Goal: Task Accomplishment & Management: Manage account settings

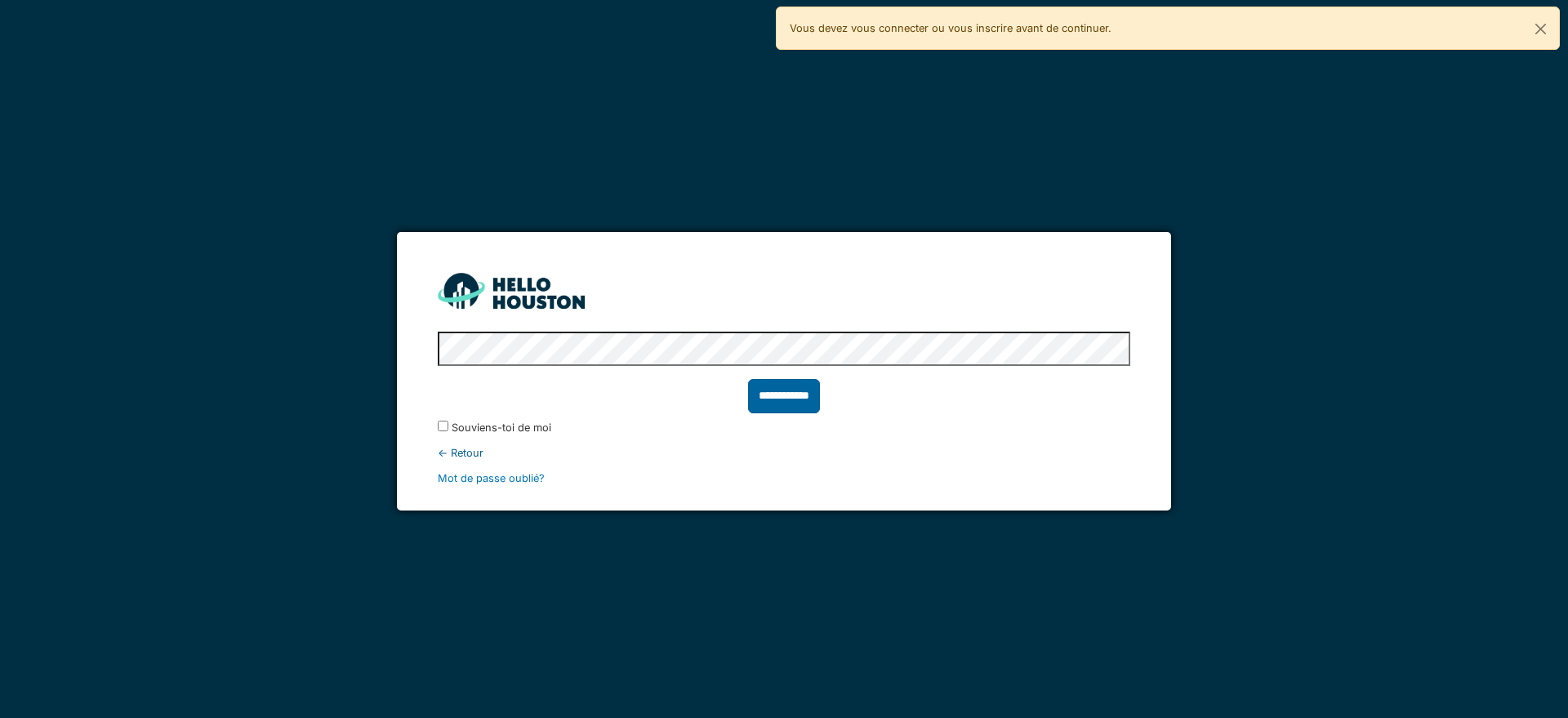
click at [787, 396] on input "**********" at bounding box center [784, 396] width 72 height 34
type input "******"
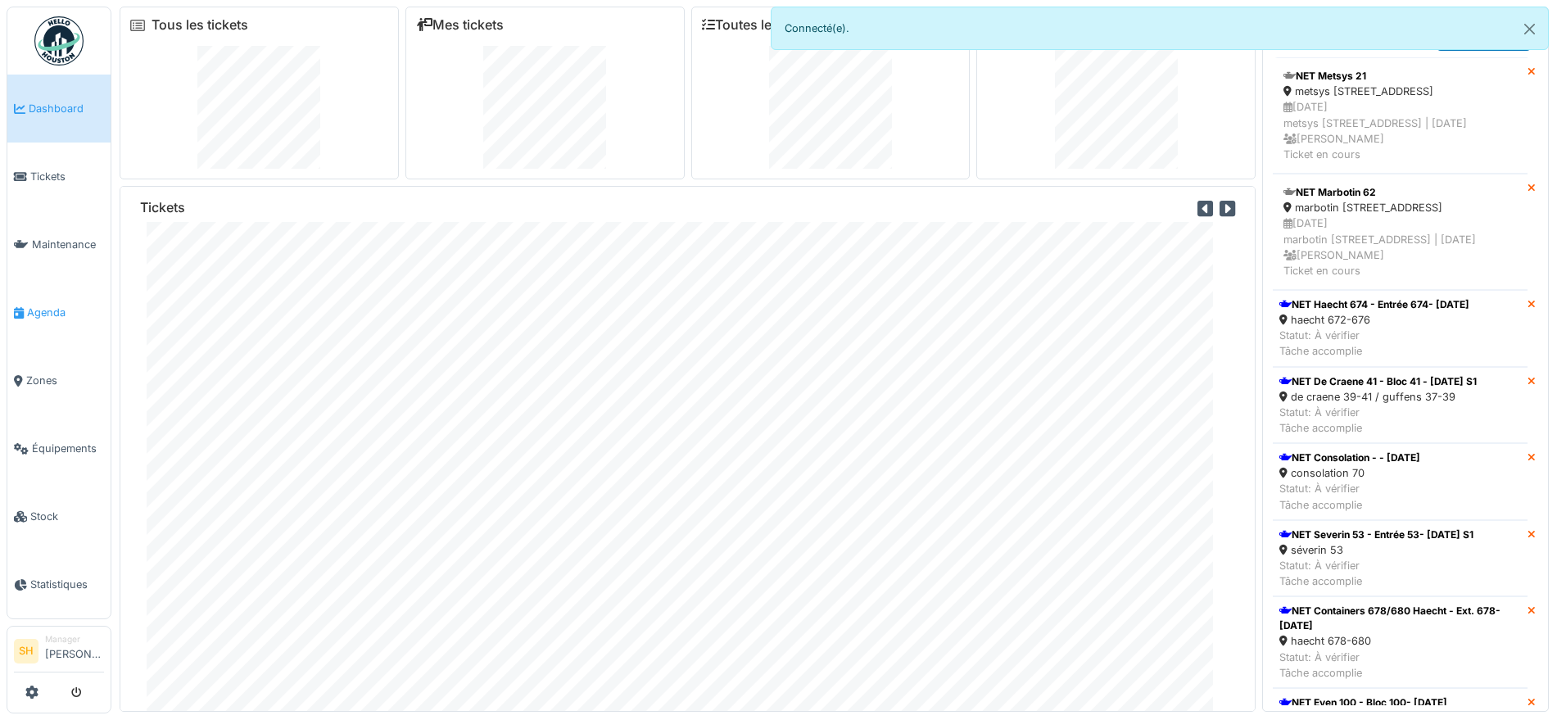
click at [41, 310] on span "Agenda" at bounding box center [65, 313] width 77 height 16
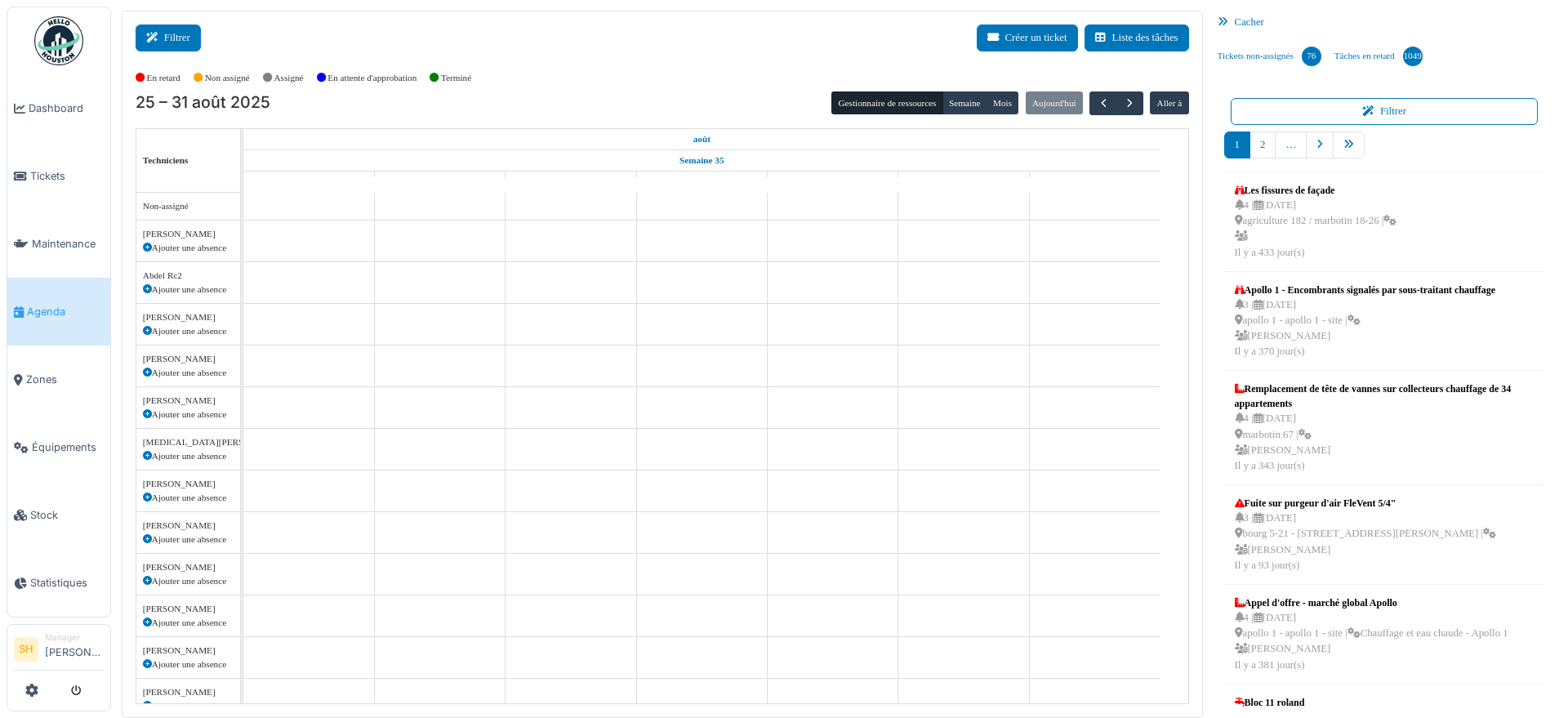
click at [186, 25] on button "Filtrer" at bounding box center [168, 38] width 66 height 27
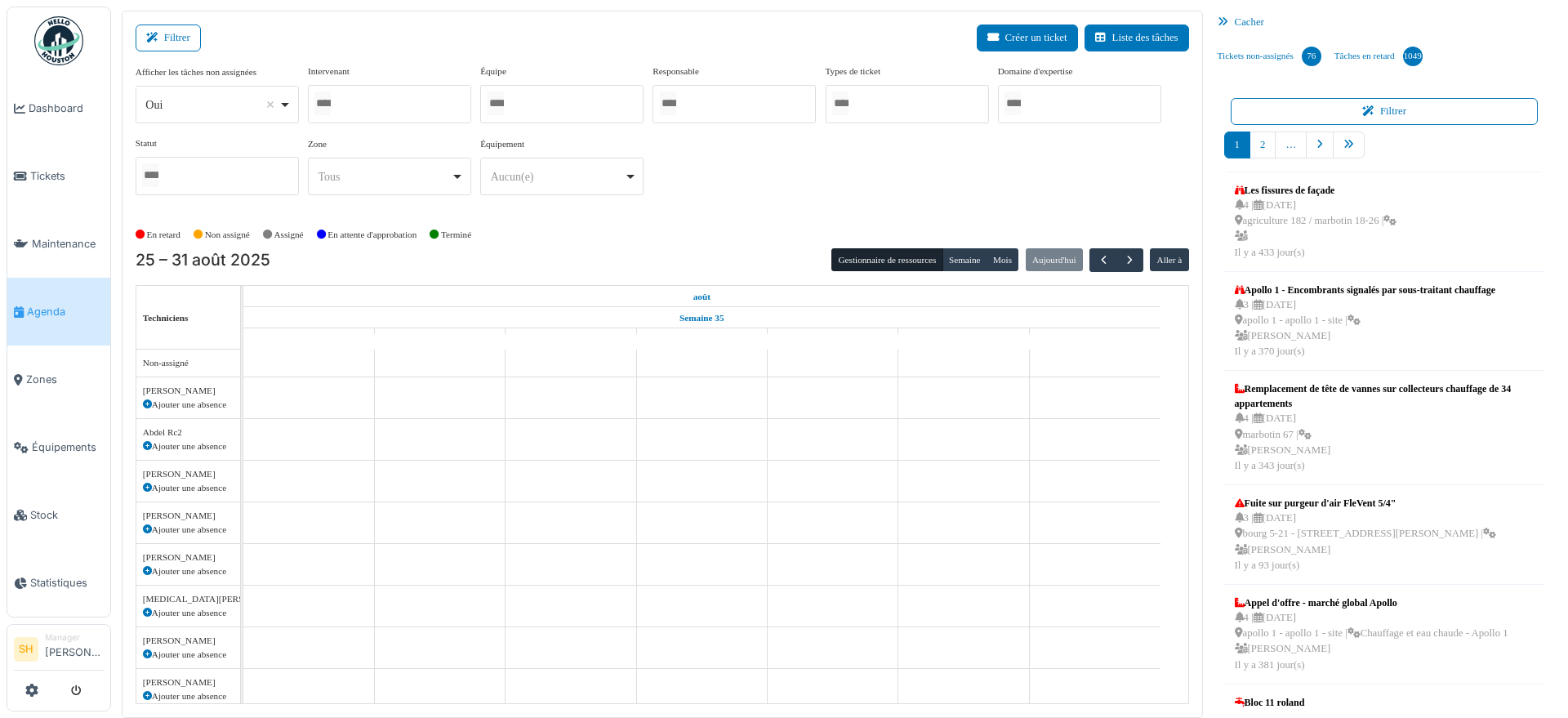
click at [563, 117] on div at bounding box center [562, 104] width 163 height 38
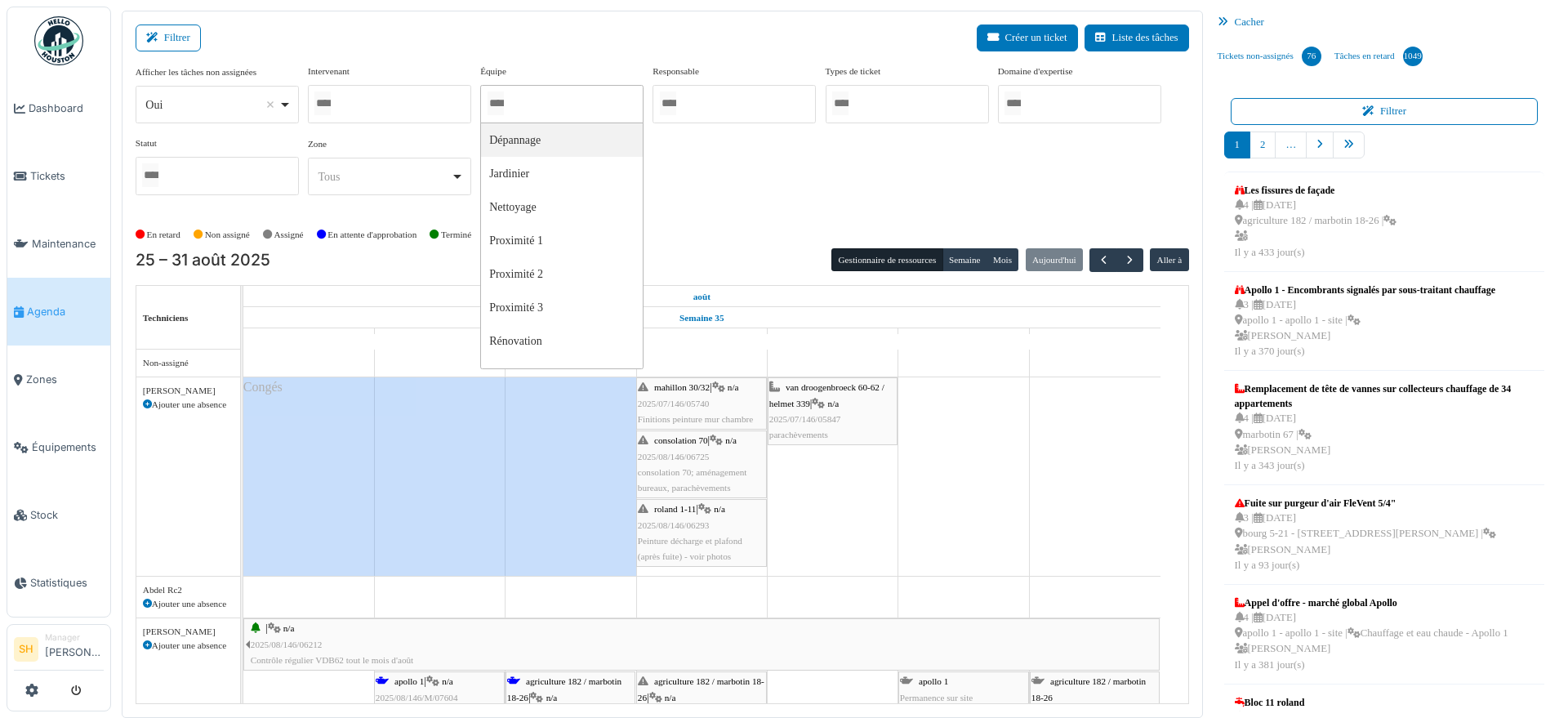
click at [563, 99] on div at bounding box center [562, 104] width 163 height 38
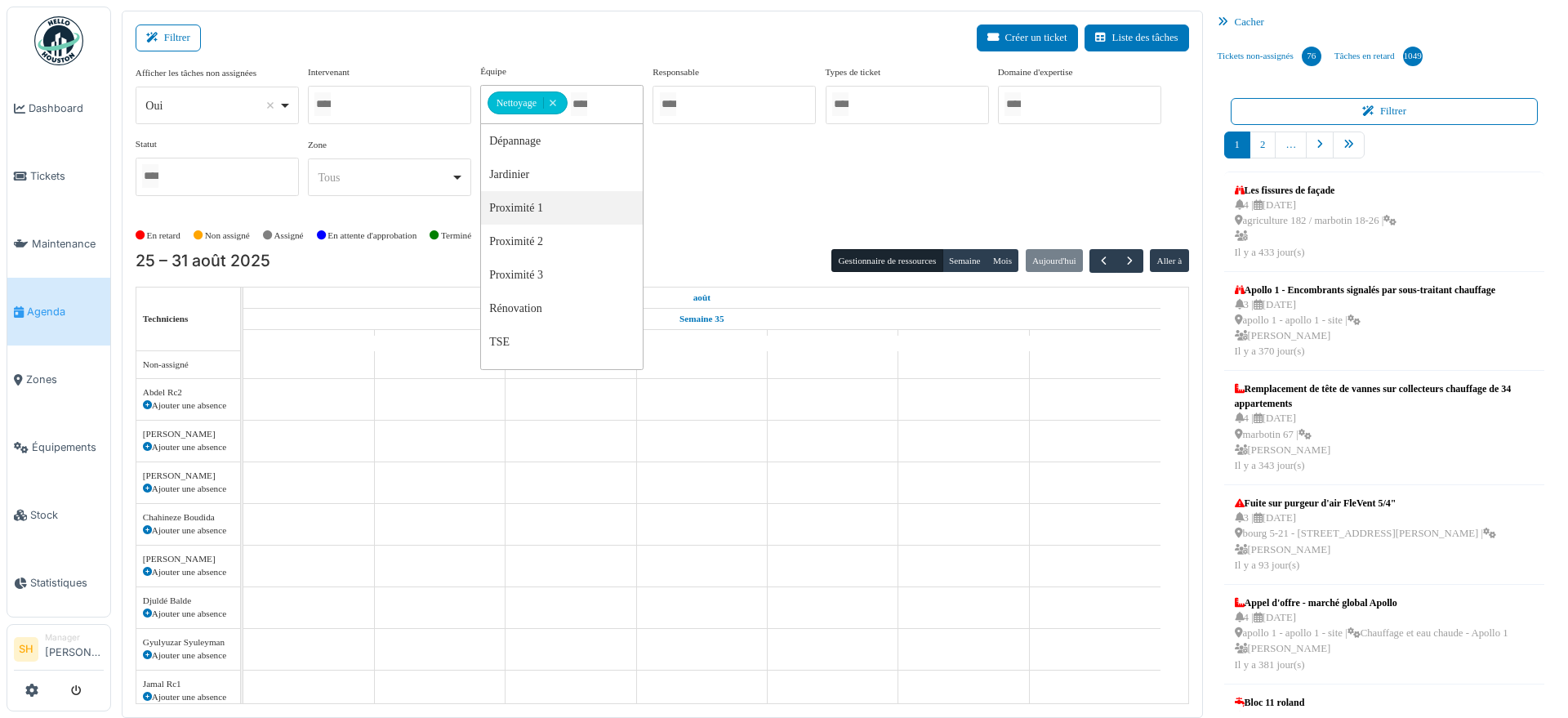
click at [744, 175] on div "Afficher les tâches non assignées *** Oui Remove item Oui Non Intervenant Abdel…" at bounding box center [662, 137] width 1054 height 145
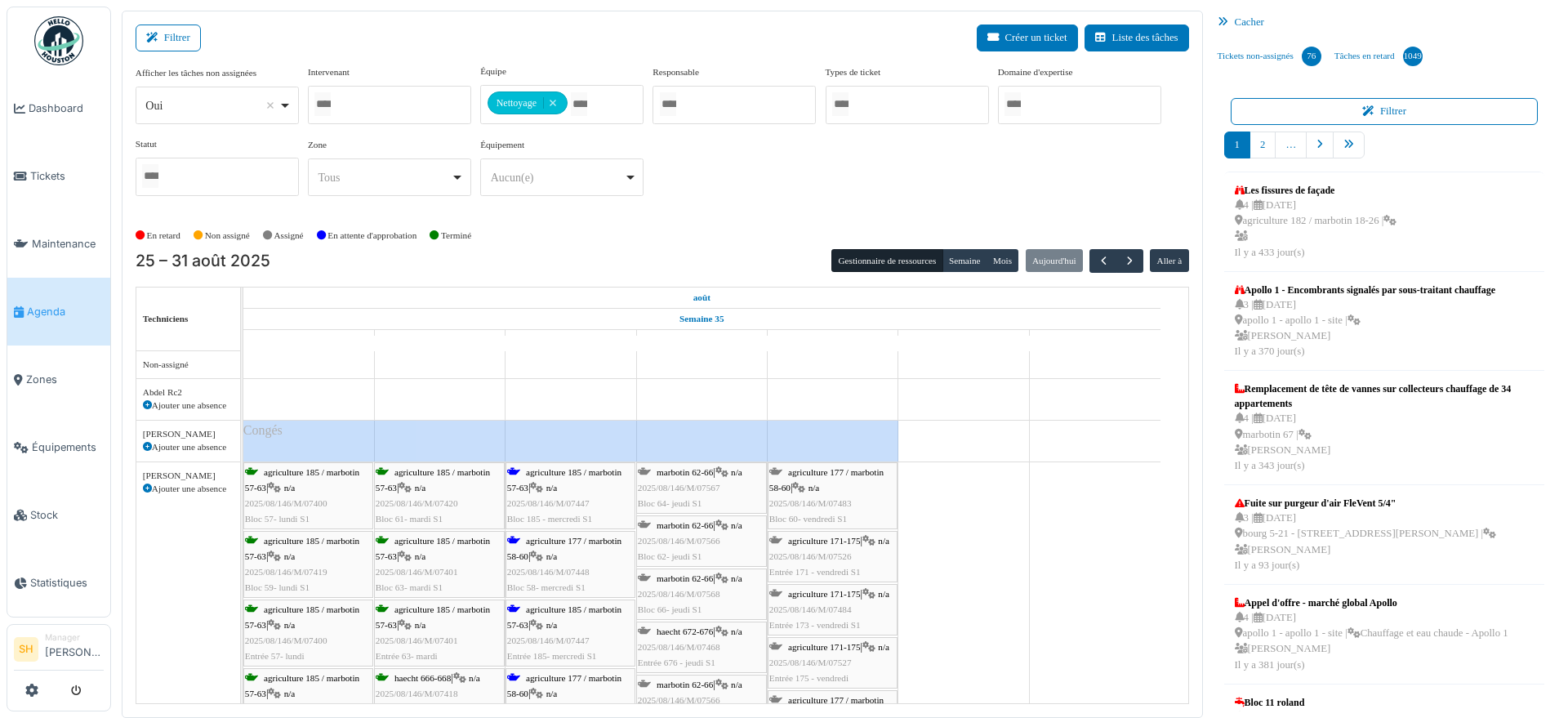
click at [549, 477] on div "agriculture 185 / marbotin 57-63 | n/a 2025/08/146/M/07447 Bloc 185 - mercredi …" at bounding box center [570, 496] width 127 height 63
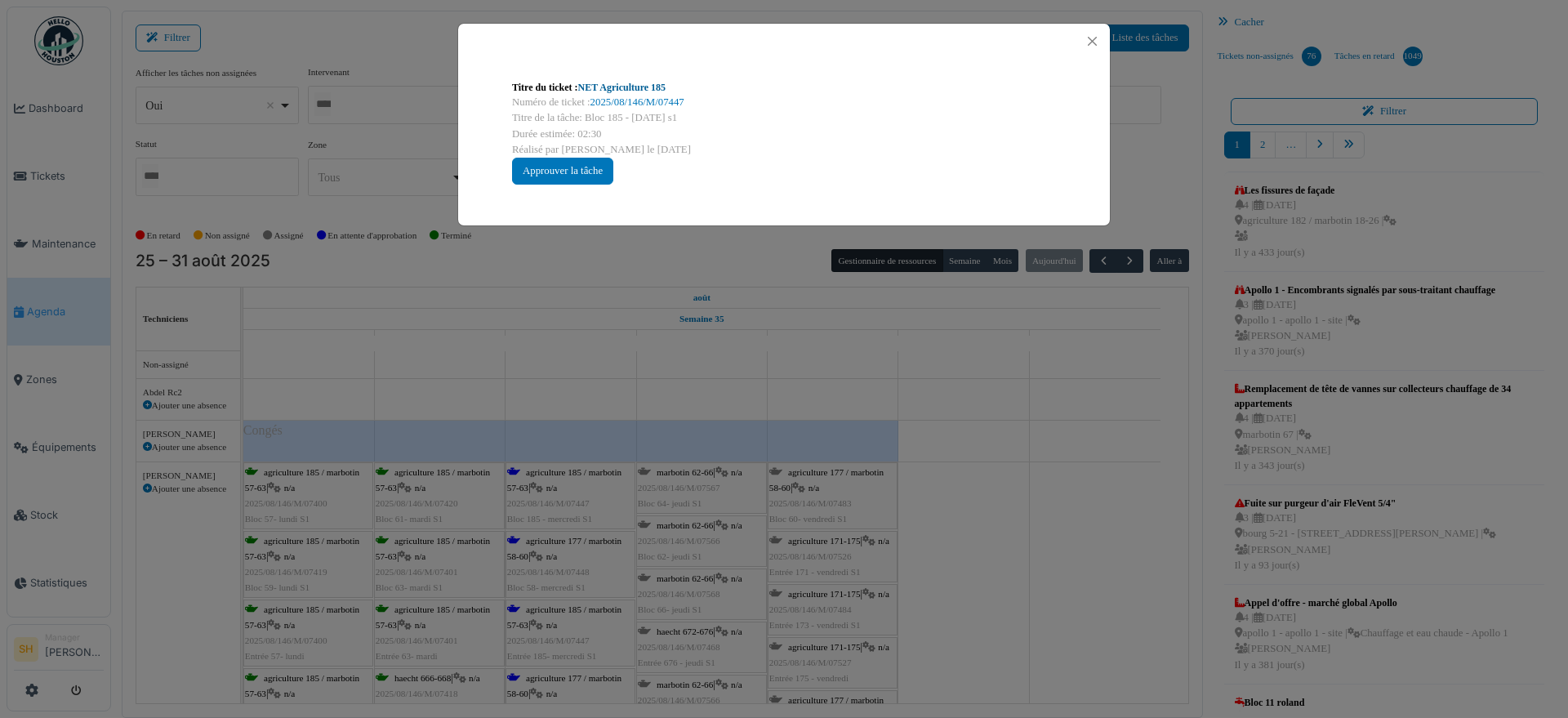
click at [615, 87] on link "NET Agriculture 185" at bounding box center [622, 87] width 88 height 11
click at [1331, 634] on div "Titre du ticket : NET Agriculture 185 Numéro de ticket : 2025/08/146/M/07447 Ti…" at bounding box center [784, 359] width 1568 height 718
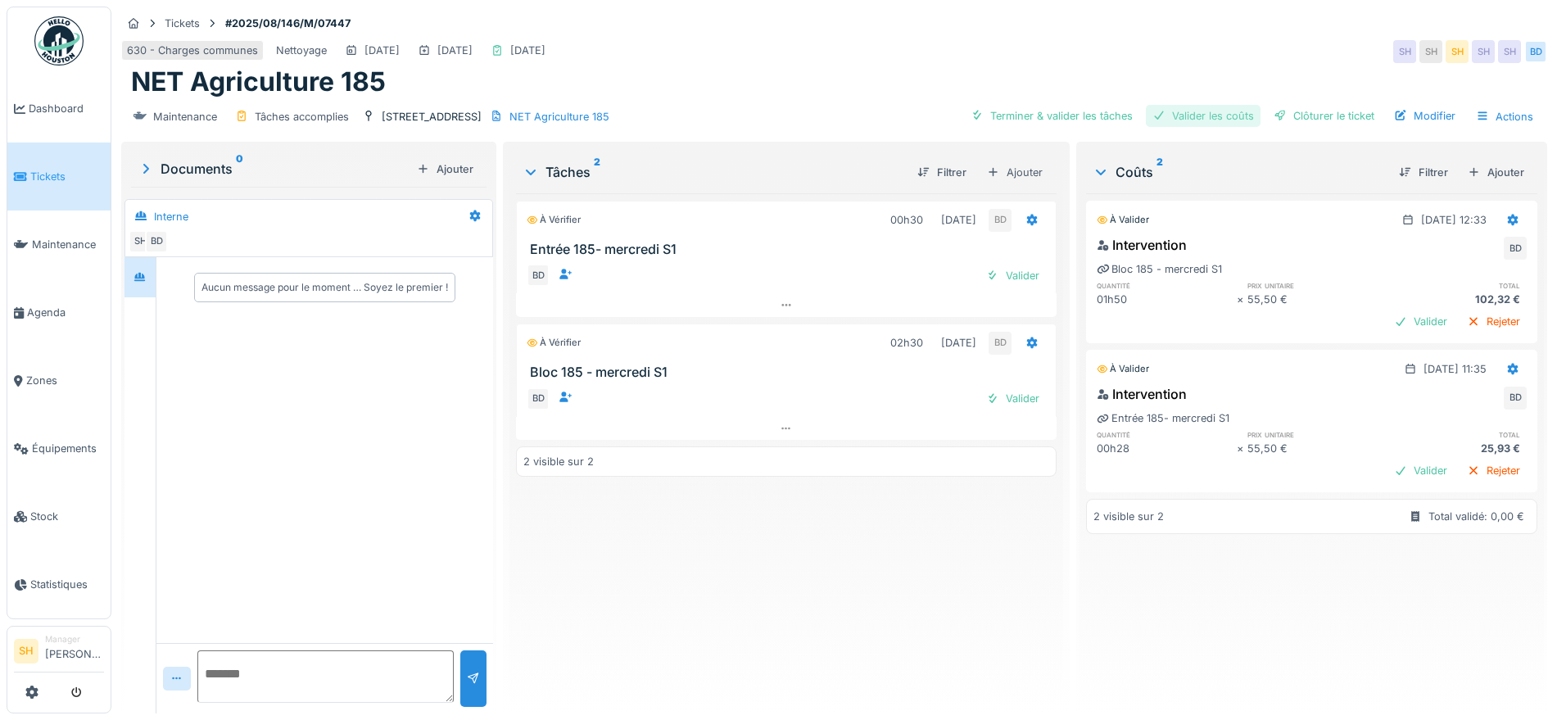
drag, startPoint x: 1061, startPoint y: 113, endPoint x: 1229, endPoint y: 115, distance: 167.9
click at [1067, 115] on div "Terminer & valider les tâches" at bounding box center [1051, 116] width 175 height 22
click at [1228, 115] on div "Valider les coûts" at bounding box center [1203, 116] width 115 height 22
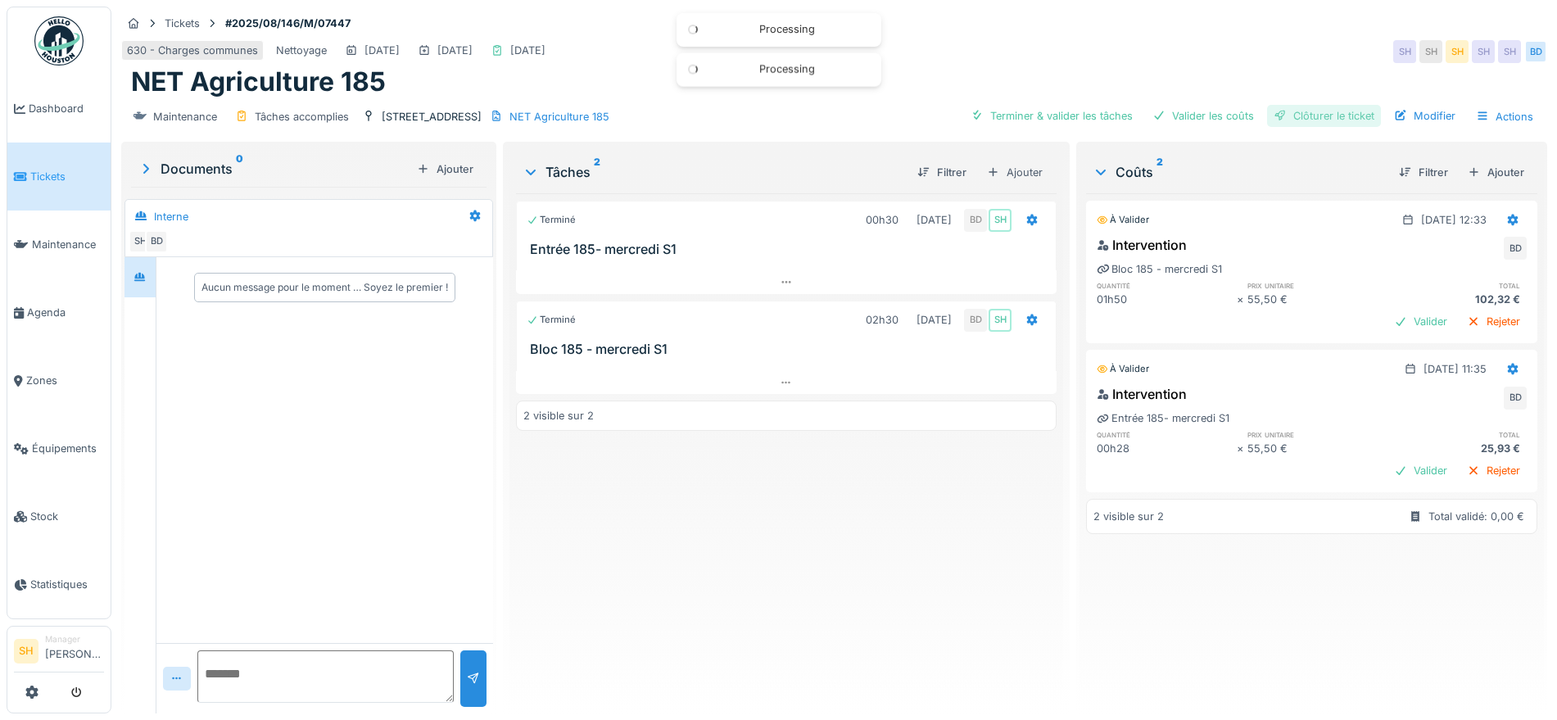
click at [1274, 113] on div at bounding box center [1280, 116] width 13 height 16
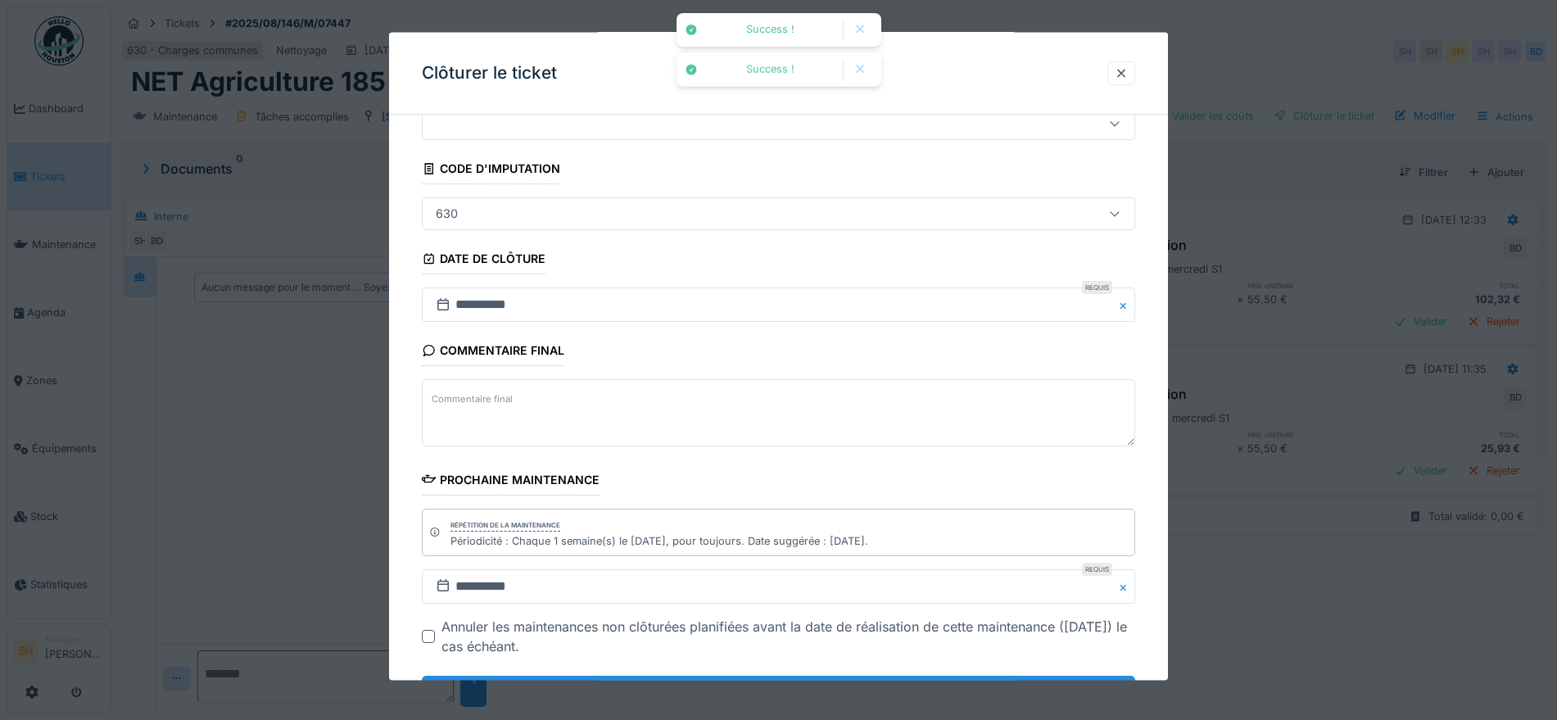
scroll to position [140, 0]
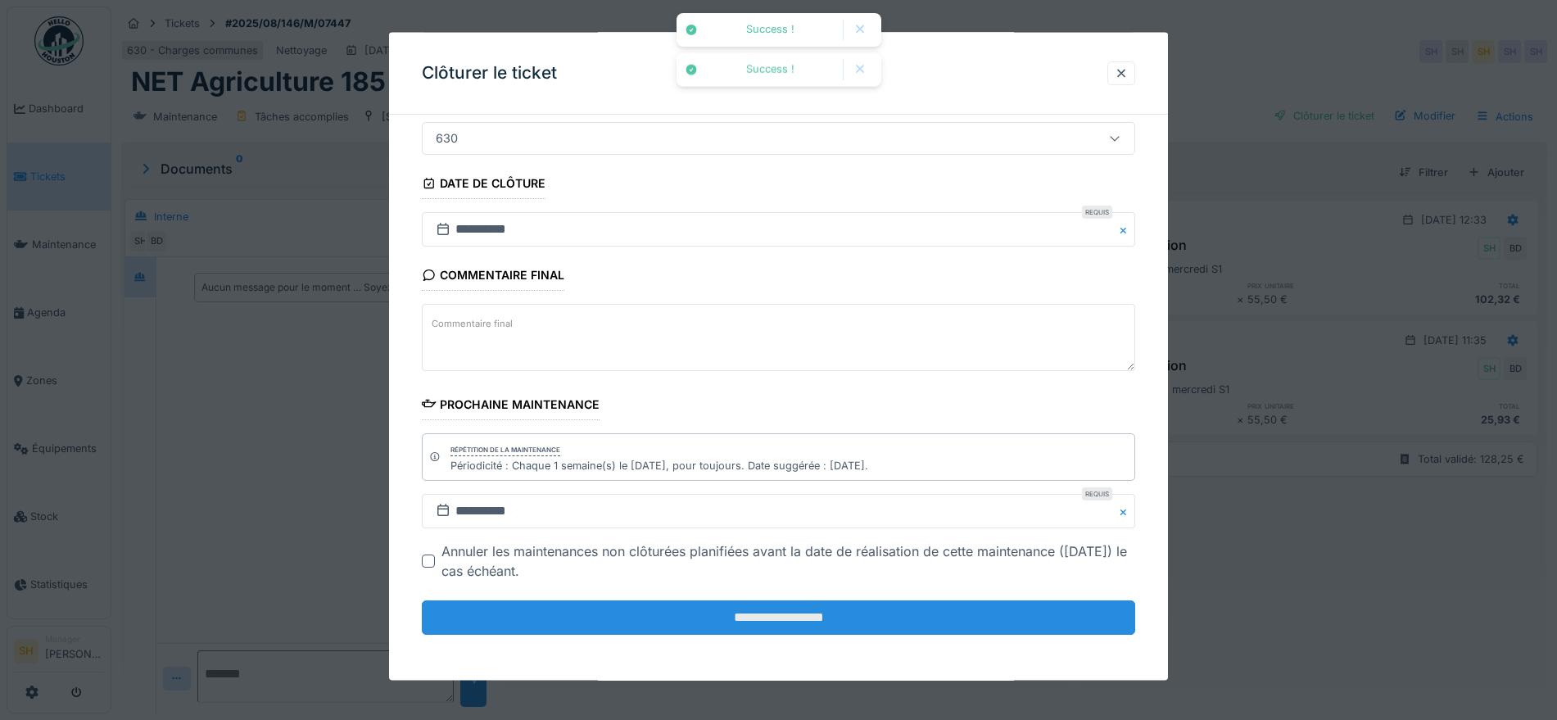
click at [808, 619] on input "**********" at bounding box center [778, 617] width 713 height 34
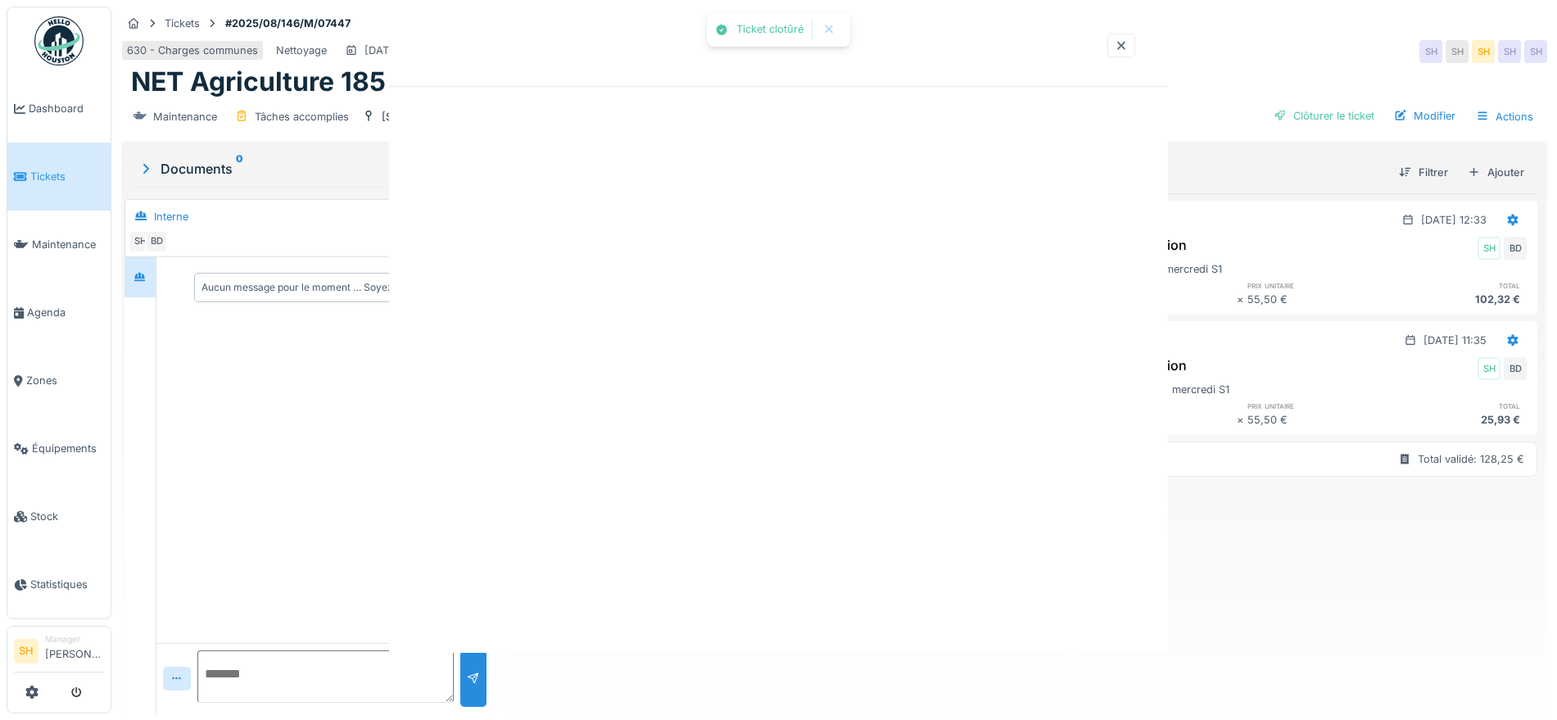
scroll to position [0, 0]
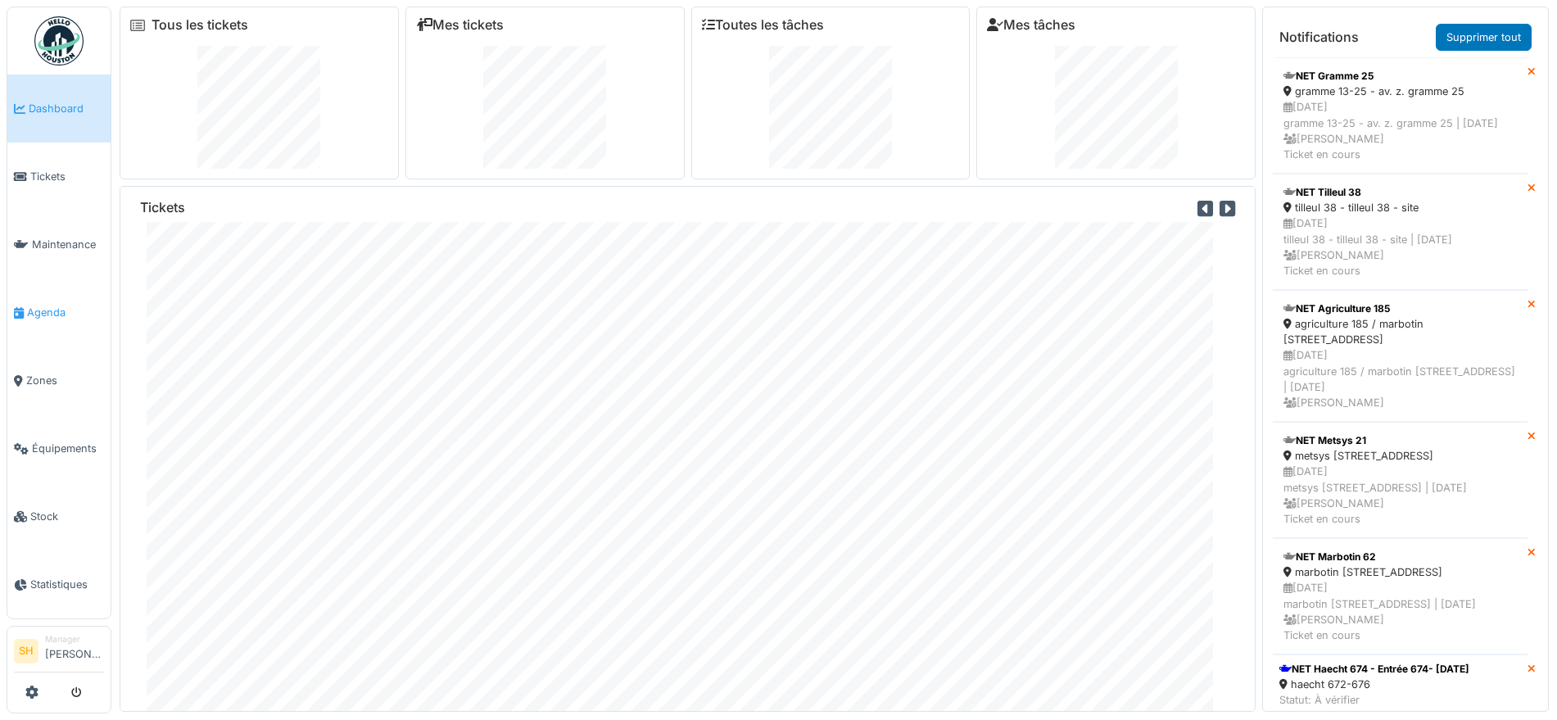
click at [57, 305] on span "Agenda" at bounding box center [65, 313] width 77 height 16
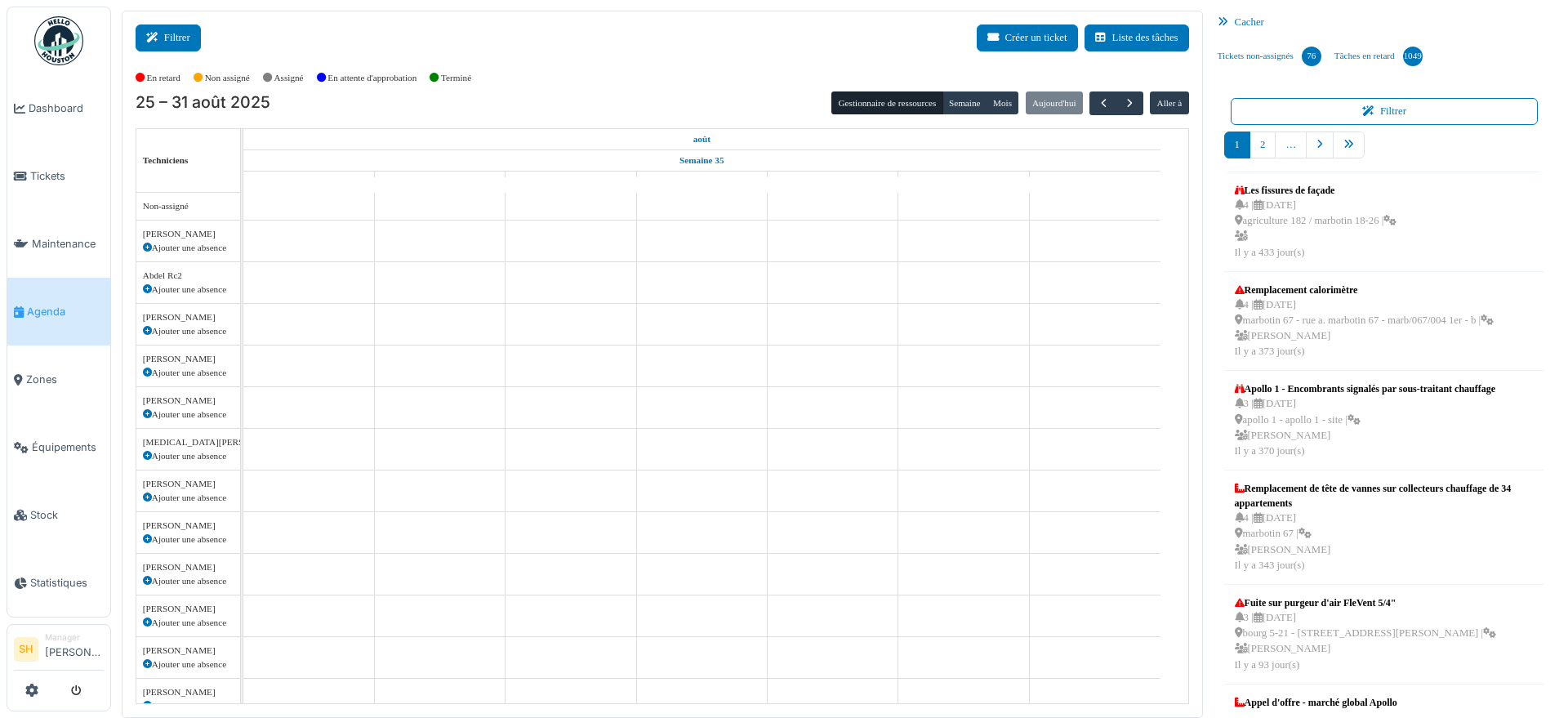
click at [169, 43] on button "Filtrer" at bounding box center [168, 38] width 66 height 27
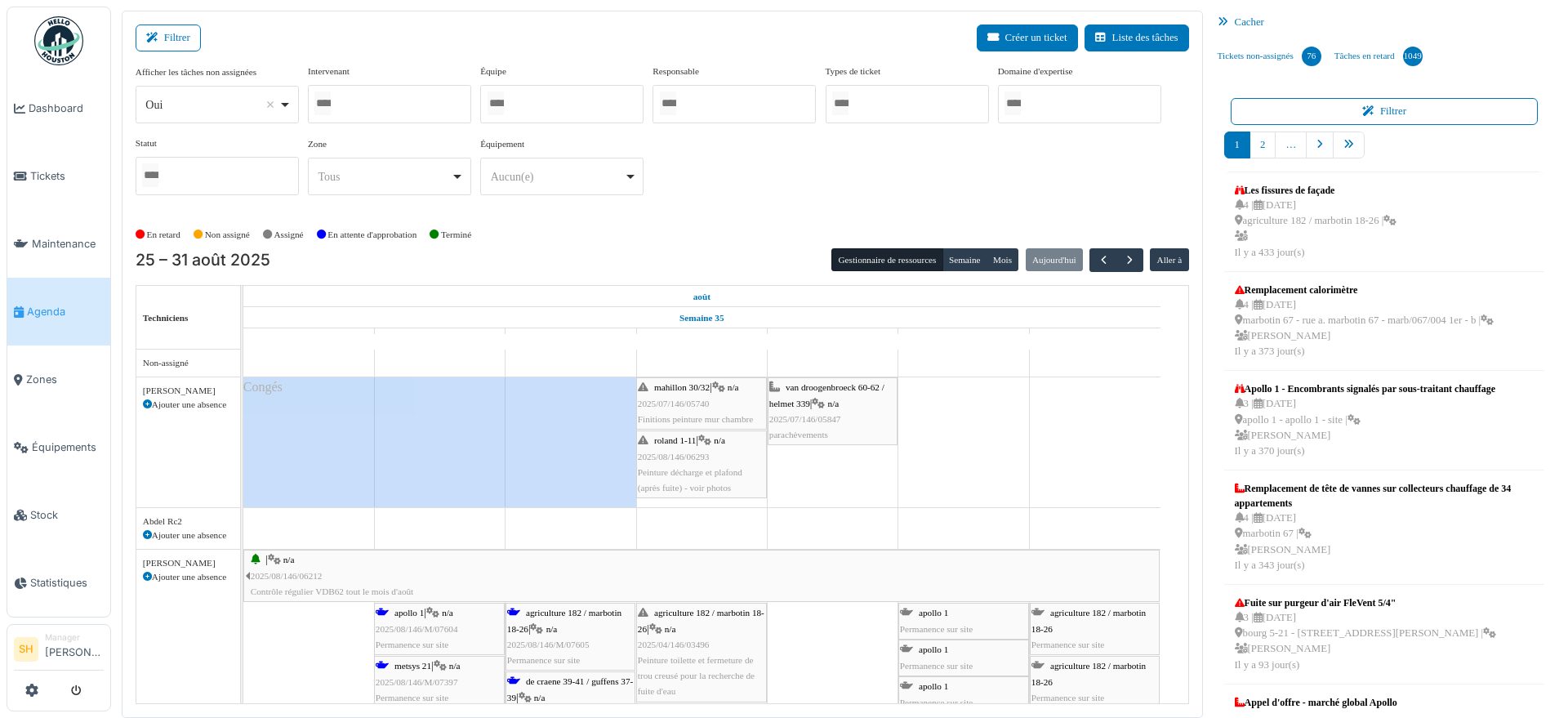
click at [530, 99] on div at bounding box center [562, 104] width 163 height 38
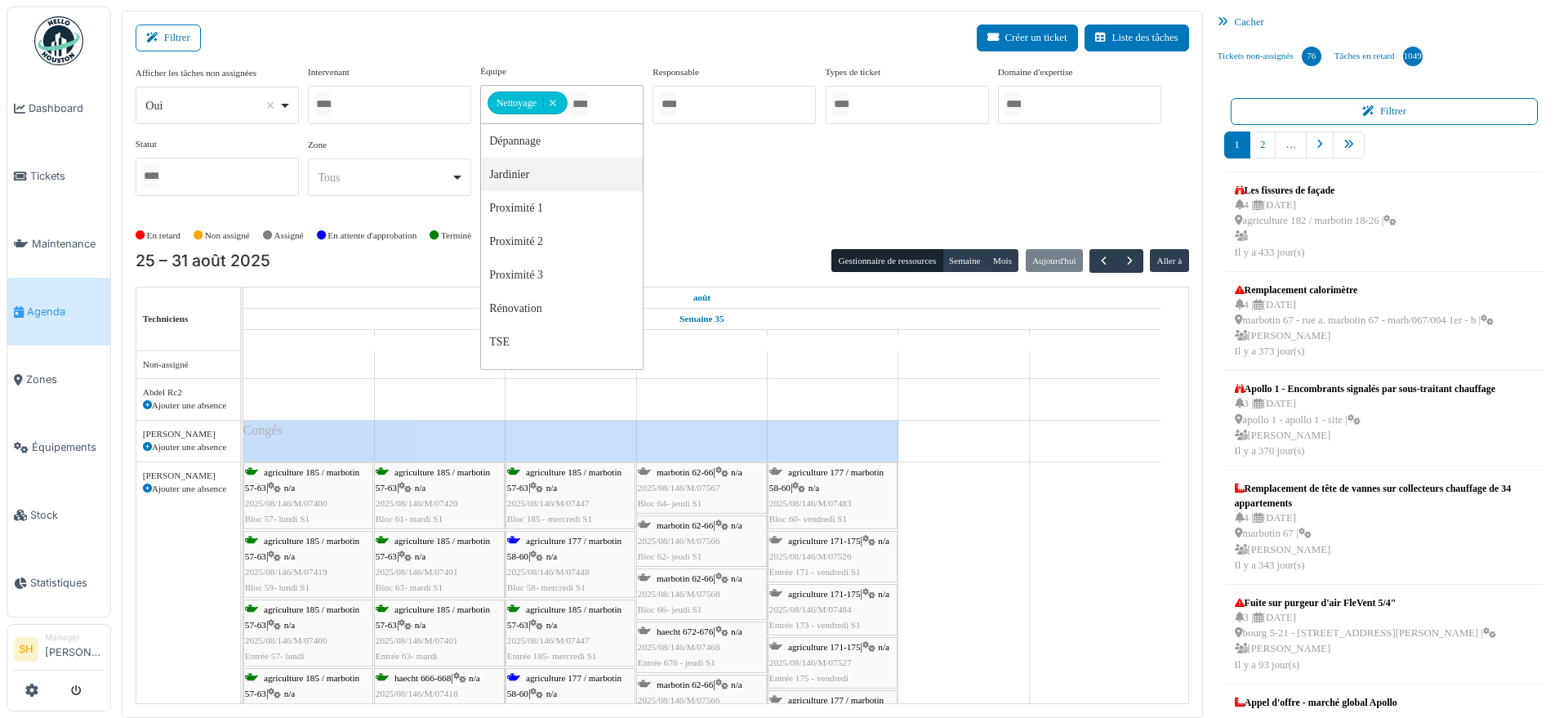
click at [702, 182] on div "Afficher les tâches non assignées *** Oui Remove item Oui Non Intervenant Abdel…" at bounding box center [662, 137] width 1054 height 145
click at [571, 538] on span "agriculture 177 / marbotin 58-60" at bounding box center [564, 547] width 115 height 25
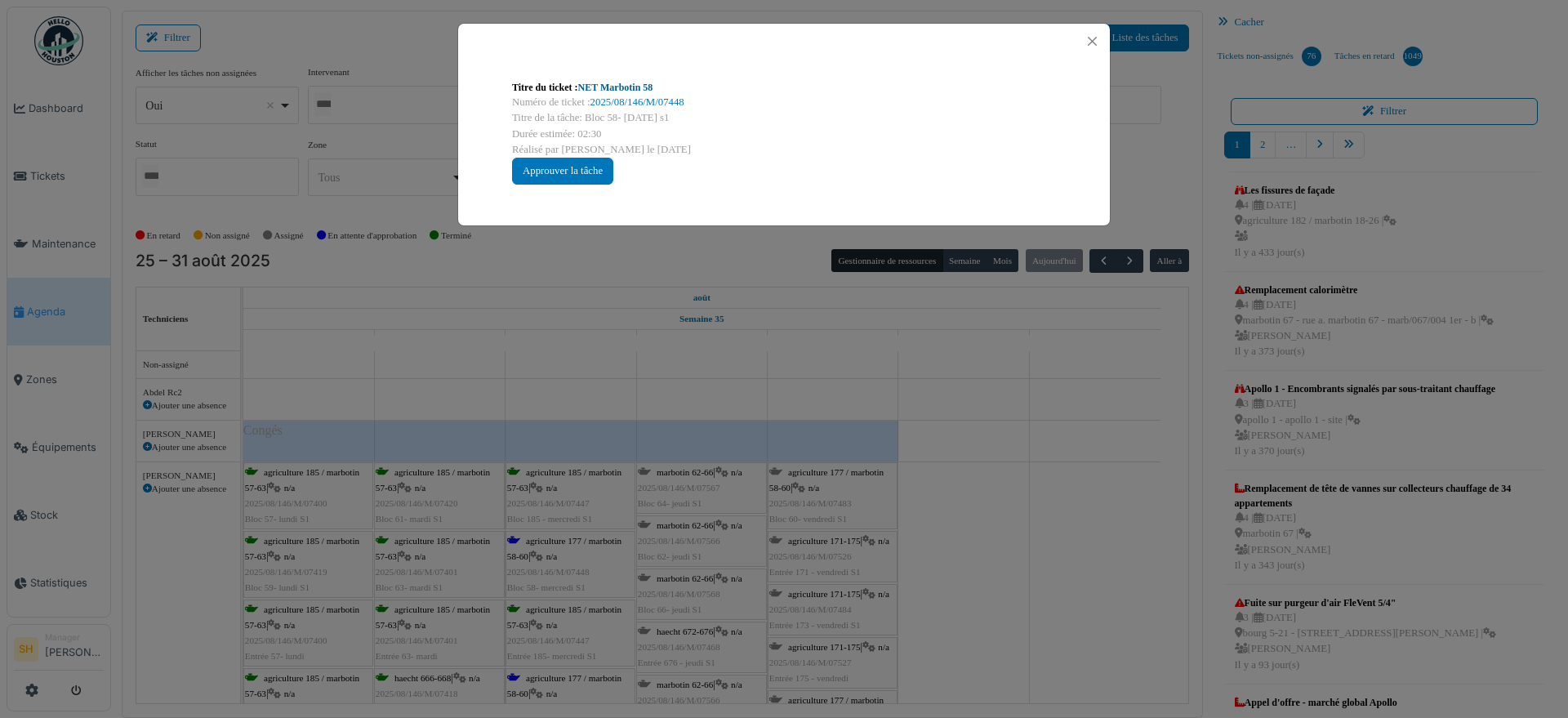
click at [616, 88] on link "NET Marbotin 58" at bounding box center [615, 87] width 75 height 11
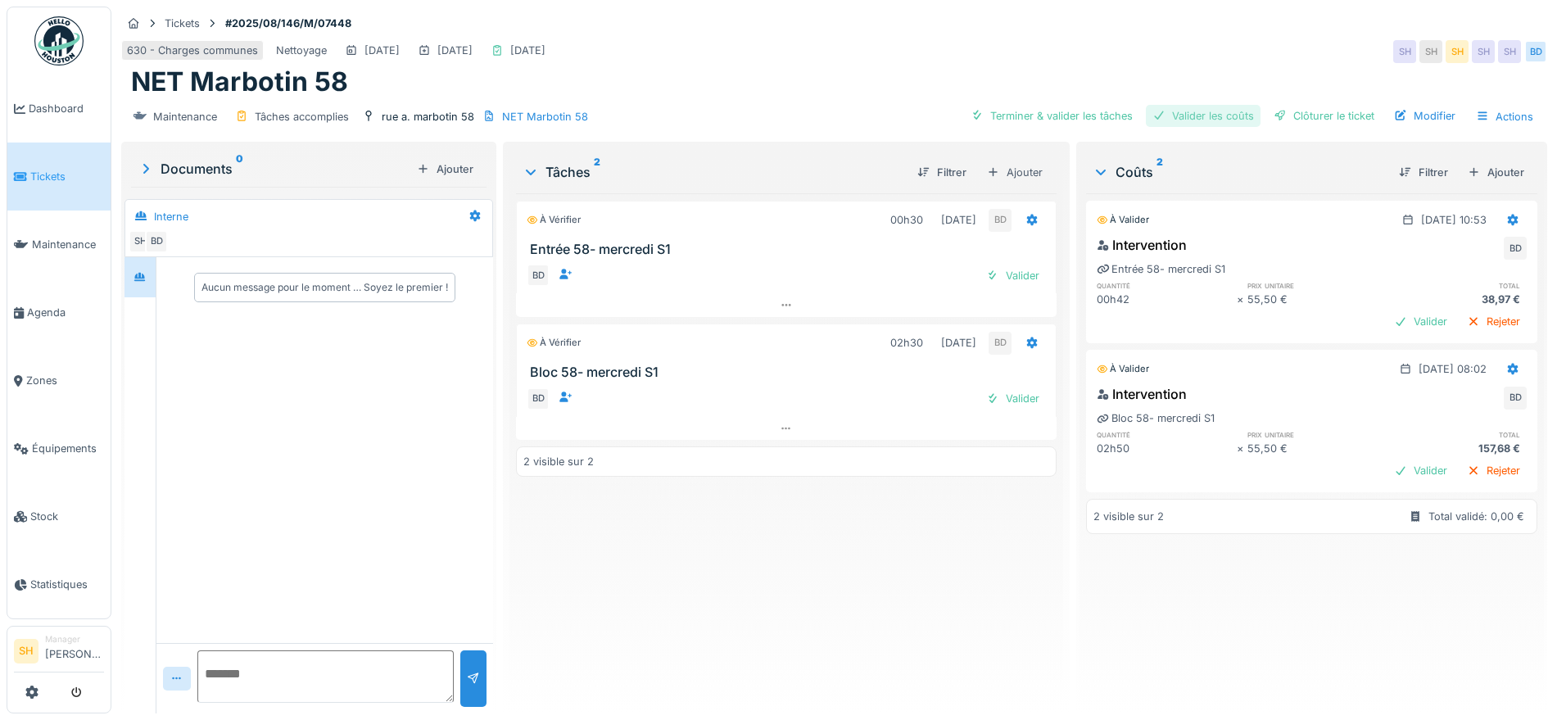
drag, startPoint x: 1080, startPoint y: 111, endPoint x: 1210, endPoint y: 110, distance: 130.2
click at [1084, 111] on div "Terminer & valider les tâches" at bounding box center [1051, 116] width 175 height 22
click at [1228, 110] on div "Valider les coûts" at bounding box center [1203, 116] width 115 height 22
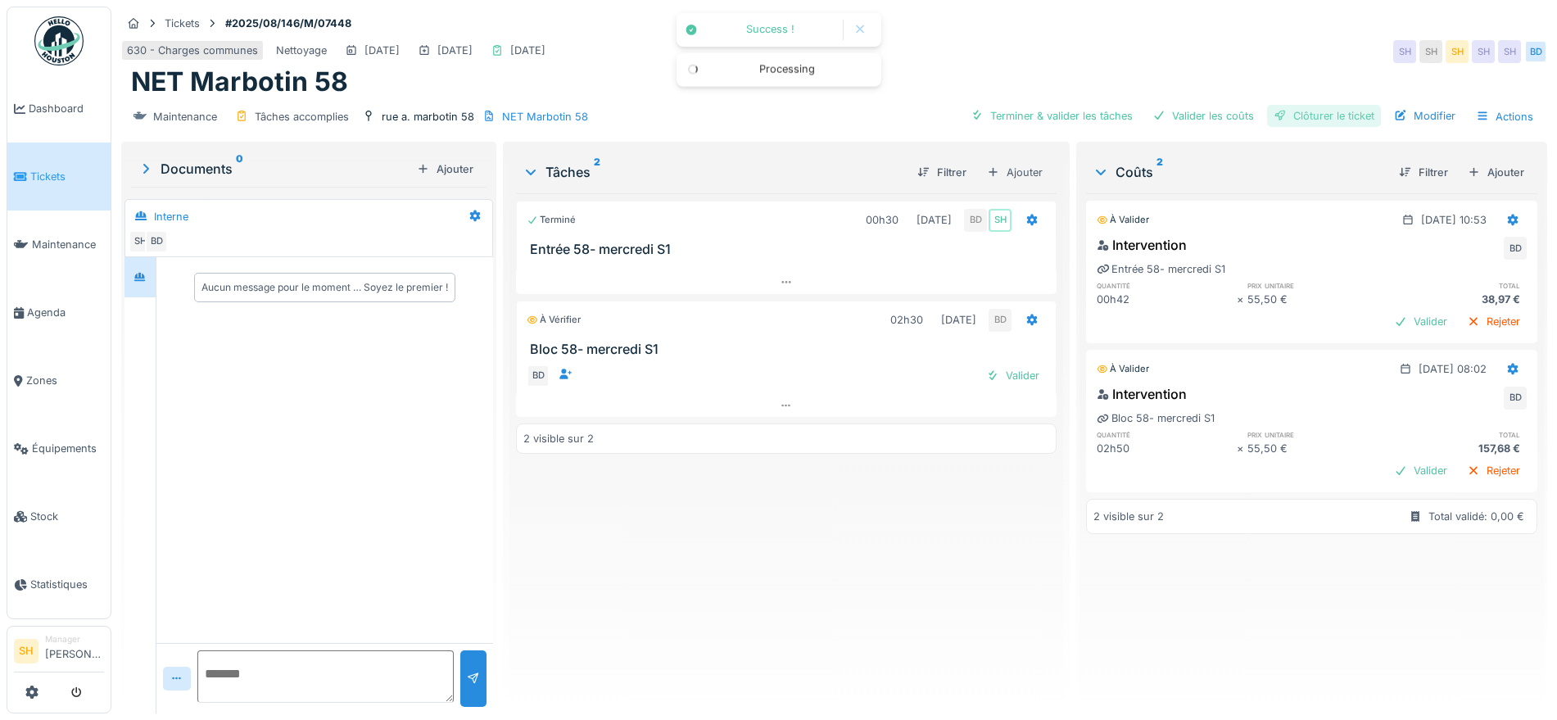
click at [1287, 120] on div "Clôturer le ticket" at bounding box center [1324, 116] width 114 height 22
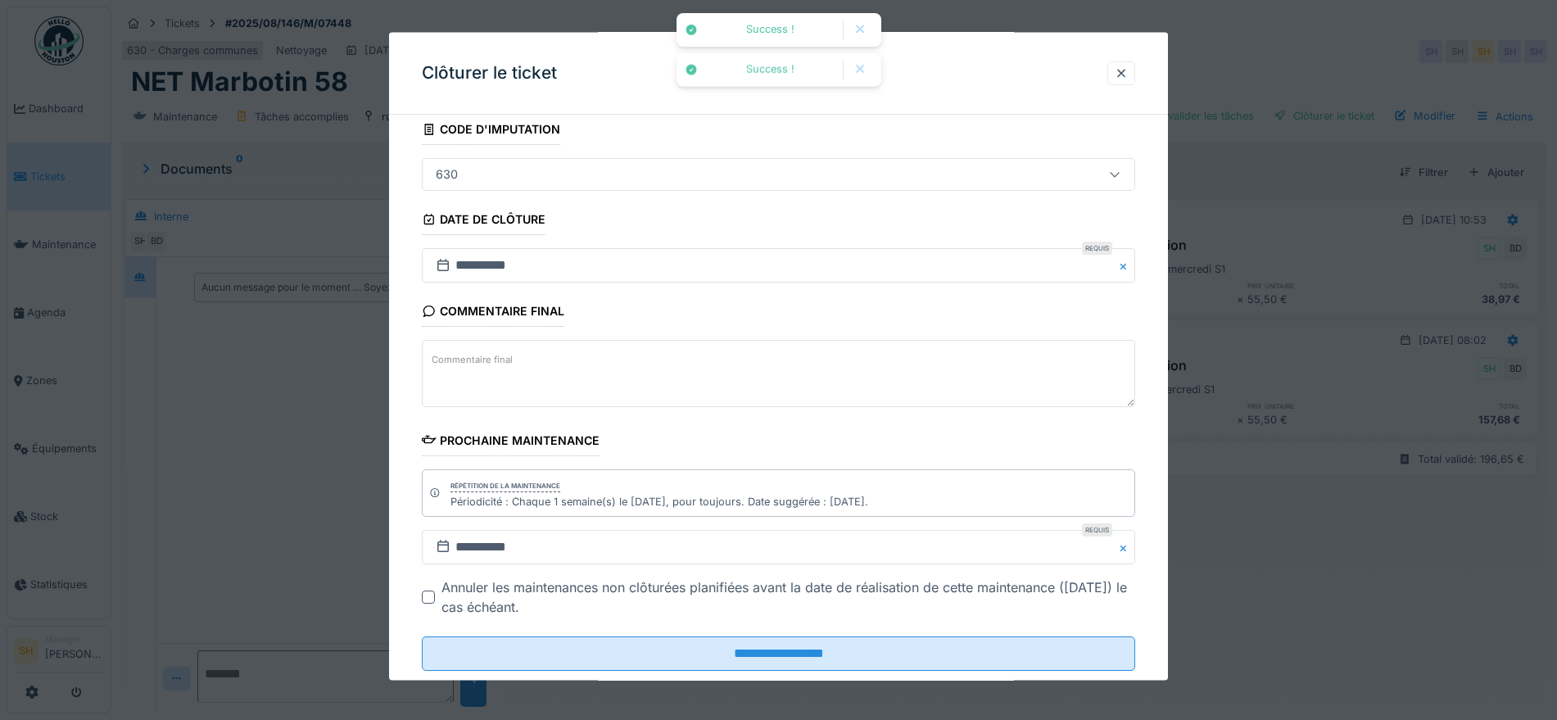
scroll to position [140, 0]
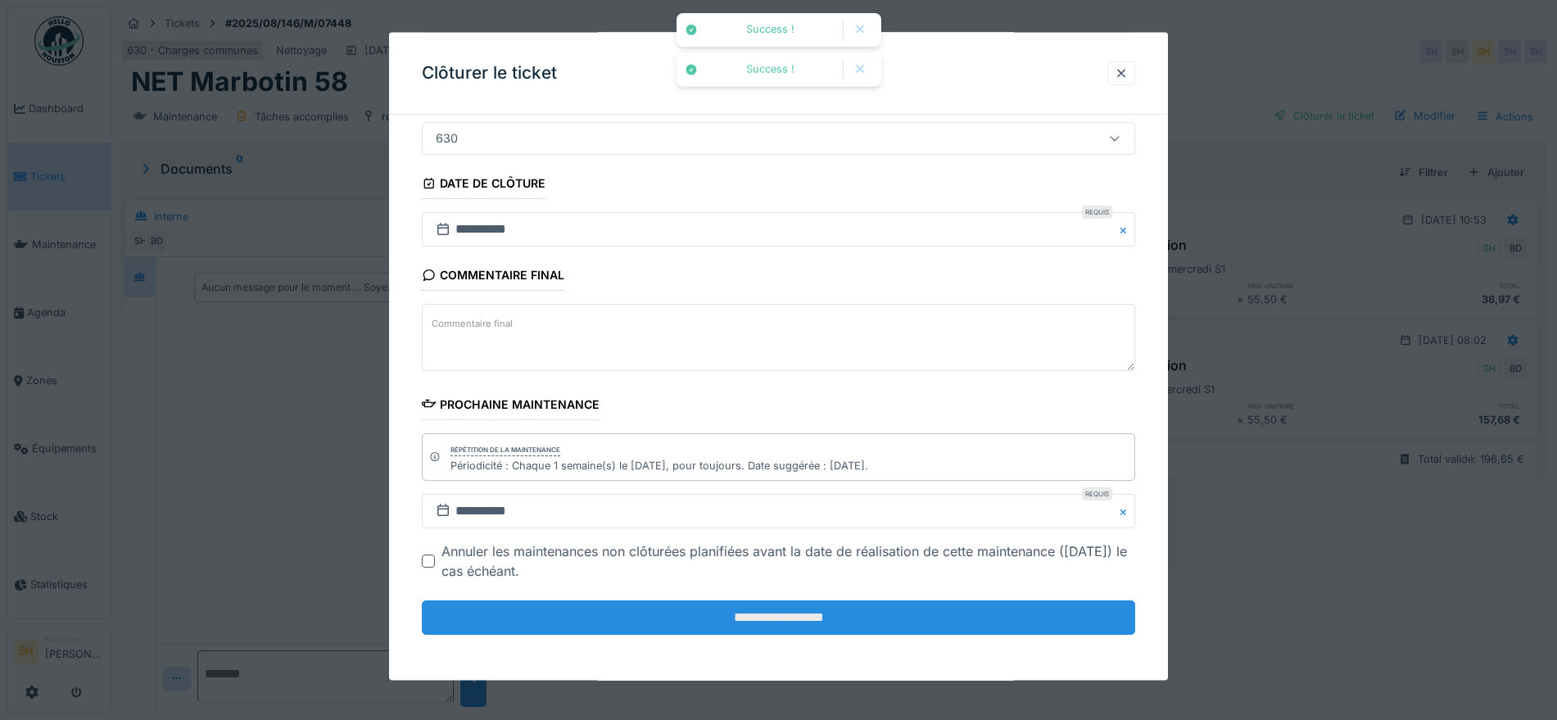
click at [772, 611] on input "**********" at bounding box center [778, 617] width 713 height 34
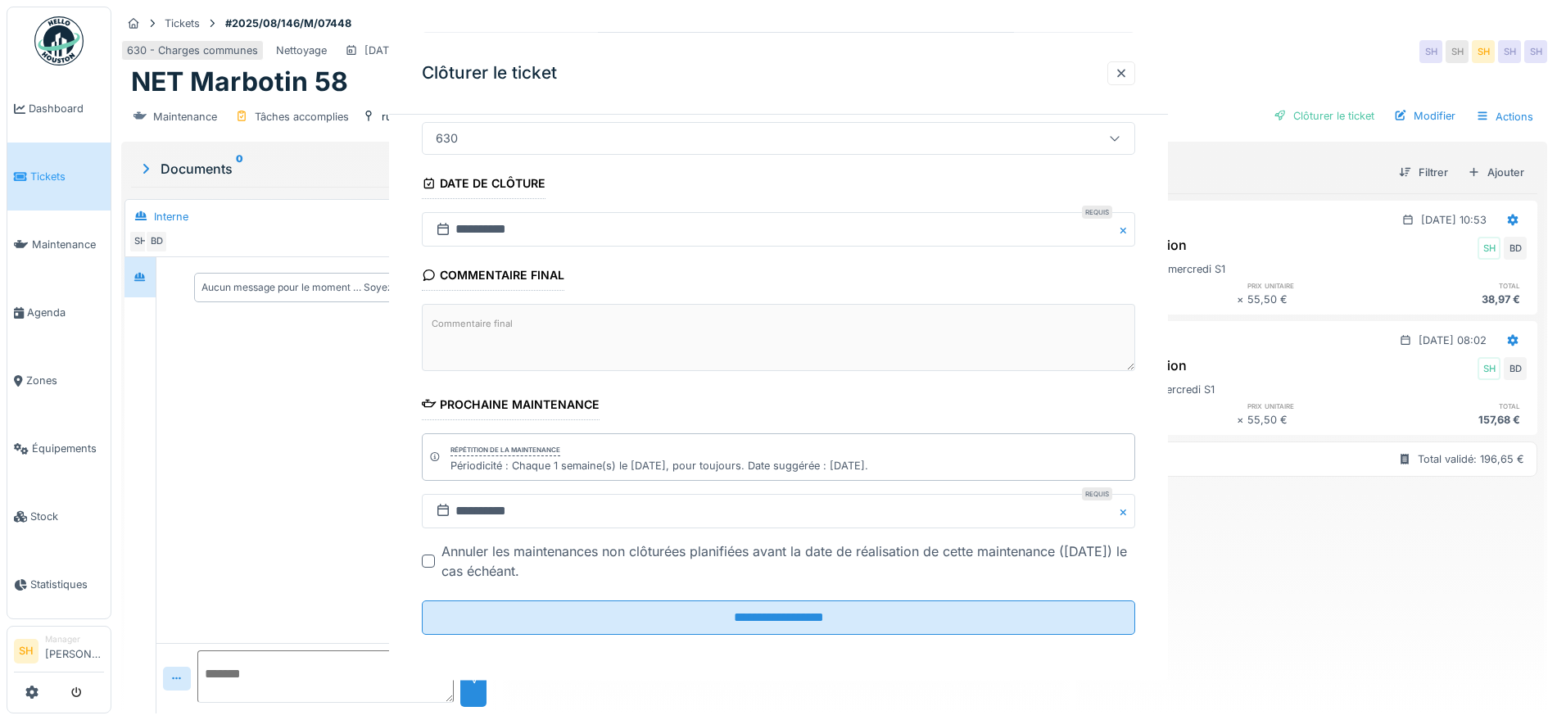
scroll to position [0, 0]
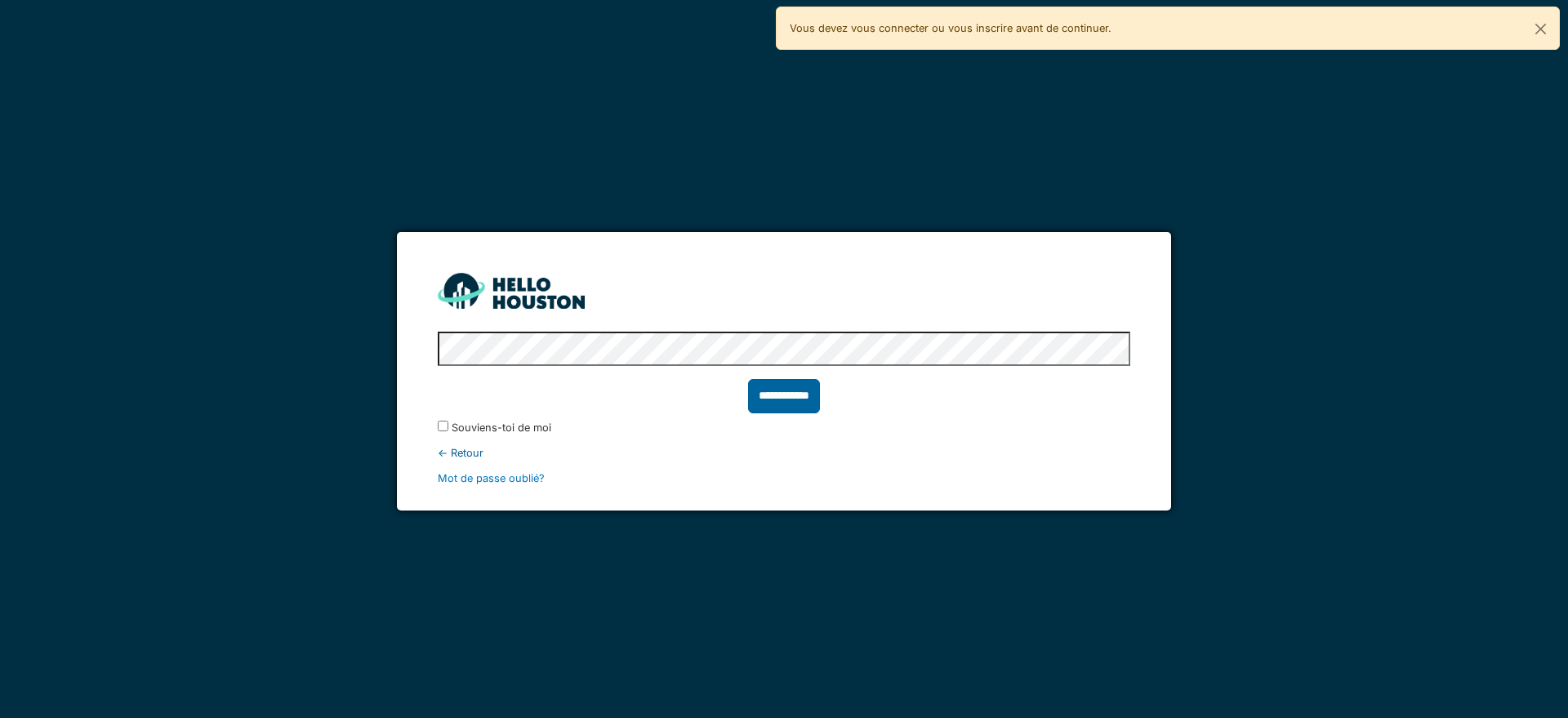
click at [804, 399] on input "**********" at bounding box center [784, 396] width 72 height 34
type input "******"
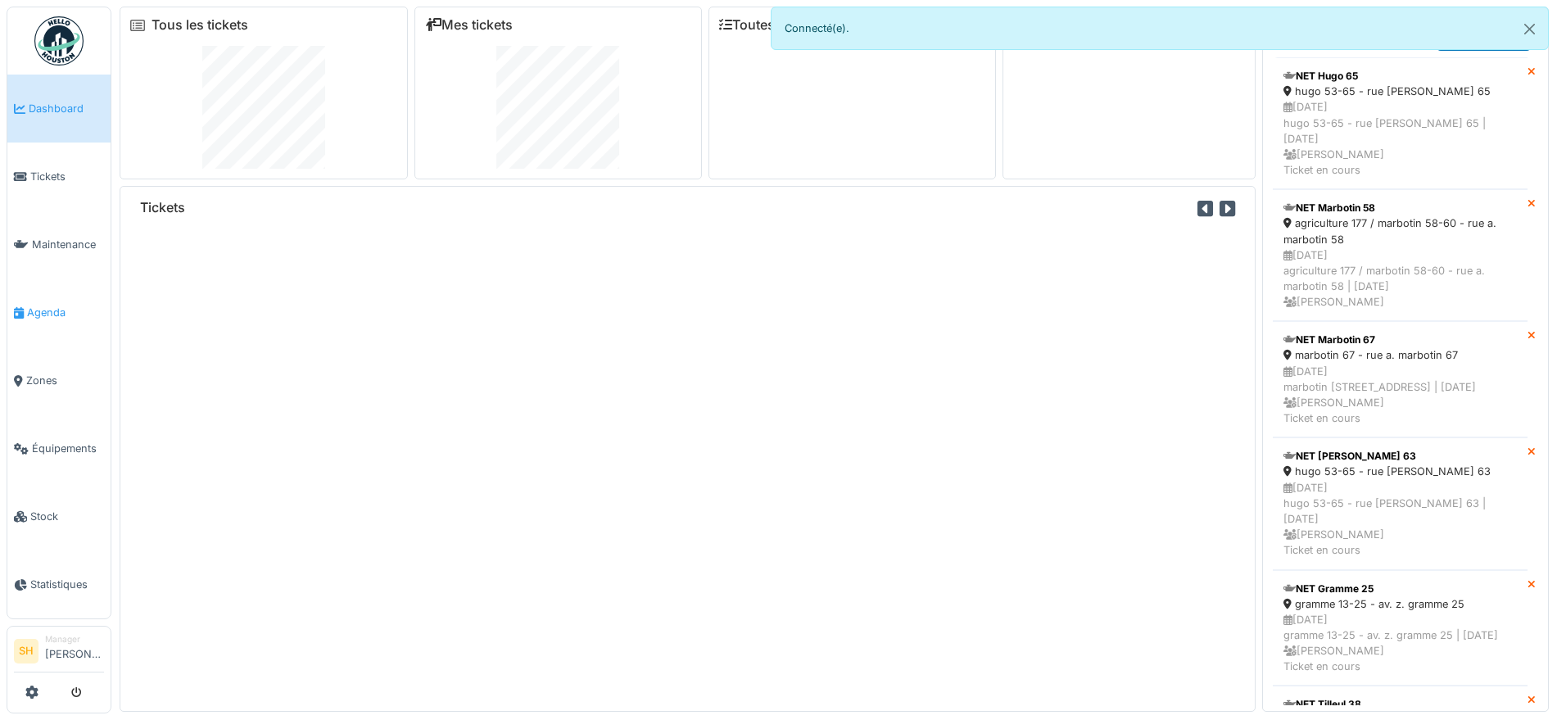
click at [60, 306] on span "Agenda" at bounding box center [65, 313] width 77 height 16
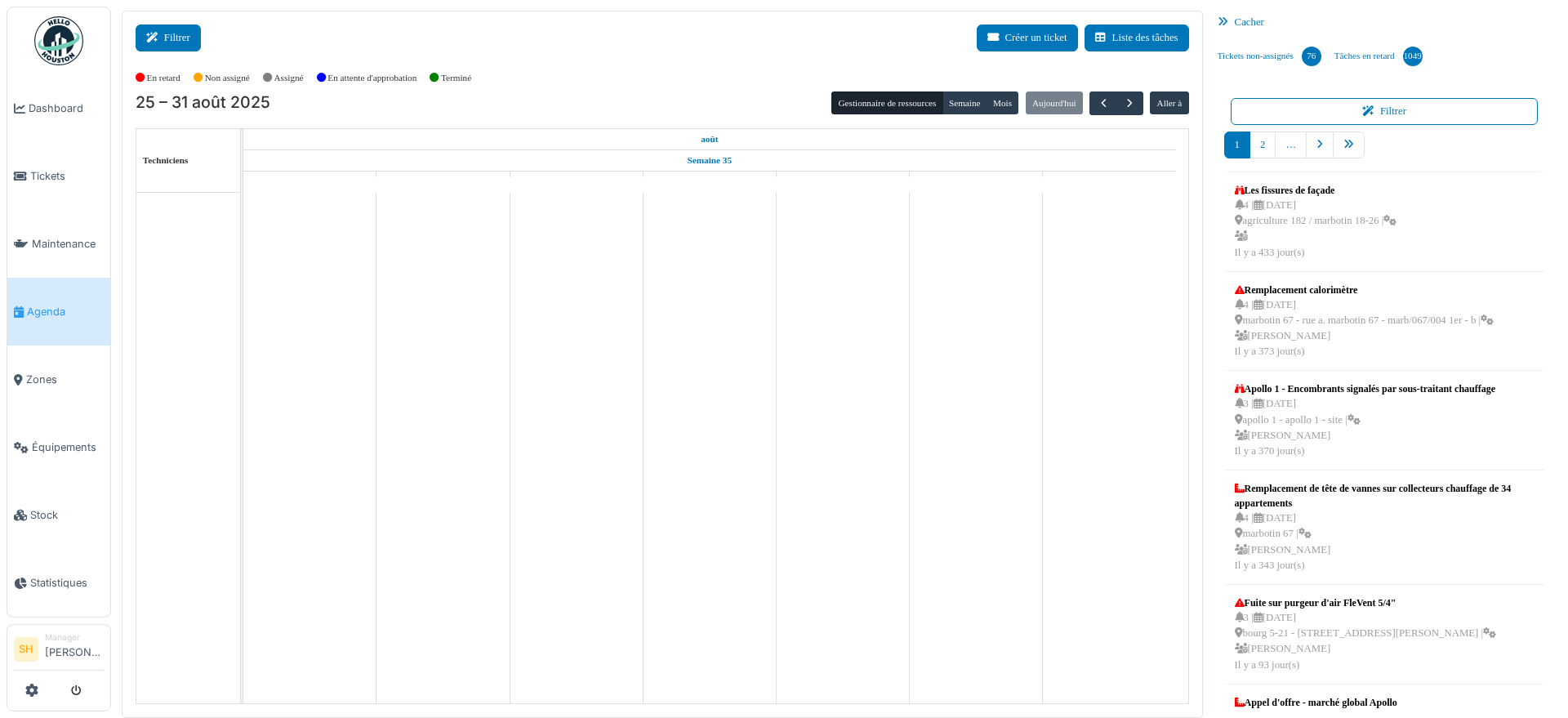
click at [181, 37] on button "Filtrer" at bounding box center [168, 38] width 66 height 27
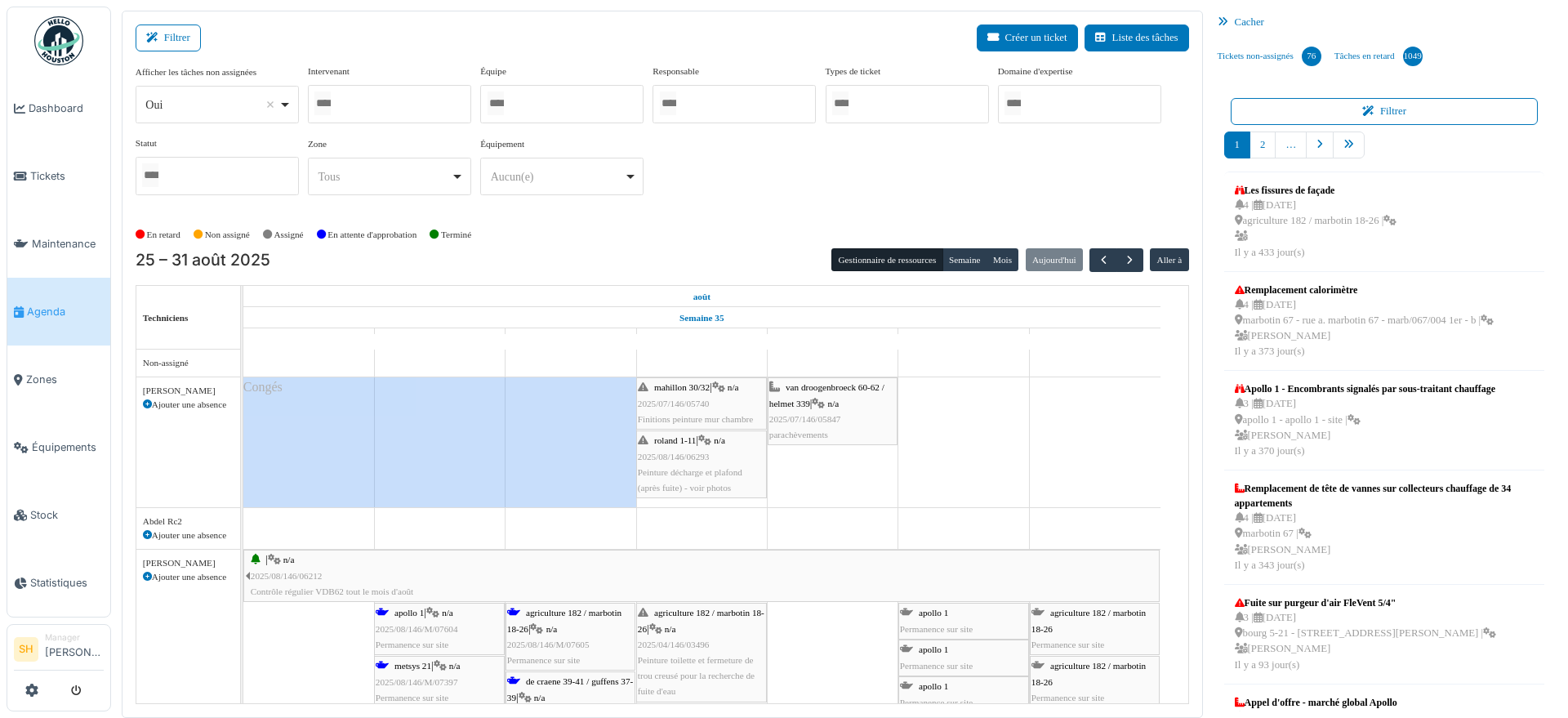
click at [594, 115] on div at bounding box center [562, 104] width 163 height 38
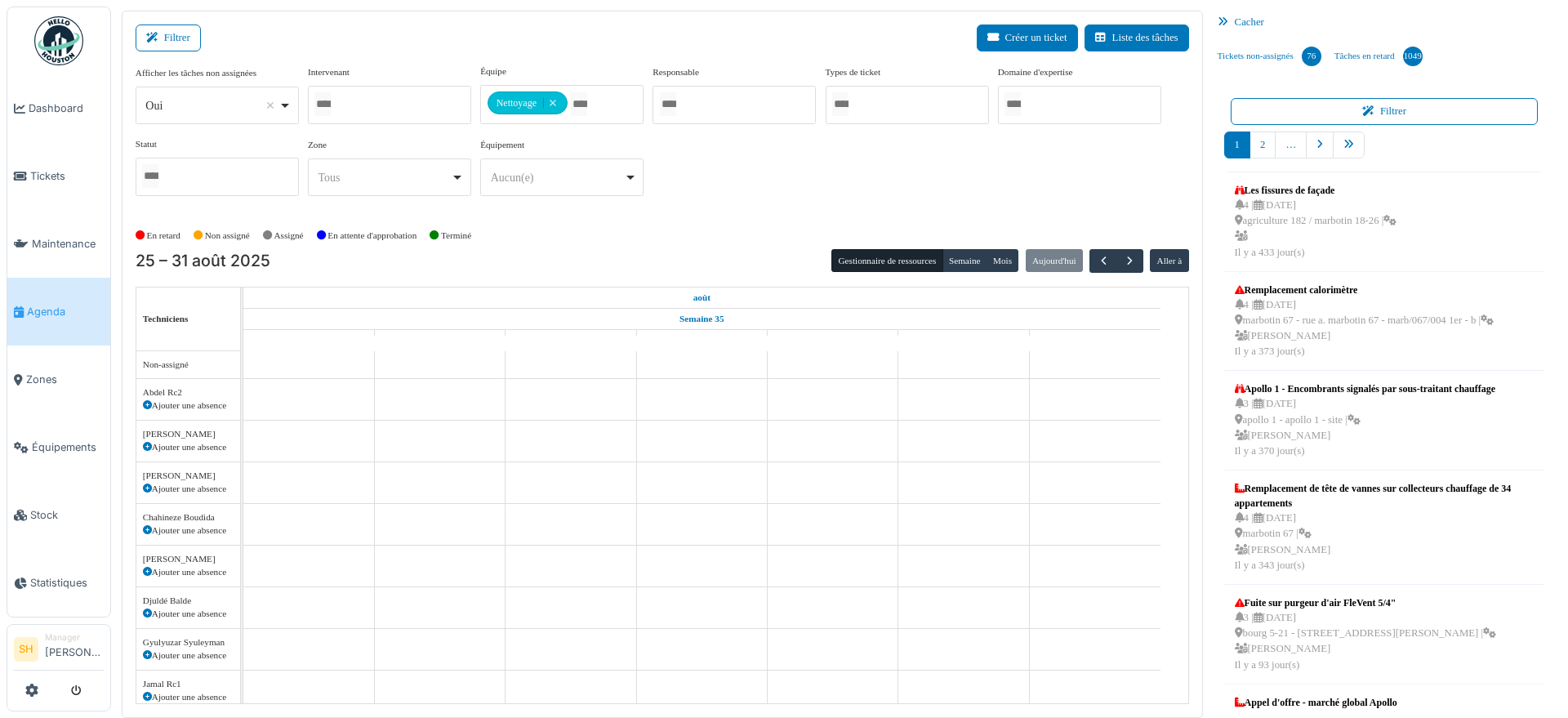
click at [755, 232] on div "En retard Non assigné Assigné En attente d'approbation Terminé" at bounding box center [662, 235] width 1054 height 27
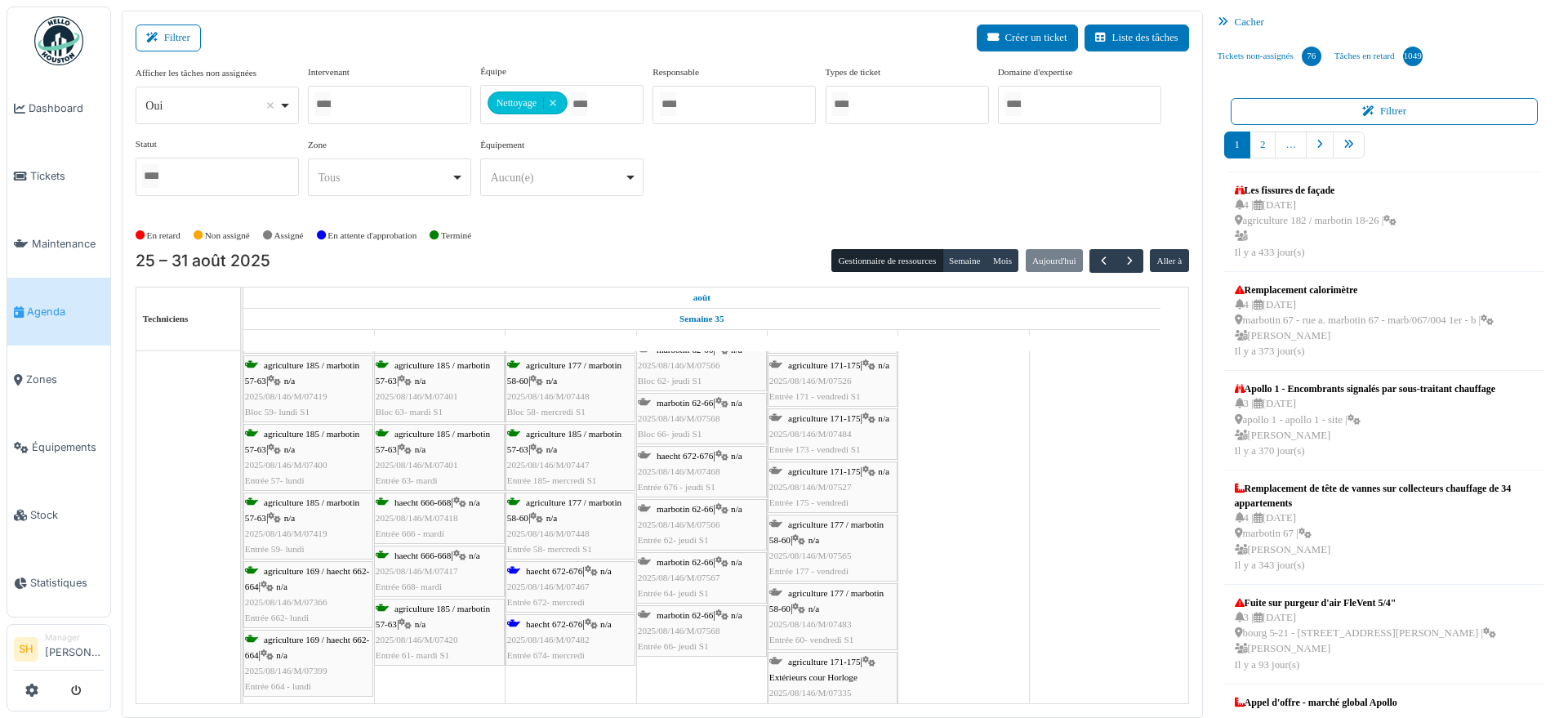
scroll to position [204, 0]
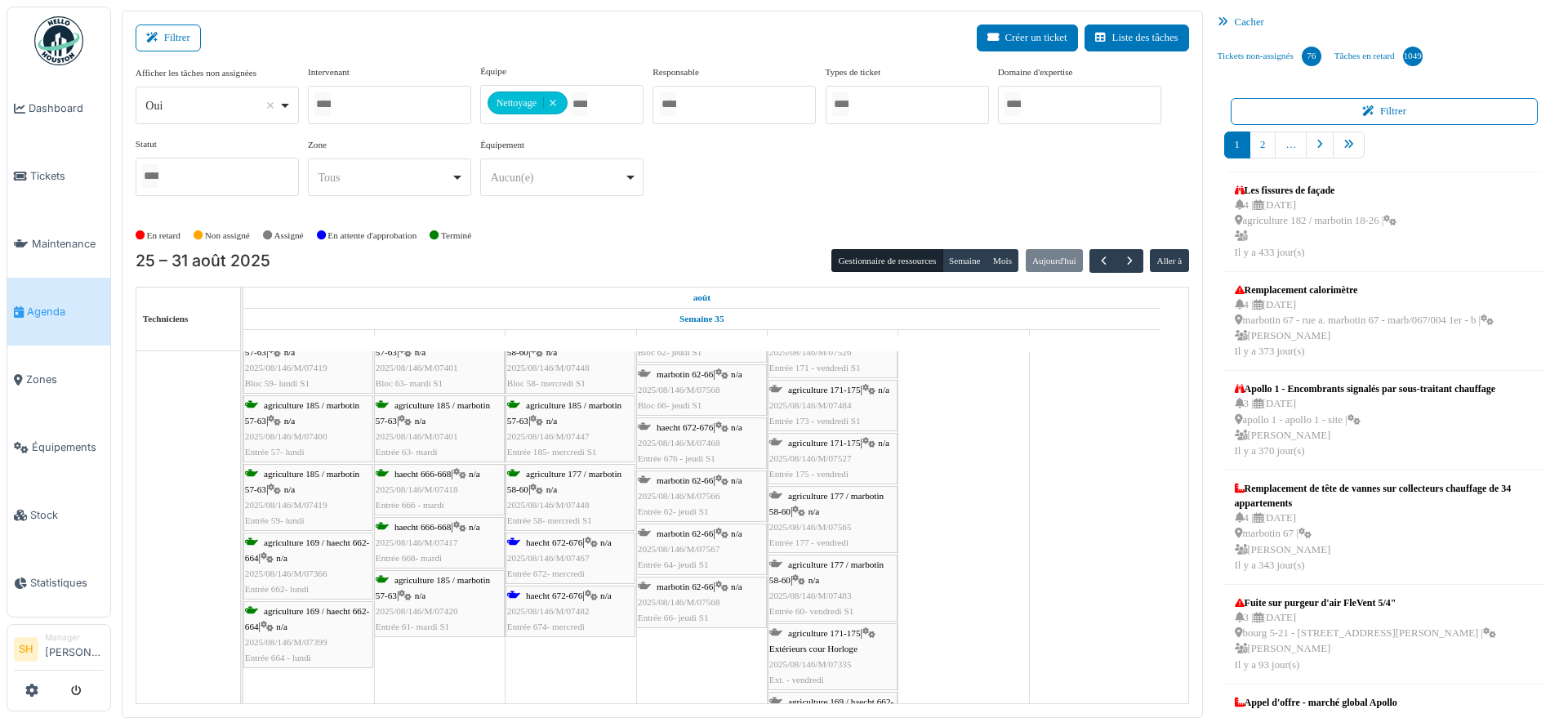
click at [560, 545] on span "haecht 672-676" at bounding box center [553, 542] width 57 height 10
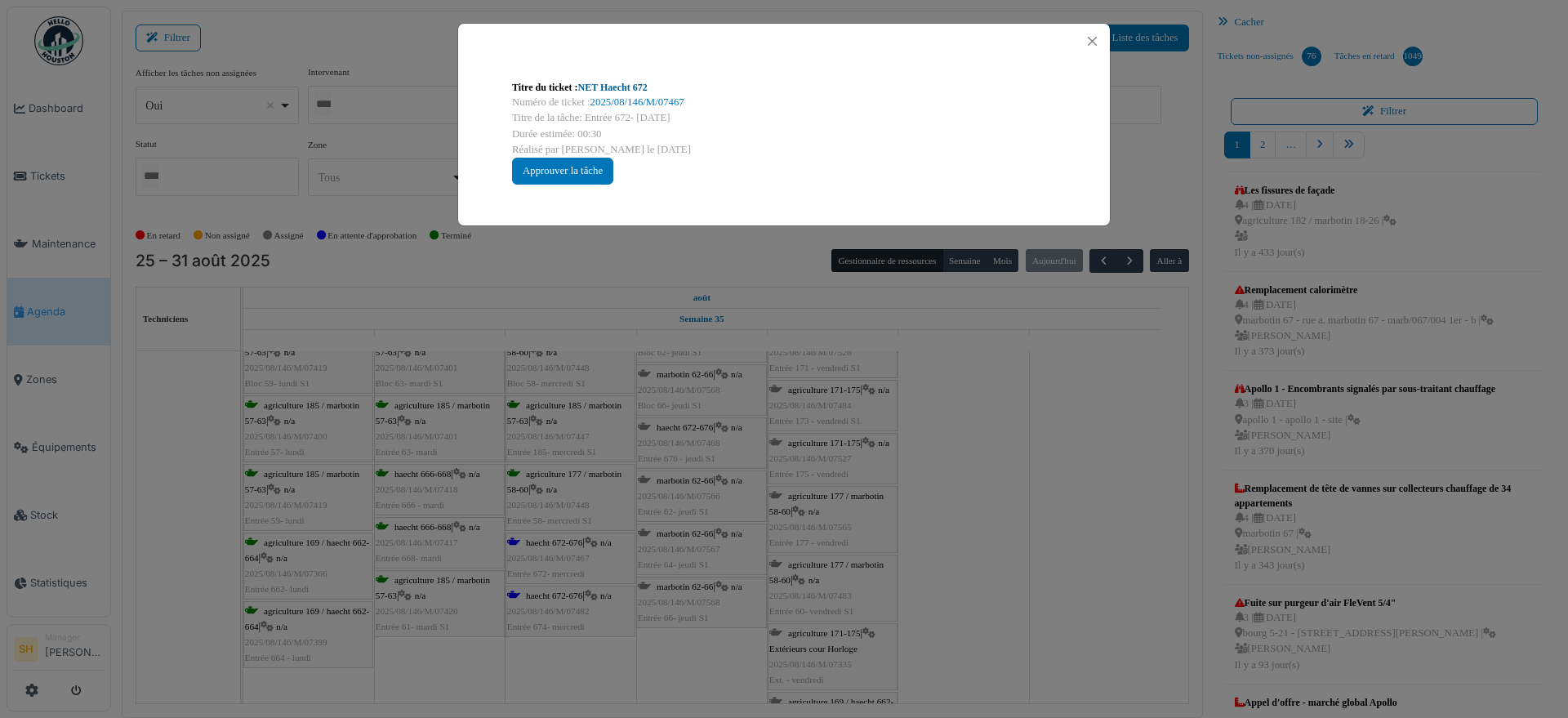
click at [593, 88] on link "NET Haecht 672" at bounding box center [613, 87] width 70 height 11
click at [939, 415] on div "Titre du ticket : NET Haecht 672 Numéro de ticket : 2025/08/146/M/07467 Titre d…" at bounding box center [784, 359] width 1568 height 718
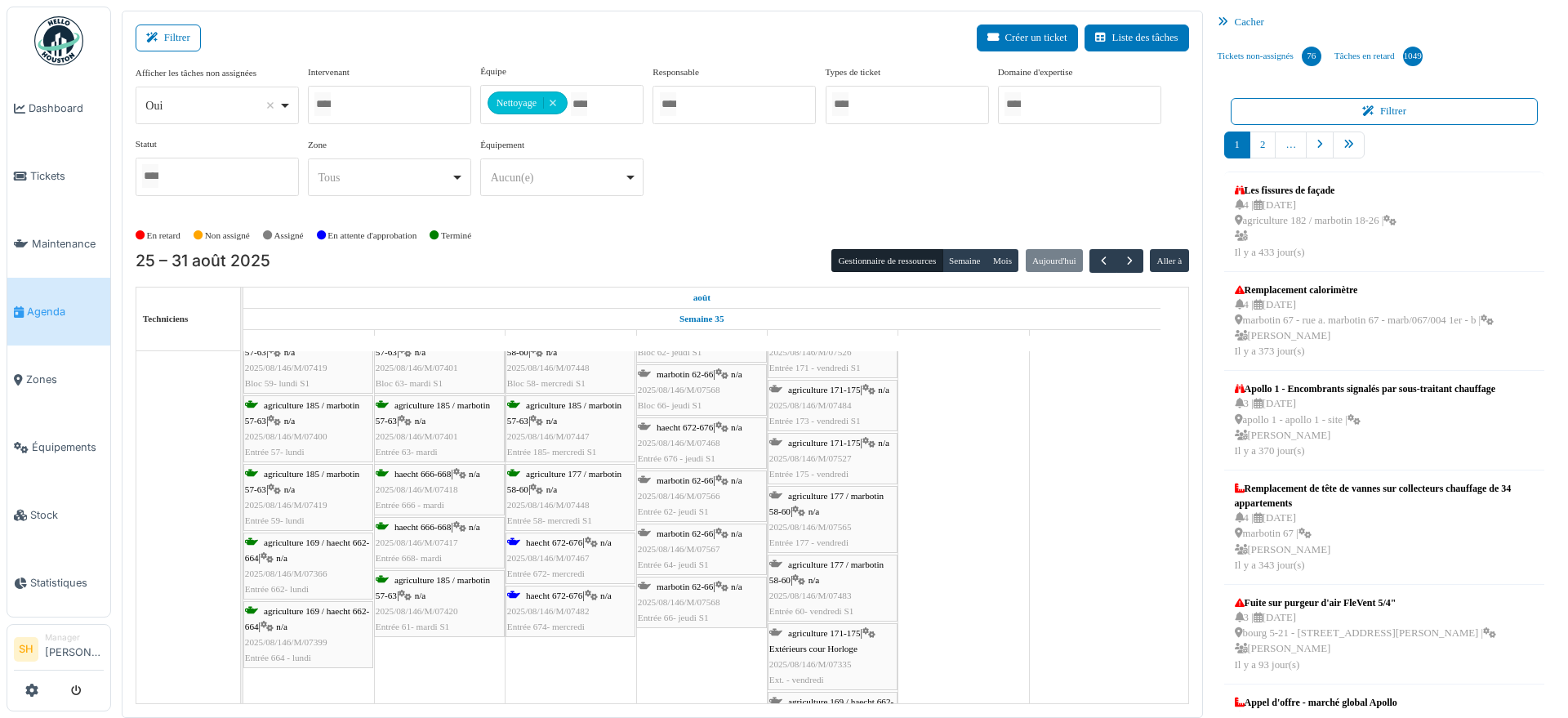
click at [561, 590] on span "haecht 672-676" at bounding box center [553, 595] width 57 height 10
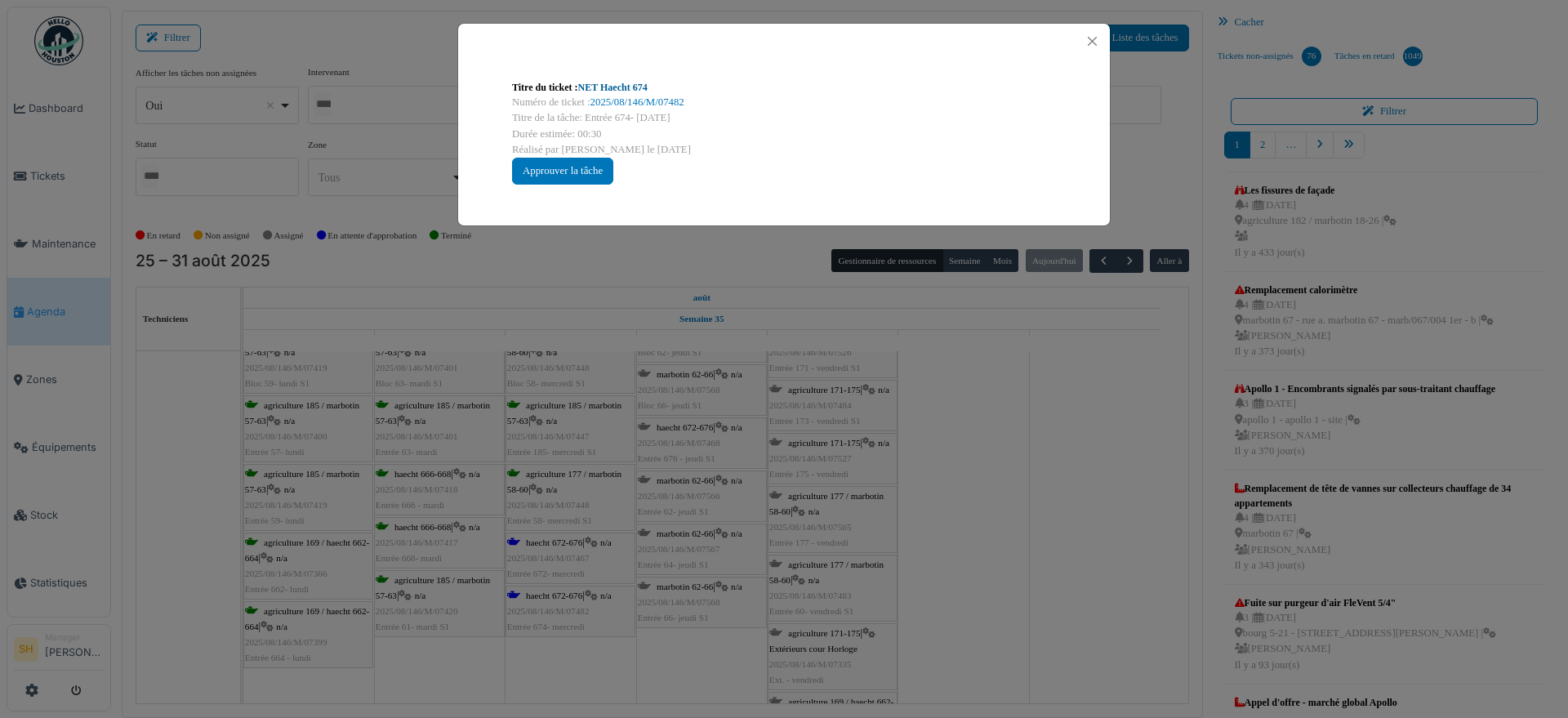
click at [631, 84] on link "NET Haecht 674" at bounding box center [613, 87] width 70 height 11
drag, startPoint x: 870, startPoint y: 490, endPoint x: 618, endPoint y: 533, distance: 255.6
click at [847, 514] on div "Titre du ticket : NET Haecht 674 Numéro de ticket : 2025/08/146/M/07482 Titre d…" at bounding box center [784, 359] width 1568 height 718
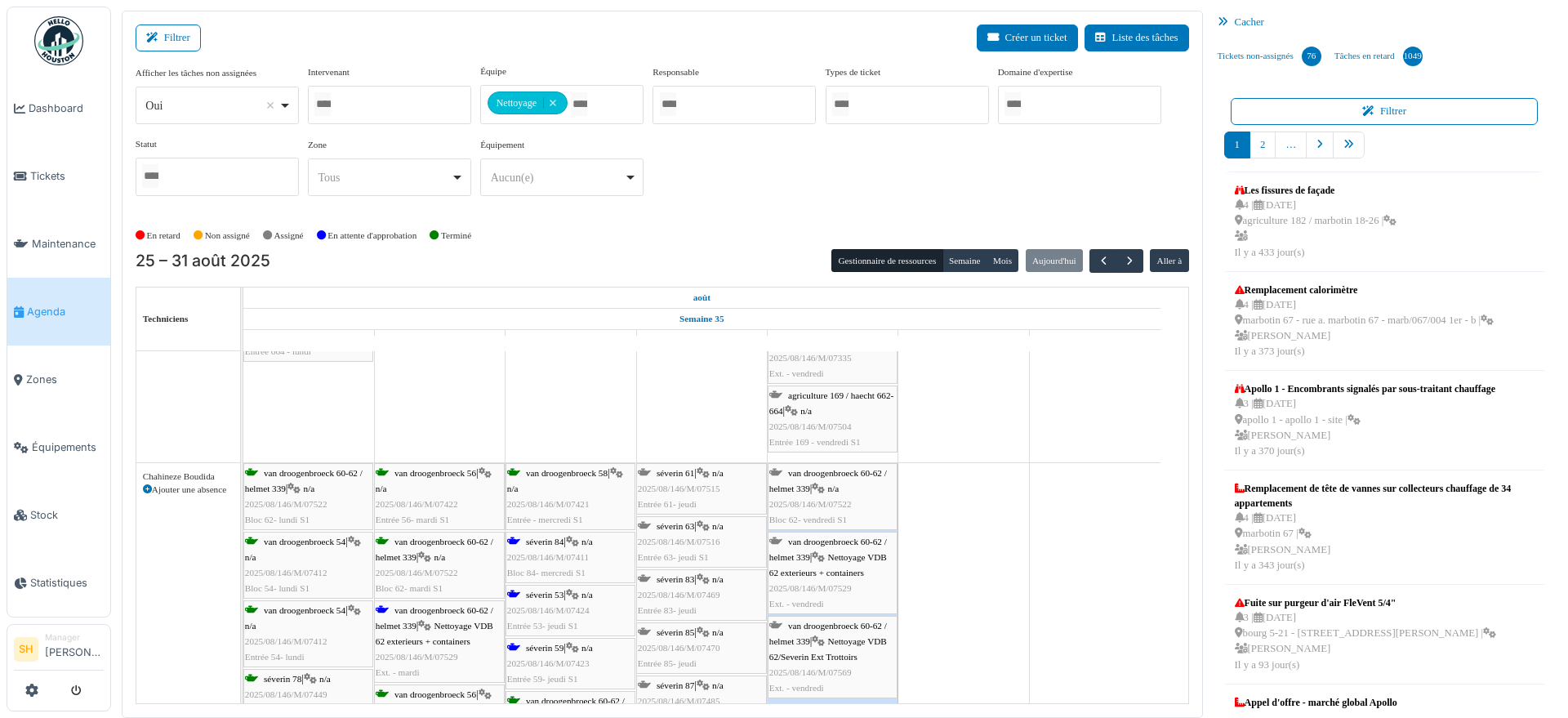
scroll to position [612, 0]
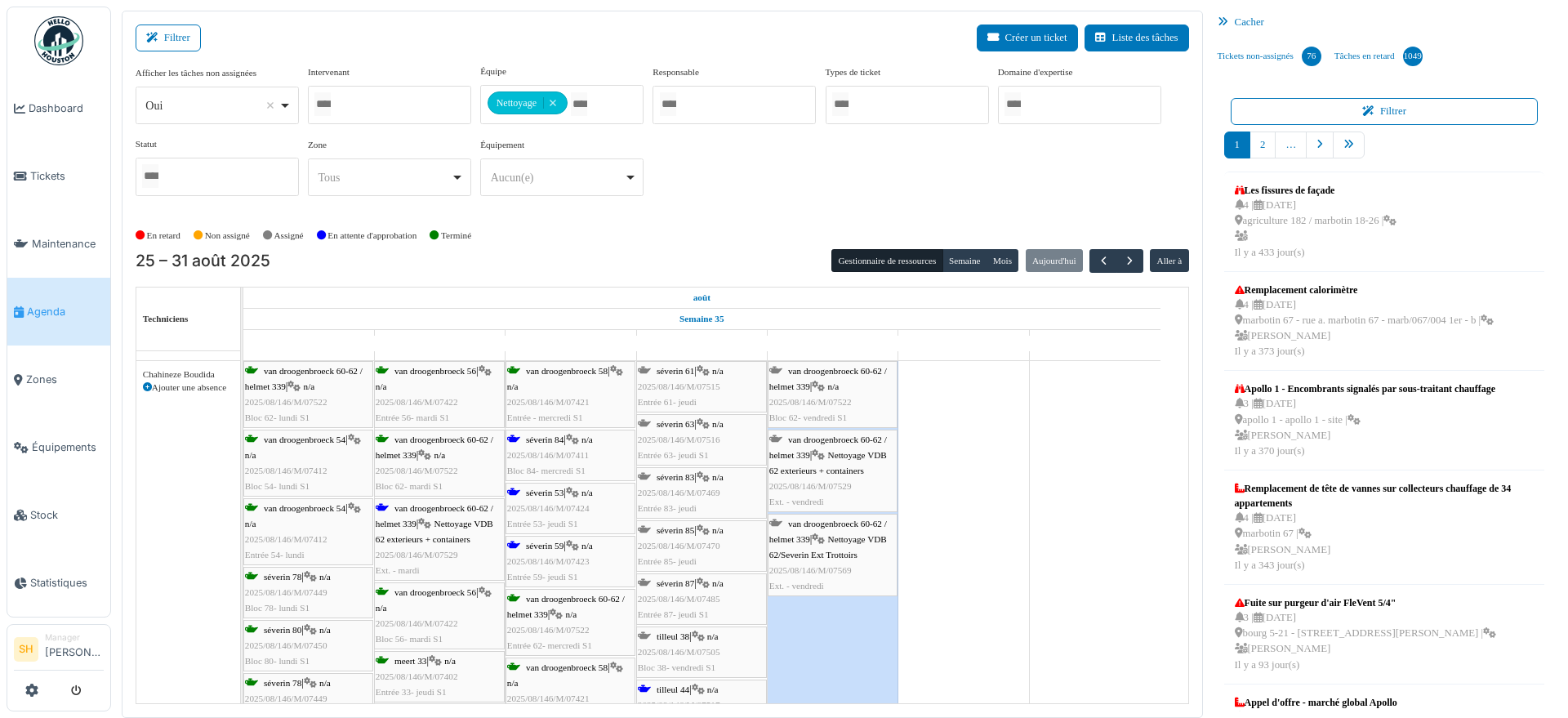
click at [399, 509] on span "van droogenbroeck 60-62 / helmet 339" at bounding box center [435, 516] width 118 height 25
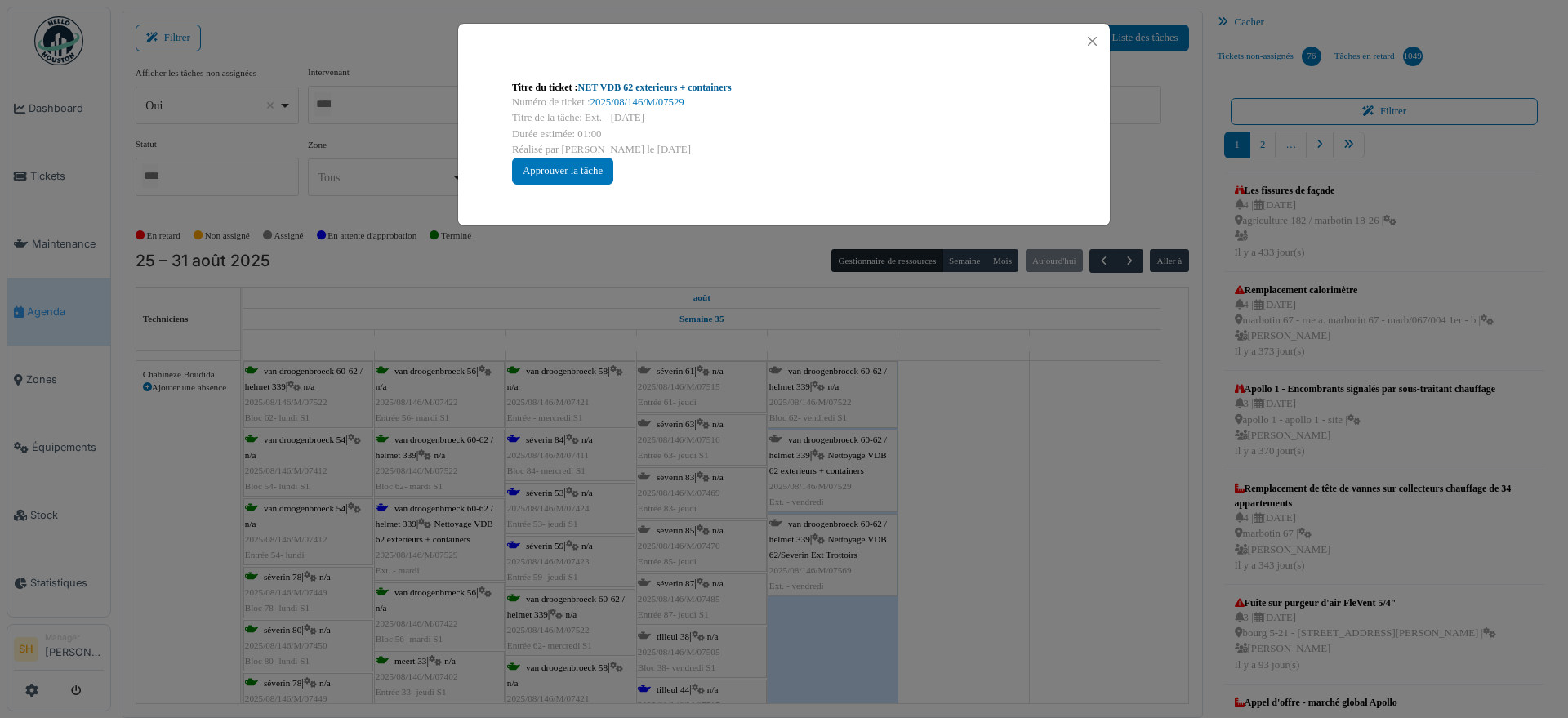
click at [596, 82] on link "NET VDB 62 exterieurs + containers" at bounding box center [655, 87] width 154 height 11
click at [1189, 485] on div "Titre du ticket : NET VDB 62 exterieurs + containers Numéro de ticket : 2025/08…" at bounding box center [784, 359] width 1568 height 718
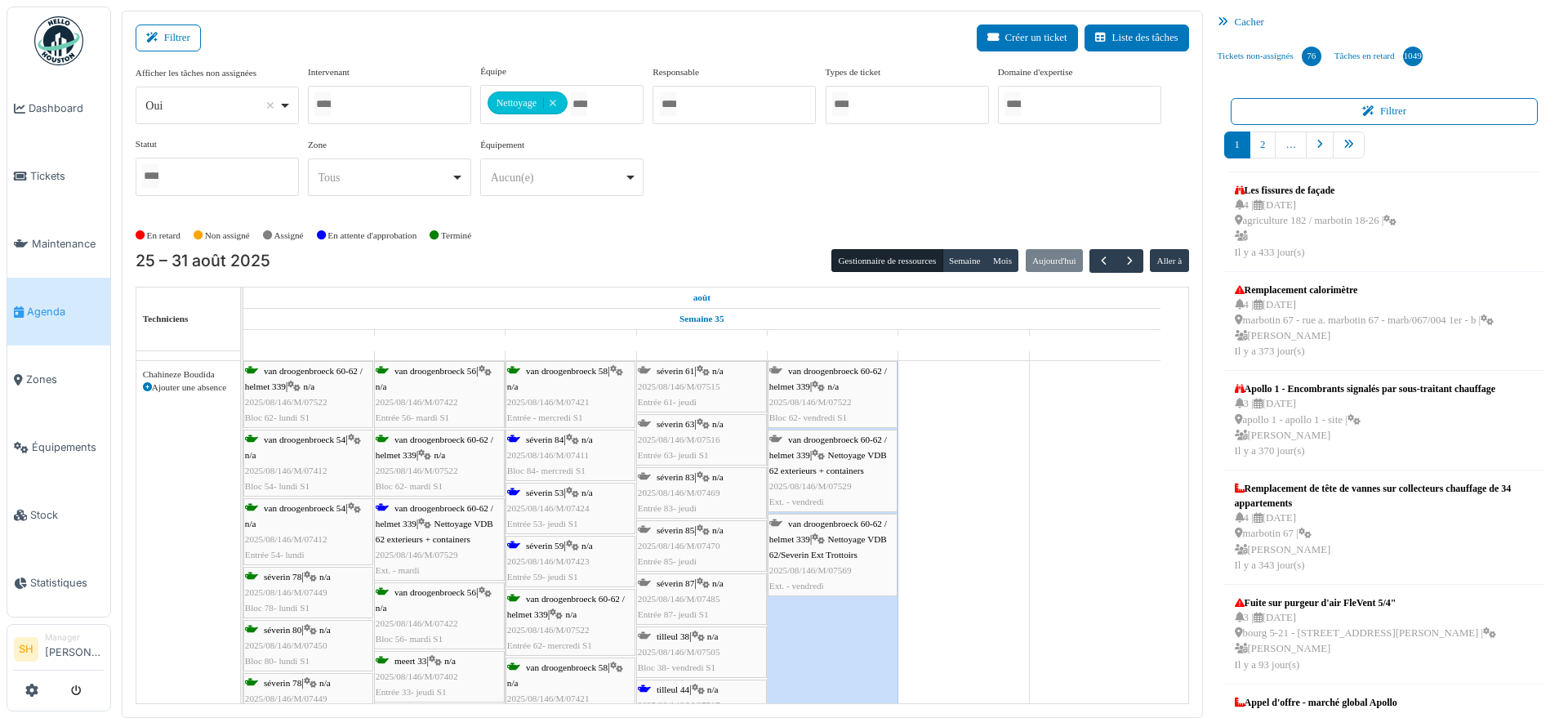
click at [545, 438] on span "séverin 84" at bounding box center [544, 440] width 38 height 10
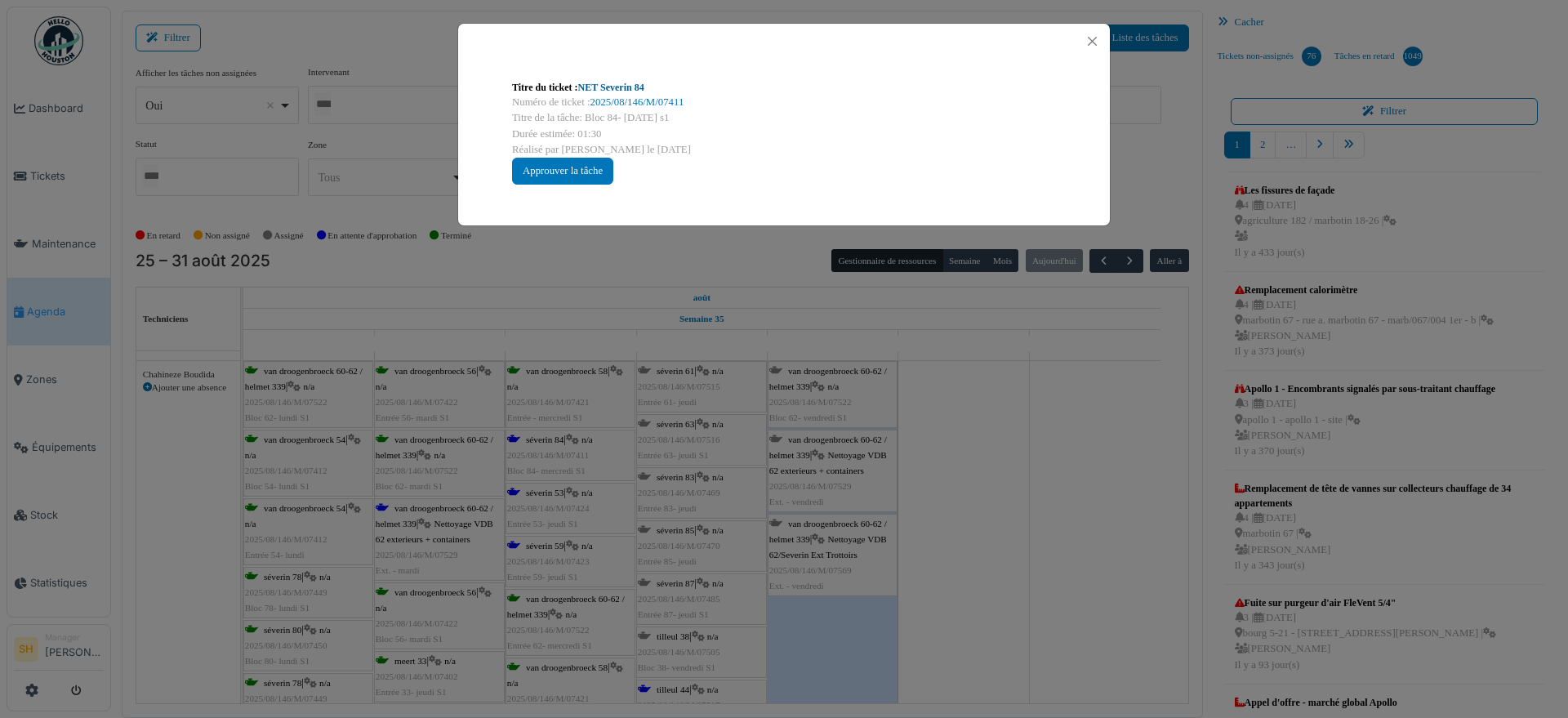
click at [612, 90] on link "NET Severin 84" at bounding box center [611, 87] width 66 height 11
drag, startPoint x: 1018, startPoint y: 497, endPoint x: 711, endPoint y: 572, distance: 316.0
click at [1018, 499] on div "Titre du ticket : NET Severin 84 Numéro de ticket : 2025/08/146/M/07411 Titre d…" at bounding box center [784, 359] width 1568 height 718
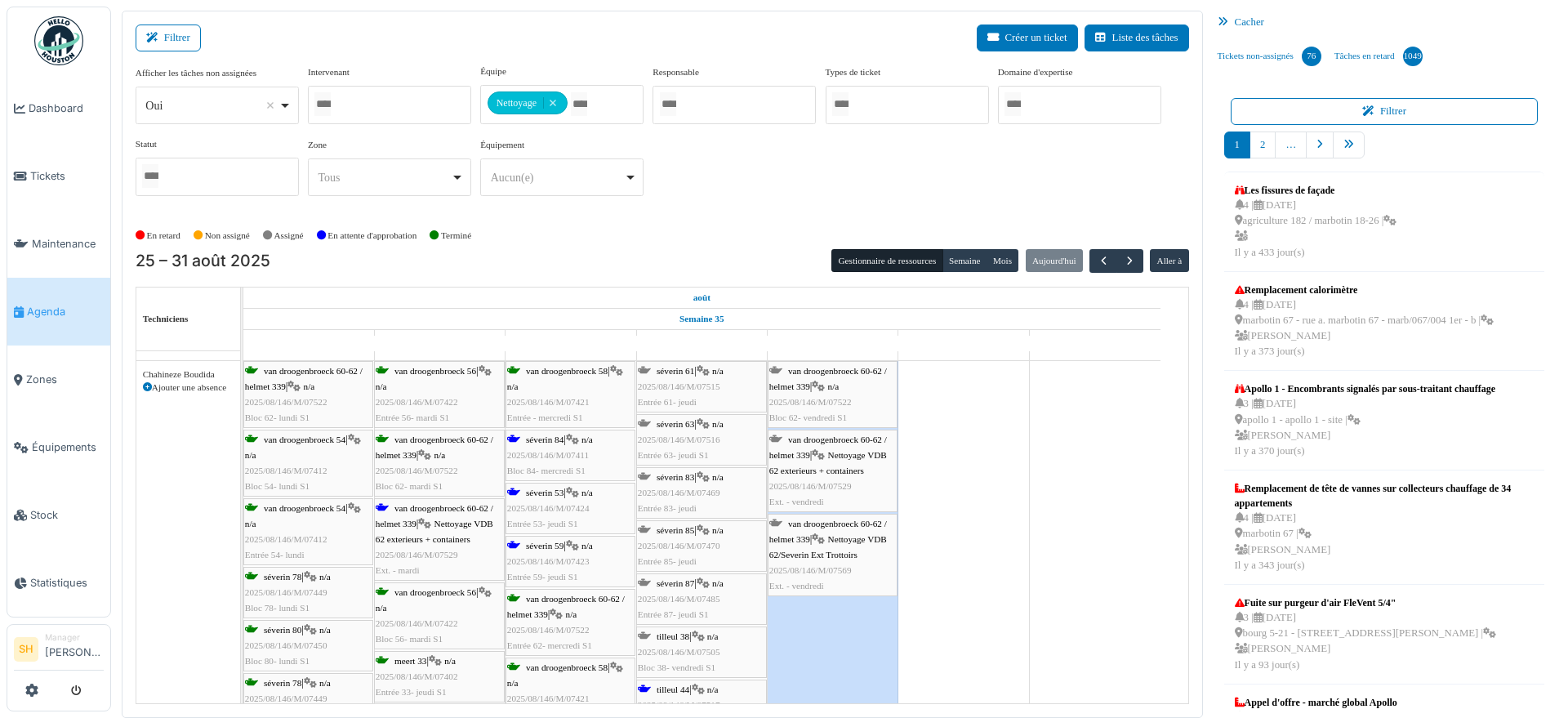
click at [552, 543] on span "séverin 59" at bounding box center [544, 545] width 38 height 10
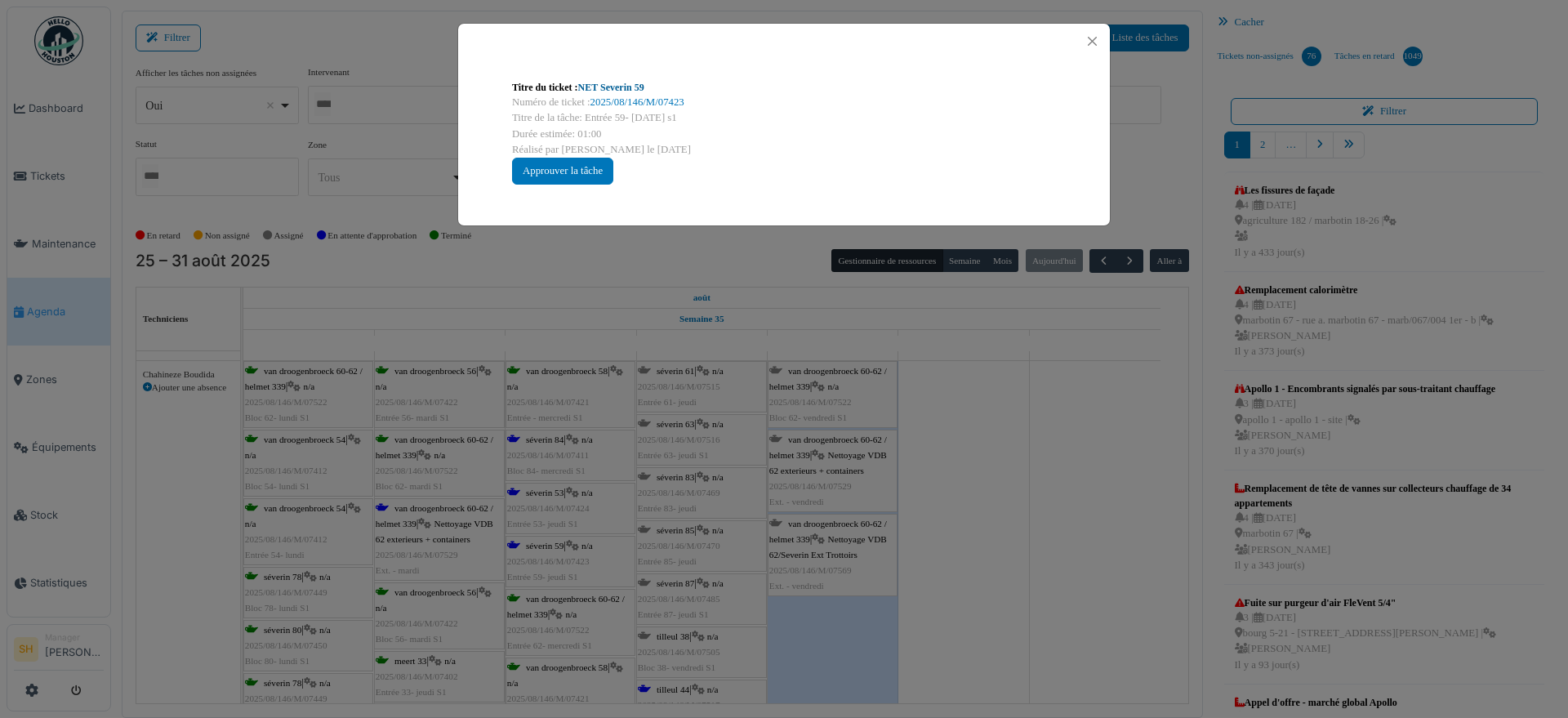
click at [607, 85] on link "NET Severin 59" at bounding box center [611, 87] width 66 height 11
click at [965, 491] on div "Titre du ticket : NET Severin 59 Numéro de ticket : 2025/08/146/M/07423 Titre d…" at bounding box center [784, 359] width 1568 height 718
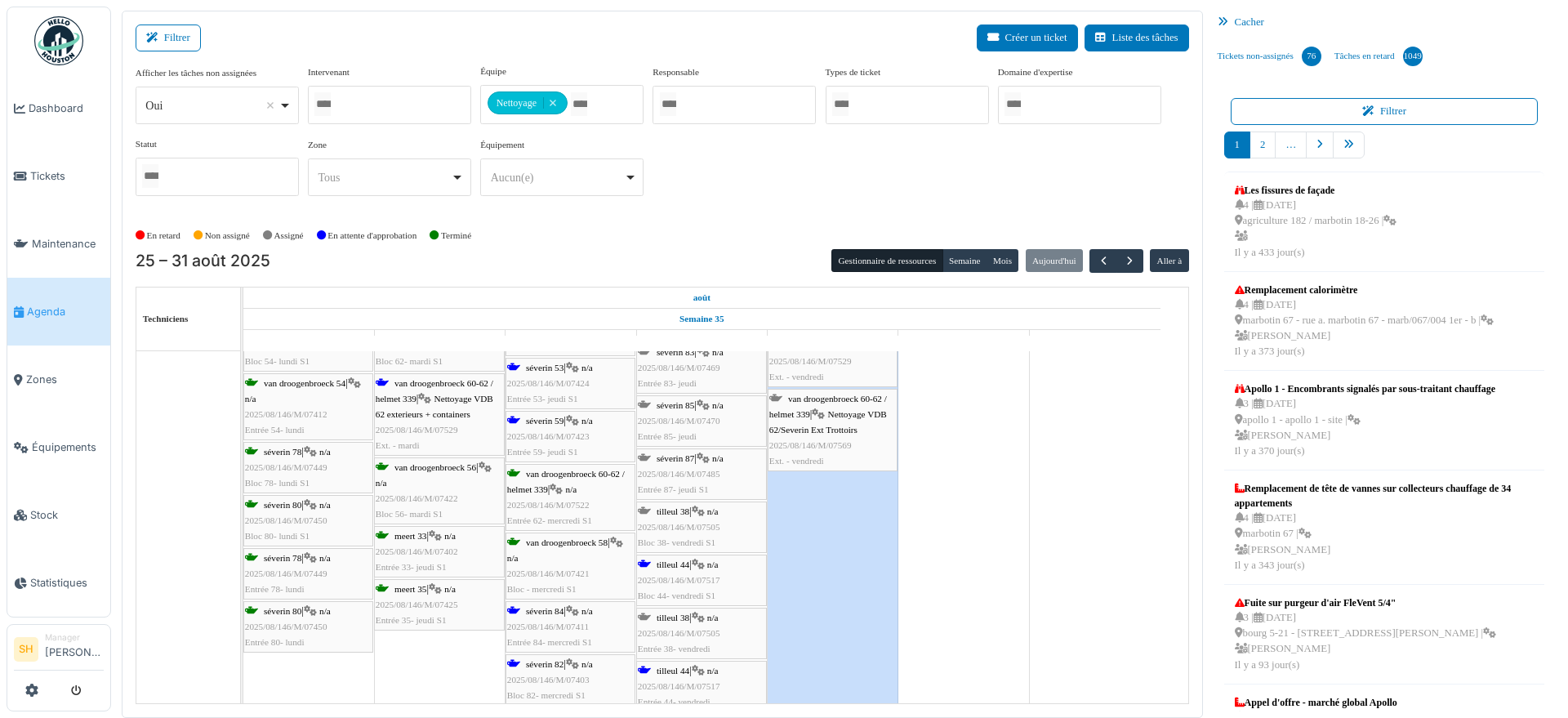
scroll to position [817, 0]
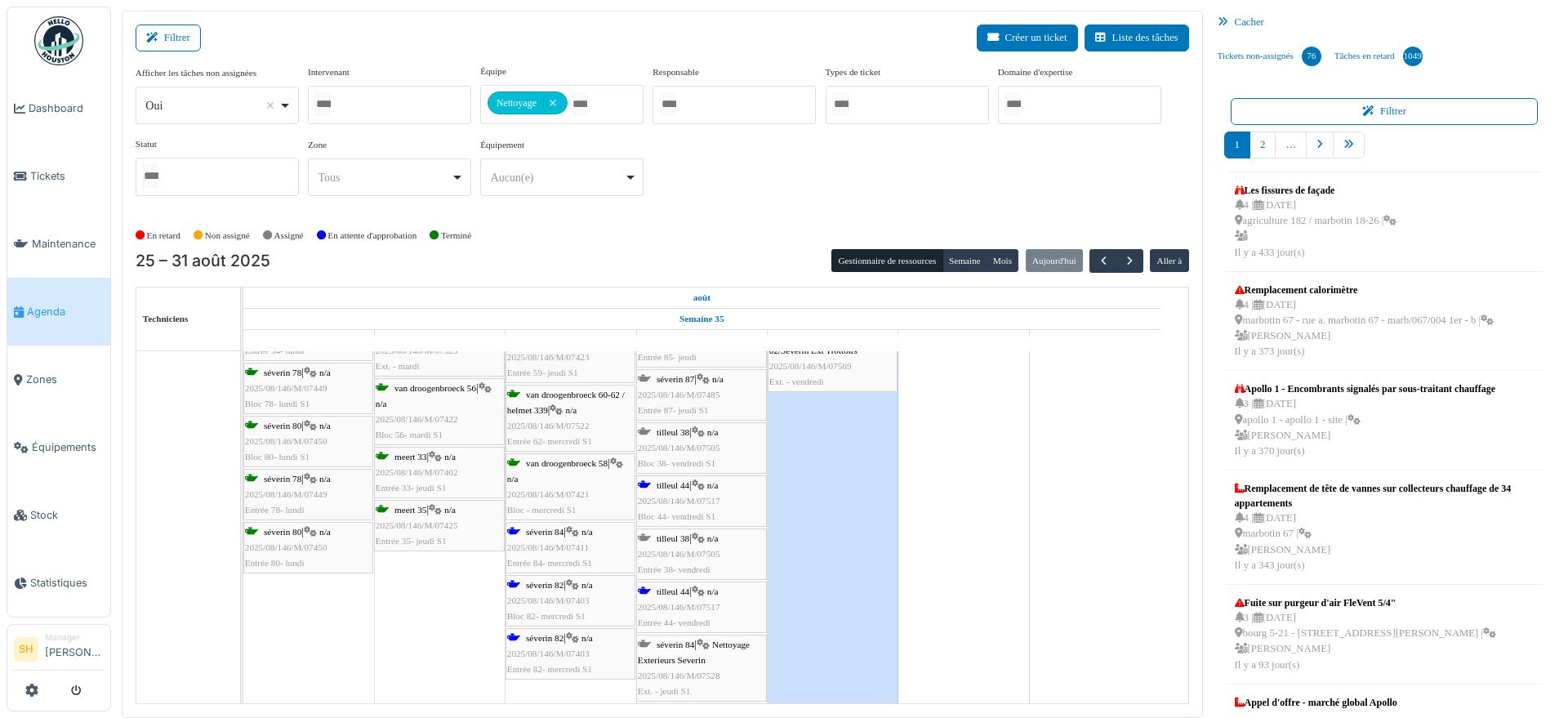
click at [696, 598] on div "tilleul 44 | n/a 2025/08/146/M/07517 Entrée 44- vendredi" at bounding box center [702, 608] width 128 height 48
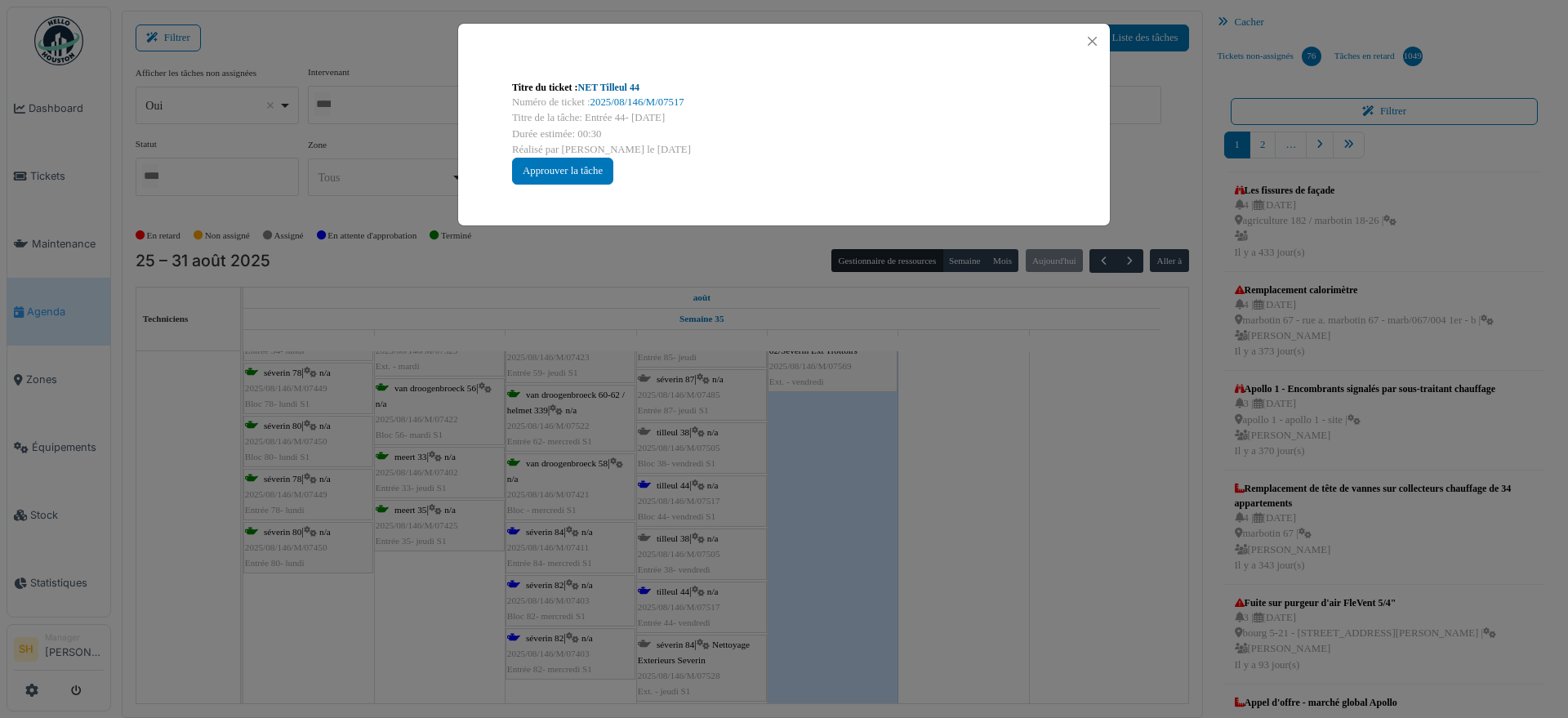
click at [608, 92] on link "NET Tilleul 44" at bounding box center [608, 87] width 61 height 11
drag, startPoint x: 1068, startPoint y: 548, endPoint x: 757, endPoint y: 603, distance: 315.8
click at [1067, 549] on div "Titre du ticket : NET Tilleul 44 Numéro de ticket : 2025/08/146/M/07517 Titre d…" at bounding box center [784, 359] width 1568 height 718
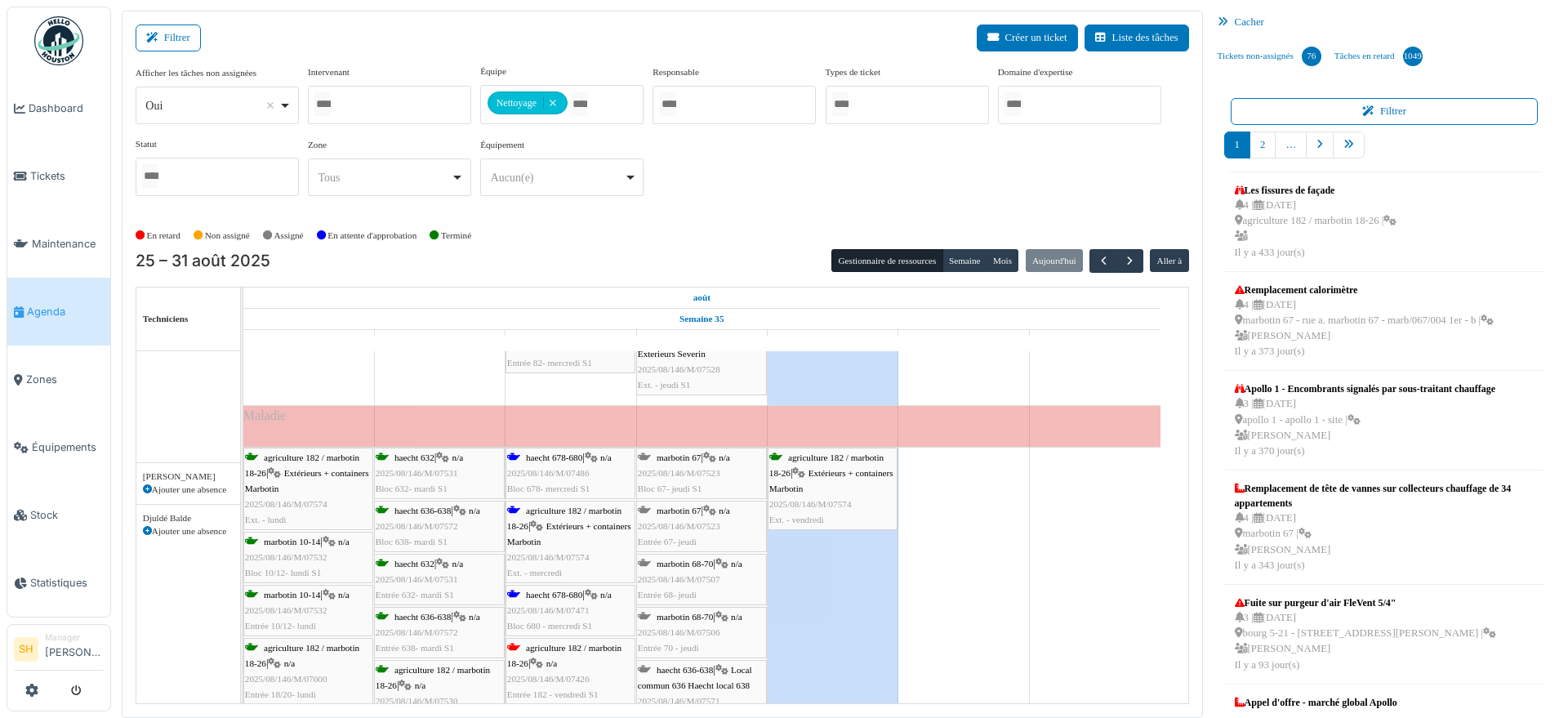
scroll to position [1123, 0]
click at [552, 457] on span "haecht 678-680" at bounding box center [553, 458] width 57 height 10
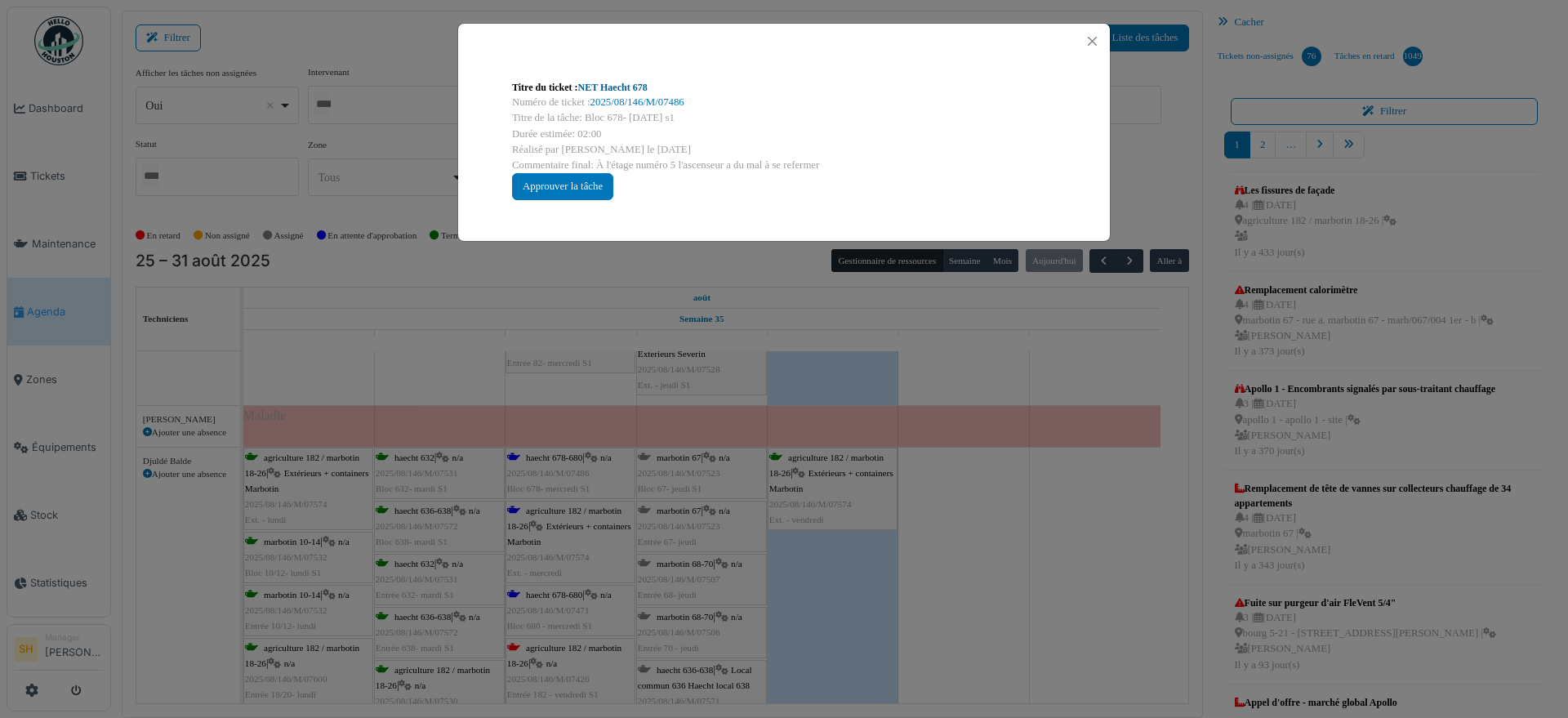
click at [620, 88] on link "NET Haecht 678" at bounding box center [613, 87] width 70 height 11
drag, startPoint x: 620, startPoint y: 88, endPoint x: 390, endPoint y: 300, distance: 312.8
click at [350, 300] on div "Titre du ticket : NET Haecht 678 Numéro de ticket : 2025/08/146/M/07486 Titre d…" at bounding box center [784, 359] width 1568 height 718
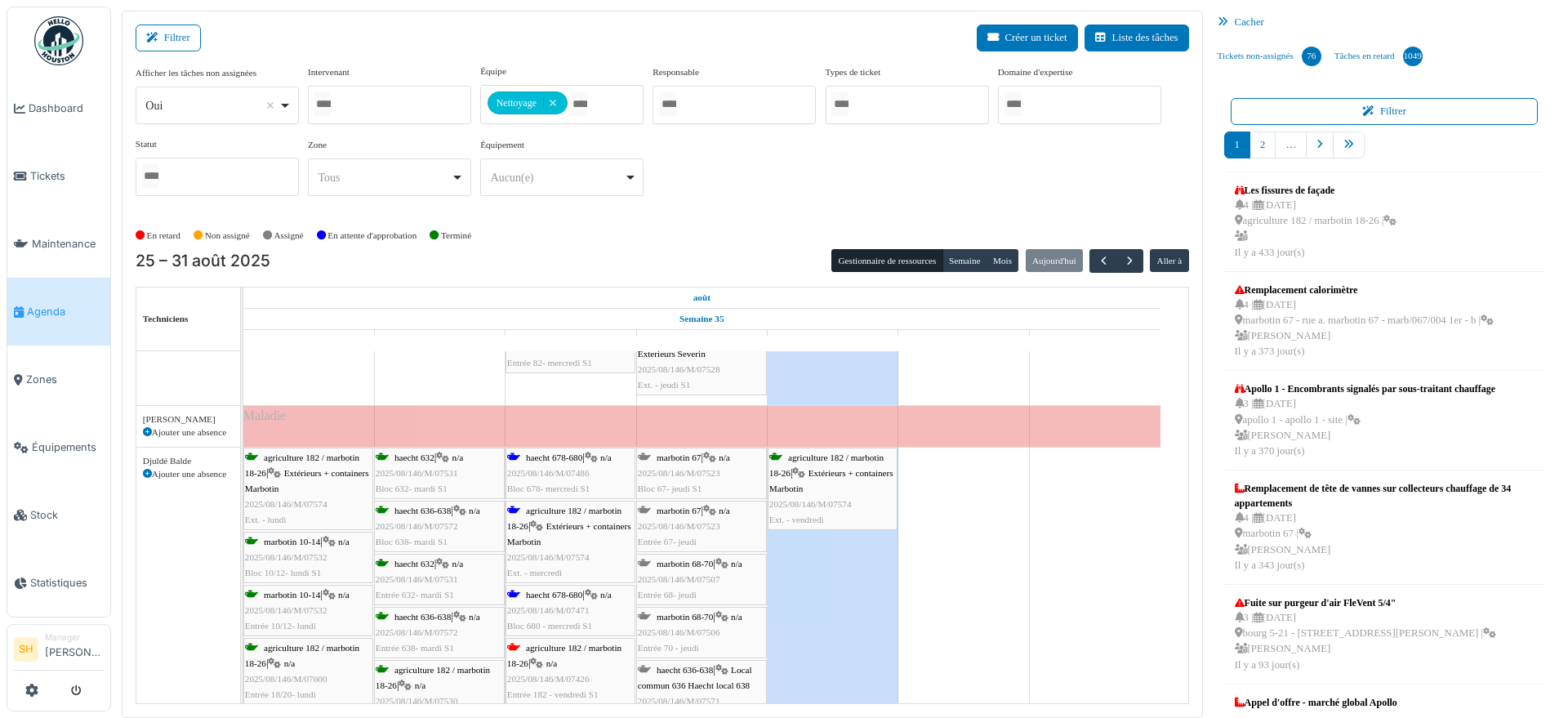
click at [1045, 406] on div "Maladie" at bounding box center [702, 426] width 917 height 41
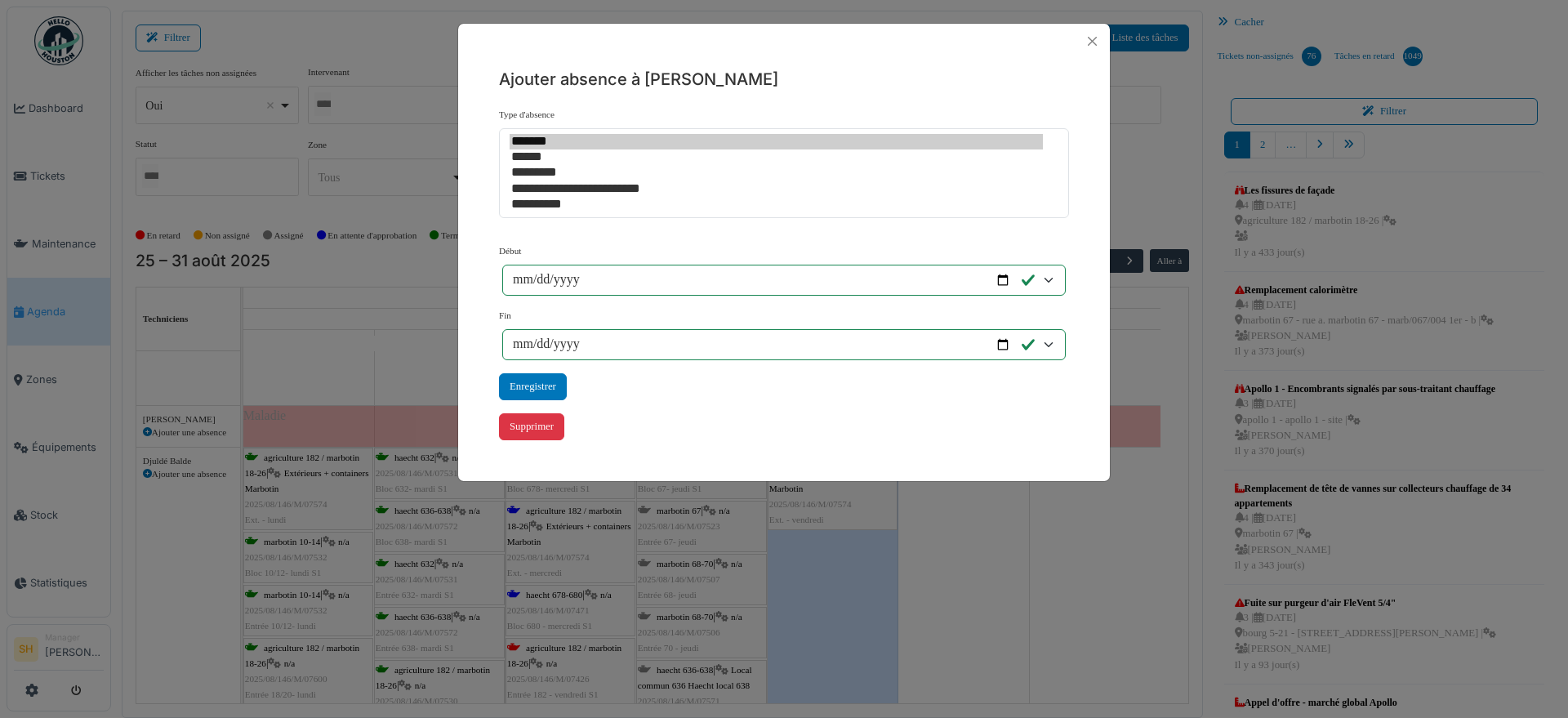
click at [1094, 558] on div "**********" at bounding box center [784, 359] width 1568 height 718
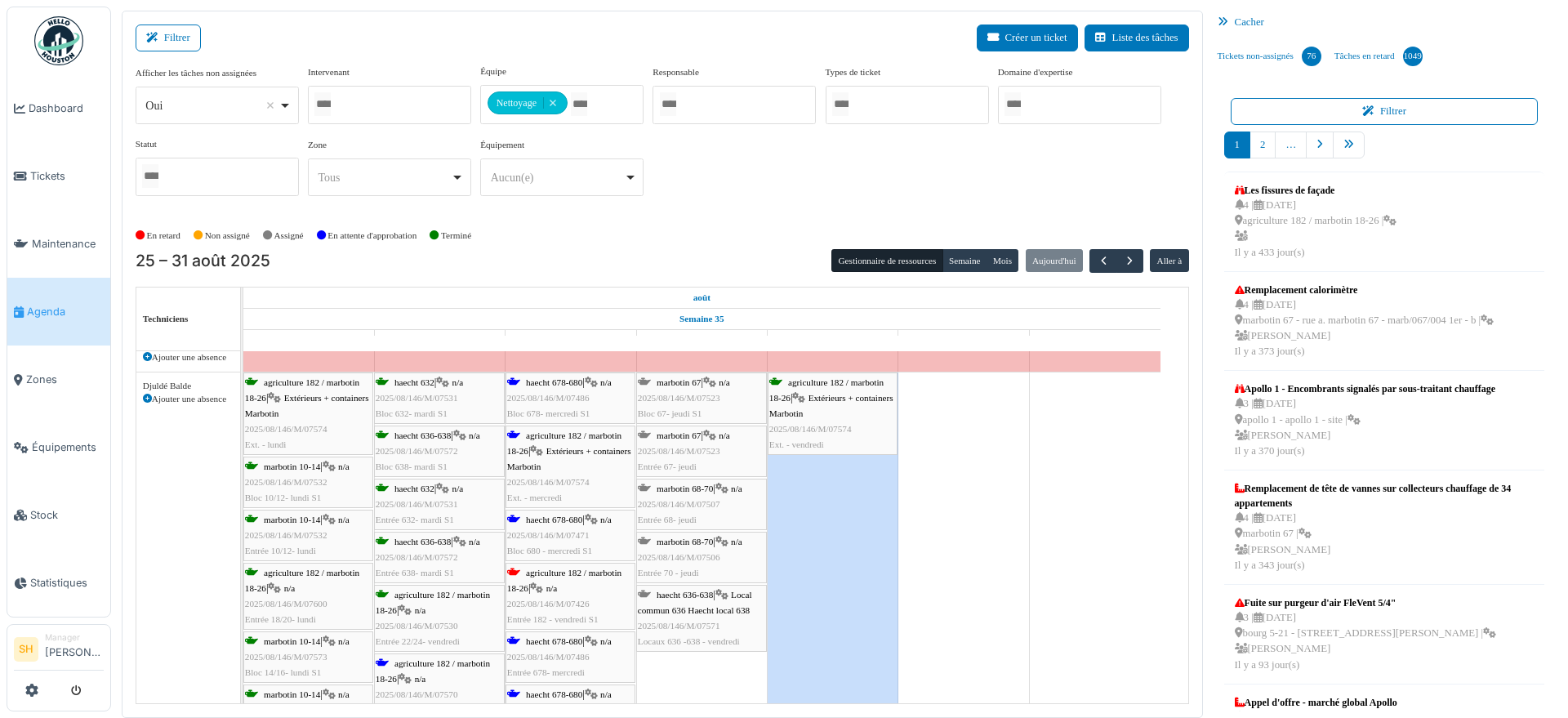
scroll to position [1226, 0]
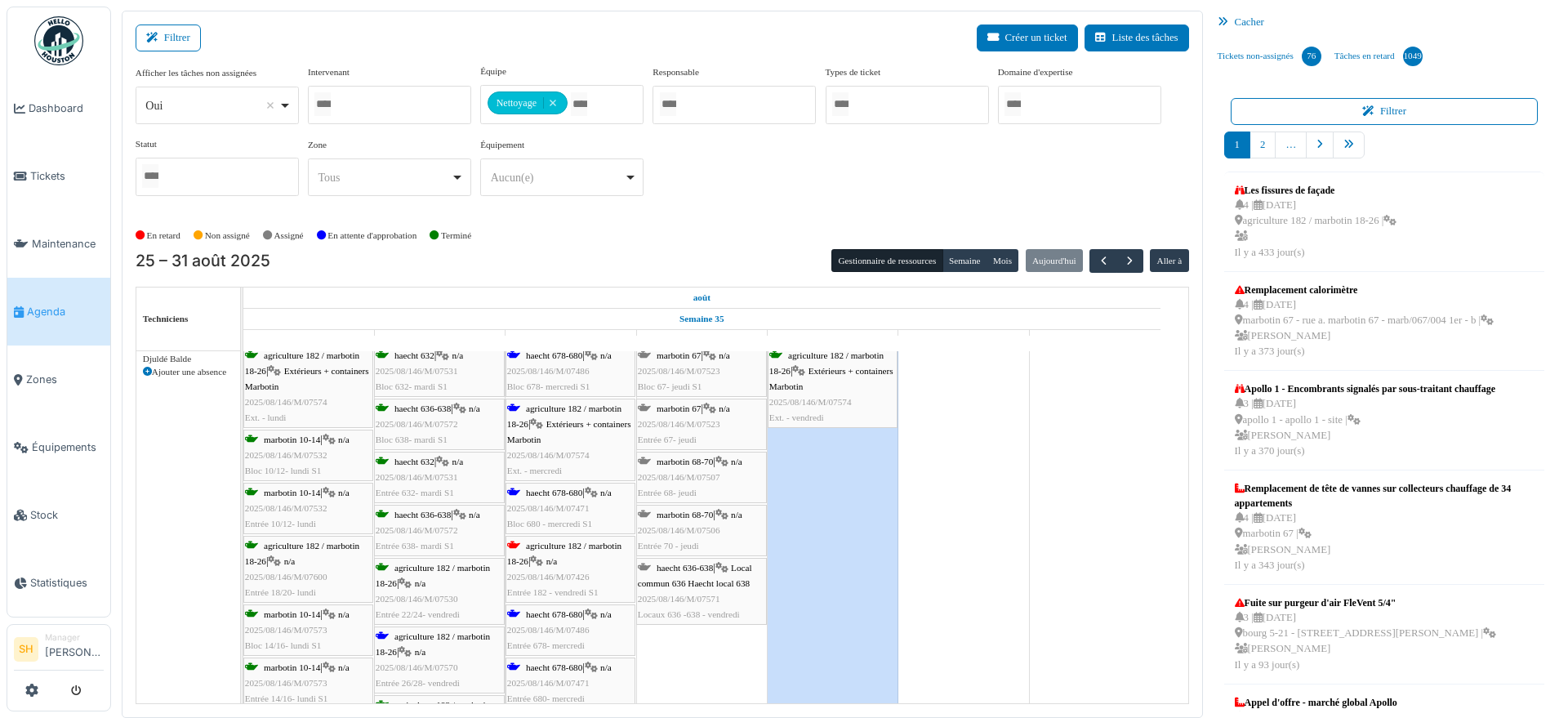
click at [542, 551] on div "agriculture 182 / marbotin 18-26 | n/a 2025/08/146/M/07426 Entrée 182 - vendred…" at bounding box center [570, 569] width 127 height 63
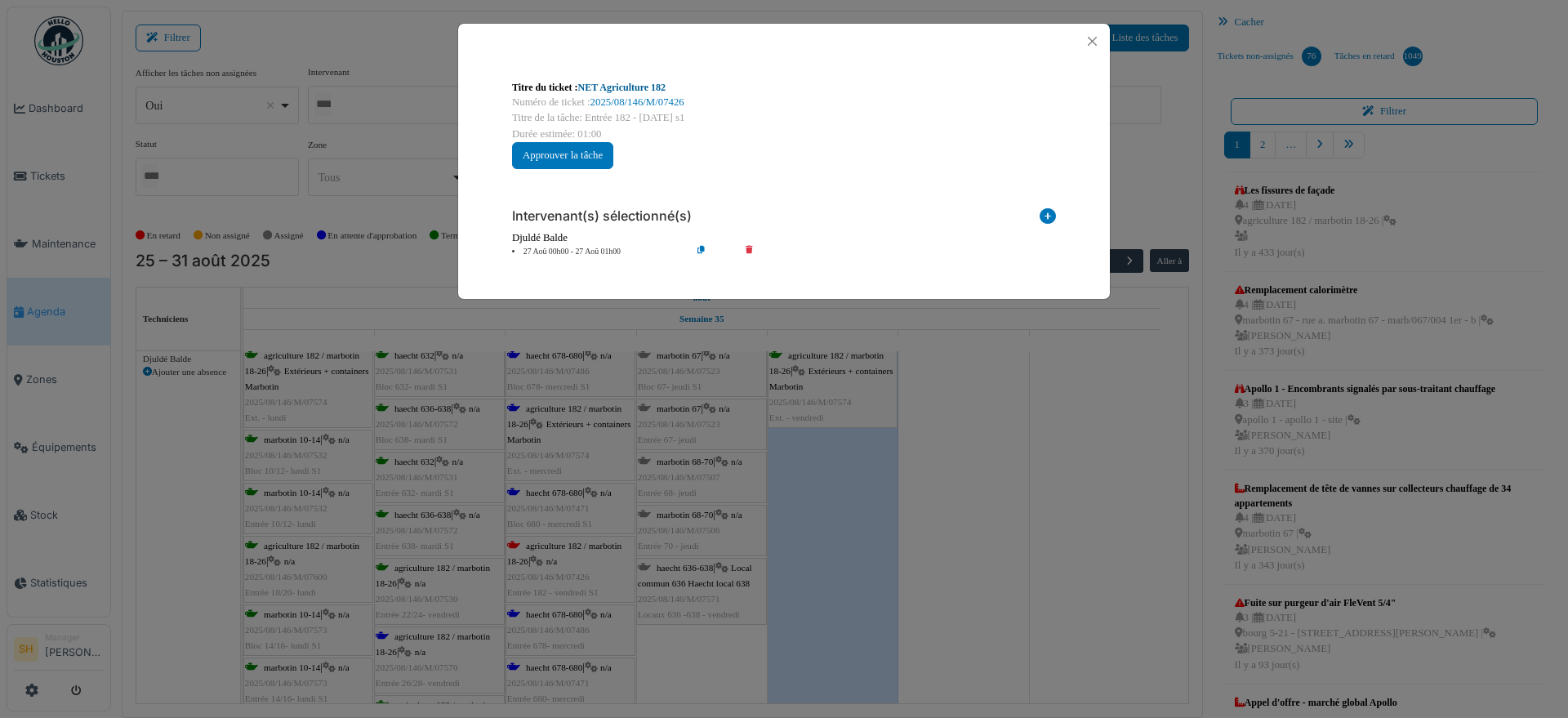
click at [600, 85] on link "NET Agriculture 182" at bounding box center [622, 87] width 88 height 11
drag, startPoint x: 570, startPoint y: 563, endPoint x: 688, endPoint y: 562, distance: 118.0
click at [688, 562] on div "Titre du ticket : NET Agriculture 182 Numéro de ticket : 2025/08/146/M/07426 Ti…" at bounding box center [784, 359] width 1568 height 718
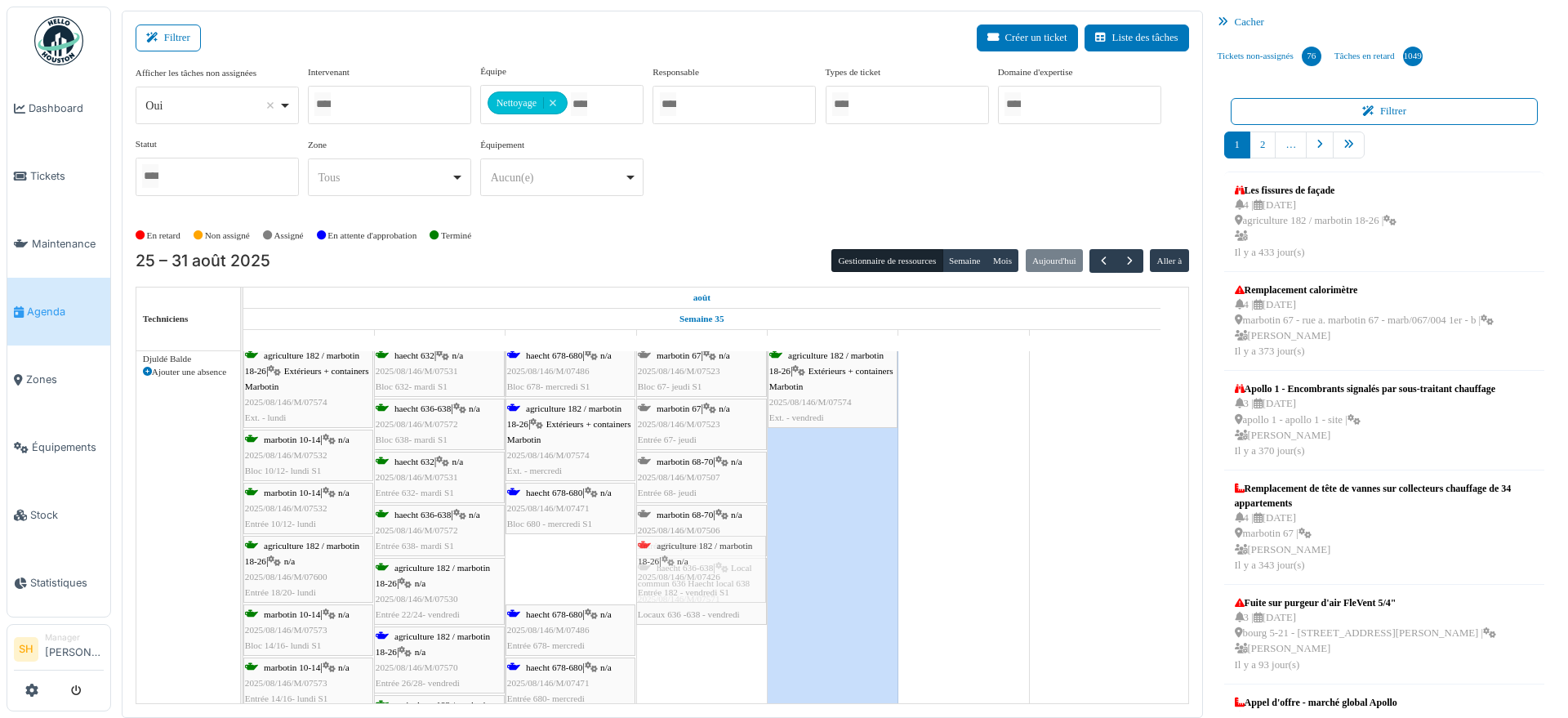
drag, startPoint x: 565, startPoint y: 562, endPoint x: 693, endPoint y: 584, distance: 129.9
click at [243, 584] on div "agriculture 182 / marbotin 18-26 | Extérieurs + containers Marbotin 2025/08/146…" at bounding box center [243, 565] width 0 height 442
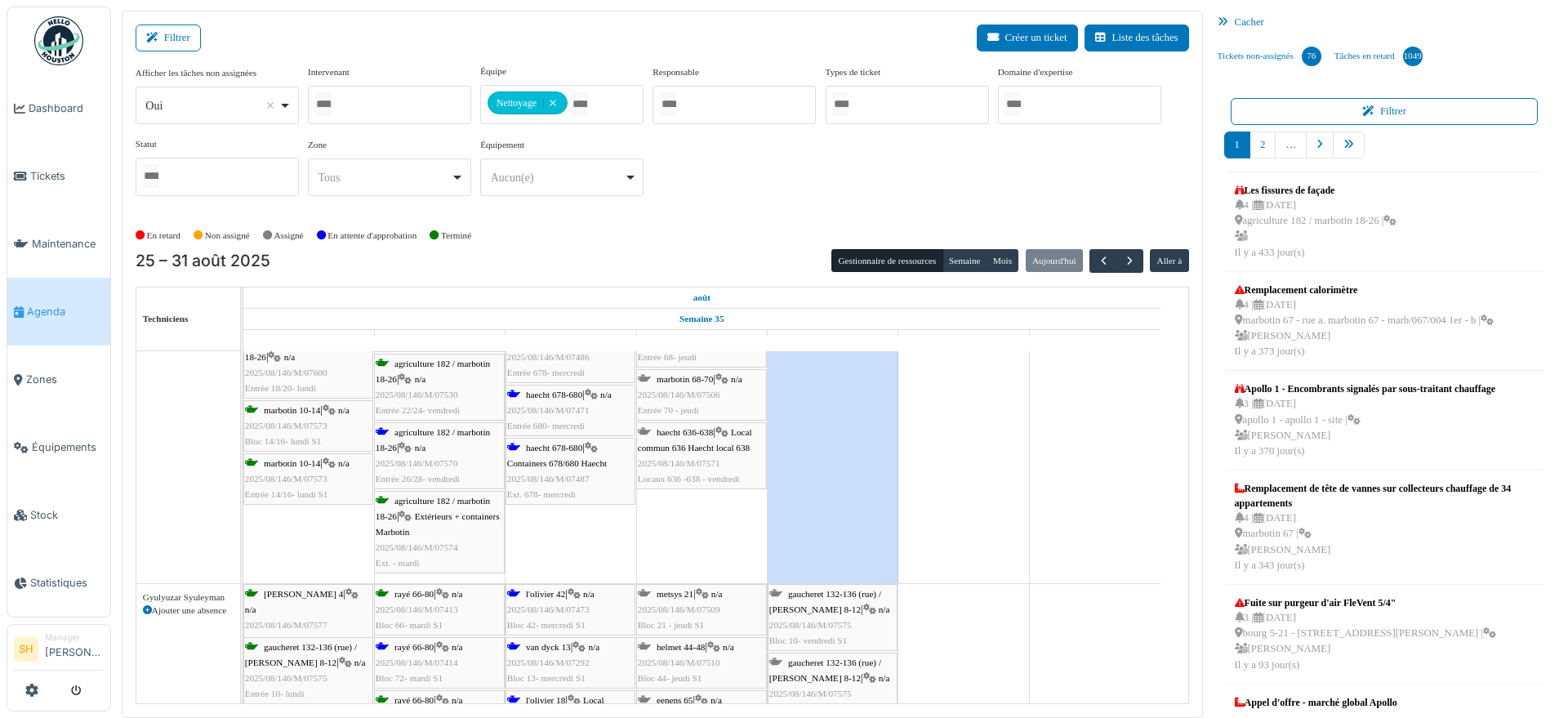
scroll to position [1532, 0]
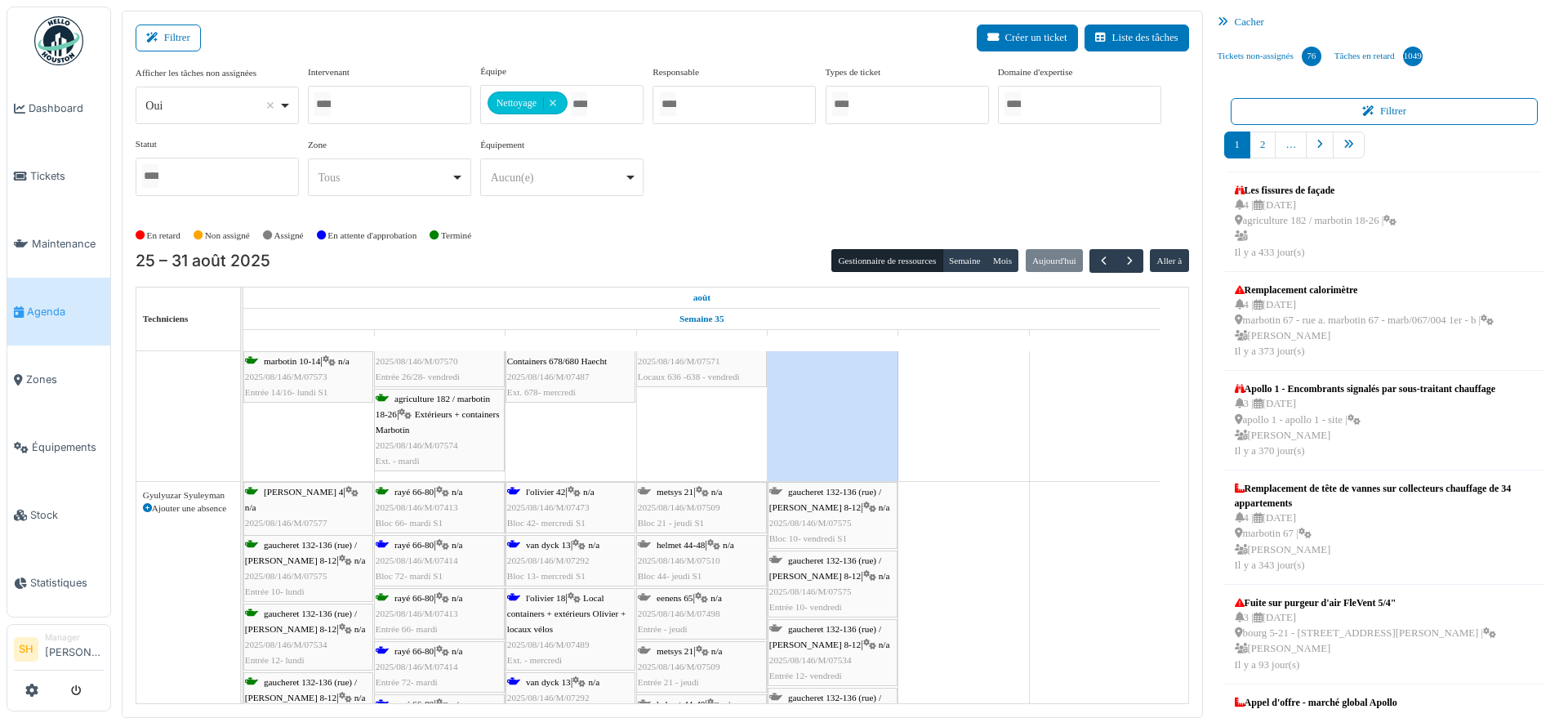
click at [417, 547] on span "rayé 66-80" at bounding box center [414, 544] width 39 height 10
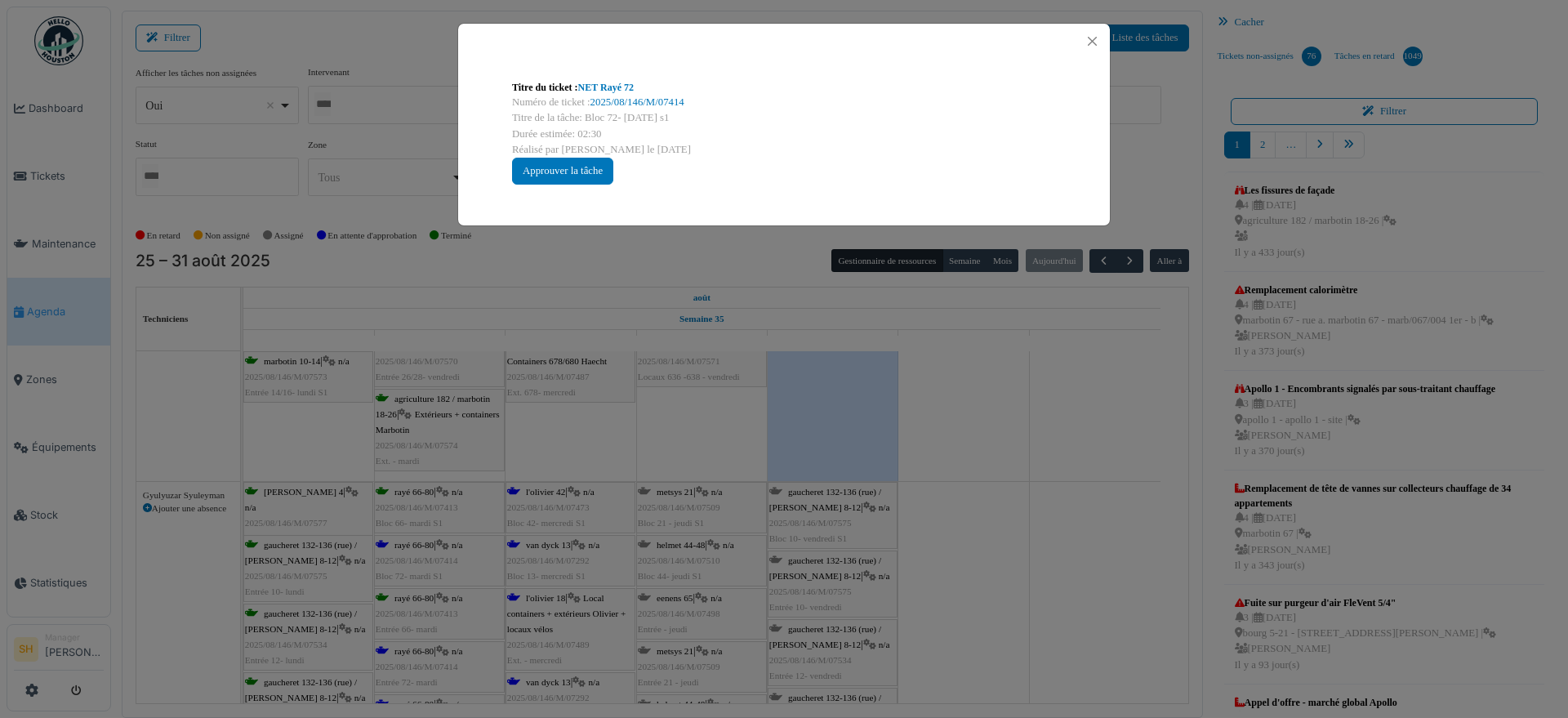
click at [617, 80] on div "Titre du ticket : NET Rayé 72" at bounding box center [784, 87] width 543 height 15
click at [598, 86] on link "NET Rayé 72" at bounding box center [606, 87] width 56 height 11
click at [938, 508] on div "Titre du ticket : NET Rayé 72 Numéro de ticket : 2025/08/146/M/07414 Titre de l…" at bounding box center [784, 359] width 1568 height 718
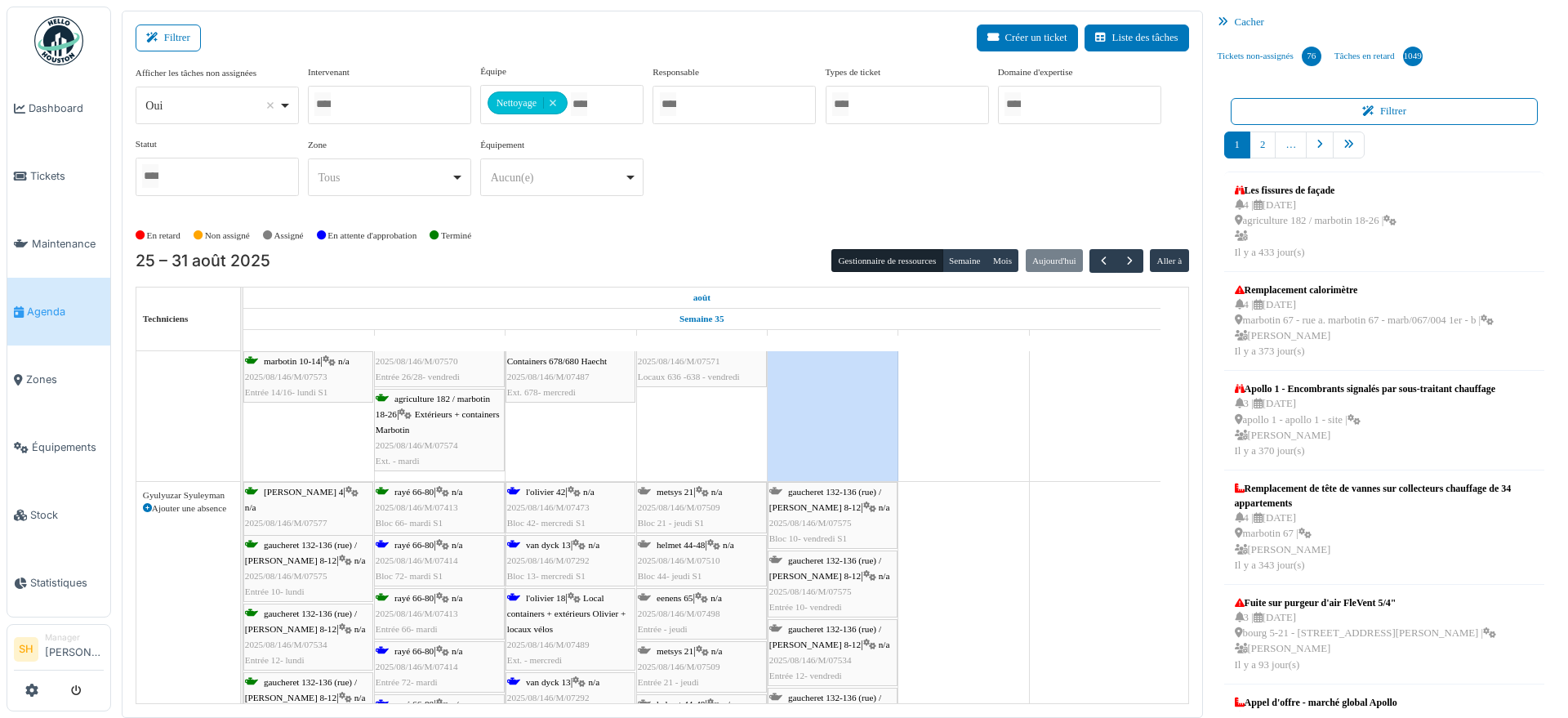
scroll to position [1735, 0]
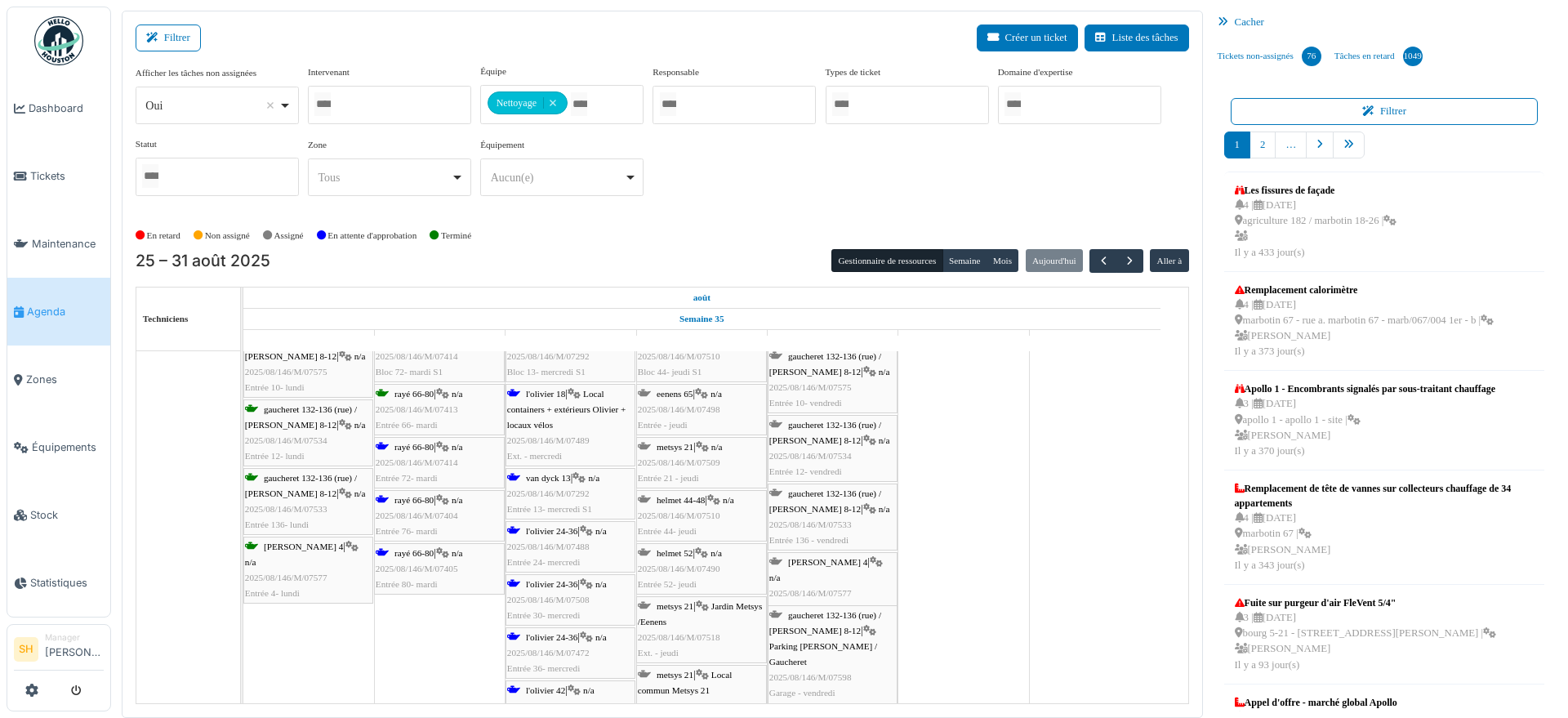
click at [559, 647] on span "2025/08/146/M/07472" at bounding box center [548, 652] width 83 height 10
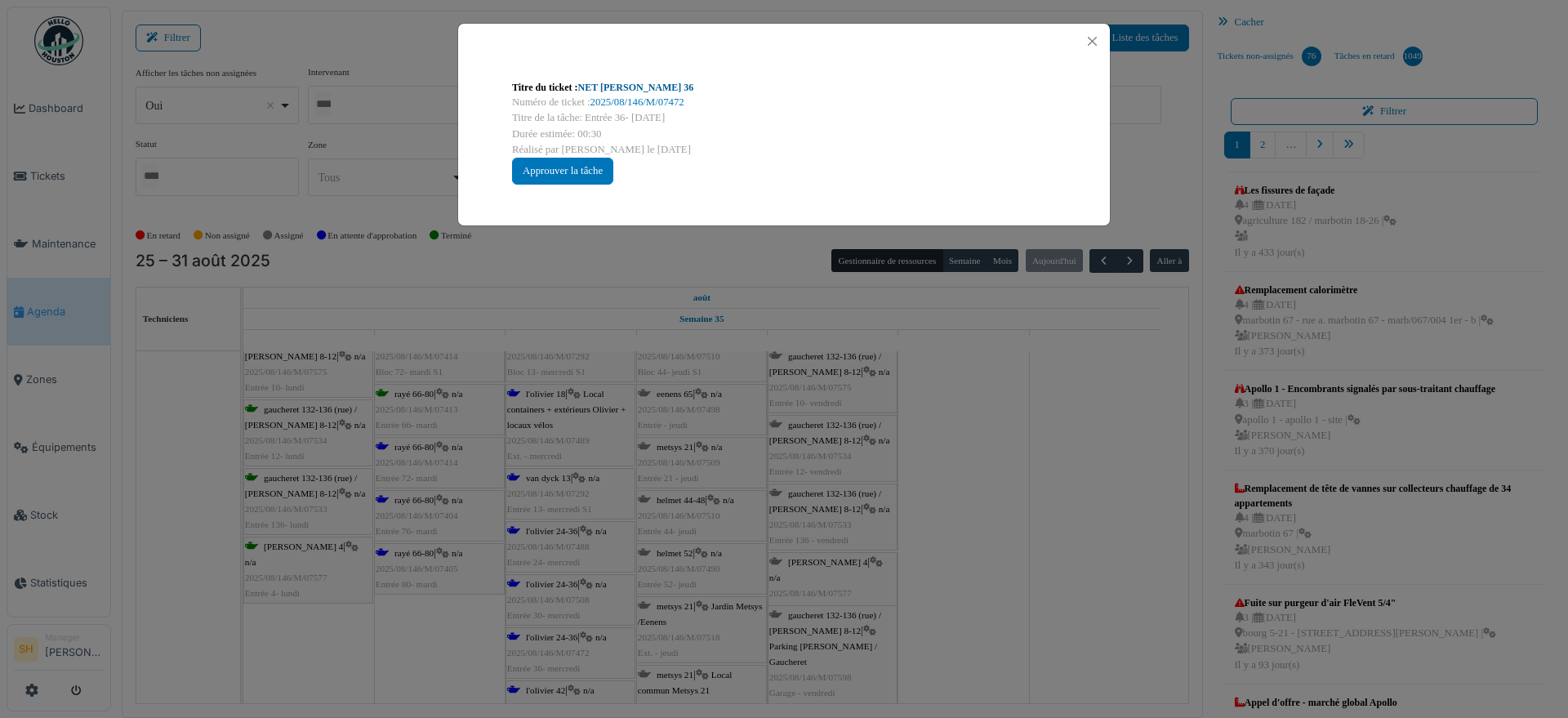
click at [640, 86] on link "NET Olivier 36" at bounding box center [636, 87] width 116 height 11
click at [1011, 488] on div "Titre du ticket : NET Olivier 36 Numéro de ticket : 2025/08/146/M/07472 Titre d…" at bounding box center [784, 359] width 1568 height 718
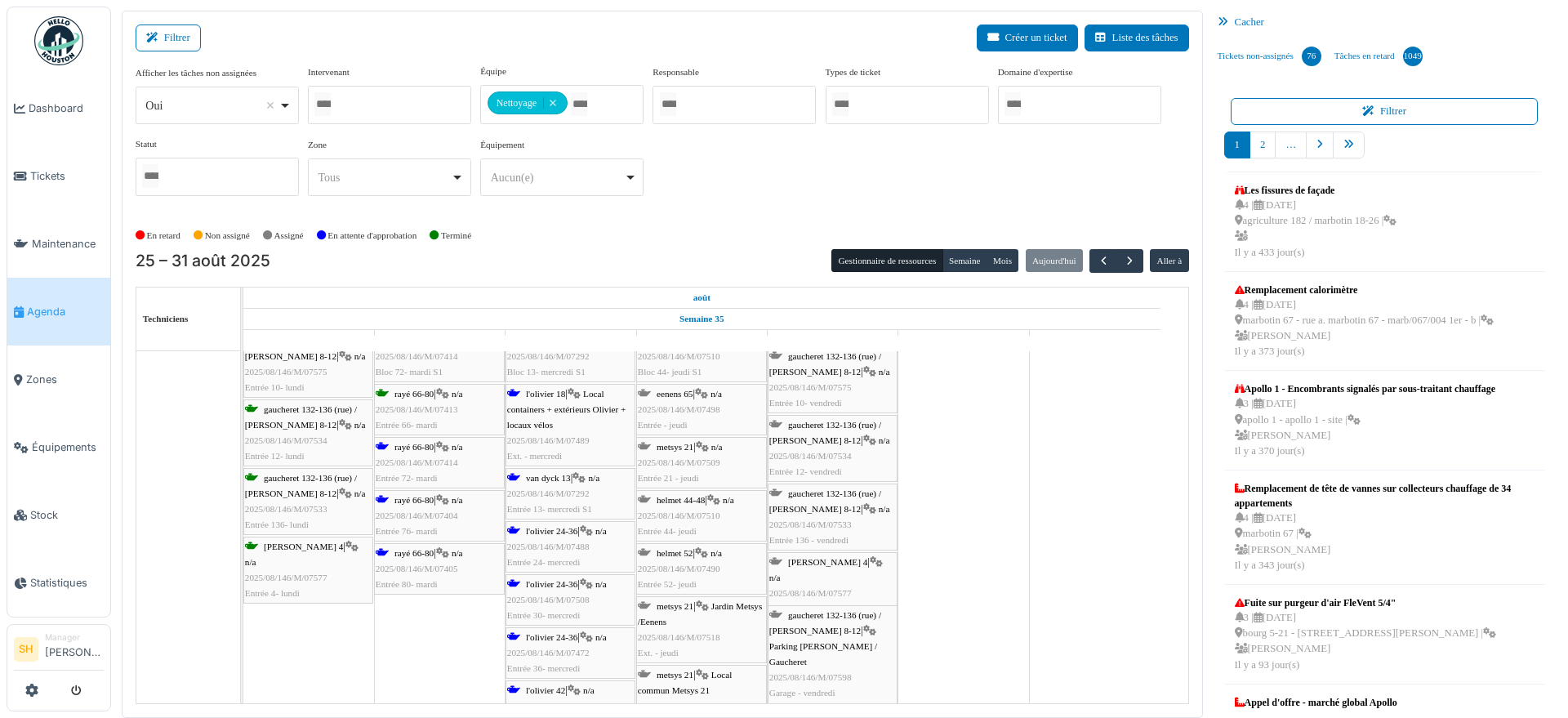
click at [458, 555] on span "n/a" at bounding box center [457, 553] width 11 height 10
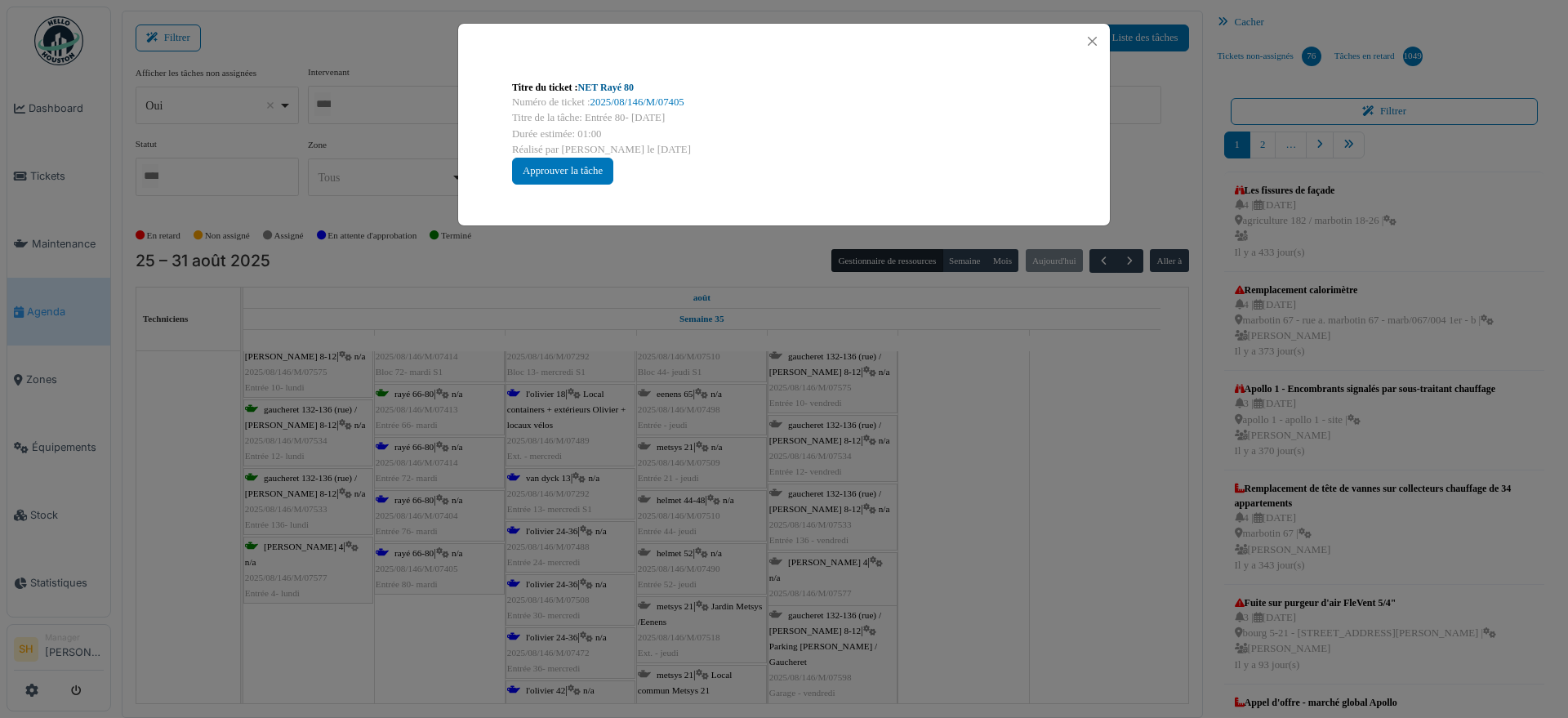
click at [629, 87] on link "NET Rayé 80" at bounding box center [606, 87] width 56 height 11
click at [951, 396] on div "Titre du ticket : NET Rayé 80 Numéro de ticket : 2025/08/146/M/07405 Titre de l…" at bounding box center [784, 359] width 1568 height 718
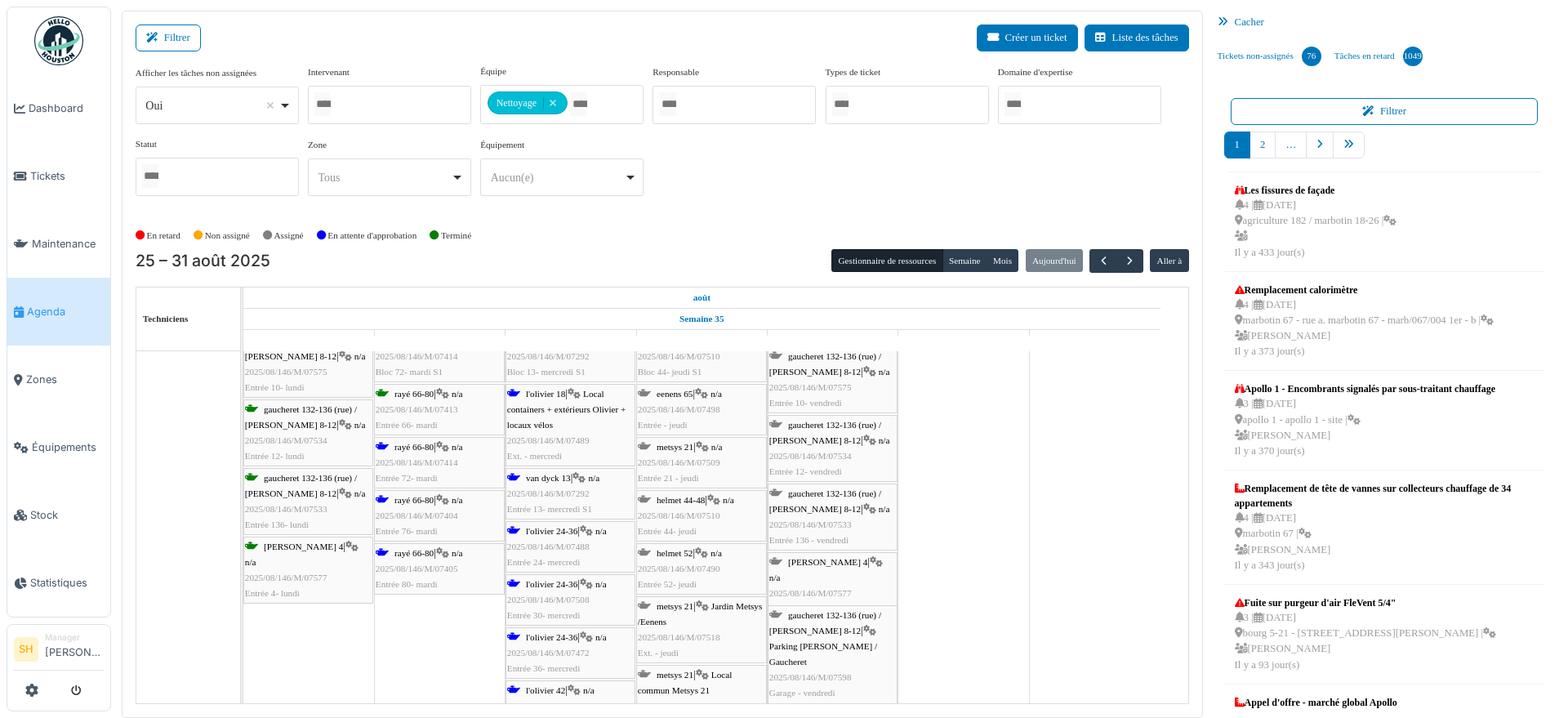
click at [421, 442] on span "rayé 66-80" at bounding box center [414, 447] width 39 height 10
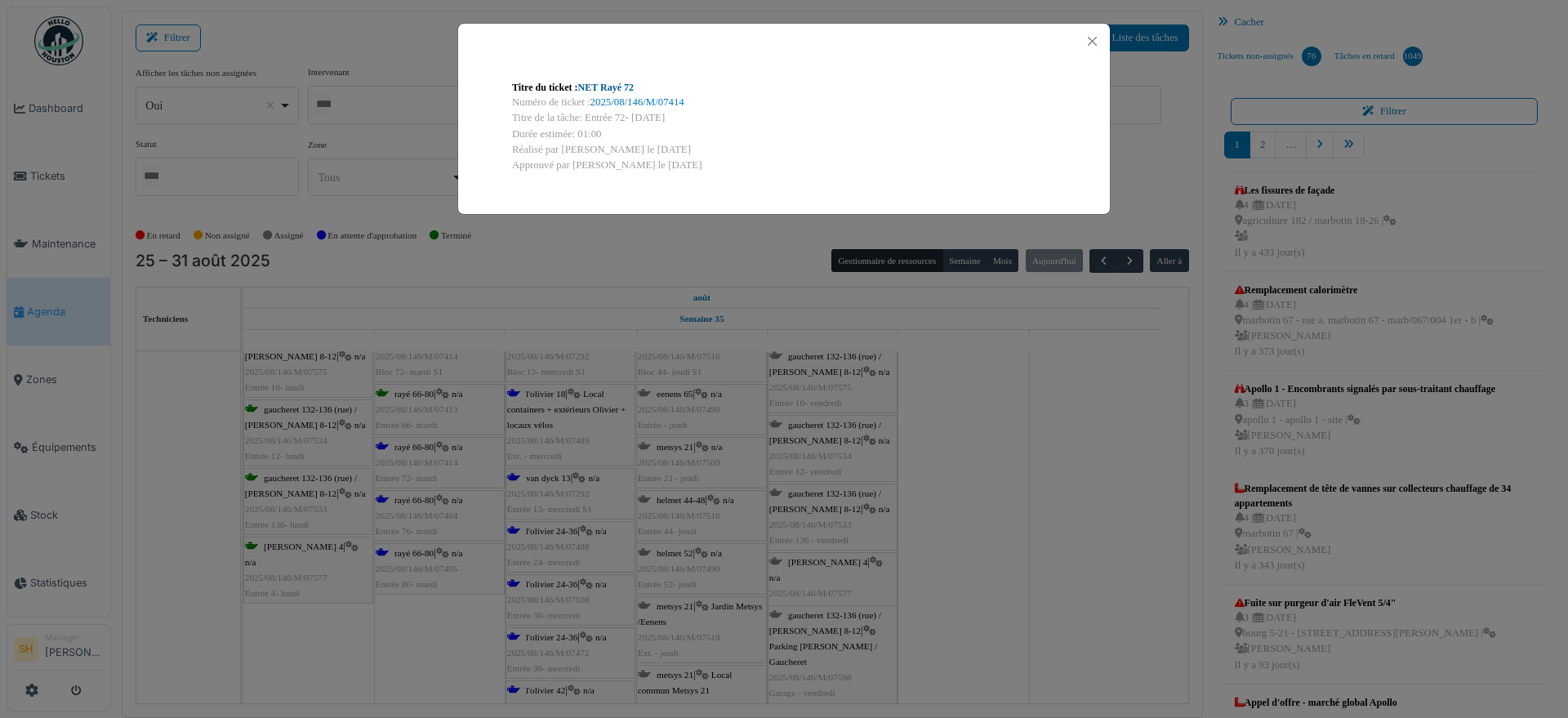
click at [608, 84] on link "NET Rayé 72" at bounding box center [606, 87] width 56 height 11
drag, startPoint x: 833, startPoint y: 341, endPoint x: 726, endPoint y: 418, distance: 131.8
click at [833, 345] on div "Titre du ticket : NET Rayé 72 Numéro de ticket : 2025/08/146/M/07414 Titre de l…" at bounding box center [784, 359] width 1568 height 718
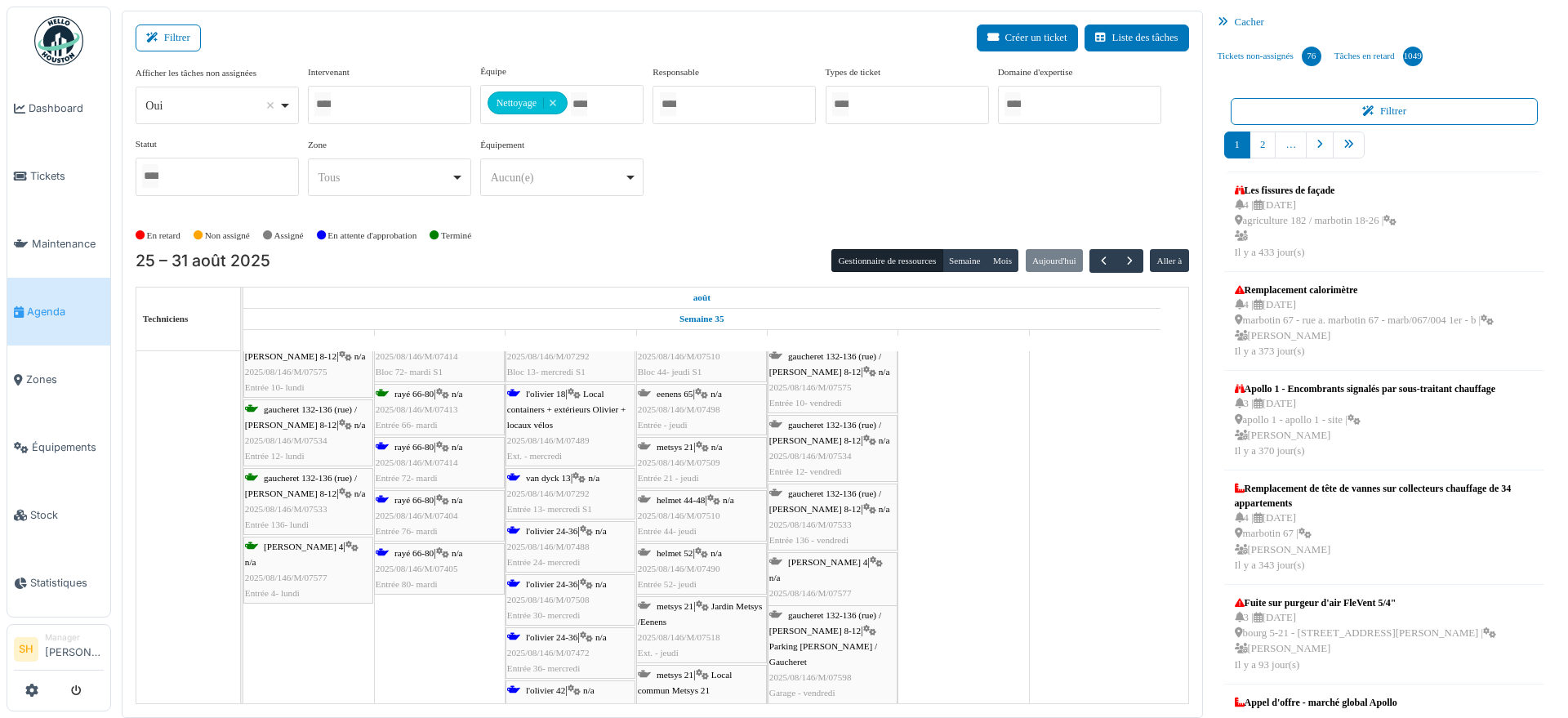
click at [566, 533] on span "l'olivier 24-36" at bounding box center [551, 531] width 52 height 10
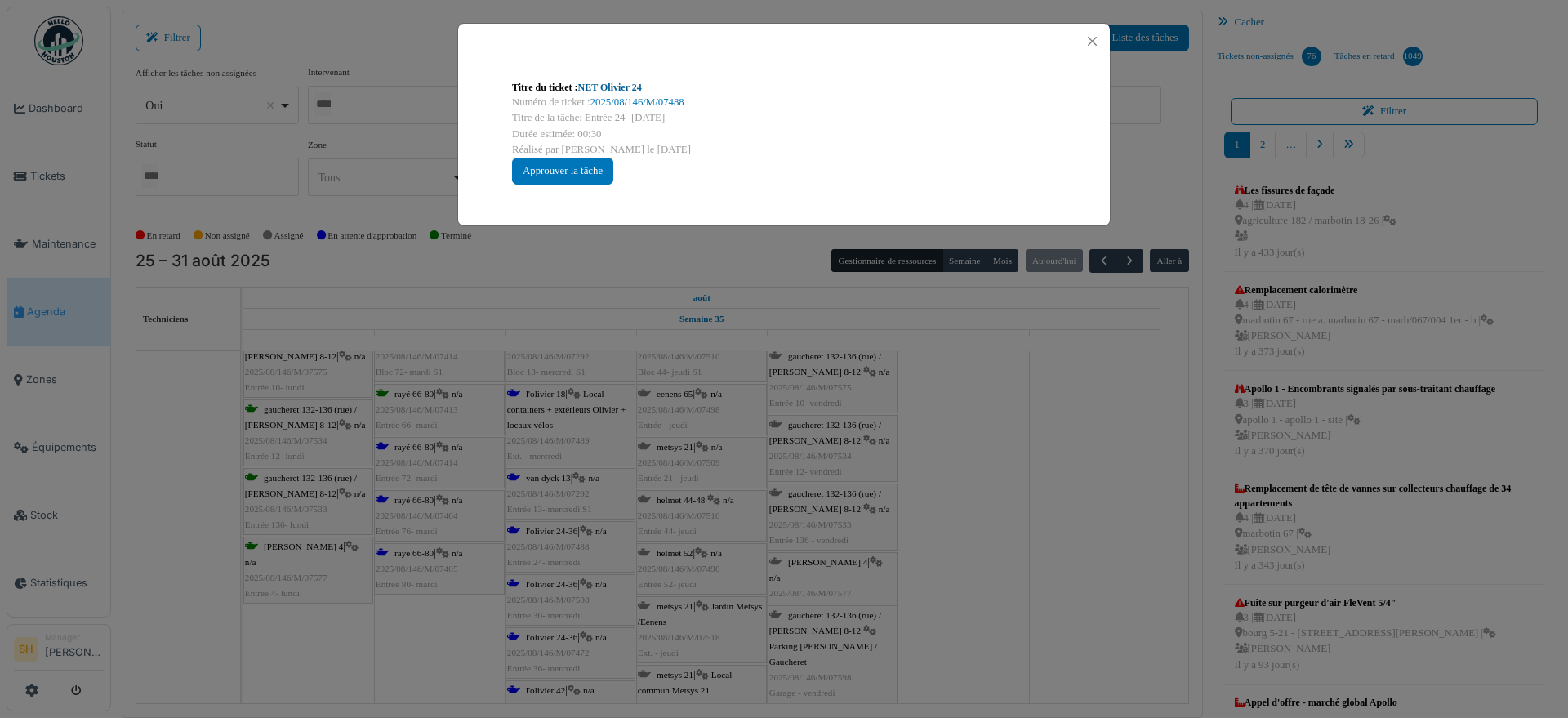
click at [616, 88] on link "NET Olivier 24" at bounding box center [610, 87] width 64 height 11
click at [879, 468] on div "Titre du ticket : NET Olivier 24 Numéro de ticket : 2025/08/146/M/07488 Titre d…" at bounding box center [784, 359] width 1568 height 718
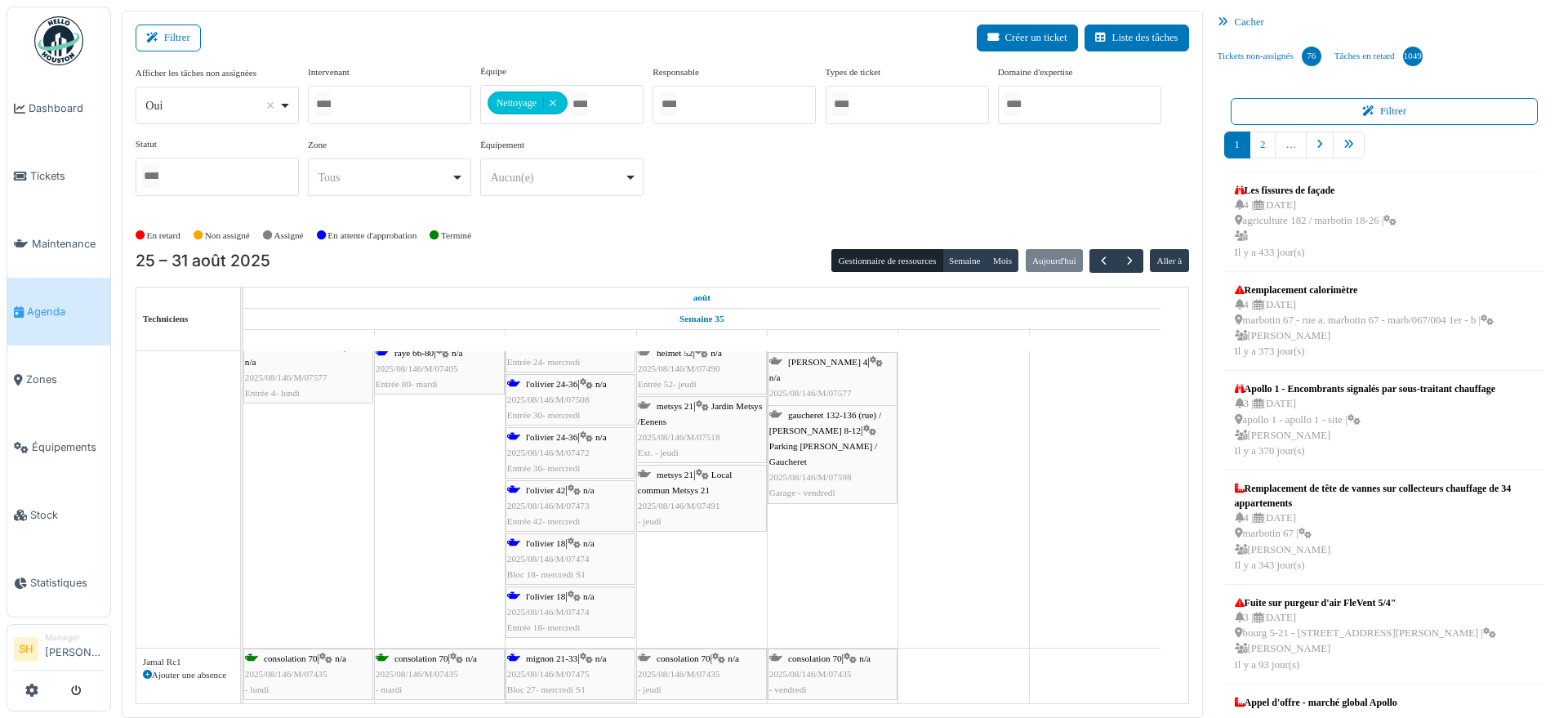
scroll to position [2042, 0]
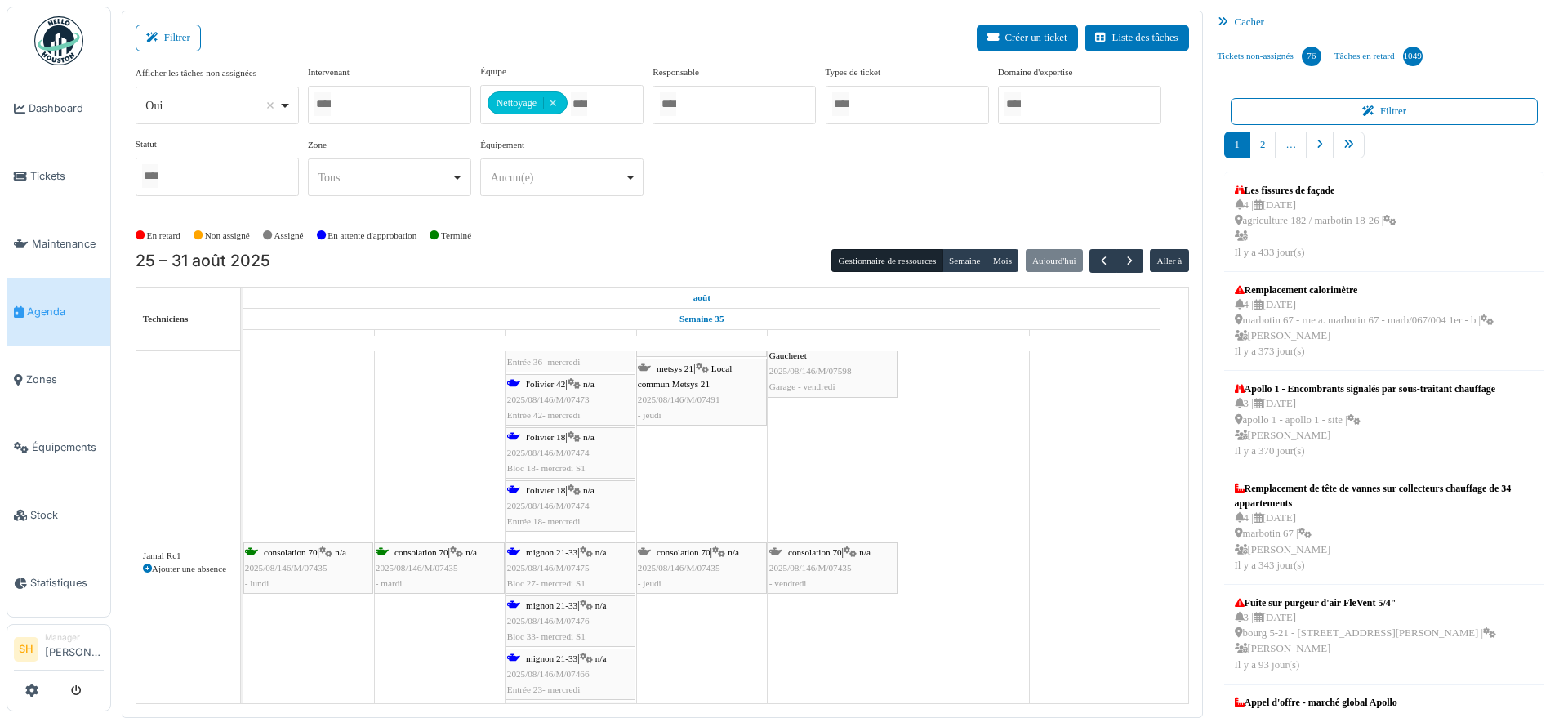
click at [564, 552] on span "mignon 21-33" at bounding box center [551, 552] width 52 height 10
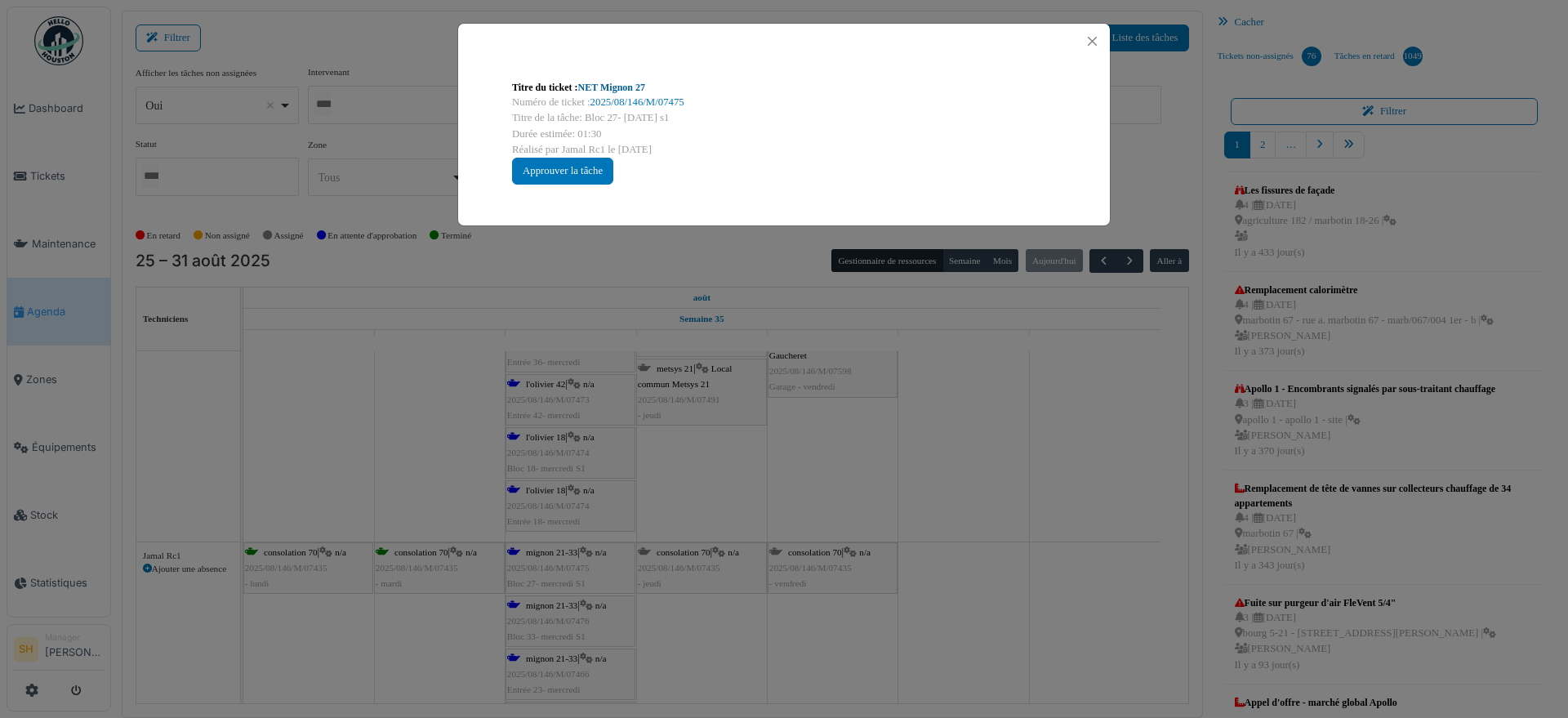
click at [590, 86] on link "NET Mignon 27" at bounding box center [611, 87] width 67 height 11
click at [864, 458] on div "Titre du ticket : NET Mignon 27 Numéro de ticket : 2025/08/146/M/07475 Titre de…" at bounding box center [784, 359] width 1568 height 718
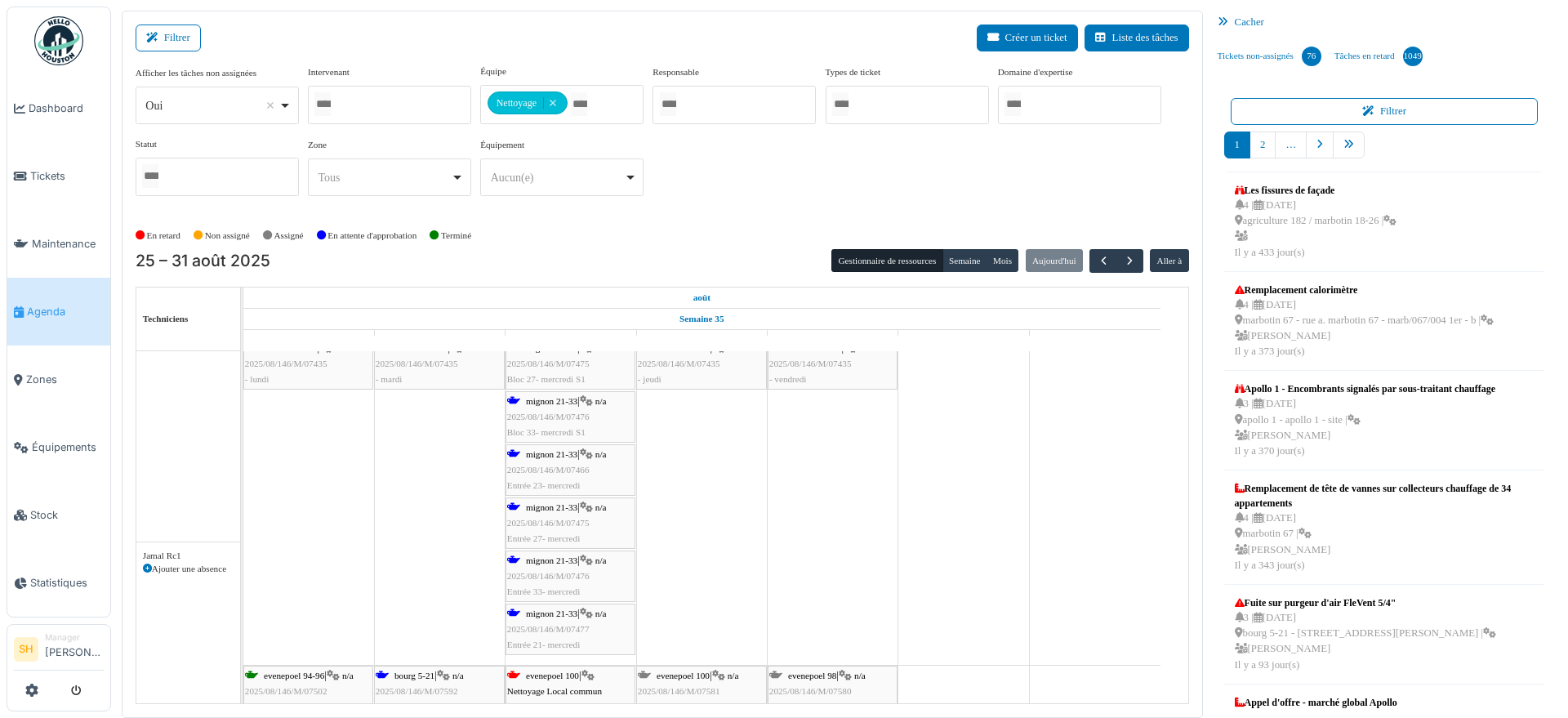
scroll to position [2246, 0]
click at [541, 450] on span "mignon 21-33" at bounding box center [551, 454] width 52 height 10
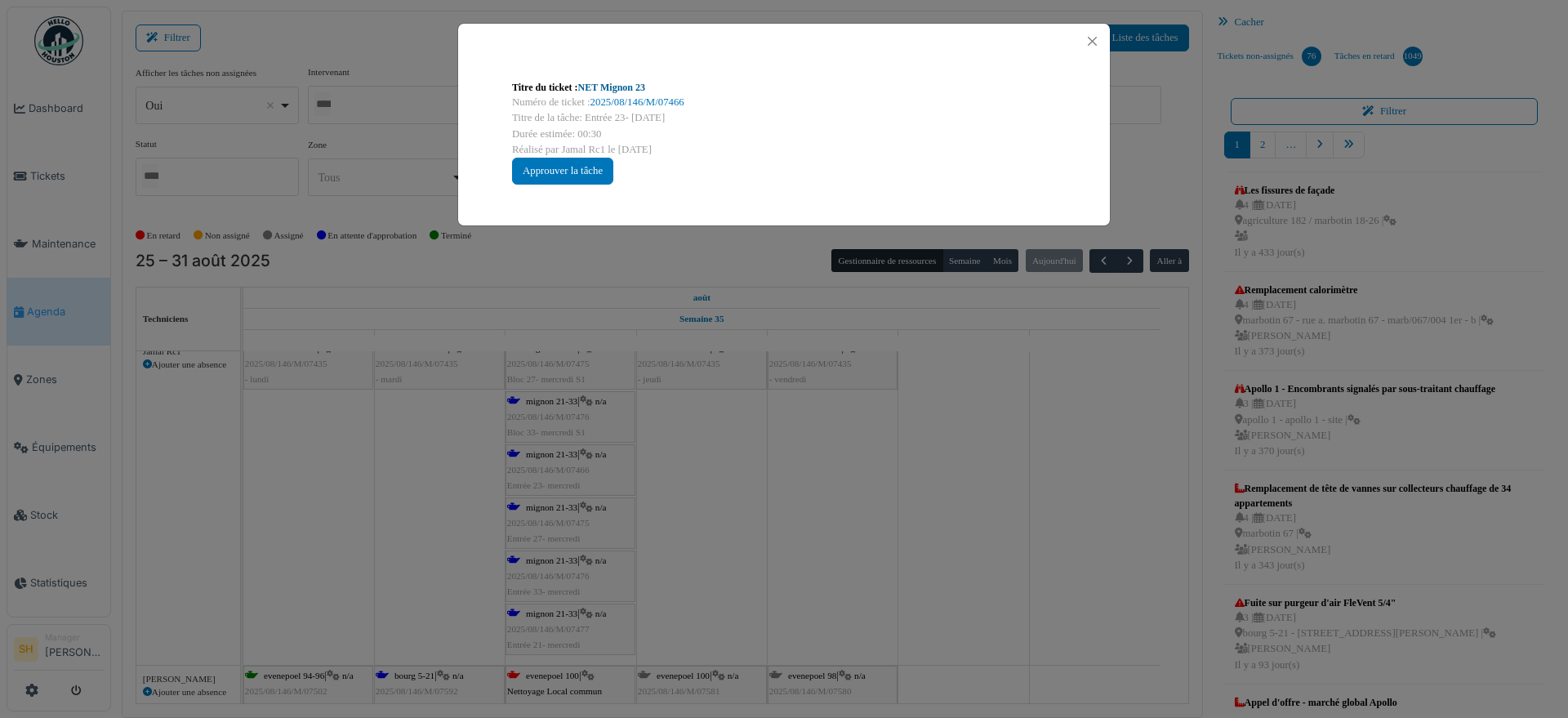
click at [597, 84] on link "NET Mignon 23" at bounding box center [611, 87] width 67 height 11
click at [797, 486] on div "Titre du ticket : NET Mignon 23 Numéro de ticket : 2025/08/146/M/07466 Titre de…" at bounding box center [784, 359] width 1568 height 718
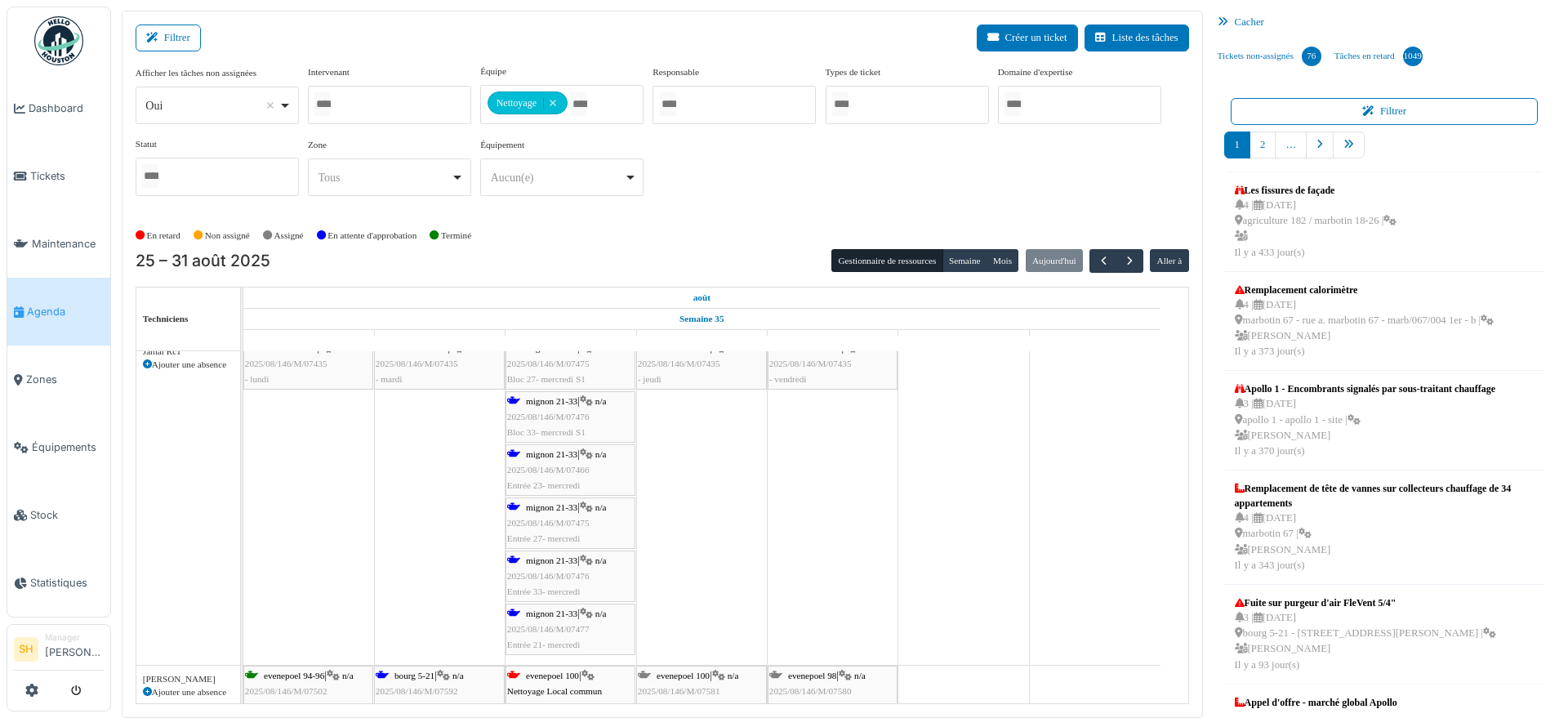
click at [576, 555] on span "mignon 21-33" at bounding box center [551, 560] width 52 height 10
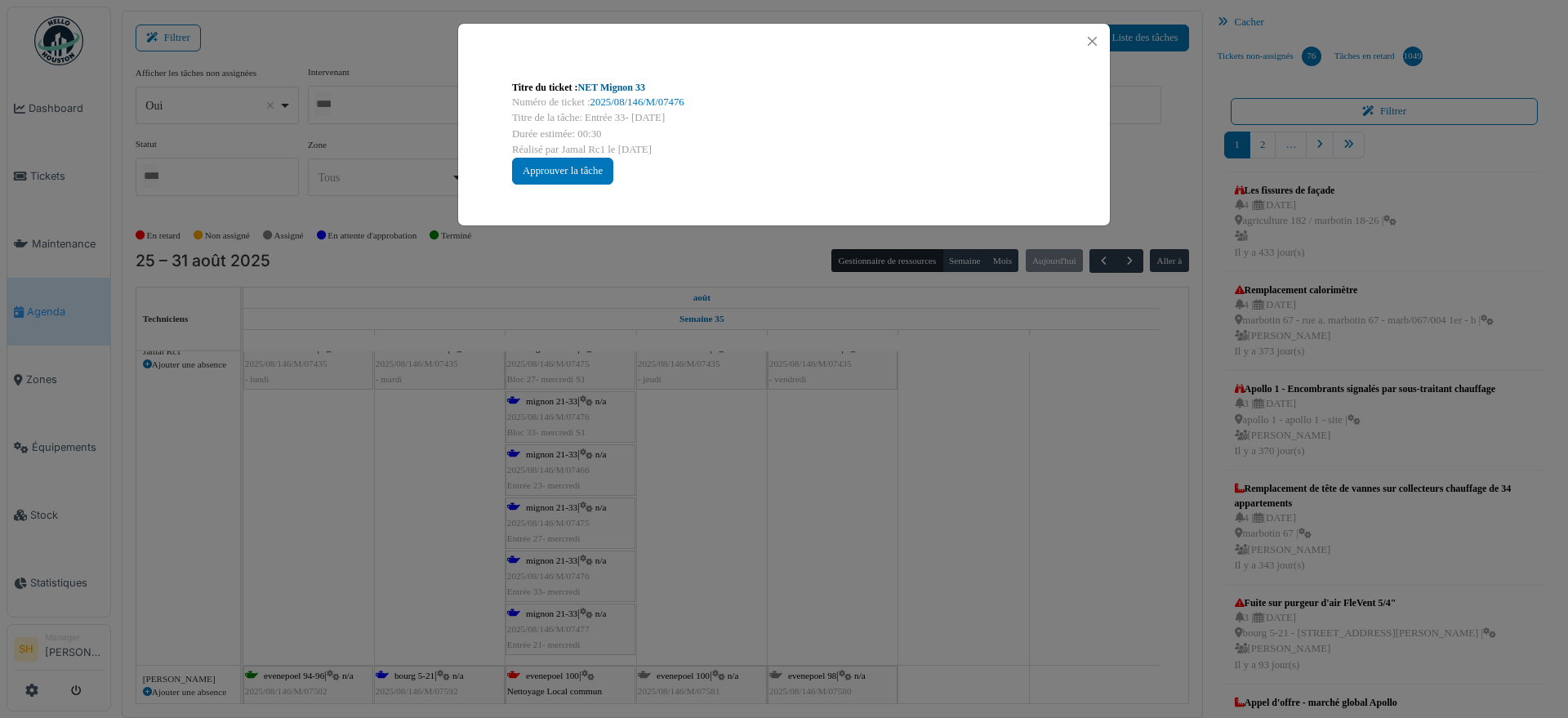
click at [626, 87] on link "NET Mignon 33" at bounding box center [611, 87] width 67 height 11
drag, startPoint x: 942, startPoint y: 559, endPoint x: 924, endPoint y: 570, distance: 21.1
click at [942, 560] on div "Titre du ticket : NET Mignon 33 Numéro de ticket : 2025/08/146/M/07476 Titre de…" at bounding box center [784, 359] width 1568 height 718
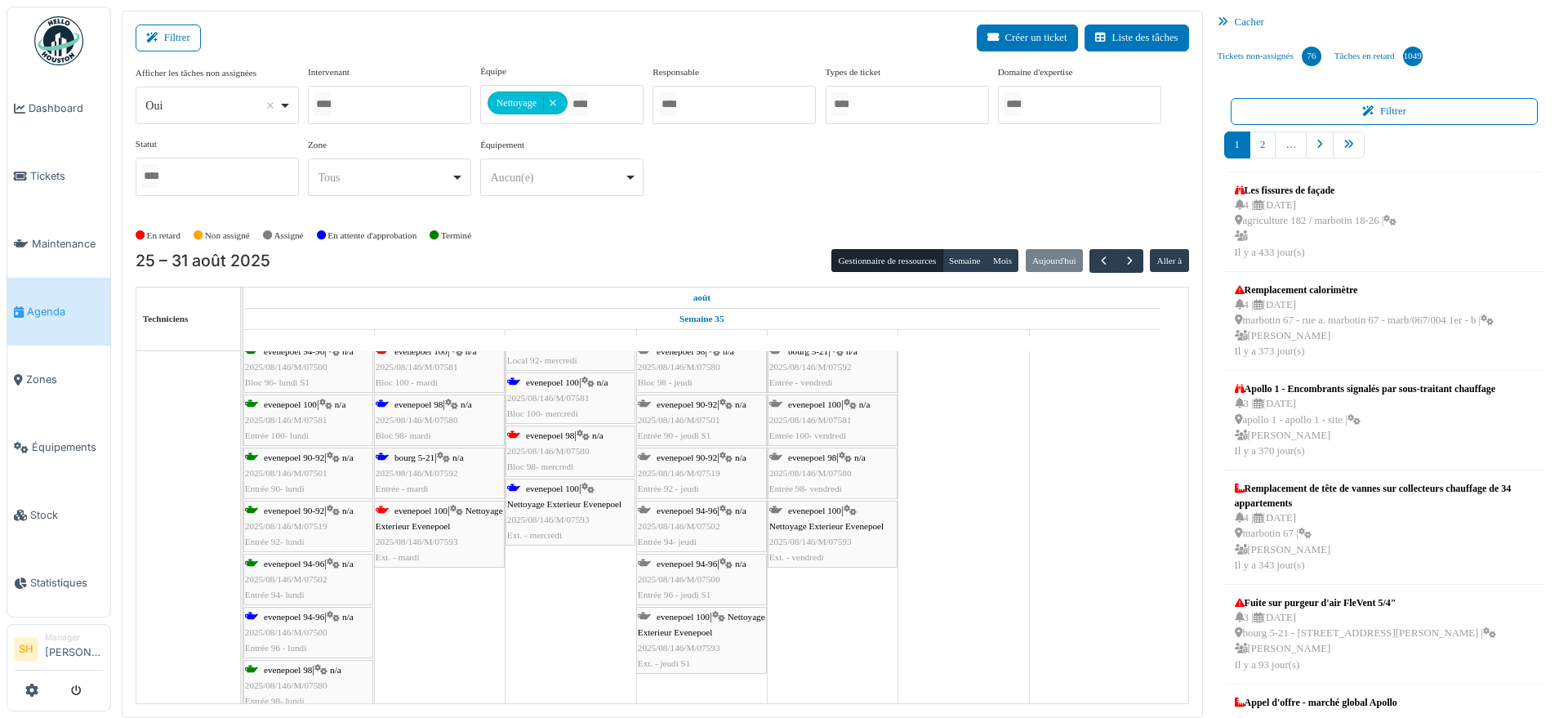
scroll to position [2655, 0]
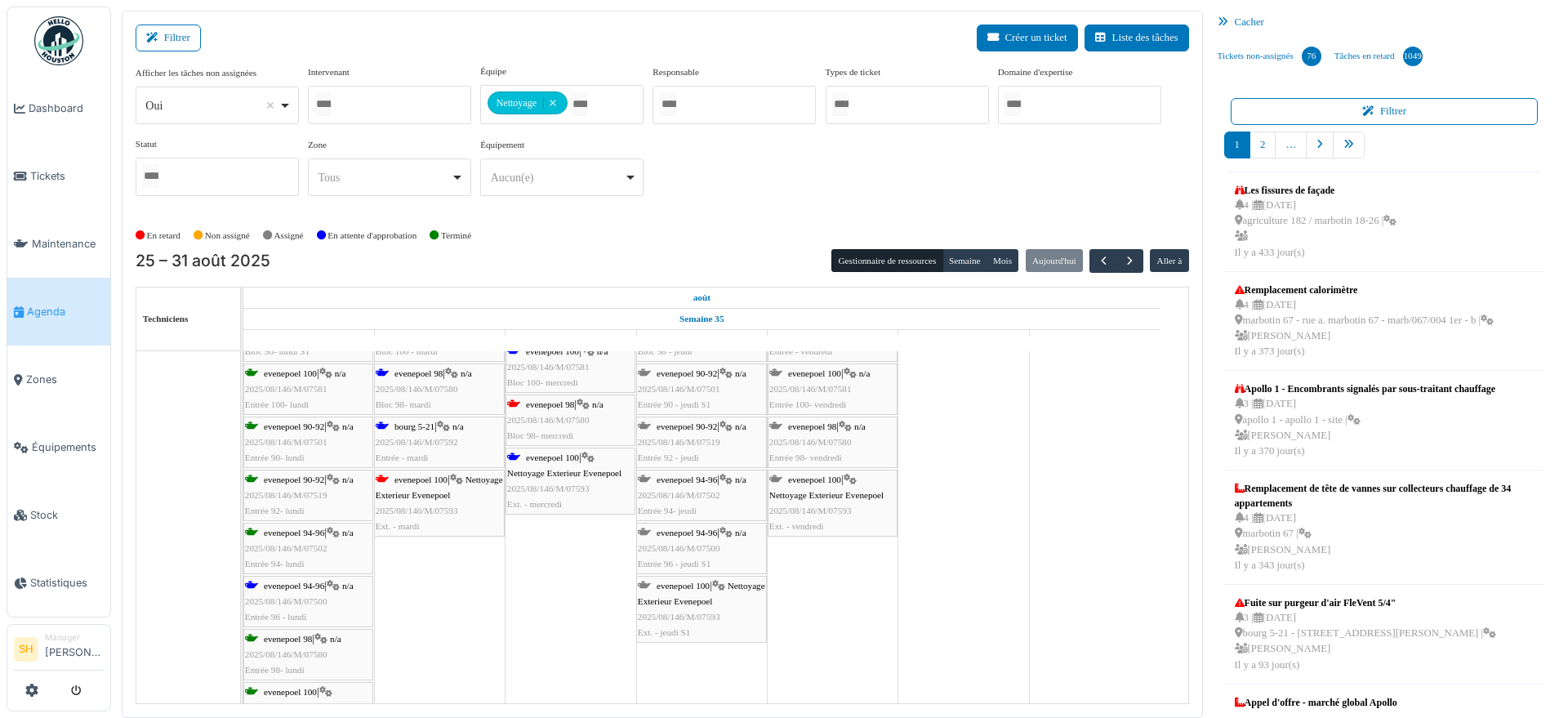
click at [307, 589] on span "evenepoel 94-96" at bounding box center [294, 585] width 61 height 10
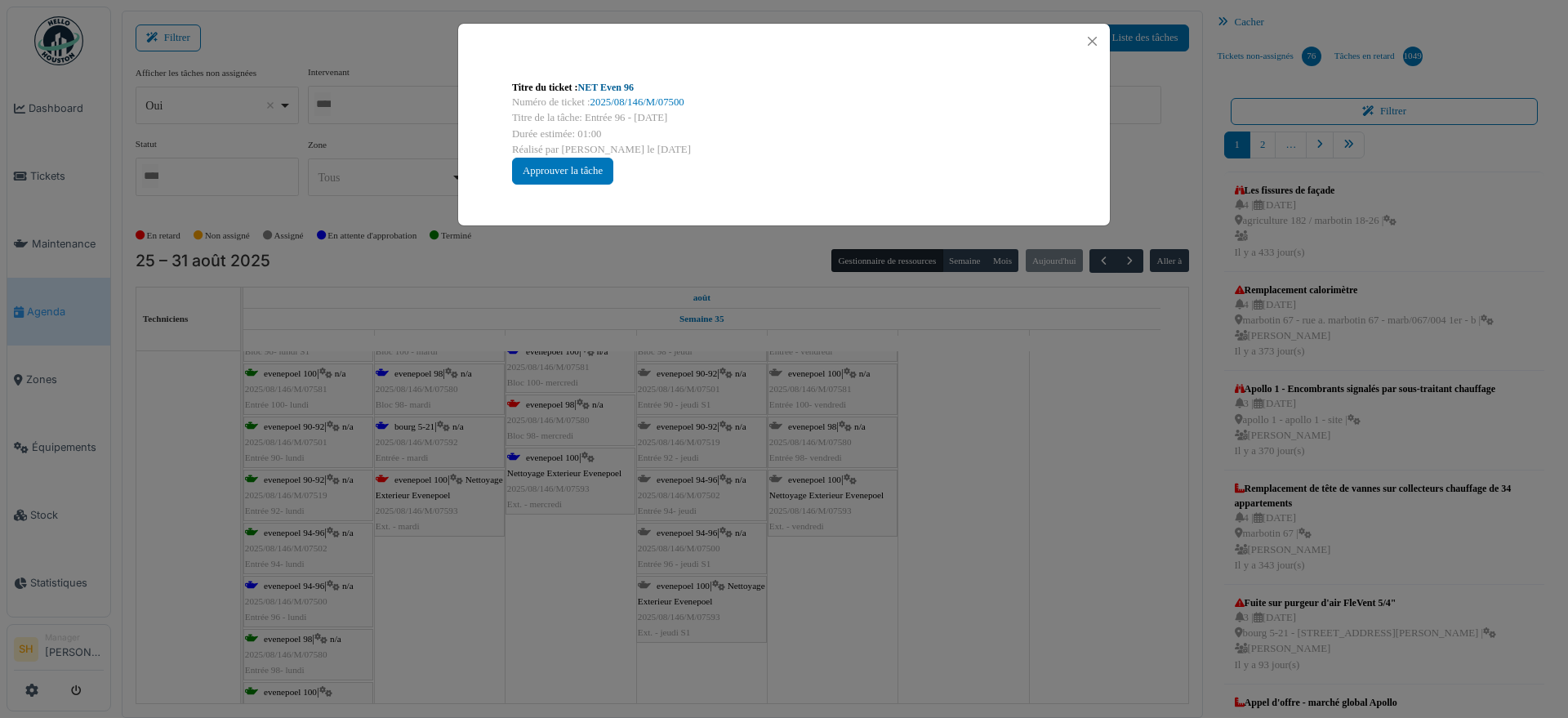
click at [617, 88] on link "NET Even 96" at bounding box center [606, 87] width 56 height 11
click at [893, 433] on div "Titre du ticket : NET Even 96 Numéro de ticket : 2025/08/146/M/07500 Titre de l…" at bounding box center [784, 359] width 1568 height 718
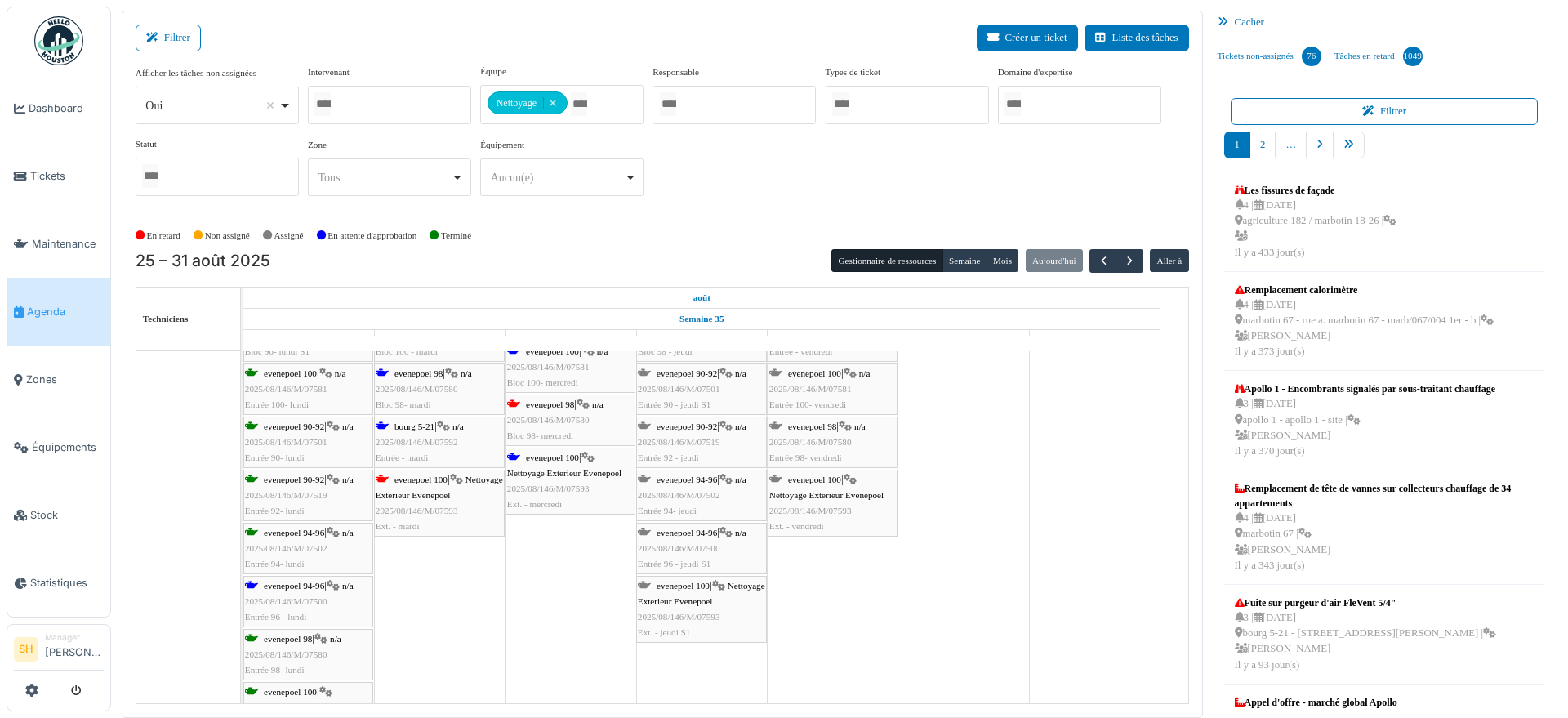
click at [540, 460] on span "evenepoel 100" at bounding box center [551, 458] width 53 height 10
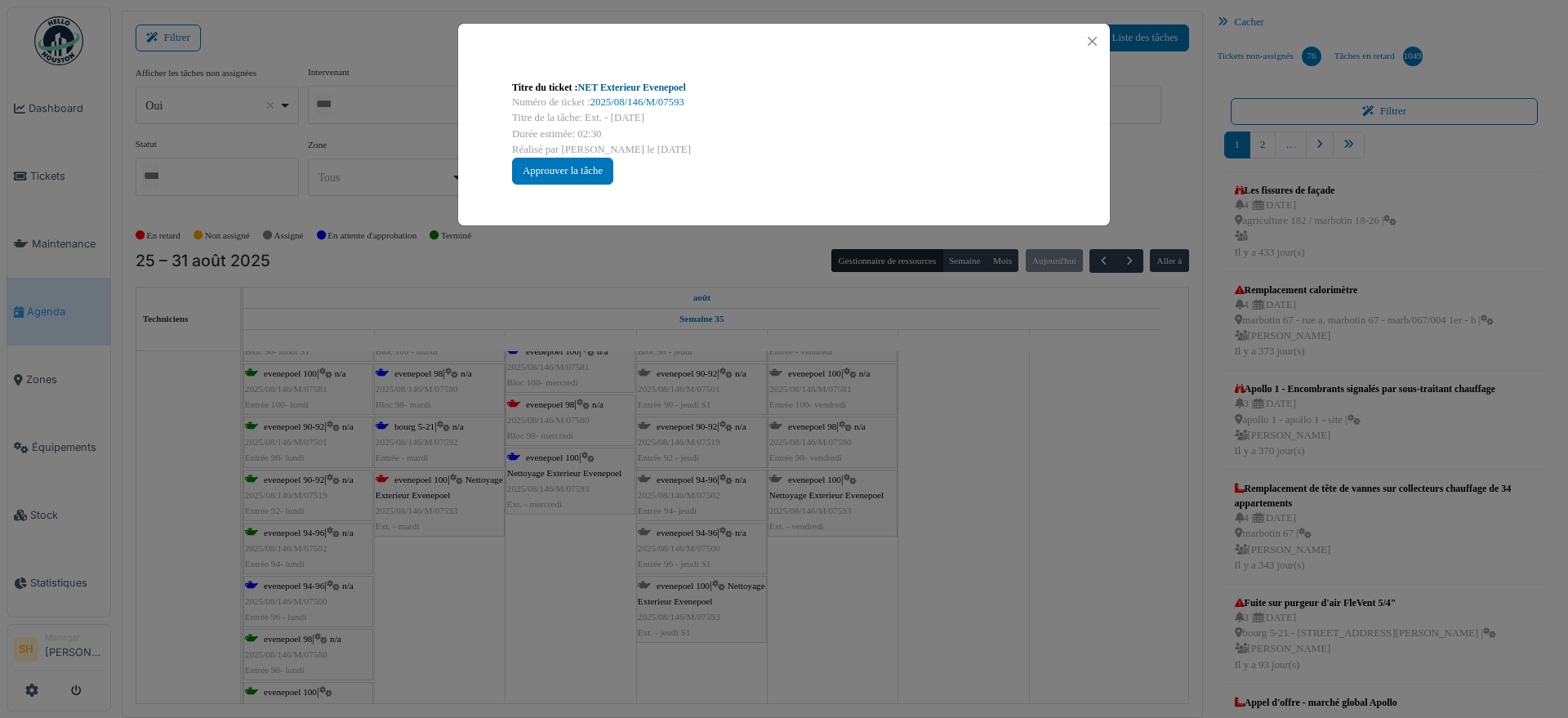
click at [669, 84] on link "NET Exterieur Evenepoel" at bounding box center [632, 87] width 108 height 11
click at [538, 577] on div "Titre du ticket : NET Exterieur Evenepoel Numéro de ticket : 2025/08/146/M/0759…" at bounding box center [784, 359] width 1568 height 718
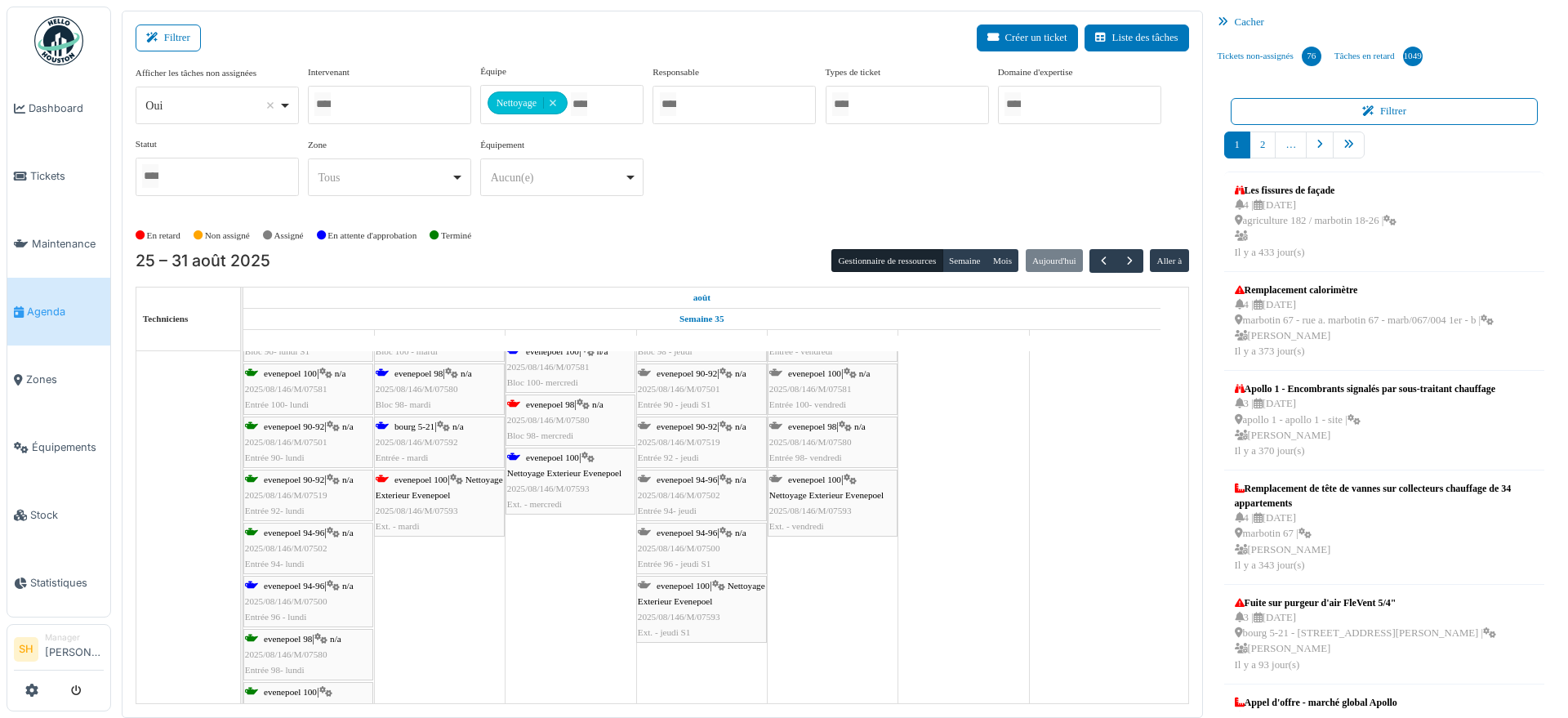
scroll to position [2552, 0]
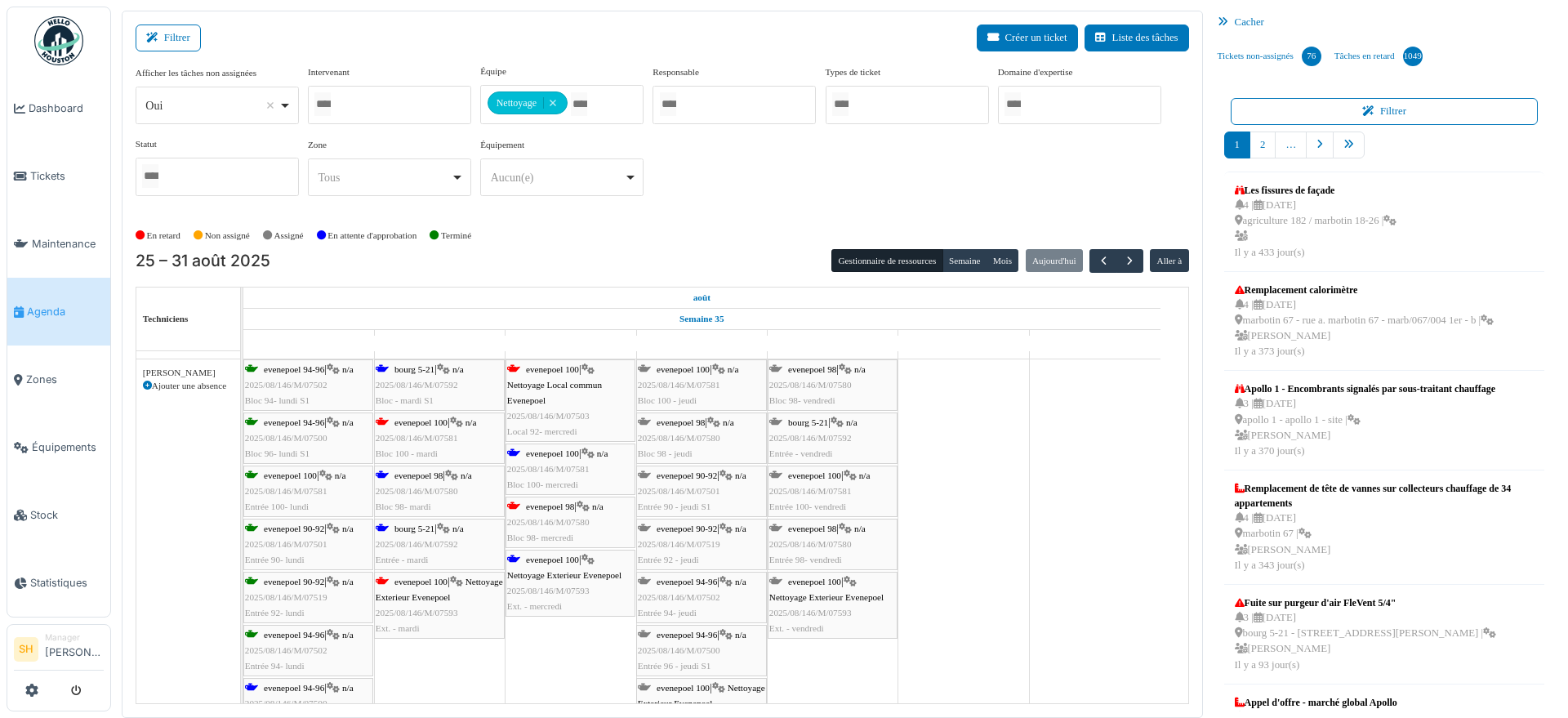
click at [436, 475] on span "evenepoel 98" at bounding box center [419, 476] width 48 height 10
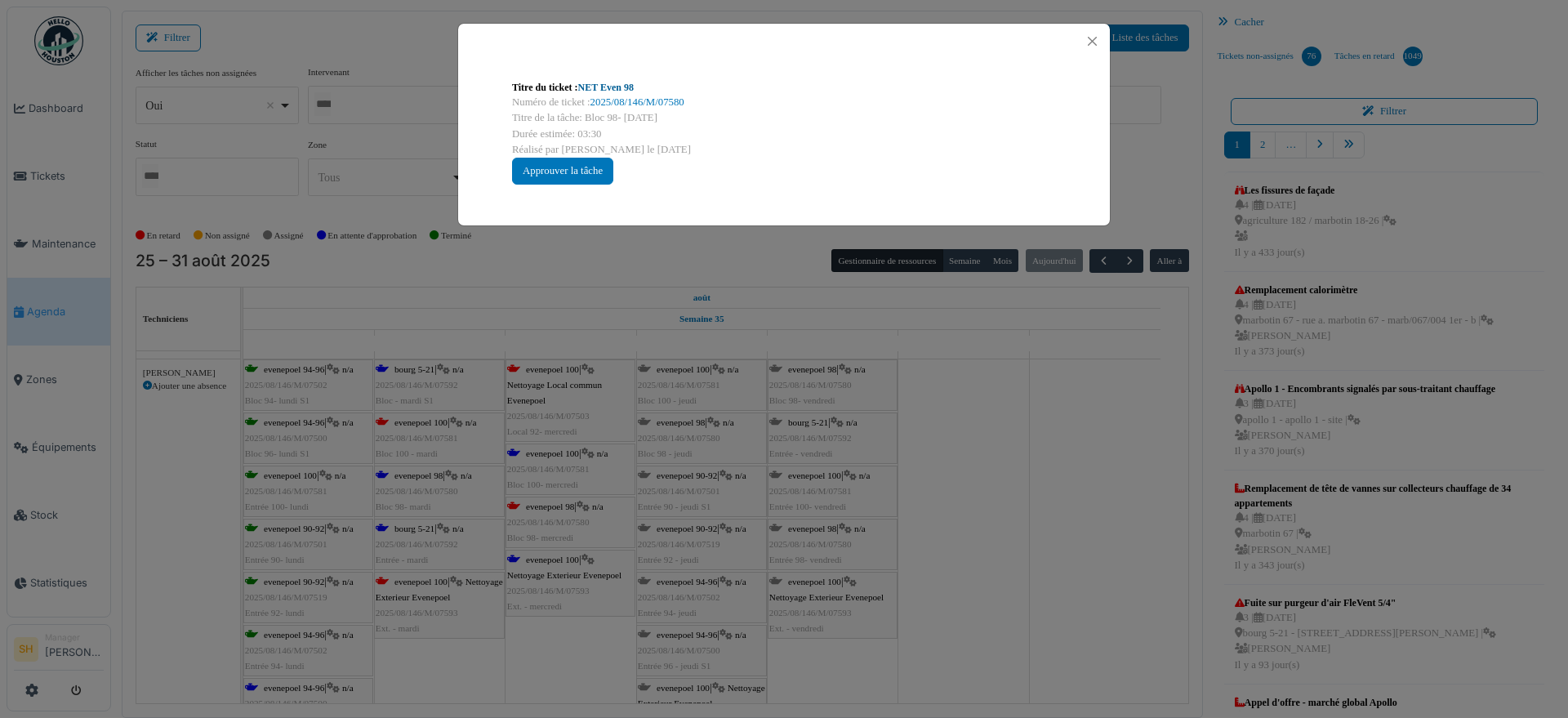
click at [626, 83] on link "NET Even 98" at bounding box center [606, 87] width 56 height 11
click at [959, 481] on div "Titre du ticket : NET Even 98 Numéro de ticket : 2025/08/146/M/07580 Titre de l…" at bounding box center [784, 359] width 1568 height 718
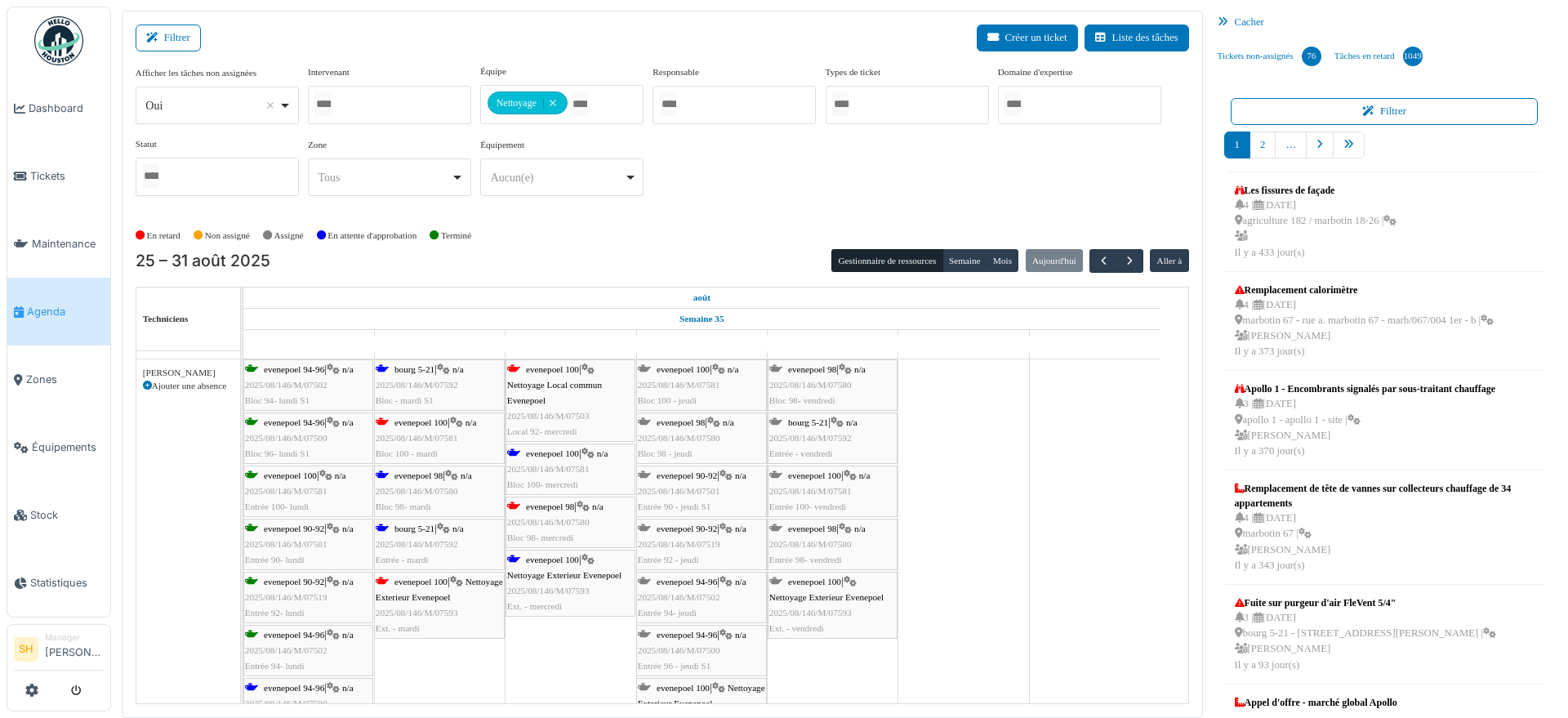
click at [425, 578] on span "evenepoel 100" at bounding box center [421, 581] width 53 height 10
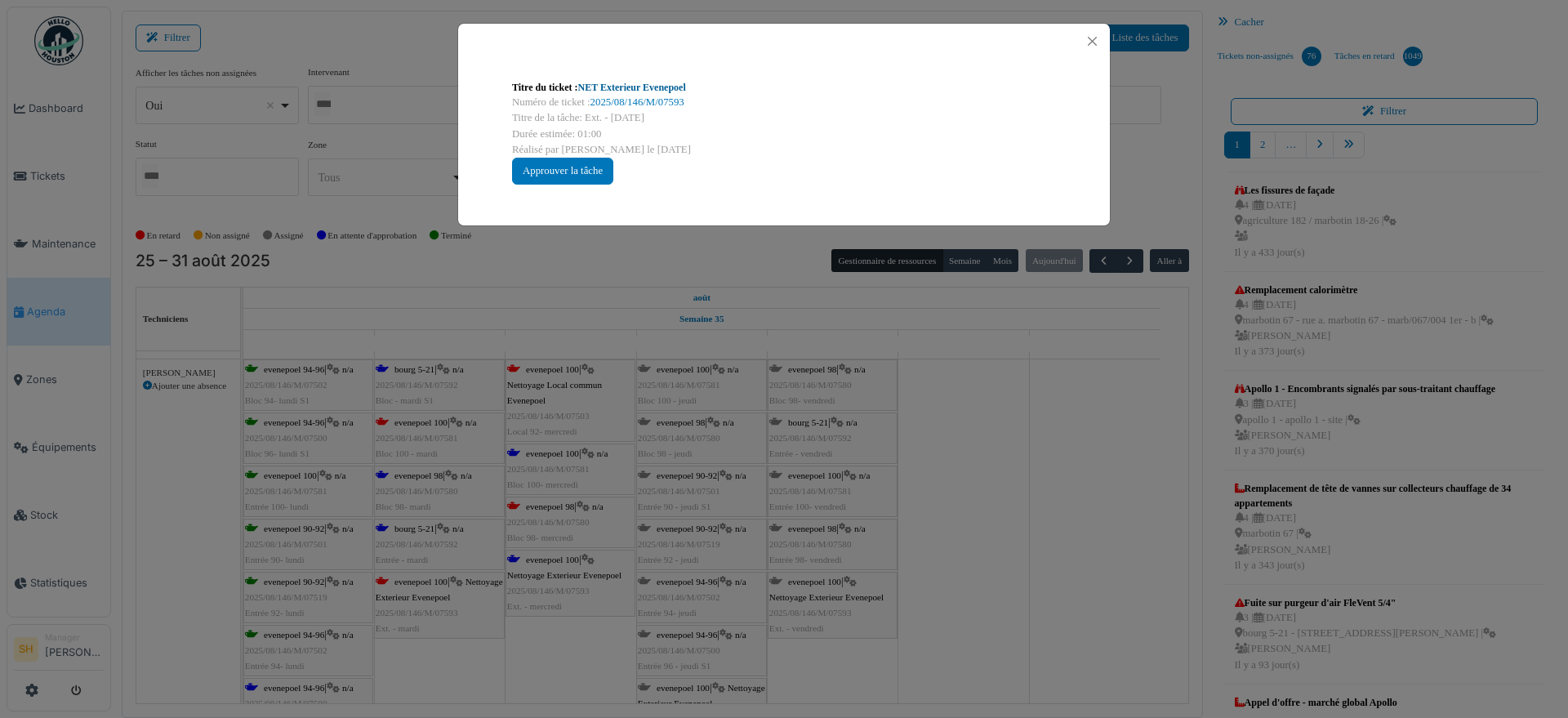
click at [618, 86] on link "NET Exterieur Evenepoel" at bounding box center [632, 87] width 108 height 11
click at [949, 481] on div "Titre du ticket : NET Exterieur Evenepoel Numéro de ticket : 2025/08/146/M/0759…" at bounding box center [784, 359] width 1568 height 718
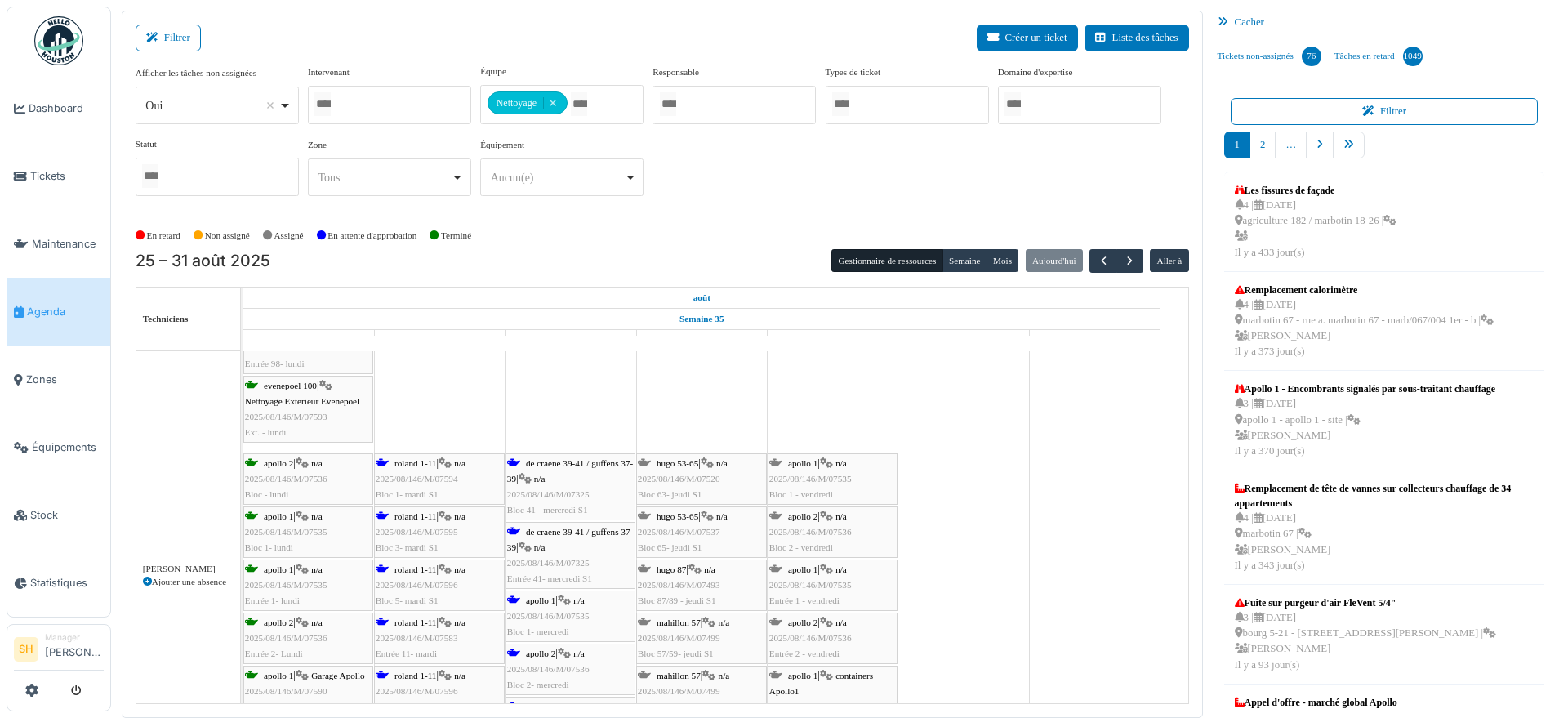
scroll to position [2961, 0]
click at [396, 456] on div "roland 1-11 | n/a 2025/08/146/M/07594 Bloc 1- mardi S1" at bounding box center [440, 480] width 128 height 48
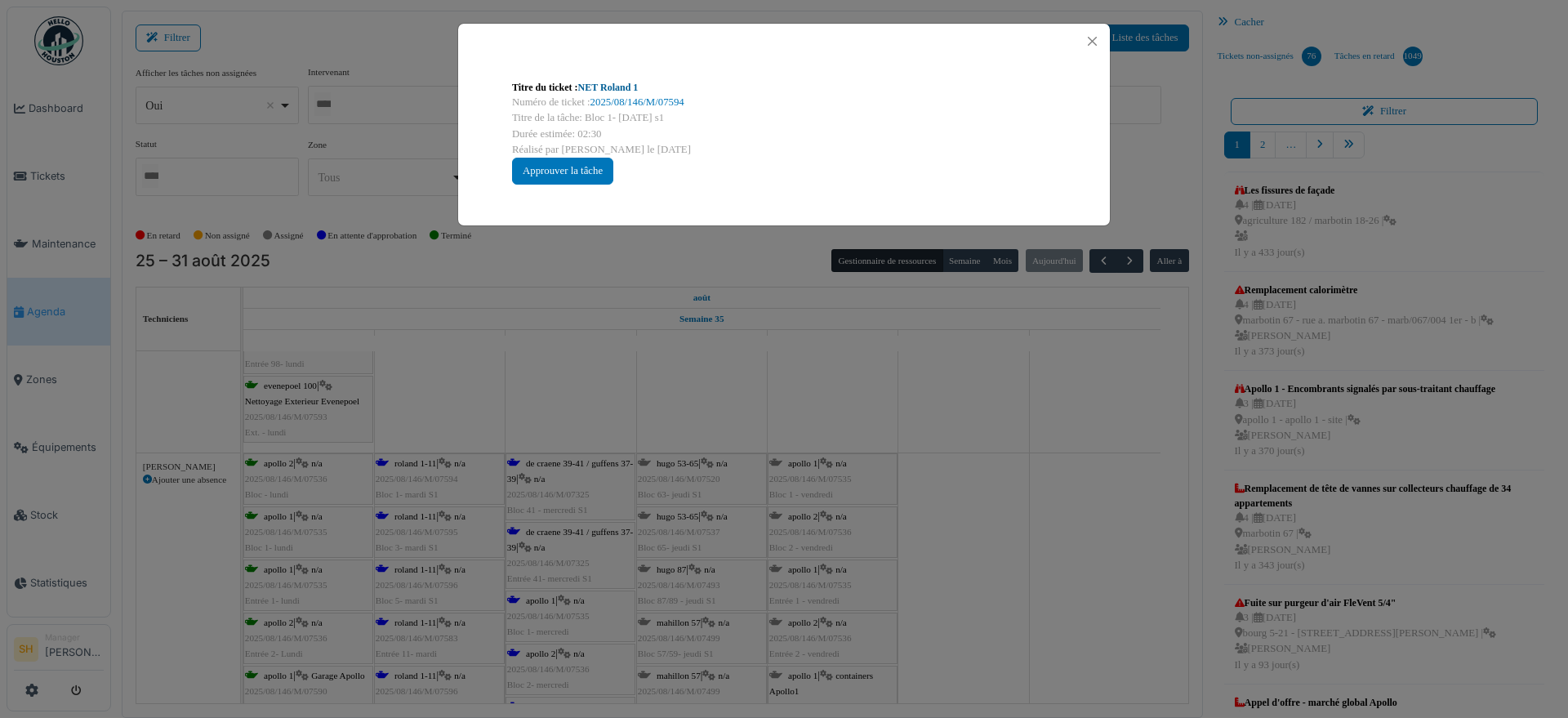
click at [616, 92] on link "NET Roland 1" at bounding box center [608, 87] width 61 height 11
drag, startPoint x: 909, startPoint y: 636, endPoint x: 880, endPoint y: 627, distance: 30.4
click at [916, 633] on div "Titre du ticket : NET Roland 1 Numéro de ticket : 2025/08/146/M/07594 Titre de …" at bounding box center [784, 359] width 1568 height 718
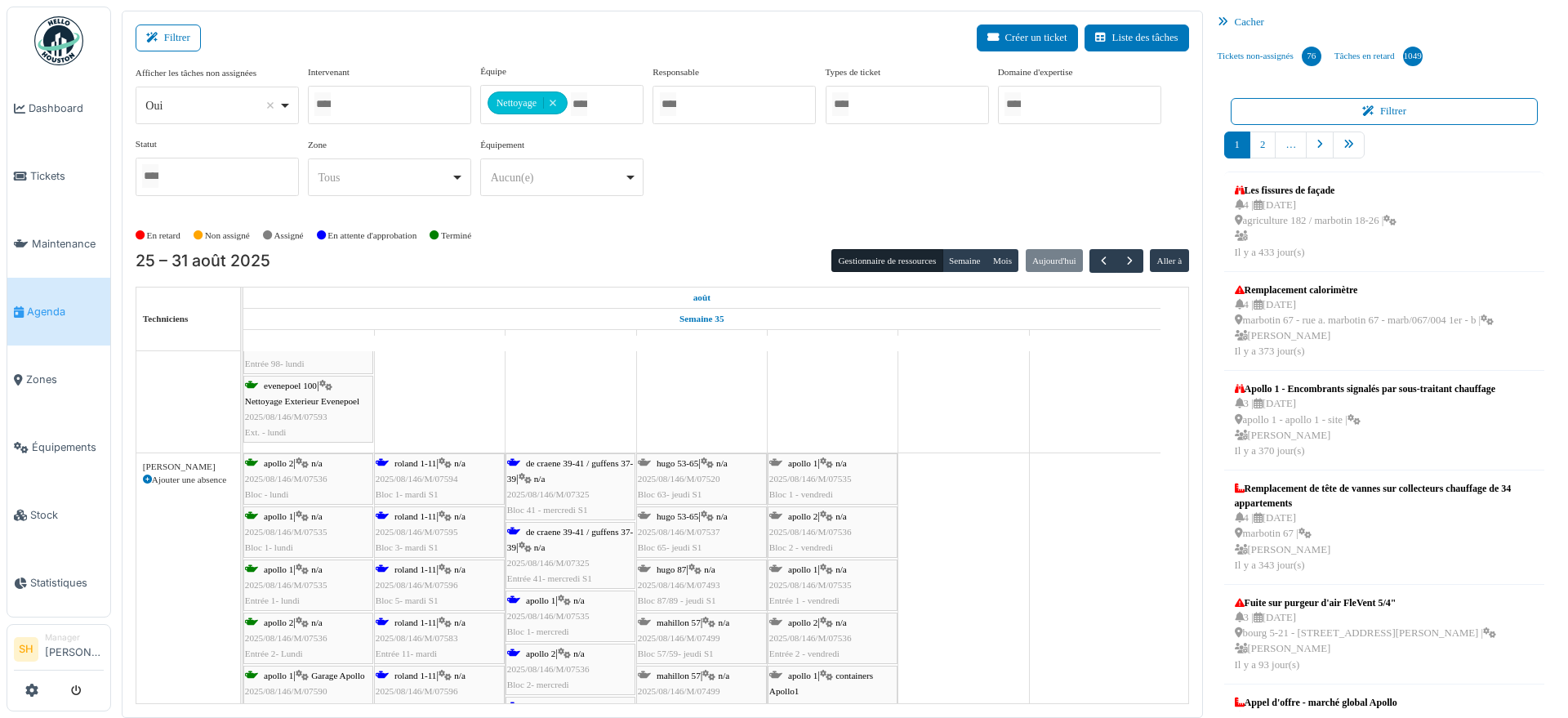
click at [529, 598] on span "apollo 1" at bounding box center [539, 600] width 29 height 10
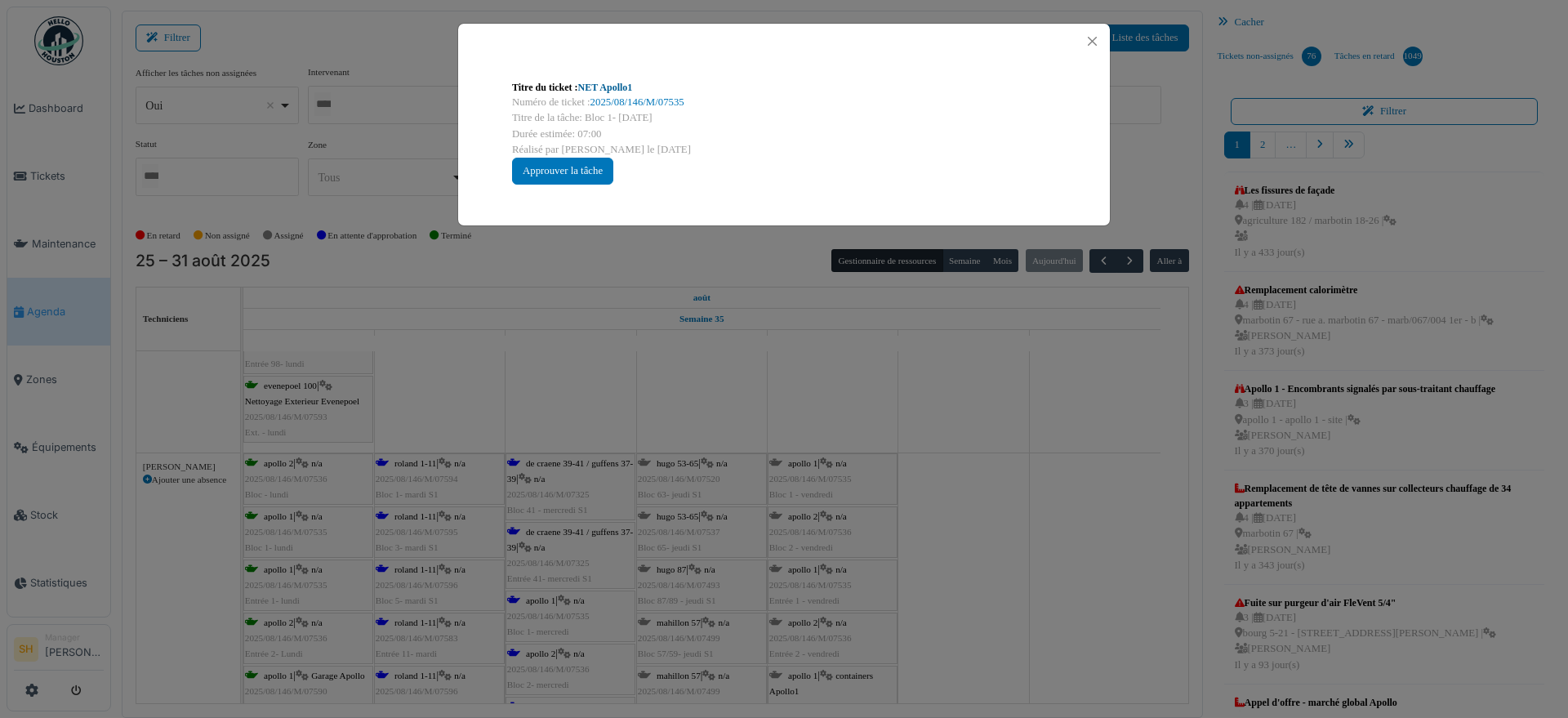
click at [605, 86] on link "NET Apollo1" at bounding box center [605, 87] width 55 height 11
click at [1037, 569] on div "Titre du ticket : NET Apollo1 Numéro de ticket : 2025/08/146/M/07535 Titre de l…" at bounding box center [784, 359] width 1568 height 718
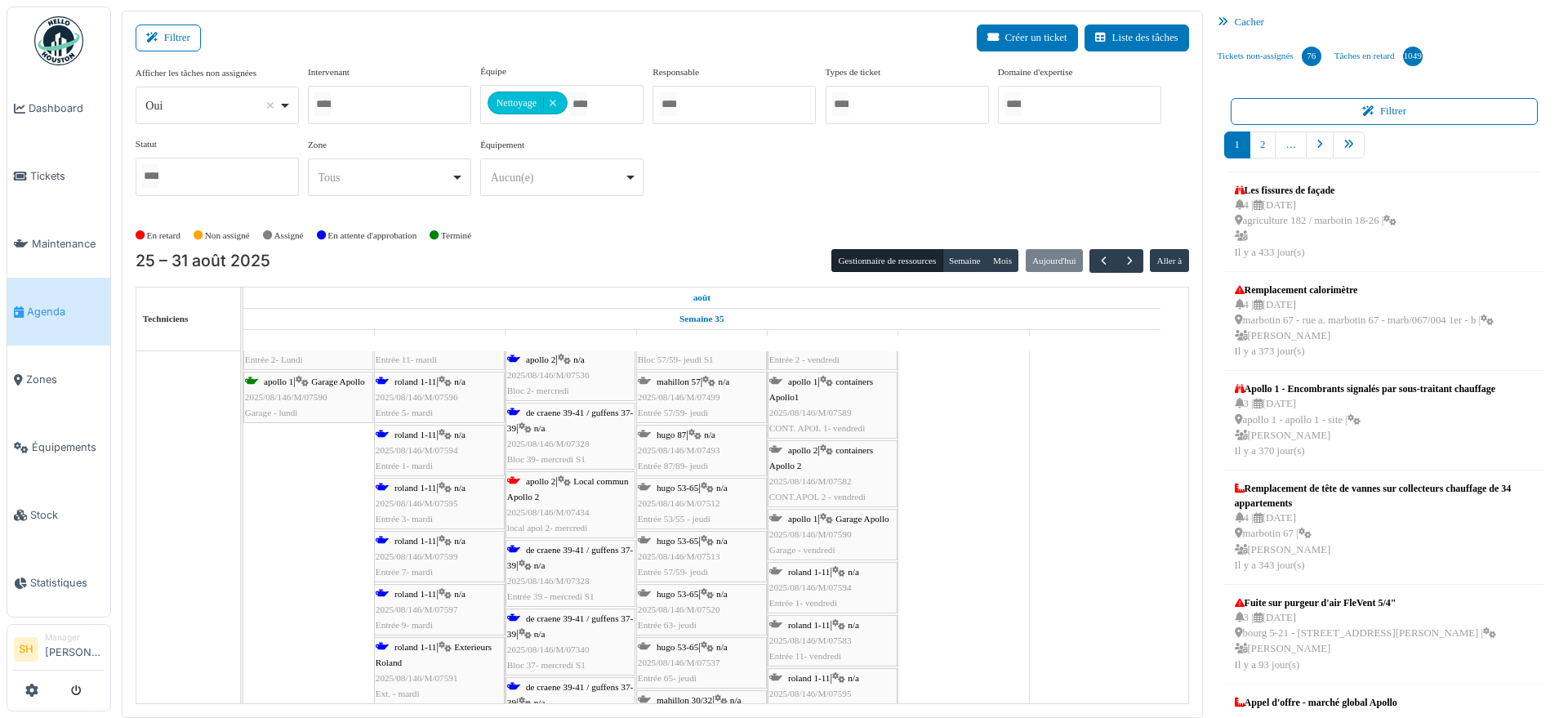
scroll to position [3267, 0]
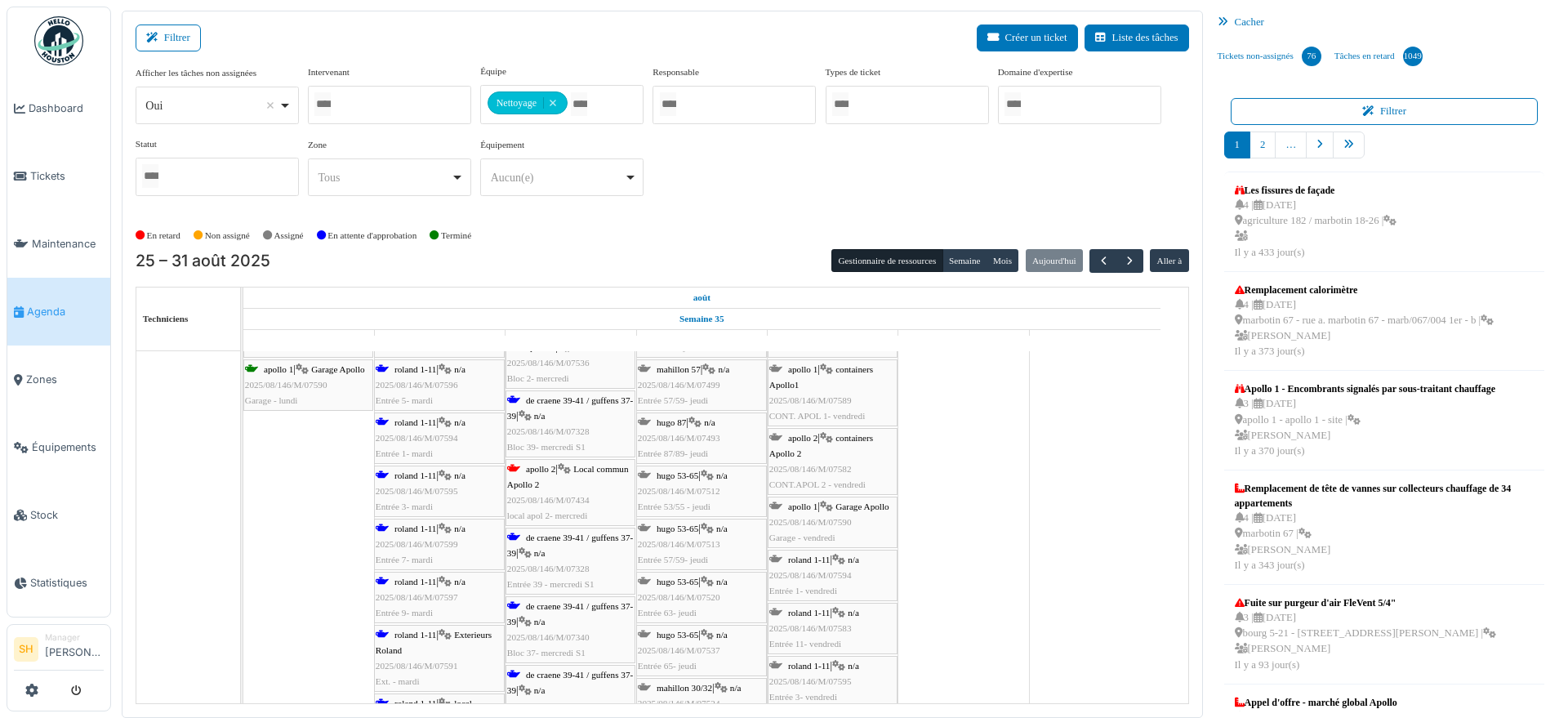
click at [541, 539] on span "de craene 39-41 / guffens 37-39" at bounding box center [570, 544] width 126 height 25
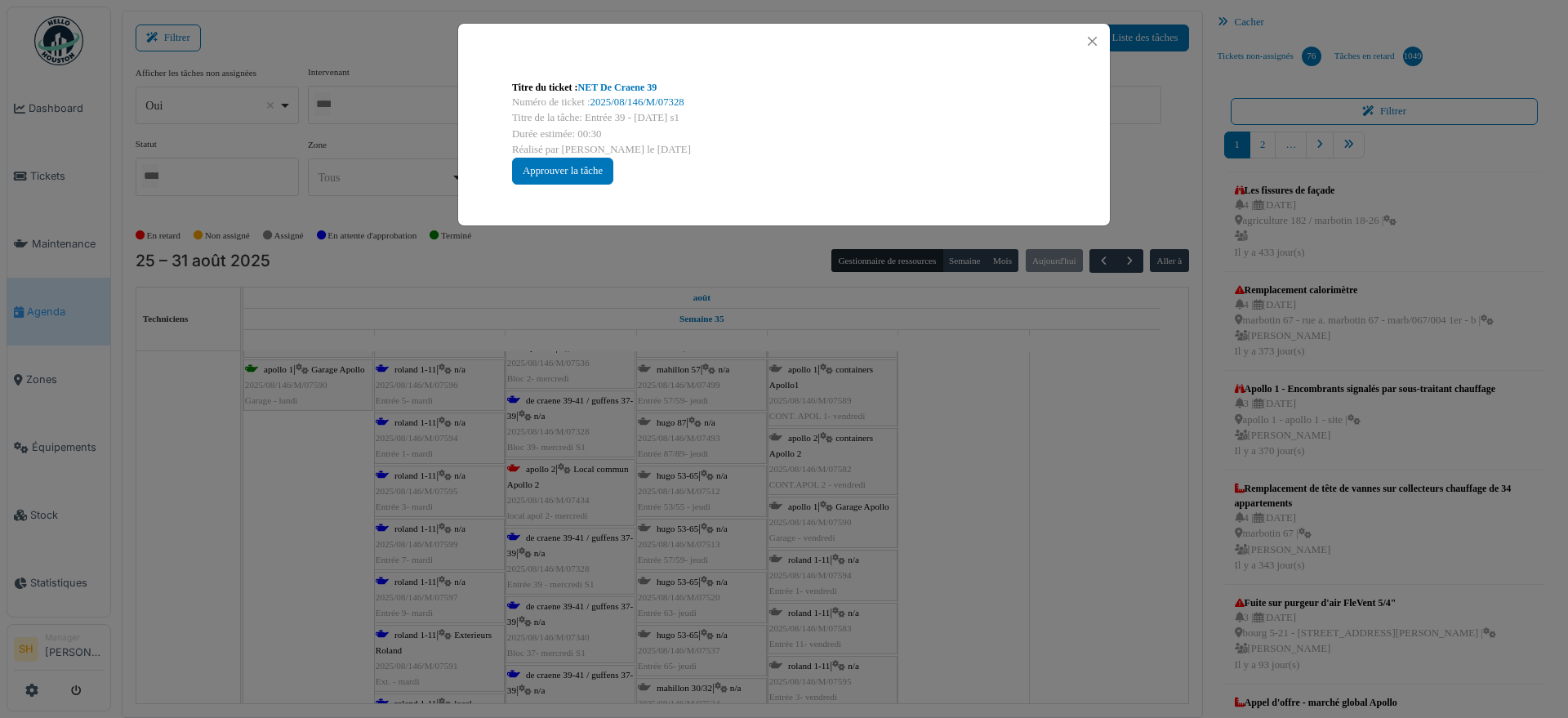
click at [596, 95] on div "Numéro de ticket : 2025/08/146/M/07328" at bounding box center [784, 103] width 543 height 16
click at [599, 89] on link "NET De Craene 39" at bounding box center [617, 87] width 79 height 11
click at [1049, 547] on div "Titre du ticket : NET De Craene 39 Numéro de ticket : 2025/08/146/M/07328 Titre…" at bounding box center [784, 359] width 1568 height 718
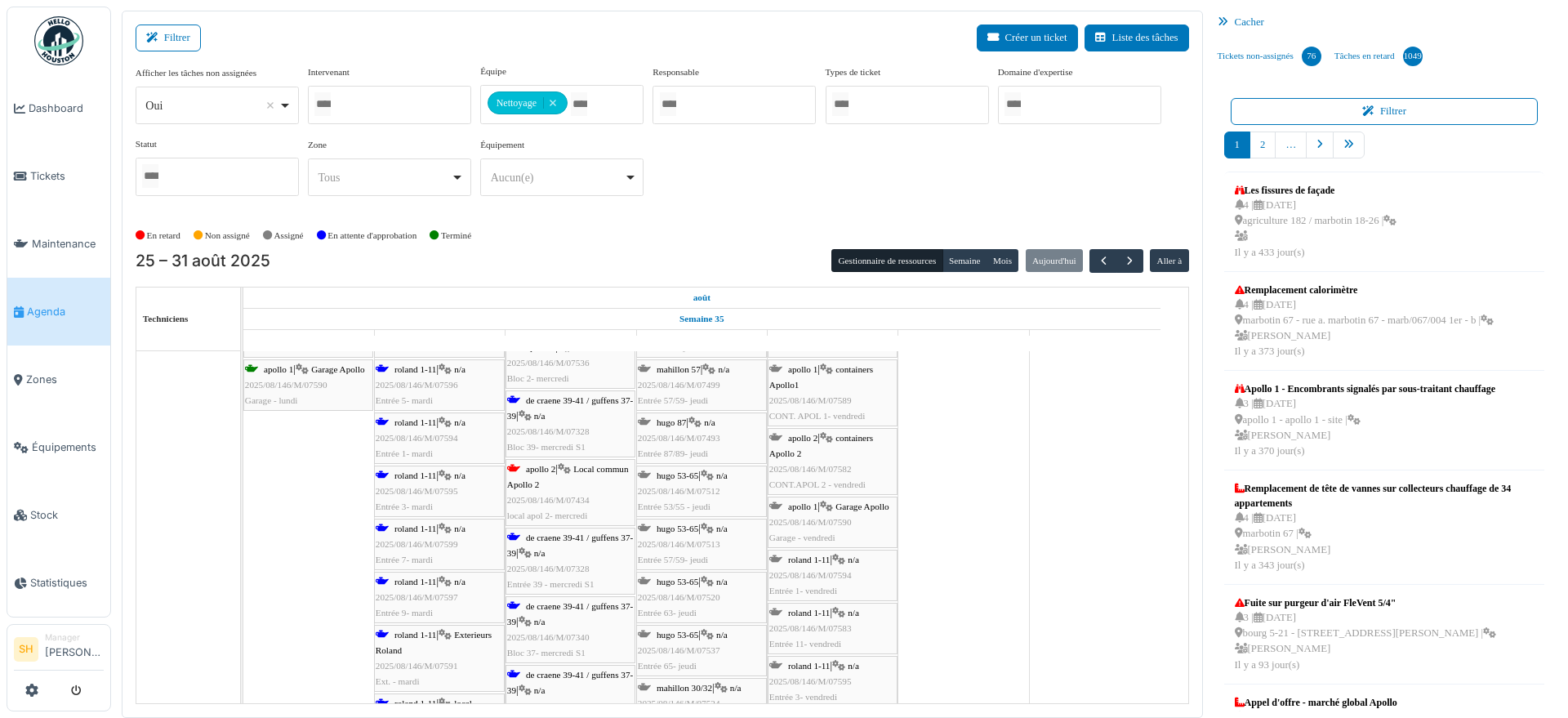
scroll to position [3471, 0]
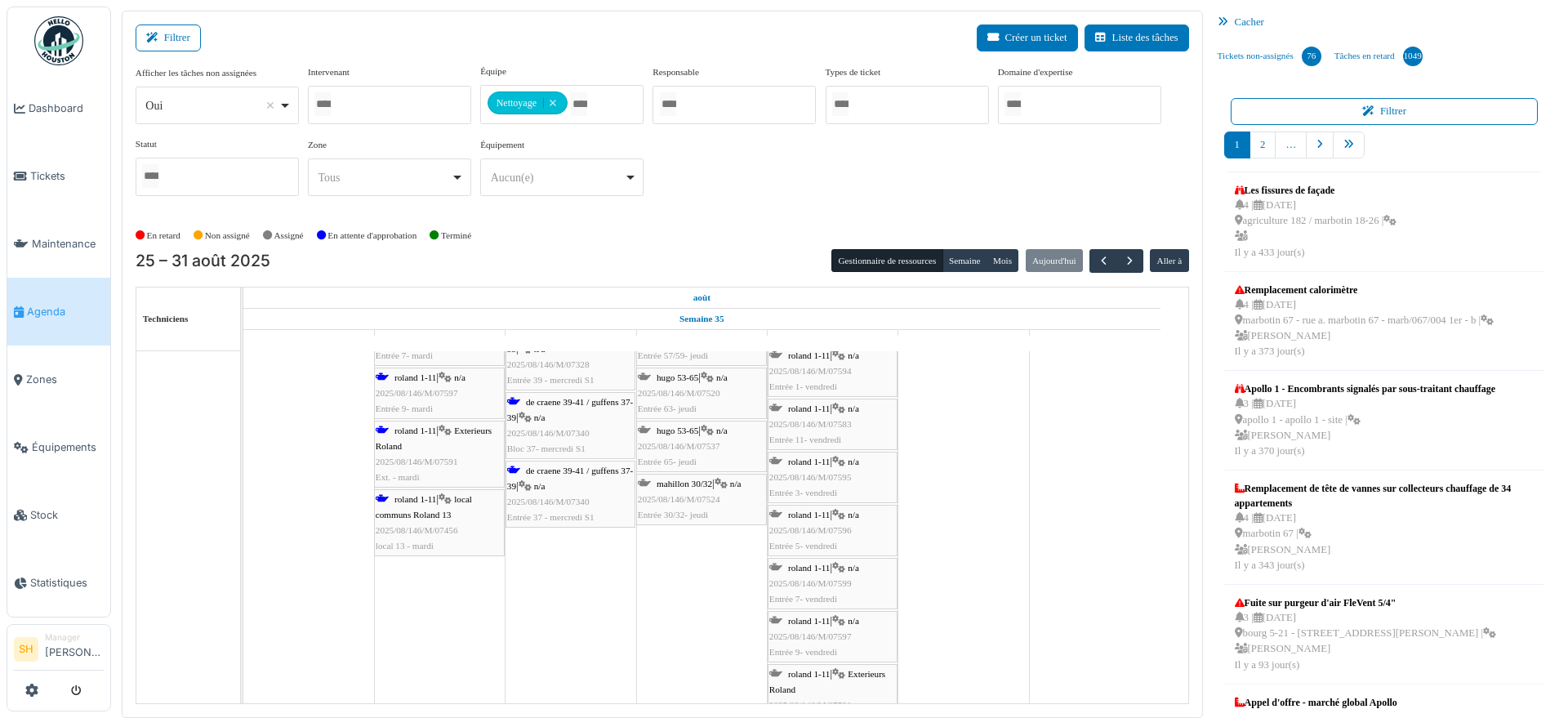
click at [431, 499] on span "roland 1-11" at bounding box center [416, 500] width 42 height 10
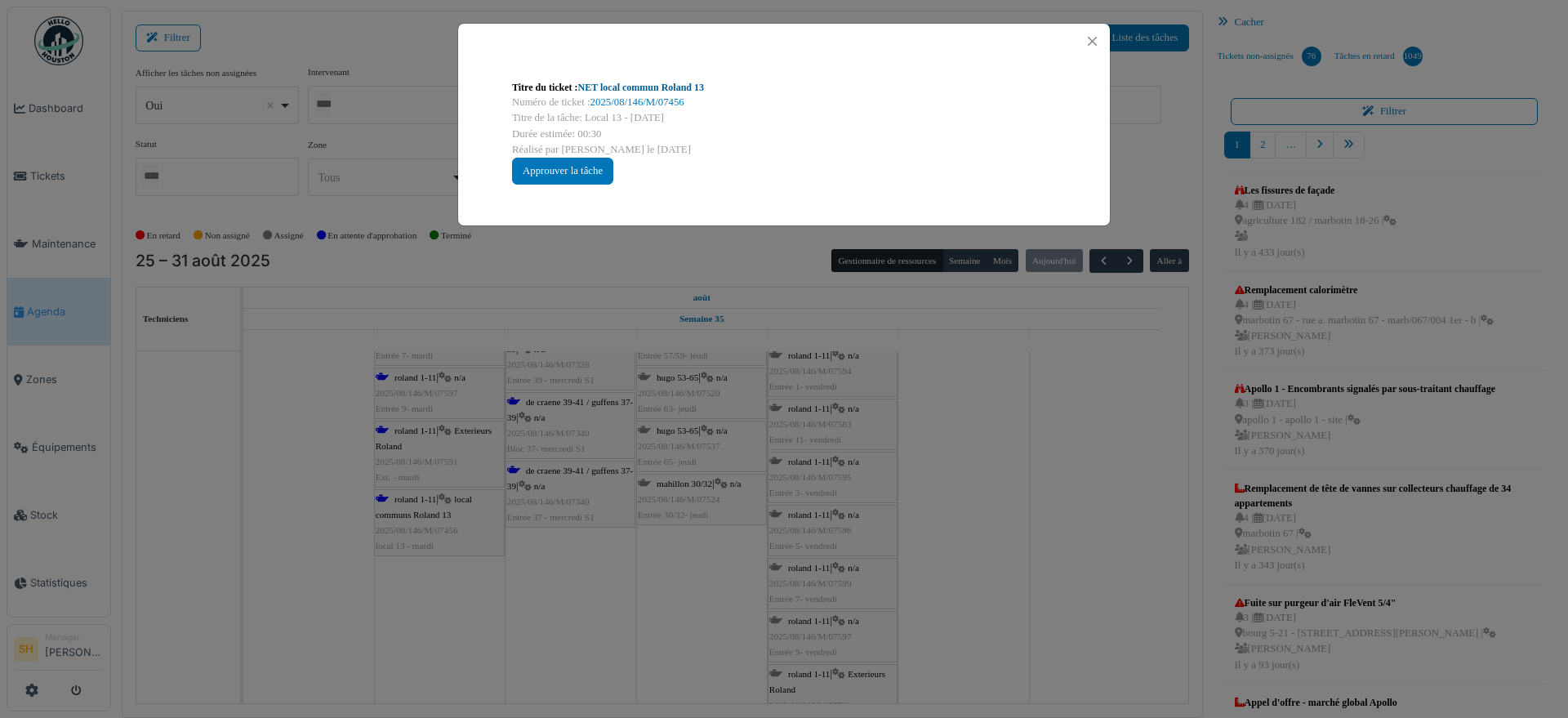
click at [662, 84] on link "NET local commun Roland 13" at bounding box center [641, 87] width 126 height 11
click at [963, 643] on div "Titre du ticket : NET local commun Roland 13 Numéro de ticket : 2025/08/146/M/0…" at bounding box center [784, 359] width 1568 height 718
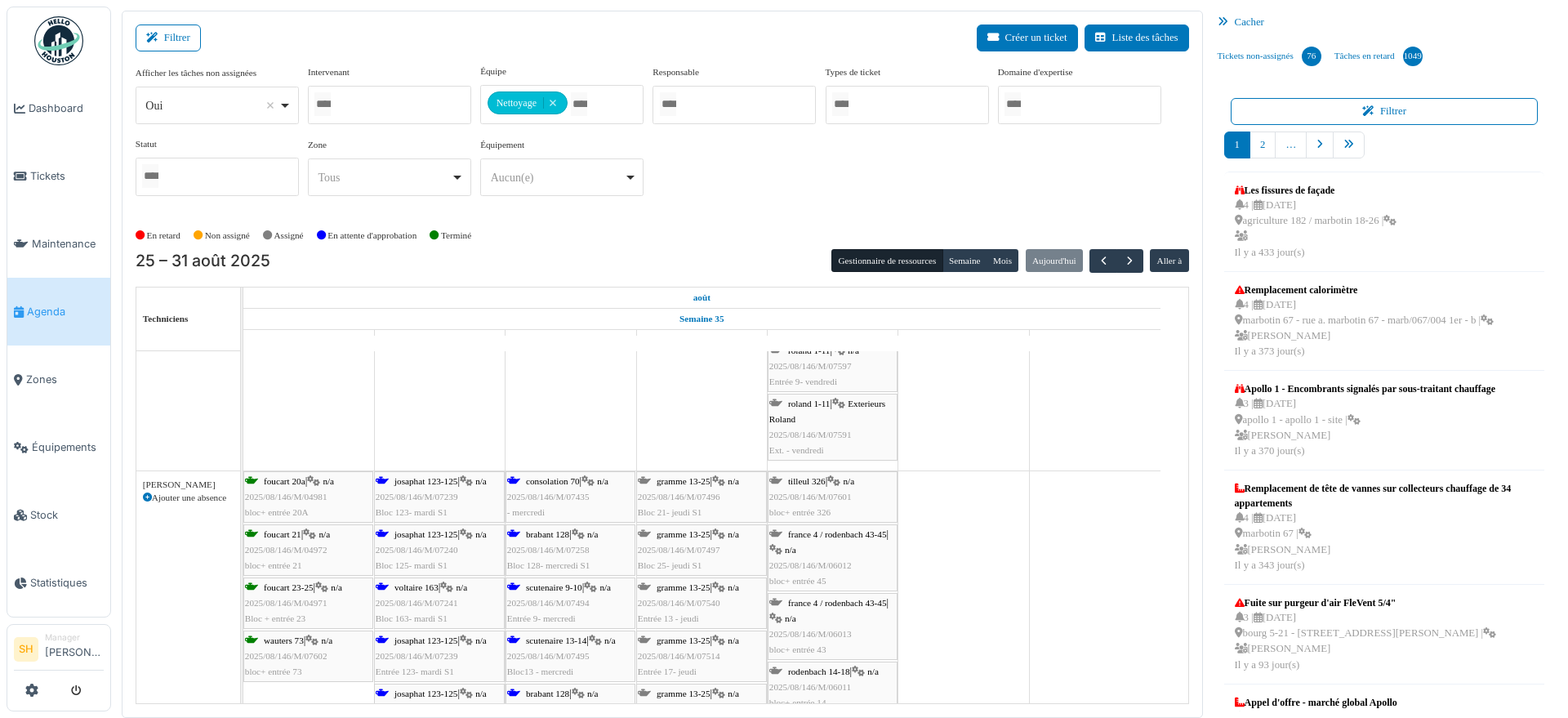
scroll to position [3777, 0]
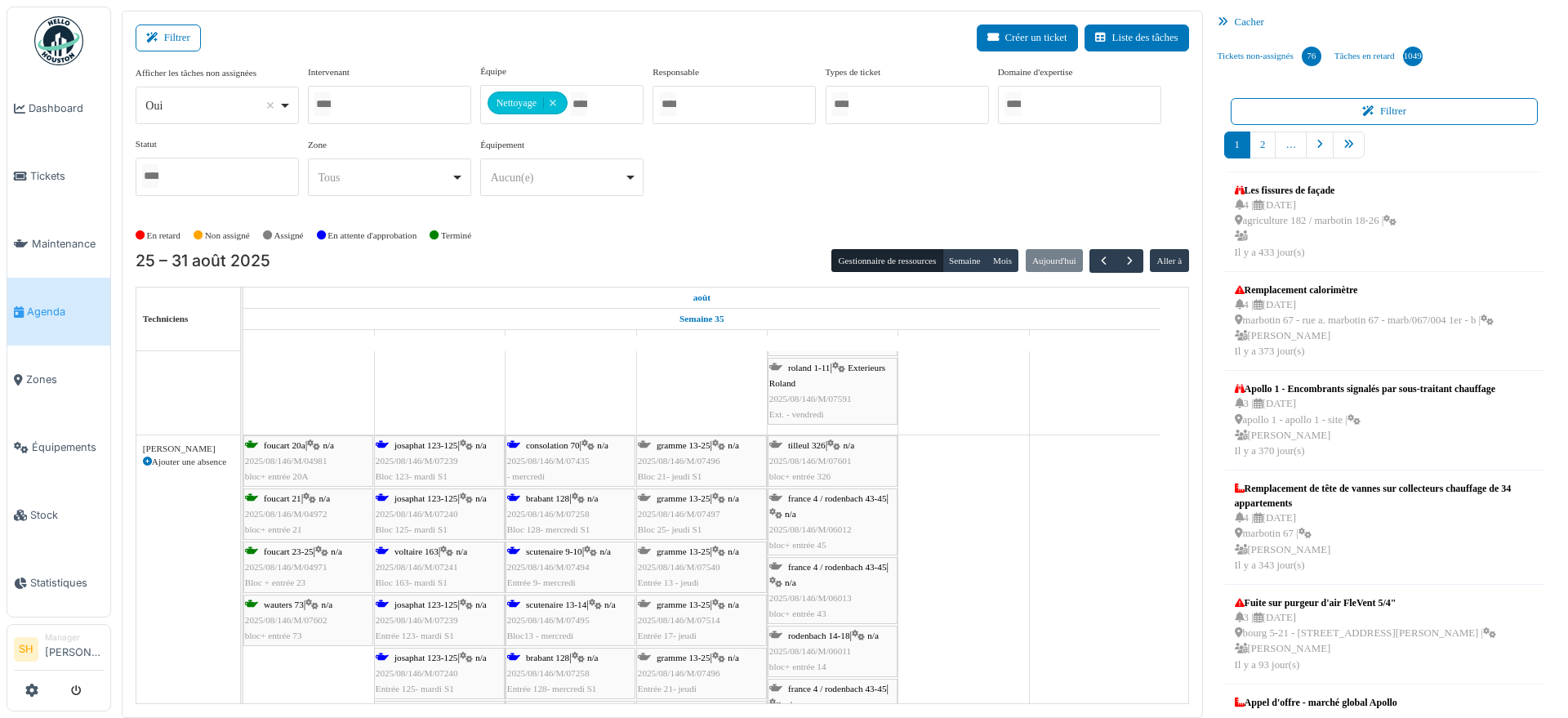
click at [421, 465] on div "josaphat 123-125 | n/a 2025/08/146/M/07239 Bloc 123- mardi S1" at bounding box center [440, 462] width 128 height 48
click at [550, 438] on div "consolation 70 | n/a 2025/08/146/M/07435 - mercredi" at bounding box center [570, 462] width 127 height 48
click at [428, 441] on span "josaphat 123-125" at bounding box center [426, 445] width 63 height 10
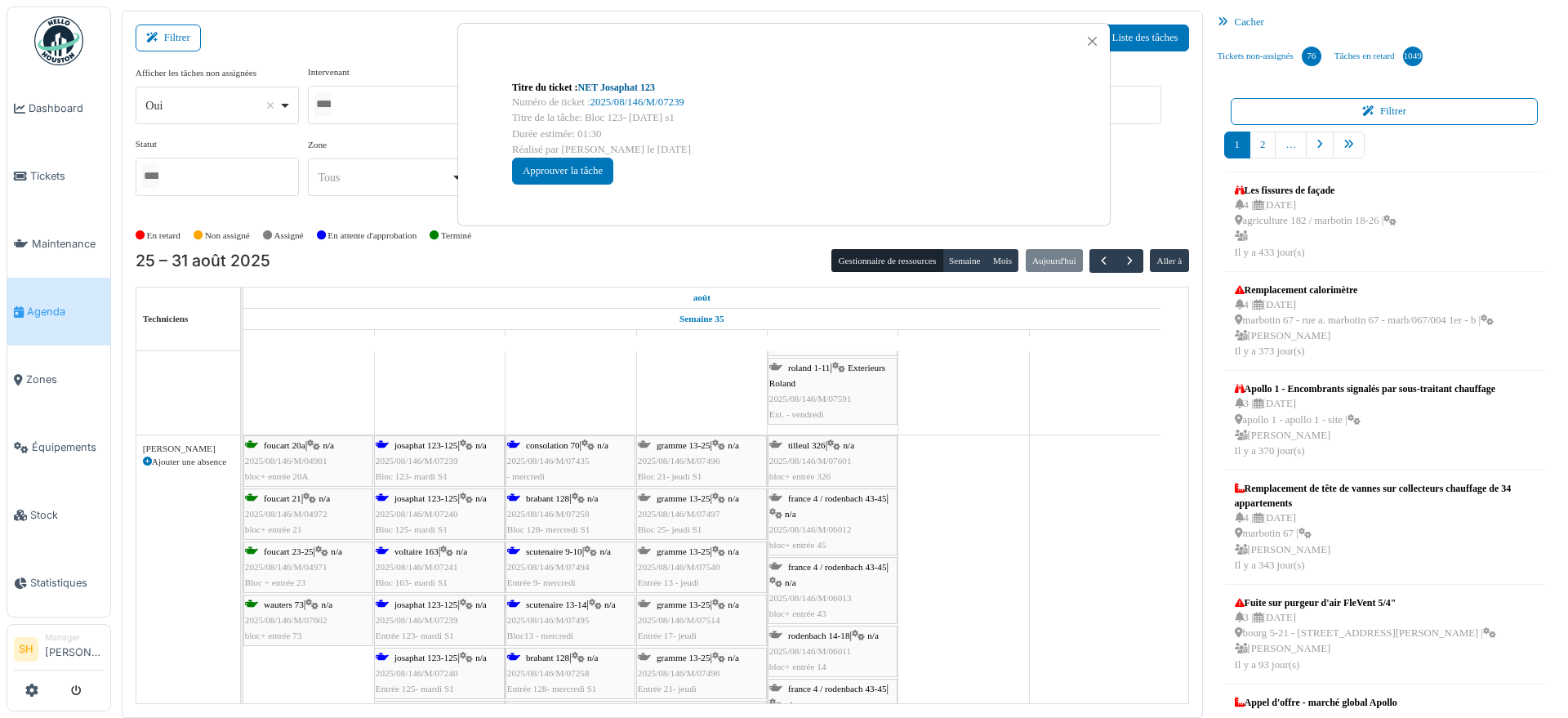
click at [622, 90] on link "NET Josaphat 123" at bounding box center [616, 87] width 77 height 11
drag, startPoint x: 1033, startPoint y: 504, endPoint x: 550, endPoint y: 573, distance: 487.9
click at [1031, 504] on div "Titre du ticket : NET Josaphat 123 Numéro de ticket : 2025/08/146/M/07239 Titre…" at bounding box center [784, 359] width 1568 height 718
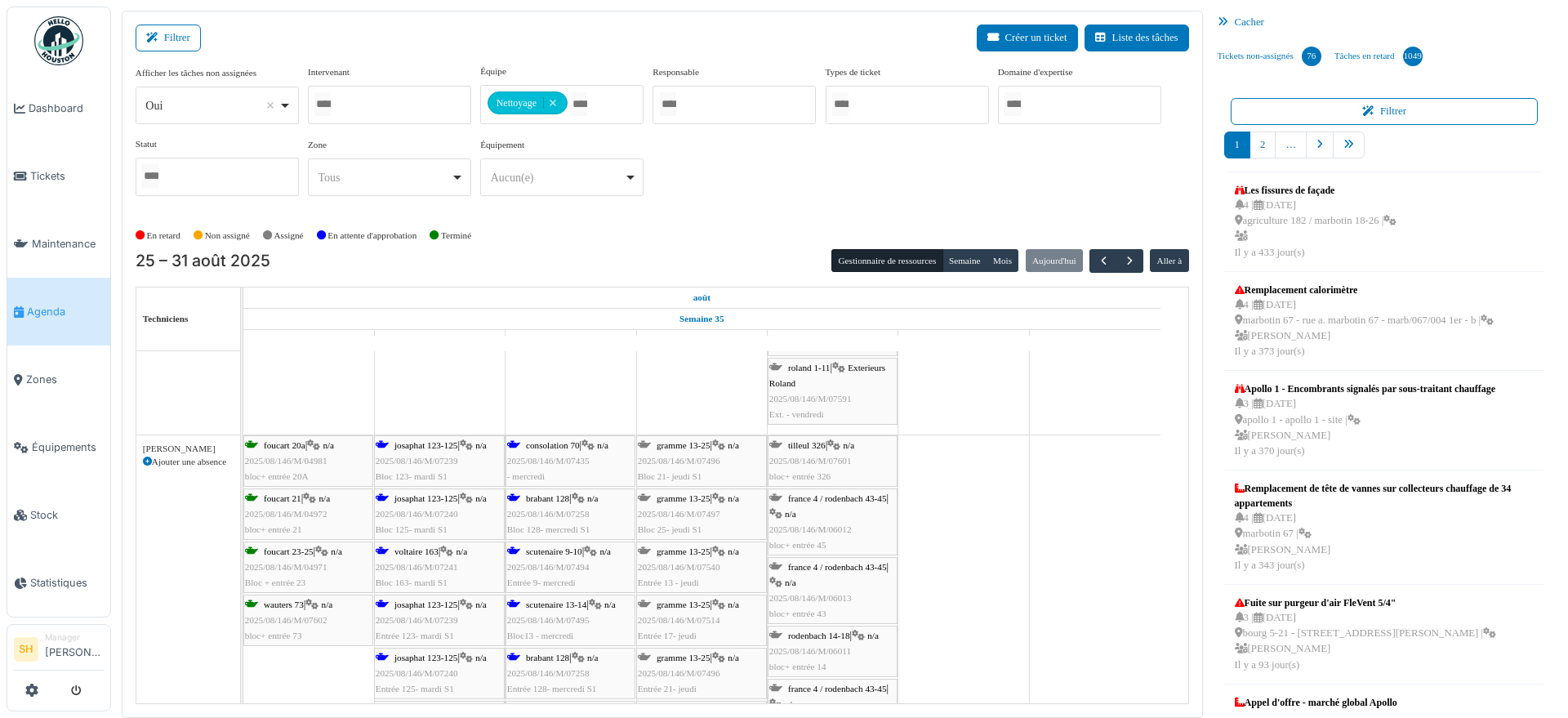
click at [421, 652] on span "josaphat 123-125" at bounding box center [426, 657] width 63 height 10
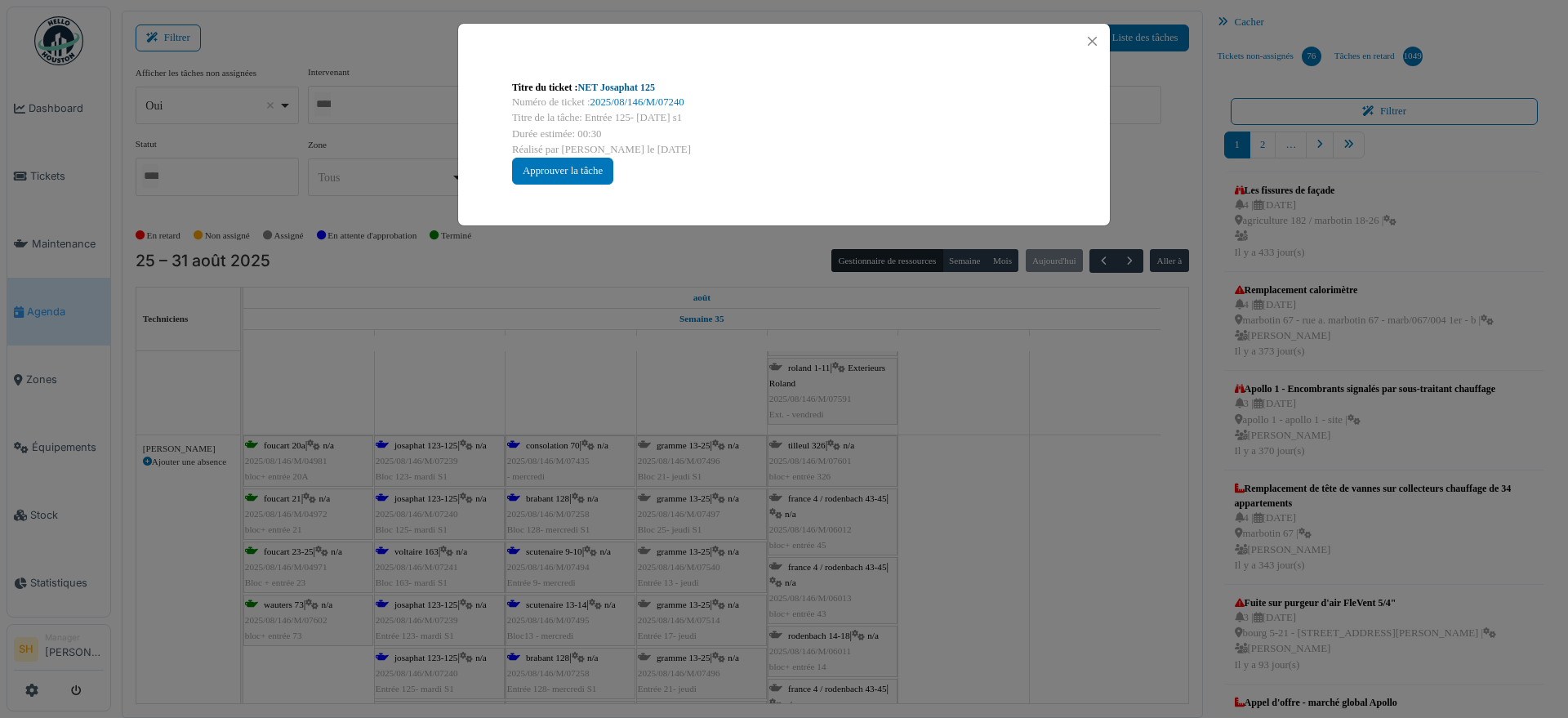
click at [623, 84] on link "NET Josaphat 125" at bounding box center [616, 87] width 77 height 11
click at [1134, 504] on div "Titre du ticket : NET Josaphat 125 Numéro de ticket : 2025/08/146/M/07240 Titre…" at bounding box center [784, 359] width 1568 height 718
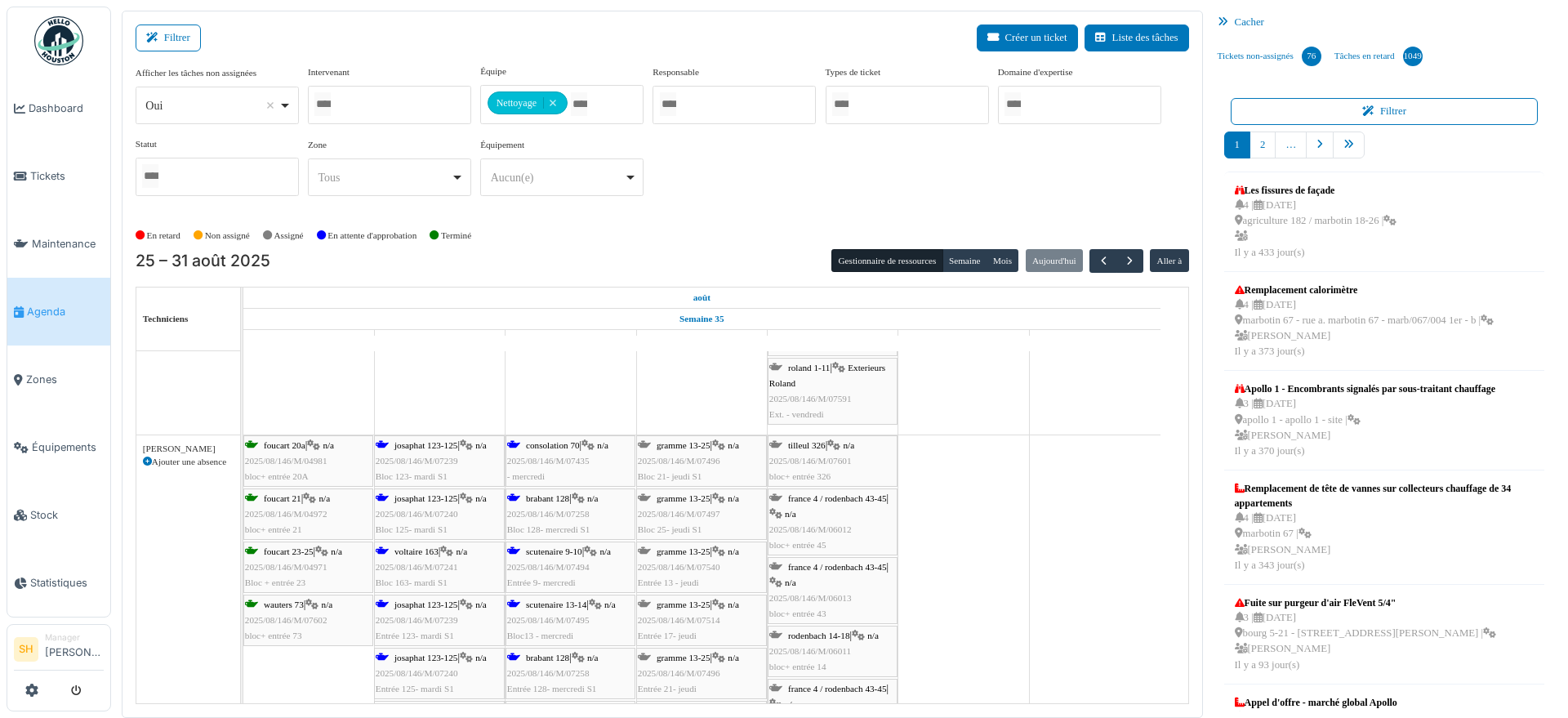
click at [566, 656] on span "brabant 128" at bounding box center [546, 657] width 43 height 10
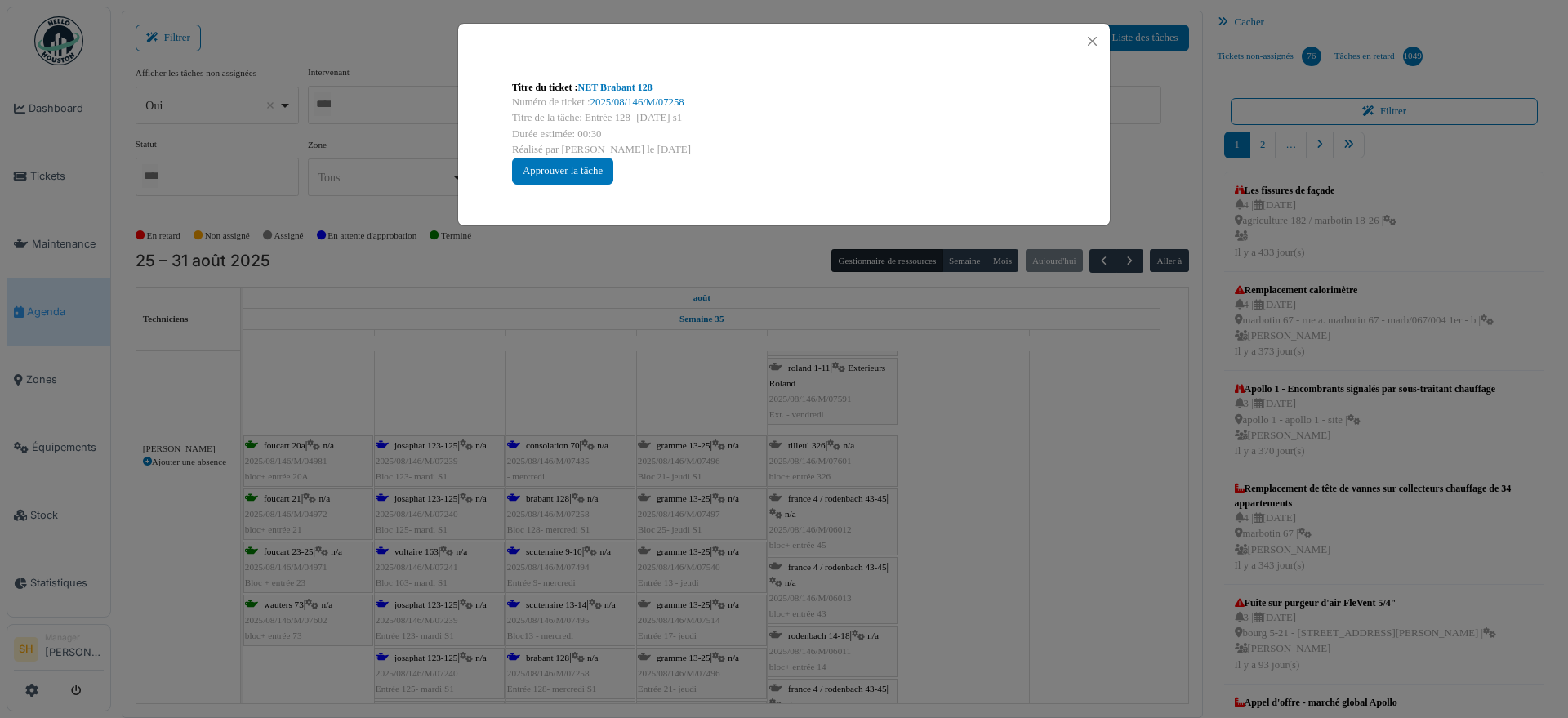
click at [635, 79] on div "Titre du ticket : NET Brabant 128 Numéro de ticket : 2025/08/146/M/07258 Titre …" at bounding box center [784, 132] width 570 height 131
click at [633, 83] on link "NET Brabant 128" at bounding box center [615, 87] width 75 height 11
click at [951, 495] on div "Titre du ticket : NET Brabant 128 Numéro de ticket : 2025/08/146/M/07258 Titre …" at bounding box center [784, 359] width 1568 height 718
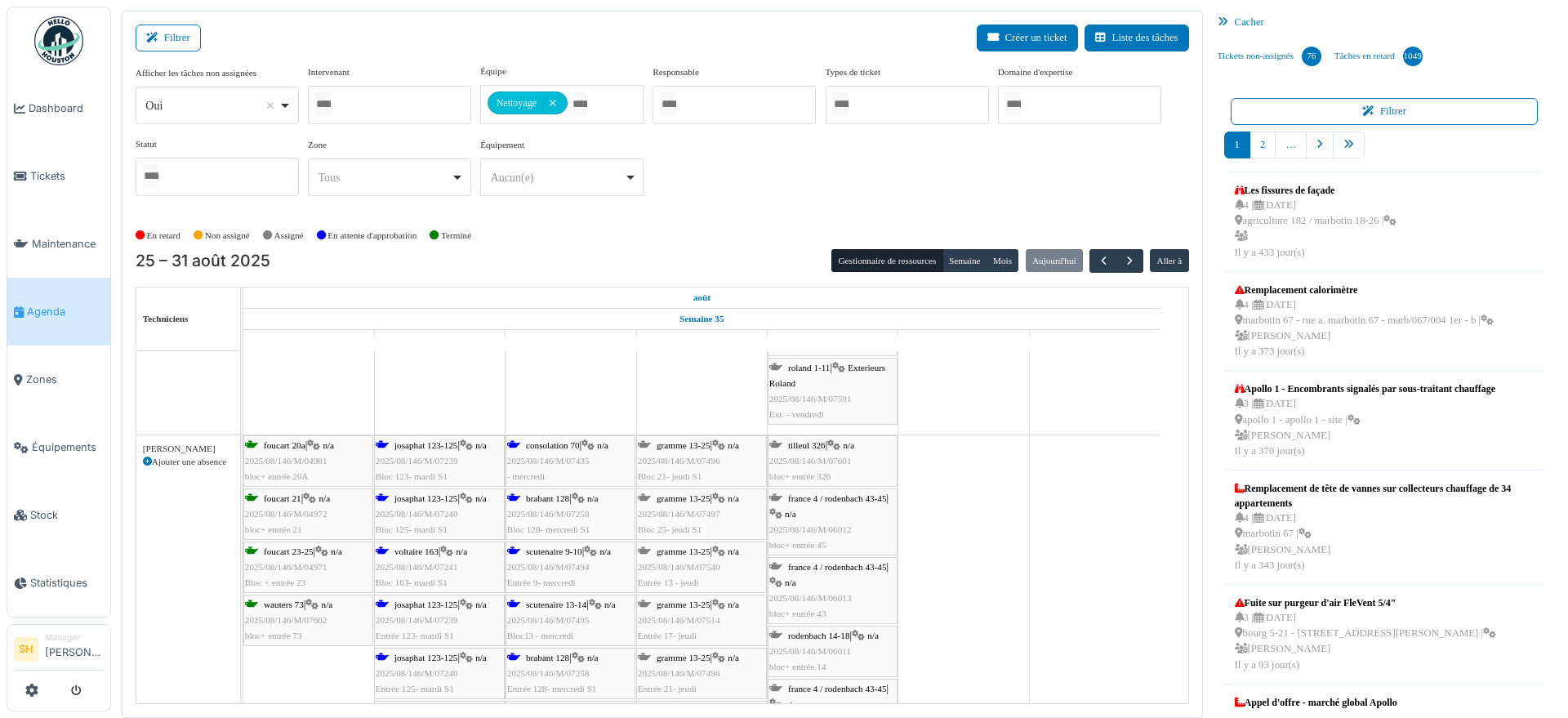
click at [557, 605] on span "scutenaire 13-14" at bounding box center [555, 604] width 61 height 10
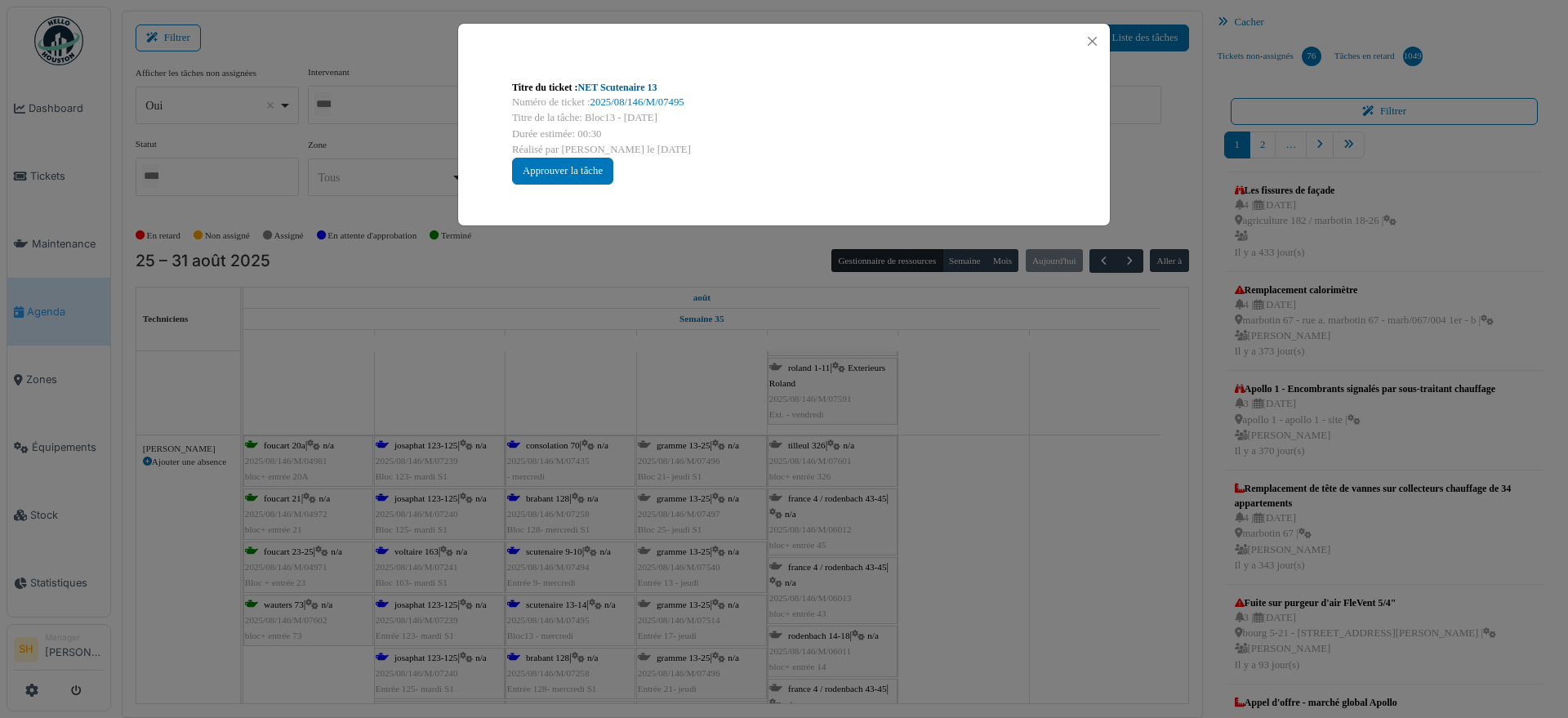
click at [608, 84] on link "NET Scutenaire 13" at bounding box center [617, 87] width 79 height 11
click at [975, 453] on div "Titre du ticket : NET Scutenaire 13 Numéro de ticket : 2025/08/146/M/07495 Titr…" at bounding box center [784, 359] width 1568 height 718
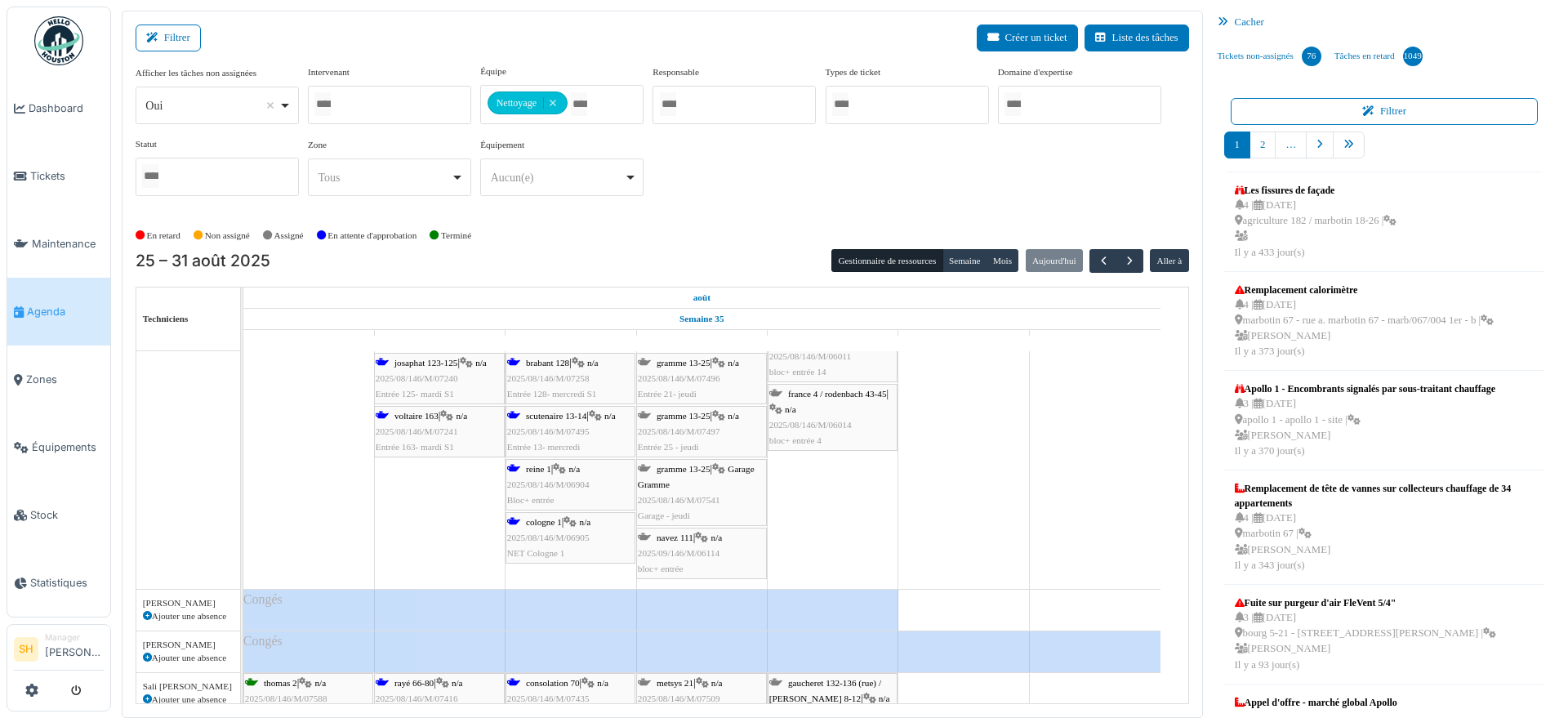
scroll to position [4084, 0]
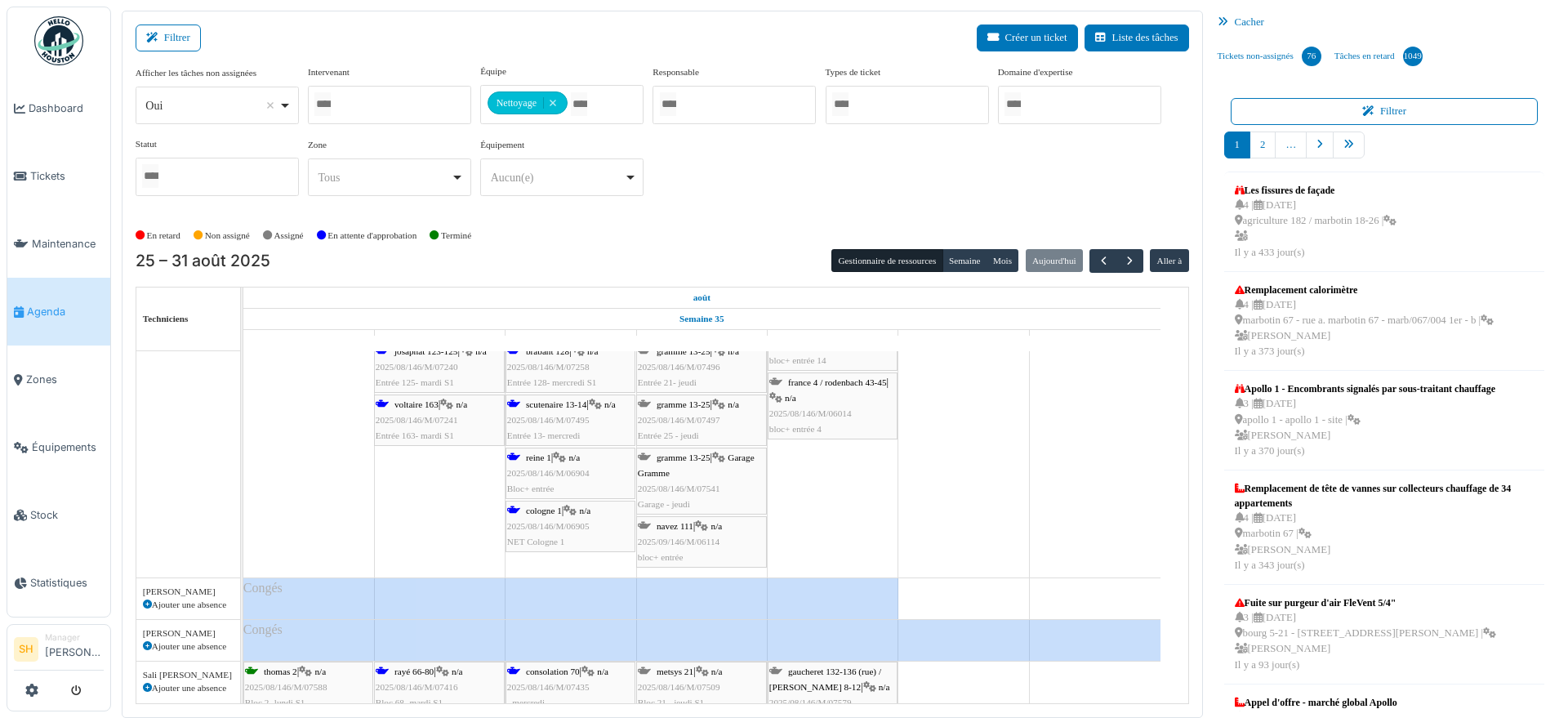
click at [536, 512] on span "cologne 1" at bounding box center [543, 511] width 36 height 10
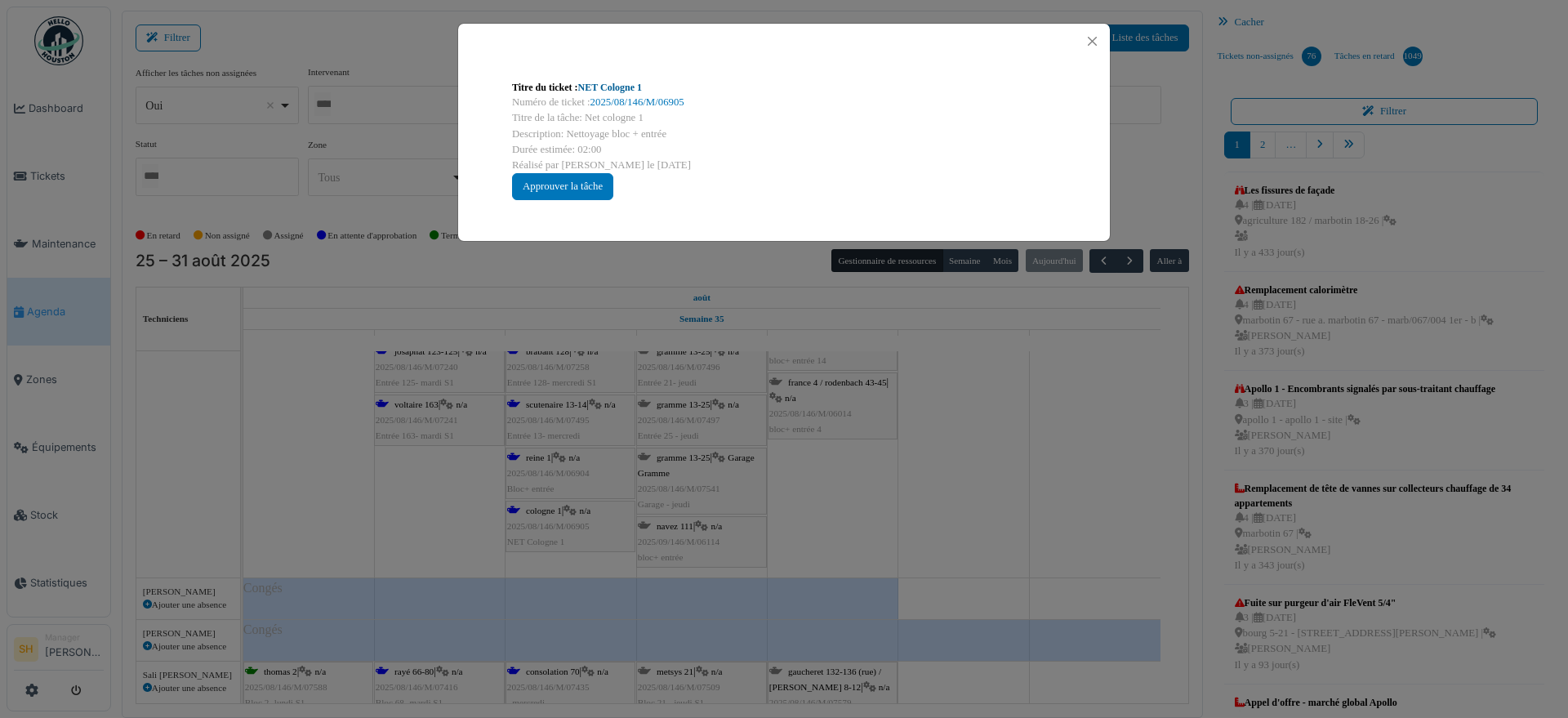
click at [629, 90] on link "NET Cologne 1" at bounding box center [610, 87] width 64 height 11
click at [835, 526] on div "Titre du ticket : NET Cologne 1 Numéro de ticket : 2025/08/146/M/06905 Titre de…" at bounding box center [784, 359] width 1568 height 718
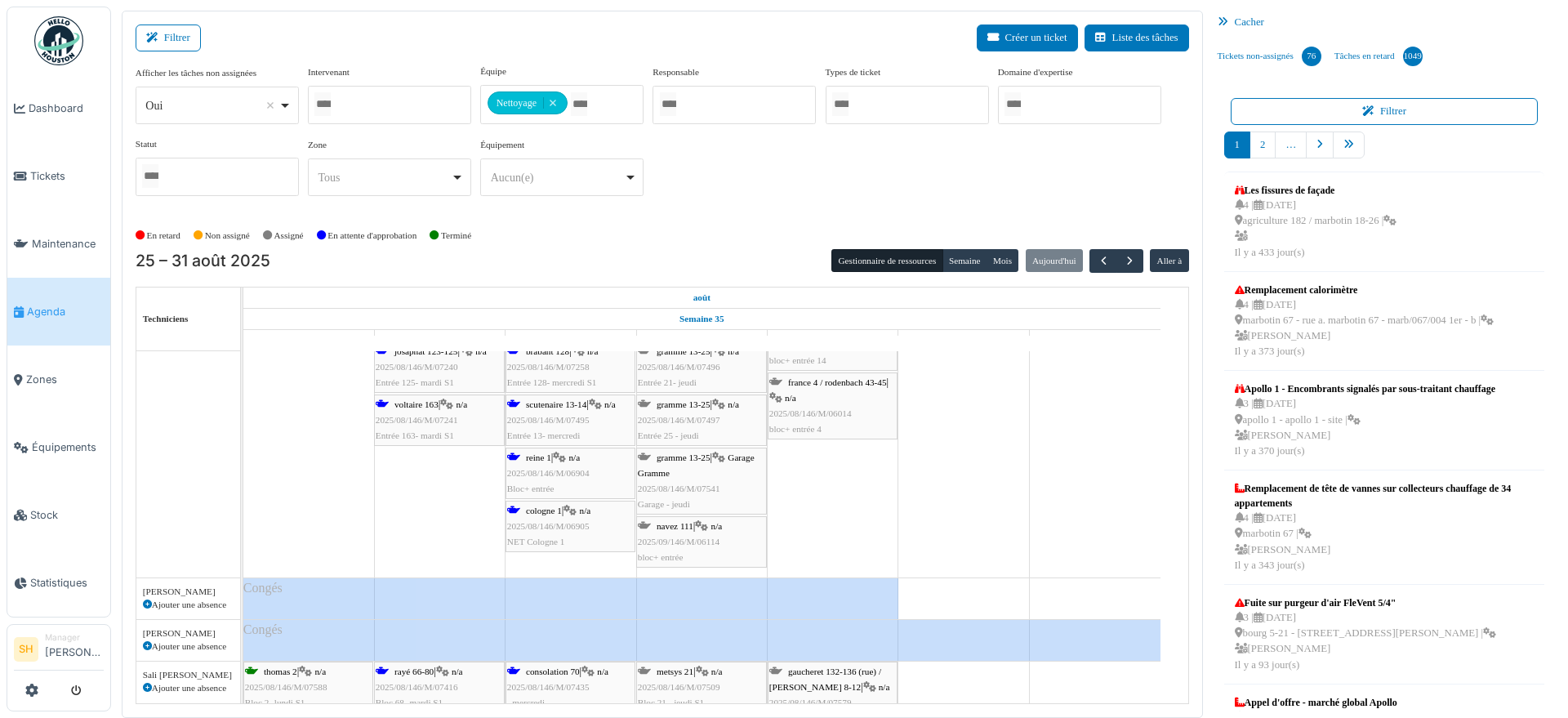
scroll to position [4288, 0]
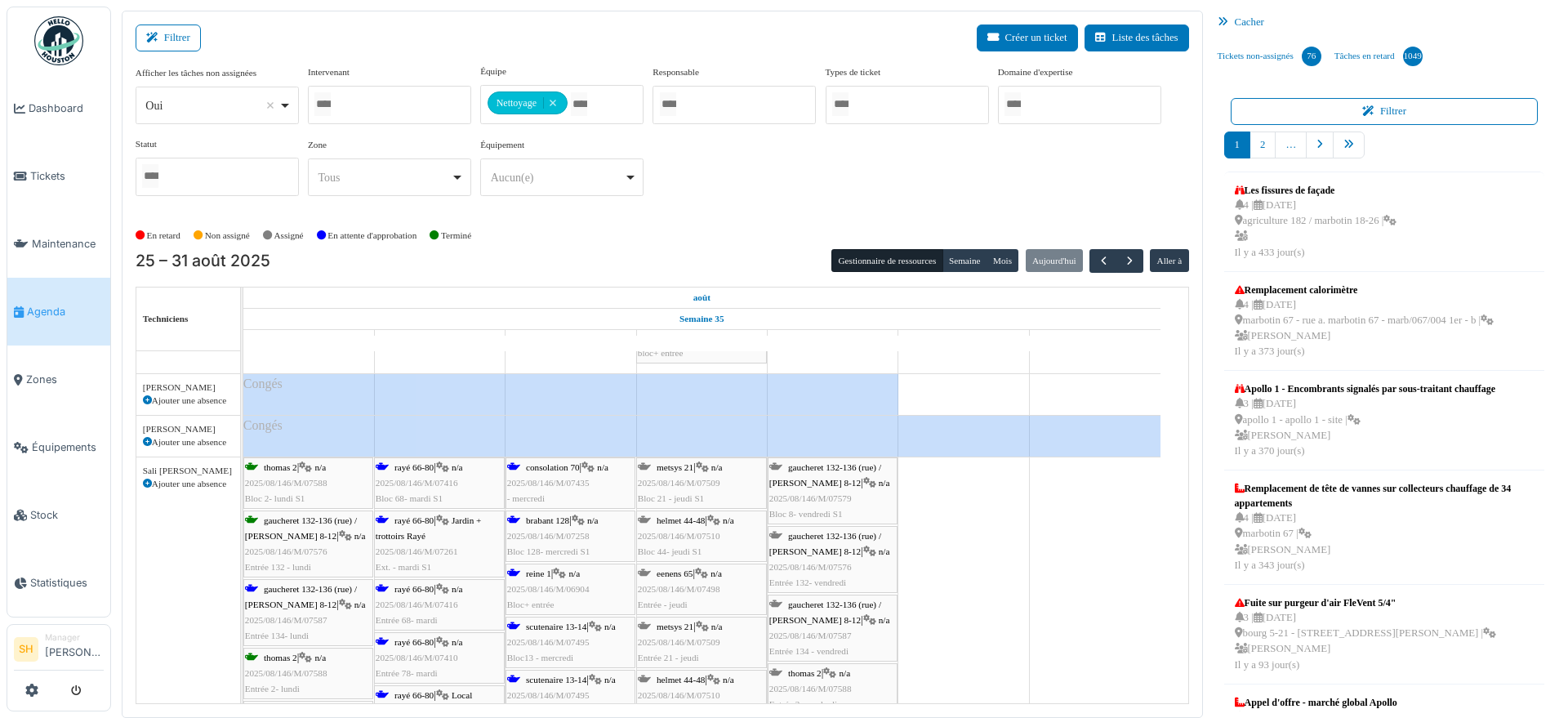
click at [423, 470] on span "rayé 66-80" at bounding box center [414, 468] width 39 height 10
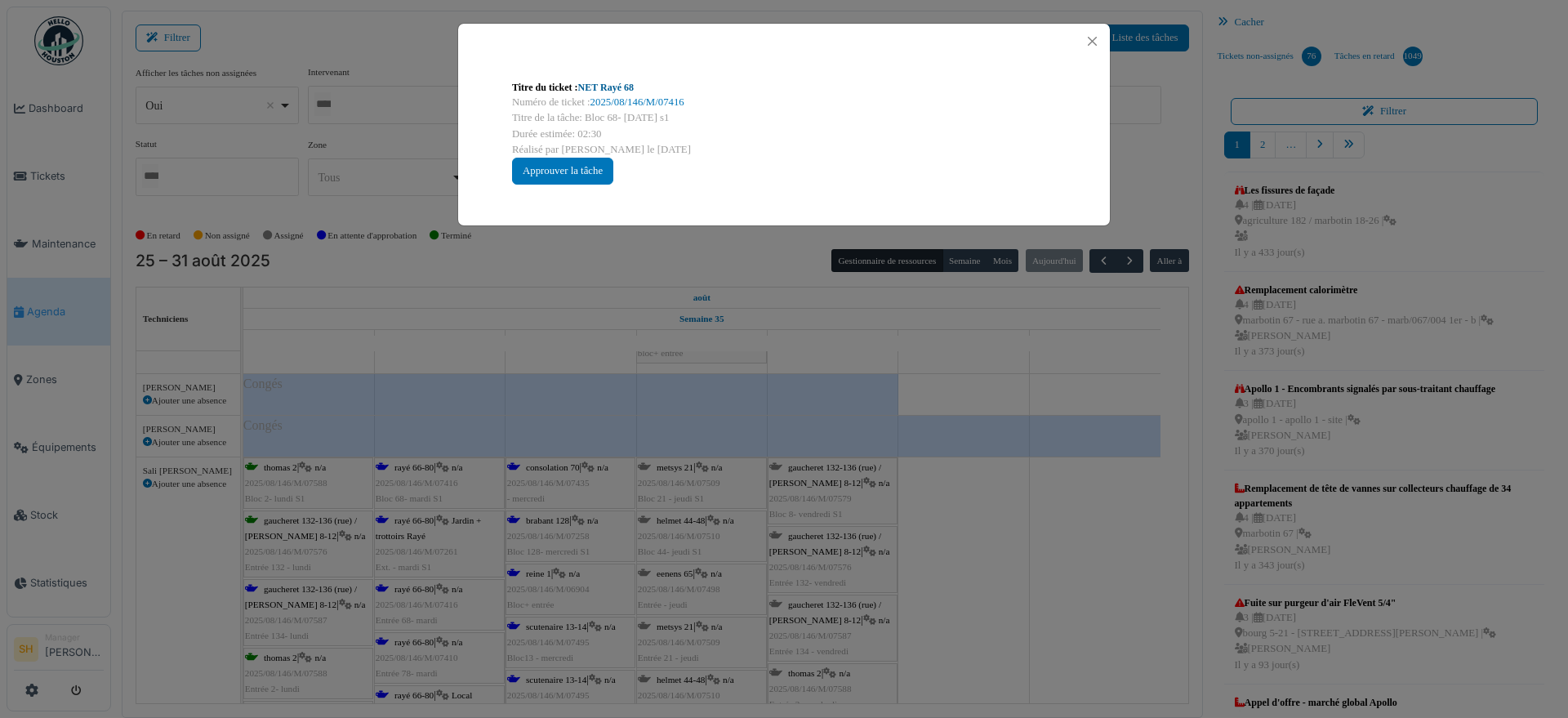
click at [602, 83] on link "NET Rayé 68" at bounding box center [606, 87] width 56 height 11
click at [999, 449] on div "Titre du ticket : NET Rayé 68 Numéro de ticket : 2025/08/146/M/07416 Titre de l…" at bounding box center [784, 359] width 1568 height 718
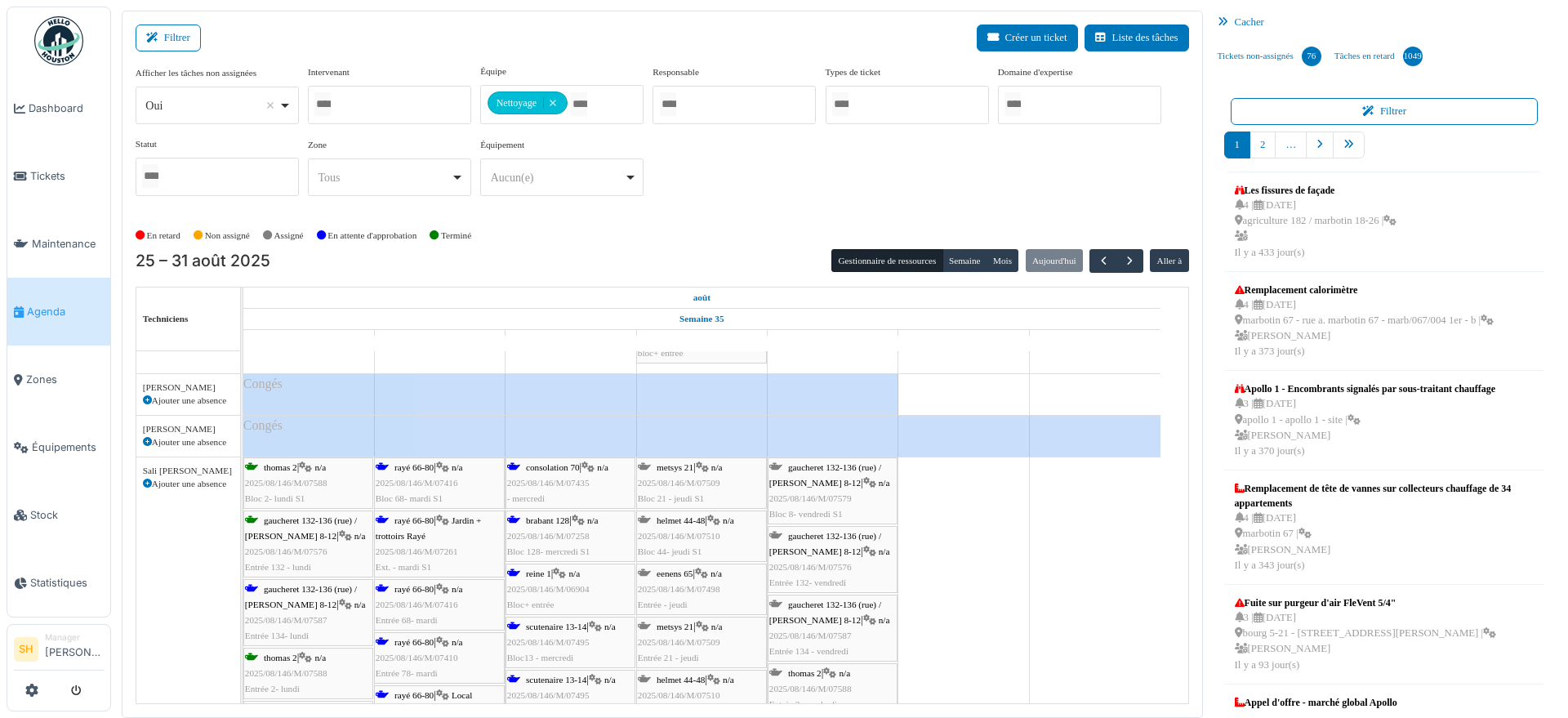
click at [436, 521] on div "rayé 66-80 | Jardin + trottoirs Rayé 2025/08/146/M/07261 Ext. - mardi S1" at bounding box center [440, 543] width 128 height 63
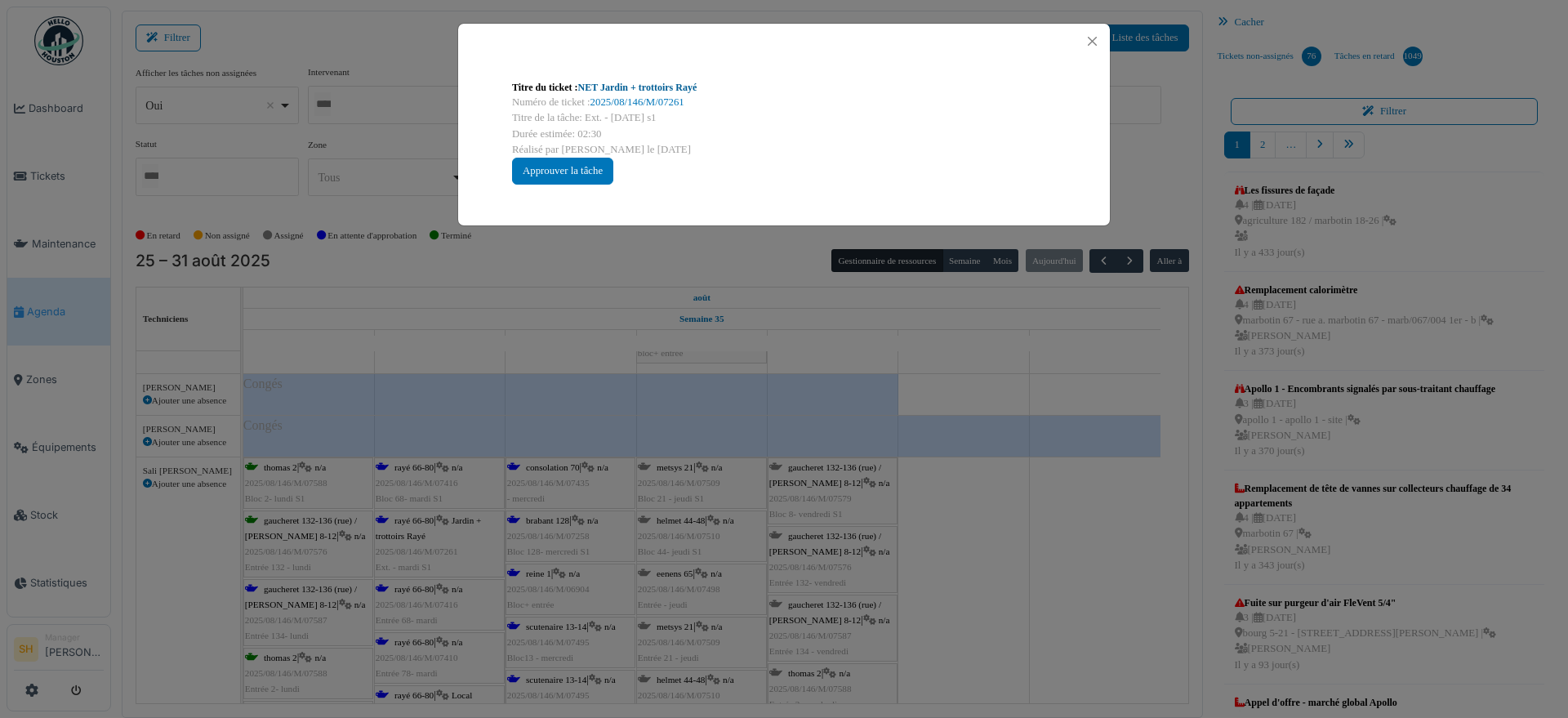
click at [602, 82] on link "NET Jardin + trottoirs Rayé" at bounding box center [638, 87] width 120 height 11
drag, startPoint x: 1074, startPoint y: 603, endPoint x: 1059, endPoint y: 598, distance: 15.8
click at [1067, 600] on div "Titre du ticket : NET Jardin + trottoirs Rayé Numéro de ticket : 2025/08/146/M/…" at bounding box center [784, 359] width 1568 height 718
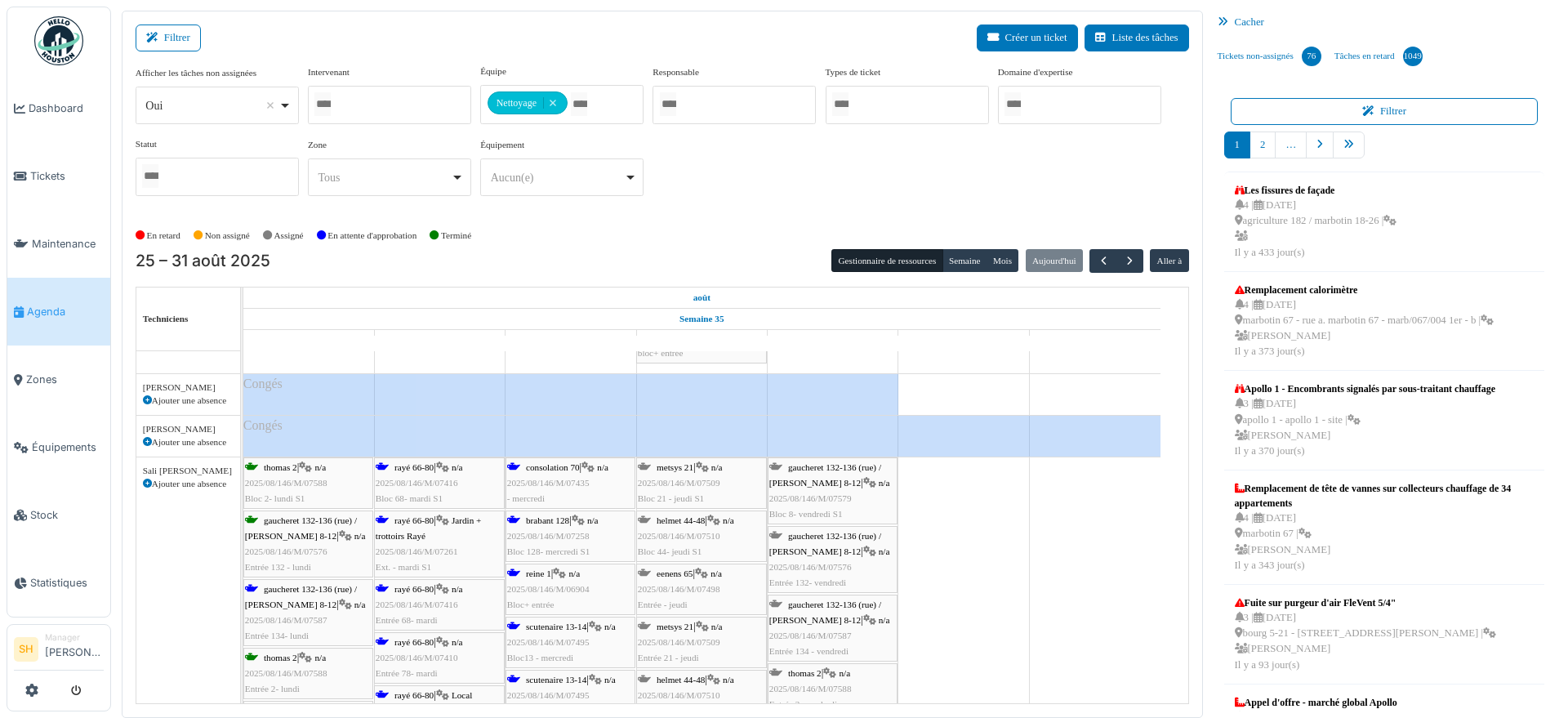
scroll to position [4390, 0]
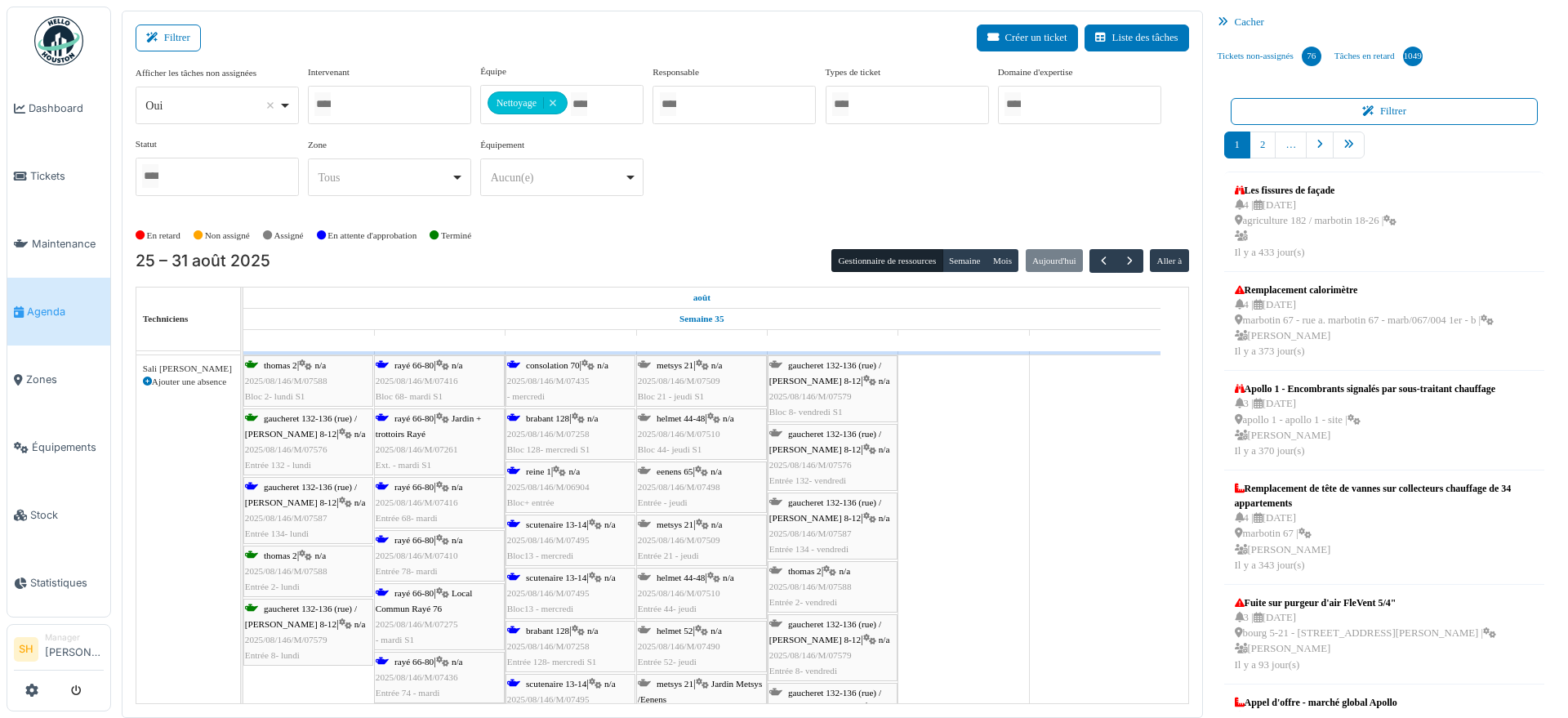
click at [404, 589] on span "rayé 66-80" at bounding box center [414, 593] width 39 height 10
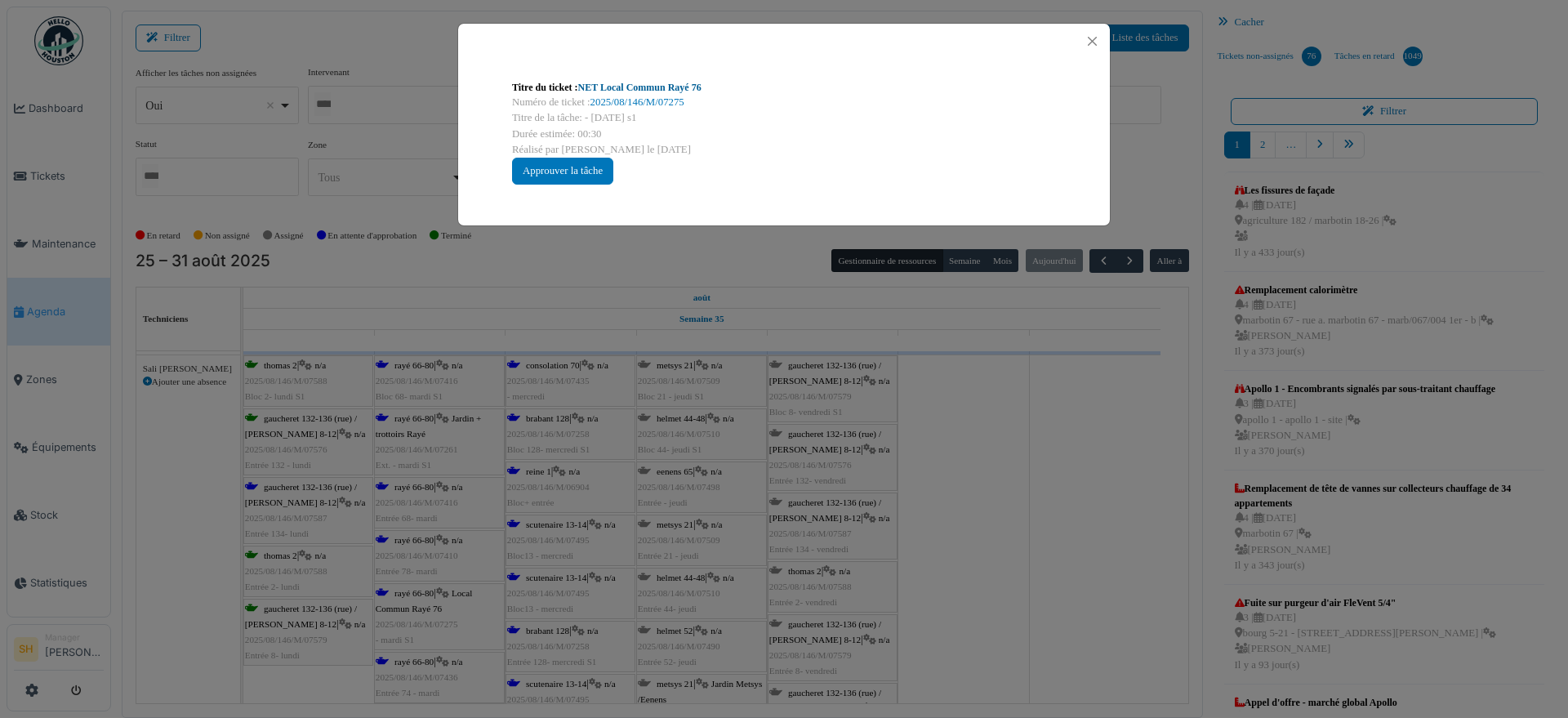
click at [638, 90] on link "NET Local Commun Rayé 76" at bounding box center [640, 87] width 124 height 11
drag, startPoint x: 998, startPoint y: 558, endPoint x: 749, endPoint y: 570, distance: 249.3
click at [997, 560] on div "Titre du ticket : NET Local Commun Rayé 76 Numéro de ticket : 2025/08/146/M/072…" at bounding box center [784, 359] width 1568 height 718
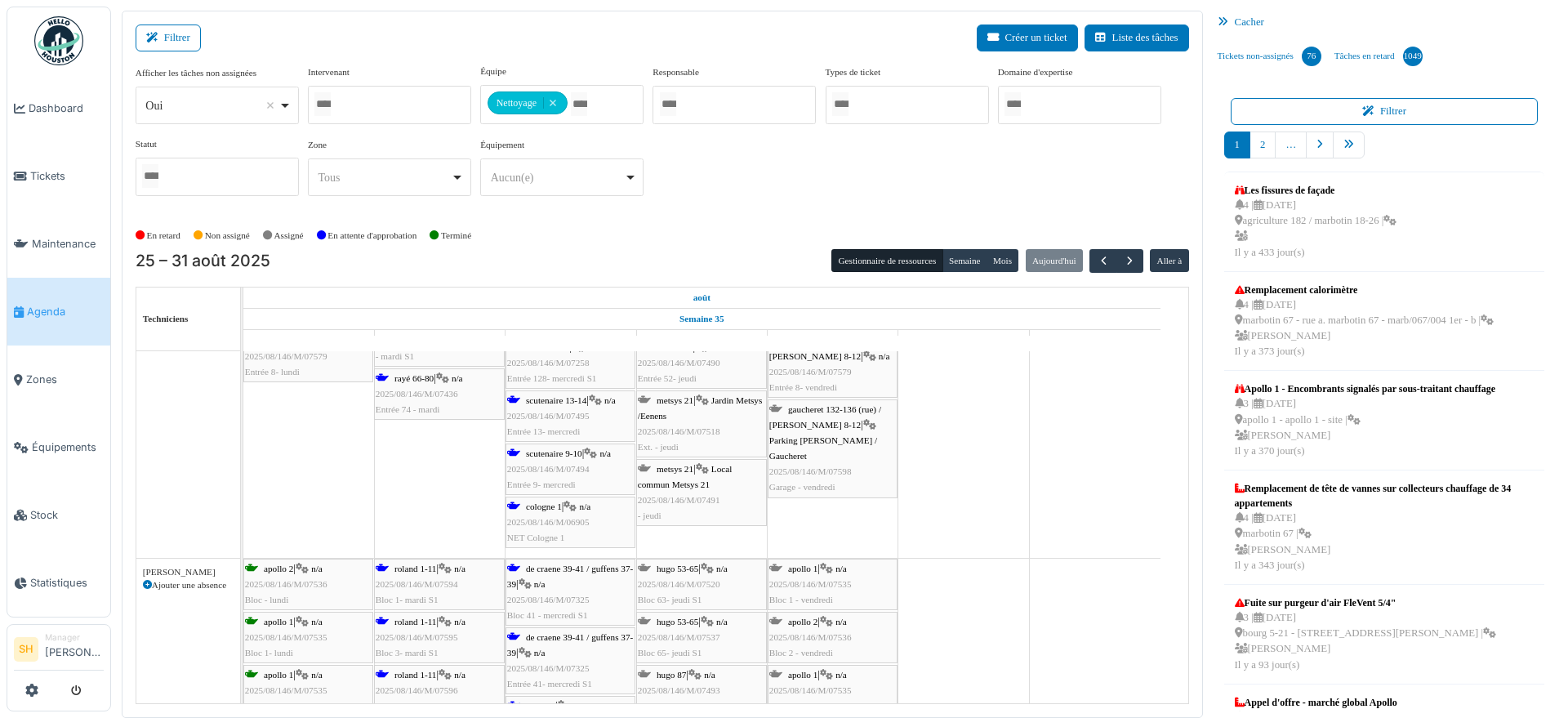
scroll to position [4799, 0]
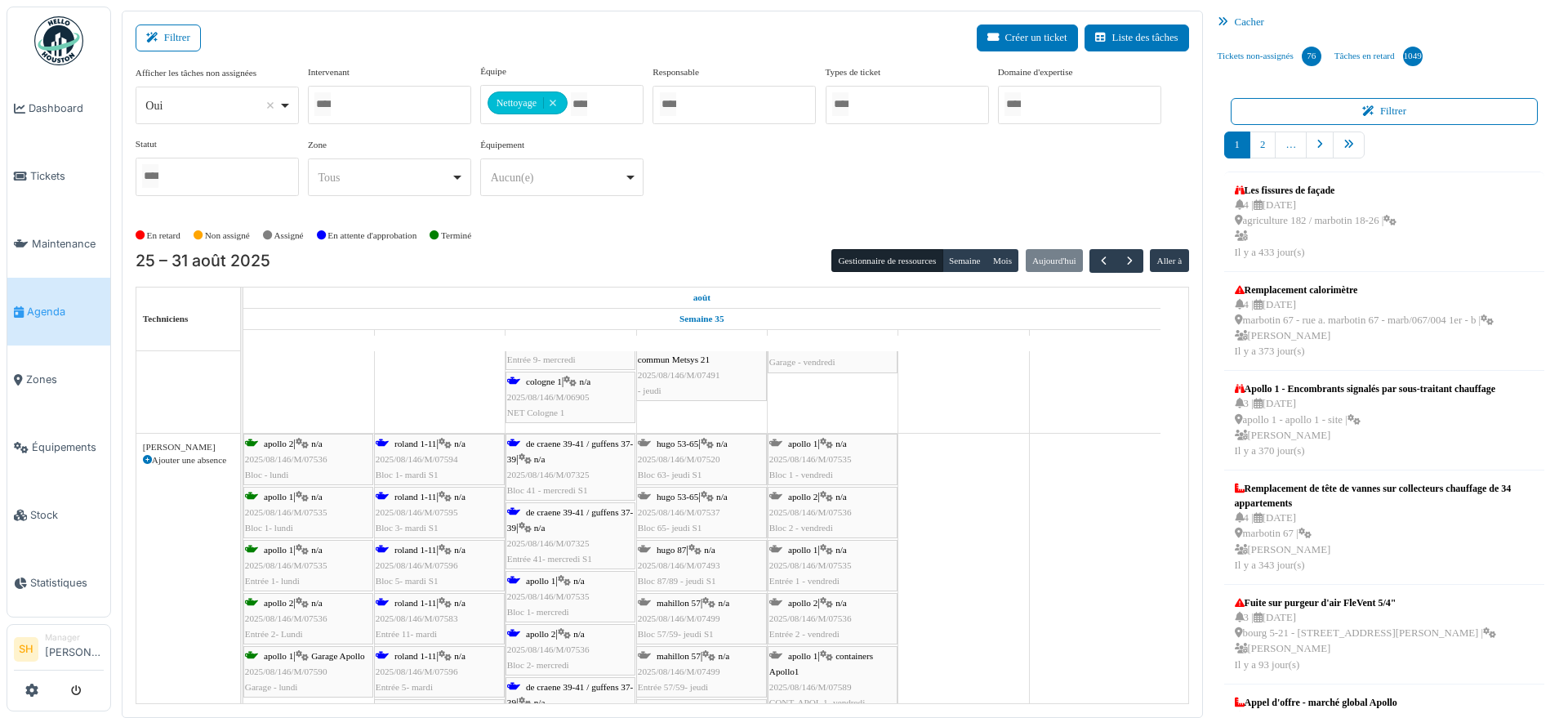
click at [546, 579] on span "apollo 1" at bounding box center [539, 580] width 29 height 10
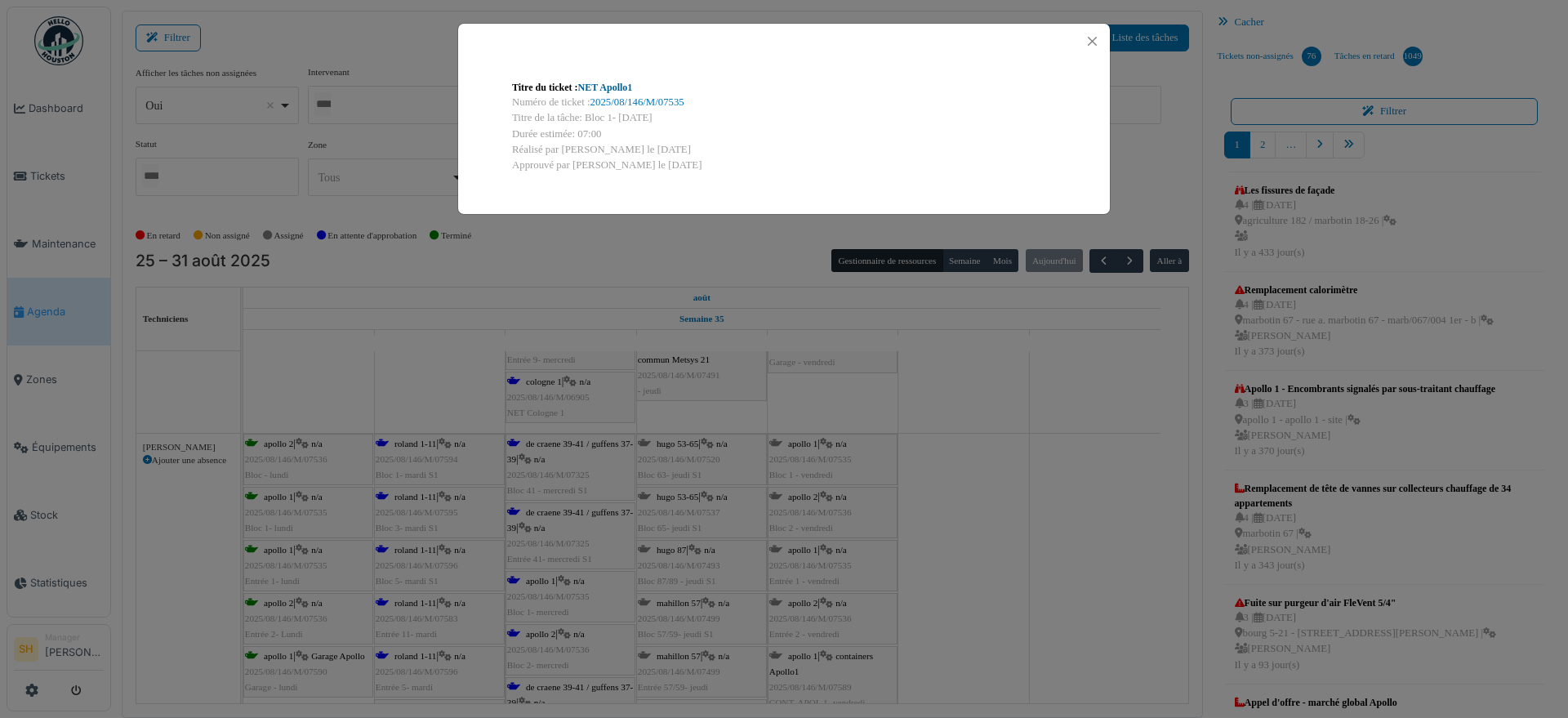
click at [602, 88] on link "NET Apollo1" at bounding box center [605, 87] width 55 height 11
drag, startPoint x: 1179, startPoint y: 517, endPoint x: 939, endPoint y: 513, distance: 240.0
click at [1177, 516] on div "Titre du ticket : NET Apollo1 Numéro de ticket : 2025/08/146/M/07535 Titre de l…" at bounding box center [784, 359] width 1568 height 718
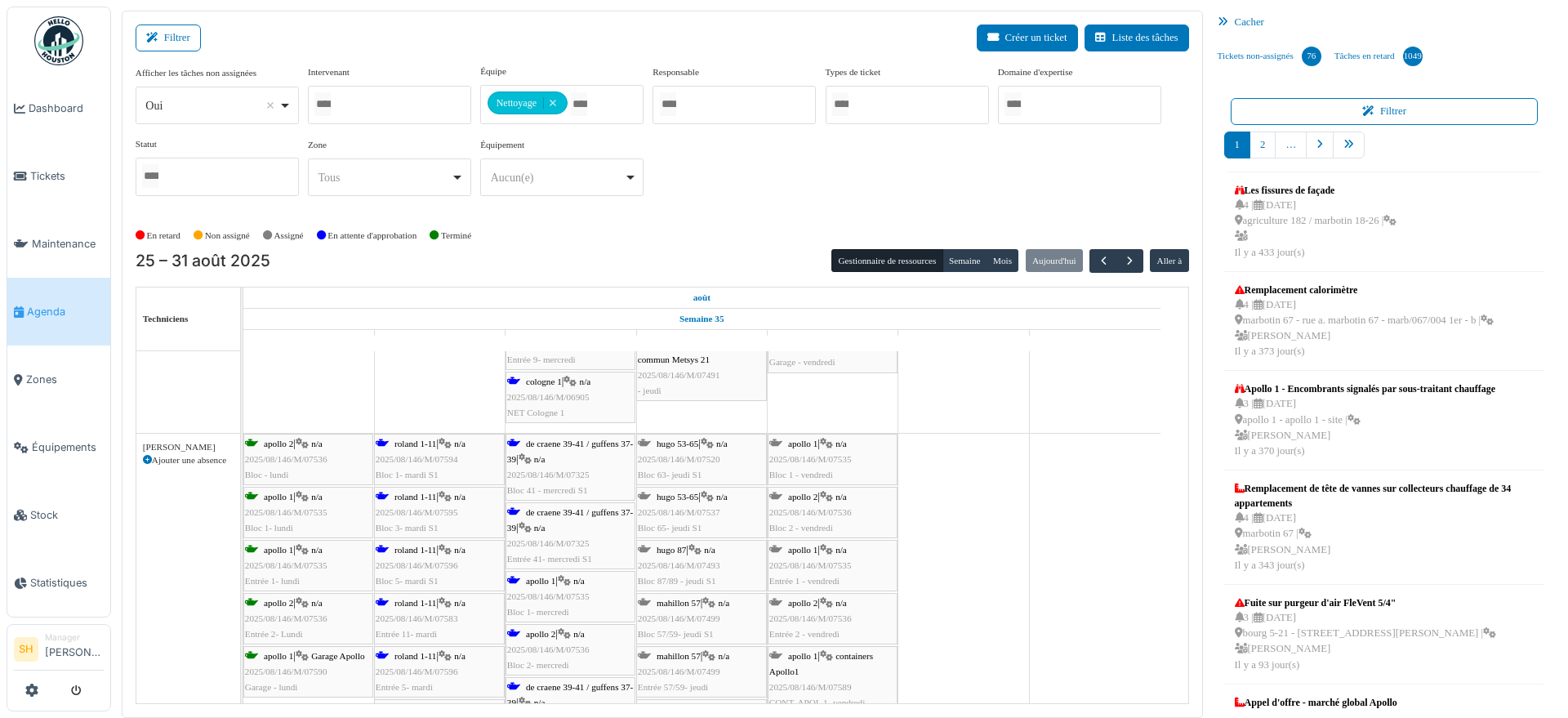
click at [451, 657] on icon at bounding box center [445, 656] width 13 height 11
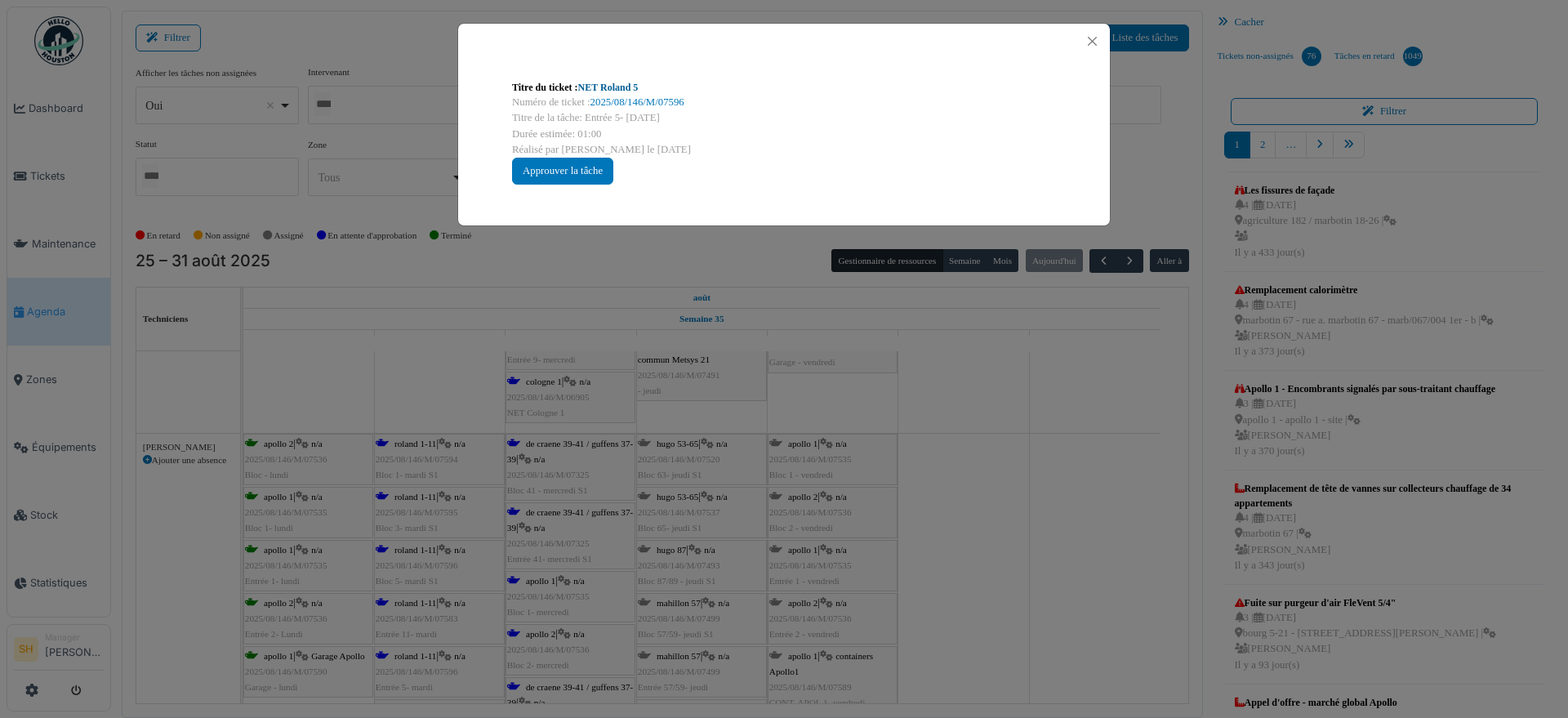
click at [615, 80] on div "Titre du ticket : NET Roland 5" at bounding box center [784, 87] width 543 height 15
click at [619, 89] on link "NET Roland 5" at bounding box center [608, 87] width 61 height 11
click at [1055, 522] on div "Titre du ticket : NET Roland 5 Numéro de ticket : 2025/08/146/M/07596 Titre de …" at bounding box center [784, 359] width 1568 height 718
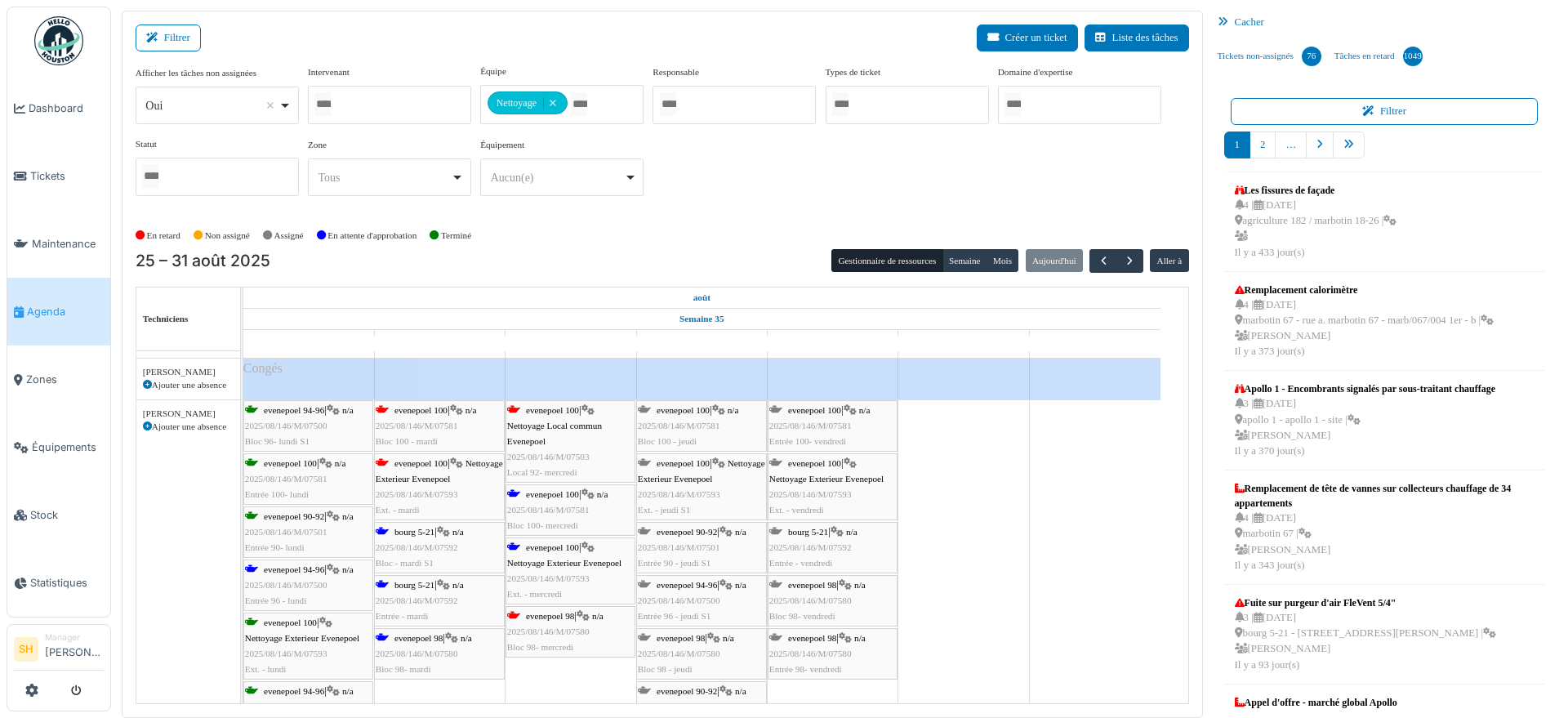
scroll to position [5717, 0]
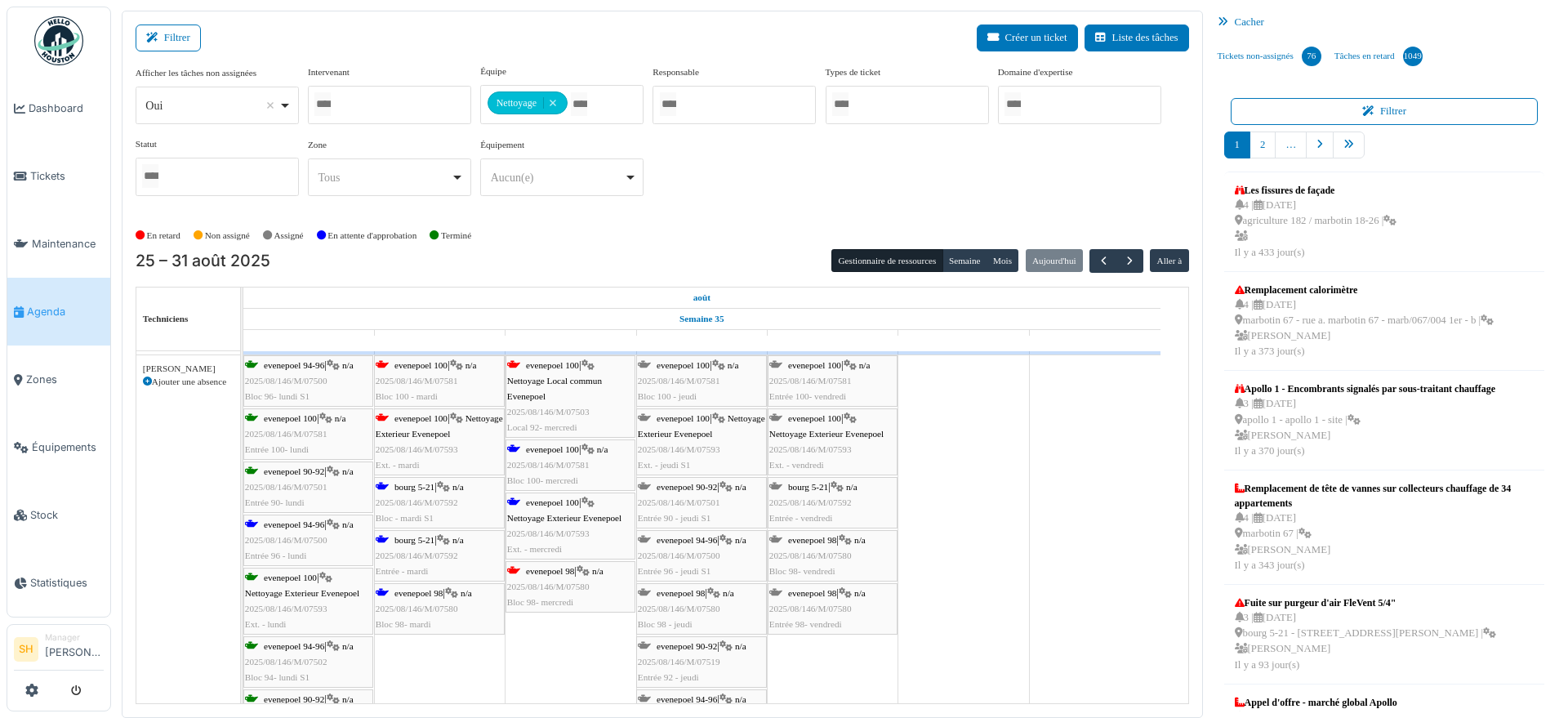
click at [448, 536] on icon at bounding box center [443, 539] width 13 height 11
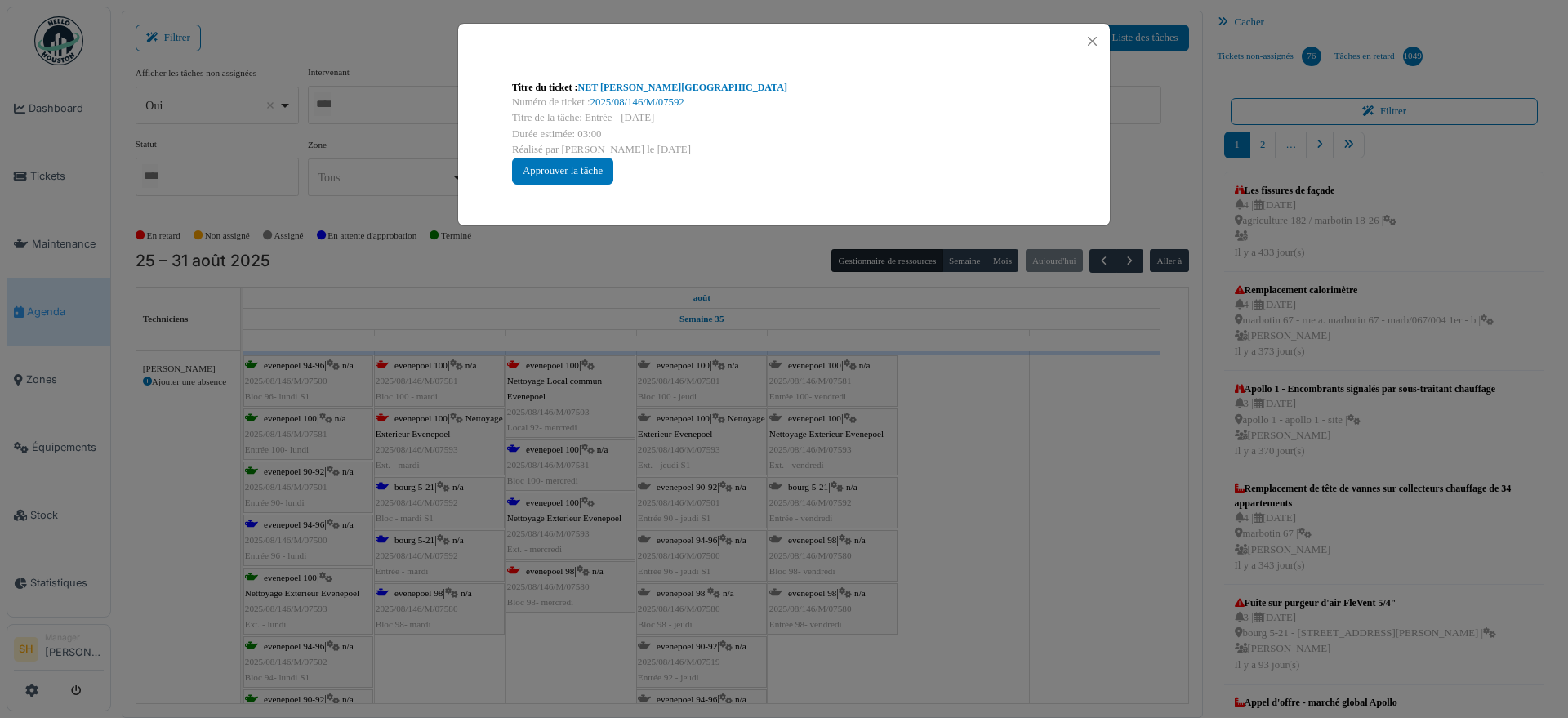
click at [610, 75] on div "Titre du ticket : NET C. Bourg Numéro de ticket : 2025/08/146/M/07592 Titre de …" at bounding box center [784, 132] width 570 height 131
click at [607, 88] on link "NET C. Bourg" at bounding box center [683, 87] width 209 height 11
click at [617, 86] on link "NET C. Bourg" at bounding box center [683, 87] width 209 height 11
click at [1094, 40] on button "Close" at bounding box center [1092, 41] width 22 height 22
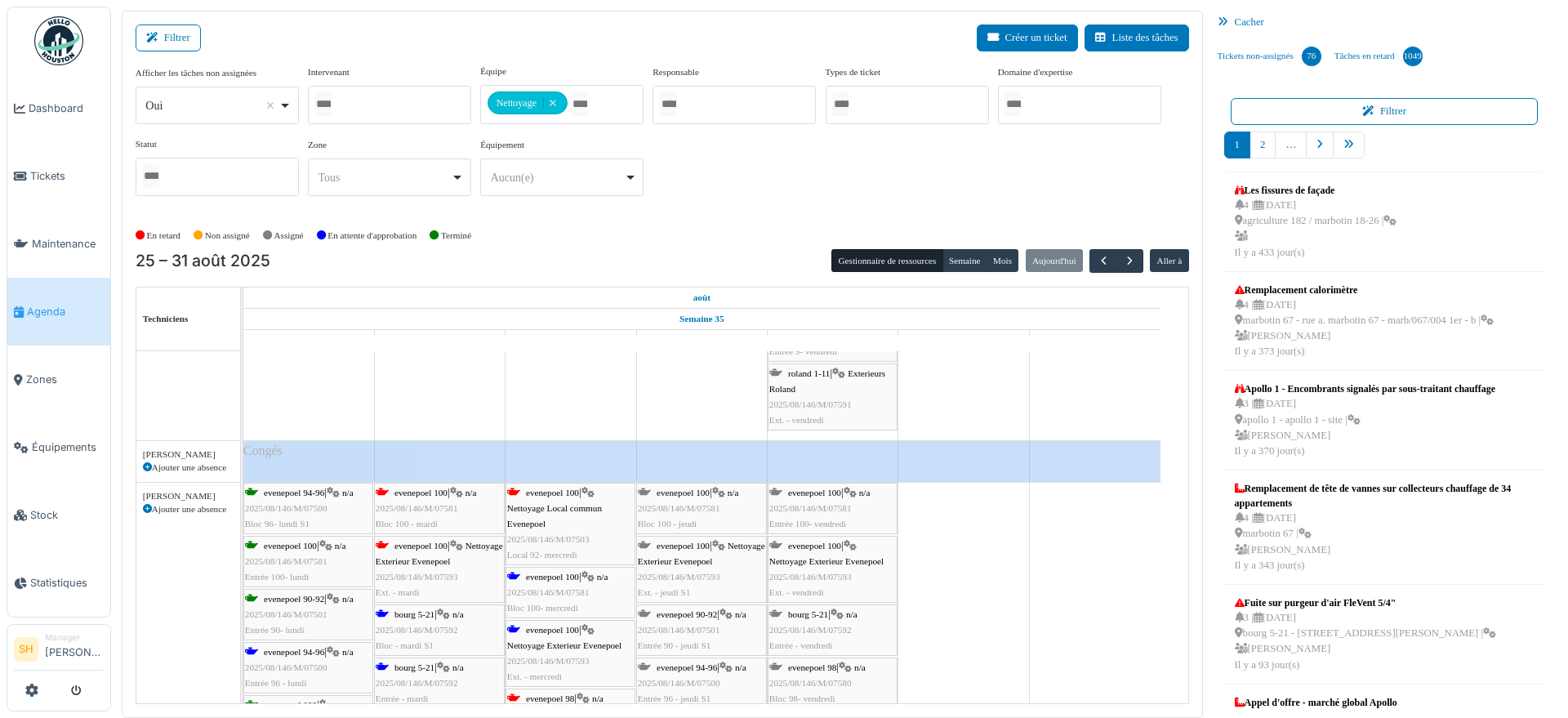
scroll to position [5401, 0]
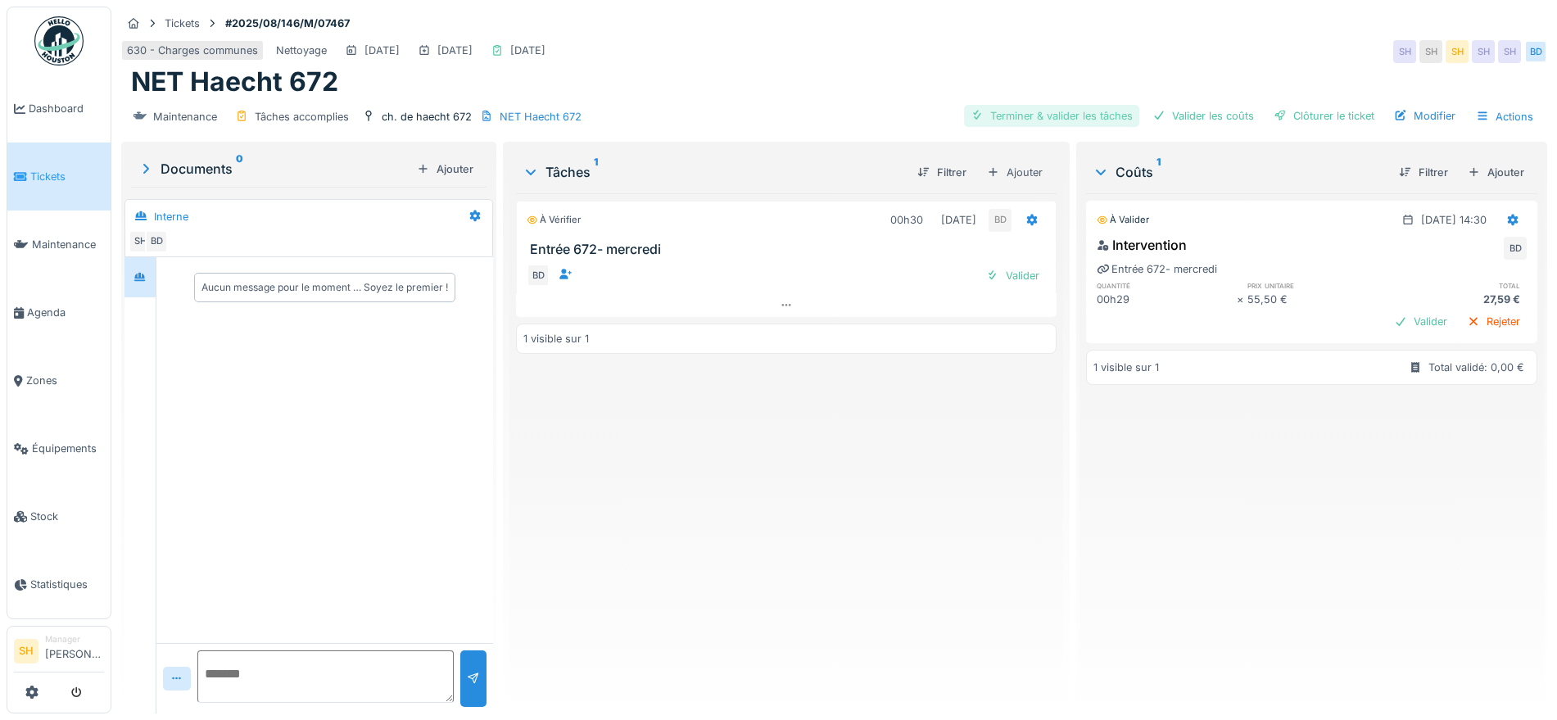
click at [1027, 117] on div "Terminer & valider les tâches" at bounding box center [1051, 116] width 175 height 22
click at [1170, 105] on div "Valider les coûts" at bounding box center [1203, 116] width 115 height 22
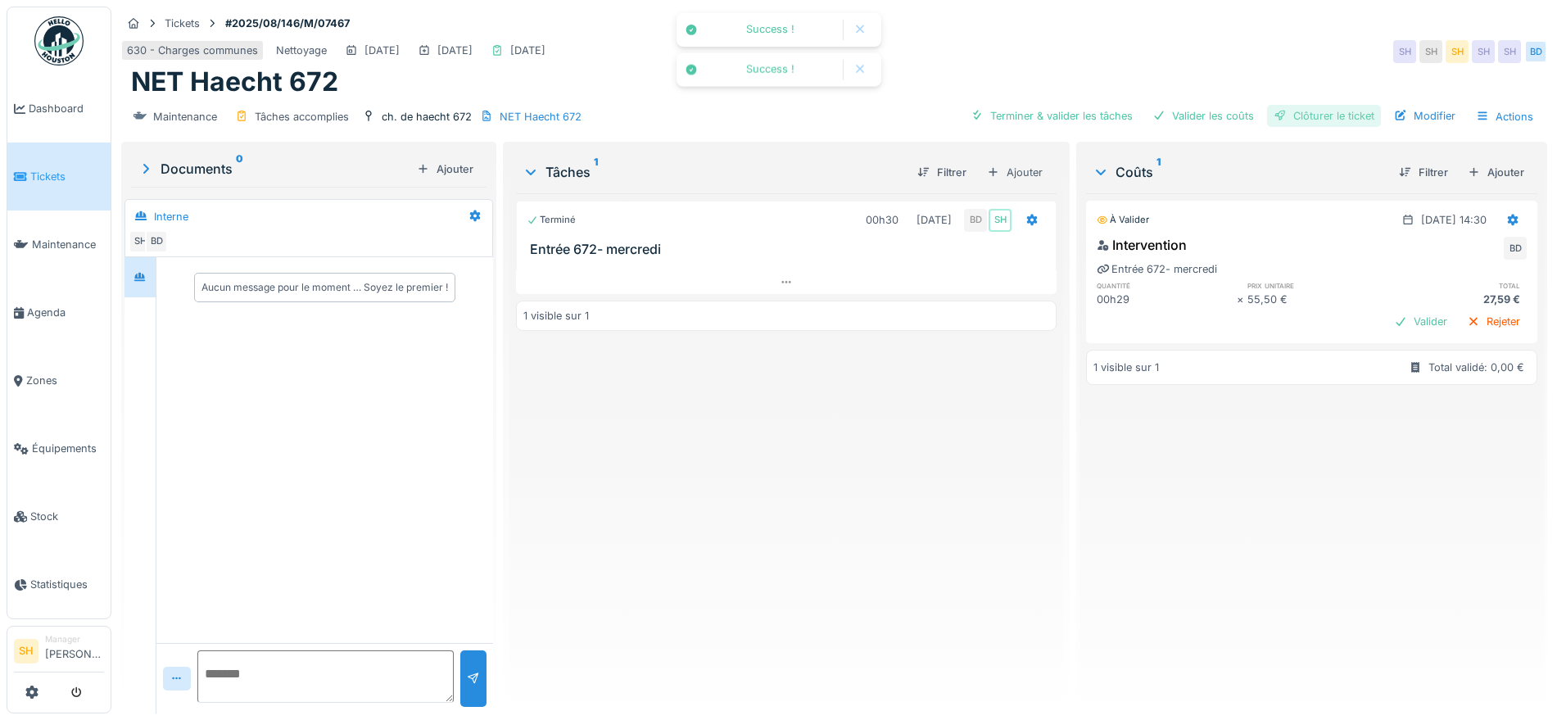
click at [1310, 120] on div "Clôturer le ticket" at bounding box center [1324, 116] width 114 height 22
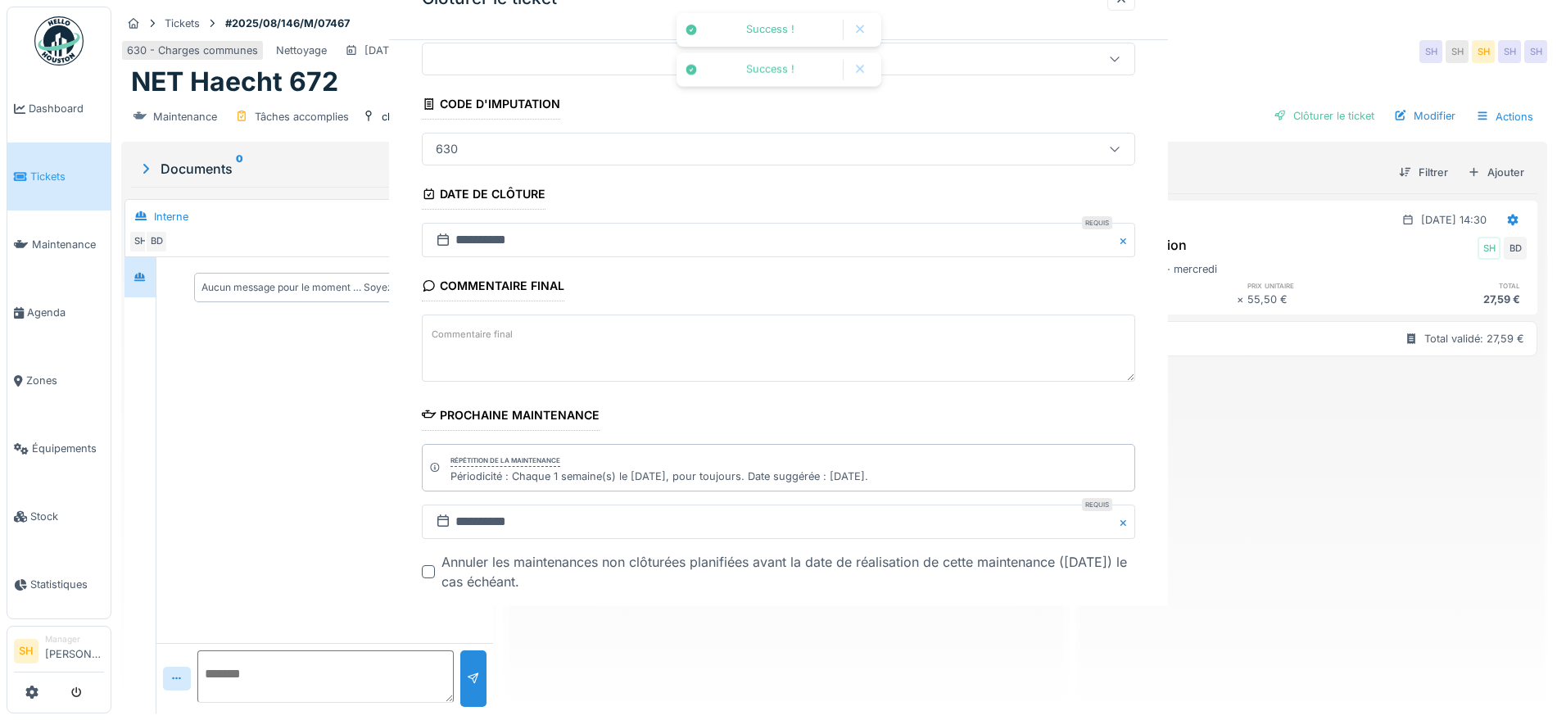
scroll to position [140, 0]
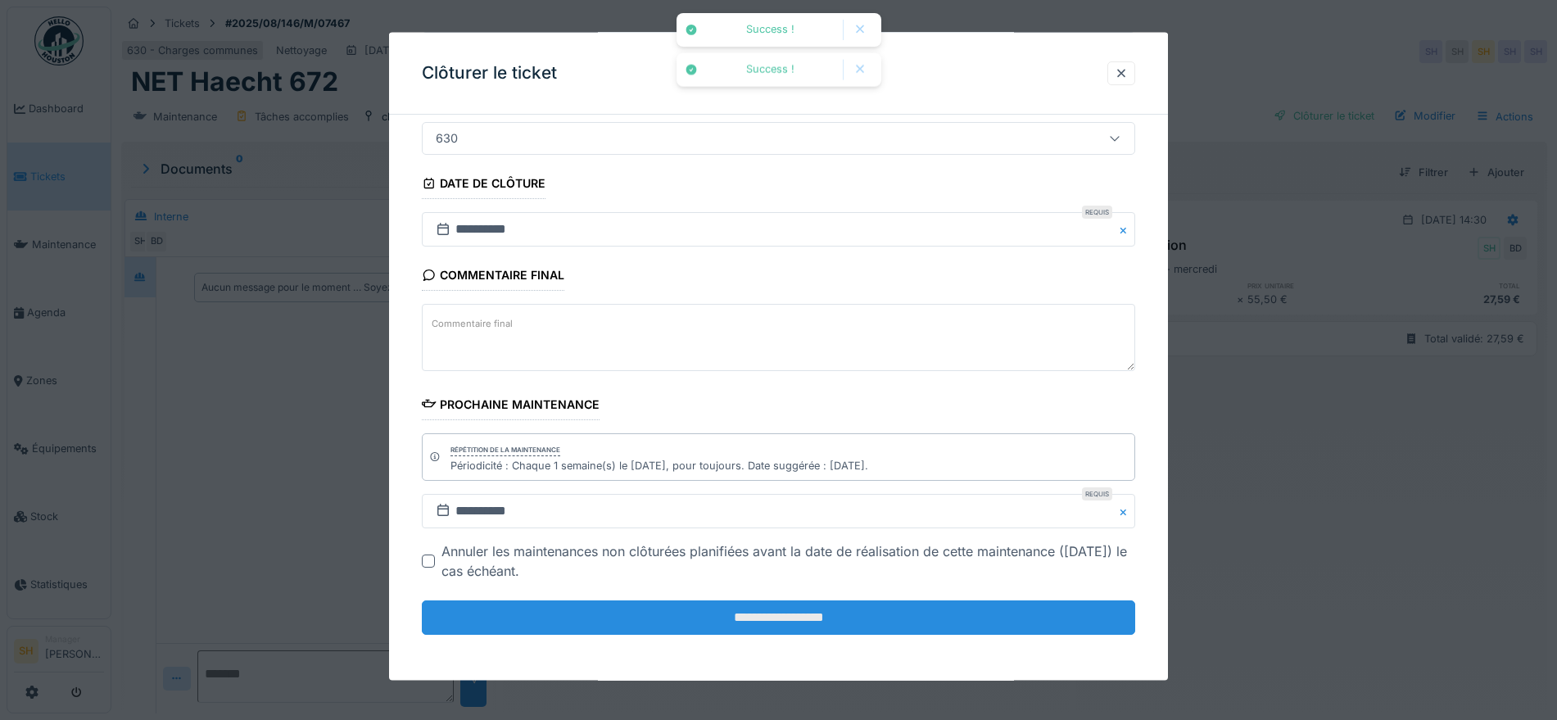
click at [837, 633] on input "**********" at bounding box center [778, 617] width 713 height 34
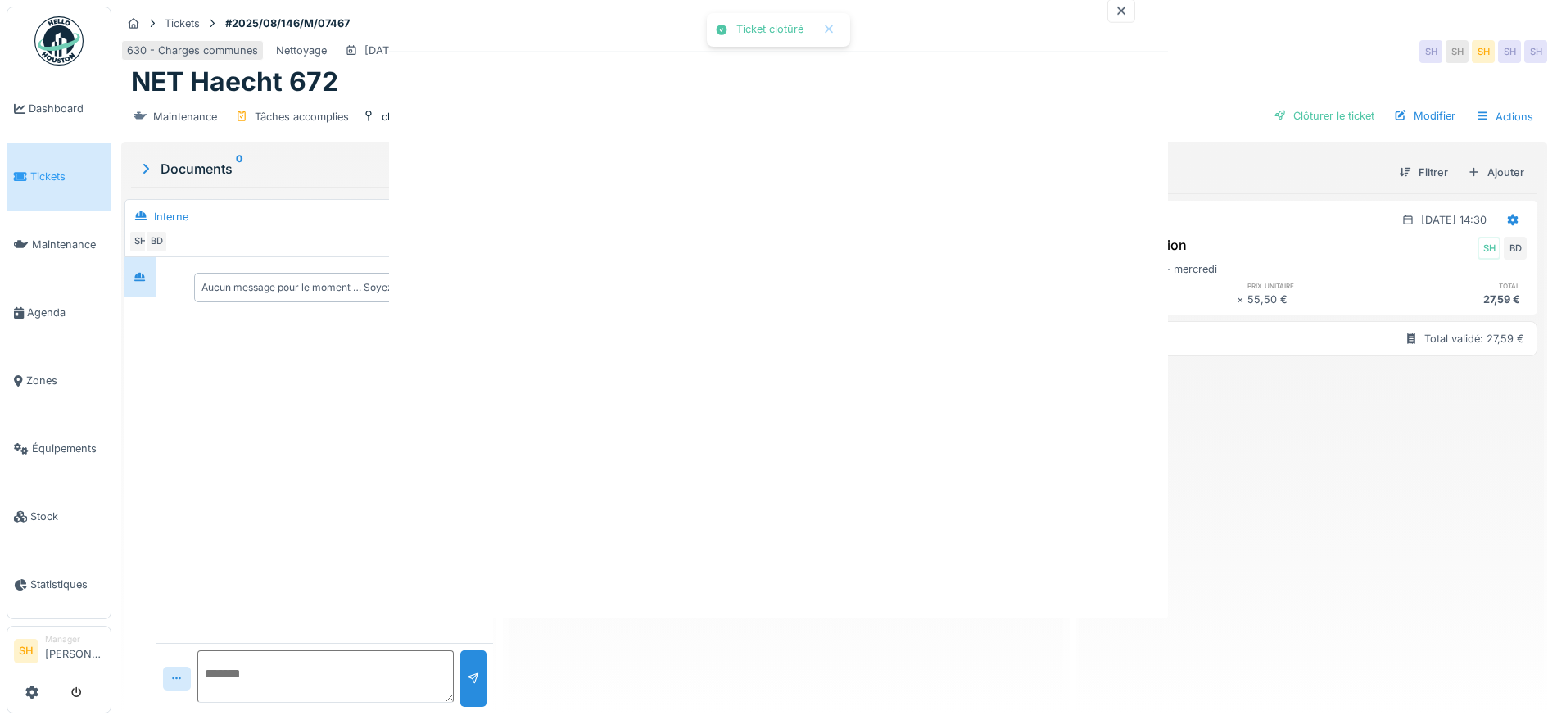
scroll to position [0, 0]
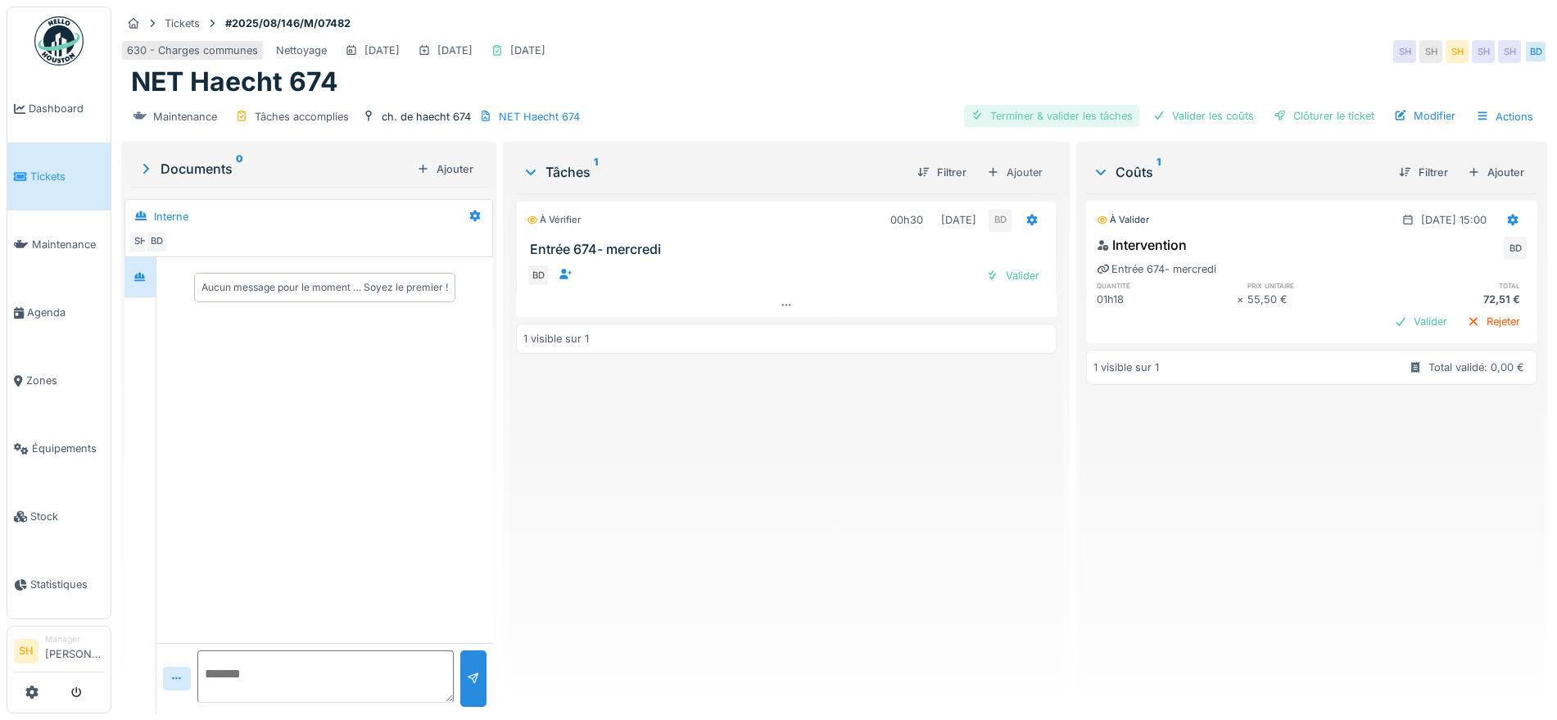
click at [1011, 117] on div "Terminer & valider les tâches" at bounding box center [1051, 116] width 175 height 22
click at [1183, 116] on div "Valider les coûts" at bounding box center [1203, 116] width 115 height 22
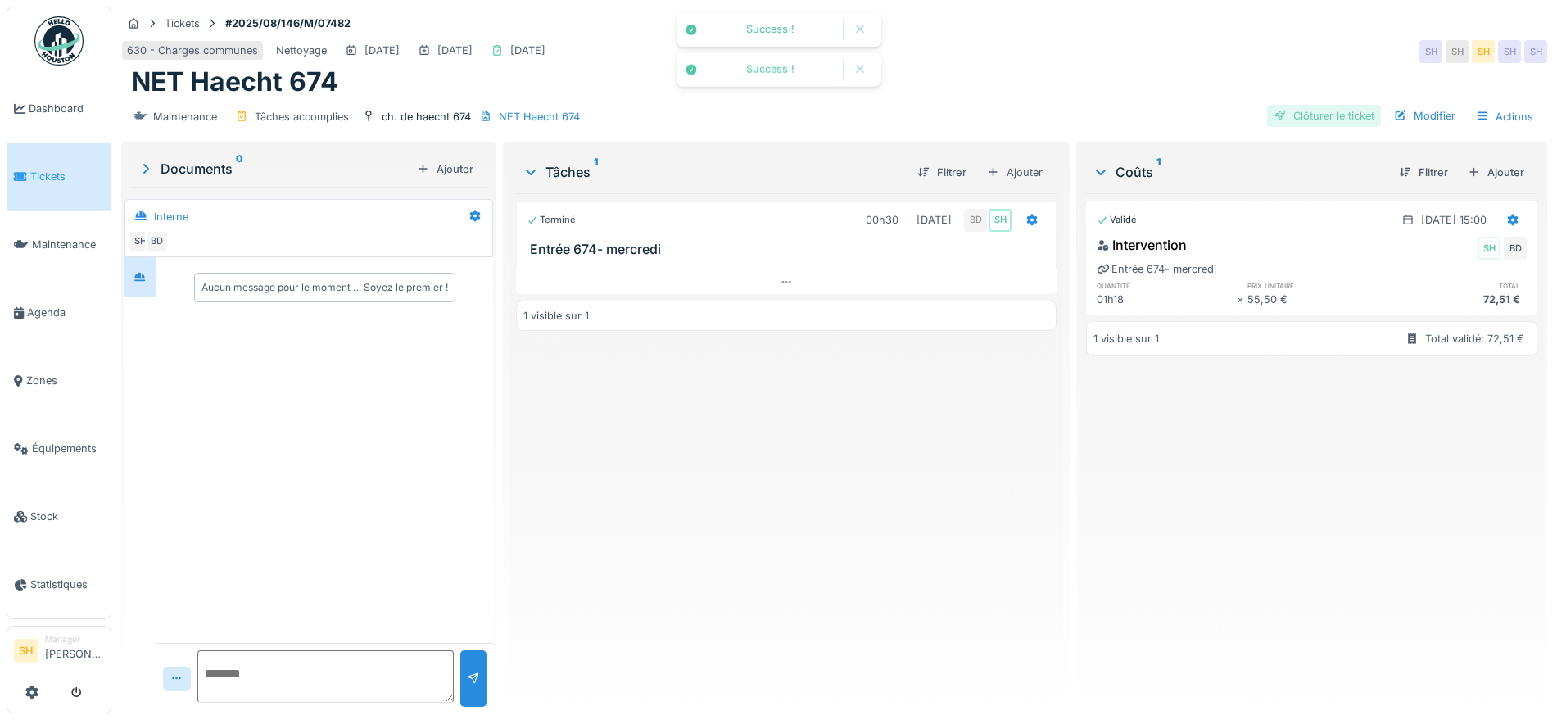
click at [1319, 118] on div "Clôturer le ticket" at bounding box center [1324, 116] width 114 height 22
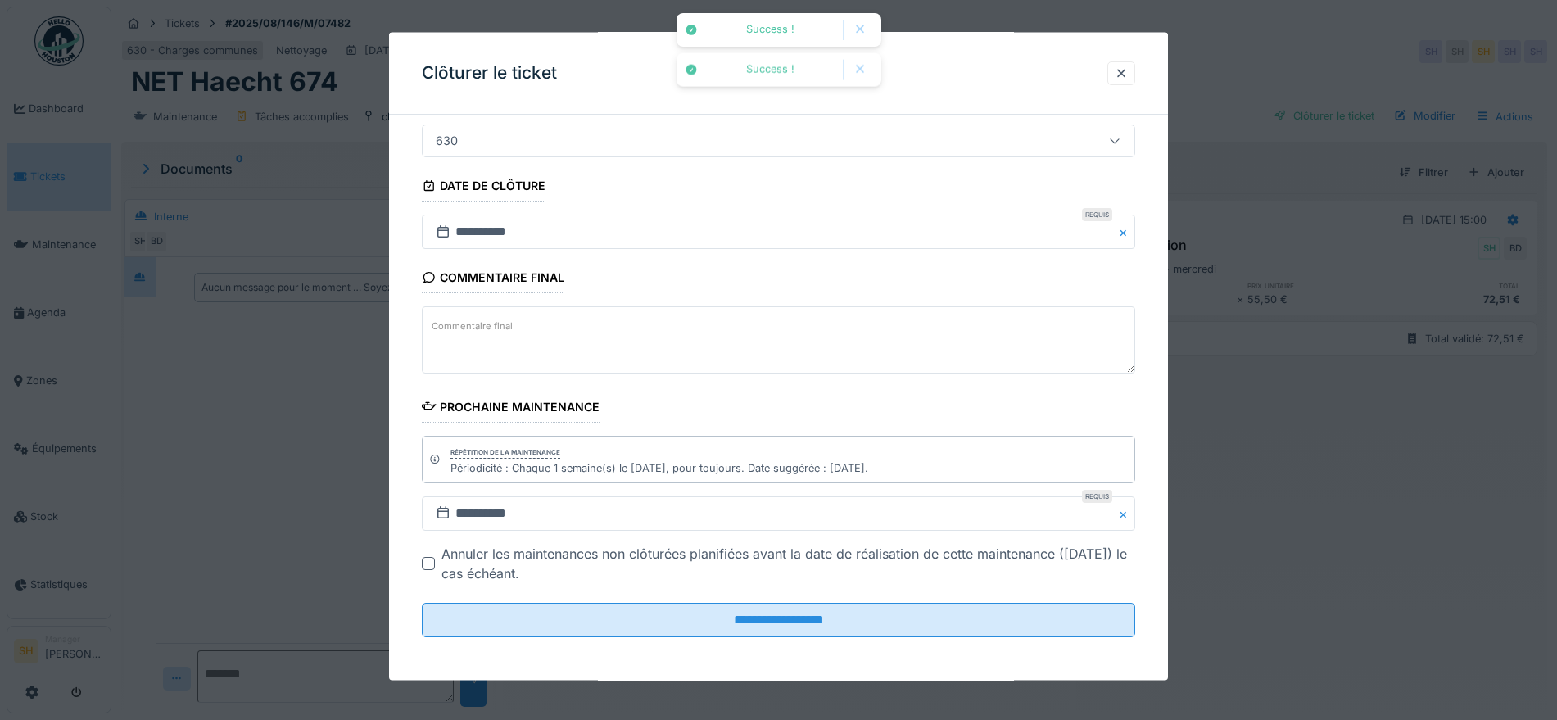
scroll to position [140, 0]
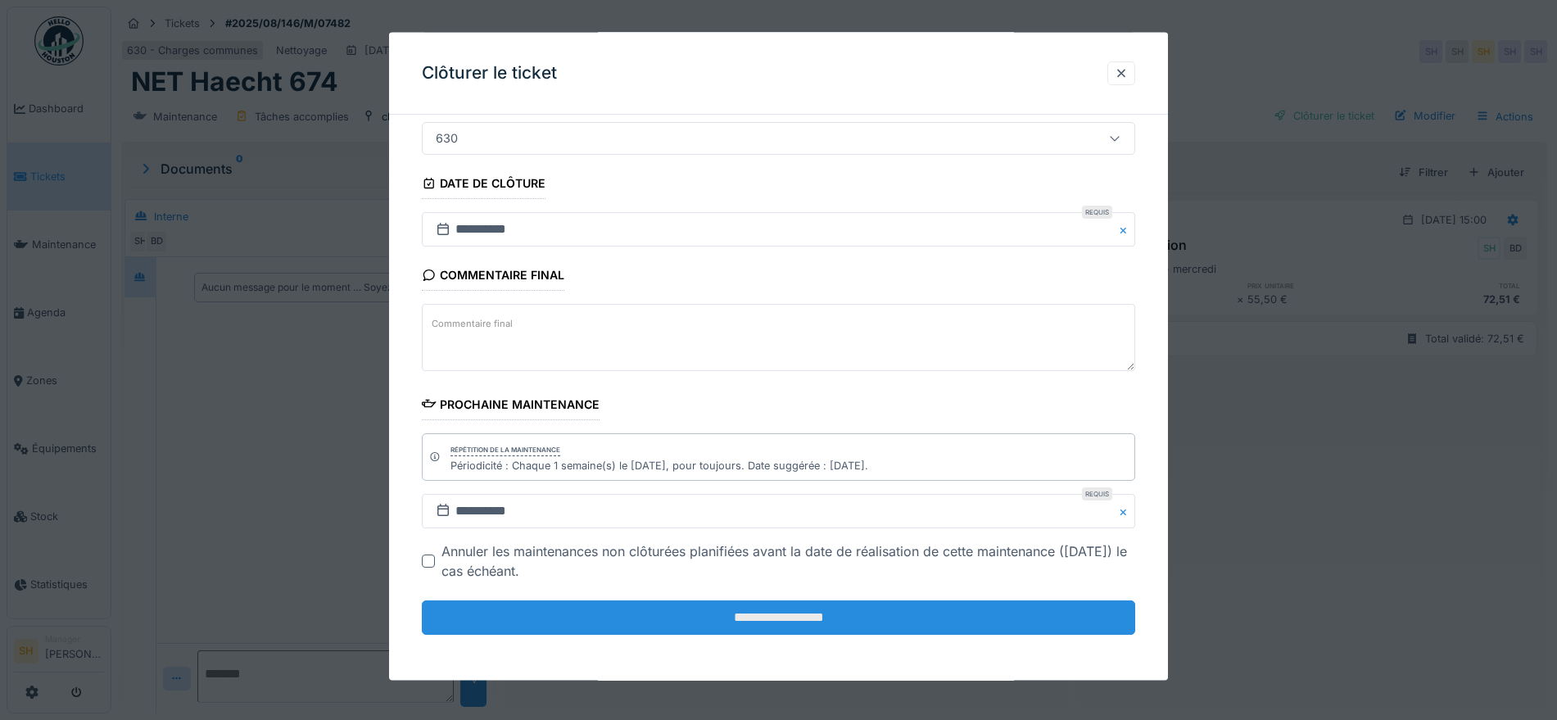
click at [788, 610] on input "**********" at bounding box center [778, 617] width 713 height 34
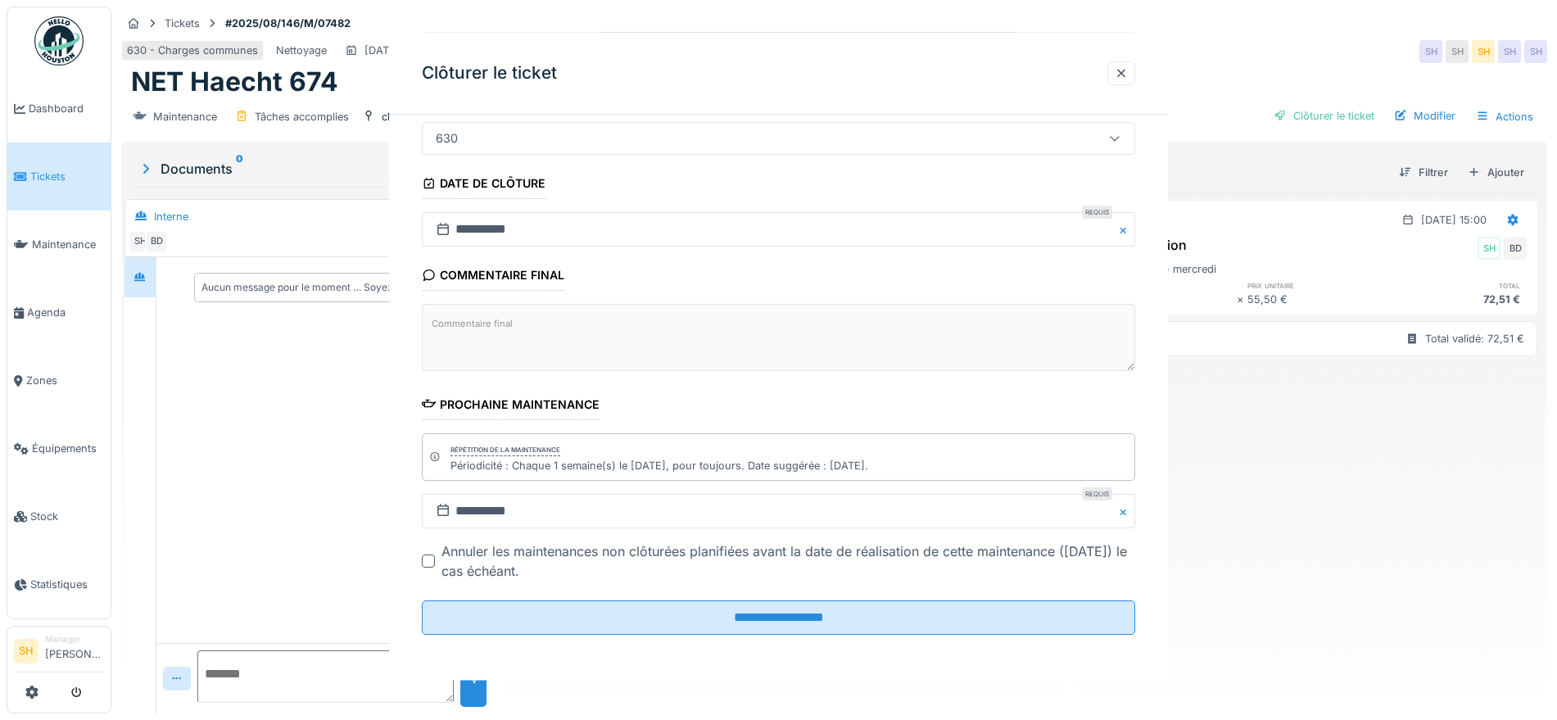
scroll to position [0, 0]
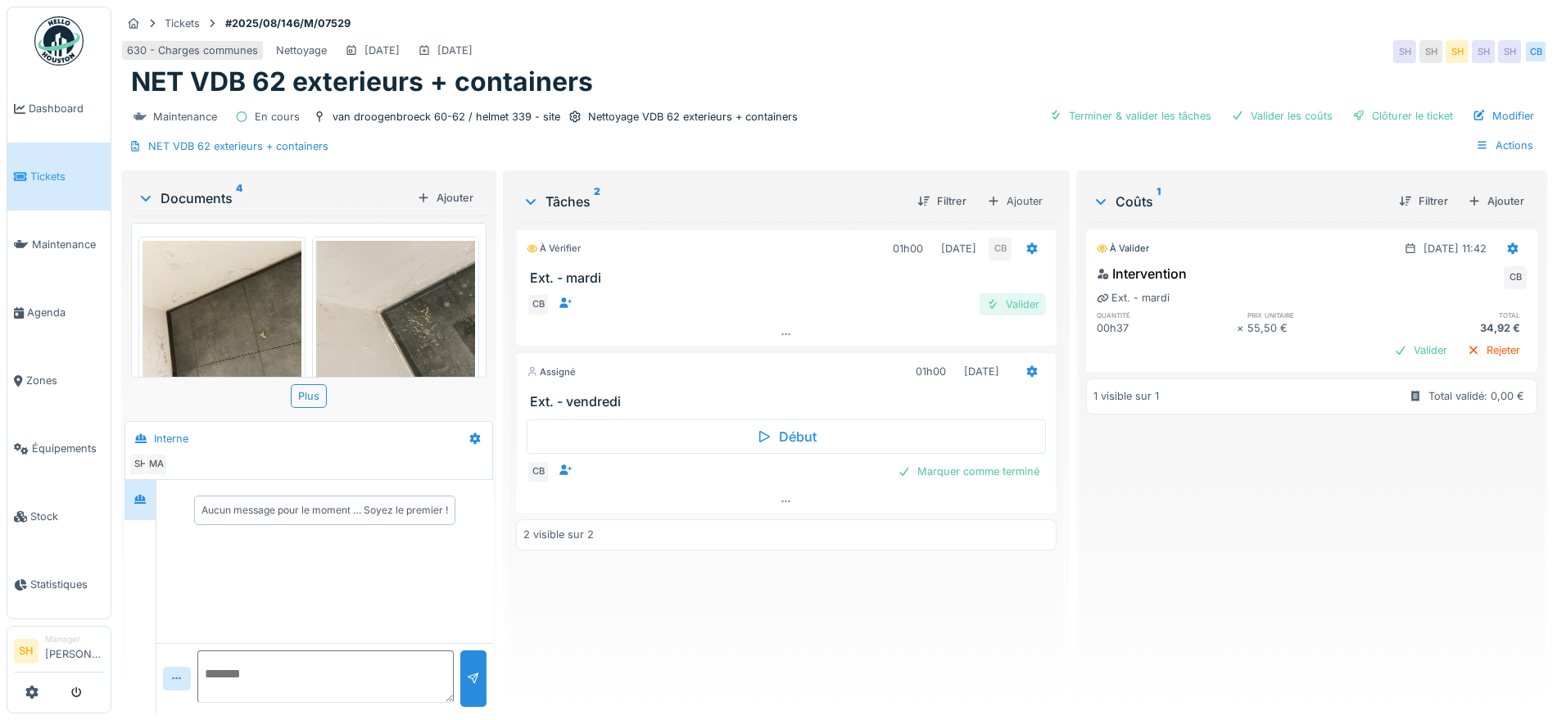
click at [1011, 305] on div "Valider" at bounding box center [1013, 304] width 66 height 22
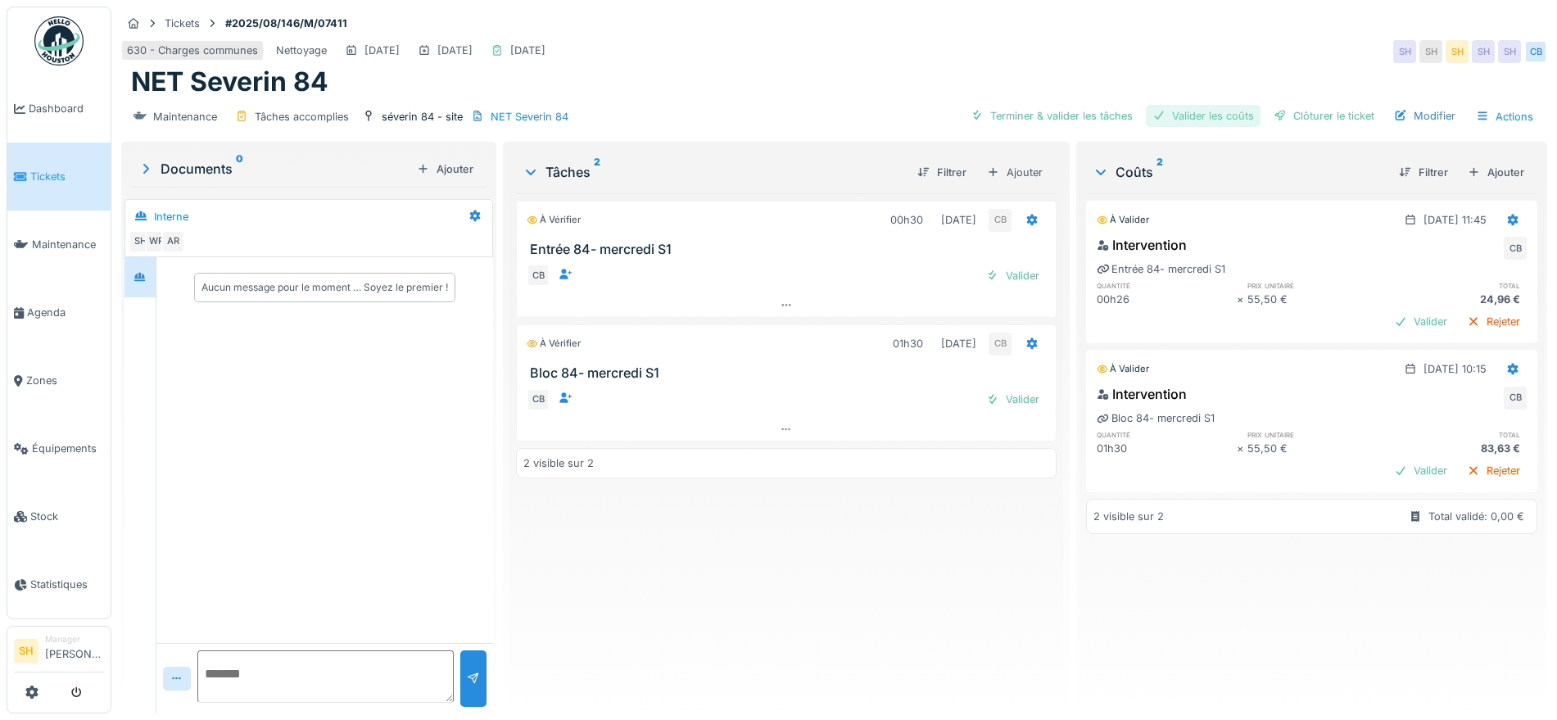
drag, startPoint x: 1027, startPoint y: 108, endPoint x: 1146, endPoint y: 120, distance: 119.4
click at [1042, 115] on div "Terminer & valider les tâches" at bounding box center [1051, 116] width 175 height 22
drag, startPoint x: 1193, startPoint y: 119, endPoint x: 1216, endPoint y: 117, distance: 23.0
click at [1194, 119] on div "Valider les coûts" at bounding box center [1203, 116] width 115 height 22
click at [1278, 108] on div "Clôturer le ticket" at bounding box center [1324, 116] width 114 height 22
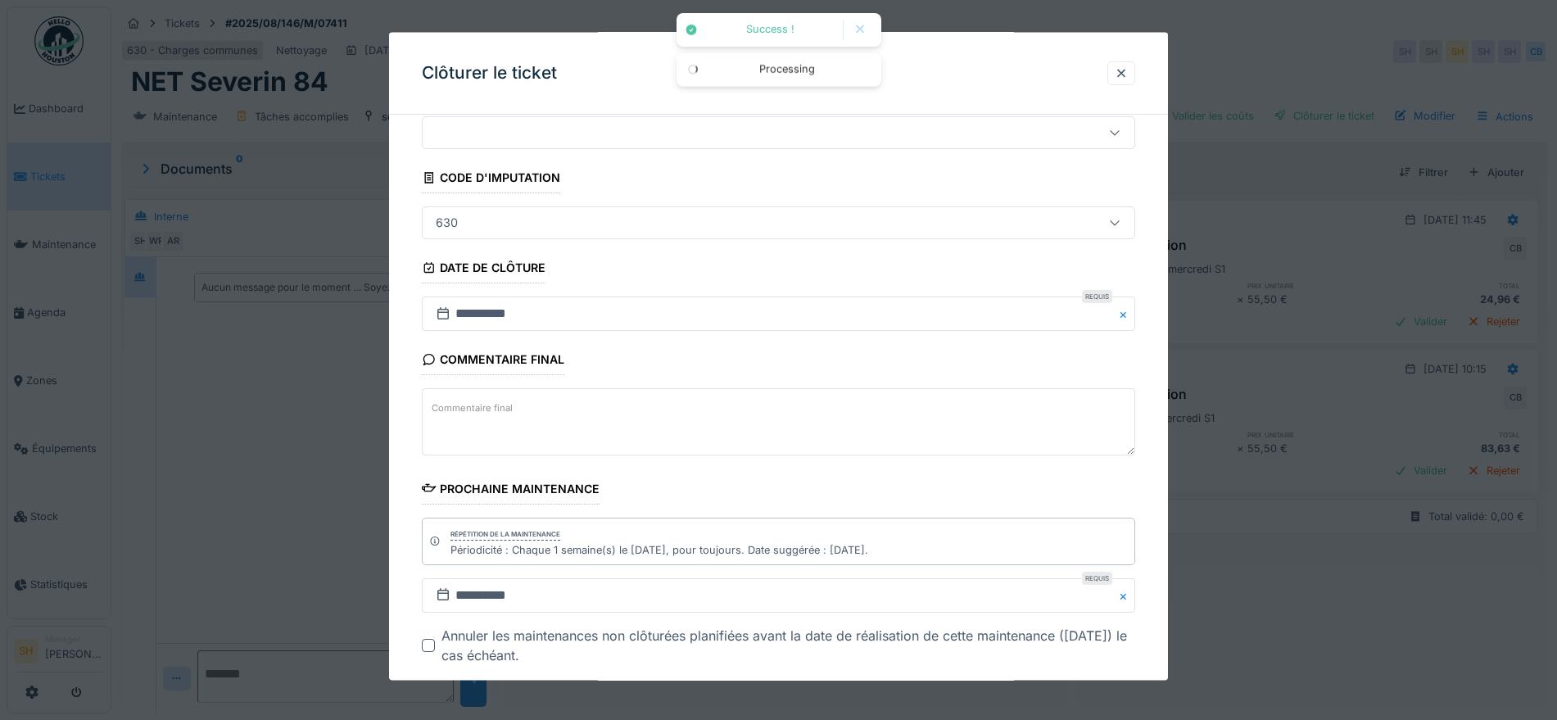
scroll to position [140, 0]
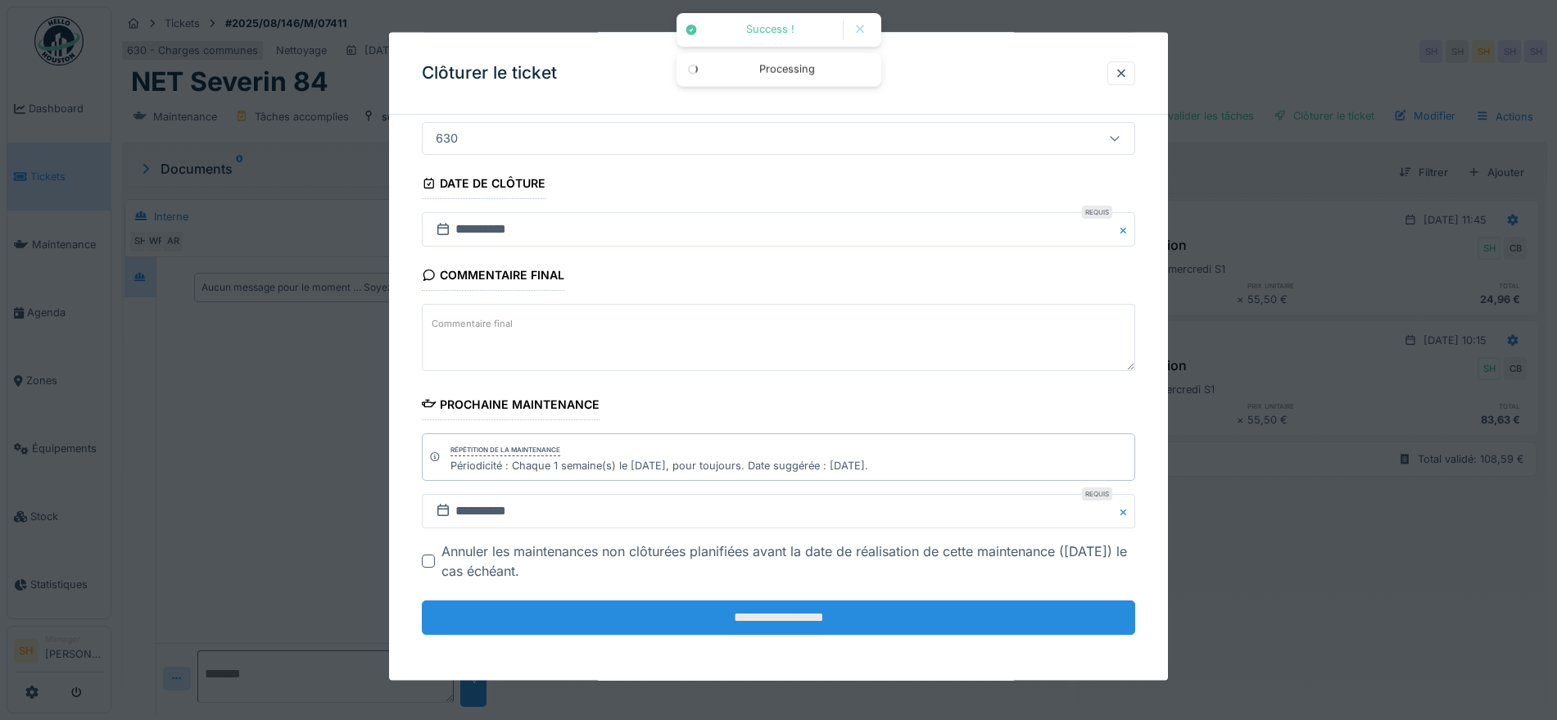
click at [892, 619] on input "**********" at bounding box center [778, 617] width 713 height 34
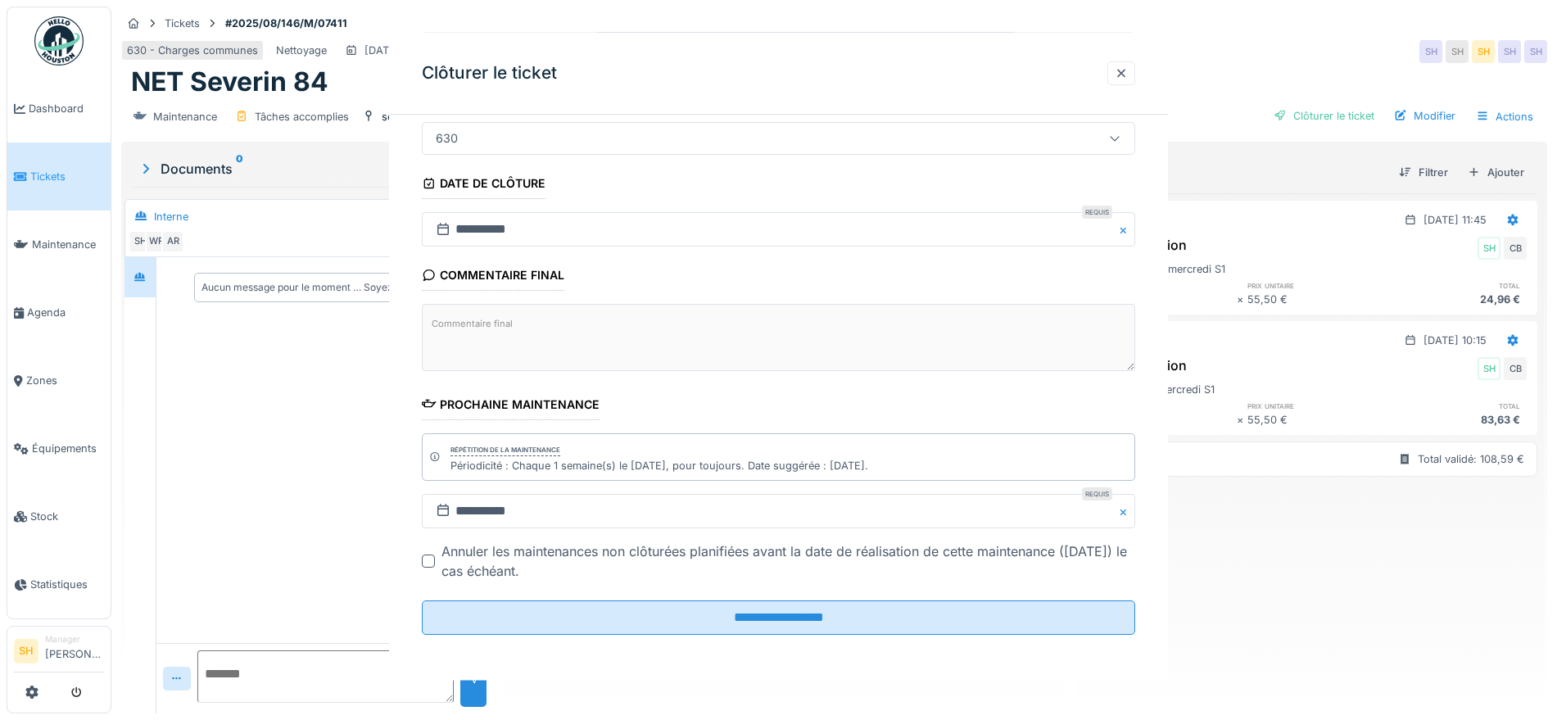
scroll to position [0, 0]
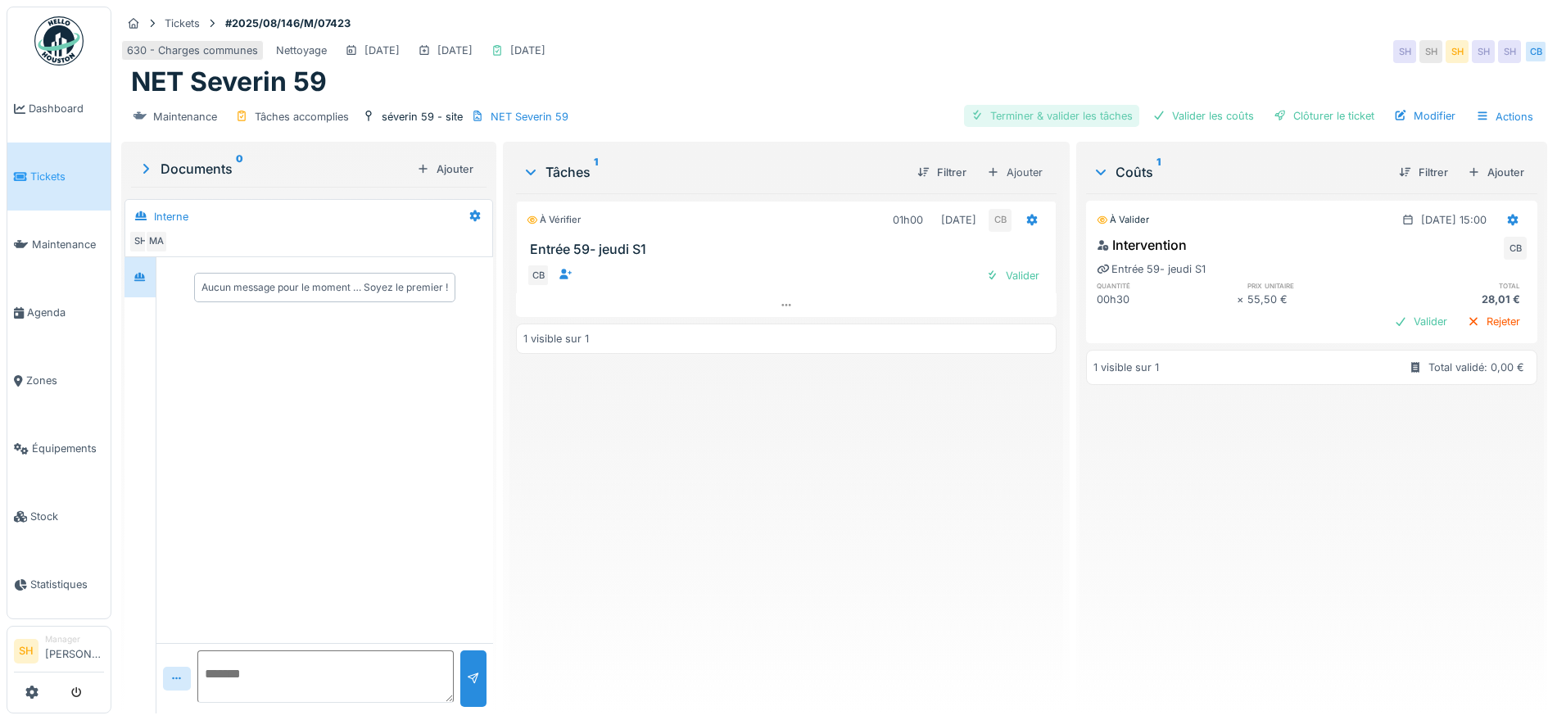
click at [1022, 121] on div "Terminer & valider les tâches" at bounding box center [1051, 116] width 175 height 22
click at [1168, 119] on div "Valider les coûts" at bounding box center [1203, 116] width 115 height 22
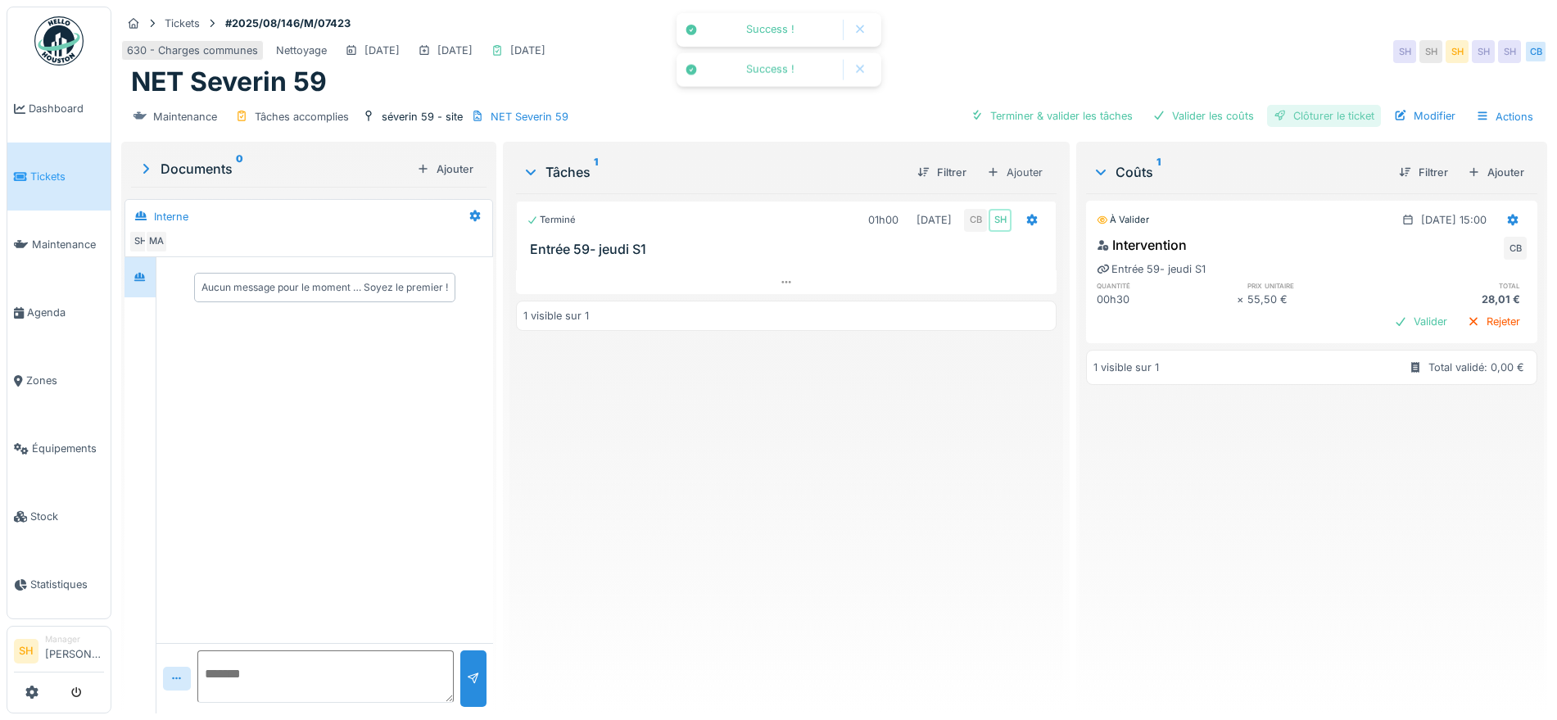
click at [1312, 120] on div "Clôturer le ticket" at bounding box center [1324, 116] width 114 height 22
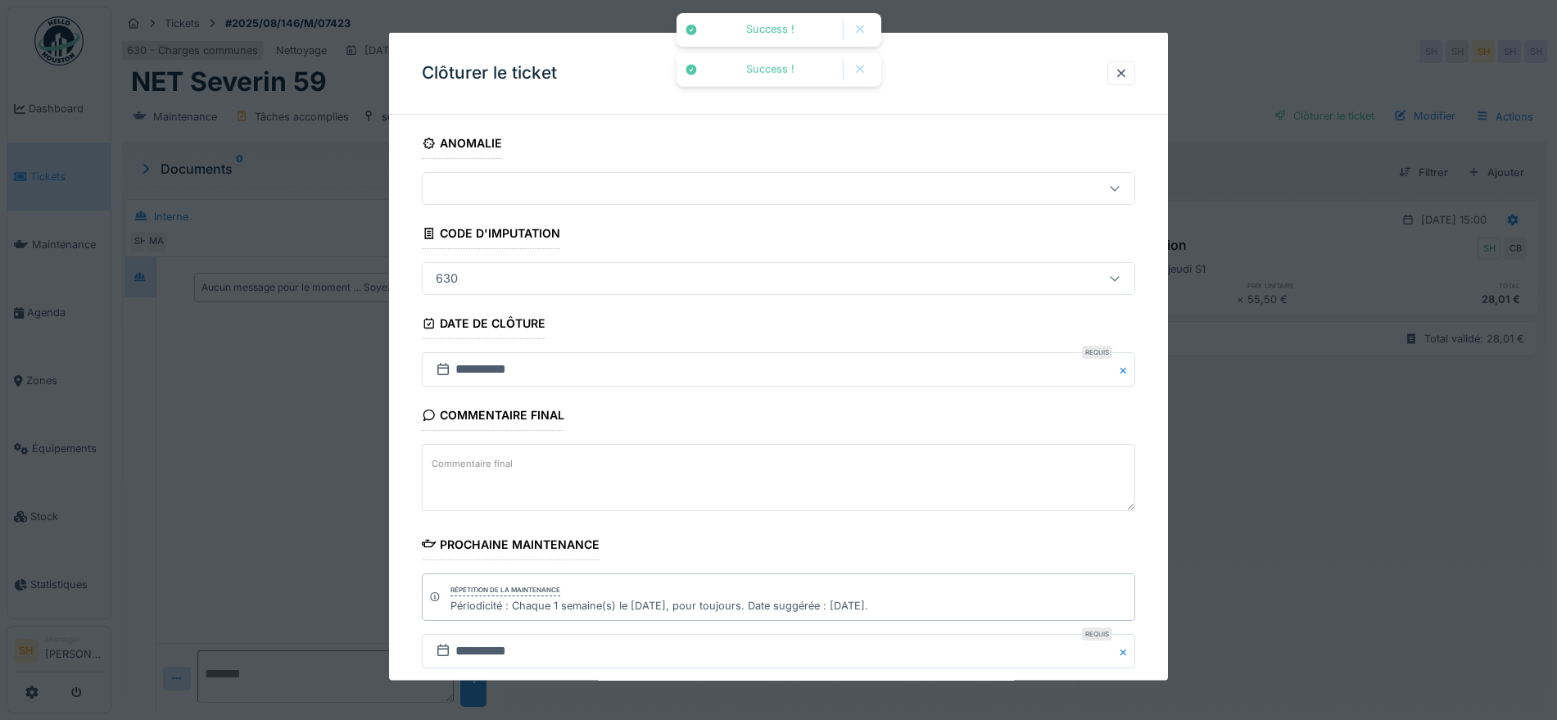
scroll to position [140, 0]
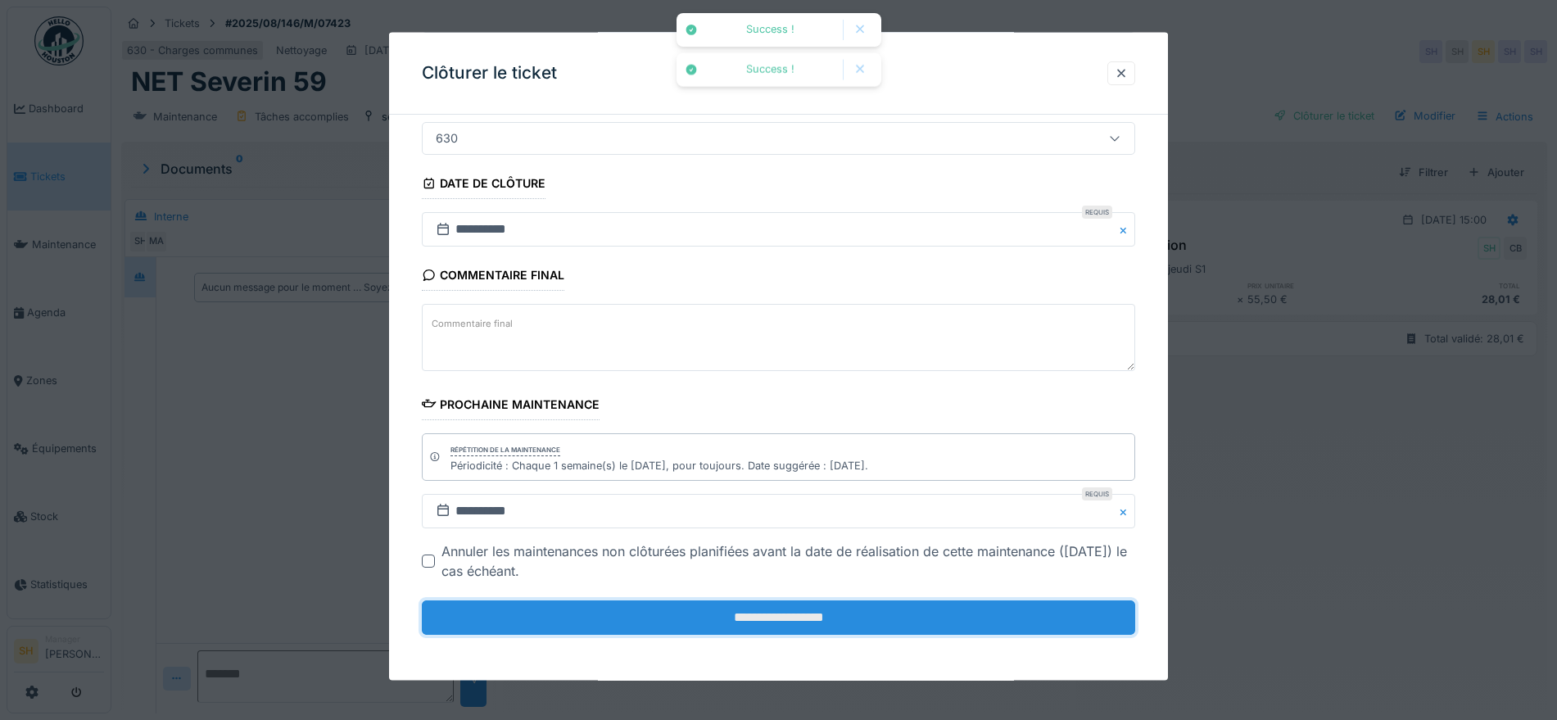
click at [718, 622] on input "**********" at bounding box center [778, 617] width 713 height 34
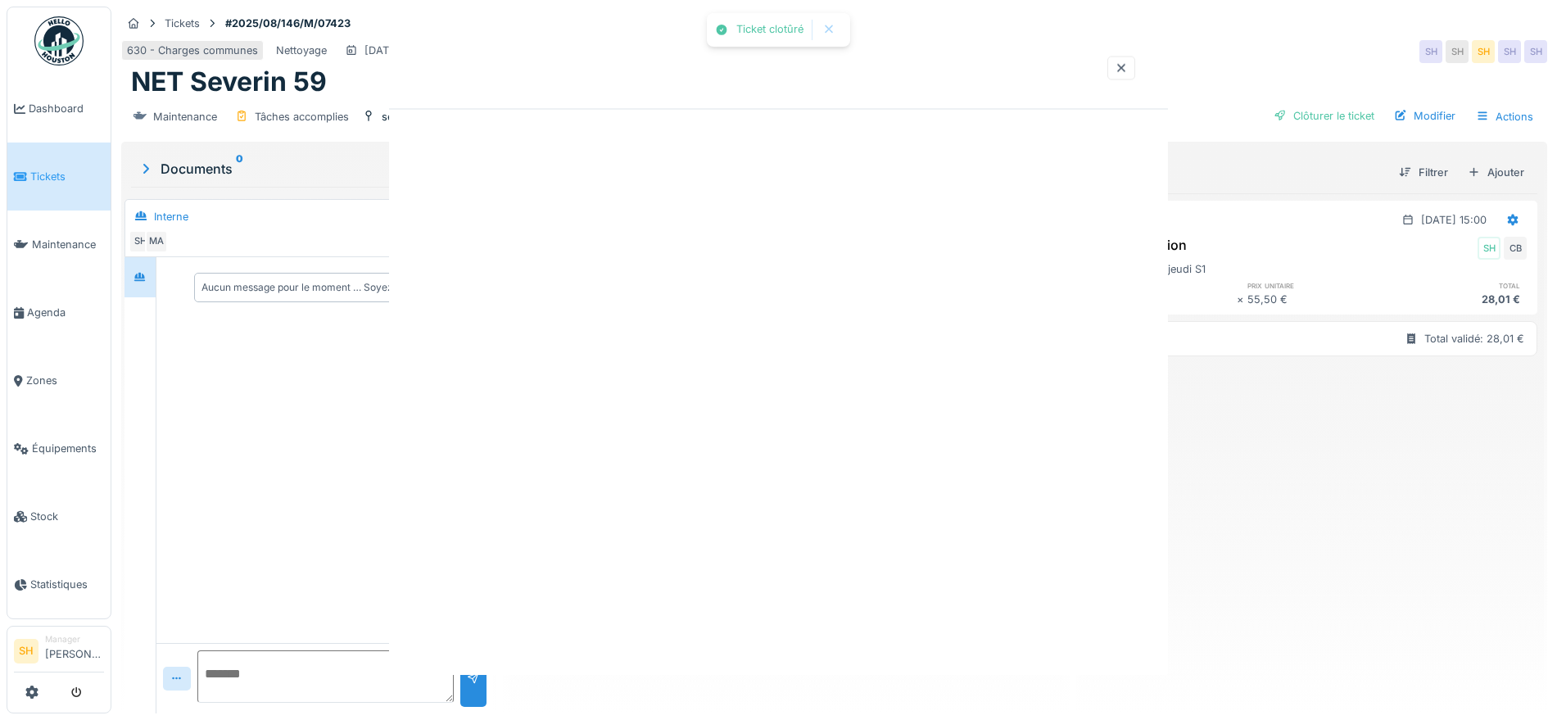
scroll to position [0, 0]
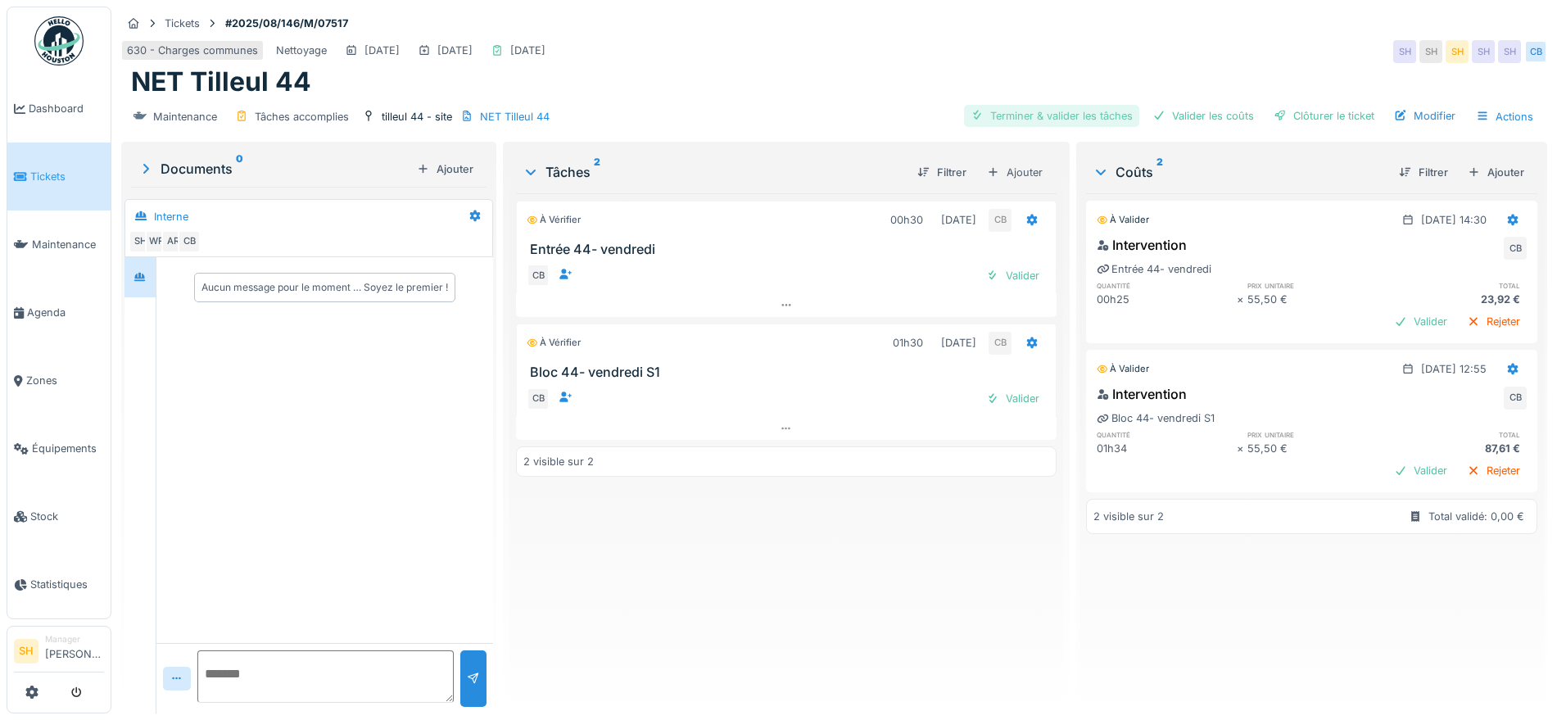
click at [1041, 118] on div "Terminer & valider les tâches" at bounding box center [1051, 116] width 175 height 22
click at [1184, 123] on div "Valider les coûts" at bounding box center [1203, 116] width 115 height 22
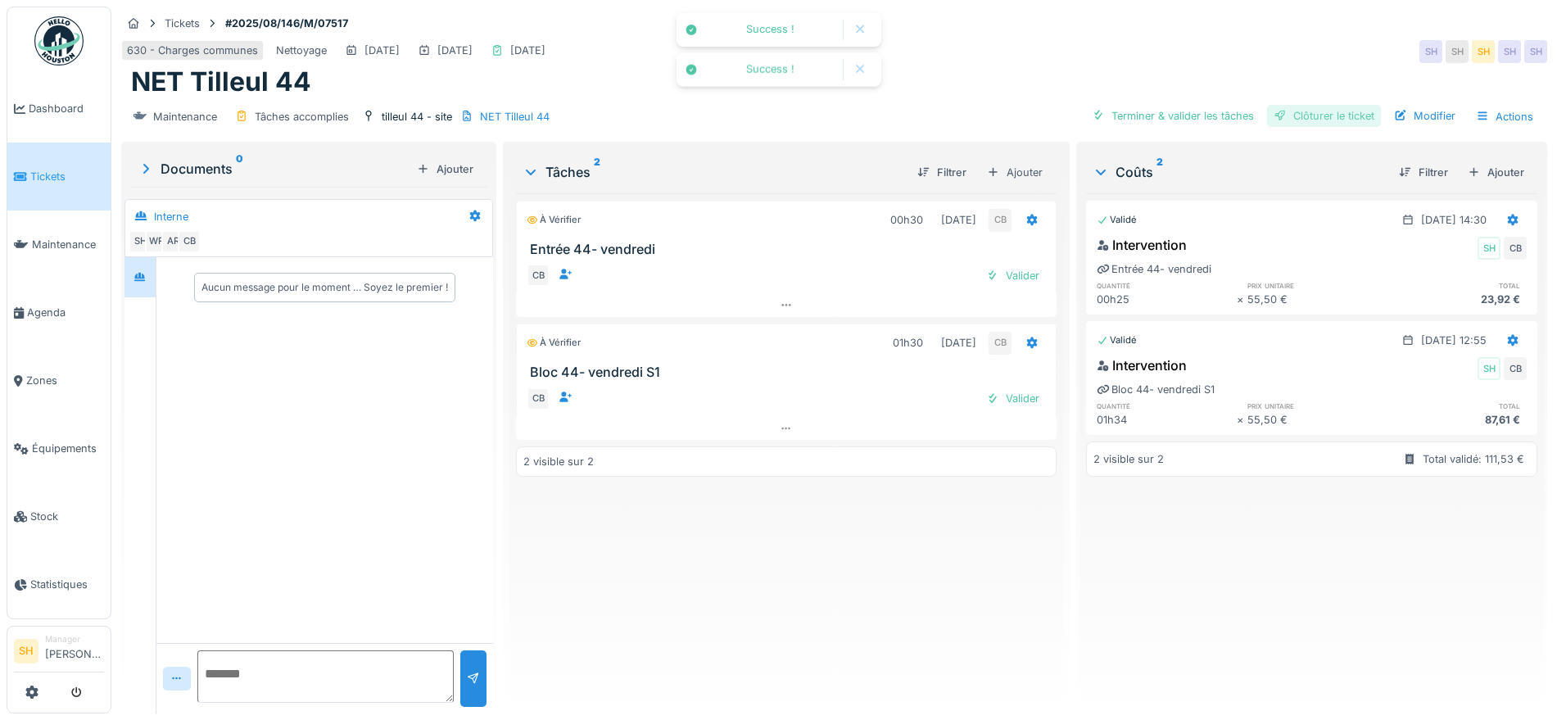
click at [1277, 113] on div "Clôturer le ticket" at bounding box center [1324, 116] width 114 height 22
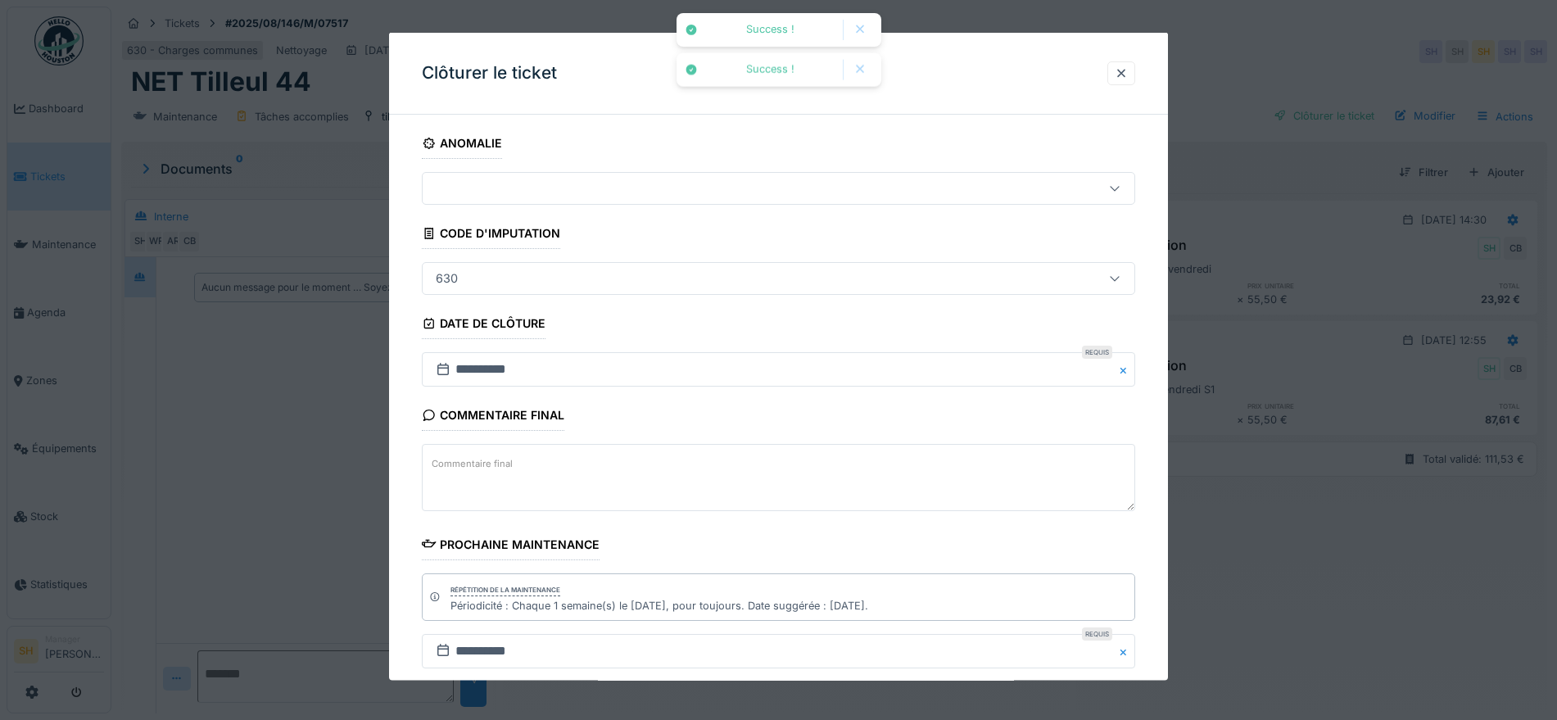
scroll to position [140, 0]
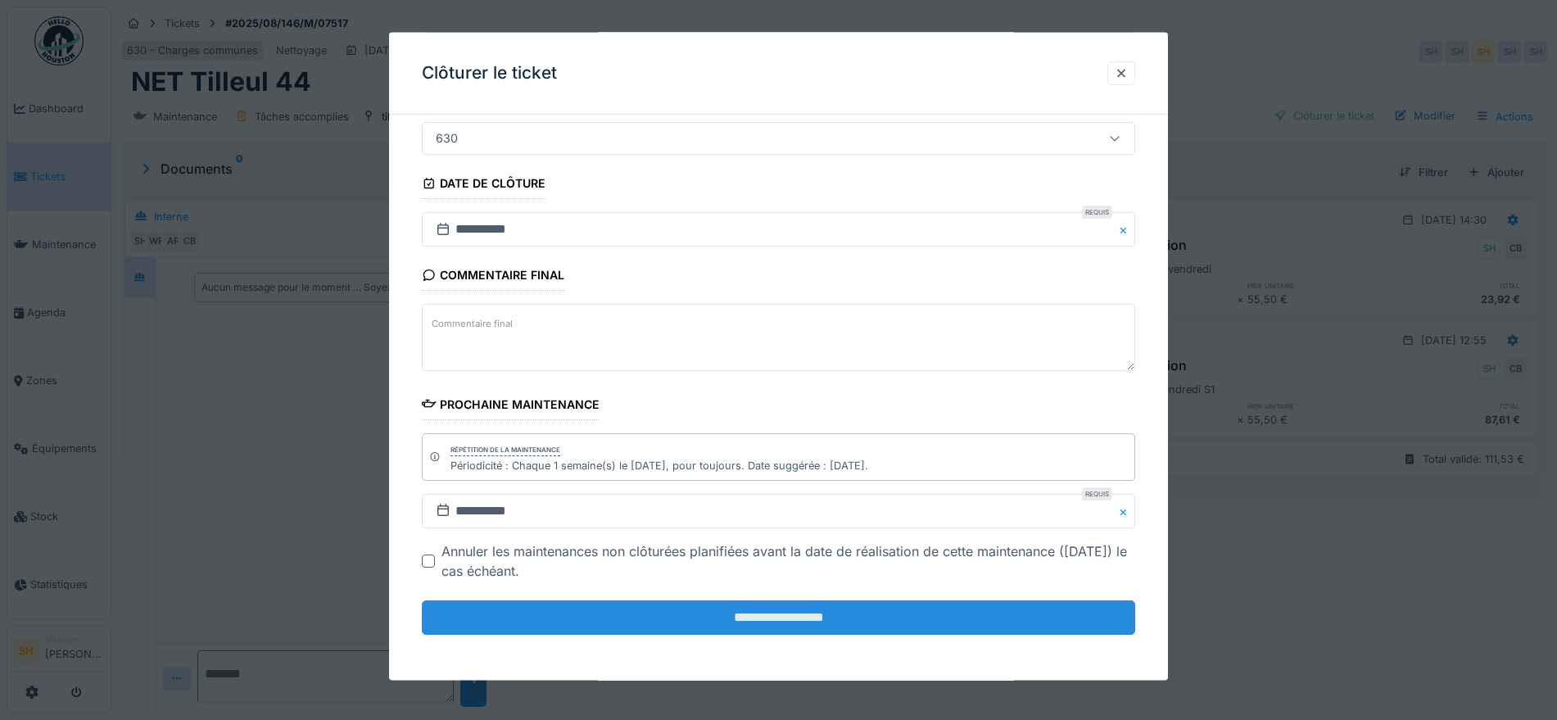
click at [841, 620] on input "**********" at bounding box center [778, 617] width 713 height 34
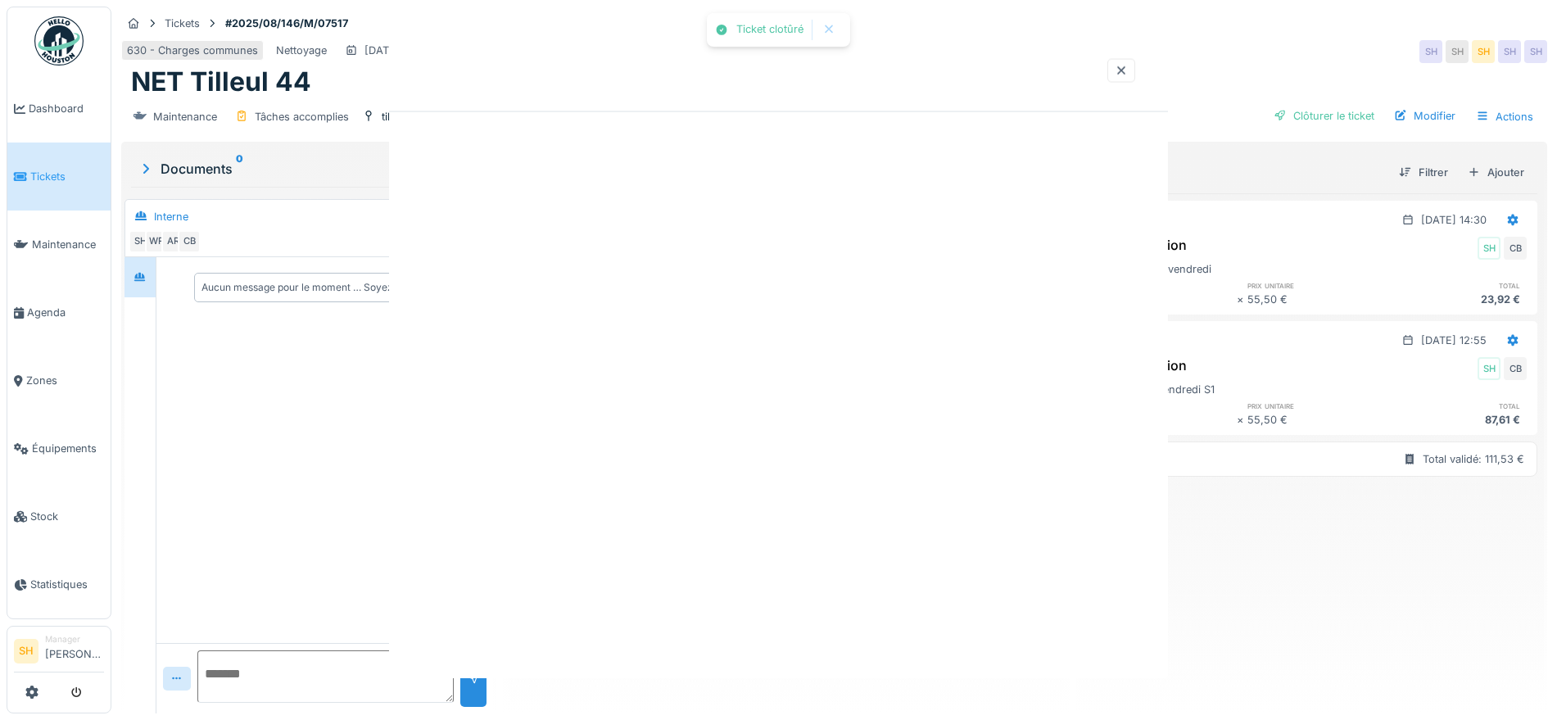
scroll to position [0, 0]
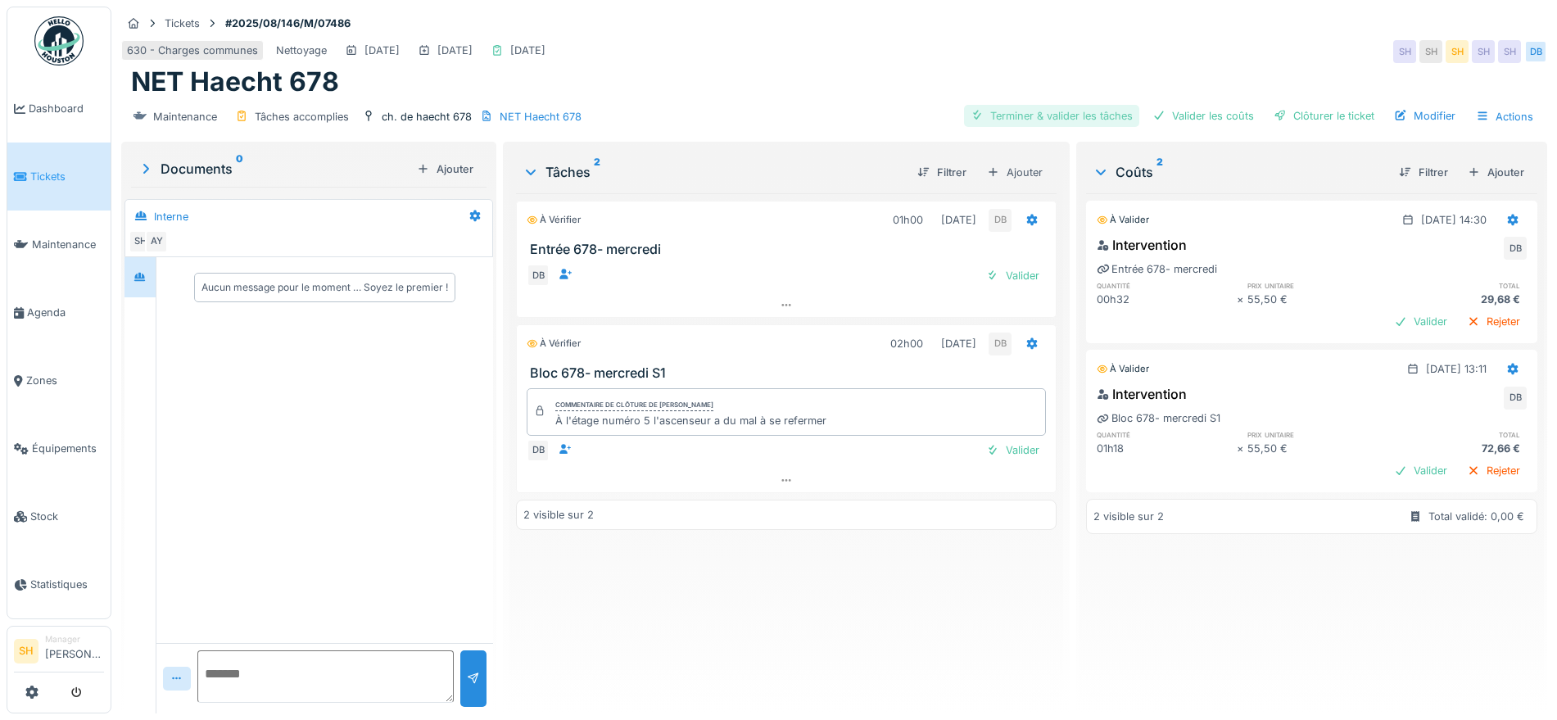
click at [1019, 118] on div "Terminer & valider les tâches" at bounding box center [1051, 116] width 175 height 22
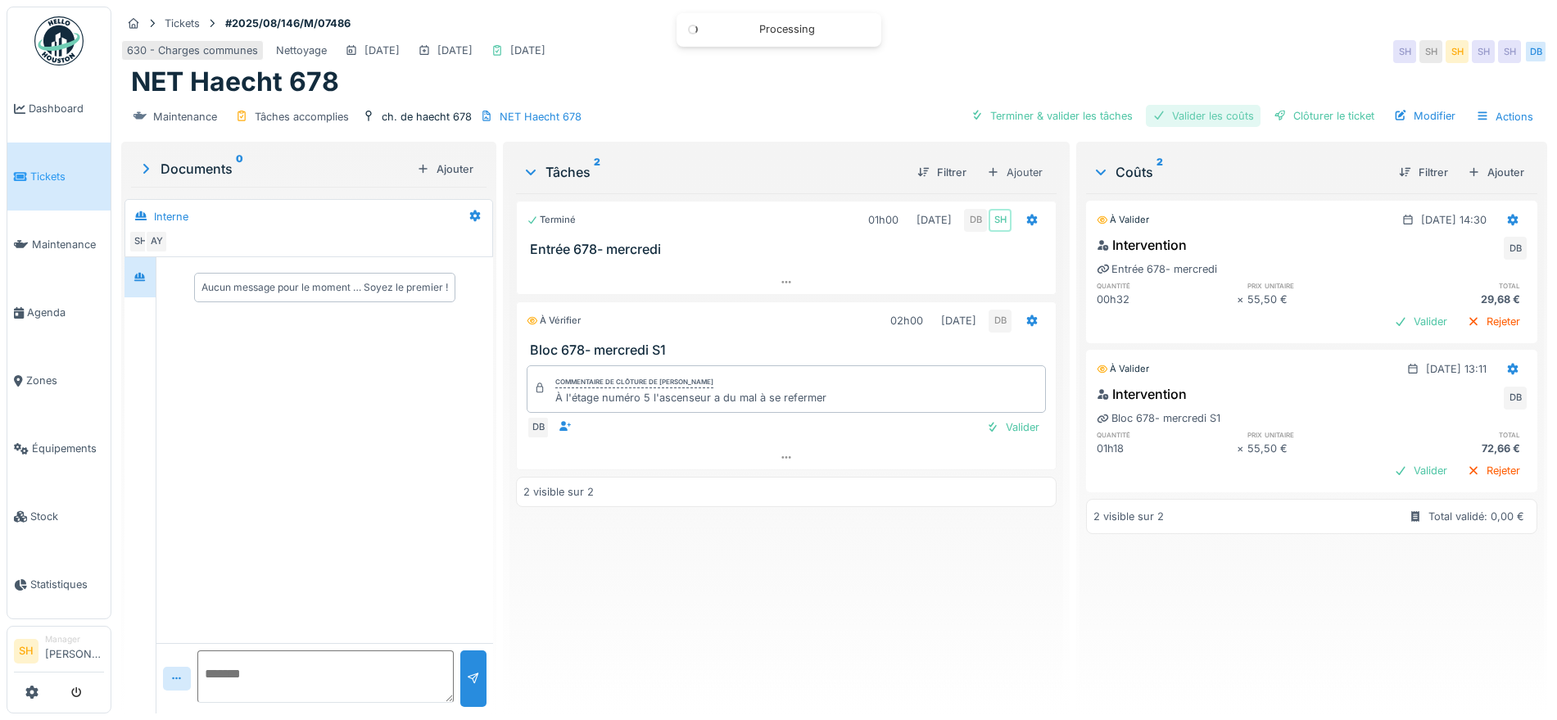
drag, startPoint x: 1192, startPoint y: 108, endPoint x: 1200, endPoint y: 113, distance: 9.6
click at [1195, 111] on div "Valider les coûts" at bounding box center [1203, 116] width 115 height 22
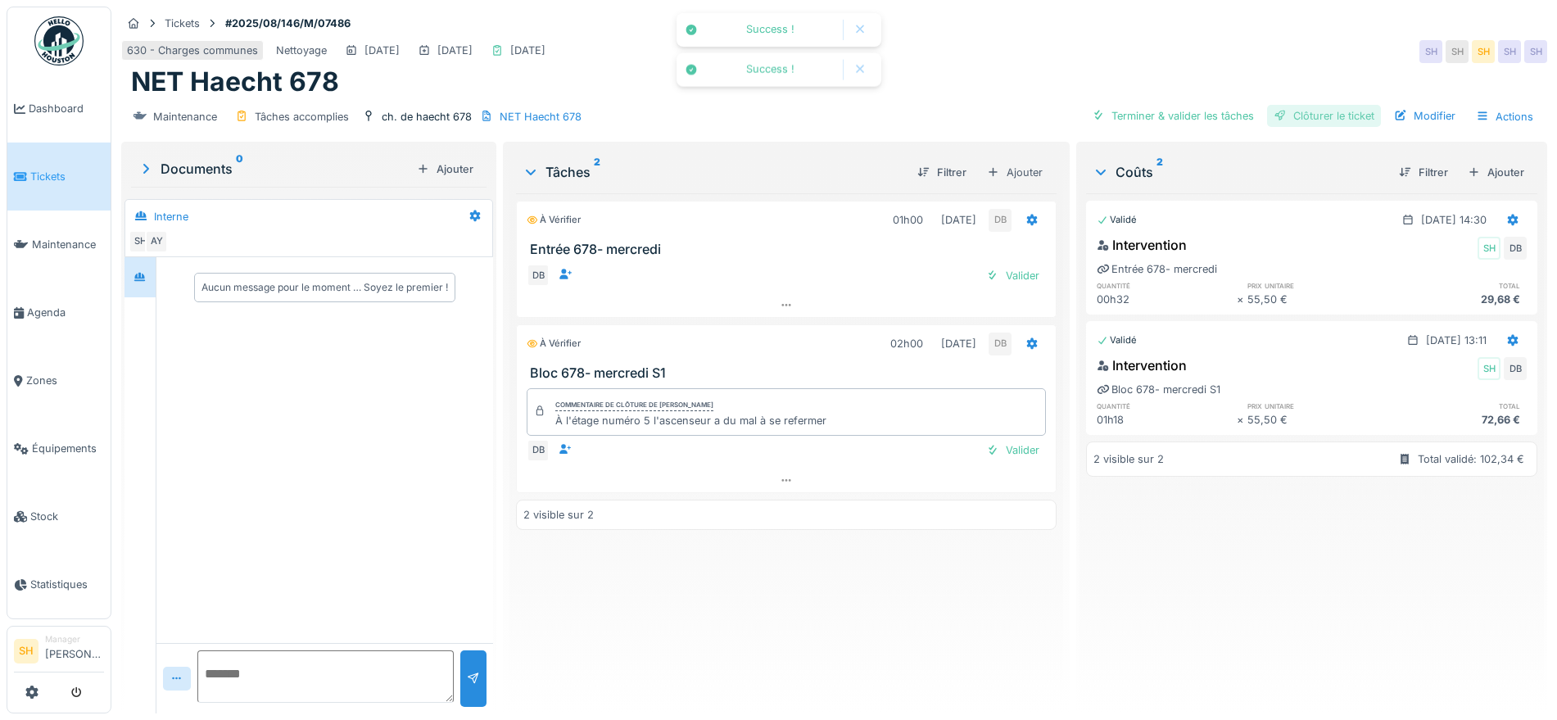
click at [1301, 118] on div "Clôturer le ticket" at bounding box center [1324, 116] width 114 height 22
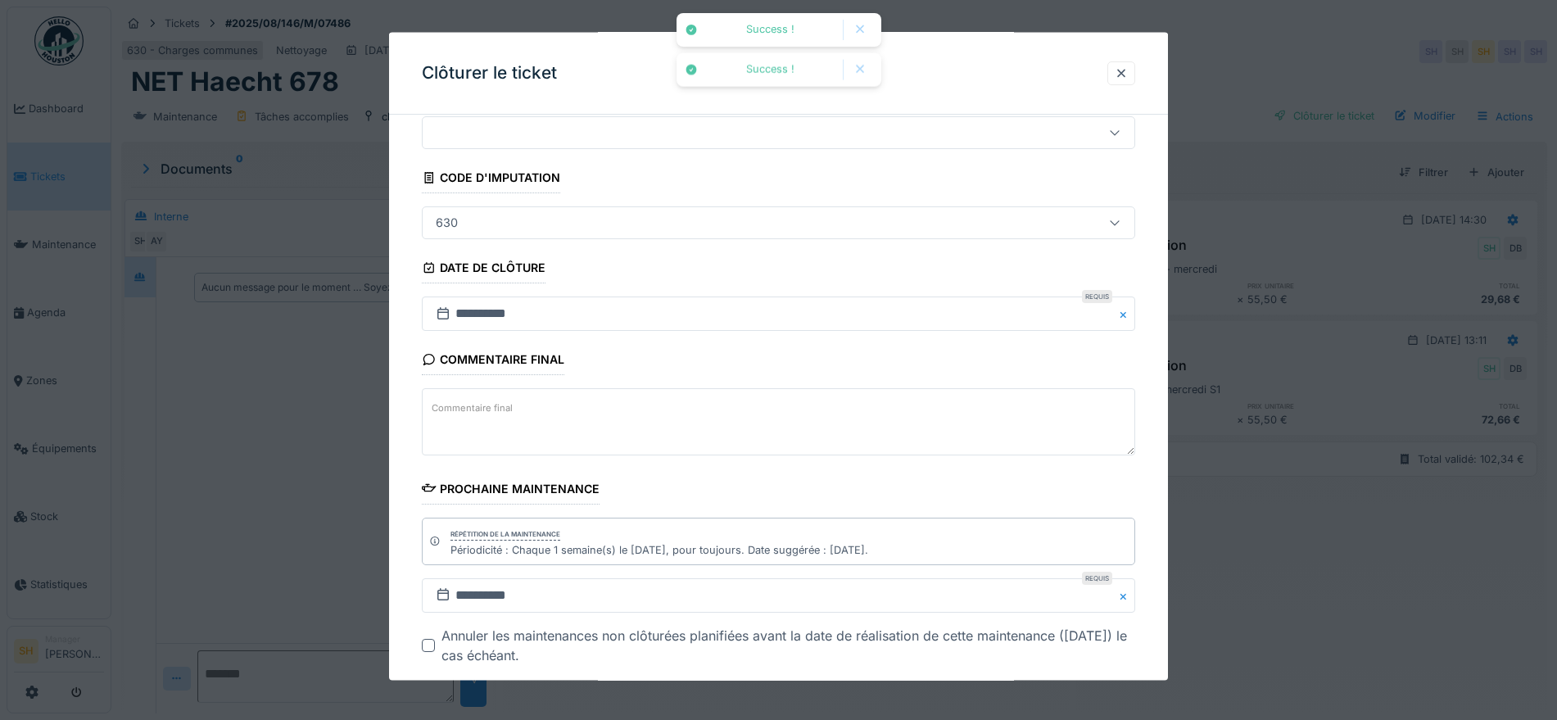
scroll to position [140, 0]
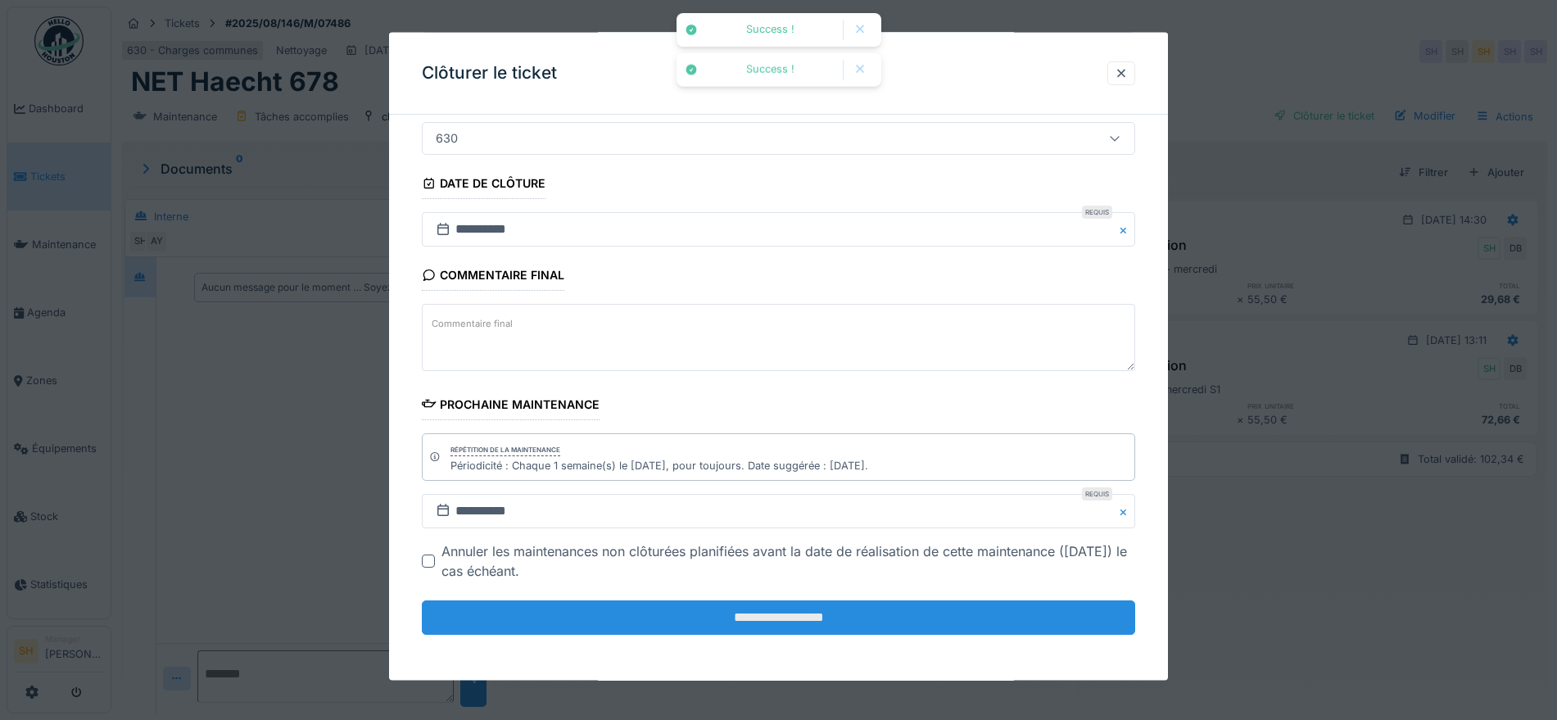
click at [762, 613] on input "**********" at bounding box center [778, 617] width 713 height 34
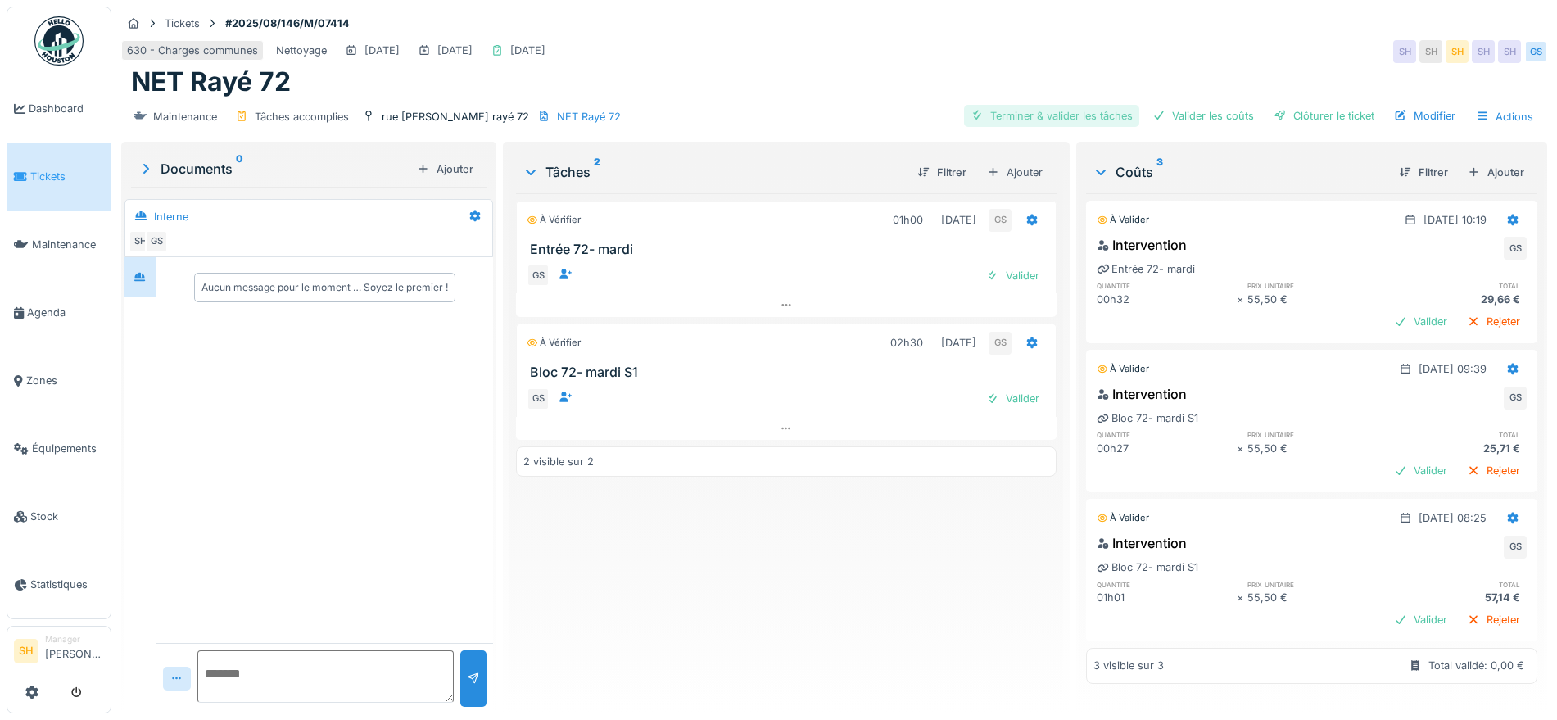
click at [1093, 111] on div "Terminer & valider les tâches" at bounding box center [1051, 116] width 175 height 22
drag, startPoint x: 1165, startPoint y: 114, endPoint x: 1219, endPoint y: 119, distance: 53.5
click at [1169, 115] on div "Valider les coûts" at bounding box center [1203, 116] width 115 height 22
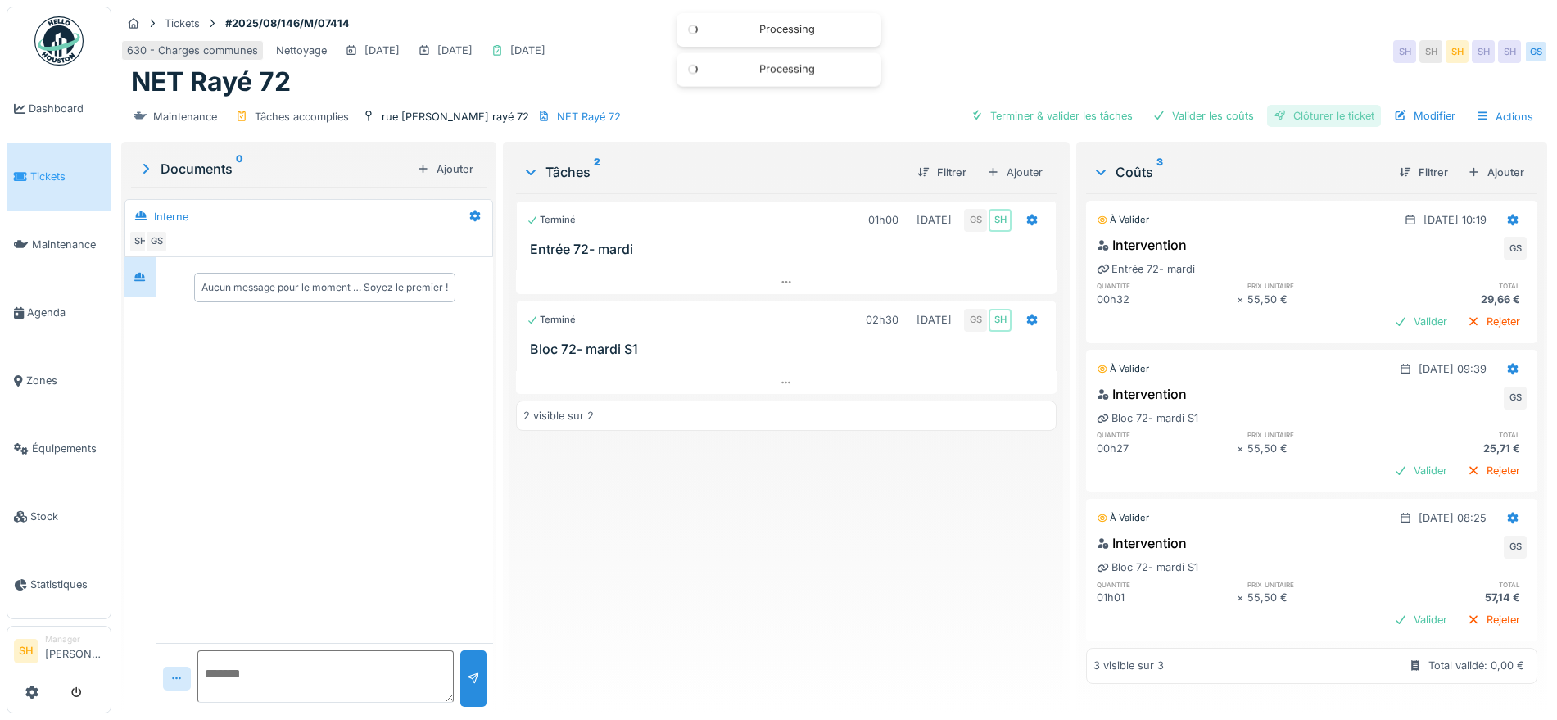
click at [1291, 119] on div "Clôturer le ticket" at bounding box center [1324, 116] width 114 height 22
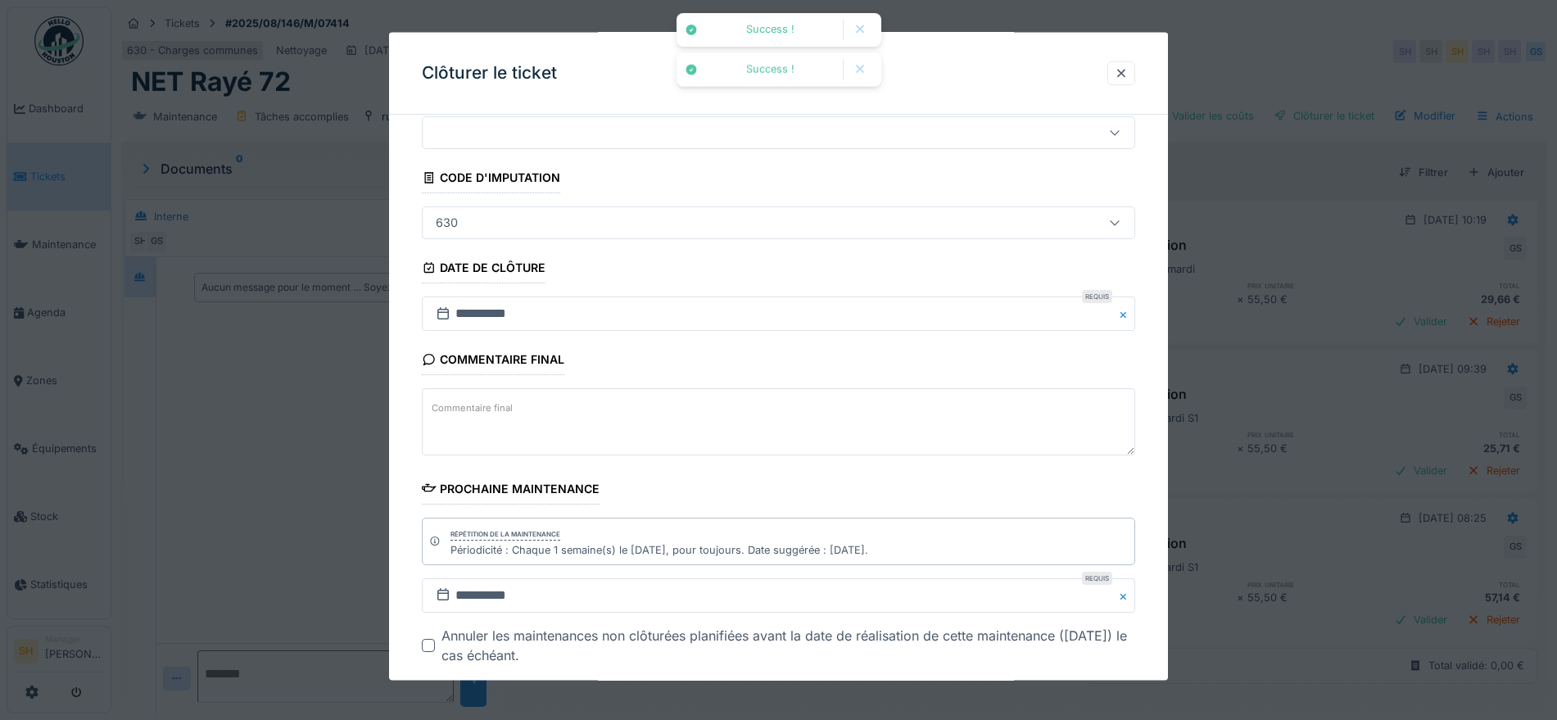
scroll to position [140, 0]
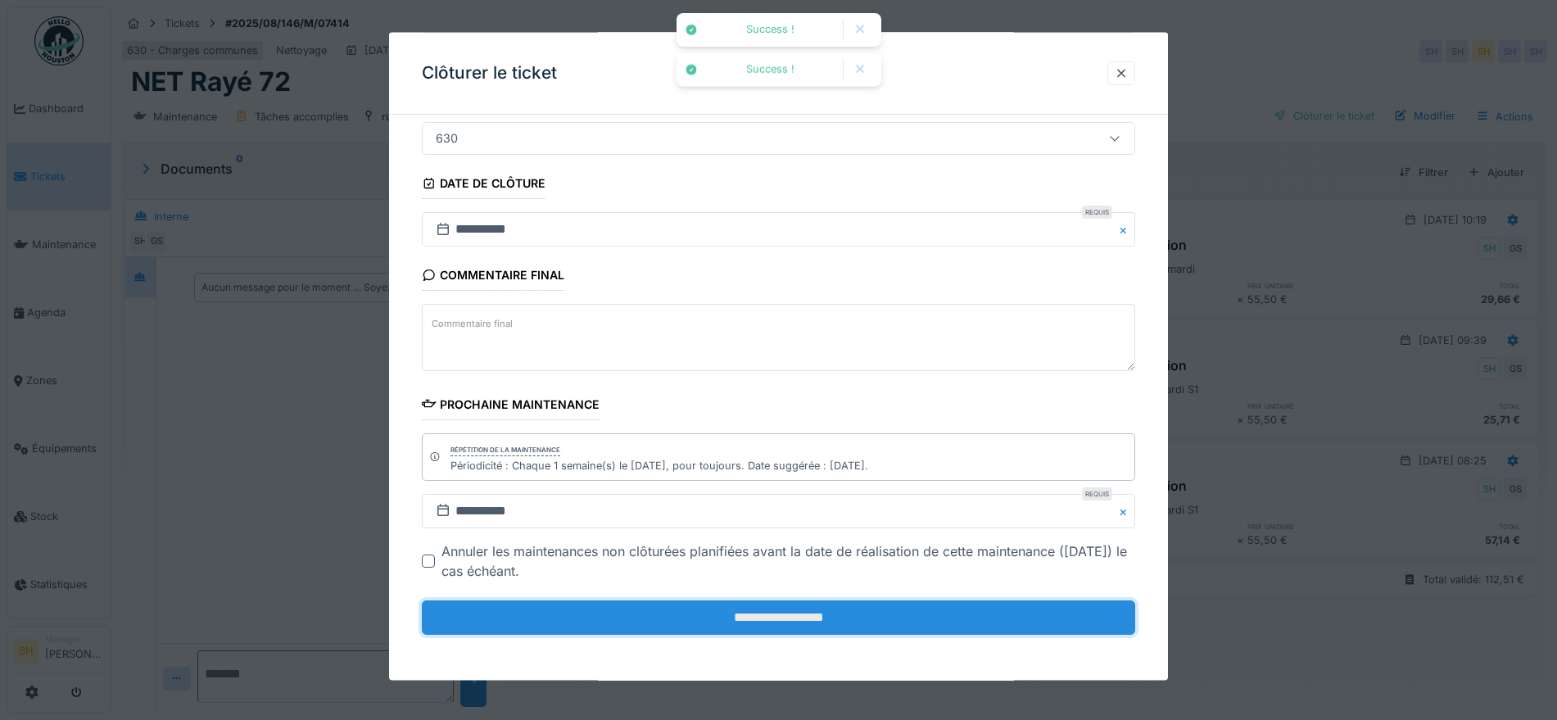
click at [832, 628] on input "**********" at bounding box center [778, 617] width 713 height 34
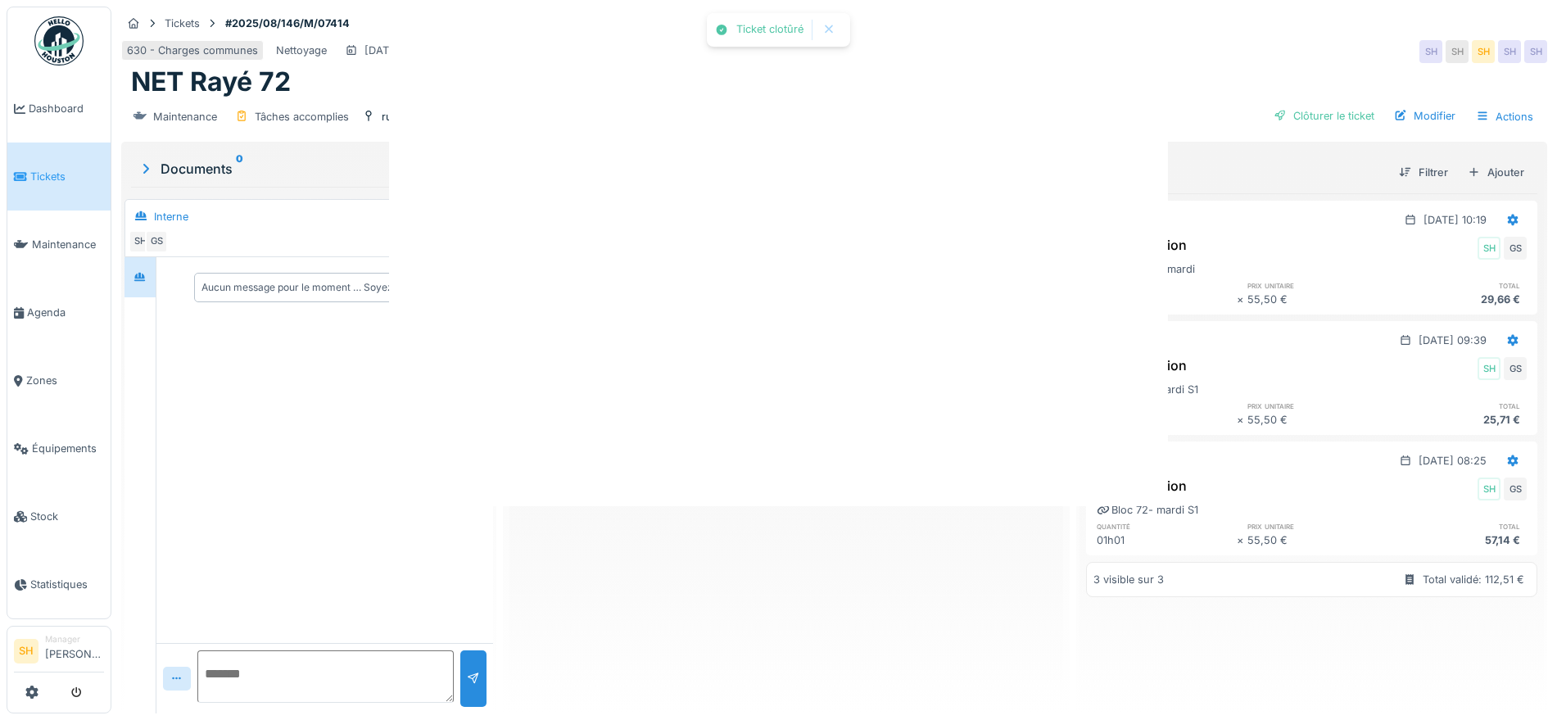
scroll to position [0, 0]
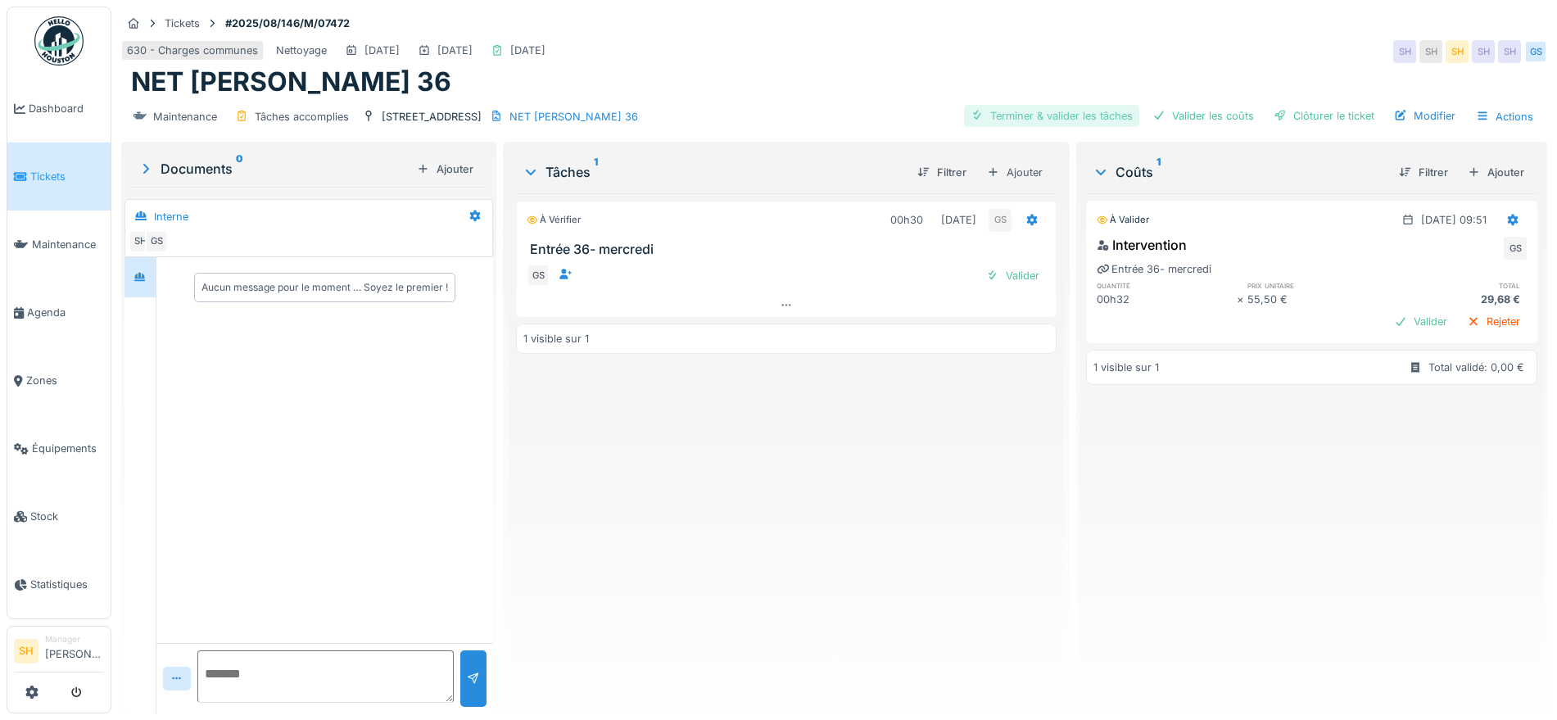
click at [1025, 111] on div "Terminer & valider les tâches" at bounding box center [1051, 116] width 175 height 22
drag, startPoint x: 1183, startPoint y: 114, endPoint x: 1194, endPoint y: 114, distance: 10.6
click at [1184, 114] on div "Valider les coûts" at bounding box center [1203, 116] width 115 height 22
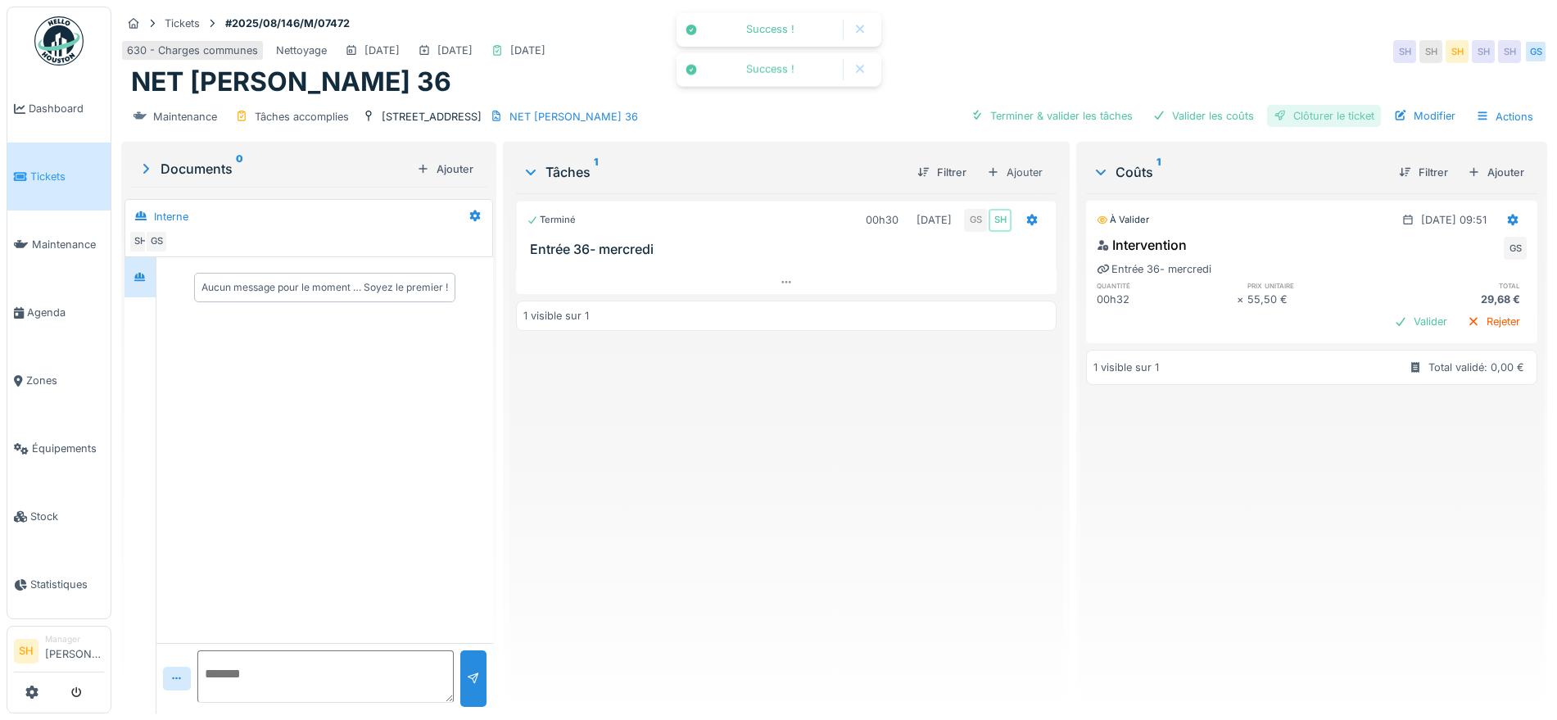
click at [1281, 114] on div "Clôturer le ticket" at bounding box center [1324, 116] width 114 height 22
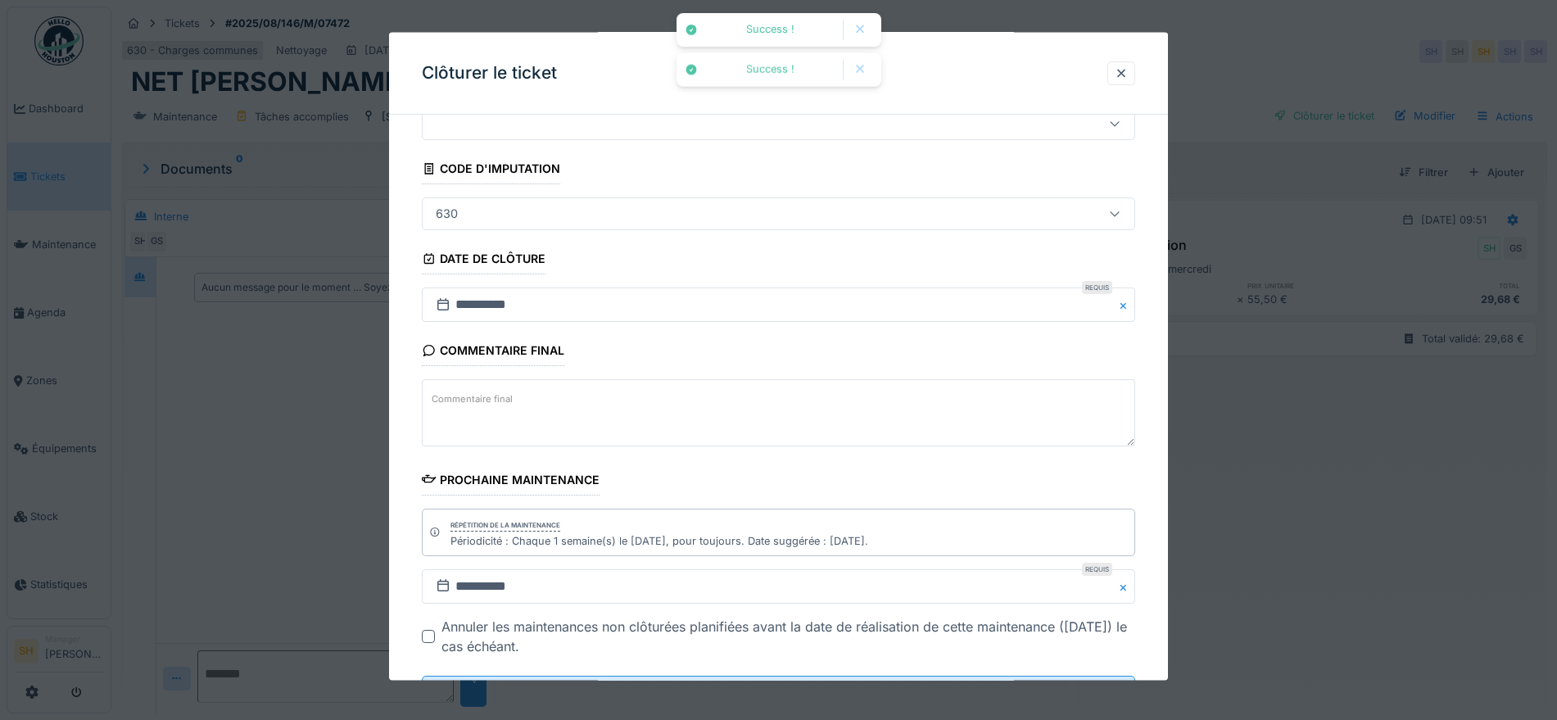
scroll to position [140, 0]
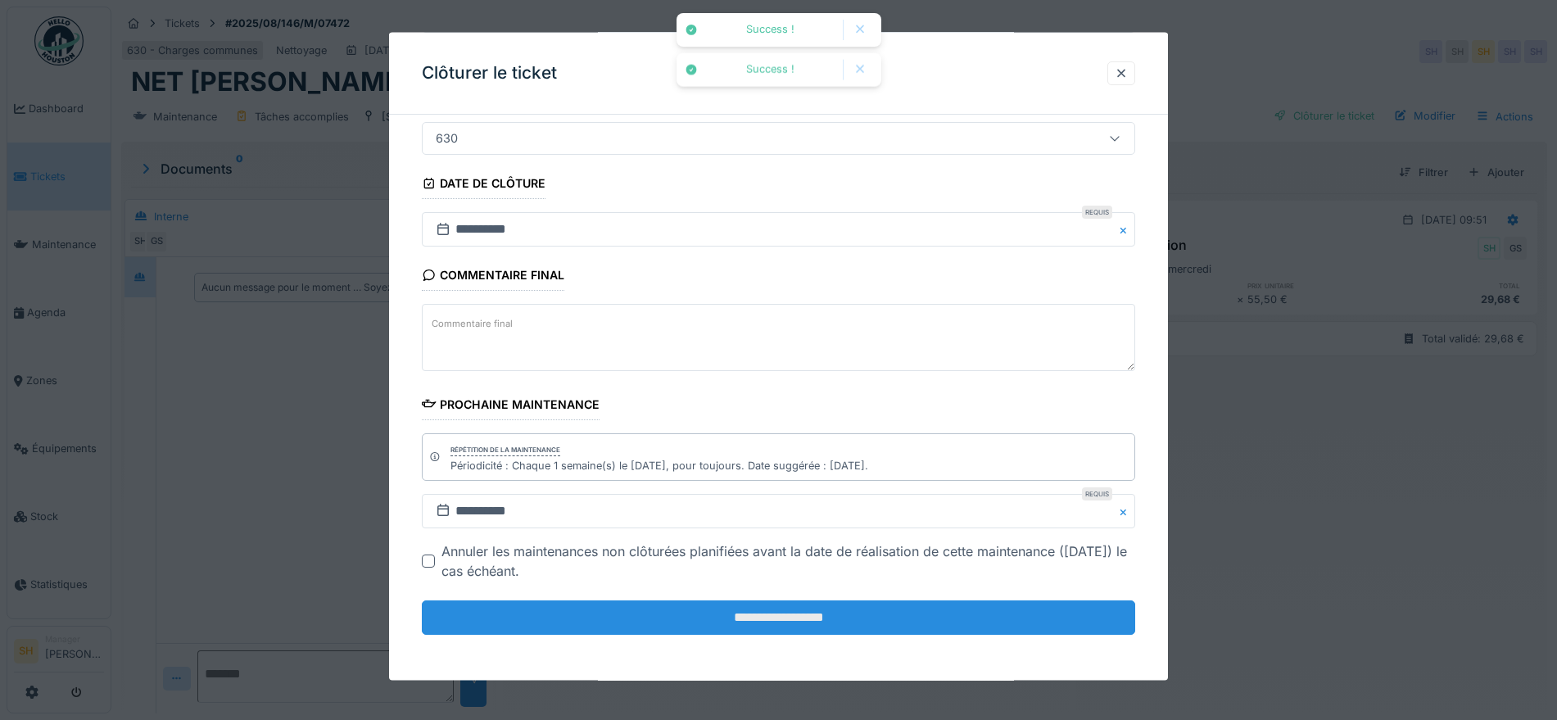
click at [717, 611] on input "**********" at bounding box center [778, 617] width 713 height 34
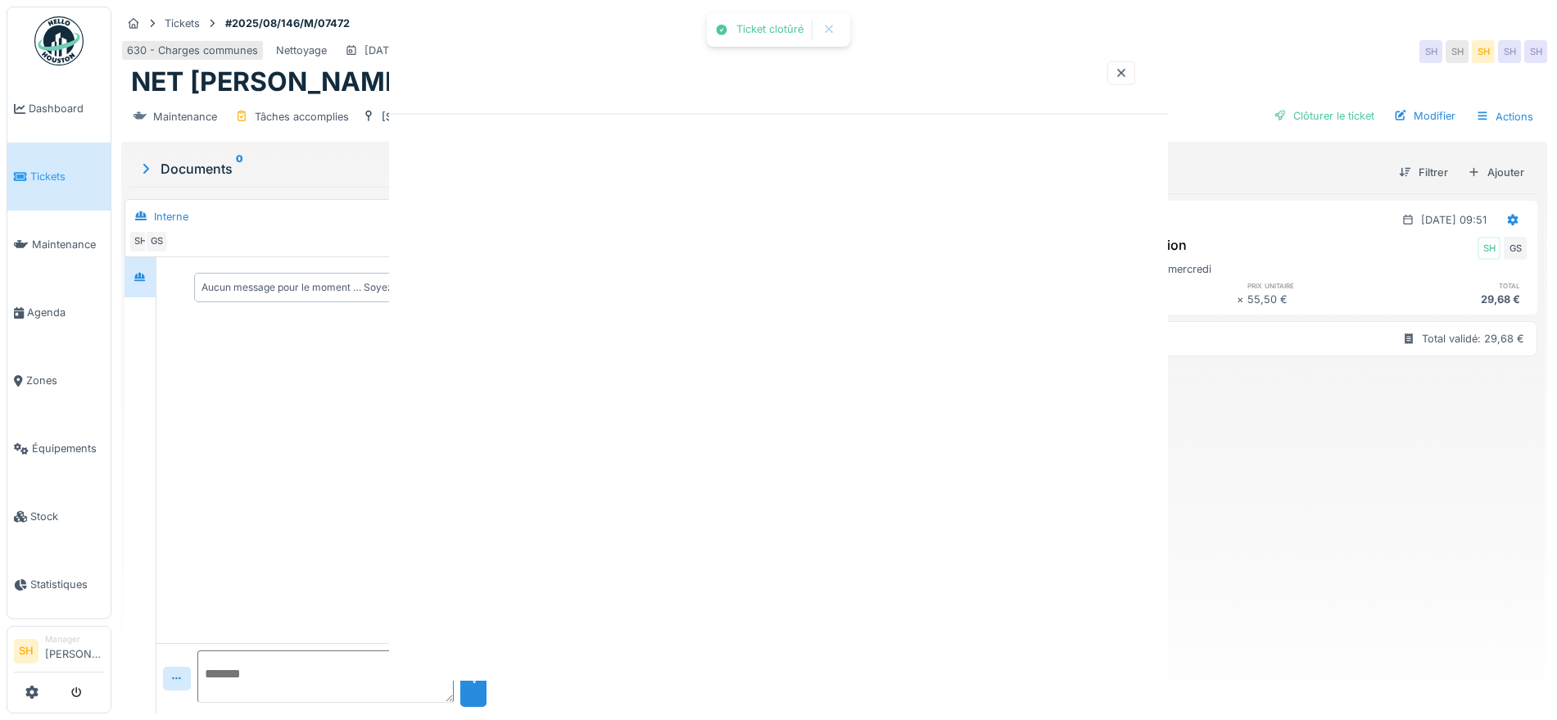
scroll to position [0, 0]
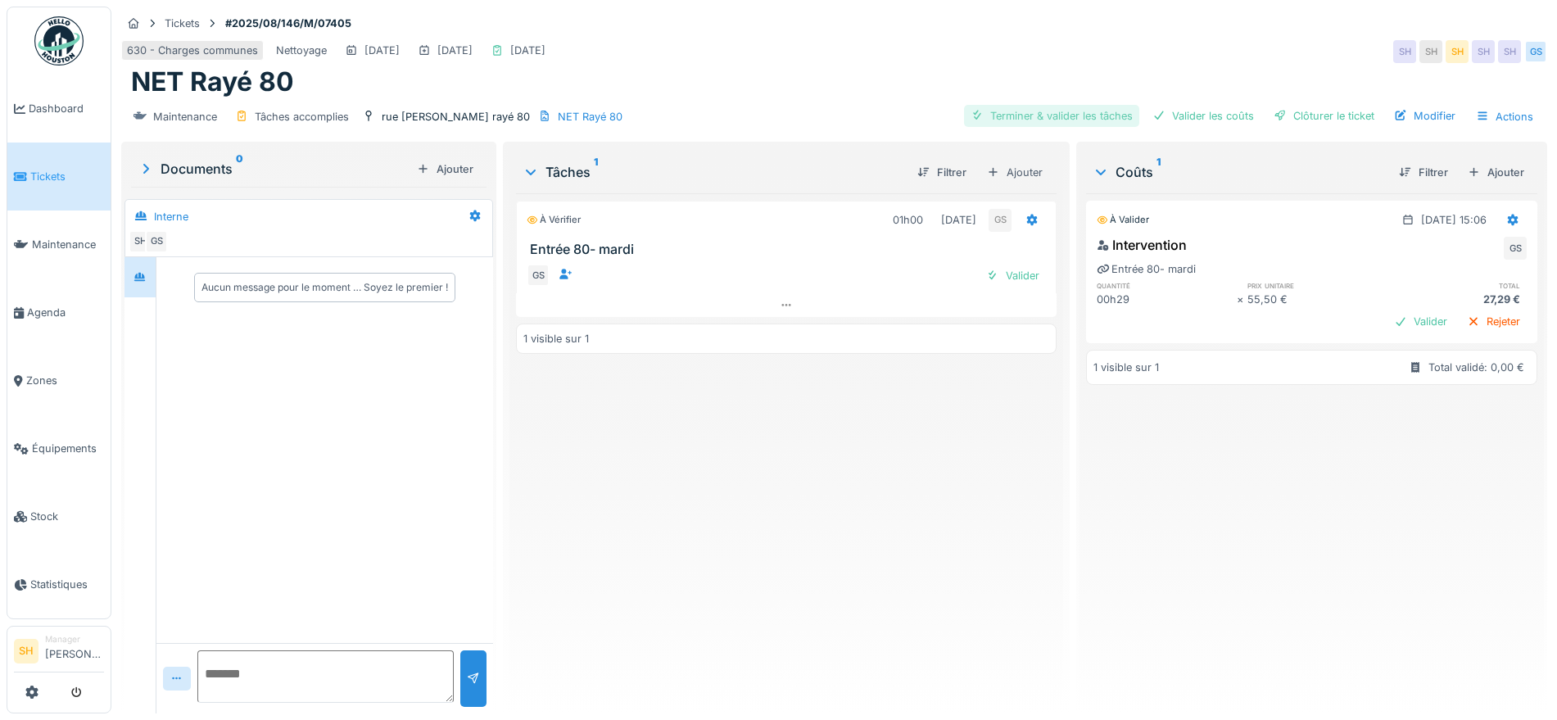
click at [1035, 111] on div "Terminer & valider les tâches" at bounding box center [1051, 116] width 175 height 22
click at [1247, 114] on div "Terminer & valider les tâches Valider les coûts Clôturer le ticket Modifier Act…" at bounding box center [1252, 117] width 577 height 24
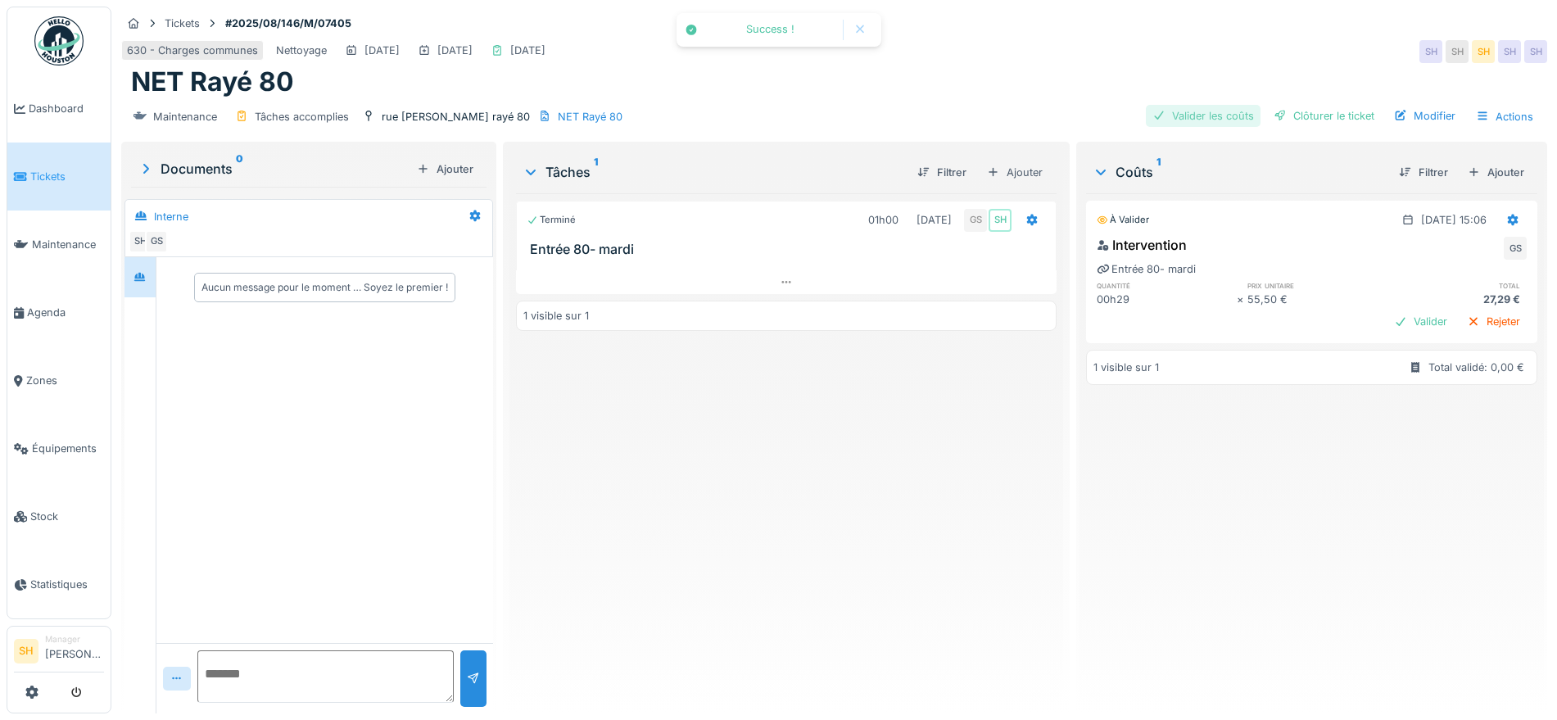
click at [1203, 115] on div "Valider les coûts" at bounding box center [1203, 116] width 115 height 22
click at [1304, 116] on div "Clôturer le ticket" at bounding box center [1324, 116] width 114 height 22
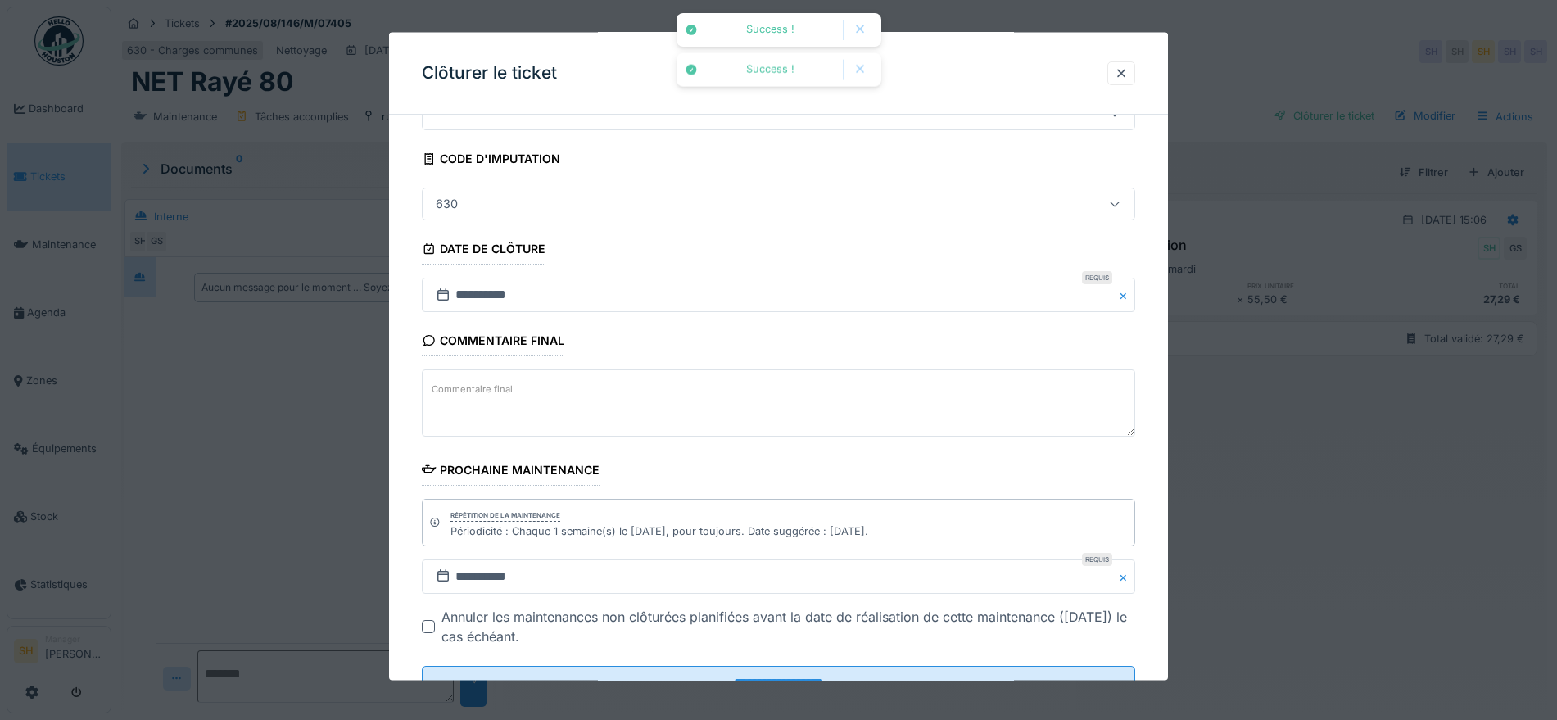
scroll to position [140, 0]
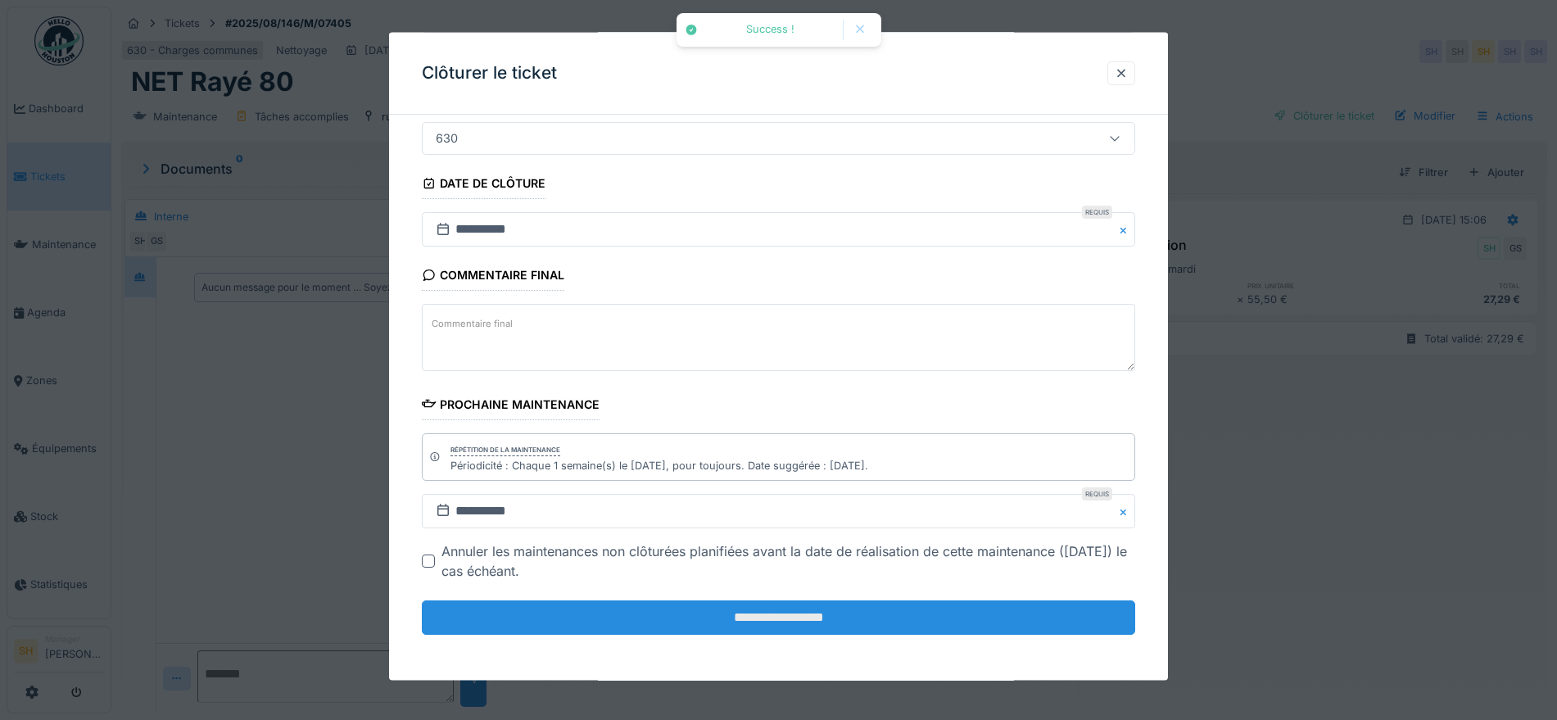
click at [908, 611] on input "**********" at bounding box center [778, 617] width 713 height 34
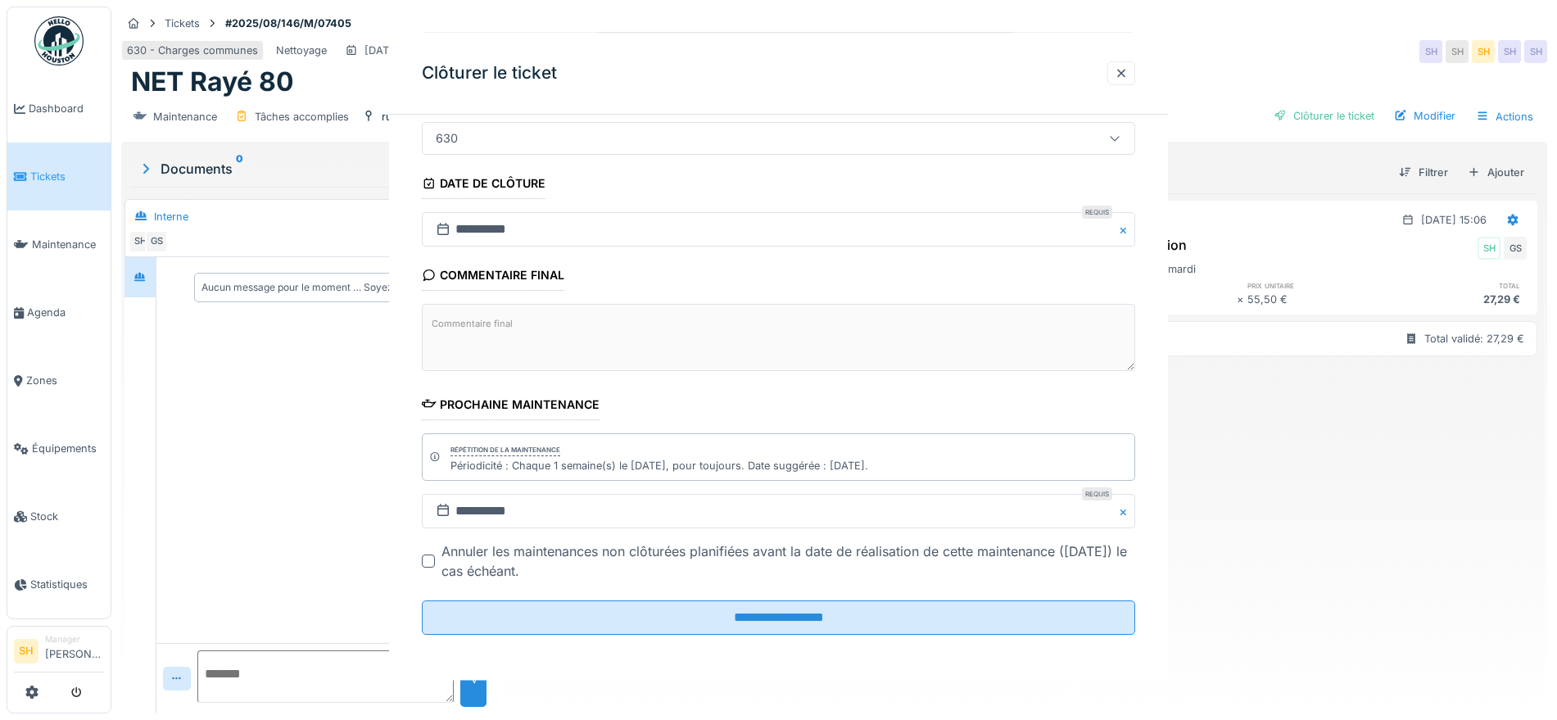
scroll to position [0, 0]
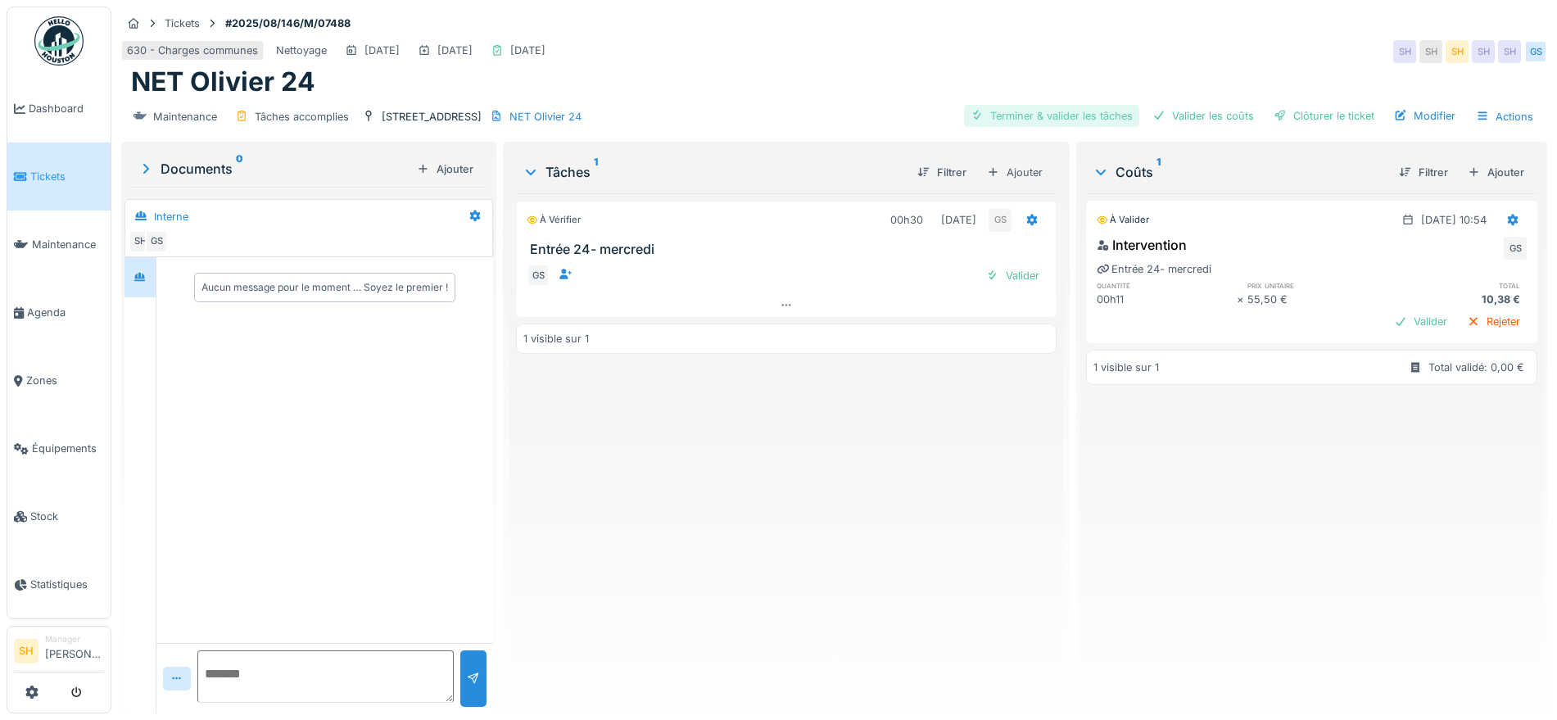
click at [1039, 113] on div "Terminer & valider les tâches" at bounding box center [1051, 116] width 175 height 22
drag, startPoint x: 1225, startPoint y: 111, endPoint x: 1234, endPoint y: 111, distance: 9.0
click at [1226, 111] on div "Valider les coûts" at bounding box center [1203, 116] width 115 height 22
click at [1298, 116] on div "Clôturer le ticket" at bounding box center [1324, 116] width 114 height 22
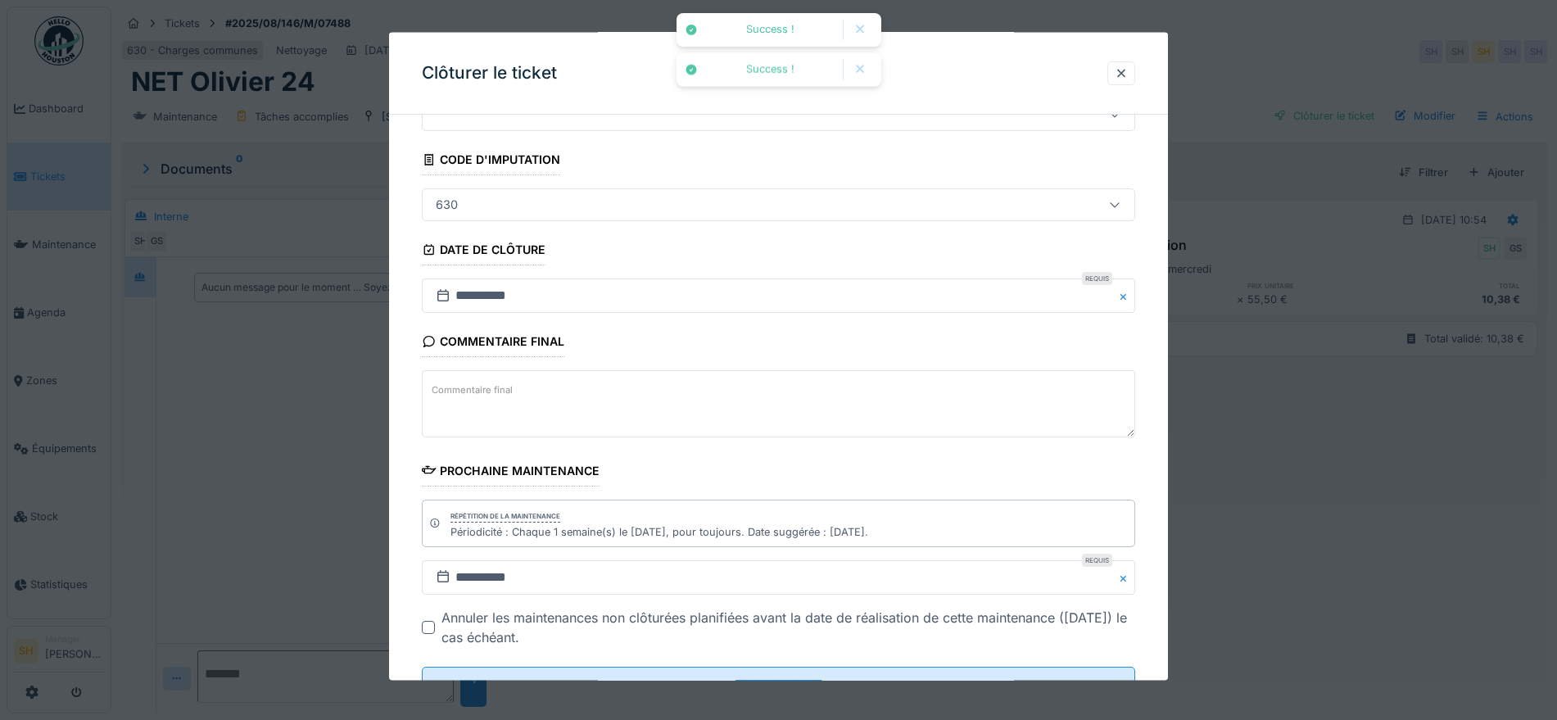
scroll to position [140, 0]
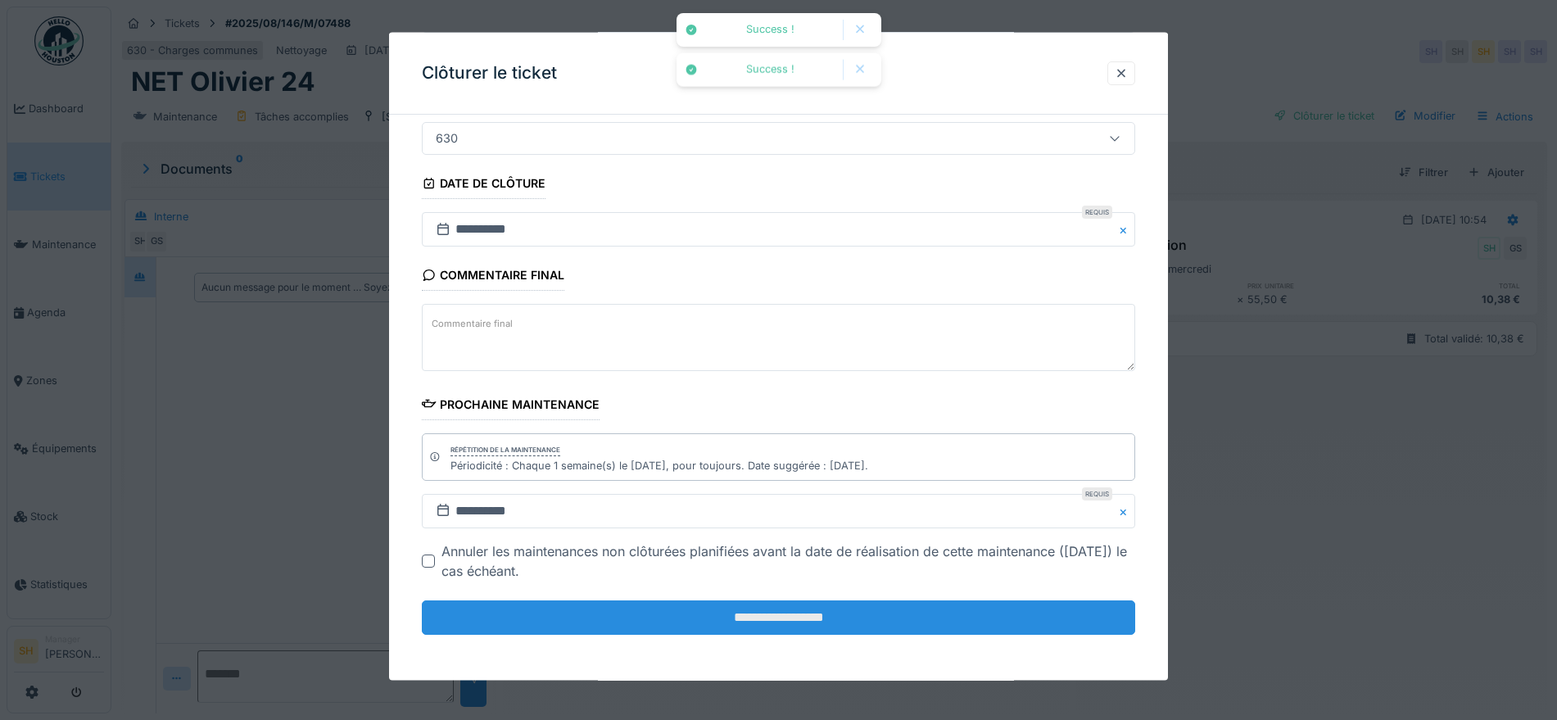
click at [915, 618] on input "**********" at bounding box center [778, 617] width 713 height 34
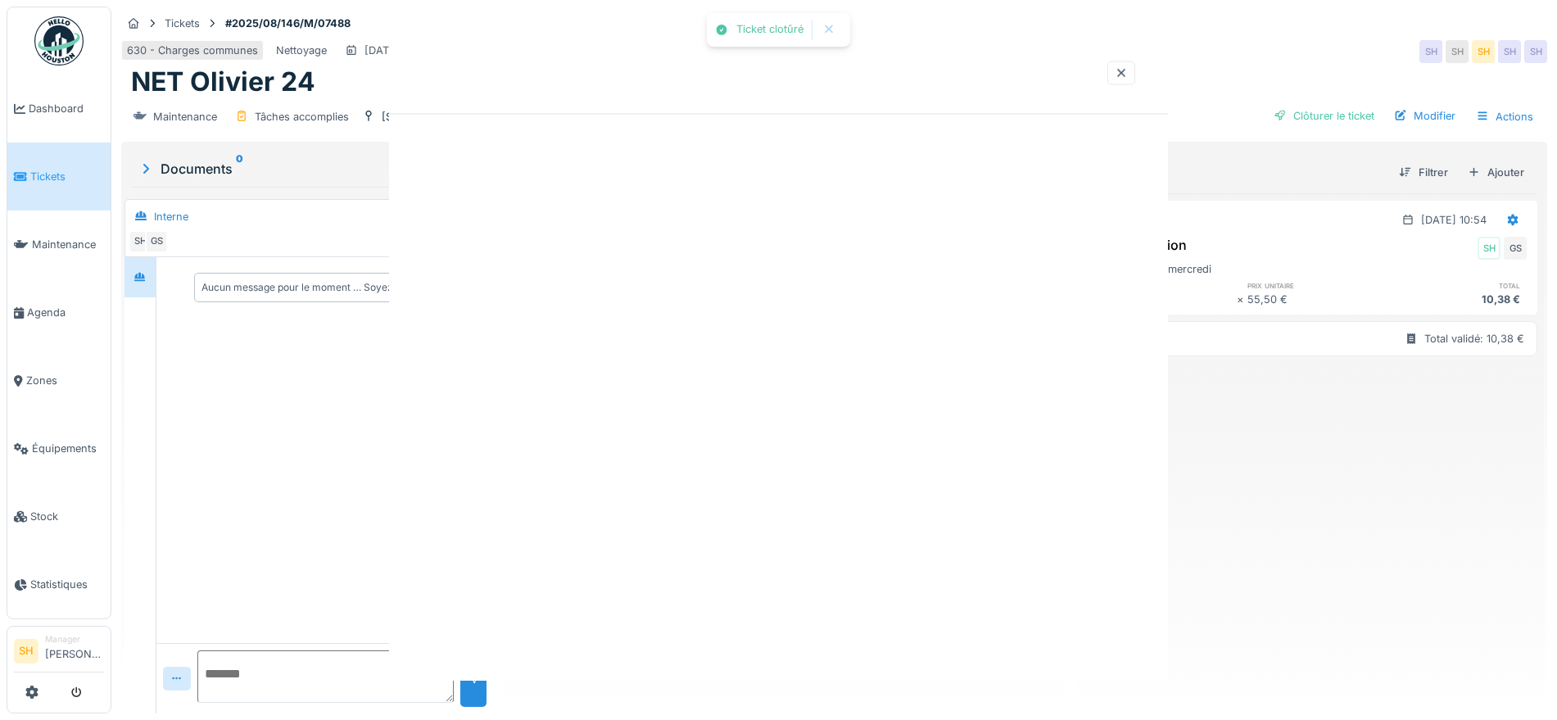
scroll to position [0, 0]
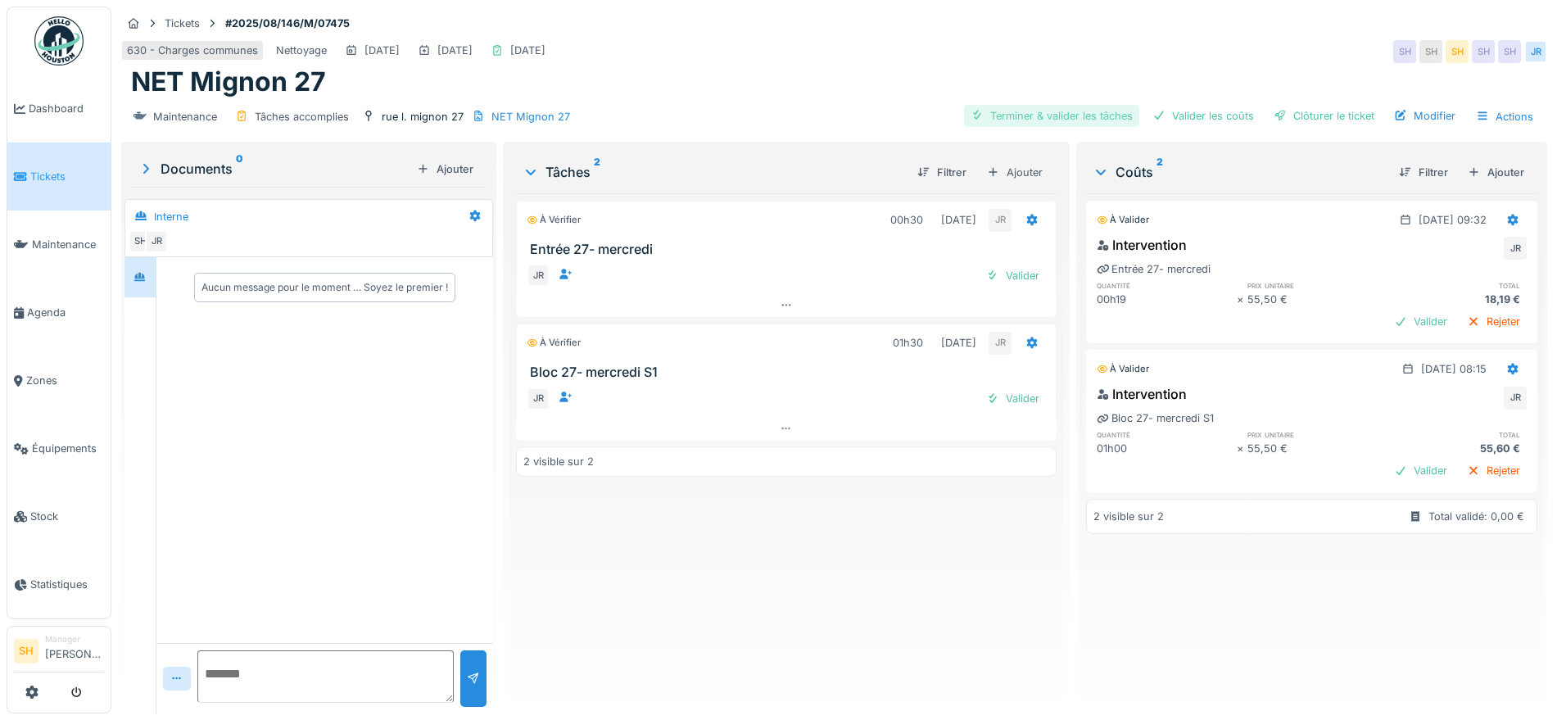
click at [1058, 111] on div "Terminer & valider les tâches" at bounding box center [1051, 116] width 175 height 22
click at [1205, 115] on div "Valider les coûts" at bounding box center [1203, 116] width 115 height 22
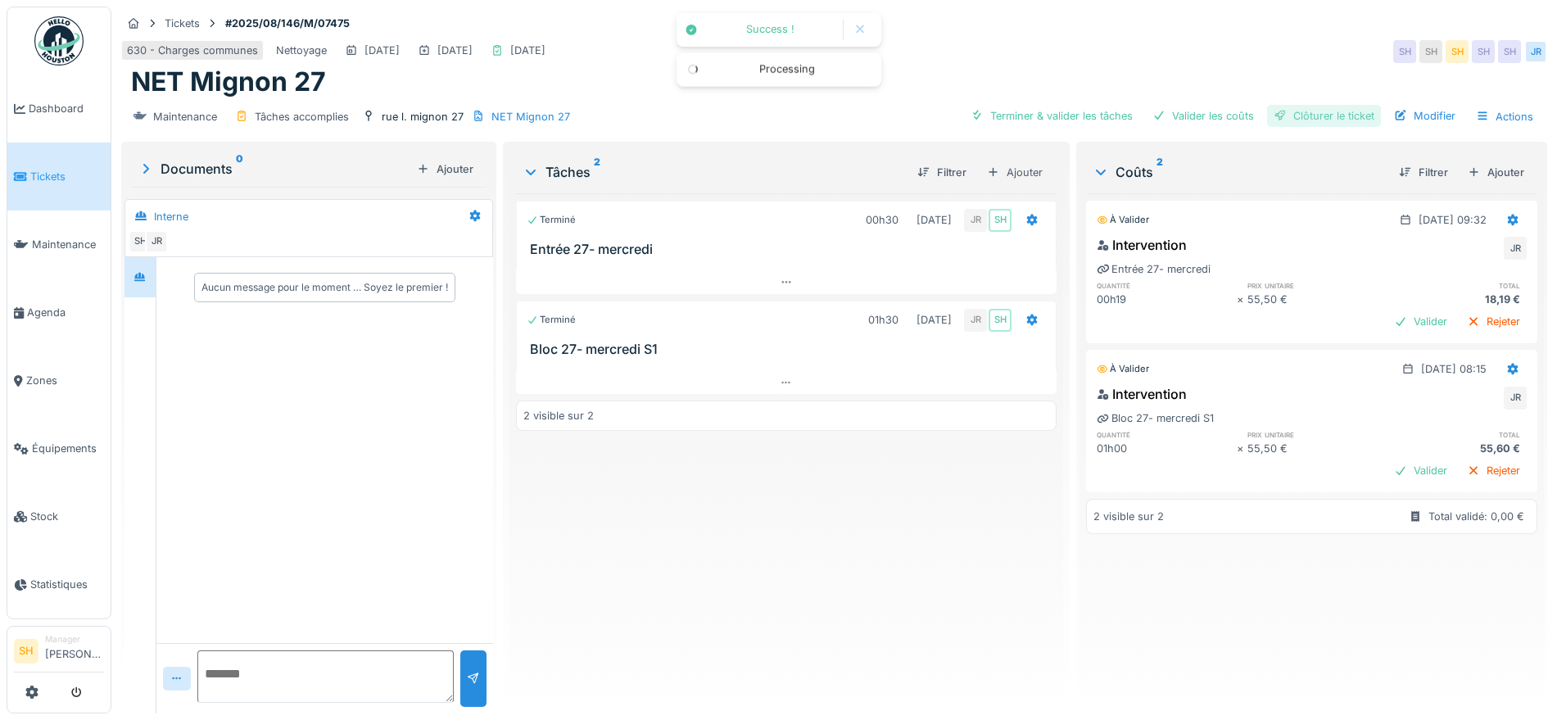
click at [1290, 115] on div "Clôturer le ticket" at bounding box center [1324, 116] width 114 height 22
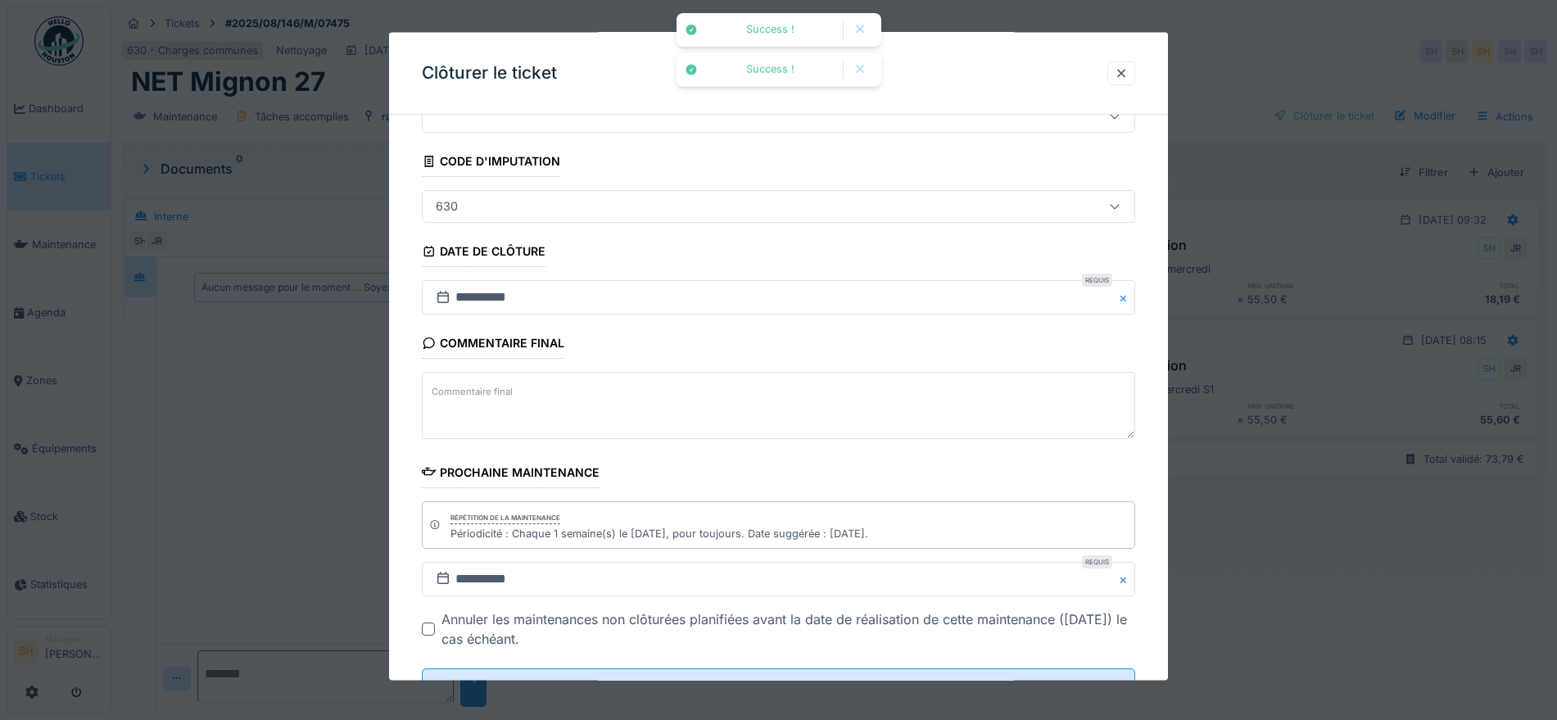
scroll to position [140, 0]
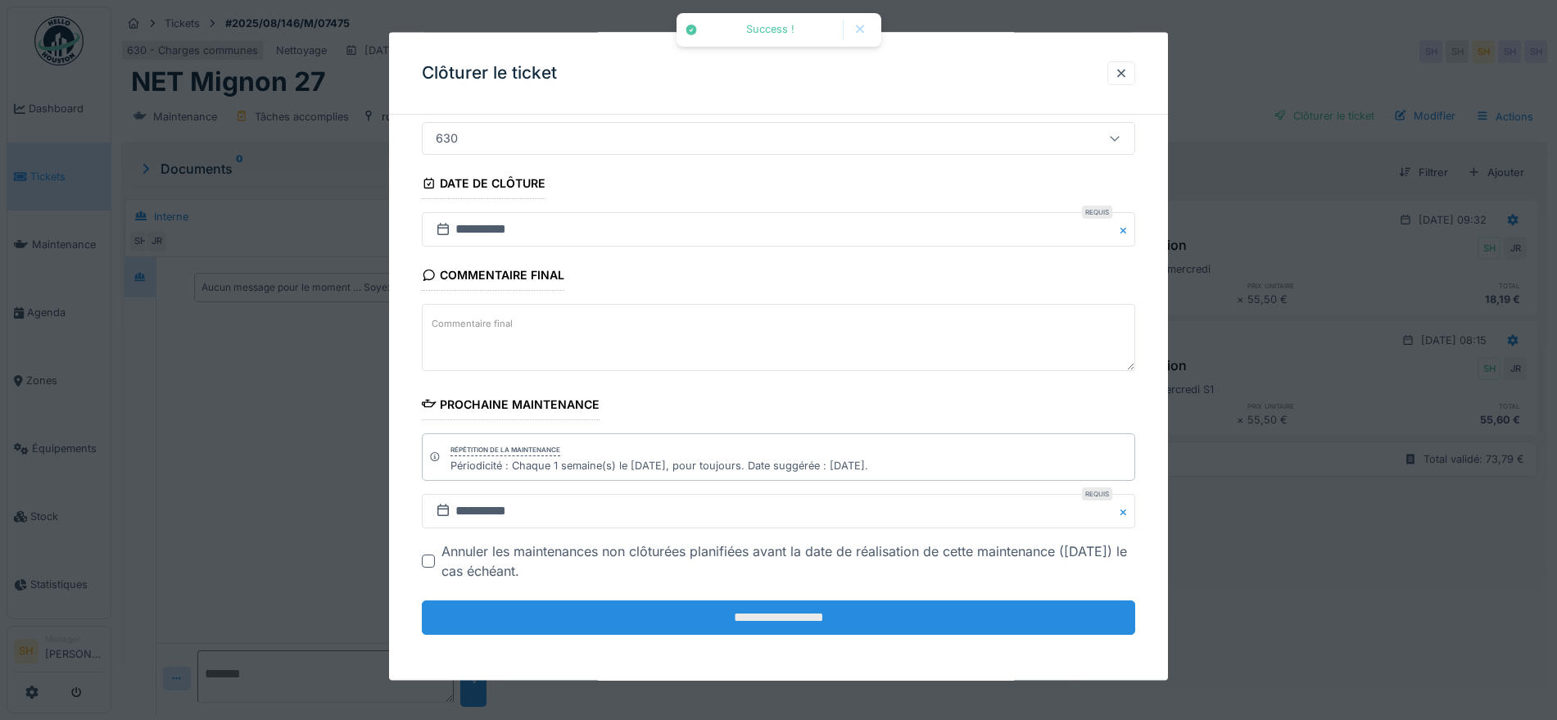
click at [797, 620] on input "**********" at bounding box center [778, 617] width 713 height 34
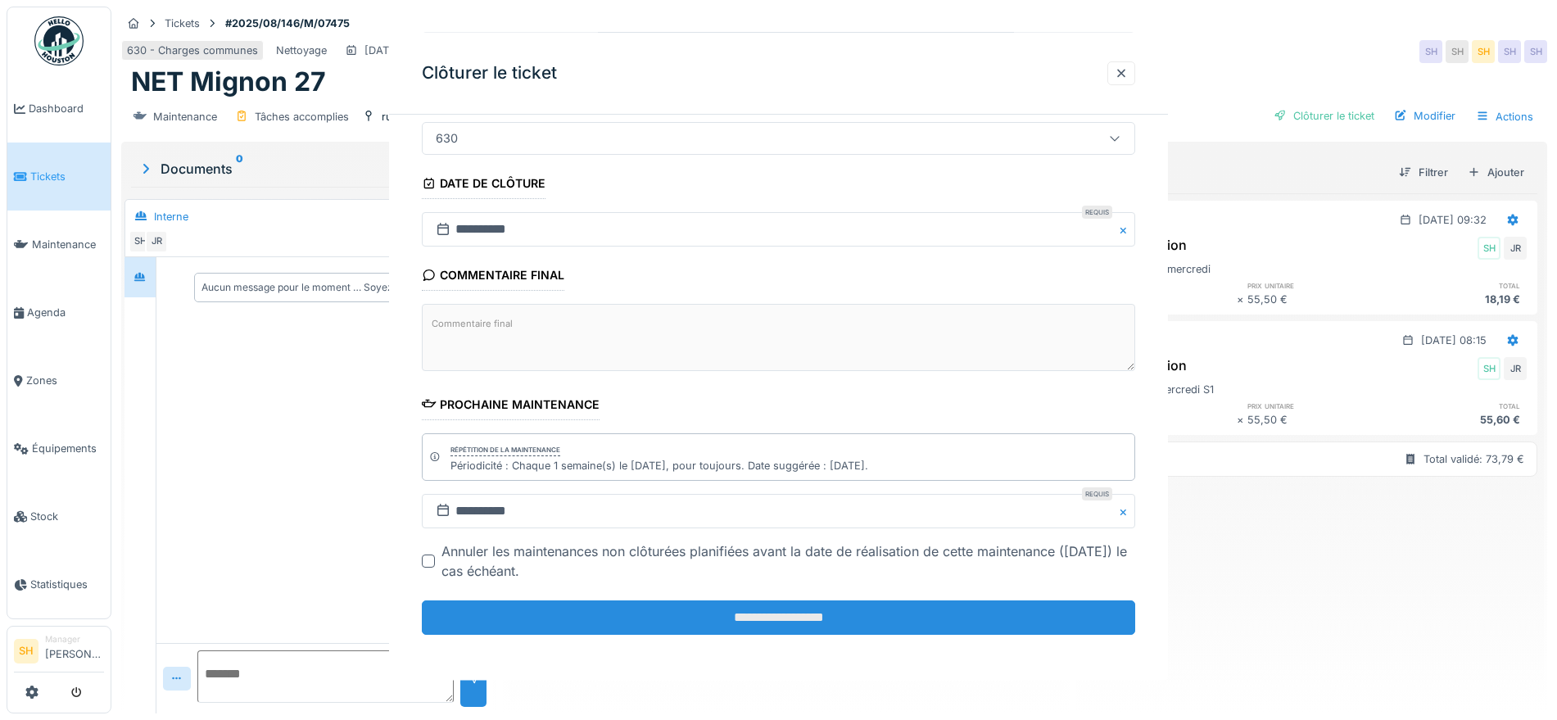
scroll to position [0, 0]
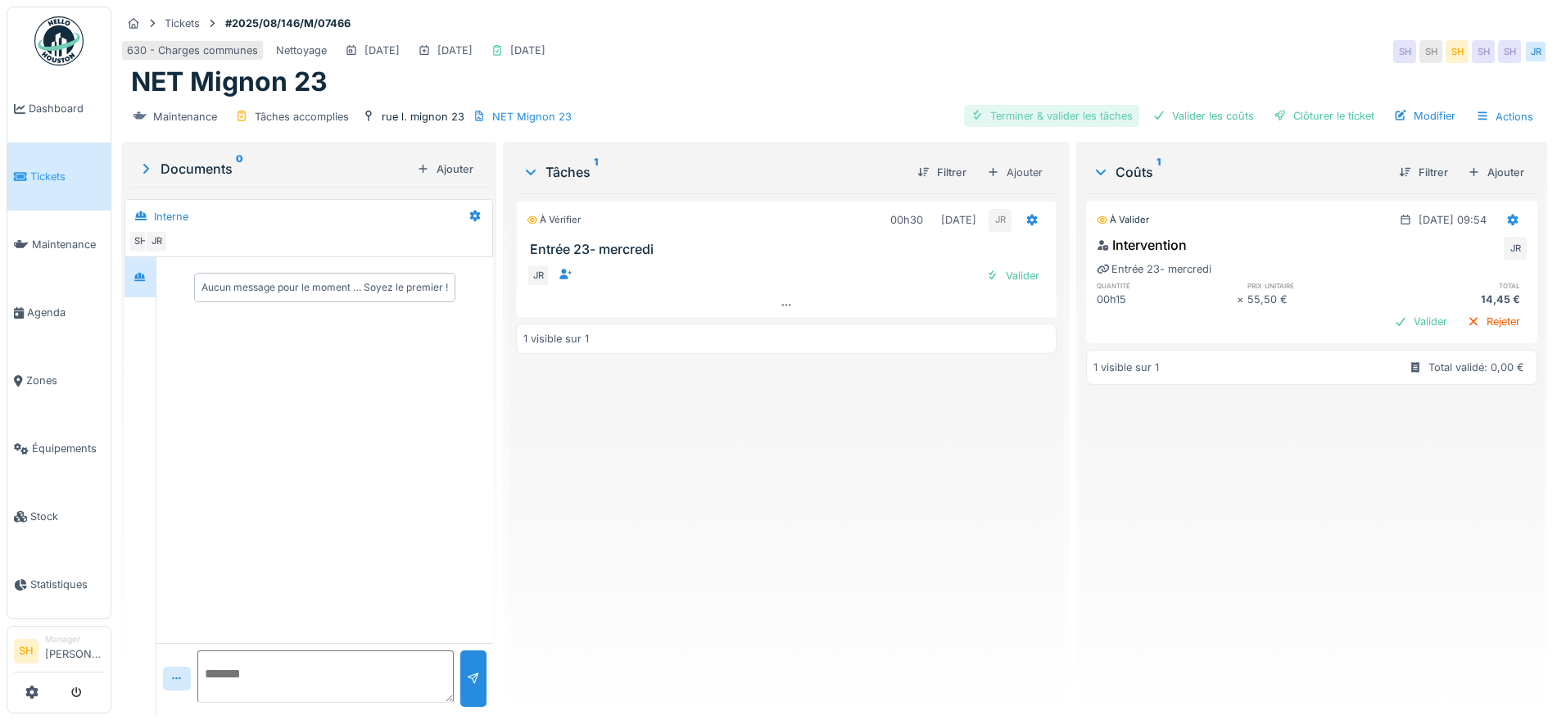
click at [1034, 118] on div "Terminer & valider les tâches" at bounding box center [1051, 116] width 175 height 22
drag, startPoint x: 1185, startPoint y: 118, endPoint x: 1274, endPoint y: 119, distance: 88.5
click at [1187, 118] on div "Valider les coûts" at bounding box center [1203, 116] width 115 height 22
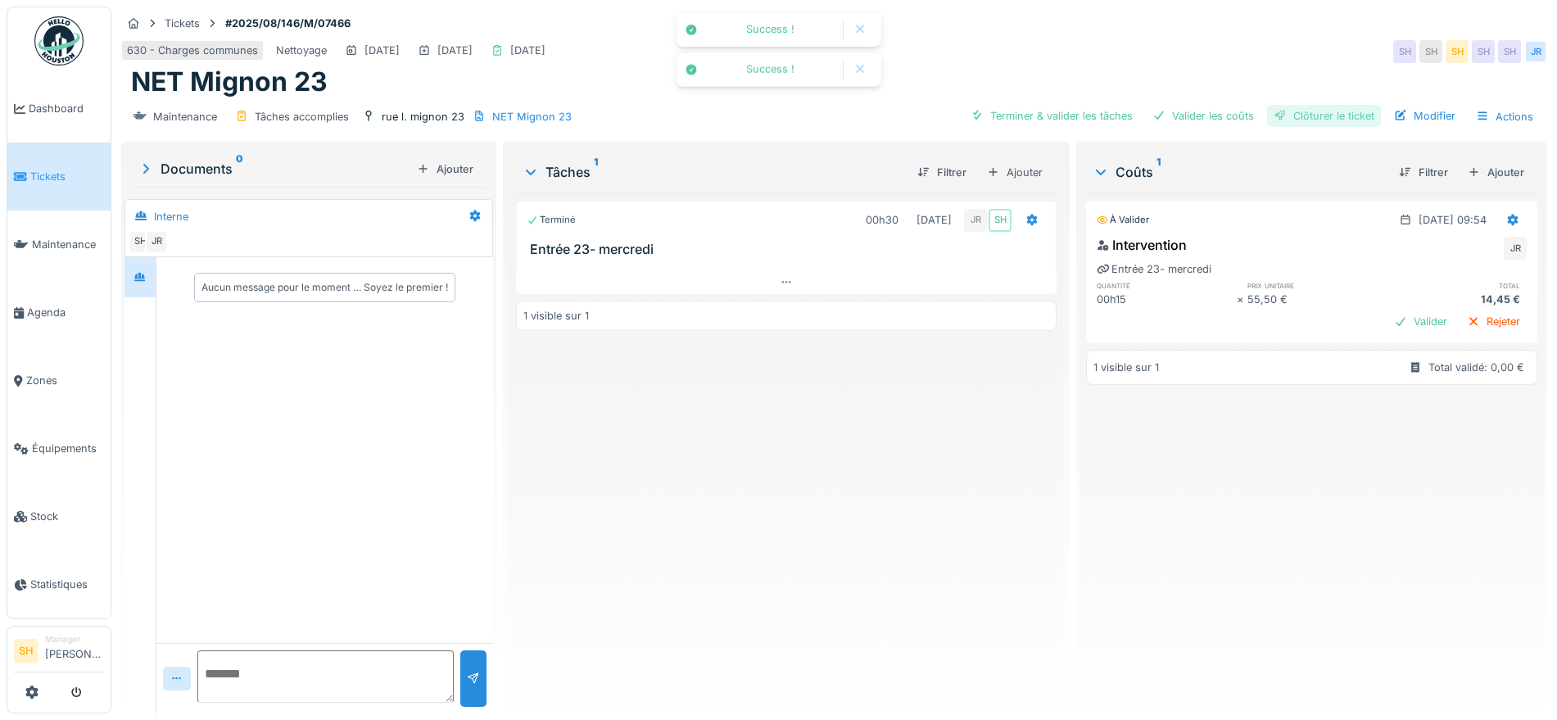
click at [1299, 119] on div "Clôturer le ticket" at bounding box center [1324, 116] width 114 height 22
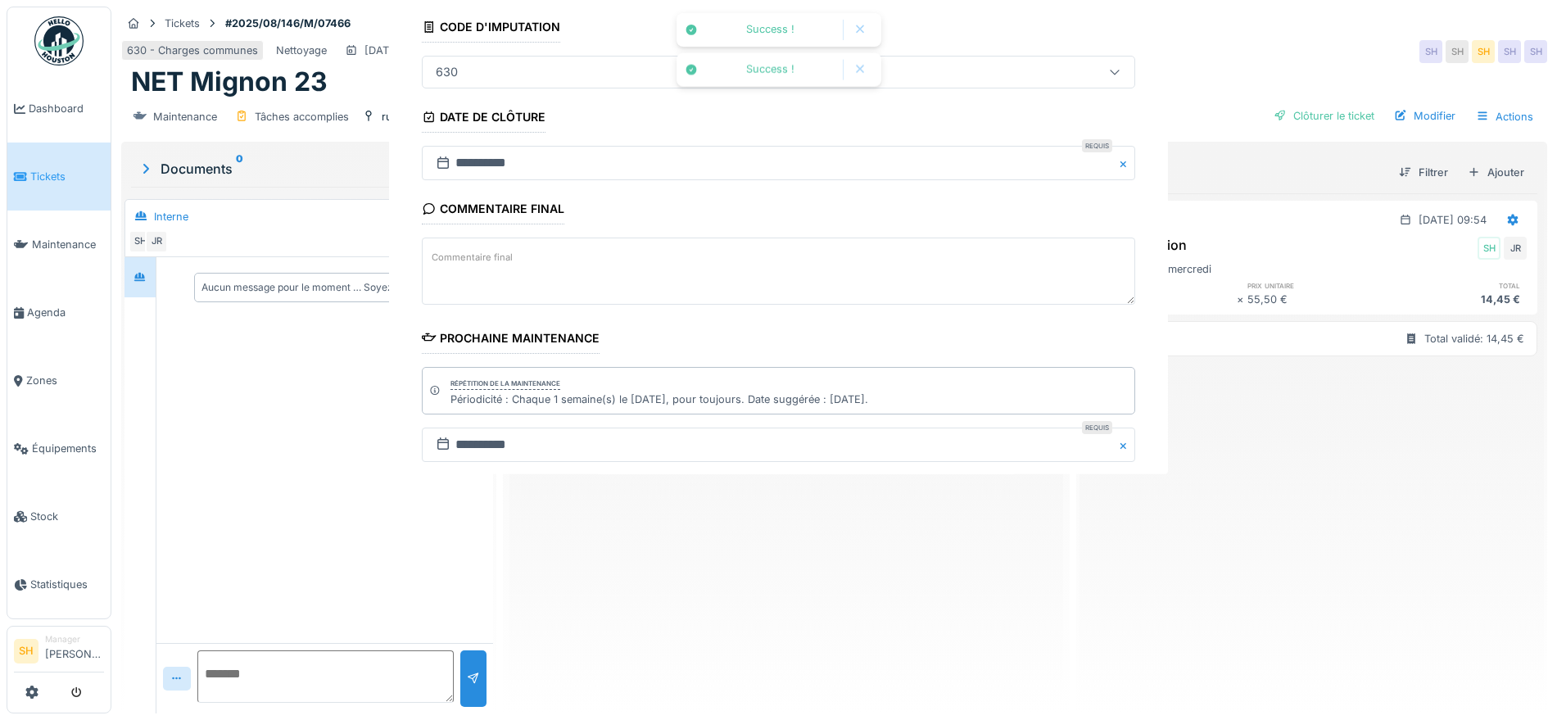
scroll to position [140, 0]
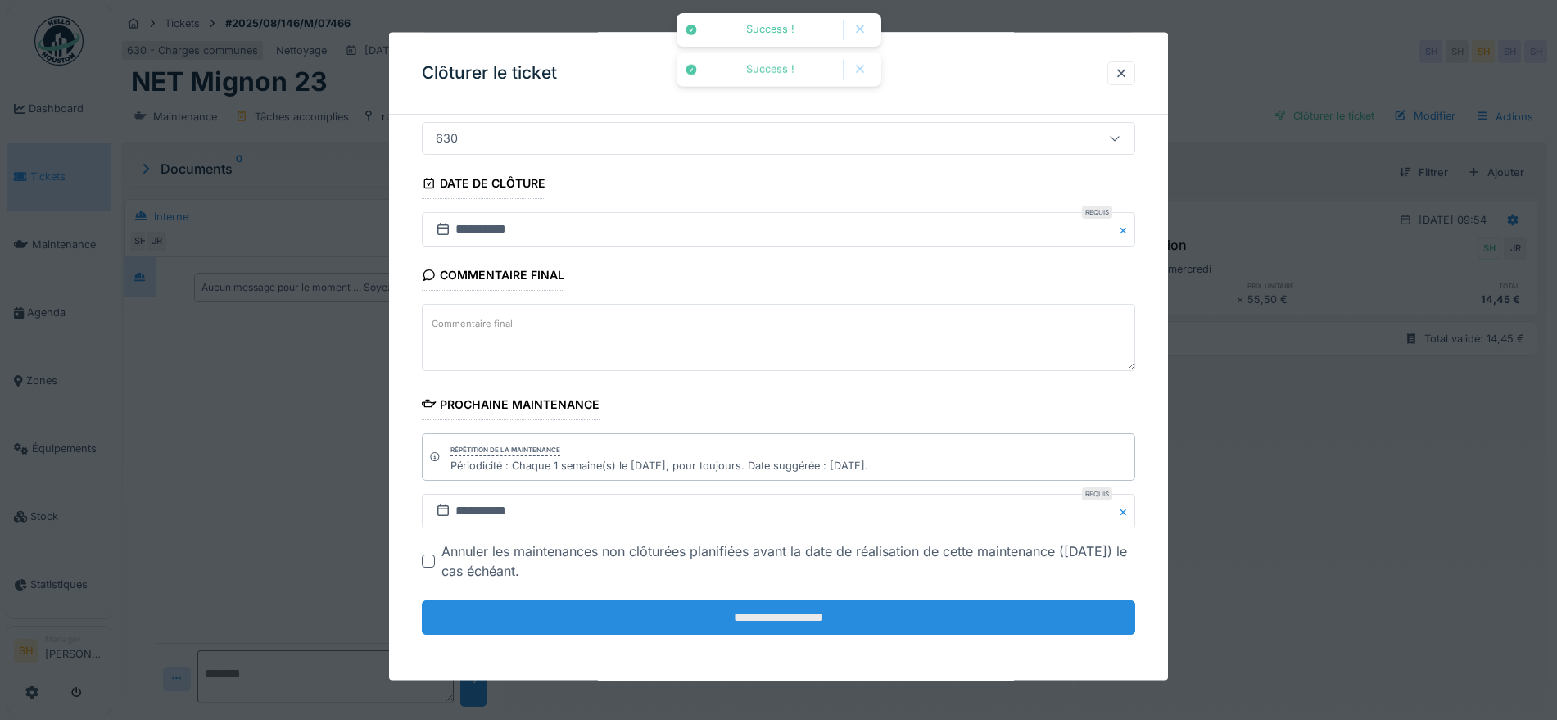
click at [865, 613] on input "**********" at bounding box center [778, 617] width 713 height 34
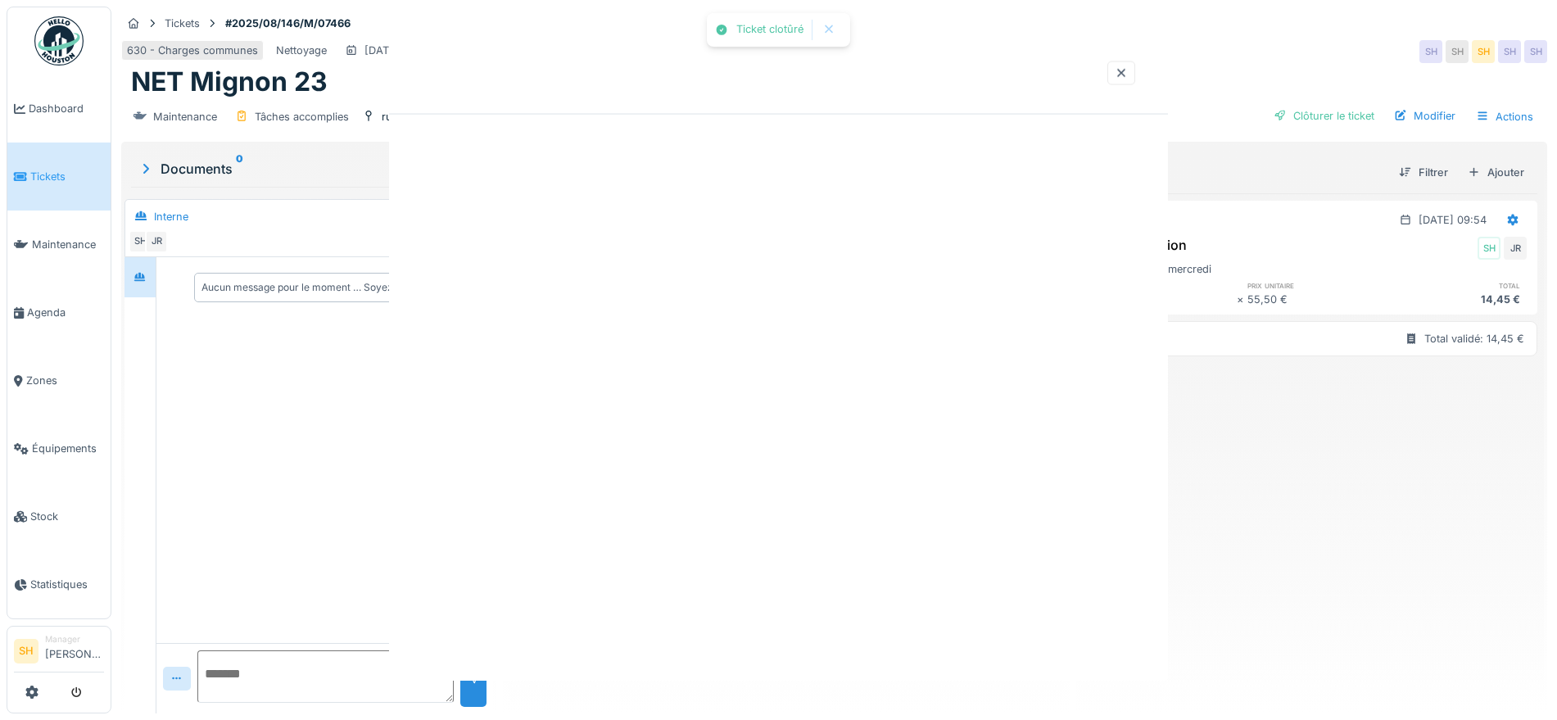
scroll to position [0, 0]
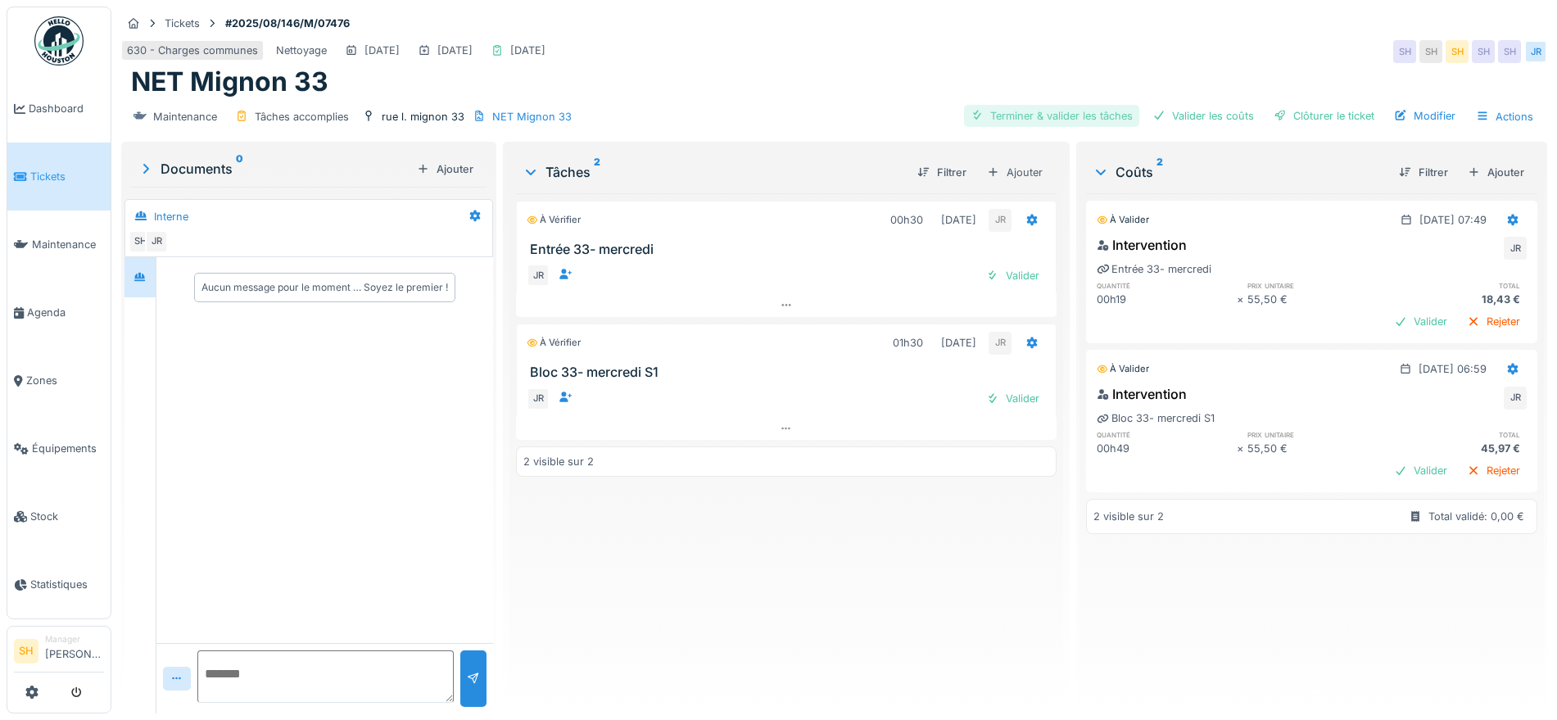
click at [1083, 117] on div "Terminer & valider les tâches" at bounding box center [1051, 116] width 175 height 22
drag, startPoint x: 1171, startPoint y: 117, endPoint x: 1196, endPoint y: 120, distance: 24.7
click at [1173, 118] on div "Valider les coûts" at bounding box center [1203, 116] width 115 height 22
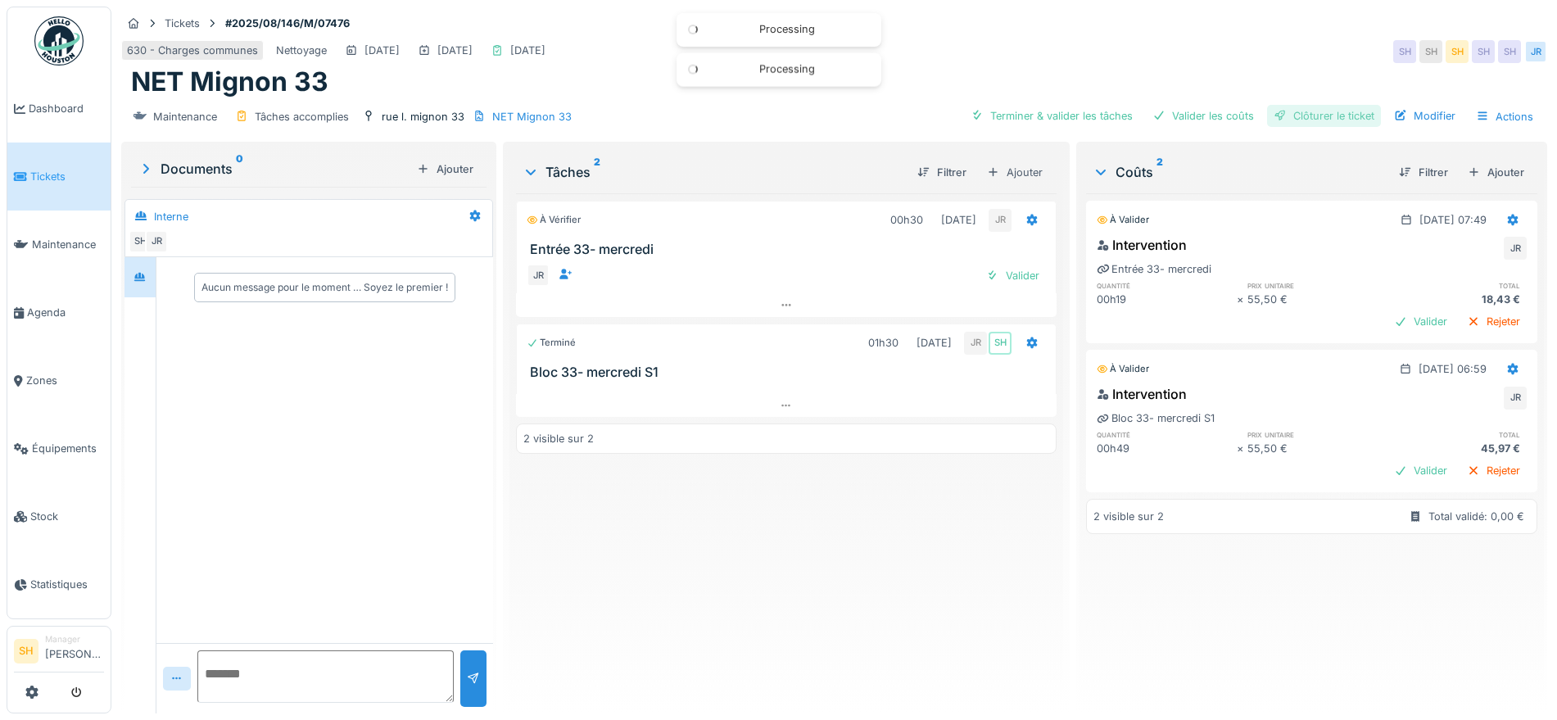
click at [1294, 120] on div "Clôturer le ticket" at bounding box center [1324, 116] width 114 height 22
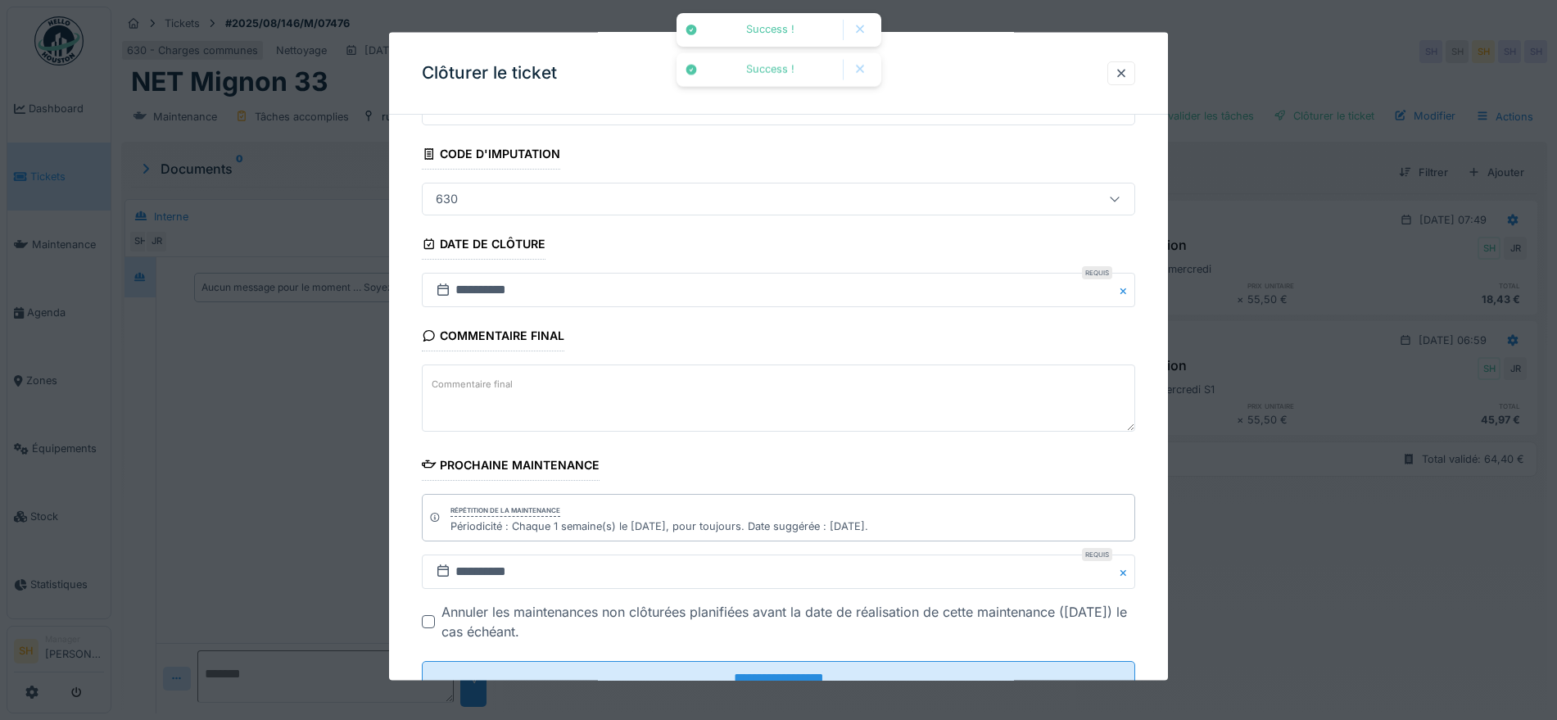
scroll to position [140, 0]
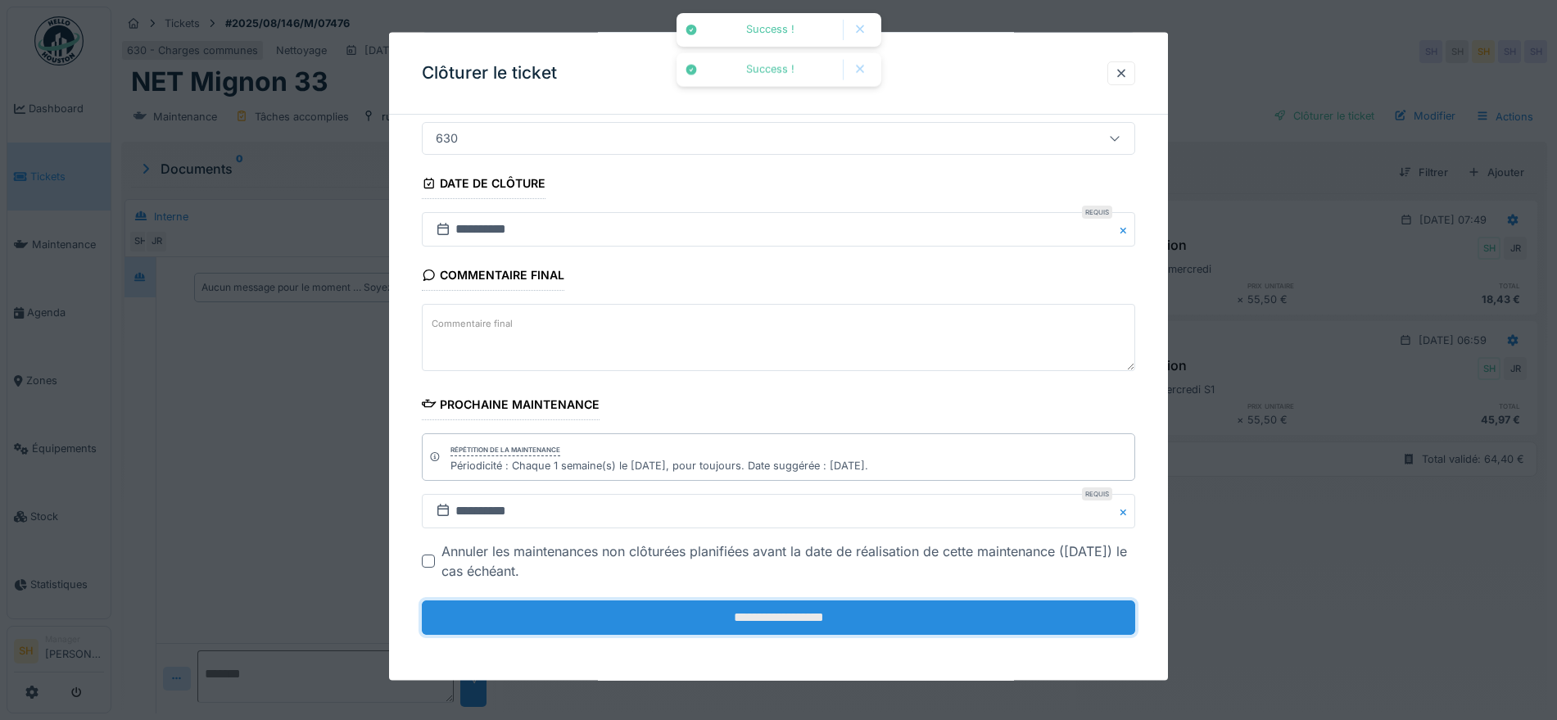
click at [870, 615] on input "**********" at bounding box center [778, 617] width 713 height 34
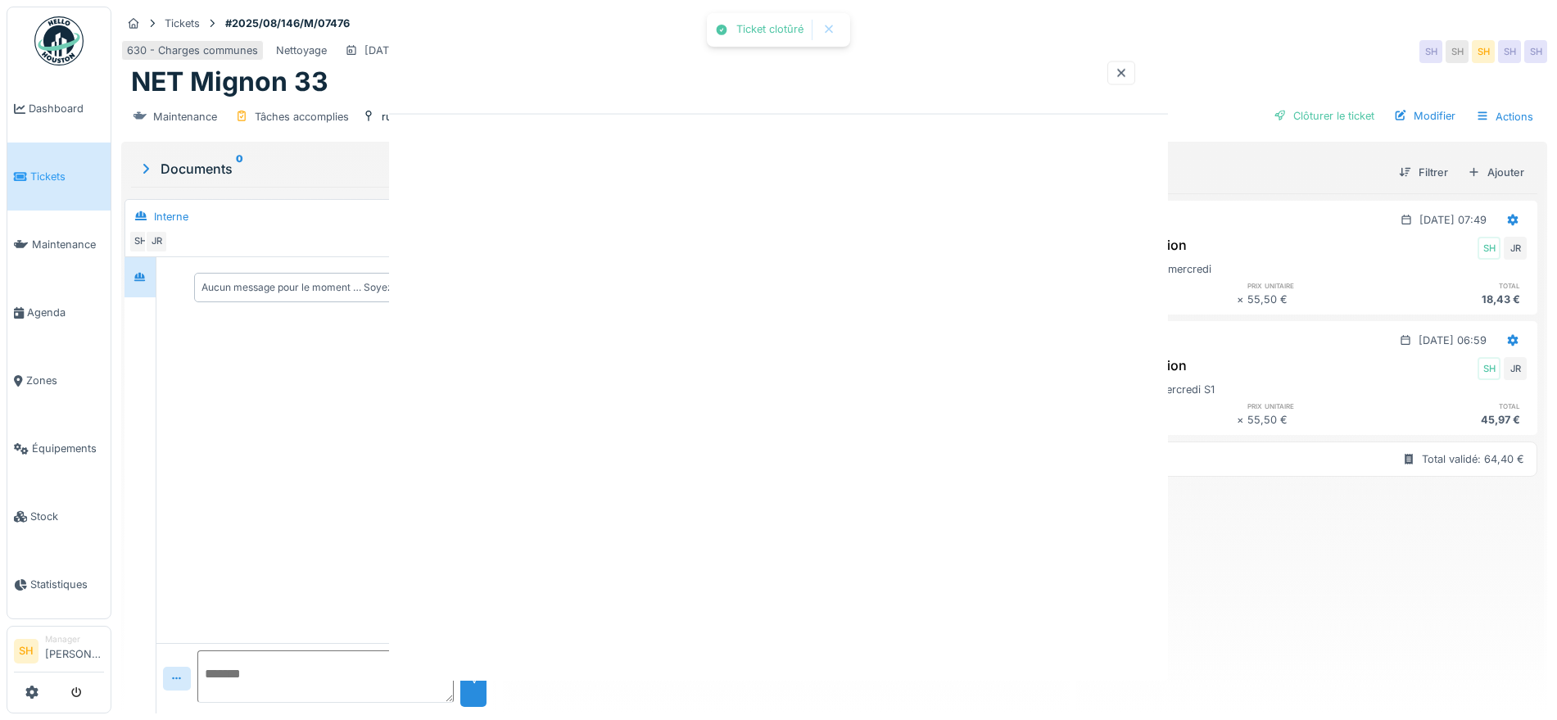
scroll to position [0, 0]
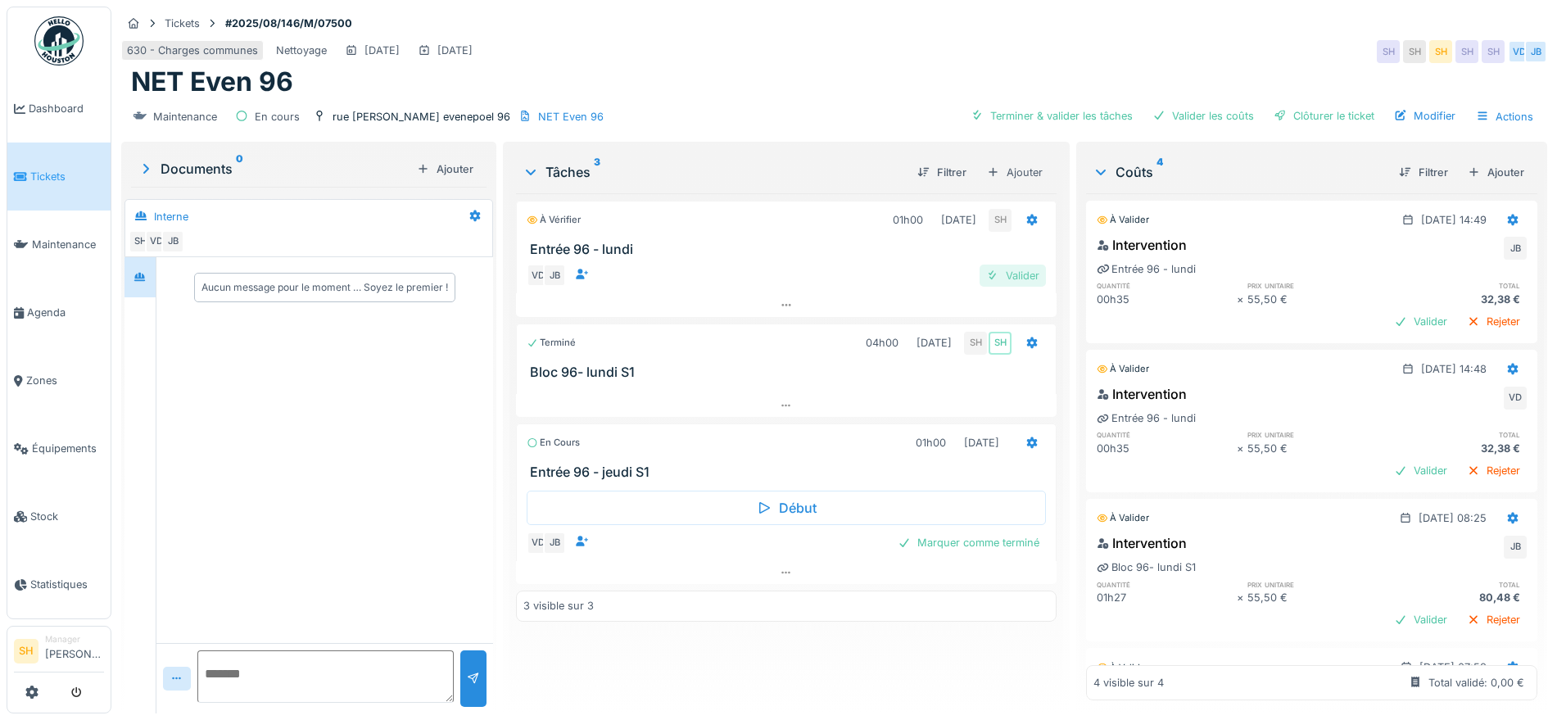
click at [1011, 273] on div "Valider" at bounding box center [1013, 276] width 66 height 22
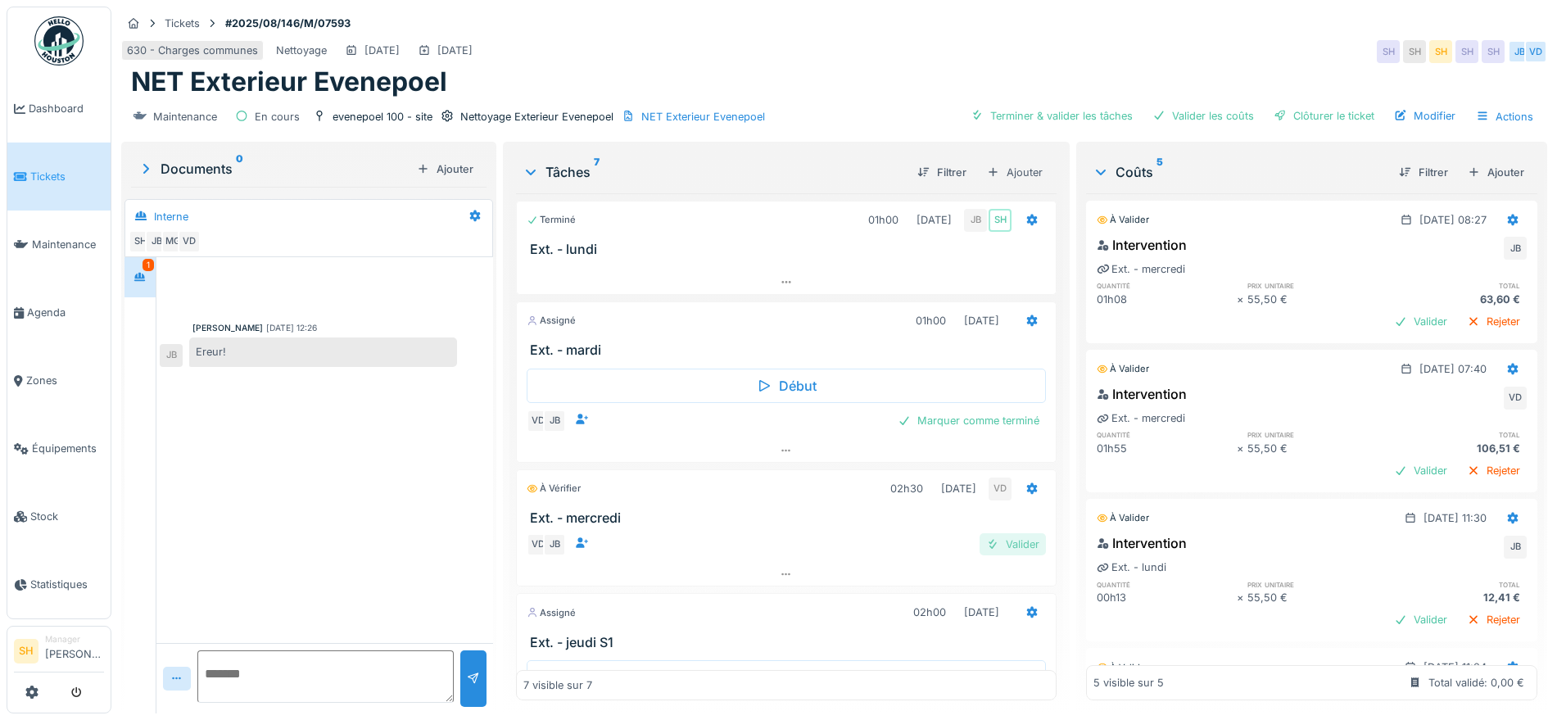
click at [1012, 533] on div "Valider" at bounding box center [1013, 544] width 66 height 22
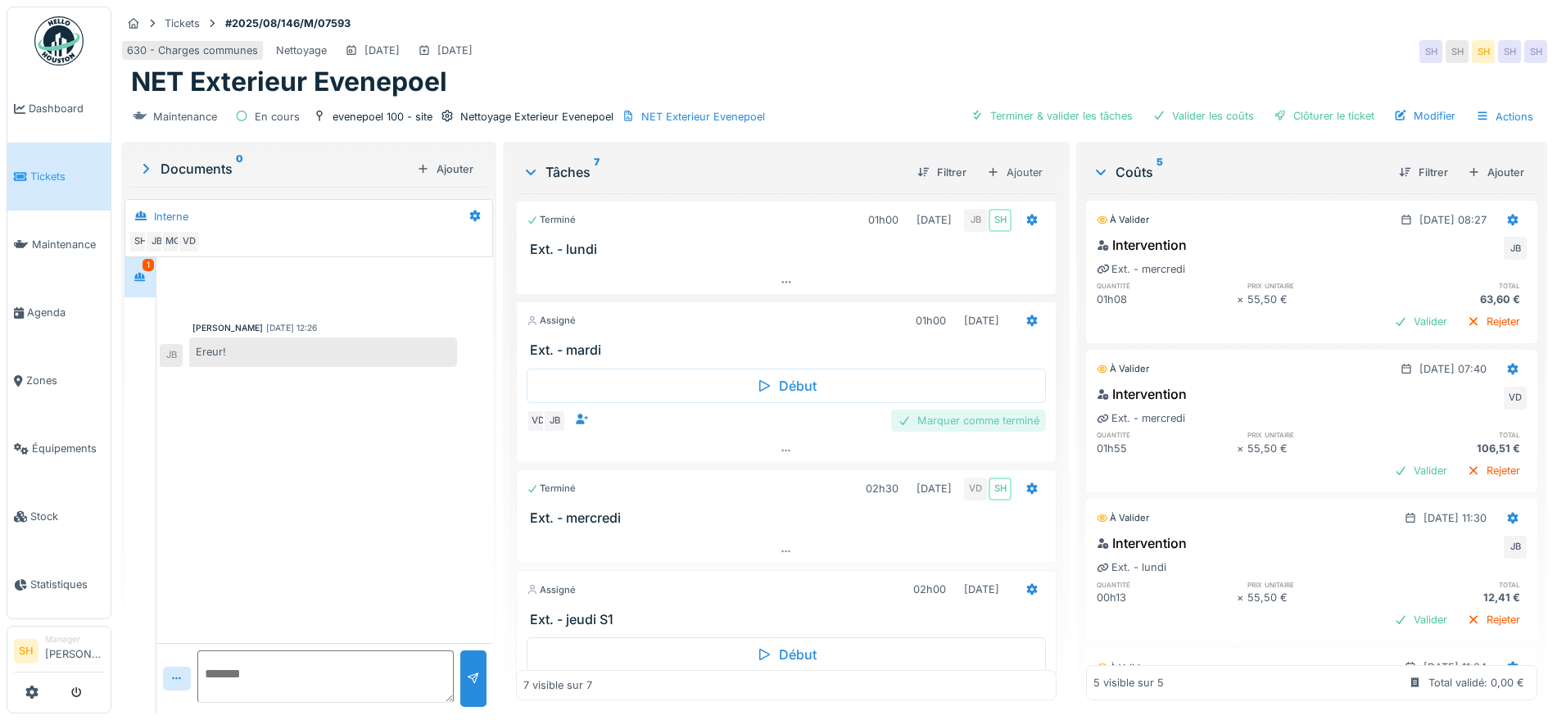
click at [972, 410] on div "Marquer comme terminé" at bounding box center [968, 421] width 155 height 22
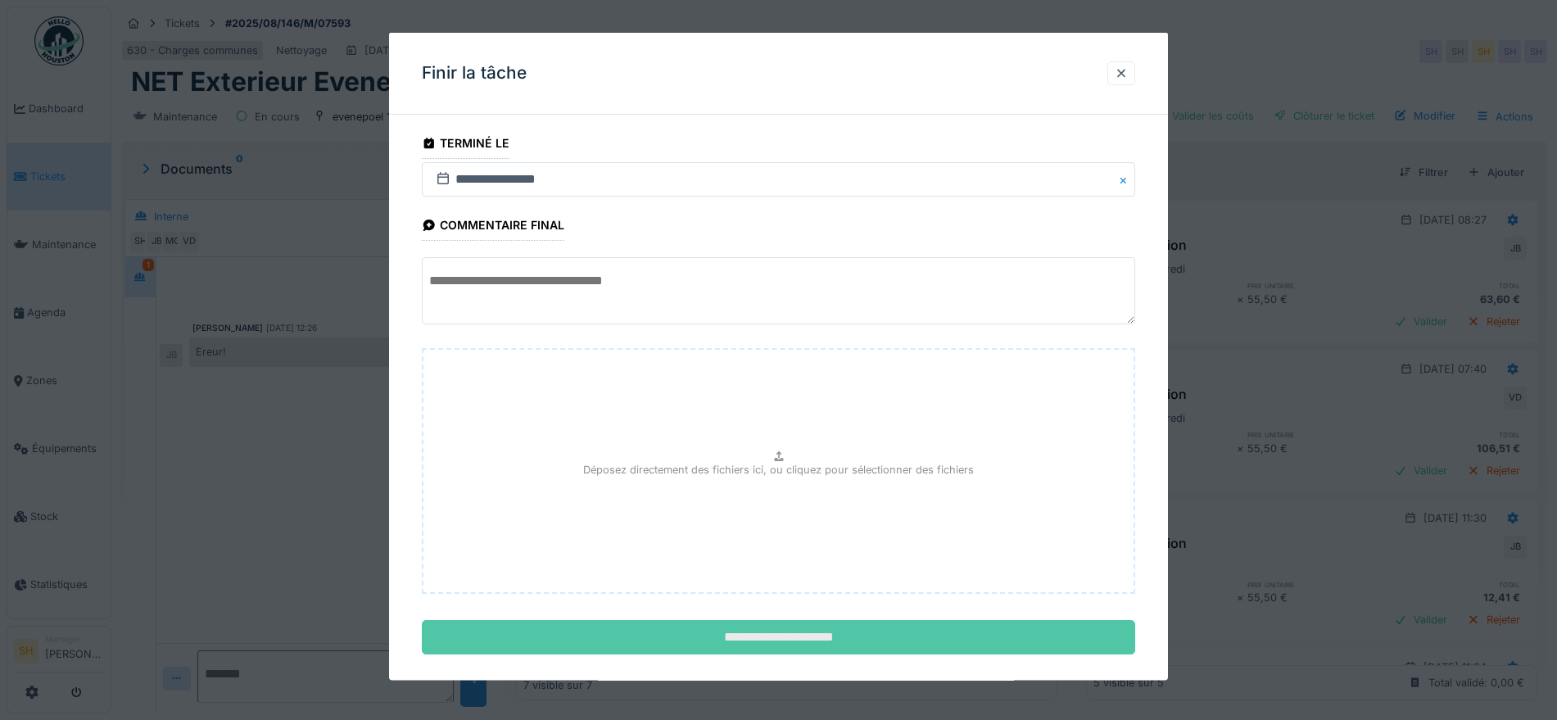
click at [934, 624] on input "**********" at bounding box center [778, 637] width 713 height 34
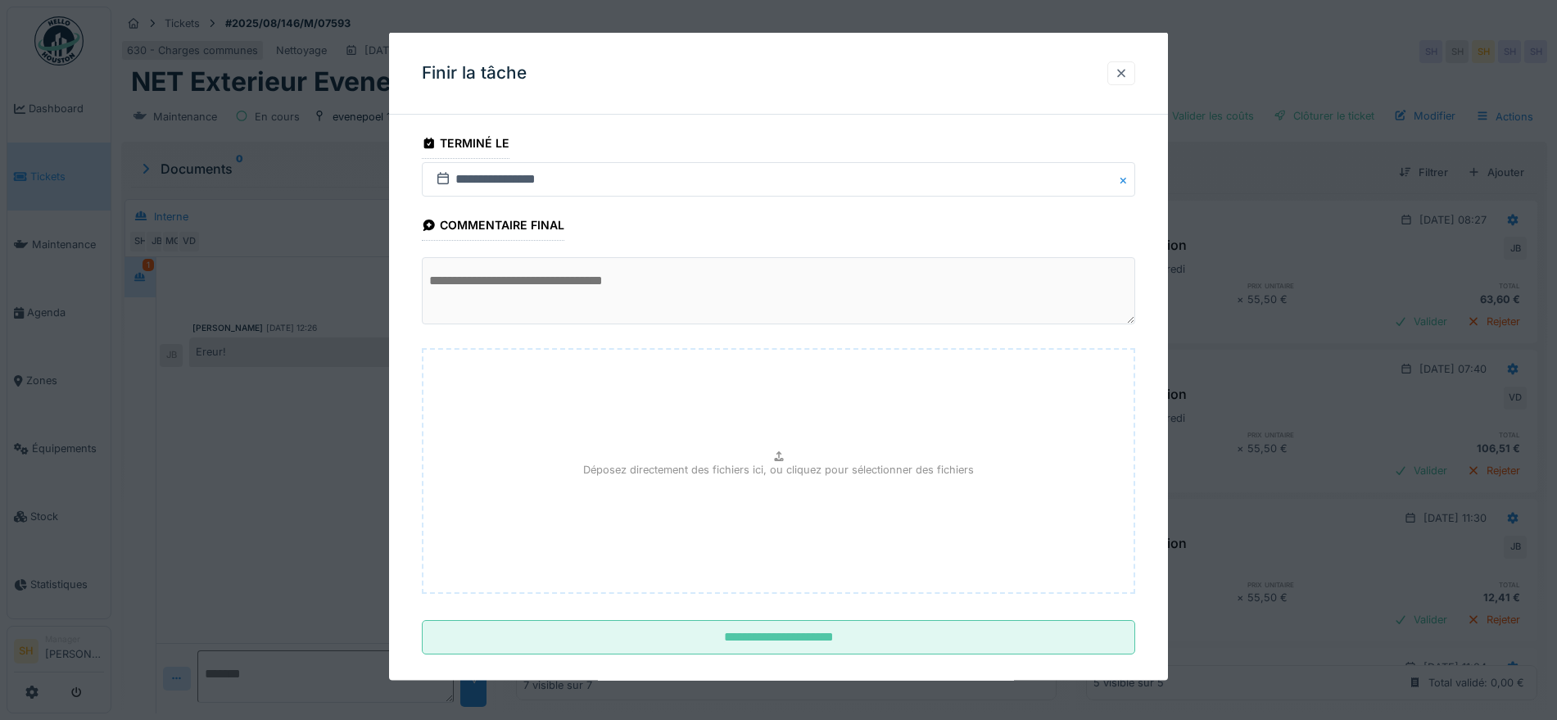
click at [1121, 69] on div at bounding box center [1121, 73] width 28 height 24
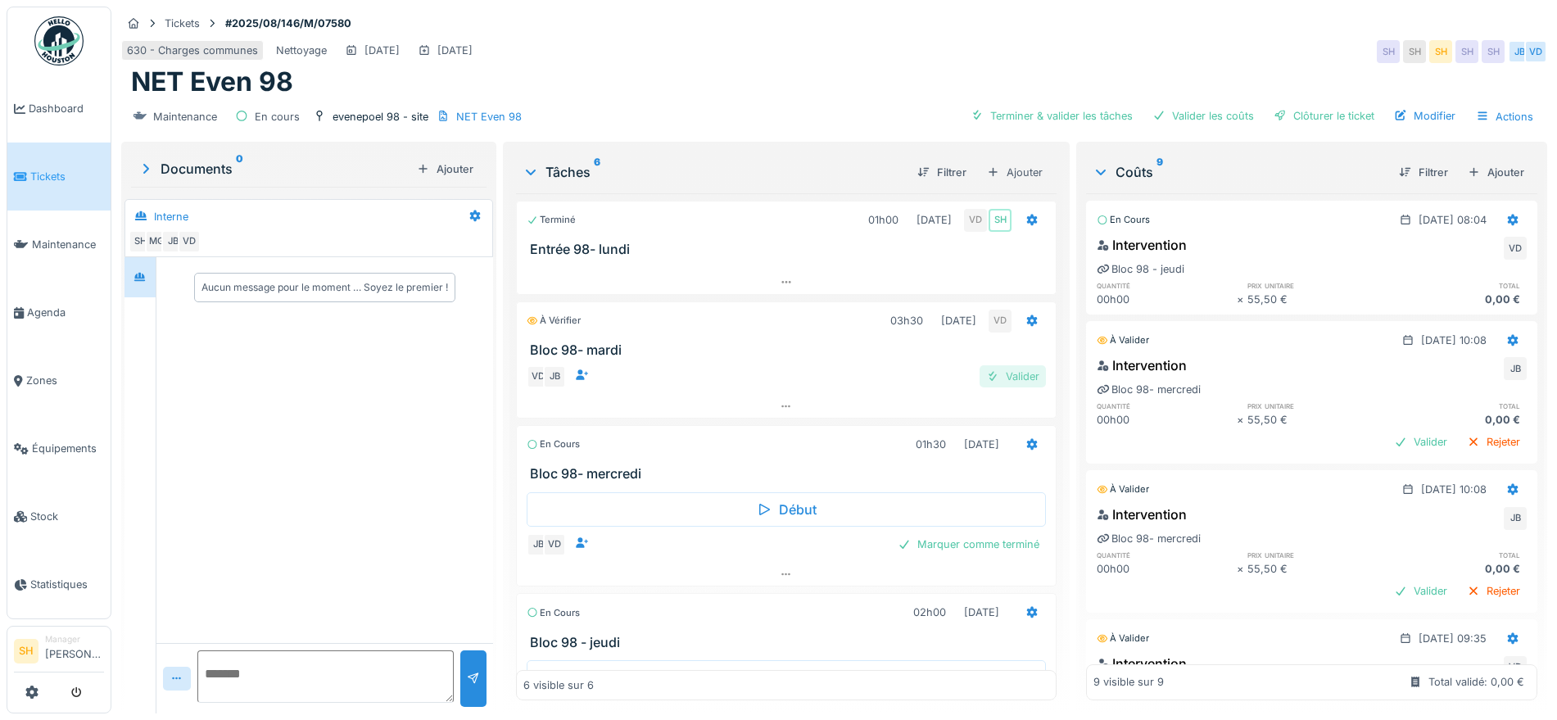
click at [980, 370] on div "Valider" at bounding box center [1013, 376] width 66 height 22
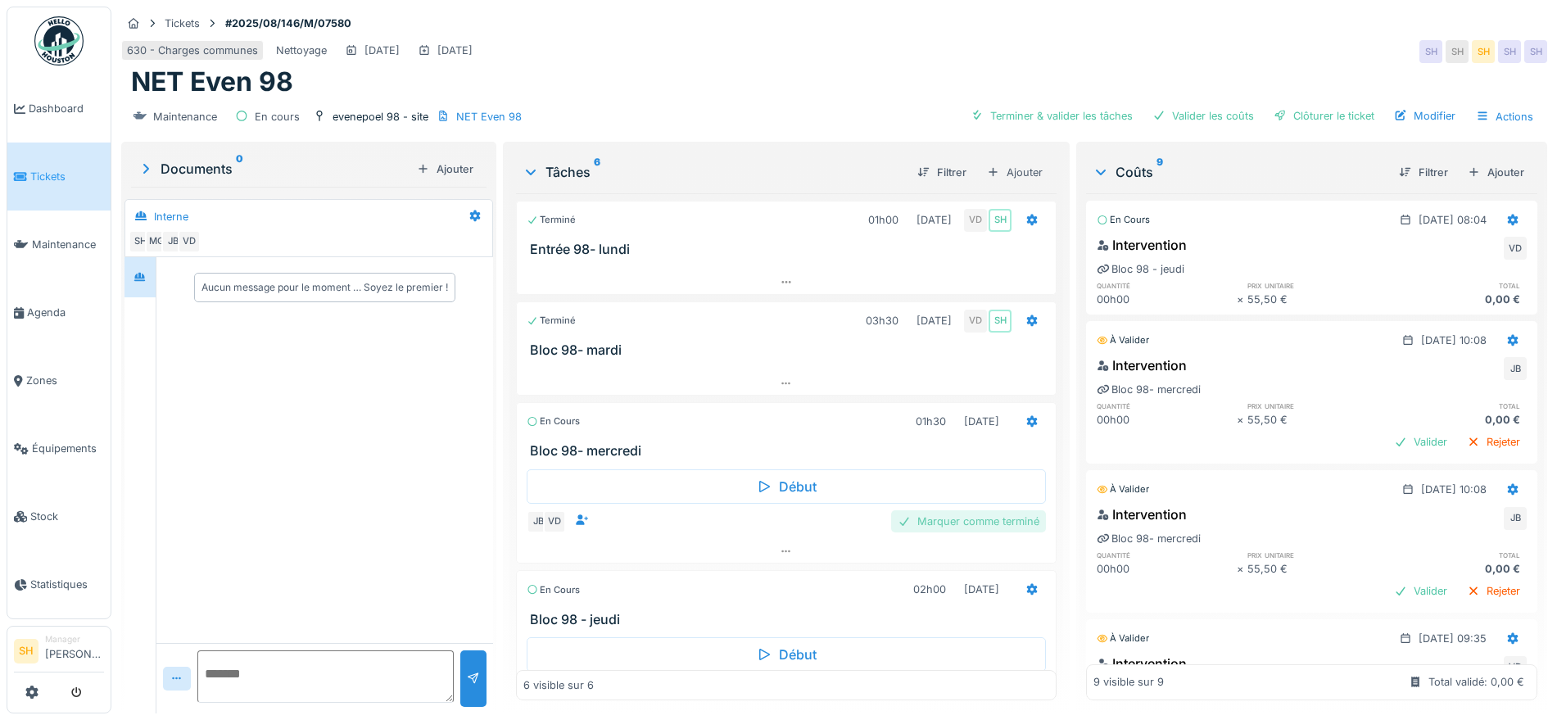
click at [917, 519] on div "Marquer comme terminé" at bounding box center [968, 521] width 155 height 22
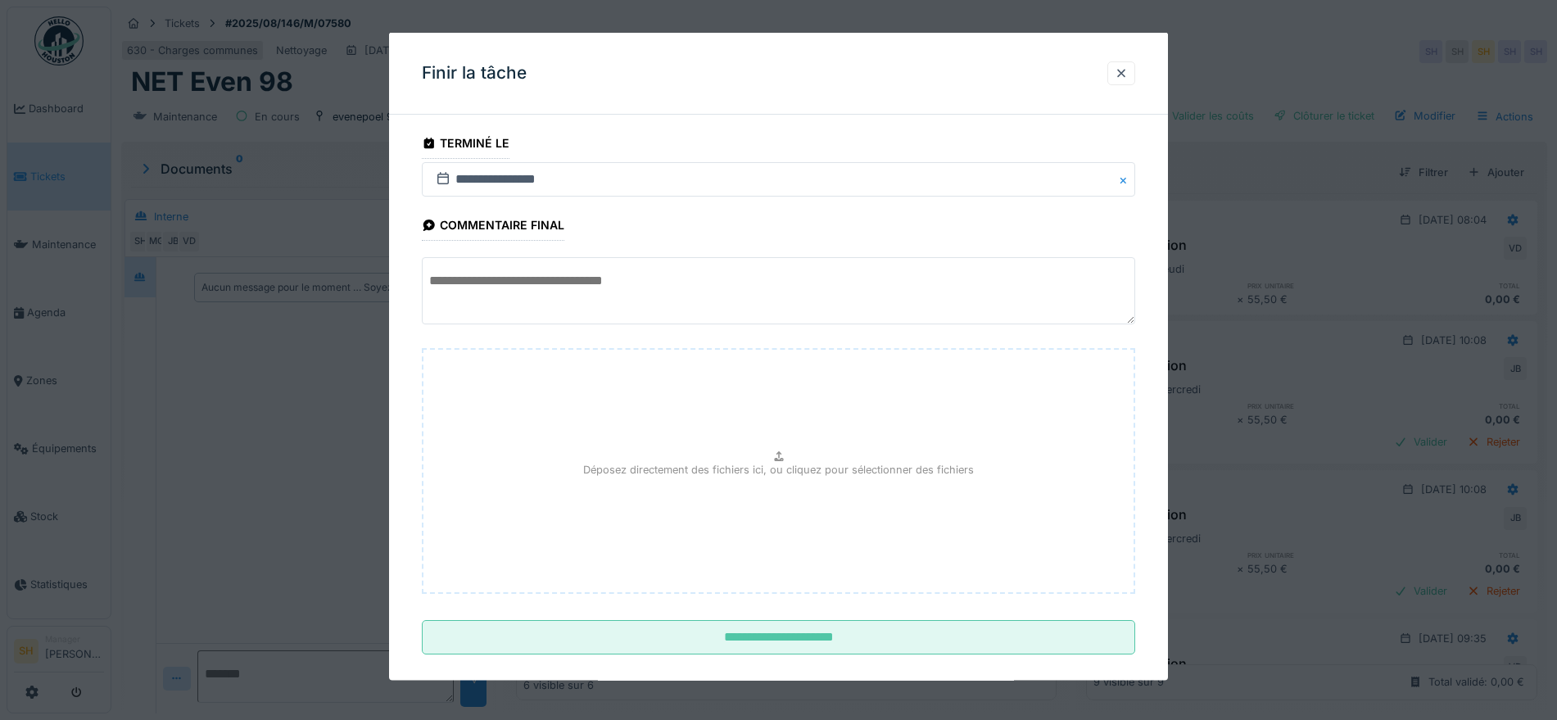
click at [633, 287] on textarea at bounding box center [778, 290] width 713 height 67
click at [726, 283] on textarea "**********" at bounding box center [778, 290] width 713 height 67
drag, startPoint x: 1077, startPoint y: 283, endPoint x: 355, endPoint y: 281, distance: 721.6
click at [355, 281] on div "**********" at bounding box center [834, 360] width 1446 height 720
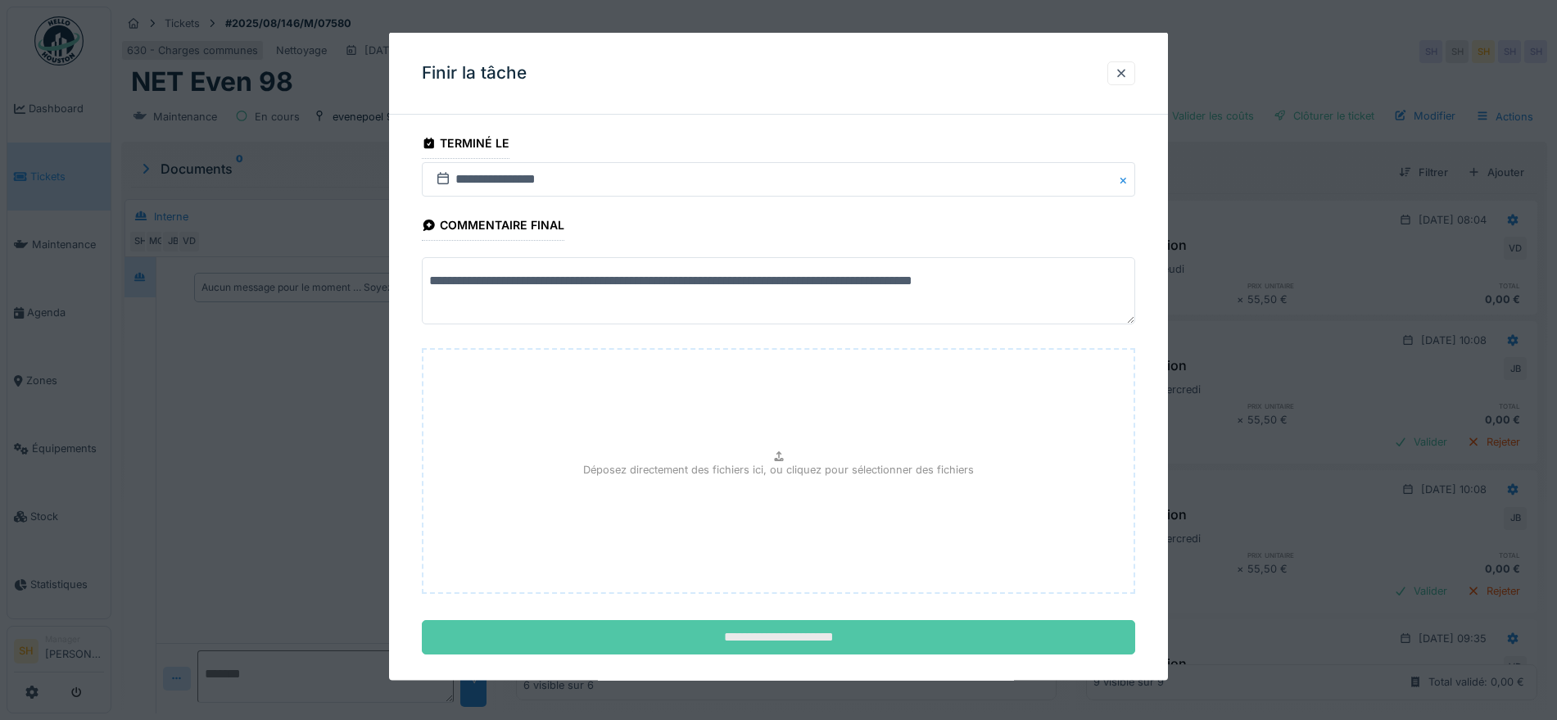
type textarea "**********"
click at [836, 640] on input "**********" at bounding box center [778, 637] width 713 height 34
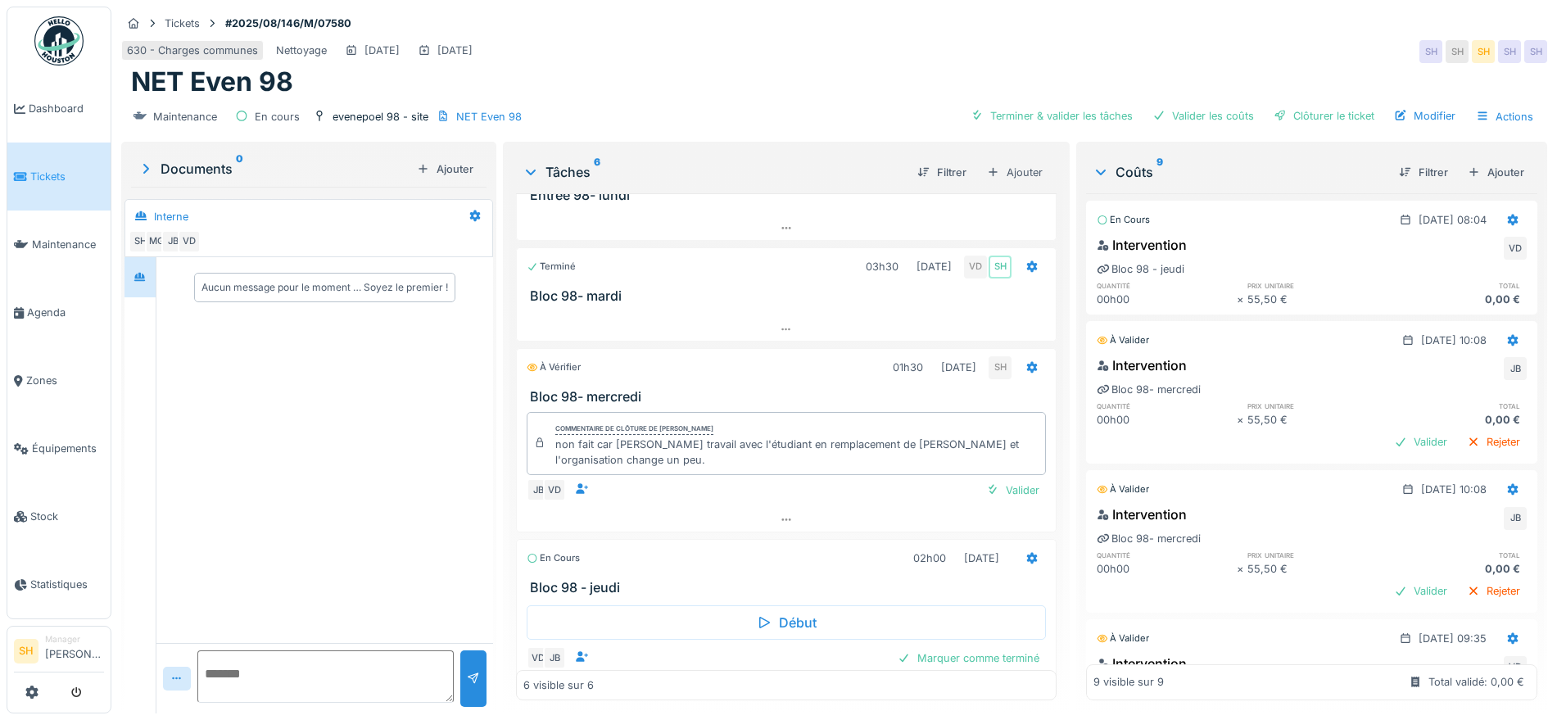
scroll to position [102, 0]
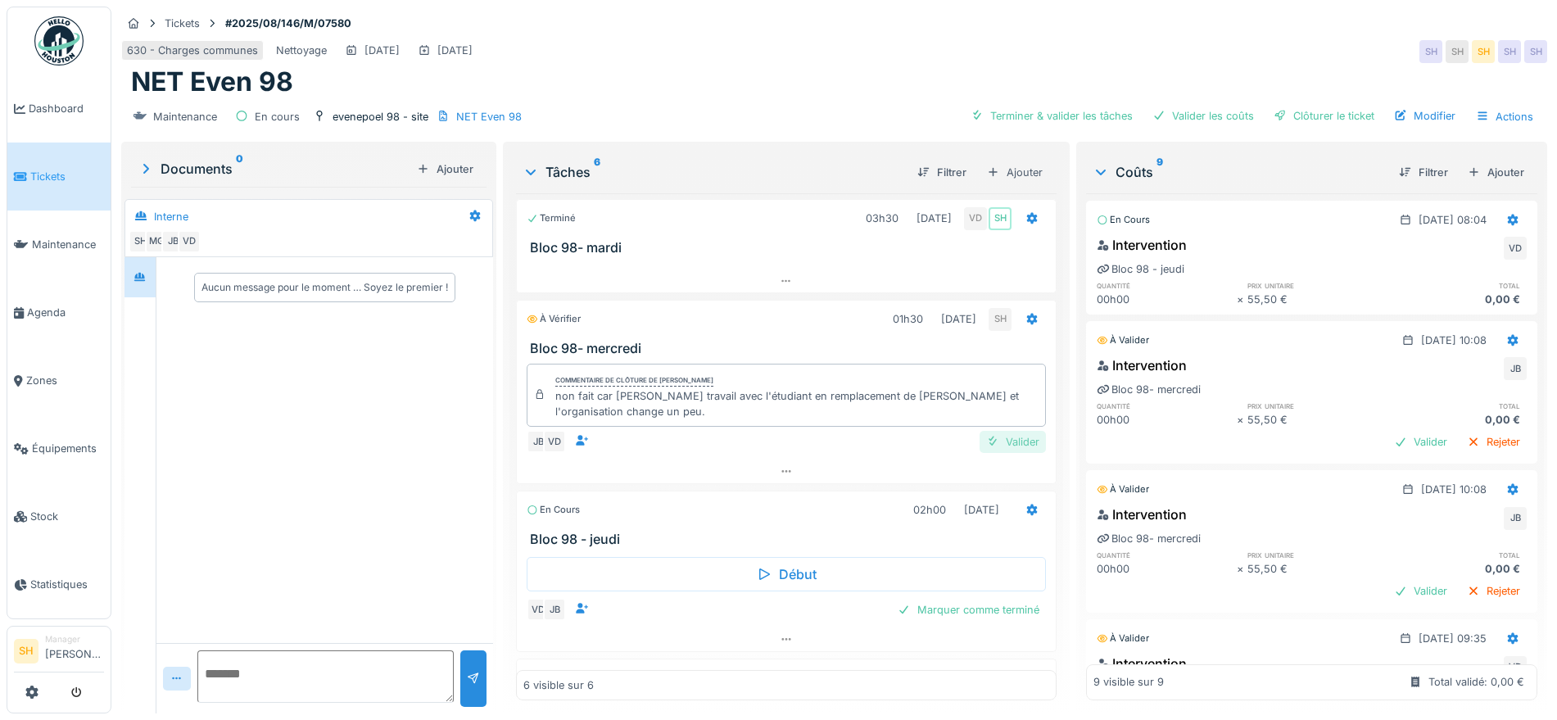
click at [1001, 441] on div "Valider" at bounding box center [1013, 442] width 66 height 22
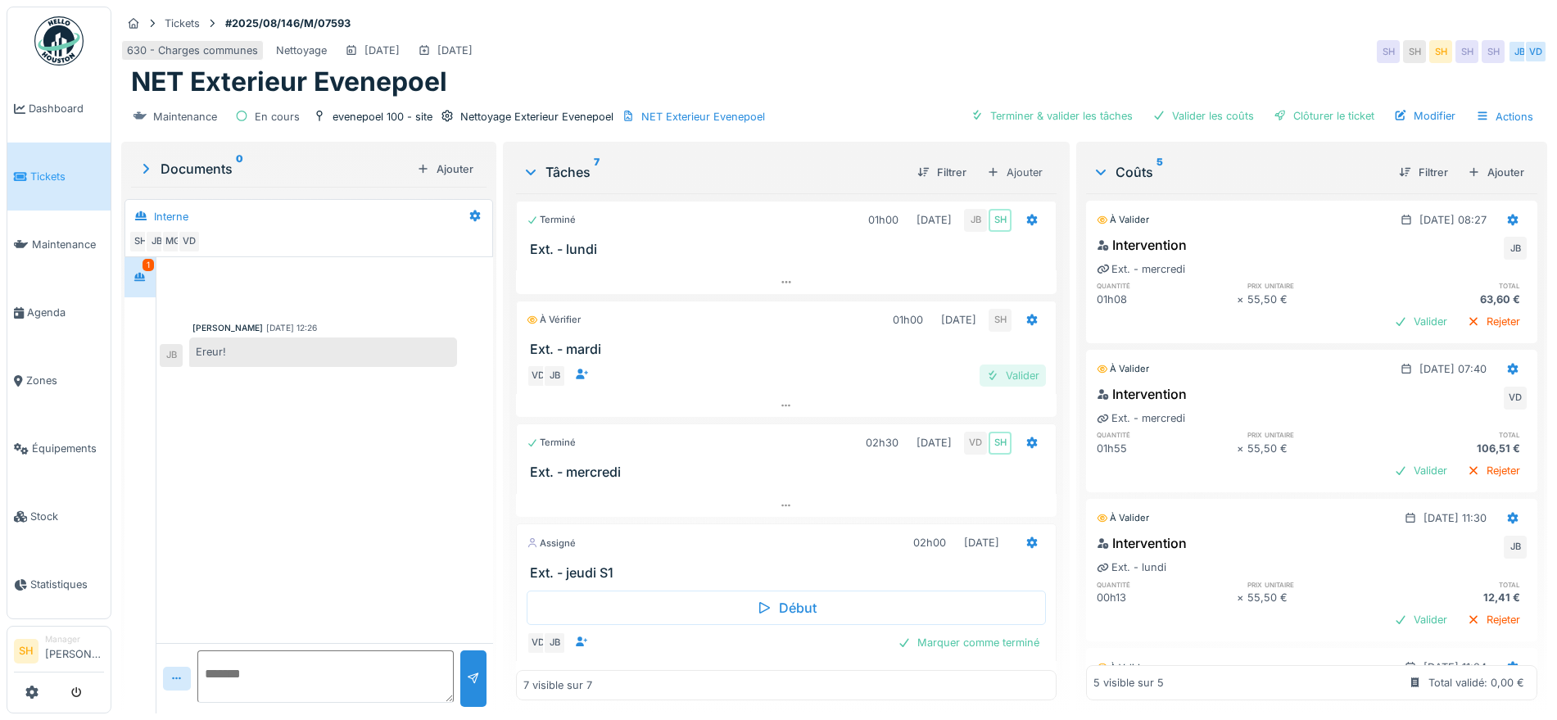
click at [987, 375] on div "Valider" at bounding box center [1013, 375] width 66 height 22
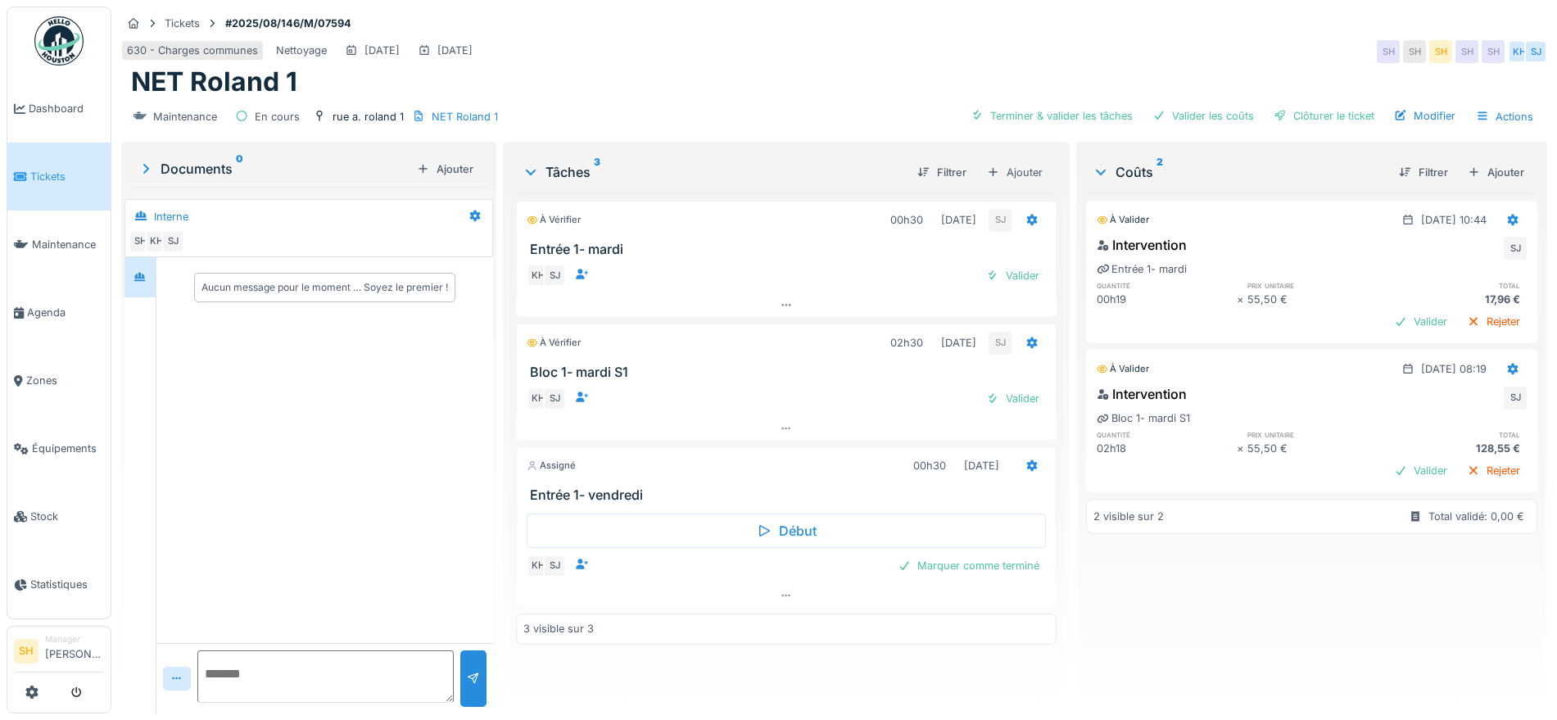
drag, startPoint x: 992, startPoint y: 391, endPoint x: 1000, endPoint y: 343, distance: 49.0
click at [992, 392] on div "Valider" at bounding box center [1013, 398] width 66 height 22
click at [998, 269] on div "Valider" at bounding box center [1013, 276] width 66 height 22
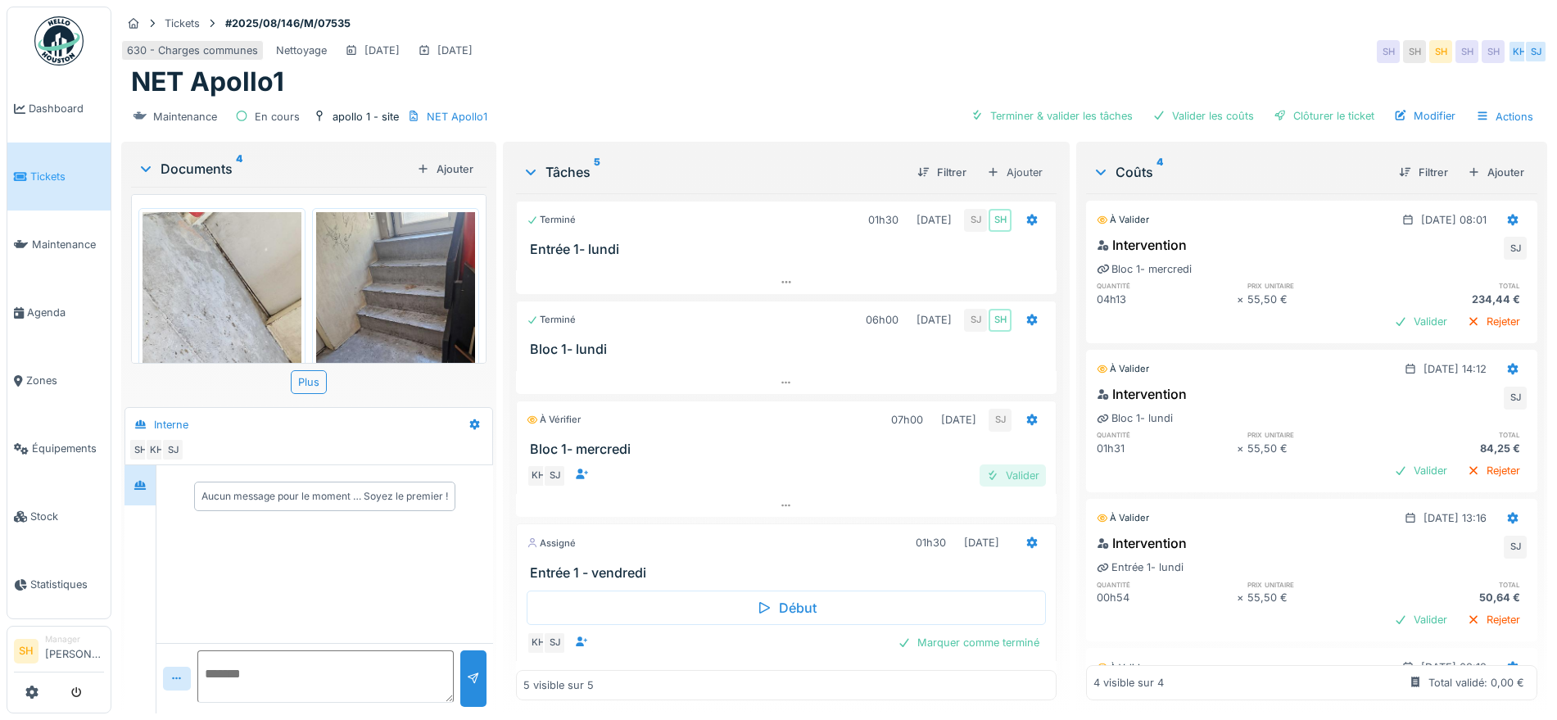
click at [1009, 471] on div "Valider" at bounding box center [1013, 475] width 66 height 22
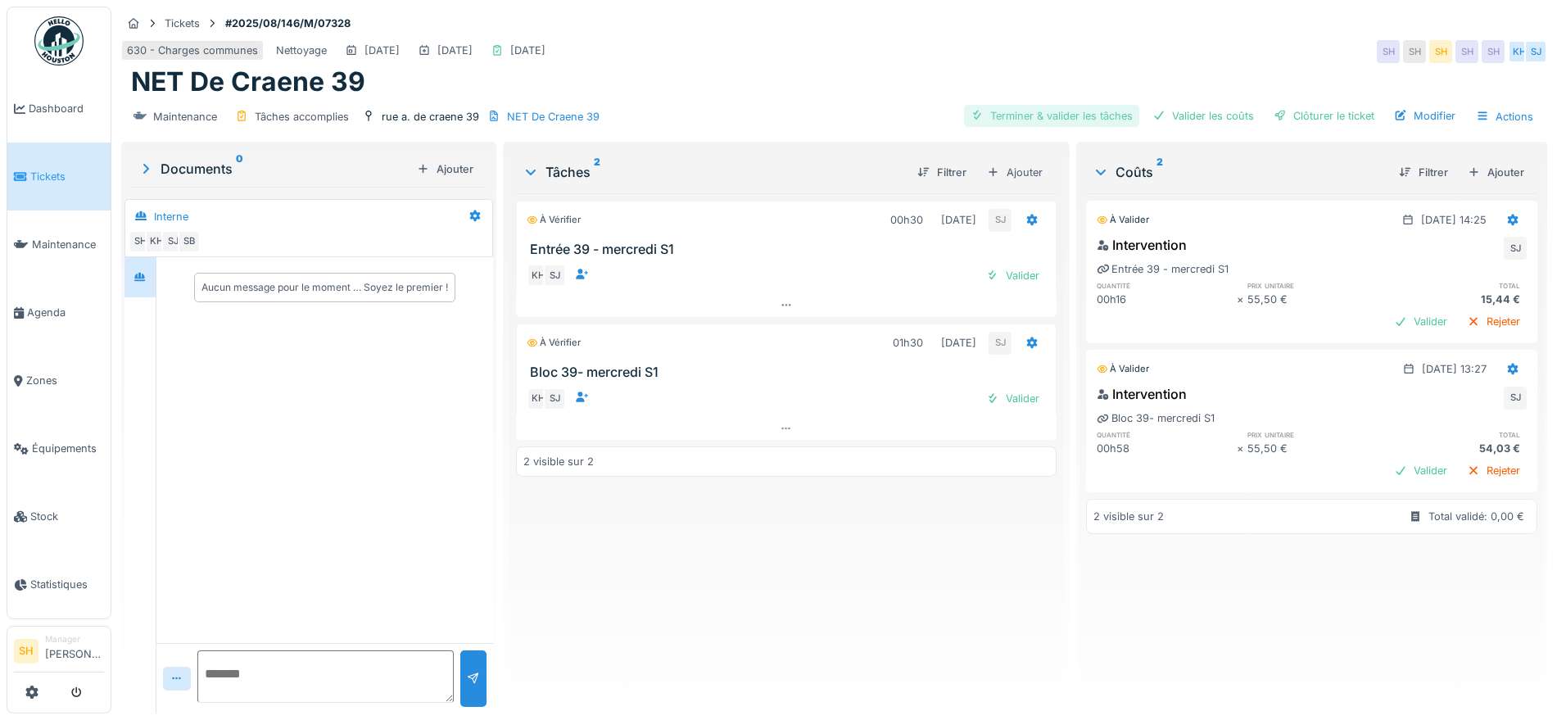
click at [1052, 109] on div "Terminer & valider les tâches" at bounding box center [1051, 116] width 175 height 22
click at [1157, 114] on div "Valider les coûts" at bounding box center [1203, 116] width 115 height 22
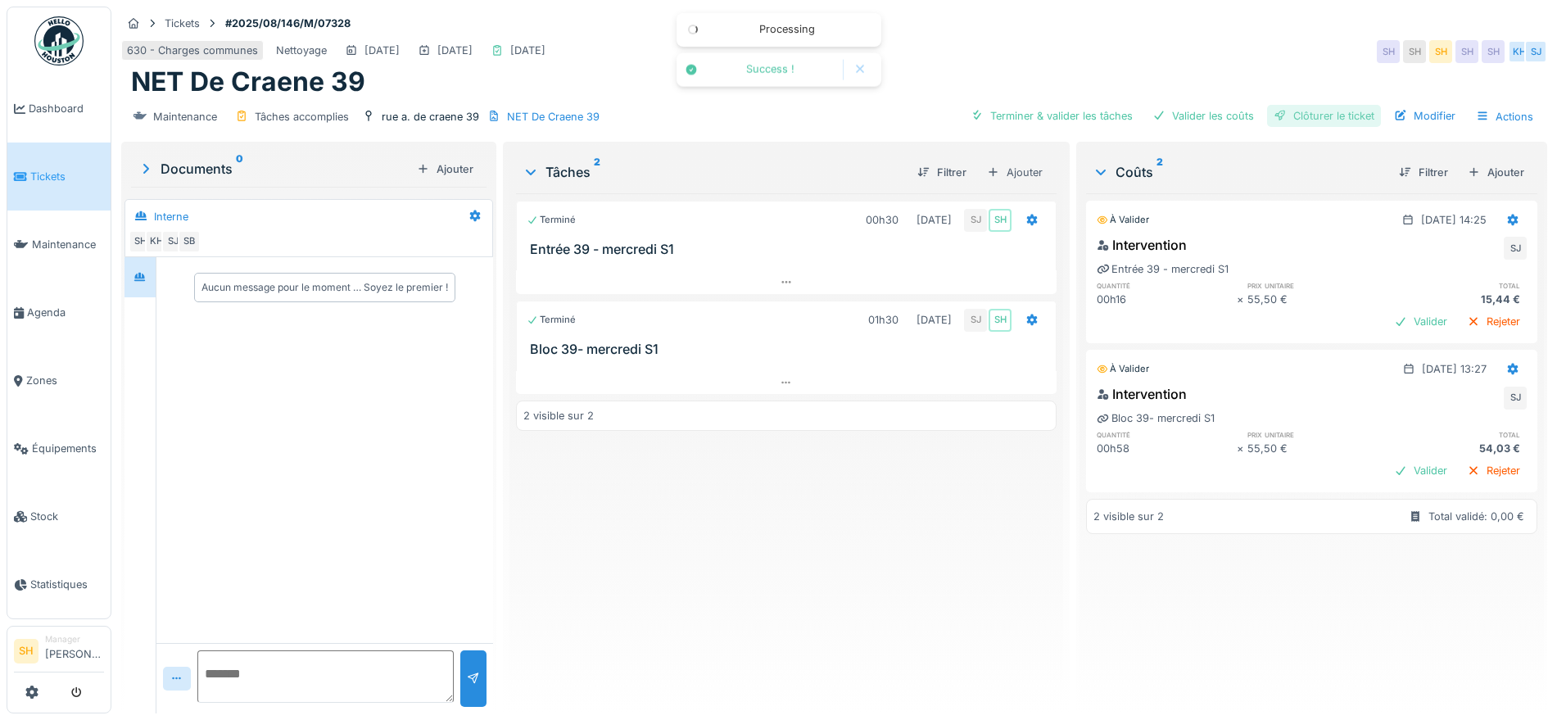
click at [1298, 121] on div "Clôturer le ticket" at bounding box center [1324, 116] width 114 height 22
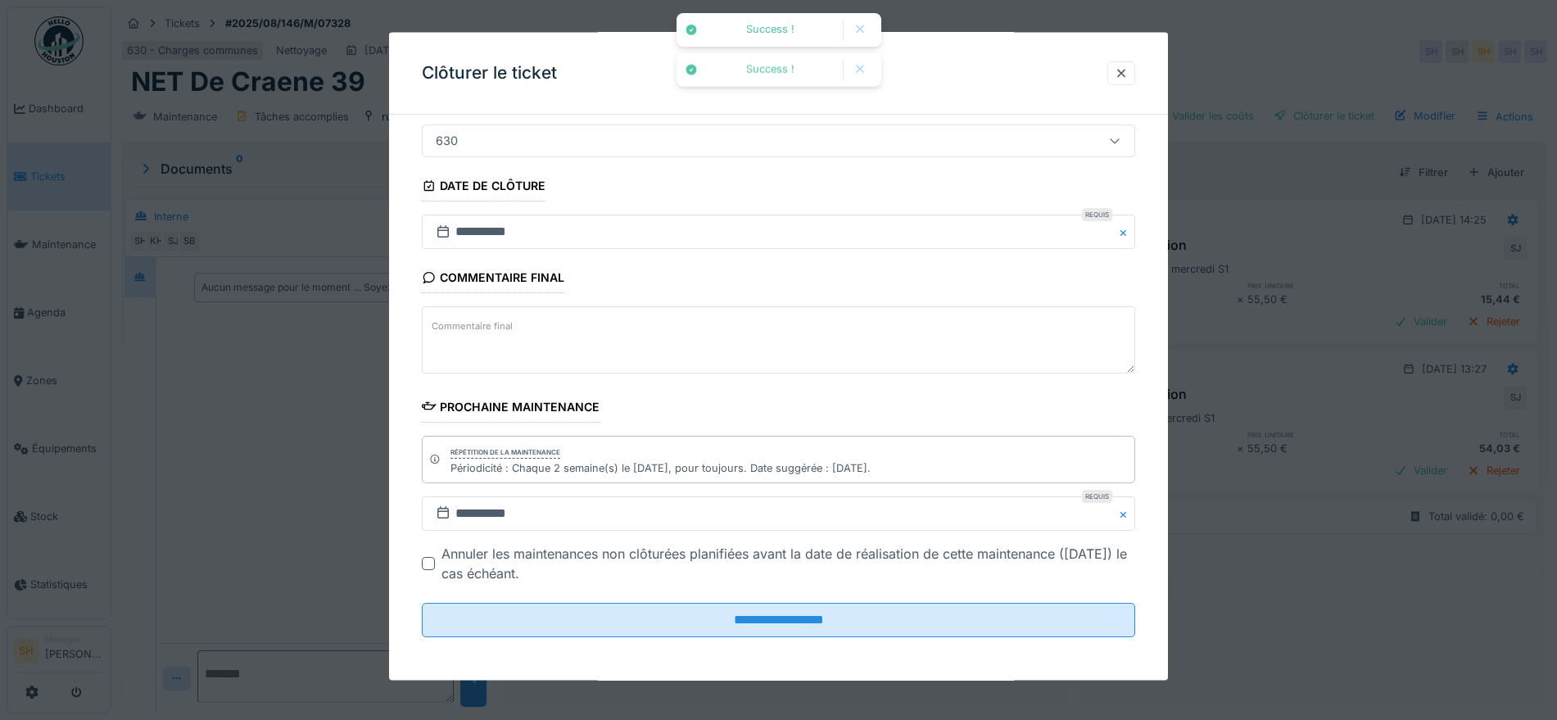
scroll to position [140, 0]
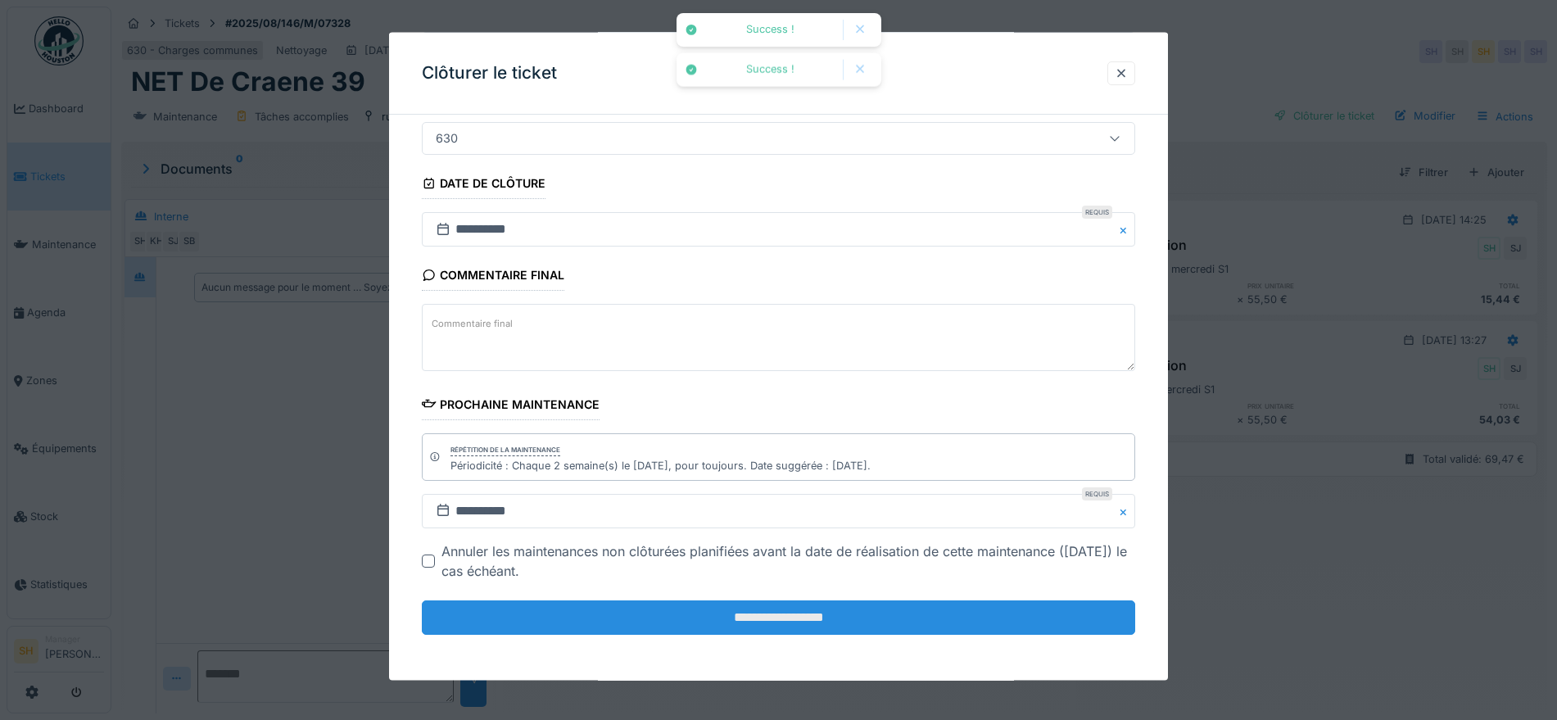
click at [903, 617] on input "**********" at bounding box center [778, 617] width 713 height 34
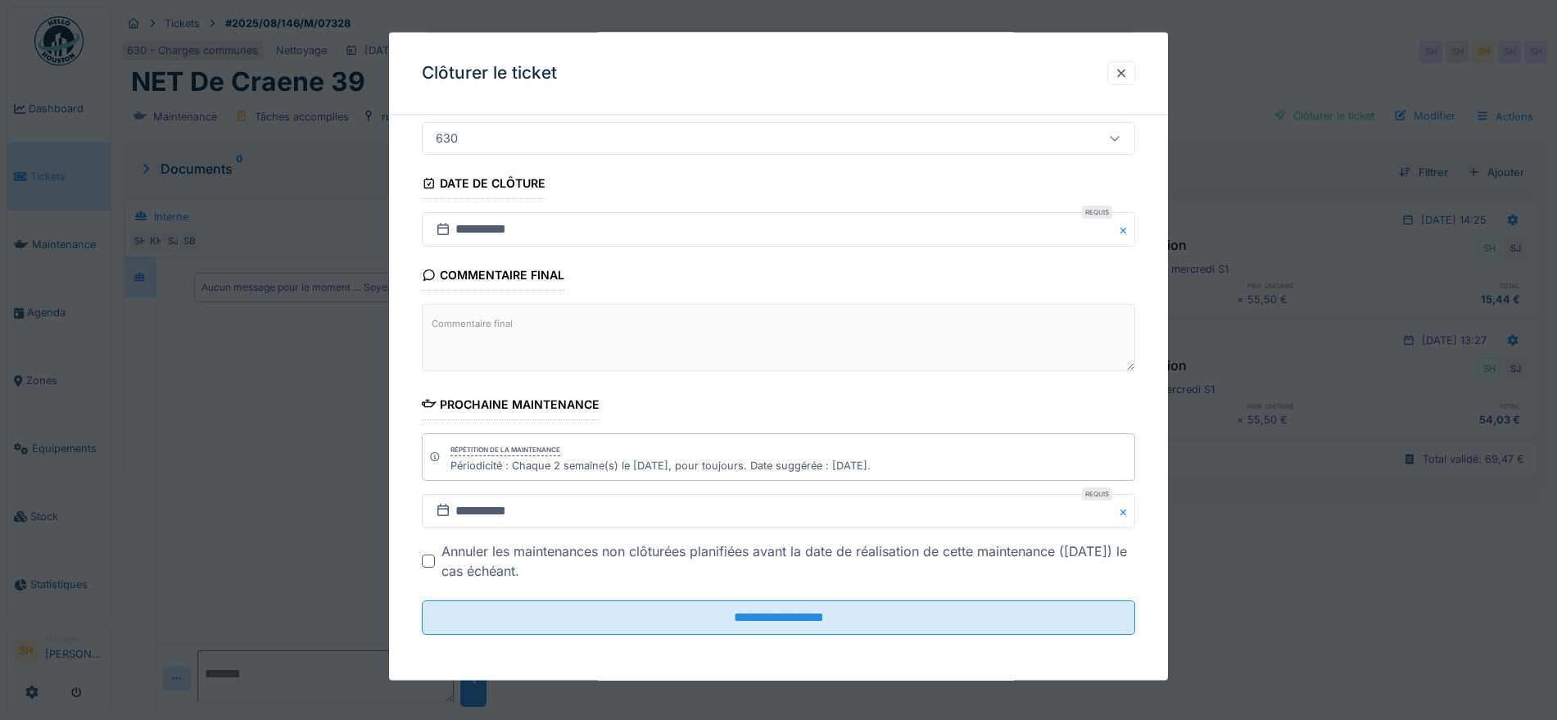
scroll to position [0, 0]
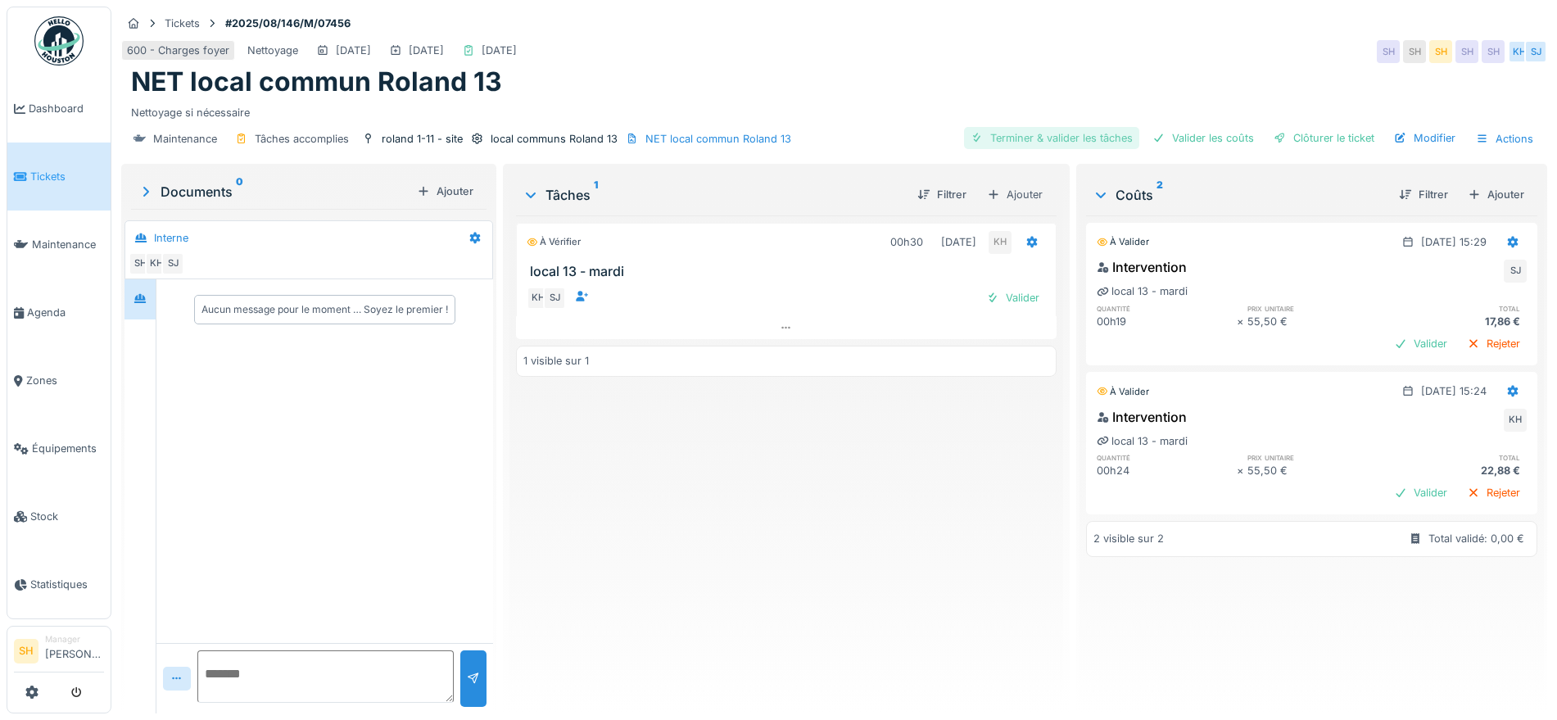
click at [1084, 138] on div "Terminer & valider les tâches" at bounding box center [1051, 138] width 175 height 22
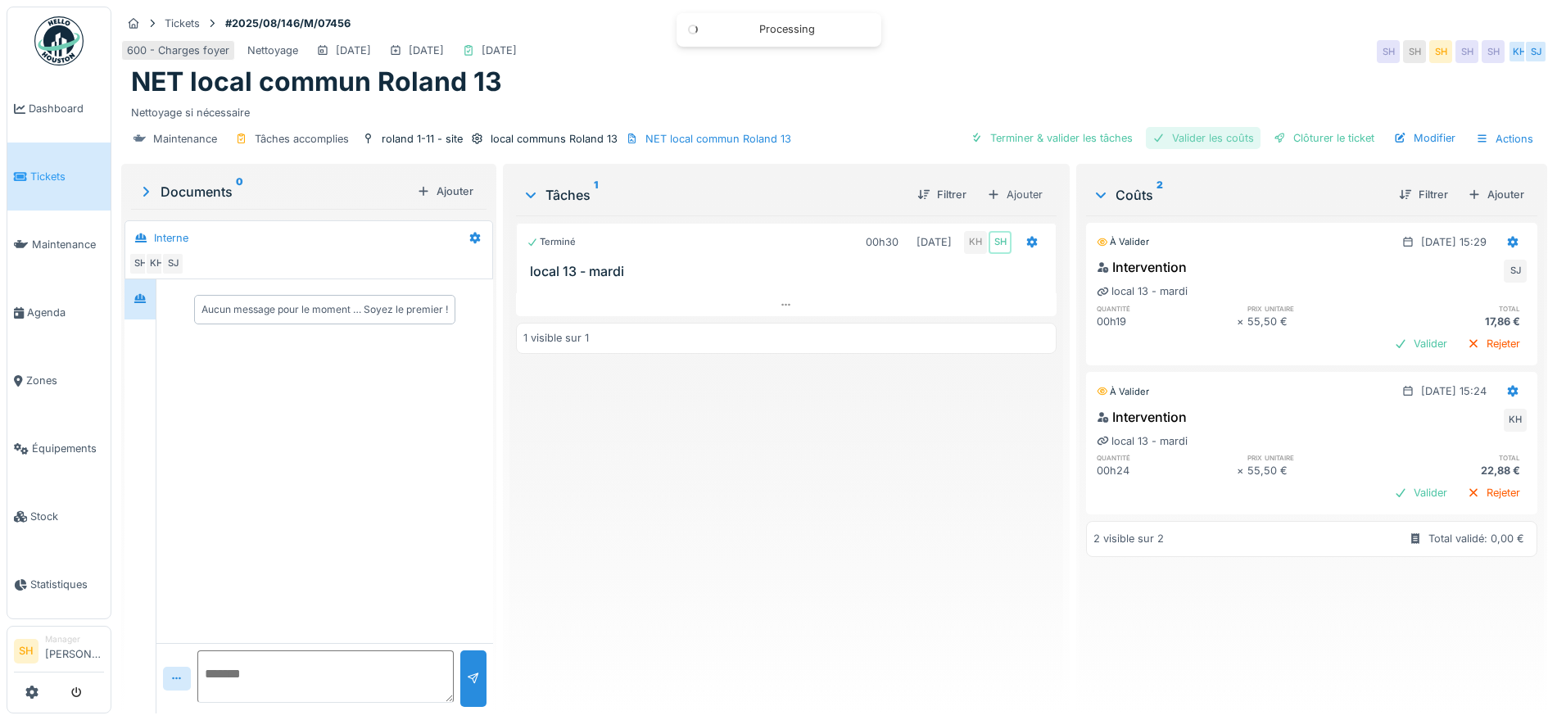
click at [1165, 133] on div "Valider les coûts" at bounding box center [1203, 138] width 115 height 22
click at [1274, 132] on div at bounding box center [1280, 138] width 13 height 16
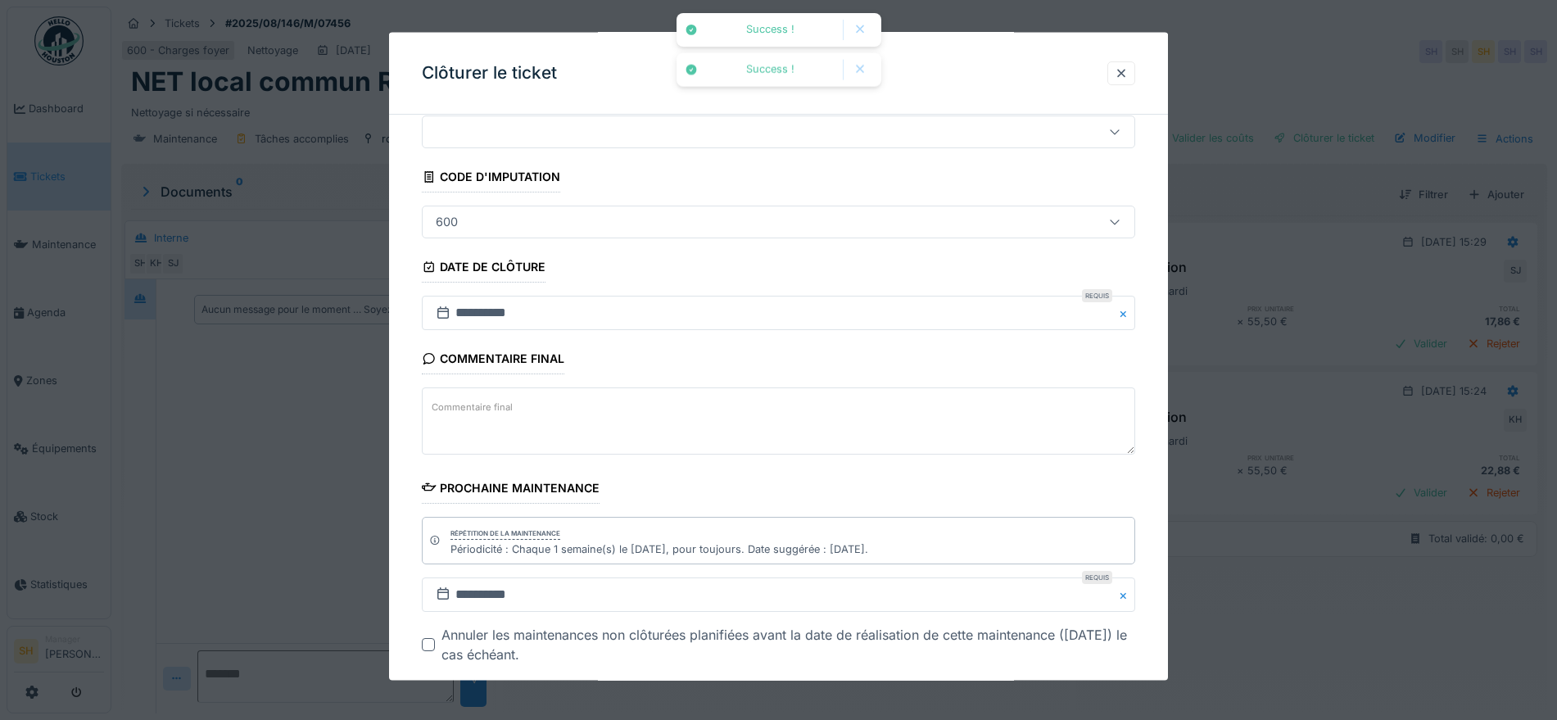
scroll to position [140, 0]
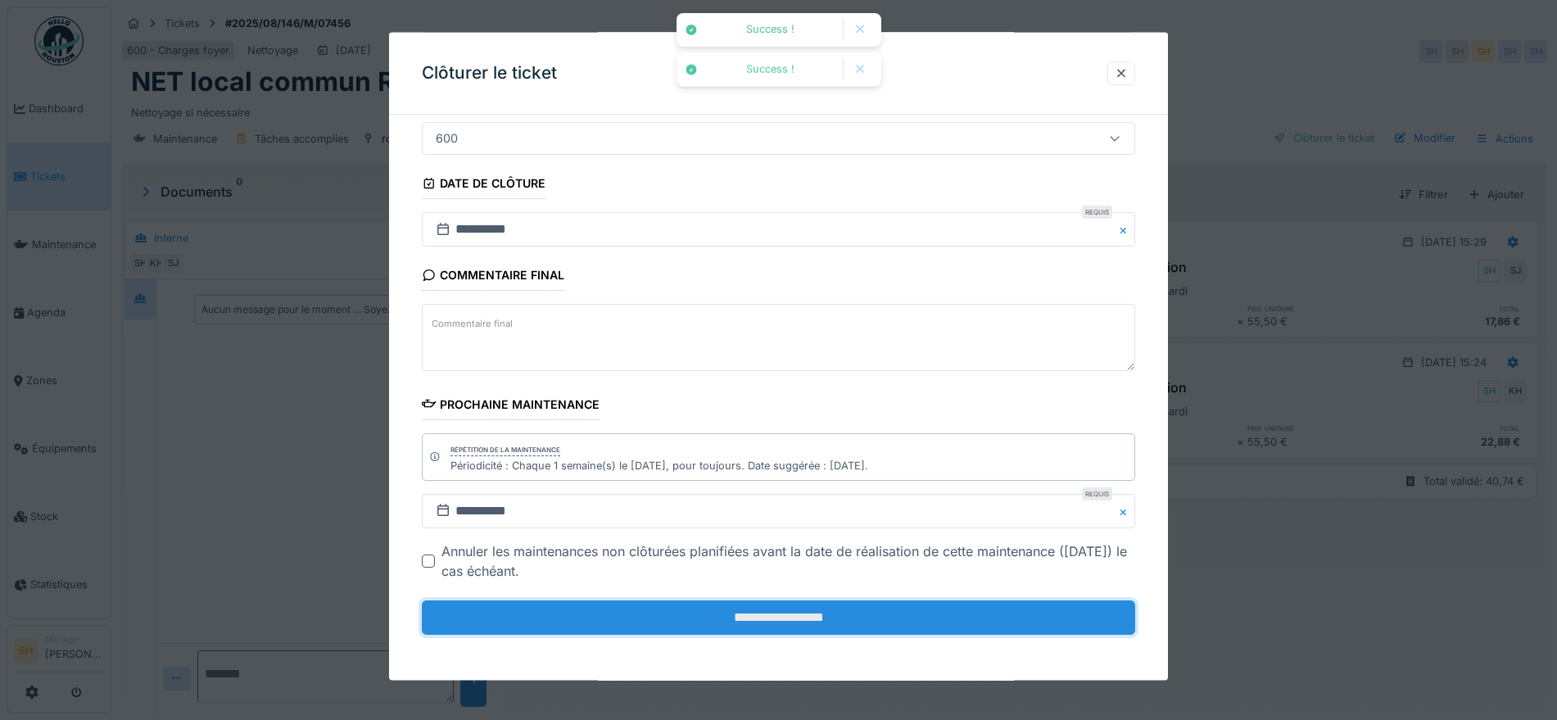
click at [760, 606] on input "**********" at bounding box center [778, 617] width 713 height 34
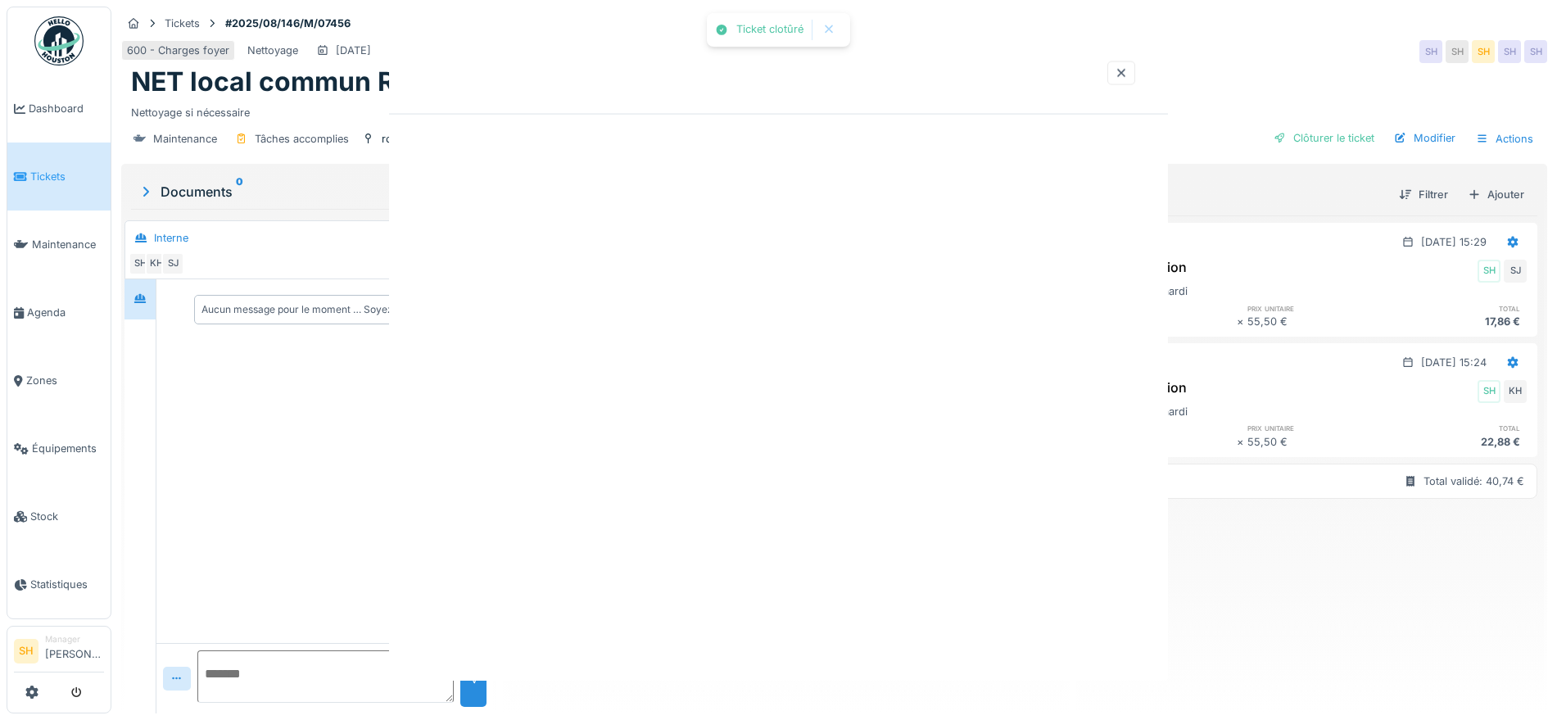
scroll to position [0, 0]
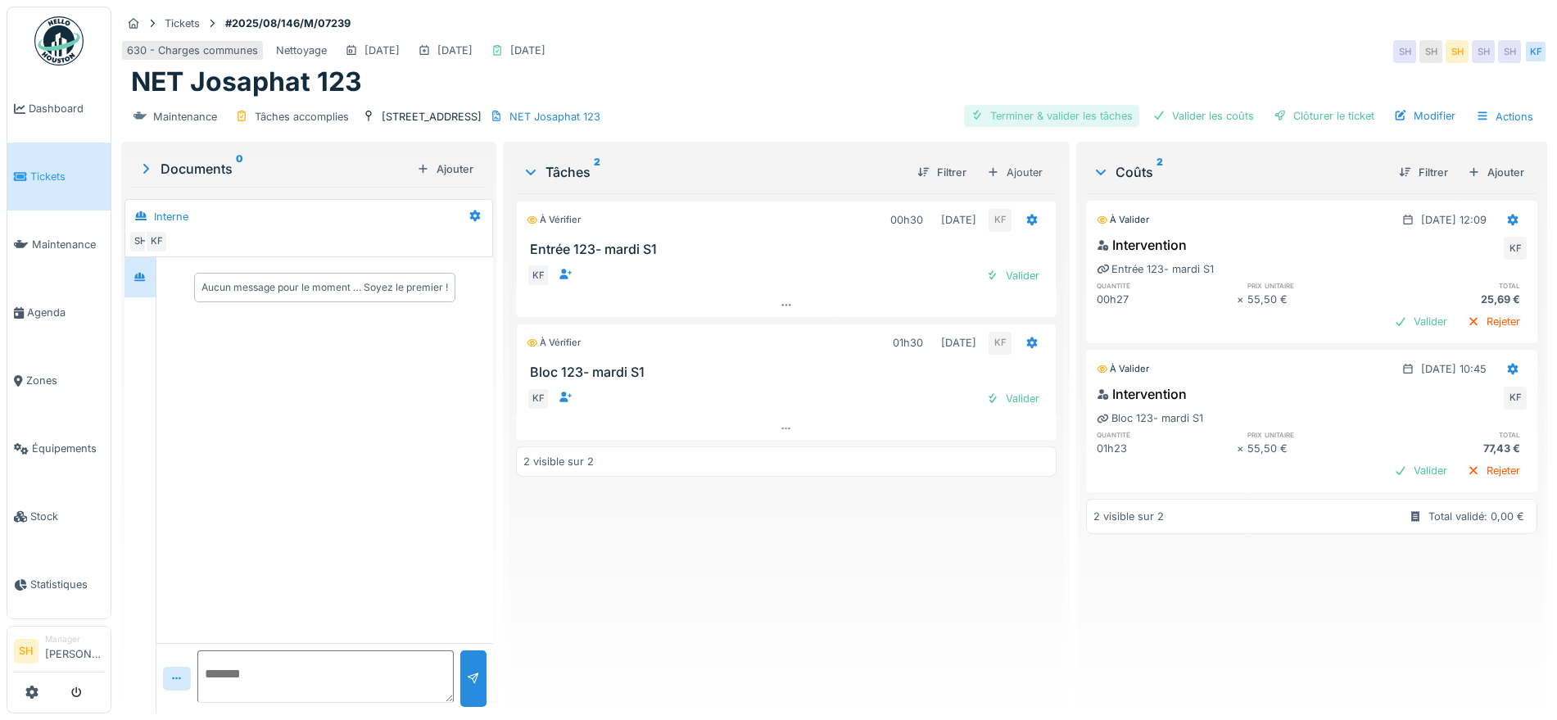
click at [1025, 119] on div "Terminer & valider les tâches" at bounding box center [1051, 116] width 175 height 22
drag, startPoint x: 1161, startPoint y: 117, endPoint x: 1253, endPoint y: 118, distance: 92.6
click at [1163, 117] on div "Valider les coûts" at bounding box center [1203, 116] width 115 height 22
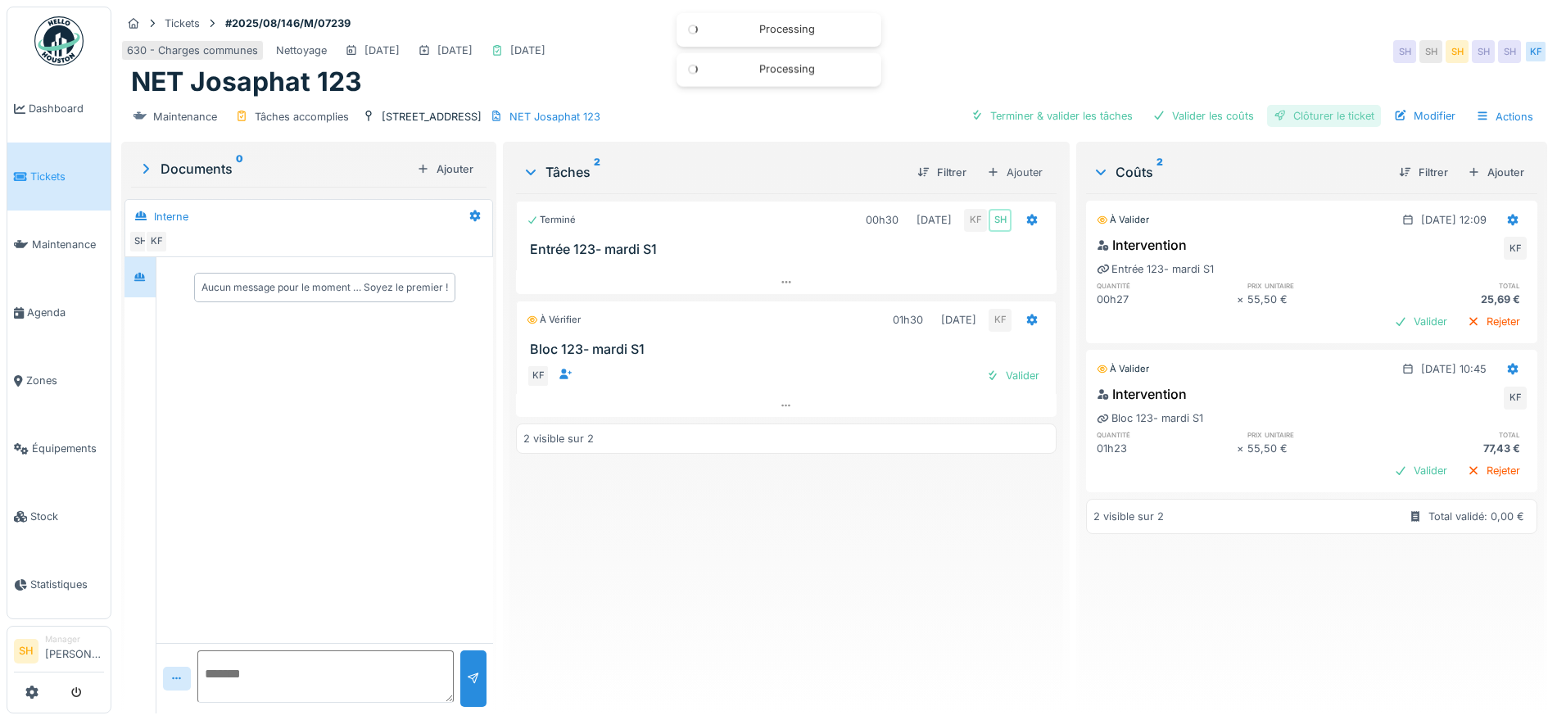
click at [1274, 118] on div at bounding box center [1280, 116] width 13 height 16
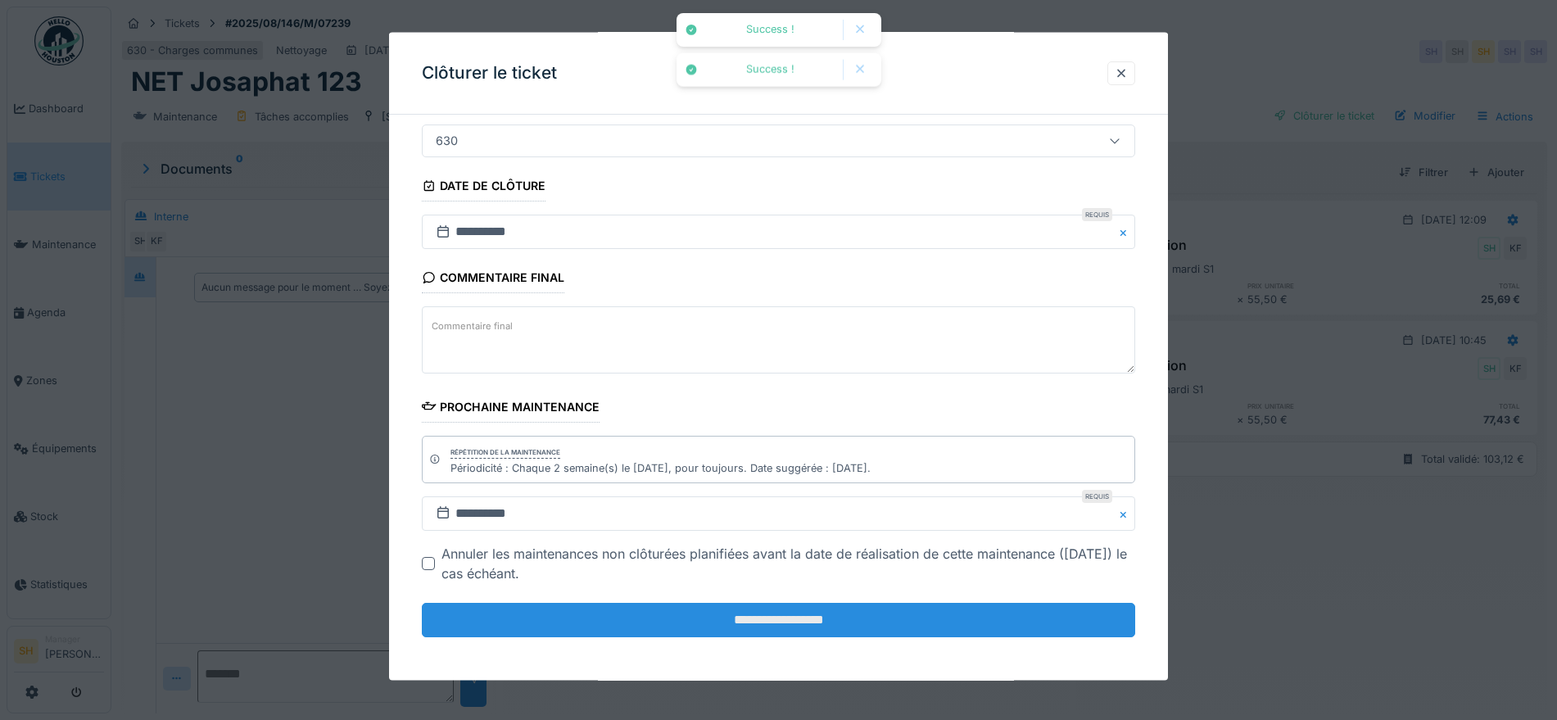
scroll to position [140, 0]
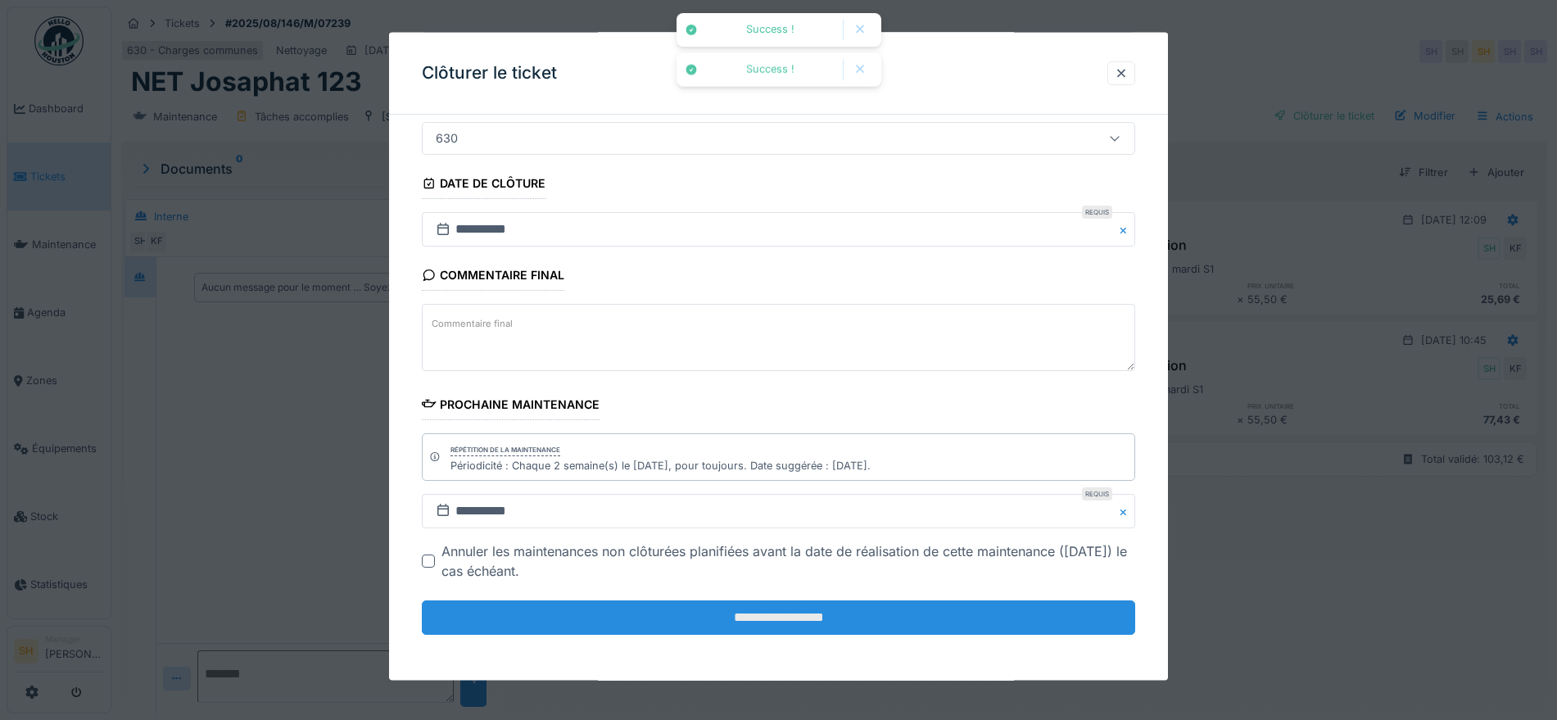
click at [803, 616] on input "**********" at bounding box center [778, 617] width 713 height 34
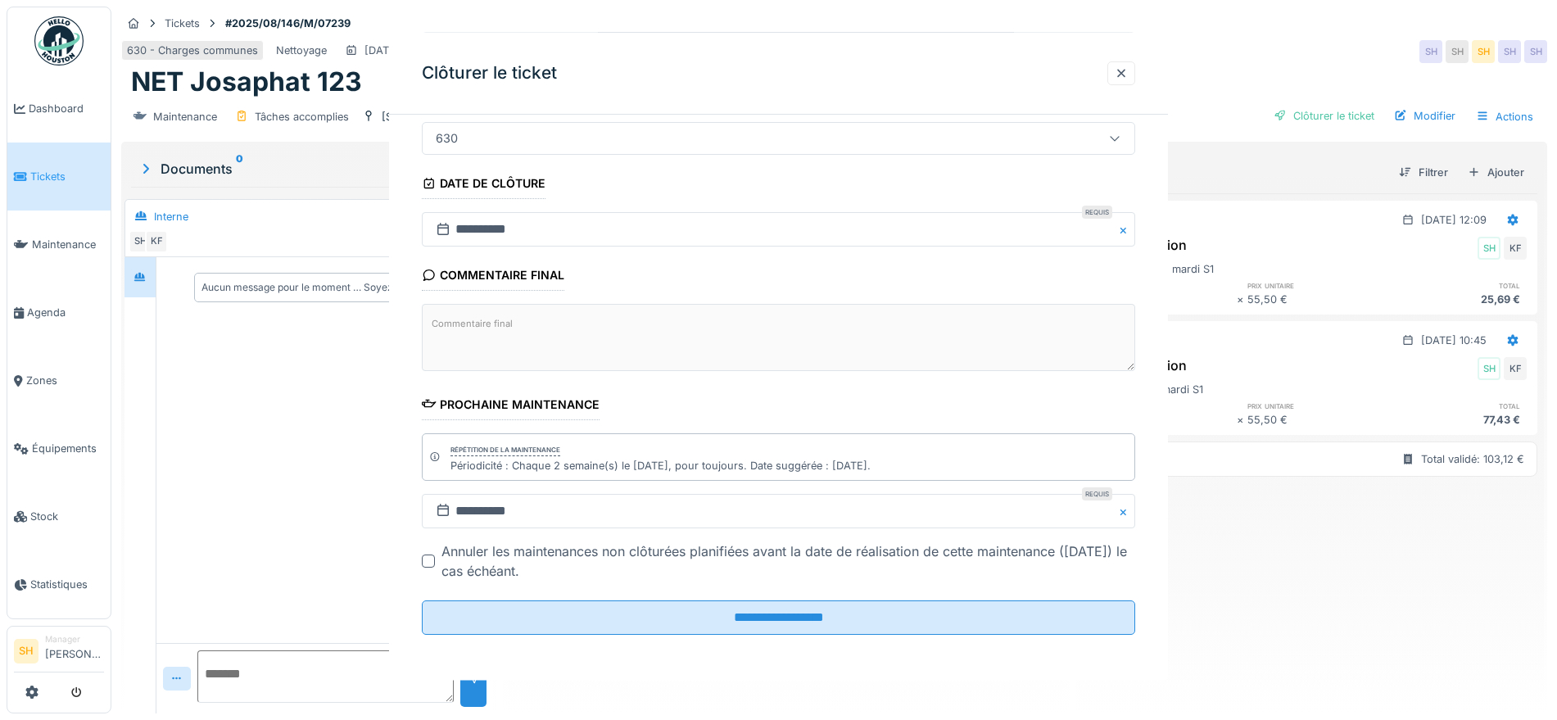
scroll to position [0, 0]
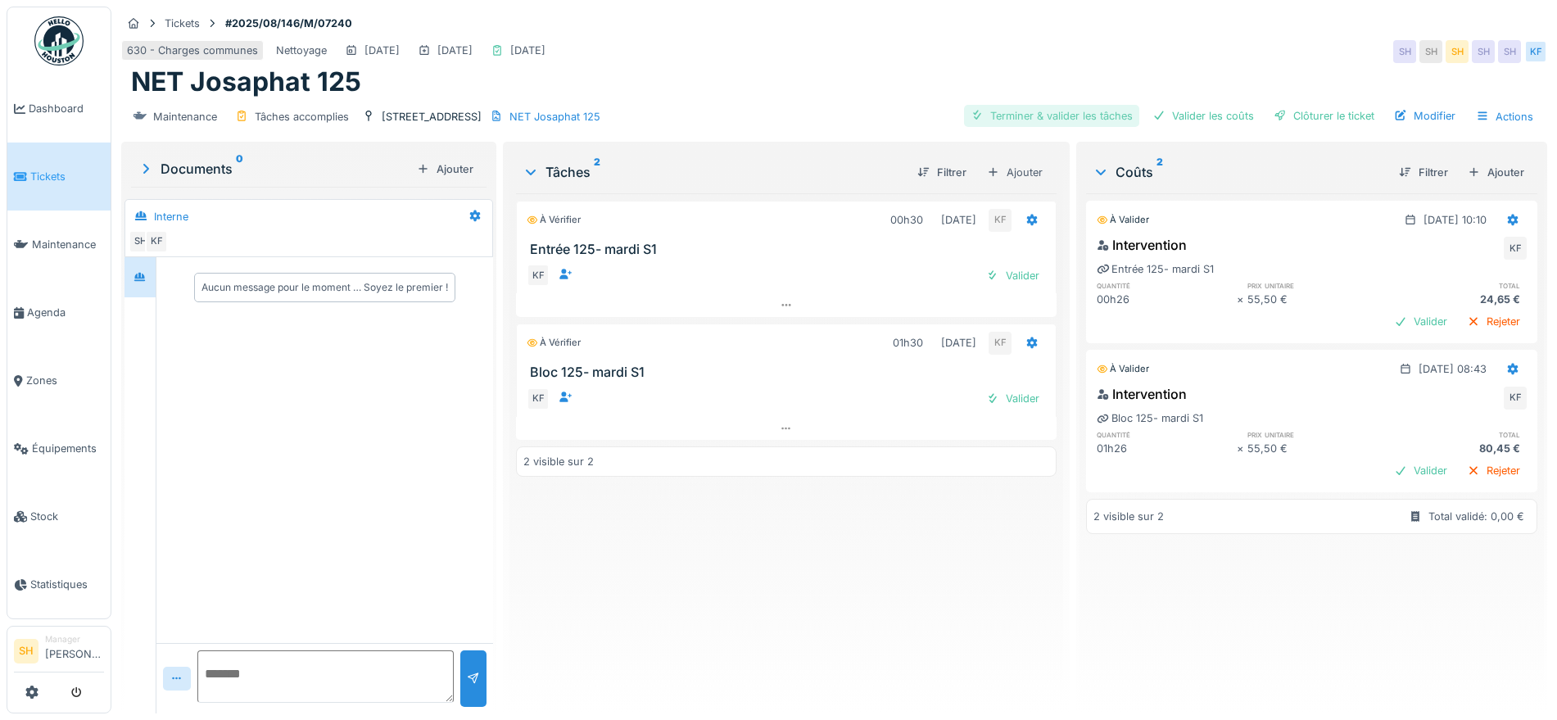
click at [1084, 114] on div "Terminer & valider les tâches" at bounding box center [1051, 116] width 175 height 22
drag, startPoint x: 1151, startPoint y: 114, endPoint x: 1174, endPoint y: 115, distance: 23.0
click at [1154, 114] on div "Valider les coûts" at bounding box center [1203, 116] width 115 height 22
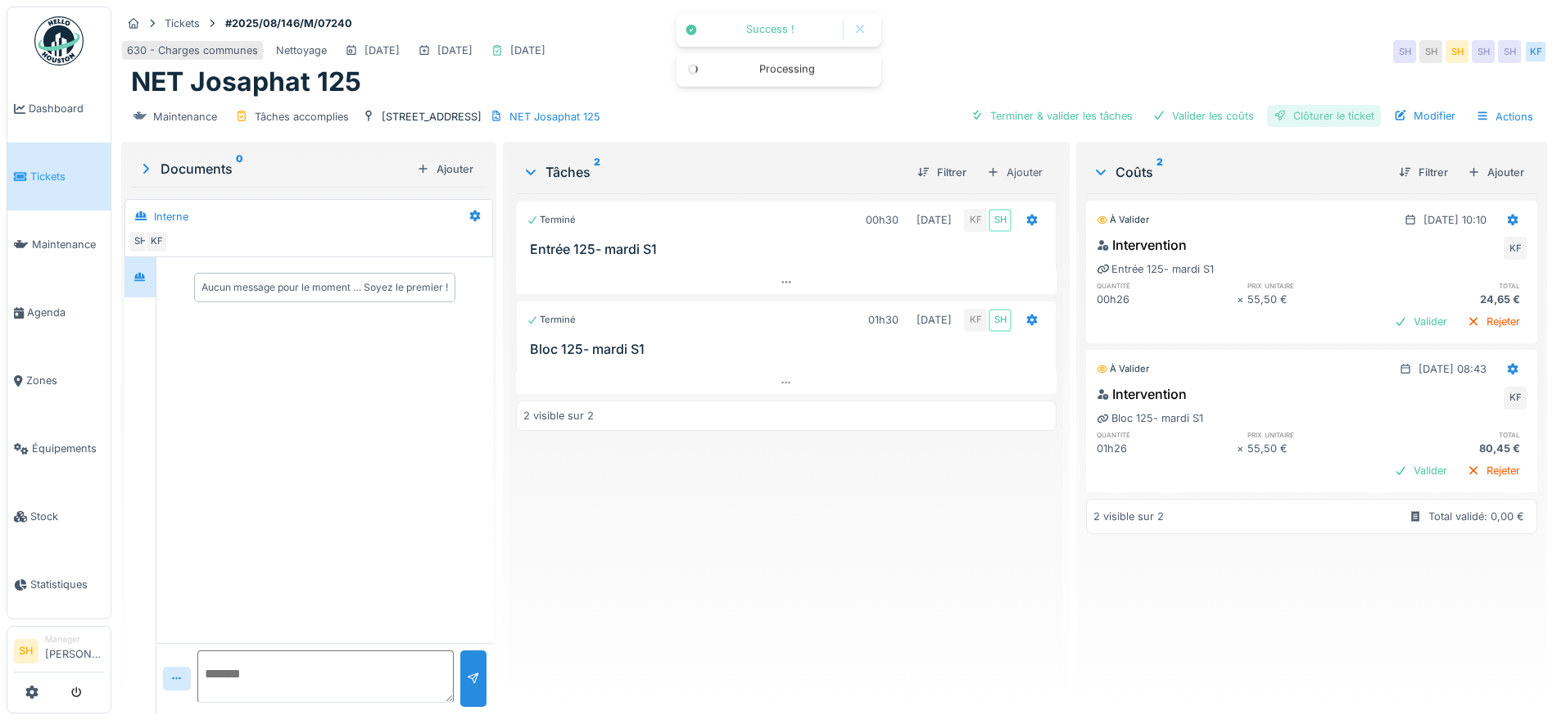
click at [1267, 115] on div "Clôturer le ticket" at bounding box center [1324, 116] width 114 height 22
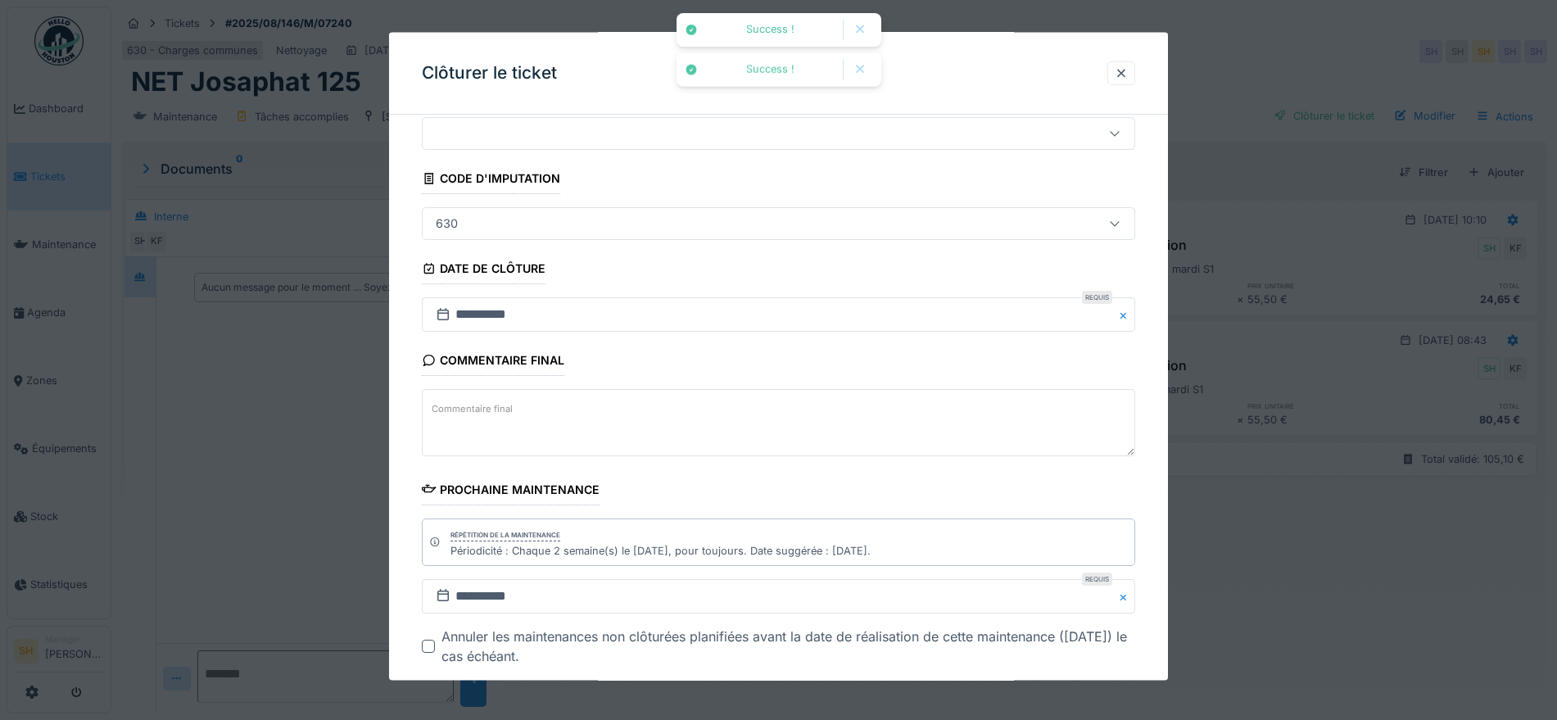
scroll to position [140, 0]
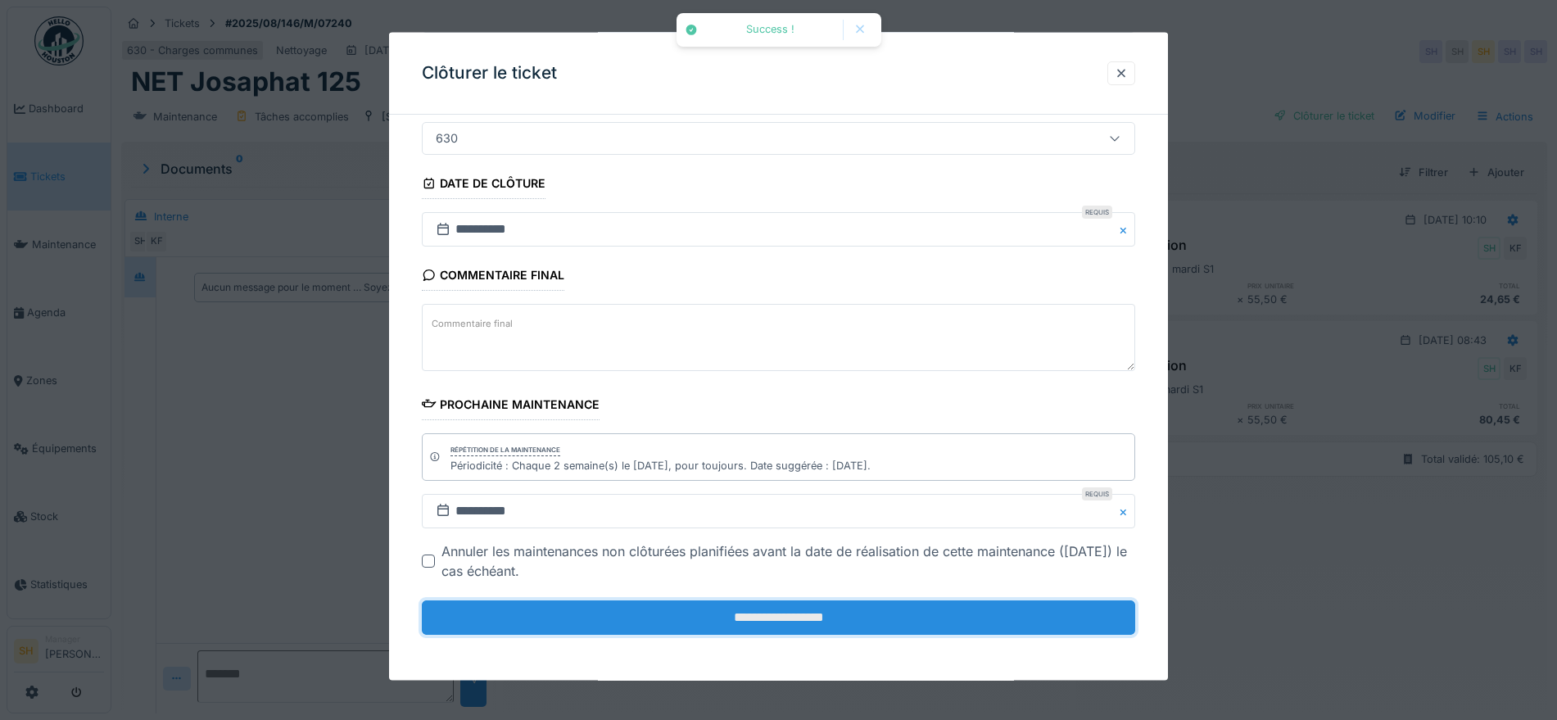
click at [875, 603] on input "**********" at bounding box center [778, 617] width 713 height 34
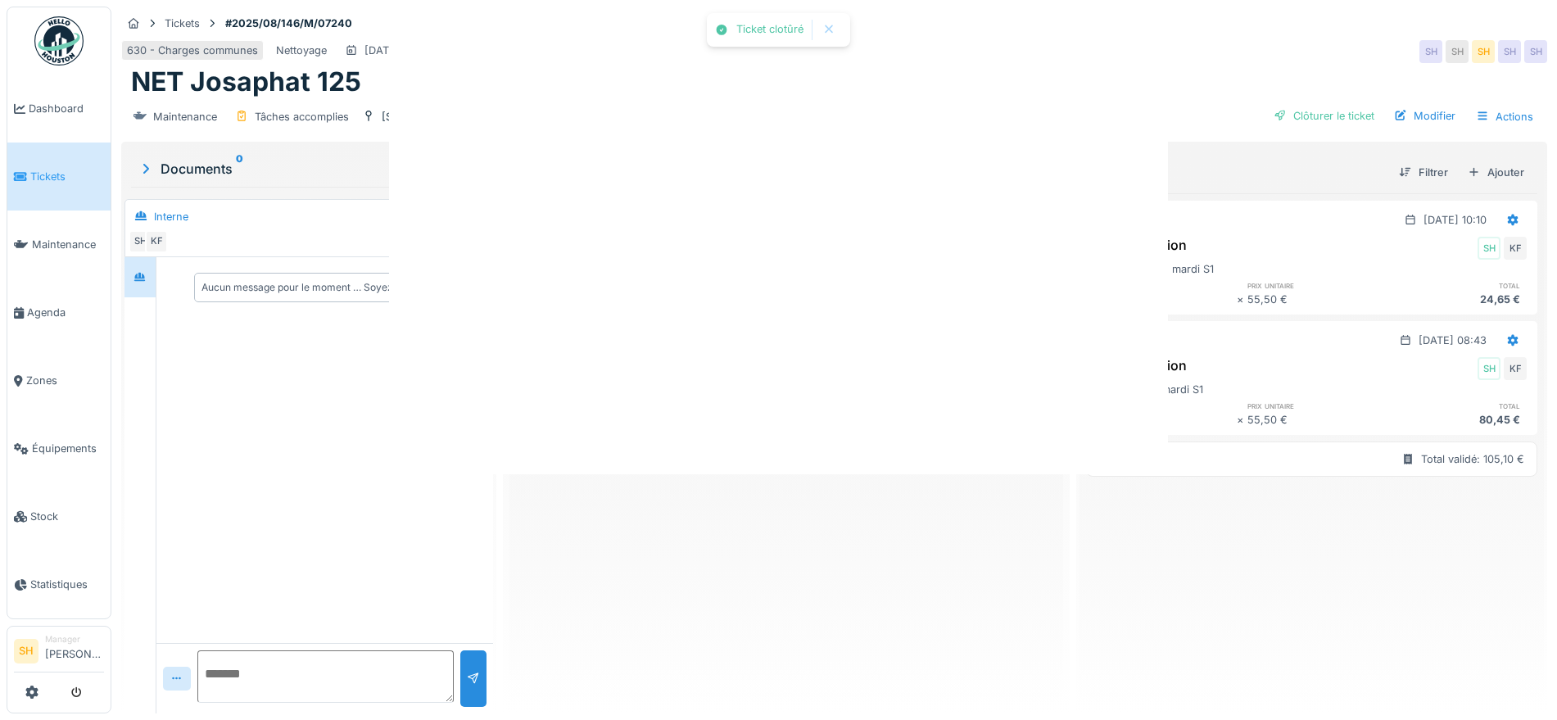
scroll to position [0, 0]
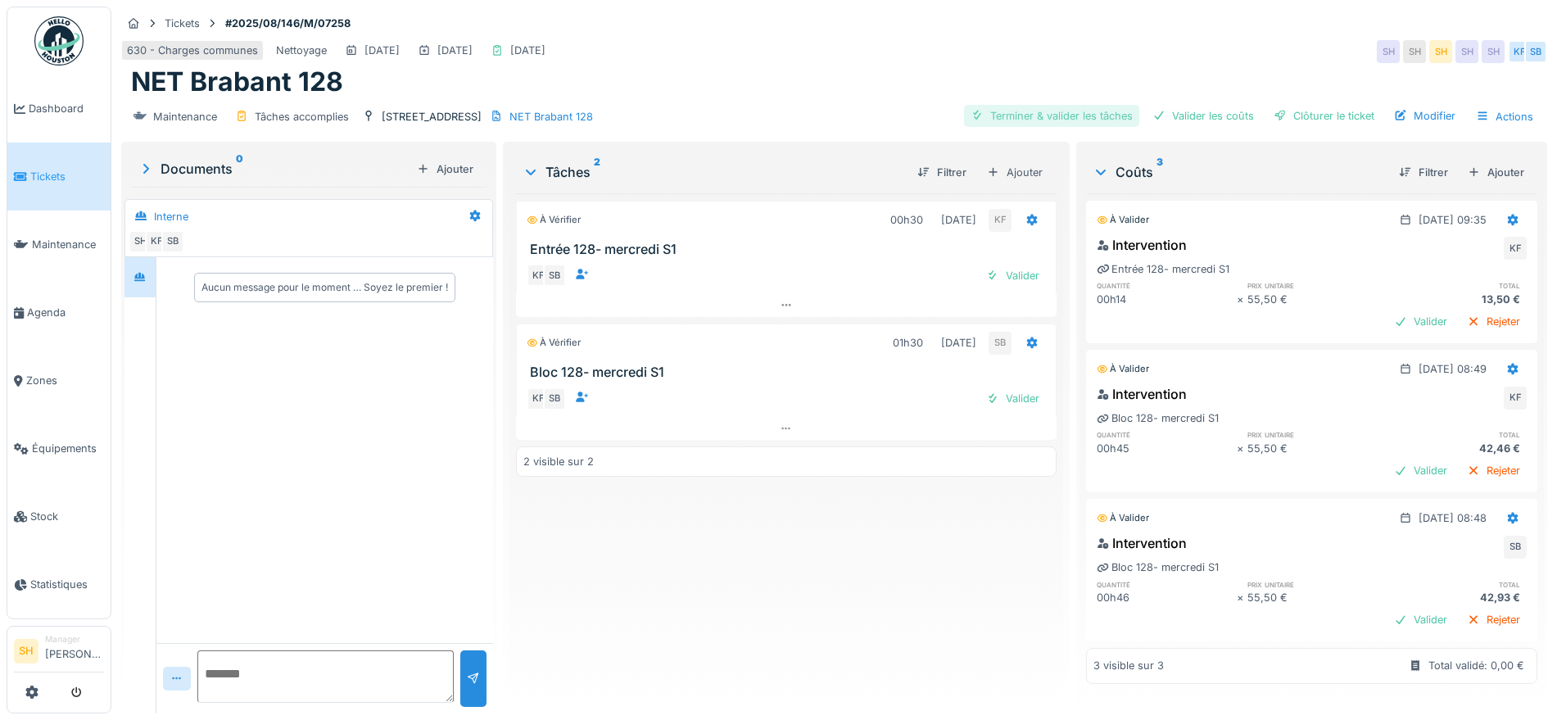
click at [1031, 114] on div "Terminer & valider les tâches" at bounding box center [1051, 116] width 175 height 22
drag, startPoint x: 1196, startPoint y: 110, endPoint x: 1274, endPoint y: 110, distance: 77.8
click at [1198, 110] on div "Valider les coûts" at bounding box center [1203, 116] width 115 height 22
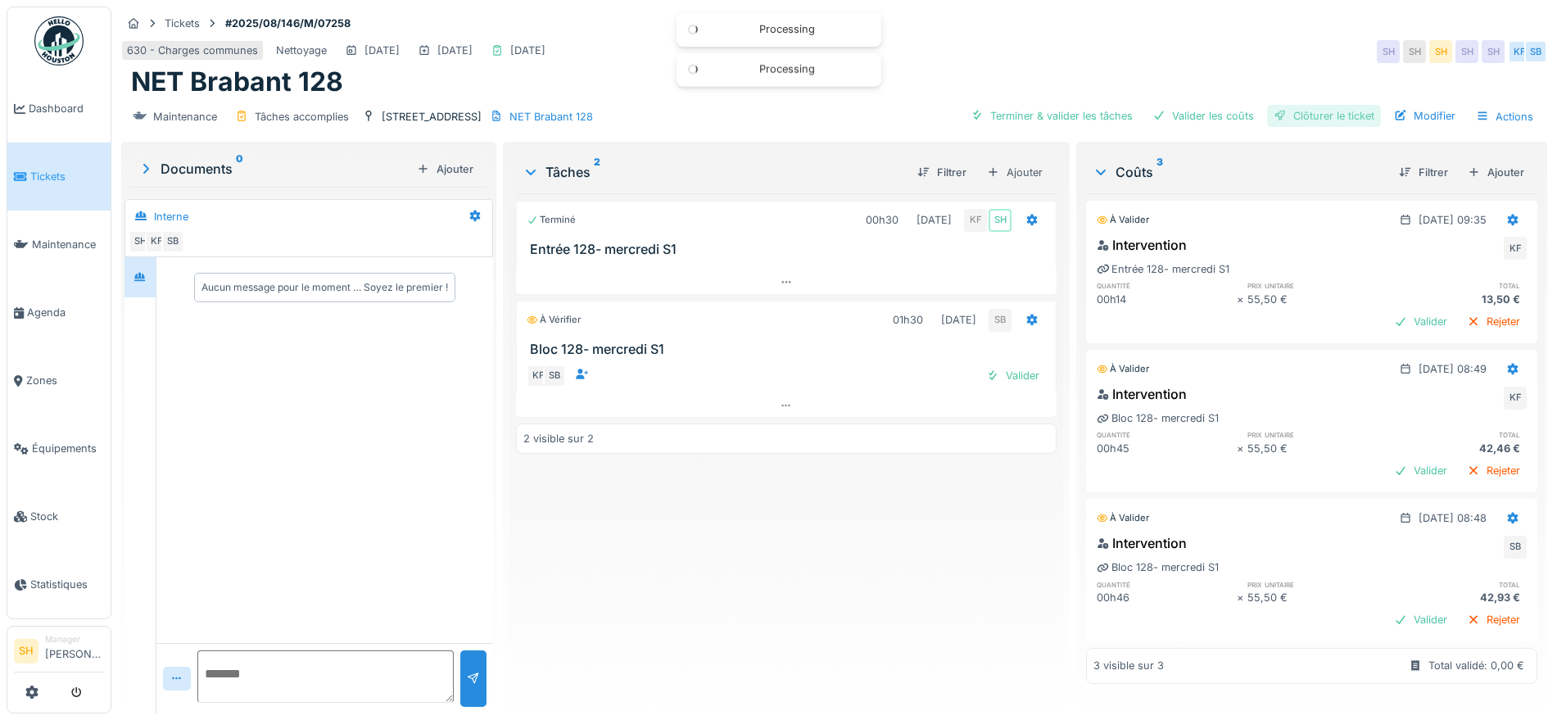
click at [1307, 108] on div "Clôturer le ticket" at bounding box center [1324, 116] width 114 height 22
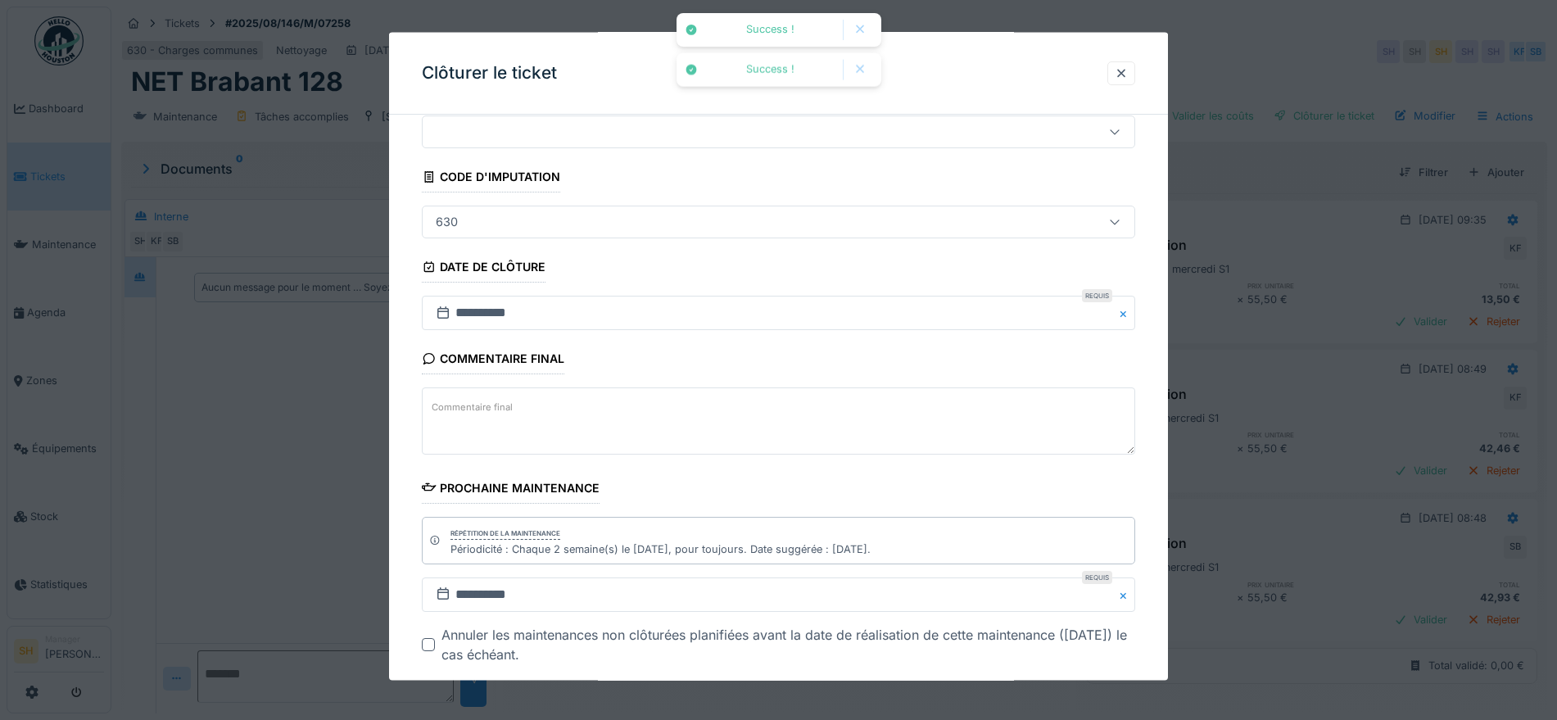
scroll to position [140, 0]
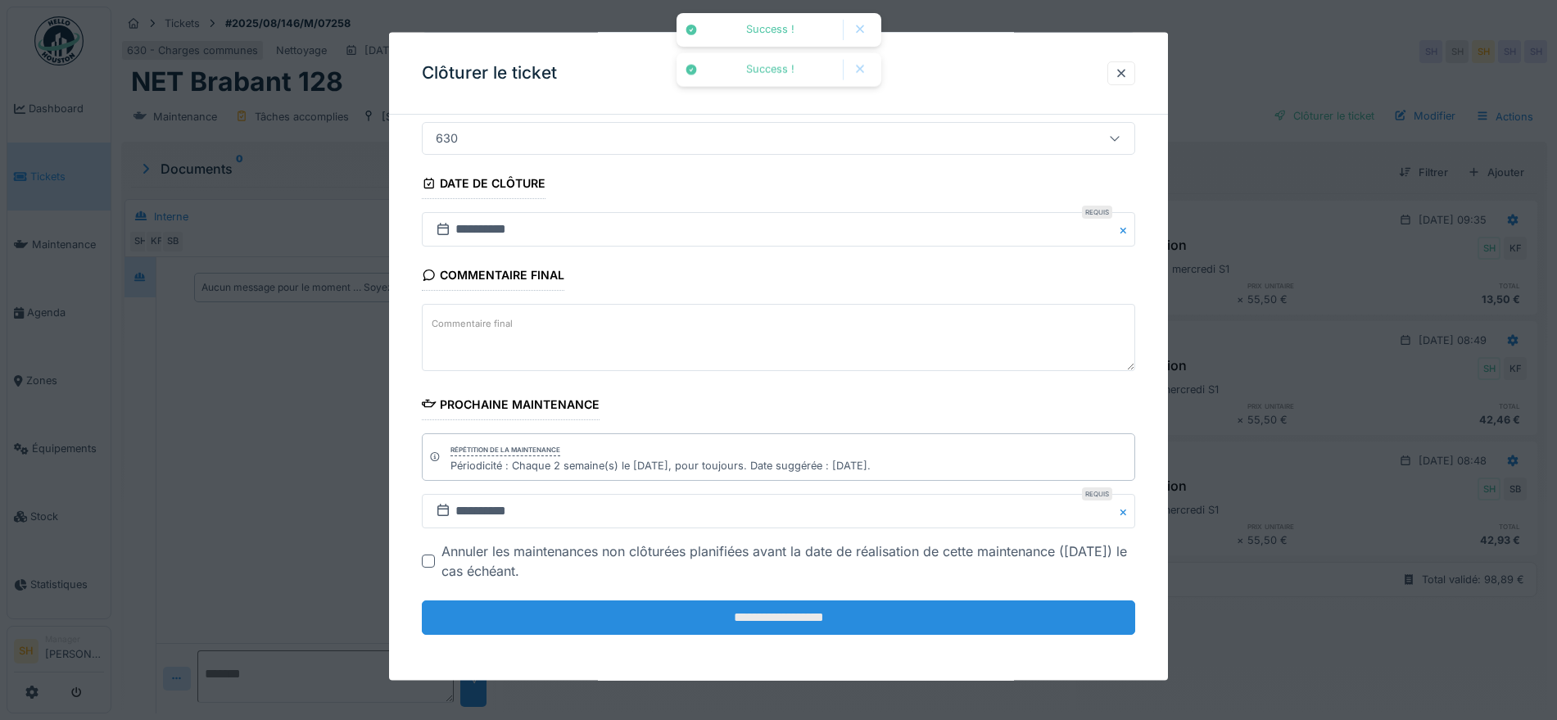
click at [703, 619] on input "**********" at bounding box center [778, 617] width 713 height 34
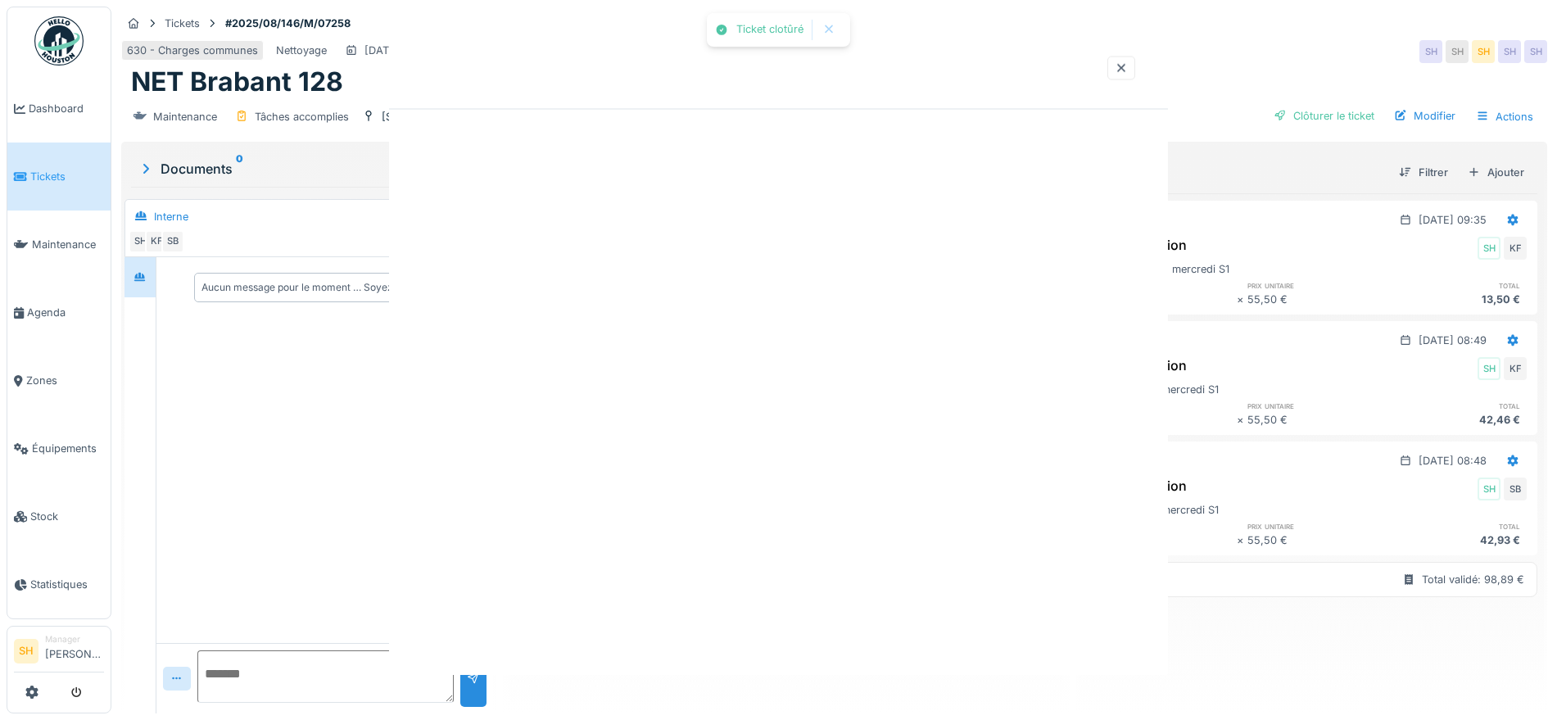
scroll to position [0, 0]
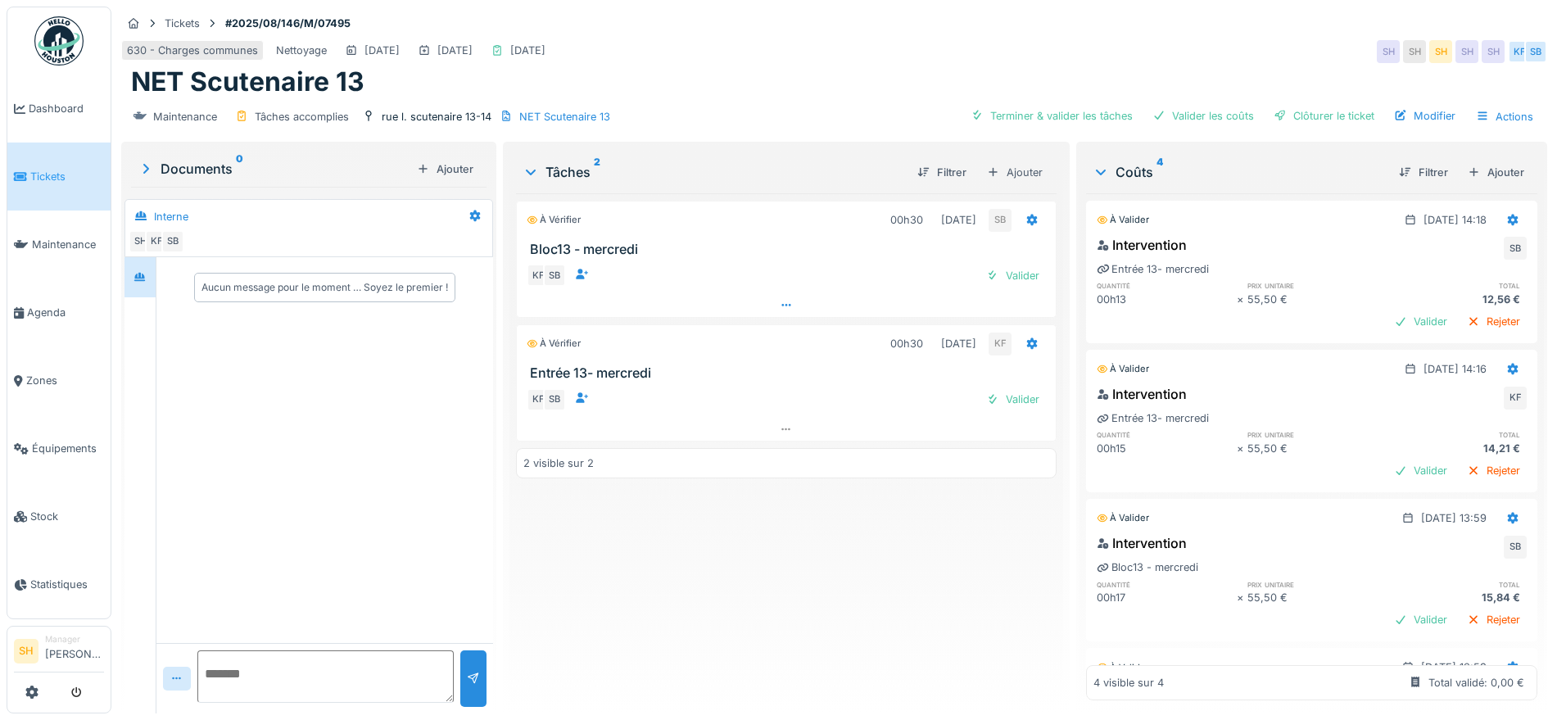
drag, startPoint x: 1007, startPoint y: 403, endPoint x: 1007, endPoint y: 306, distance: 96.6
click at [1006, 403] on div "Valider" at bounding box center [1013, 399] width 66 height 22
click at [1002, 273] on div "Valider" at bounding box center [1013, 276] width 66 height 22
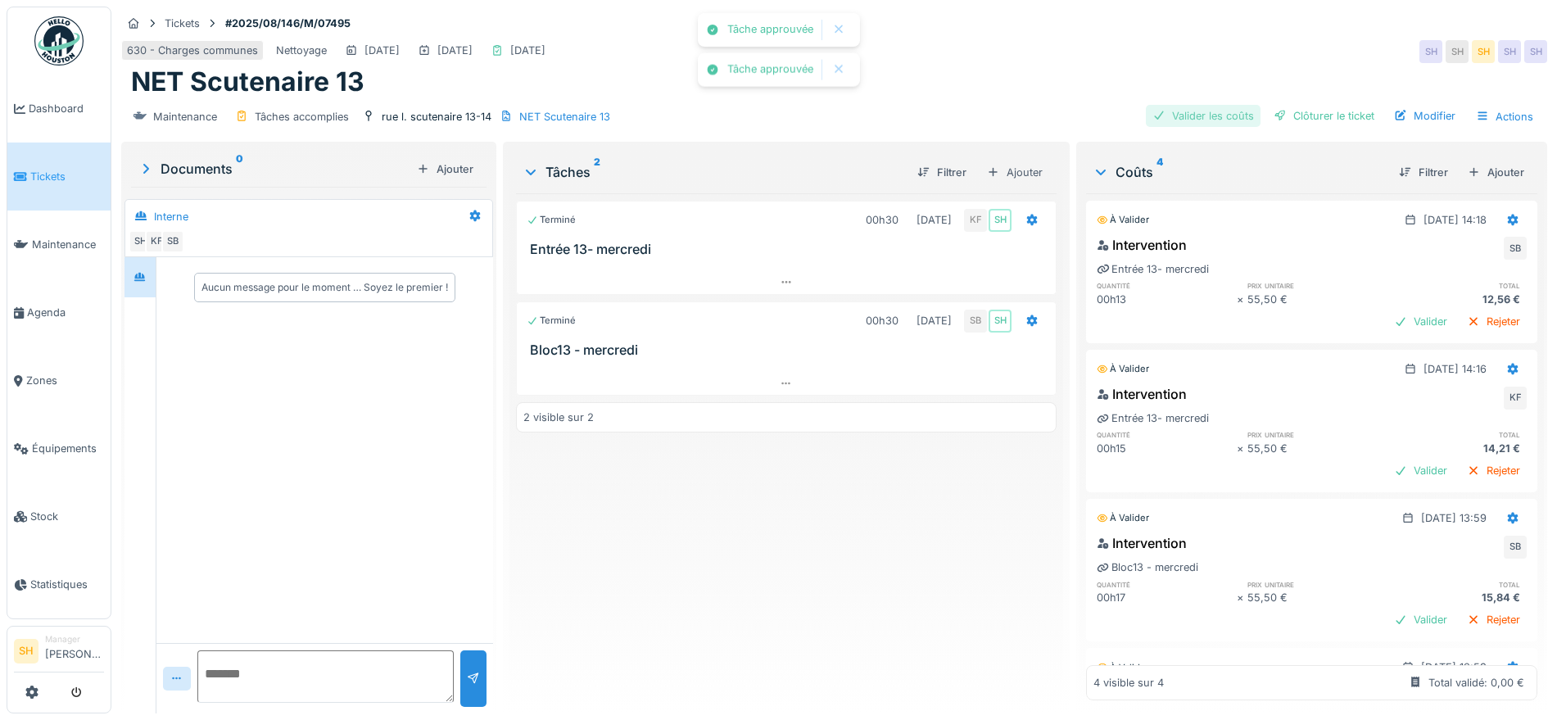
click at [1215, 115] on div "Valider les coûts" at bounding box center [1203, 116] width 115 height 22
click at [1291, 108] on div "Clôturer le ticket" at bounding box center [1324, 116] width 114 height 22
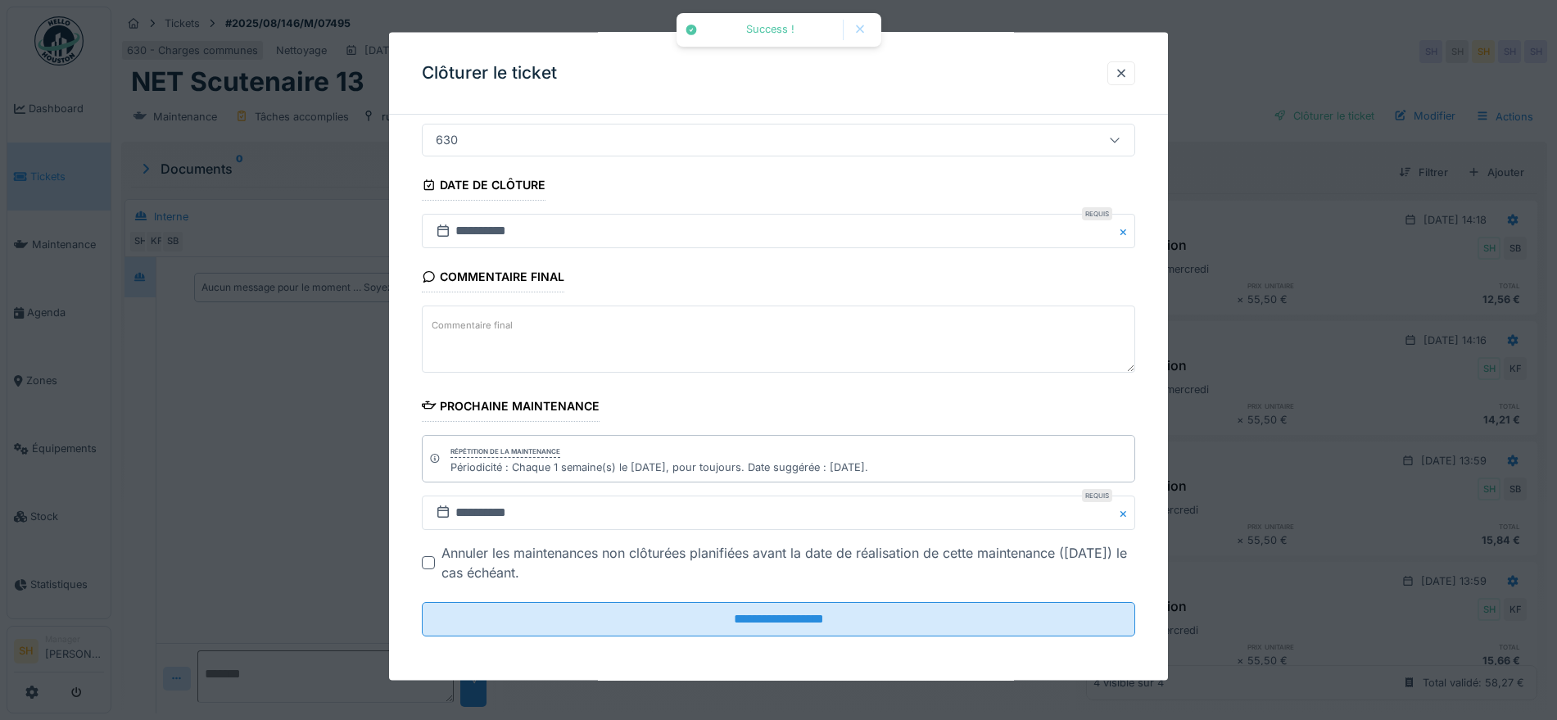
scroll to position [140, 0]
click at [790, 637] on fieldset "**********" at bounding box center [778, 318] width 713 height 660
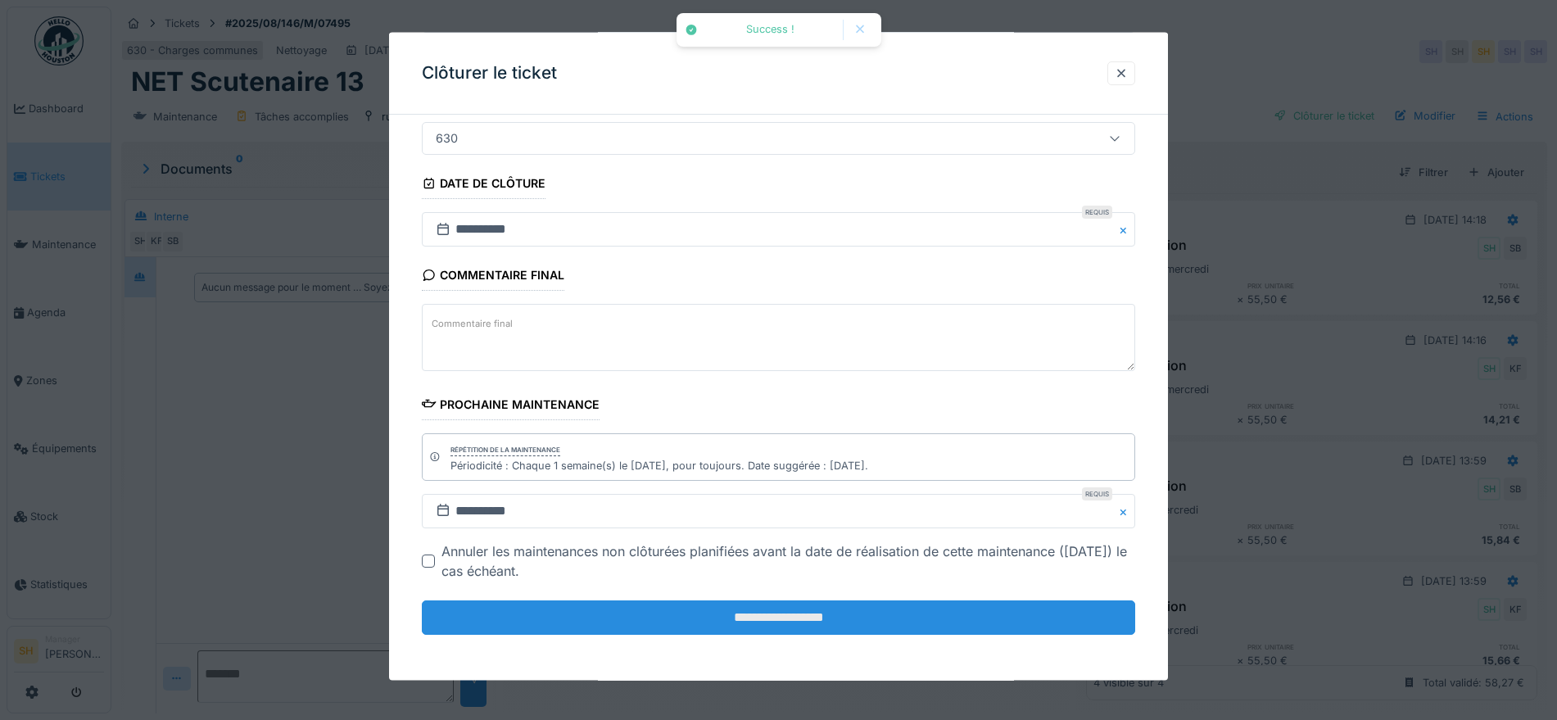
click at [783, 613] on input "**********" at bounding box center [778, 617] width 713 height 34
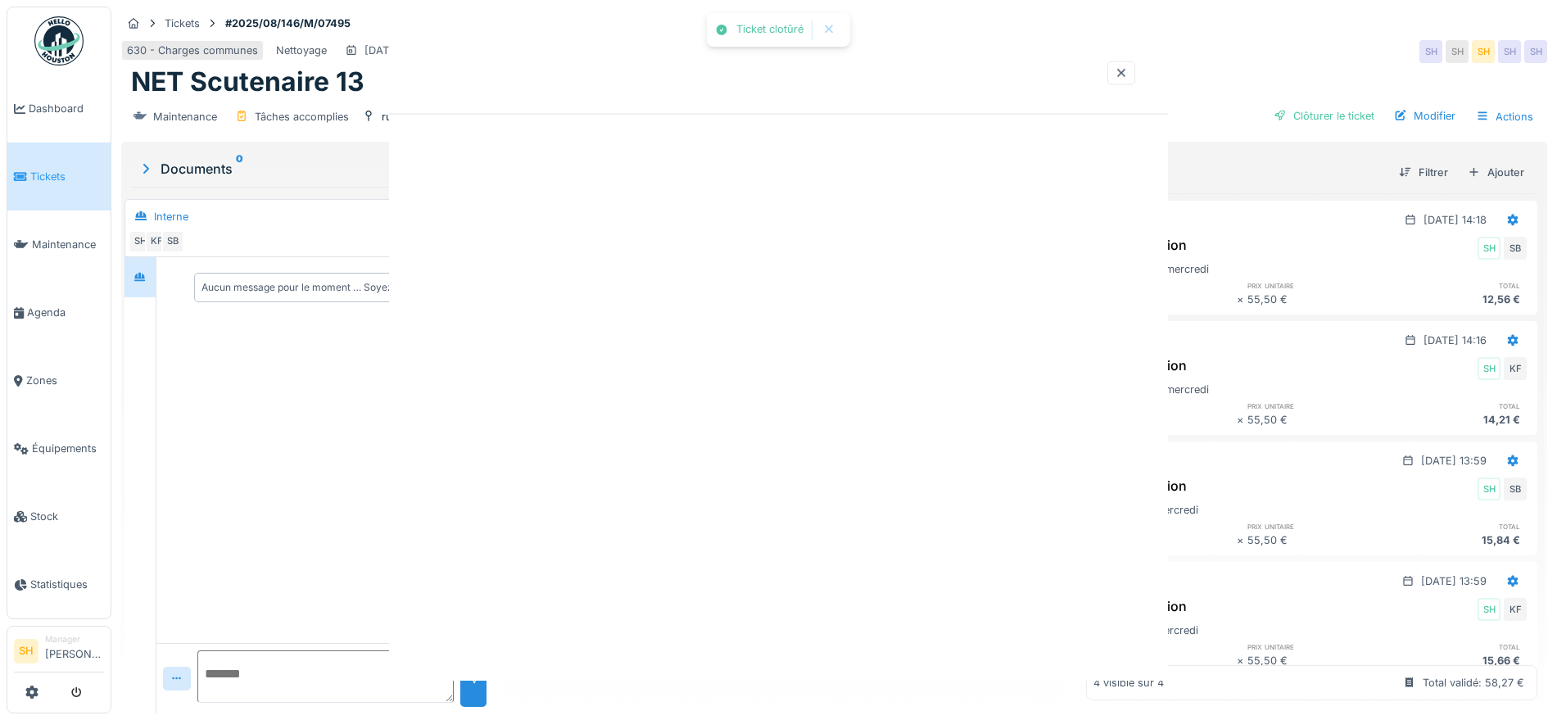
scroll to position [0, 0]
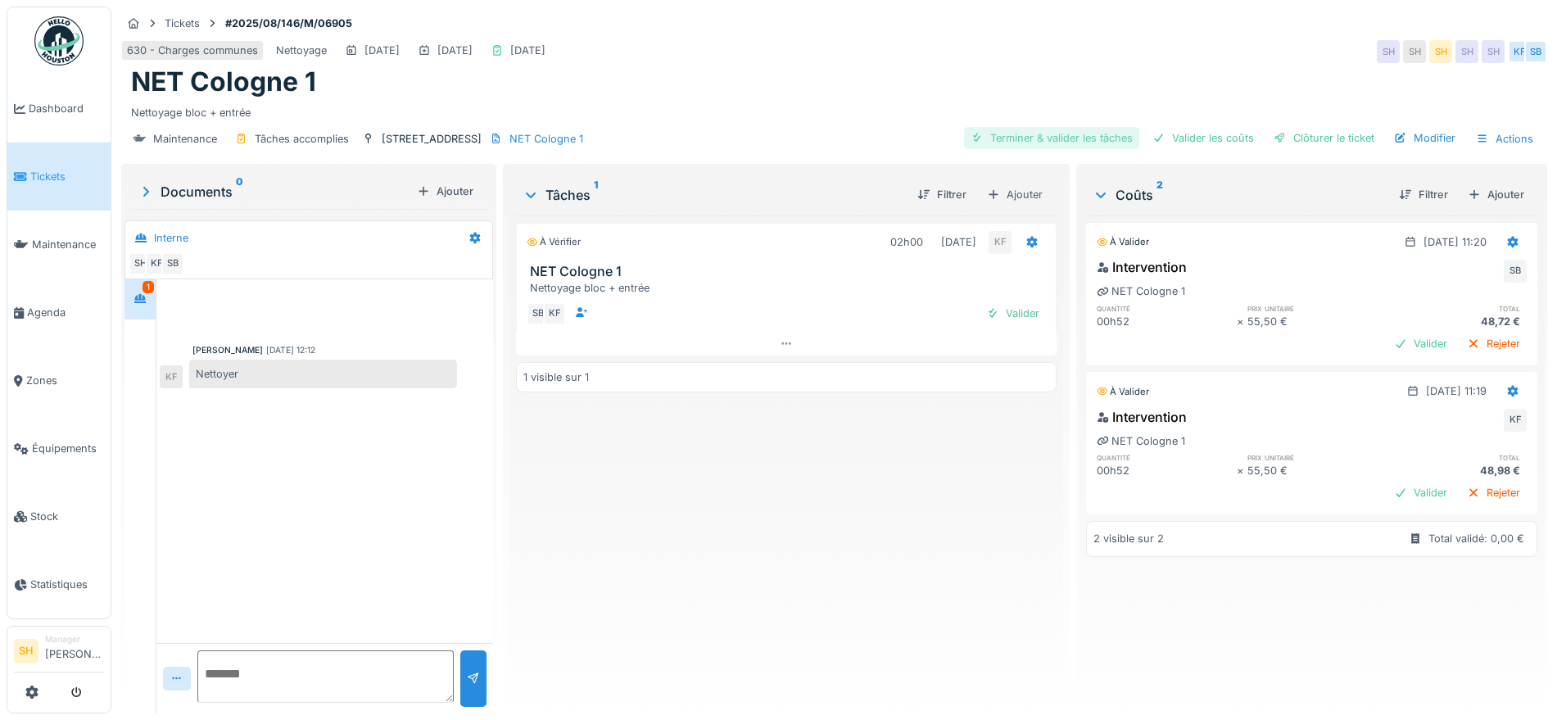
click at [1103, 135] on div "Terminer & valider les tâches" at bounding box center [1051, 138] width 175 height 22
click at [1202, 133] on div "Valider les coûts" at bounding box center [1203, 138] width 115 height 22
click at [1301, 133] on div "Clôturer le ticket" at bounding box center [1324, 138] width 114 height 22
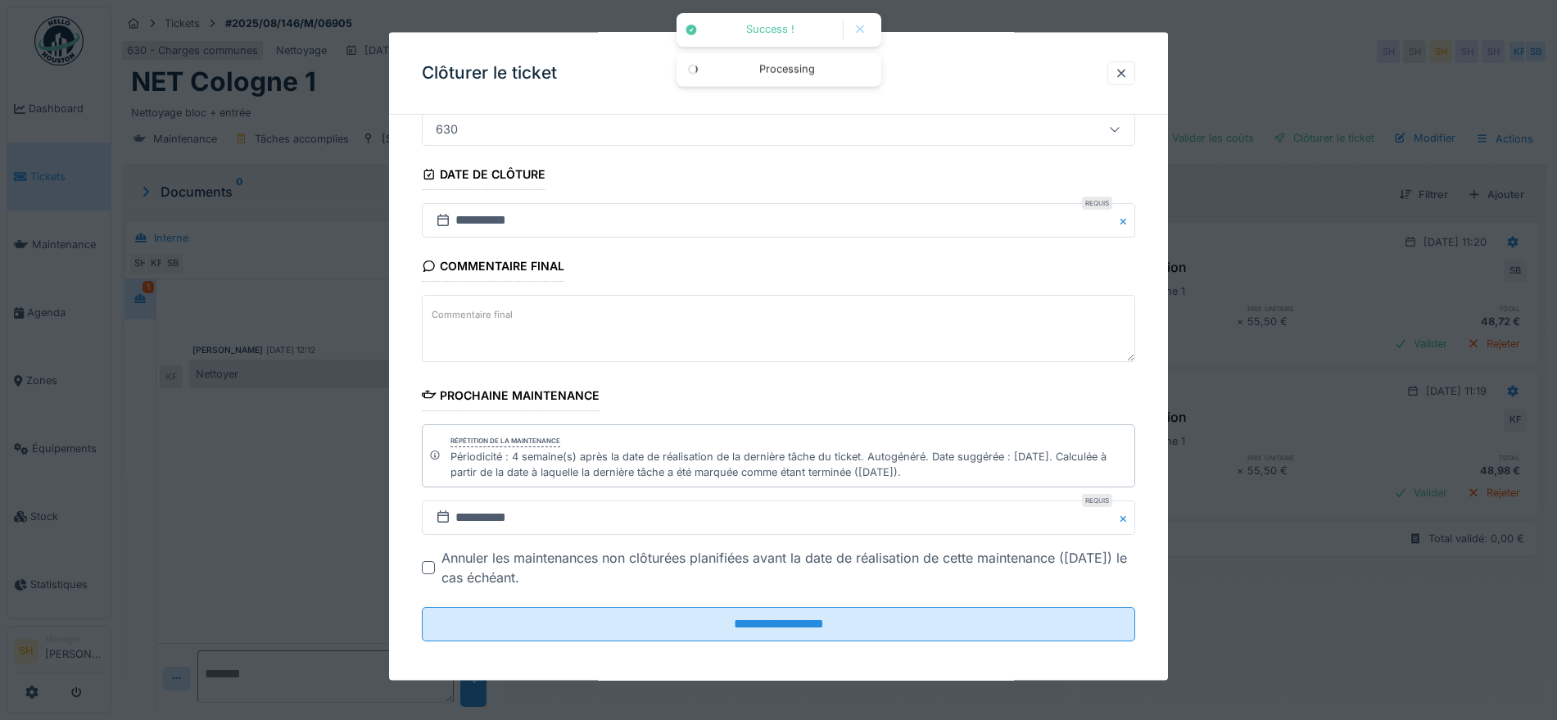
scroll to position [156, 0]
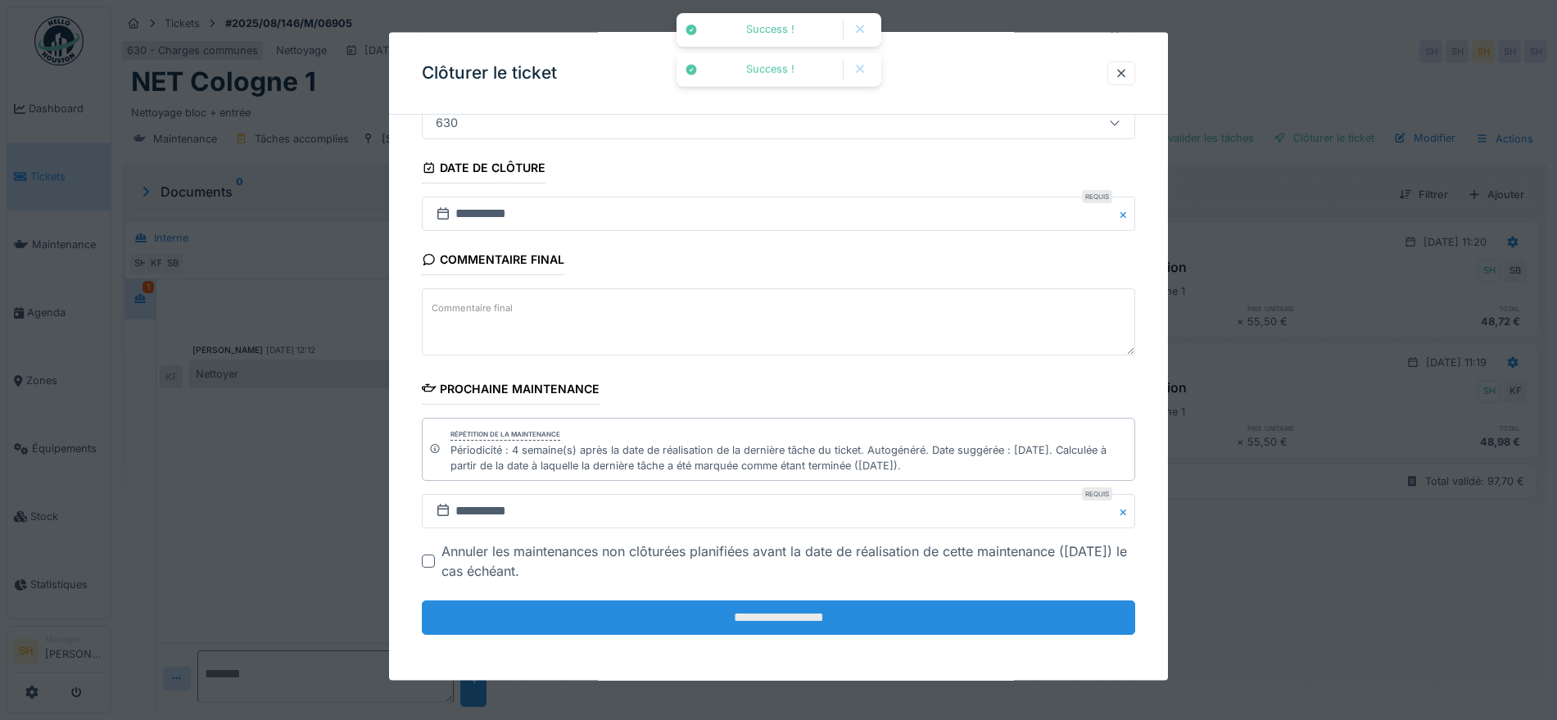
click at [855, 622] on input "**********" at bounding box center [778, 617] width 713 height 34
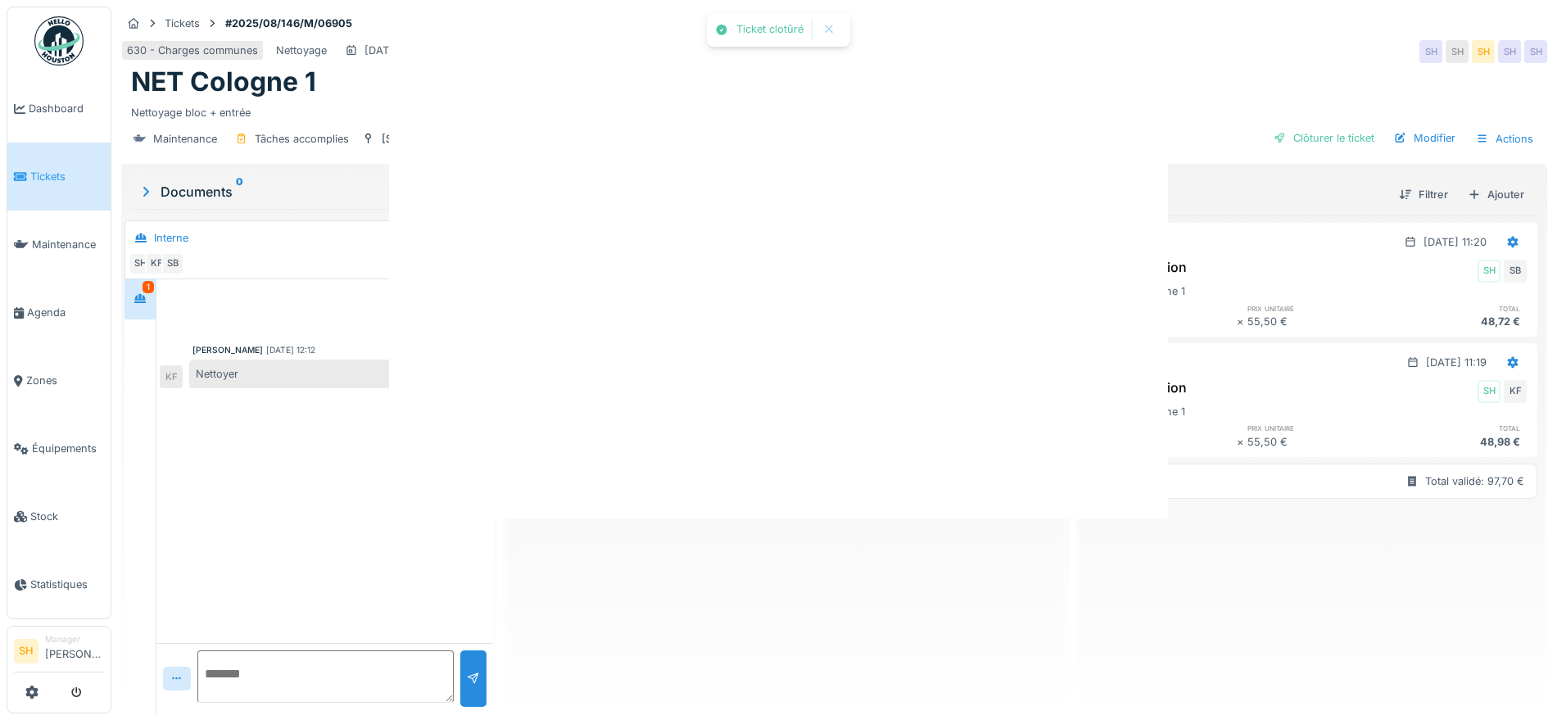
scroll to position [0, 0]
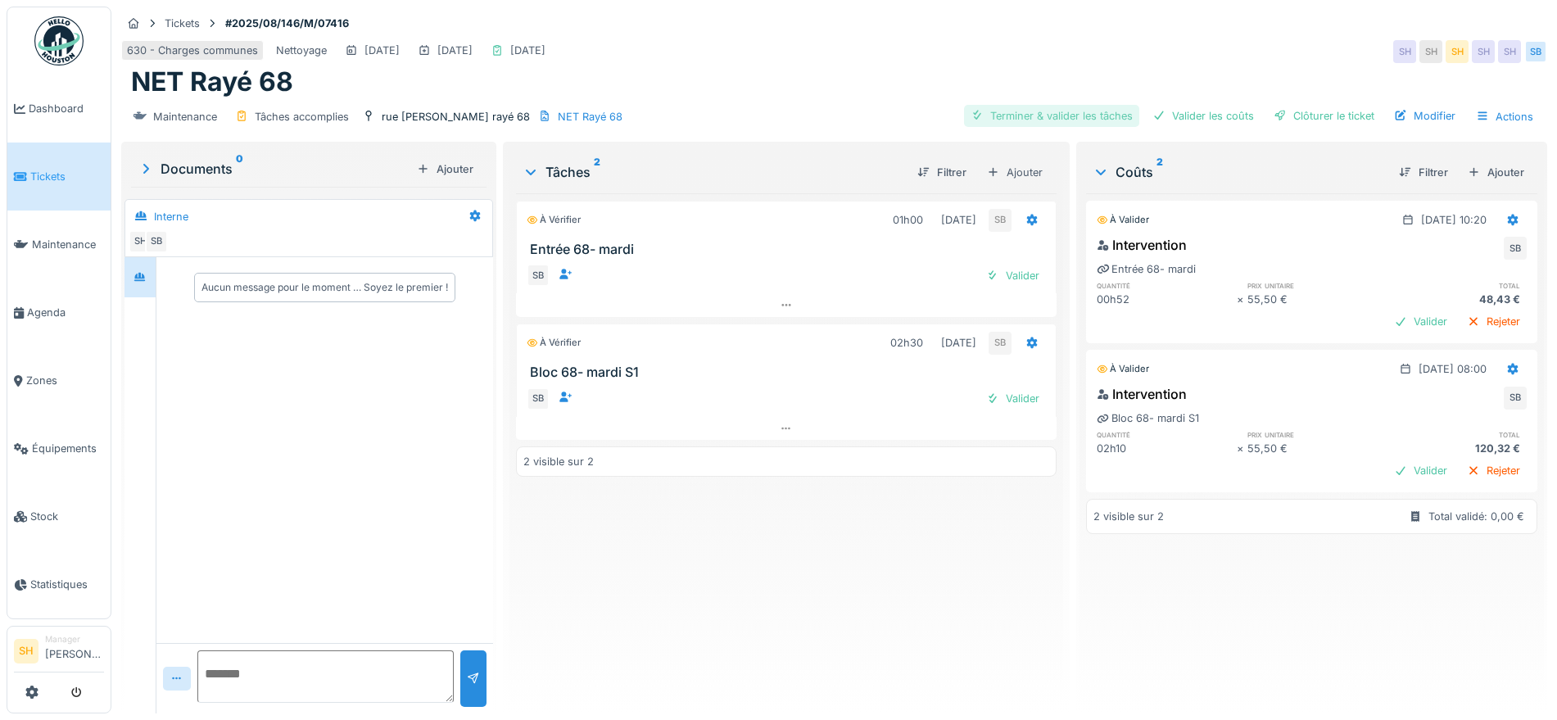
click at [1011, 111] on div "Terminer & valider les tâches" at bounding box center [1051, 116] width 175 height 22
click at [1201, 111] on div "Valider les coûts" at bounding box center [1203, 116] width 115 height 22
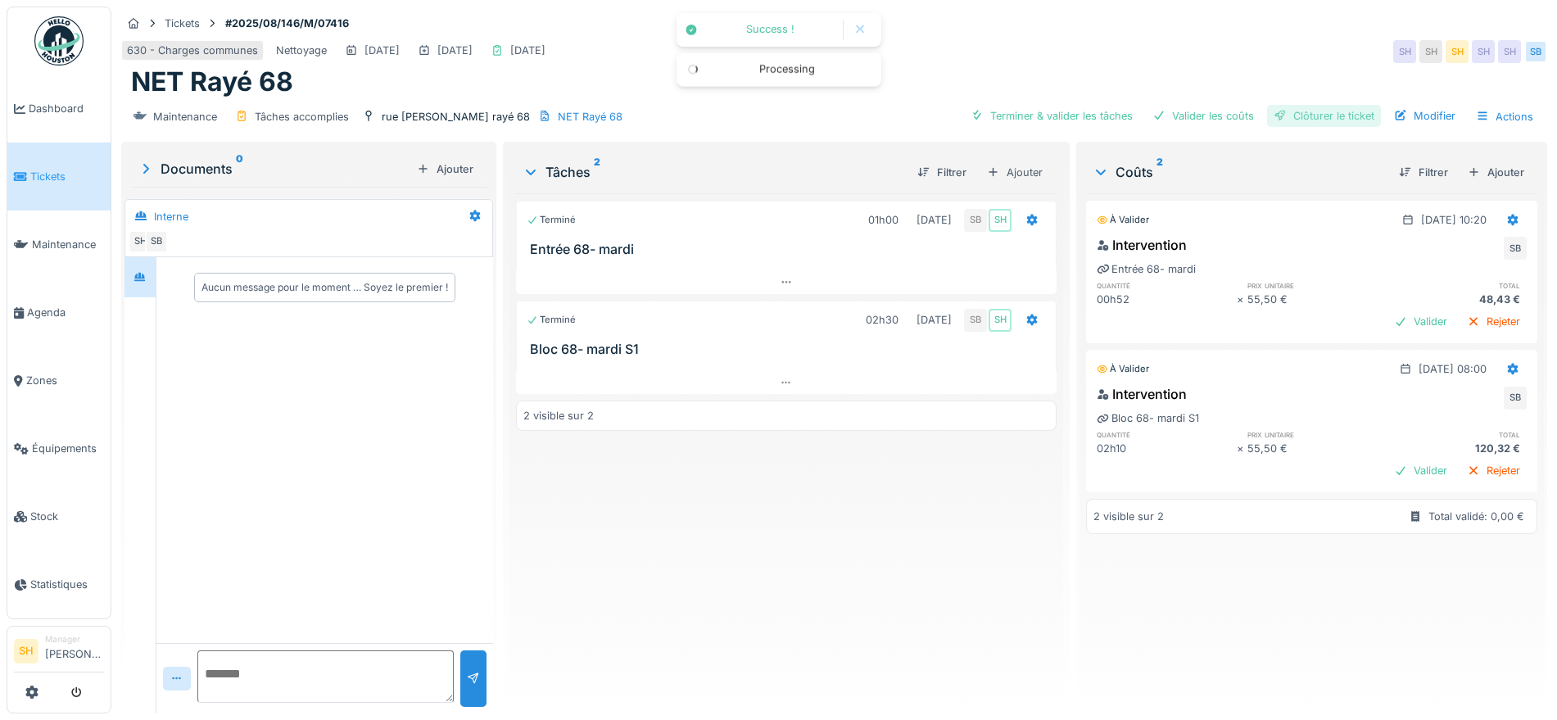
click at [1297, 112] on div "Clôturer le ticket" at bounding box center [1324, 116] width 114 height 22
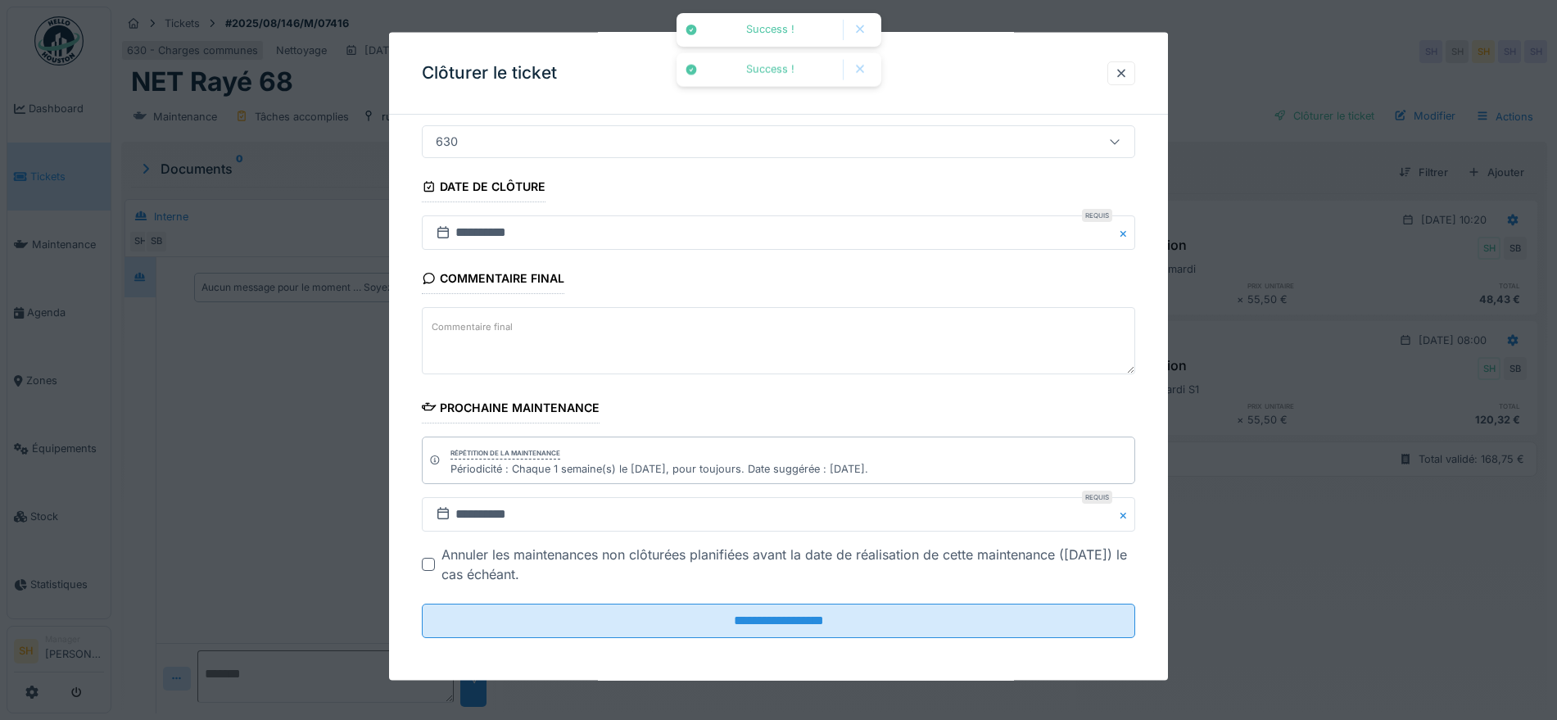
scroll to position [140, 0]
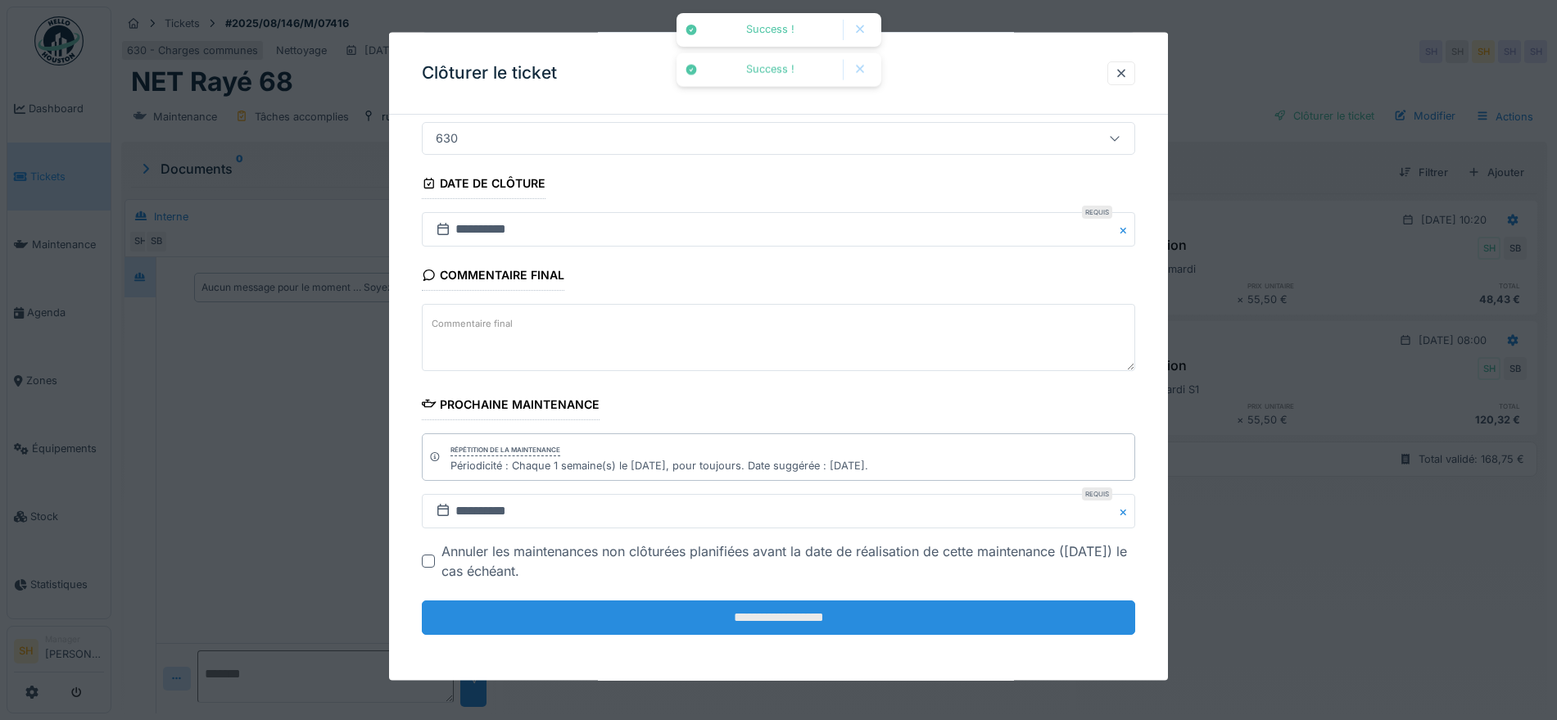
click at [813, 605] on input "**********" at bounding box center [778, 617] width 713 height 34
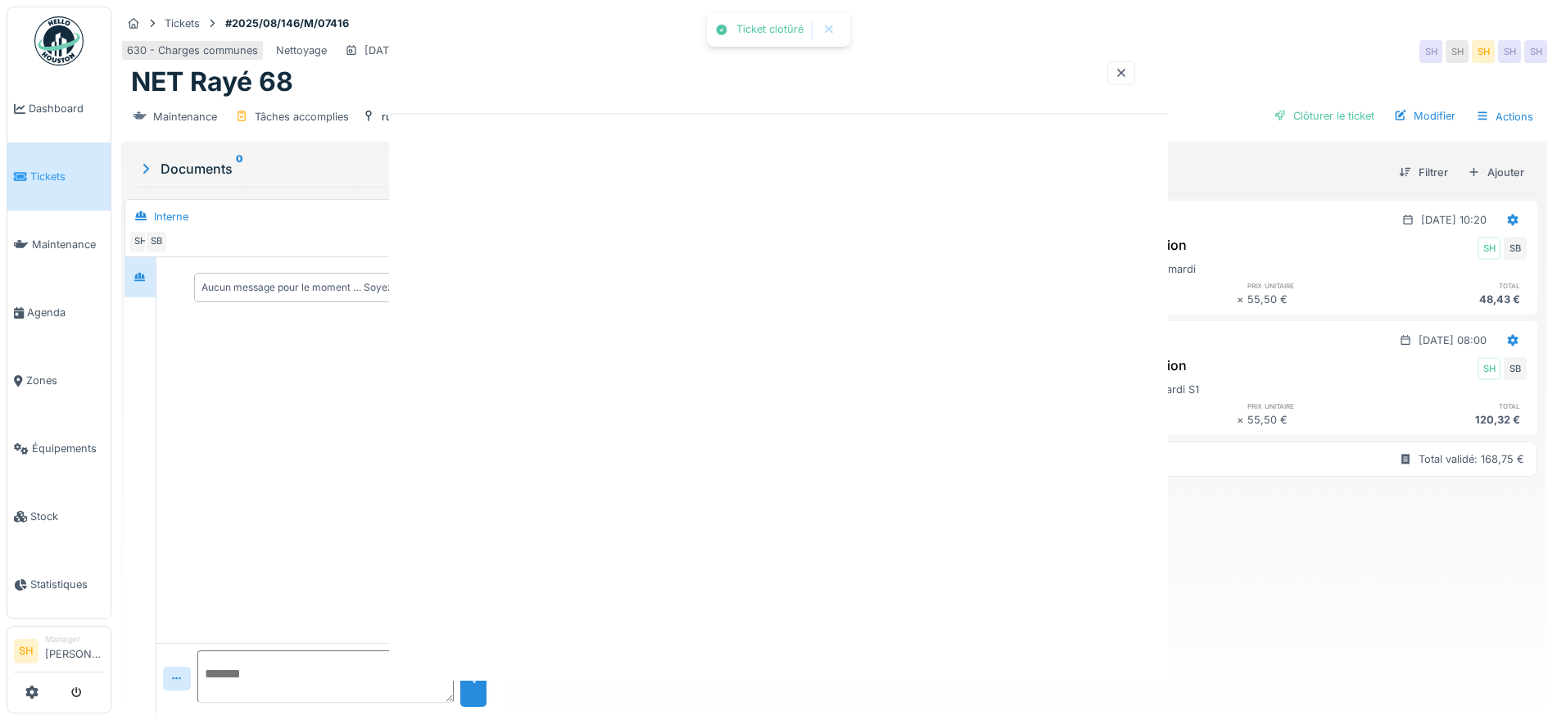
scroll to position [0, 0]
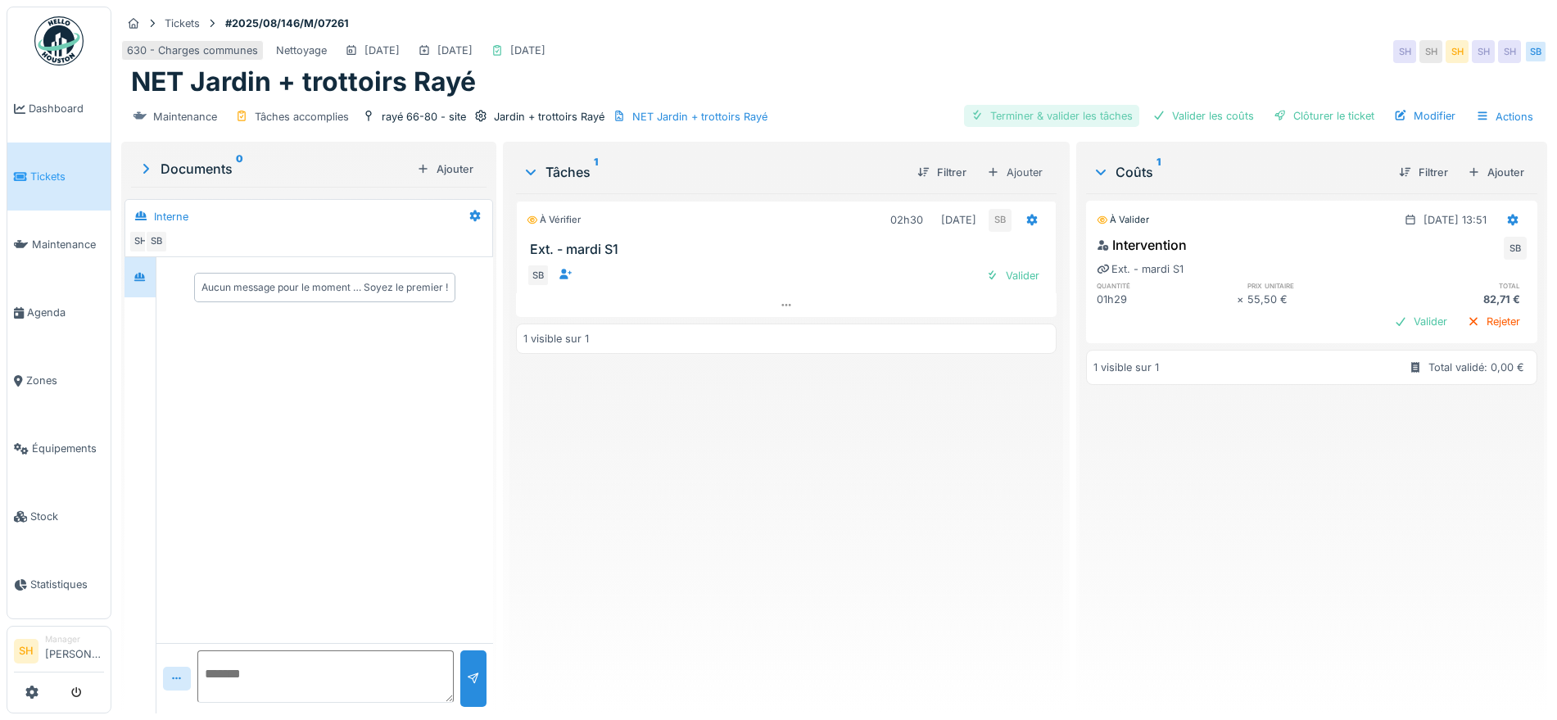
click at [1058, 109] on div "Terminer & valider les tâches" at bounding box center [1051, 116] width 175 height 22
click at [1206, 111] on div "Valider les coûts" at bounding box center [1203, 116] width 115 height 22
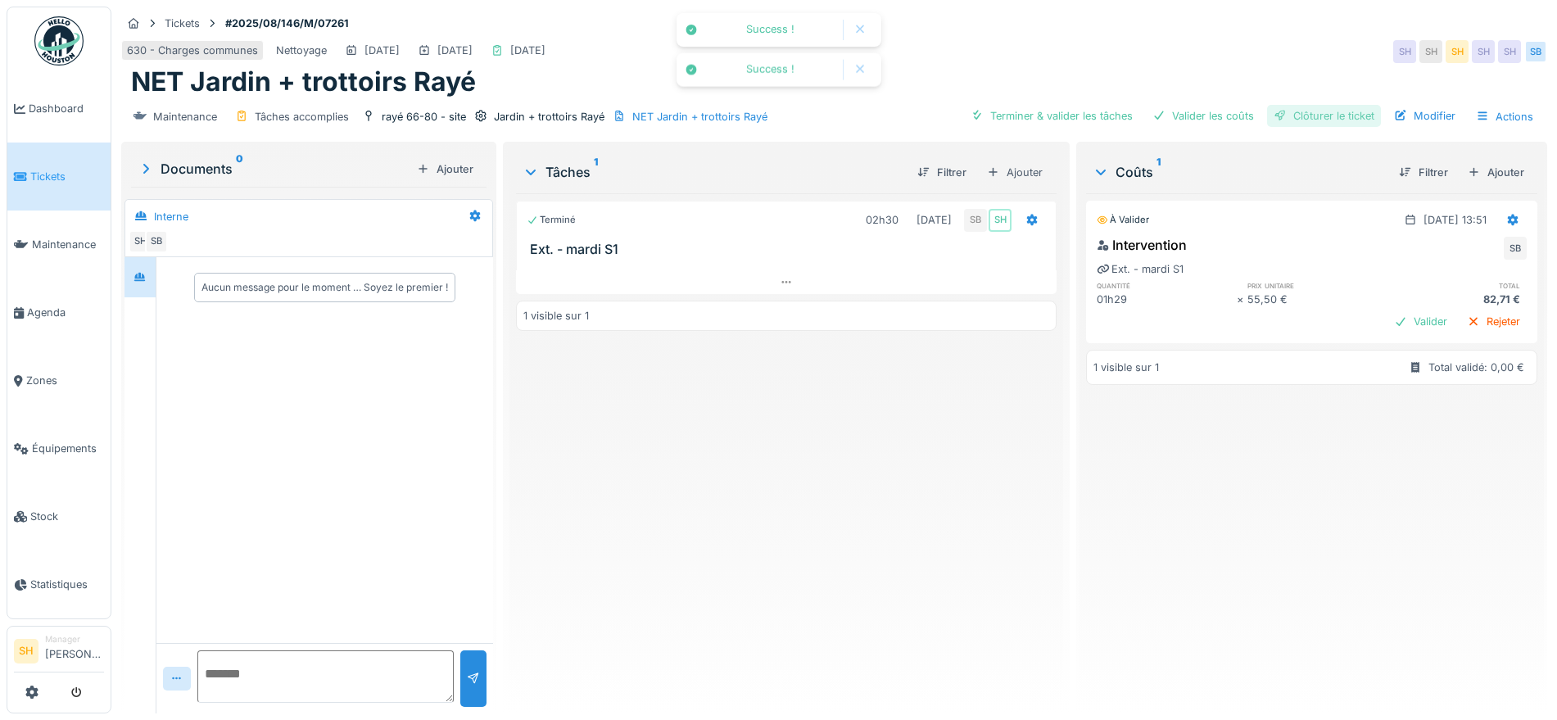
click at [1279, 113] on div "Clôturer le ticket" at bounding box center [1324, 116] width 114 height 22
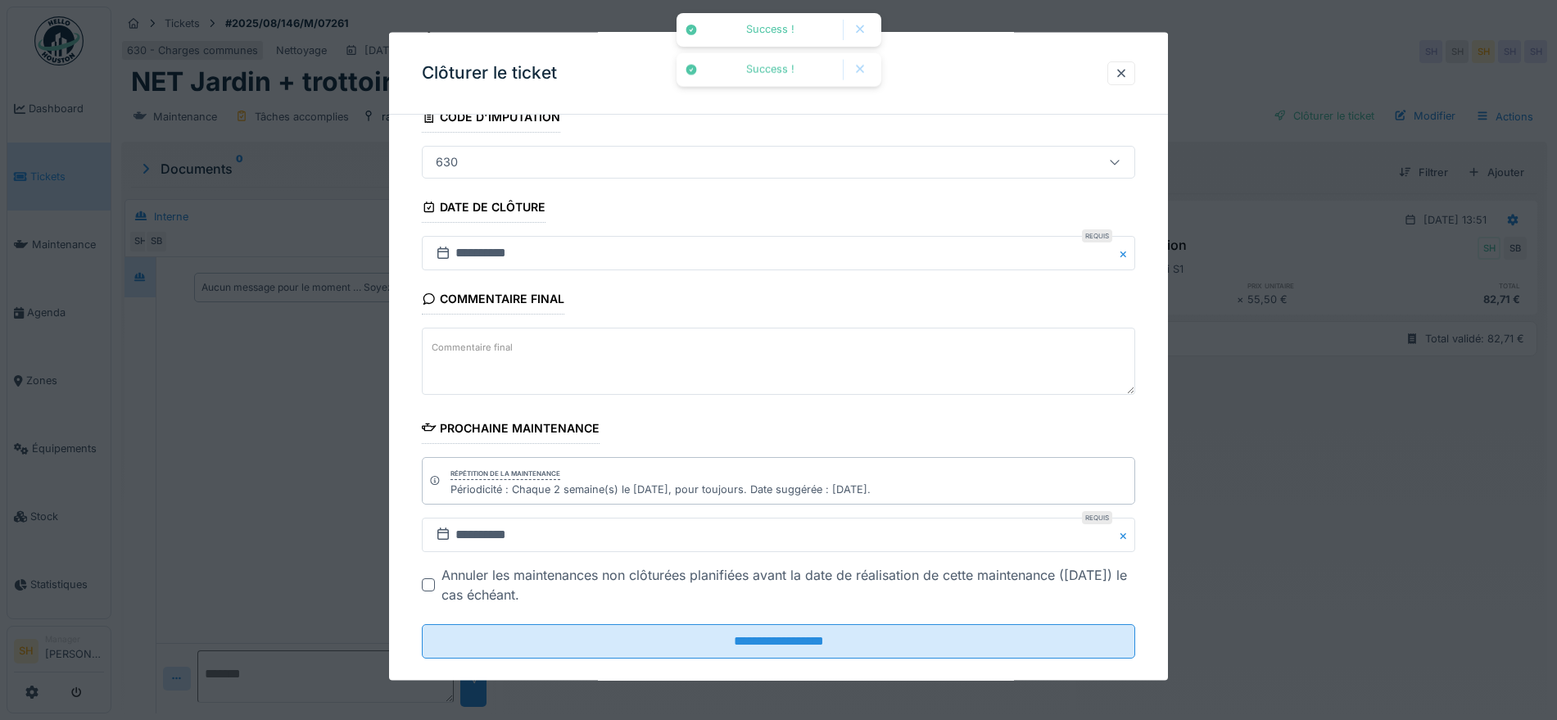
scroll to position [140, 0]
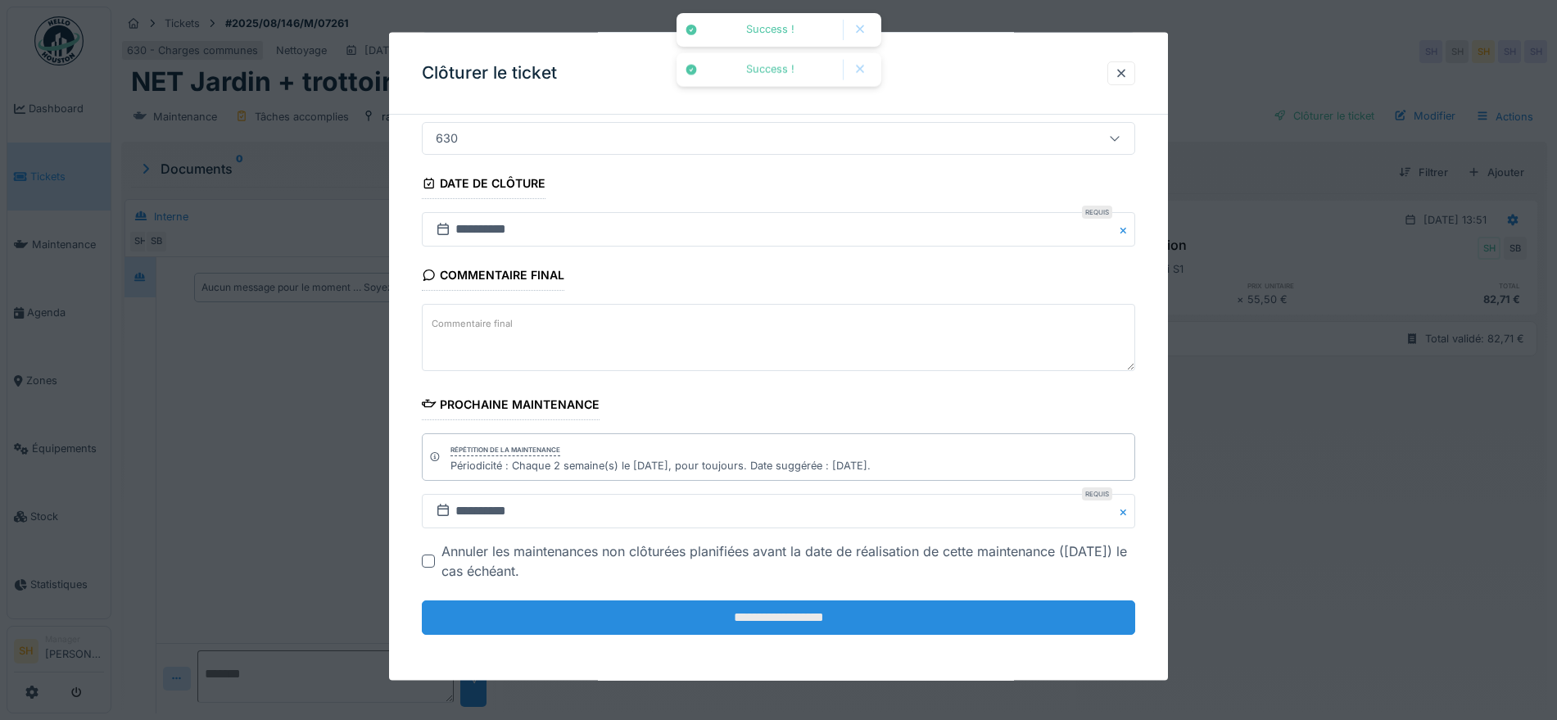
click at [812, 623] on input "**********" at bounding box center [778, 617] width 713 height 34
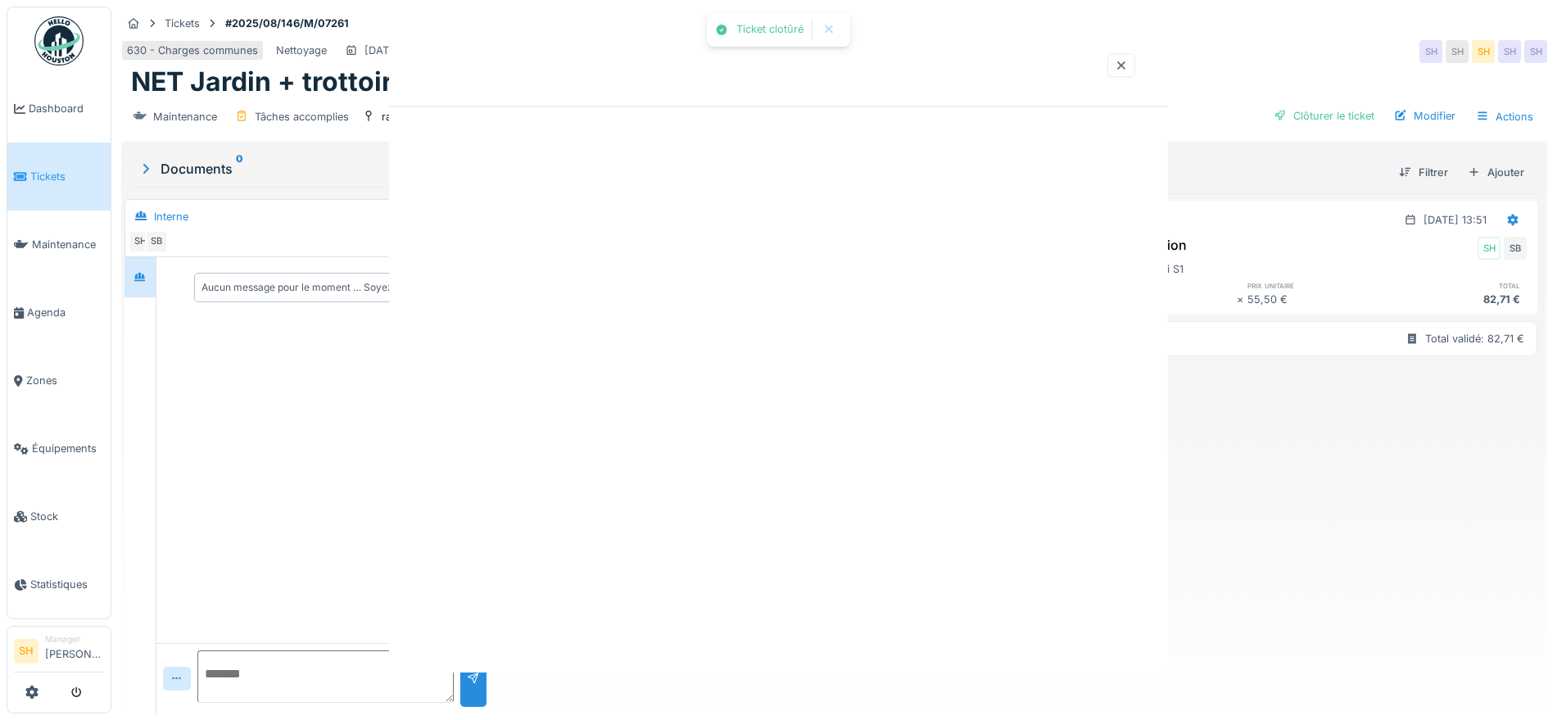
scroll to position [0, 0]
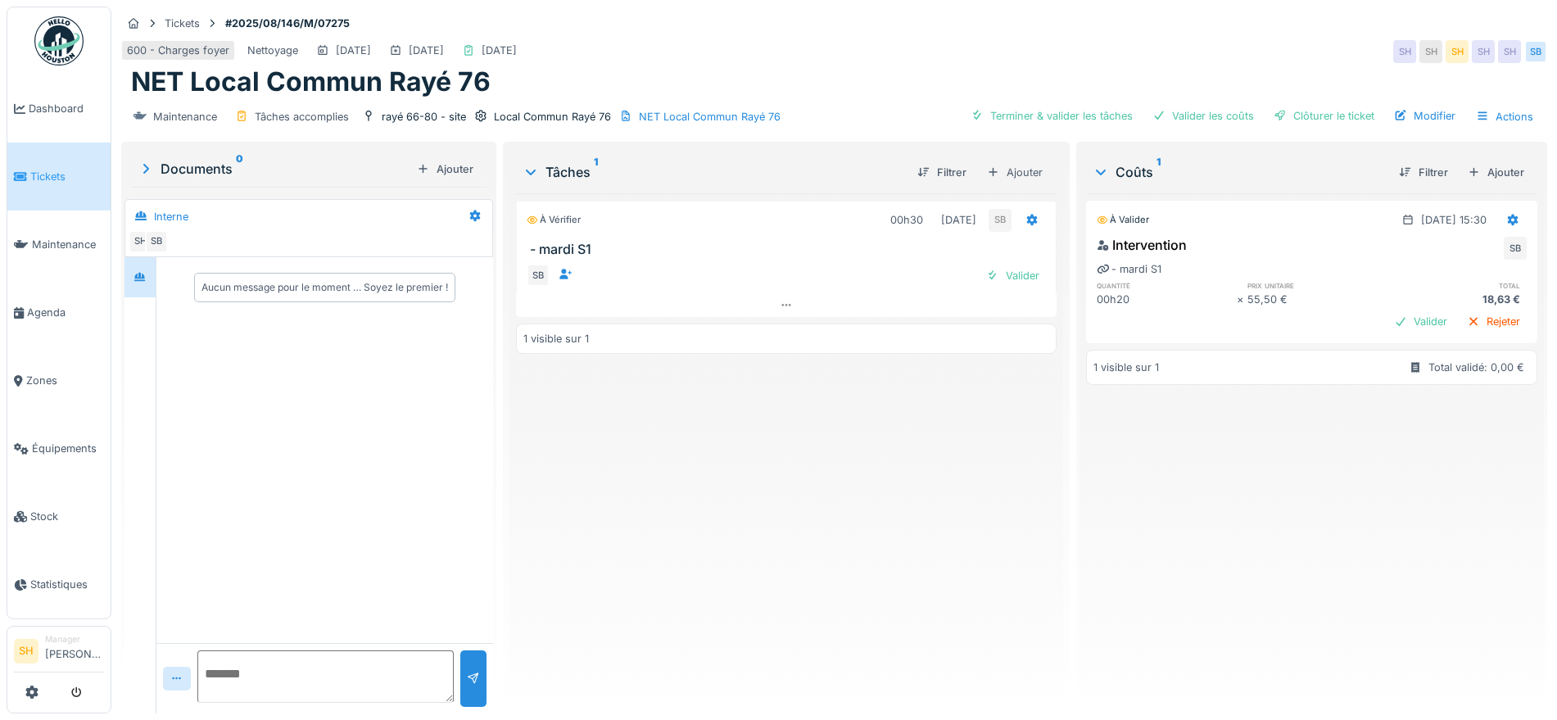
click at [997, 105] on div "Terminer & valider les tâches Valider les coûts Clôturer le ticket Modifier Act…" at bounding box center [1252, 117] width 577 height 24
drag, startPoint x: 1192, startPoint y: 109, endPoint x: 1276, endPoint y: 111, distance: 84.4
click at [1192, 110] on div "Valider les coûts" at bounding box center [1203, 116] width 115 height 22
click at [1290, 111] on div "Clôturer le ticket" at bounding box center [1324, 116] width 114 height 22
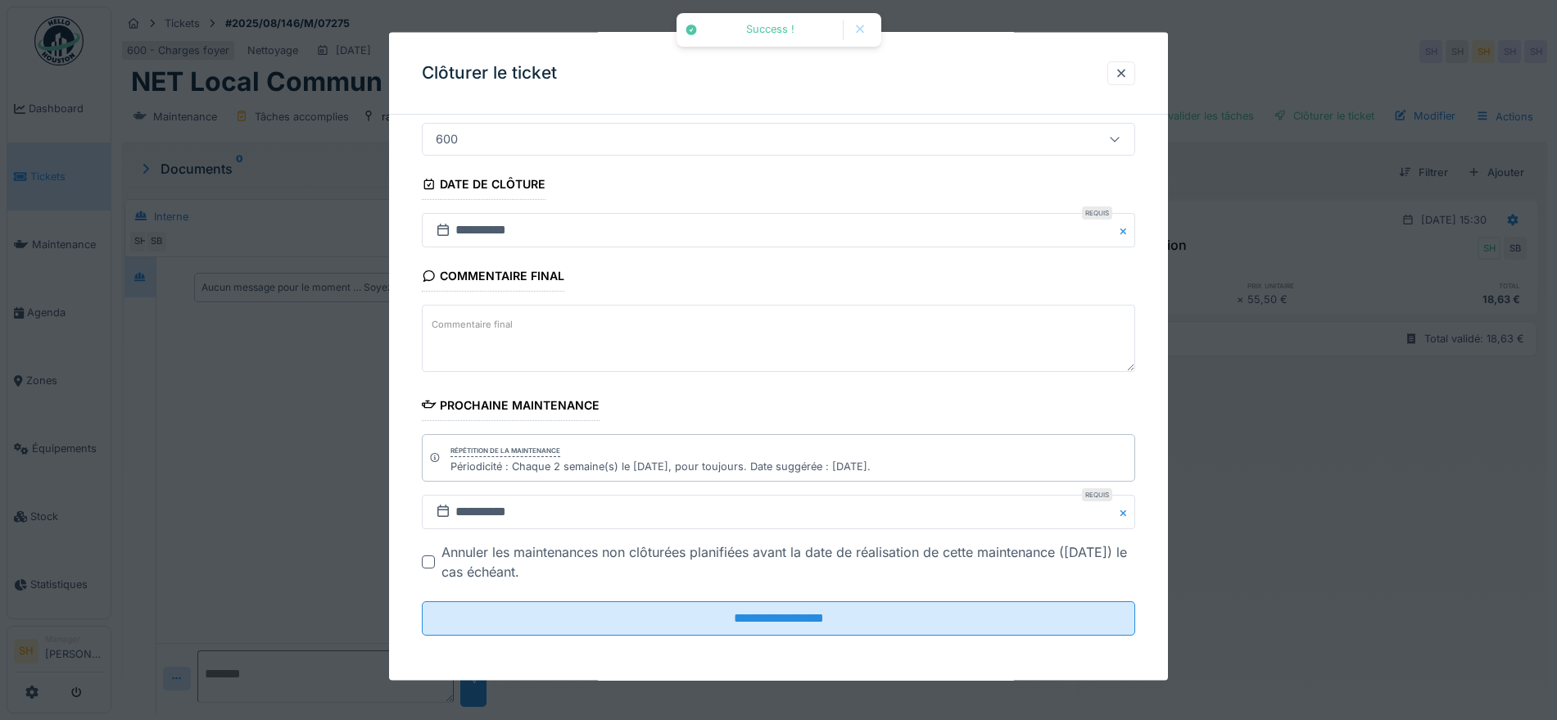
scroll to position [140, 0]
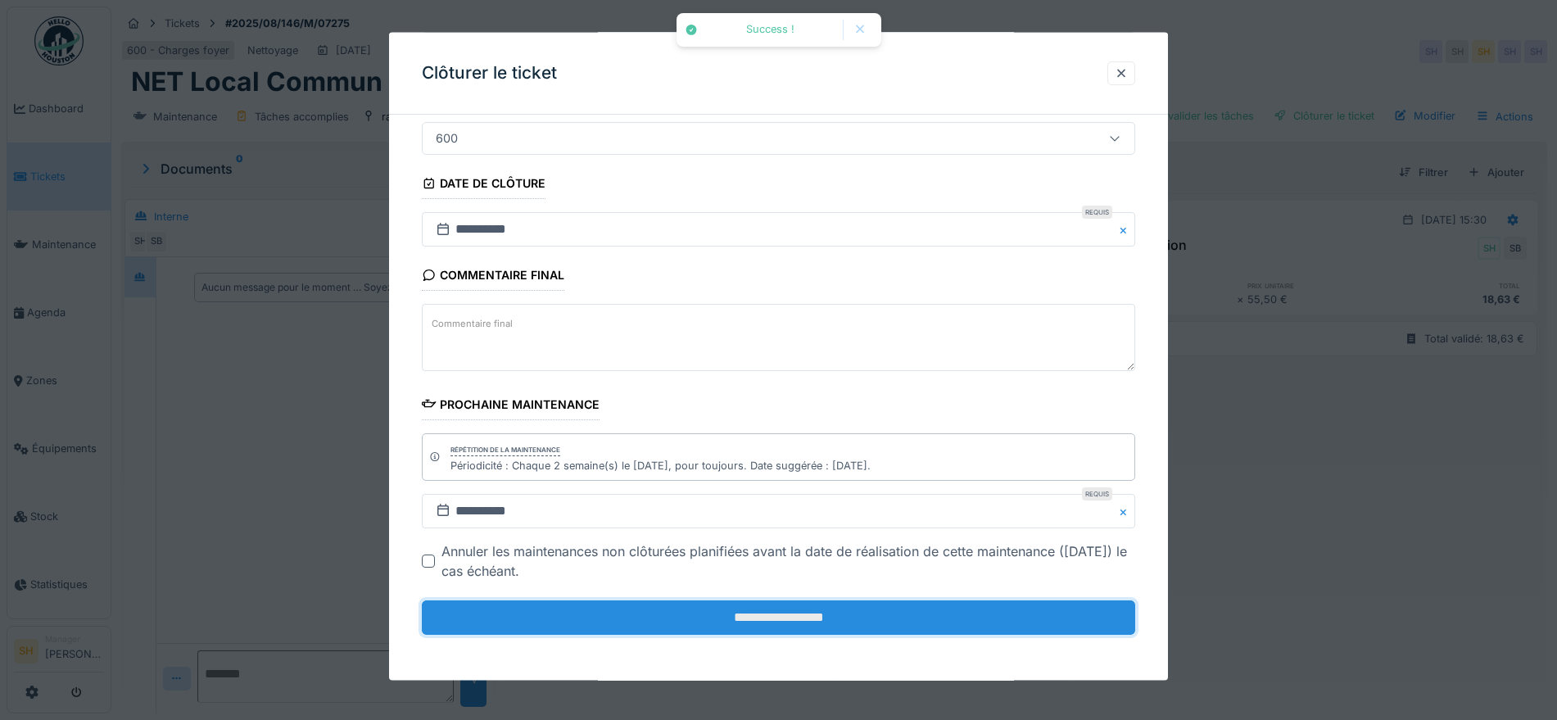
click at [743, 604] on input "**********" at bounding box center [778, 617] width 713 height 34
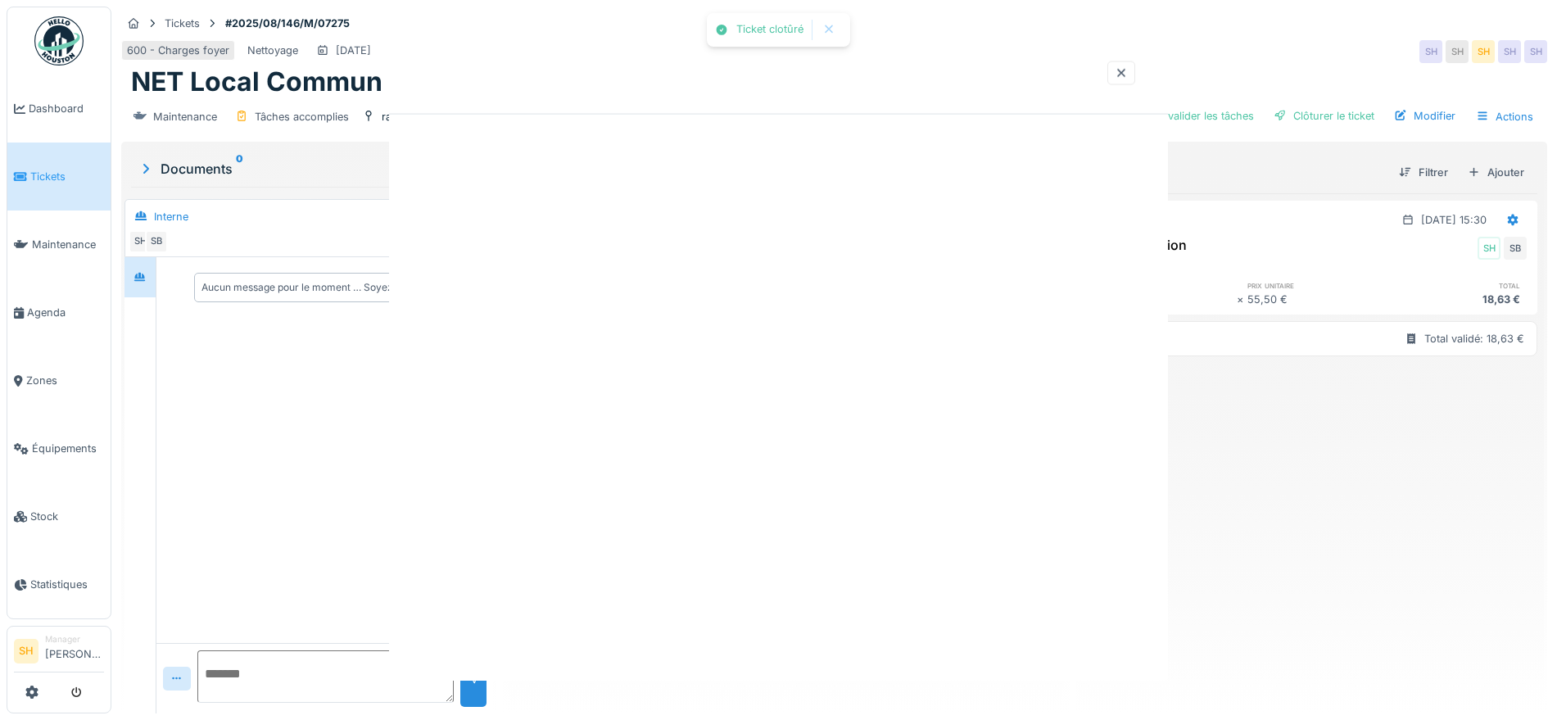
scroll to position [0, 0]
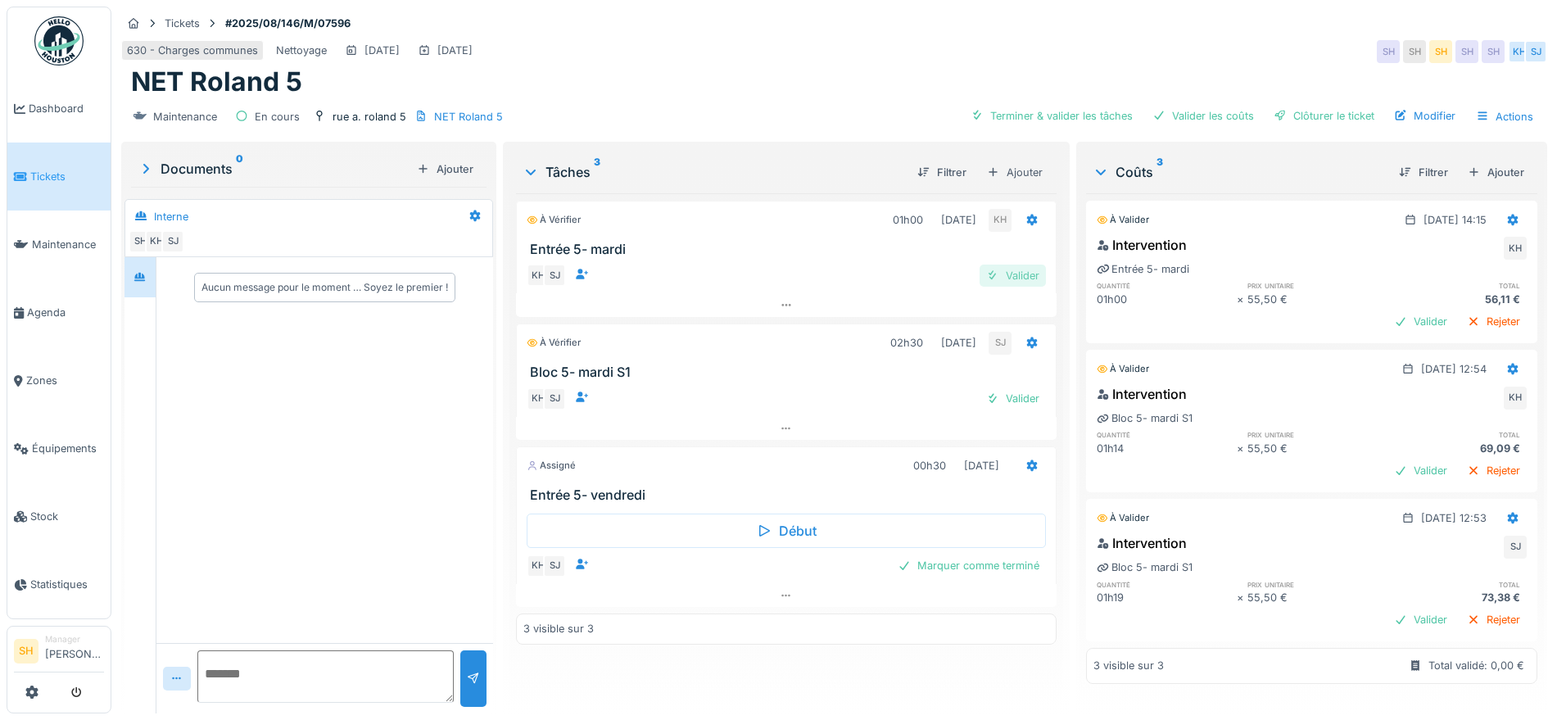
click at [1020, 277] on div "Valider" at bounding box center [1013, 276] width 66 height 22
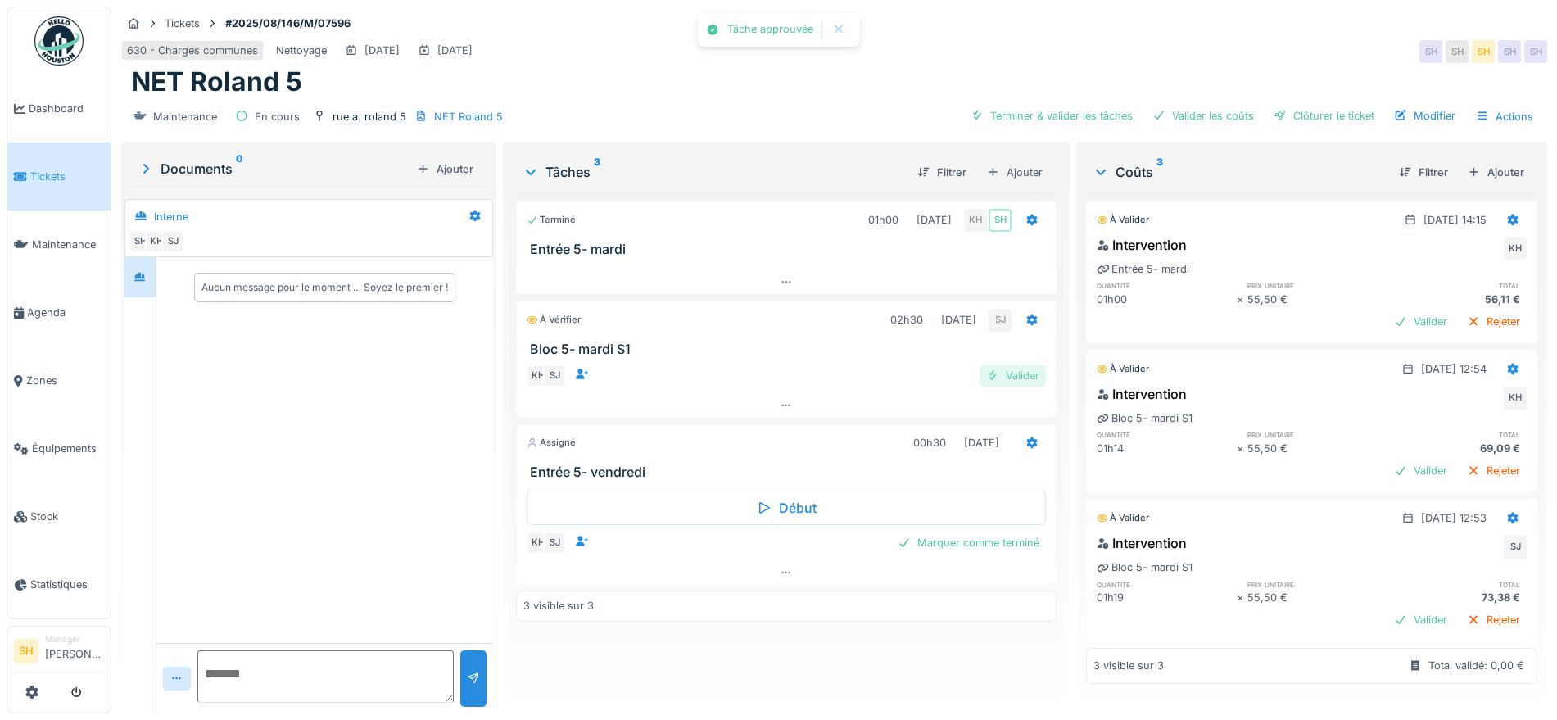
click at [1013, 379] on div "Valider" at bounding box center [1013, 375] width 66 height 22
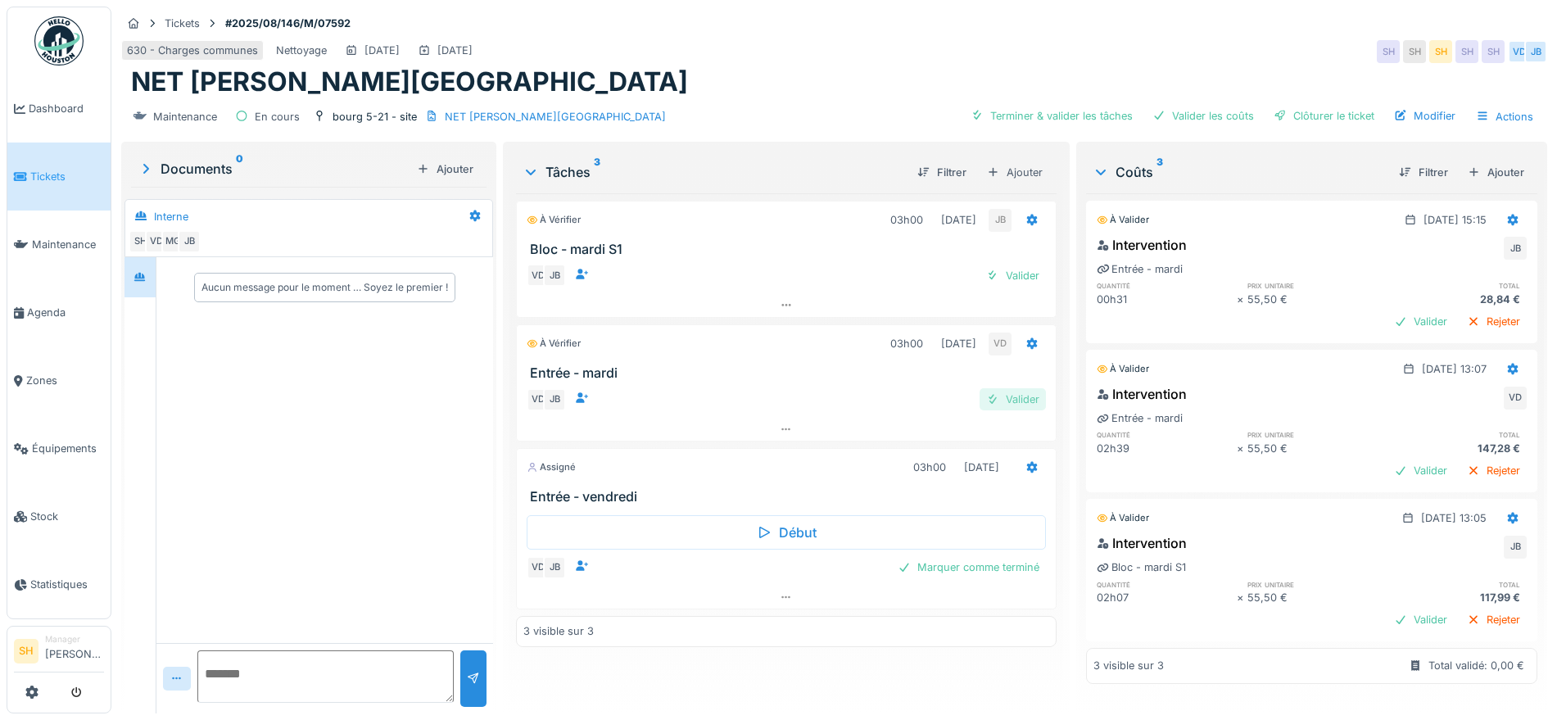
click at [1022, 395] on div "Valider" at bounding box center [1013, 399] width 66 height 22
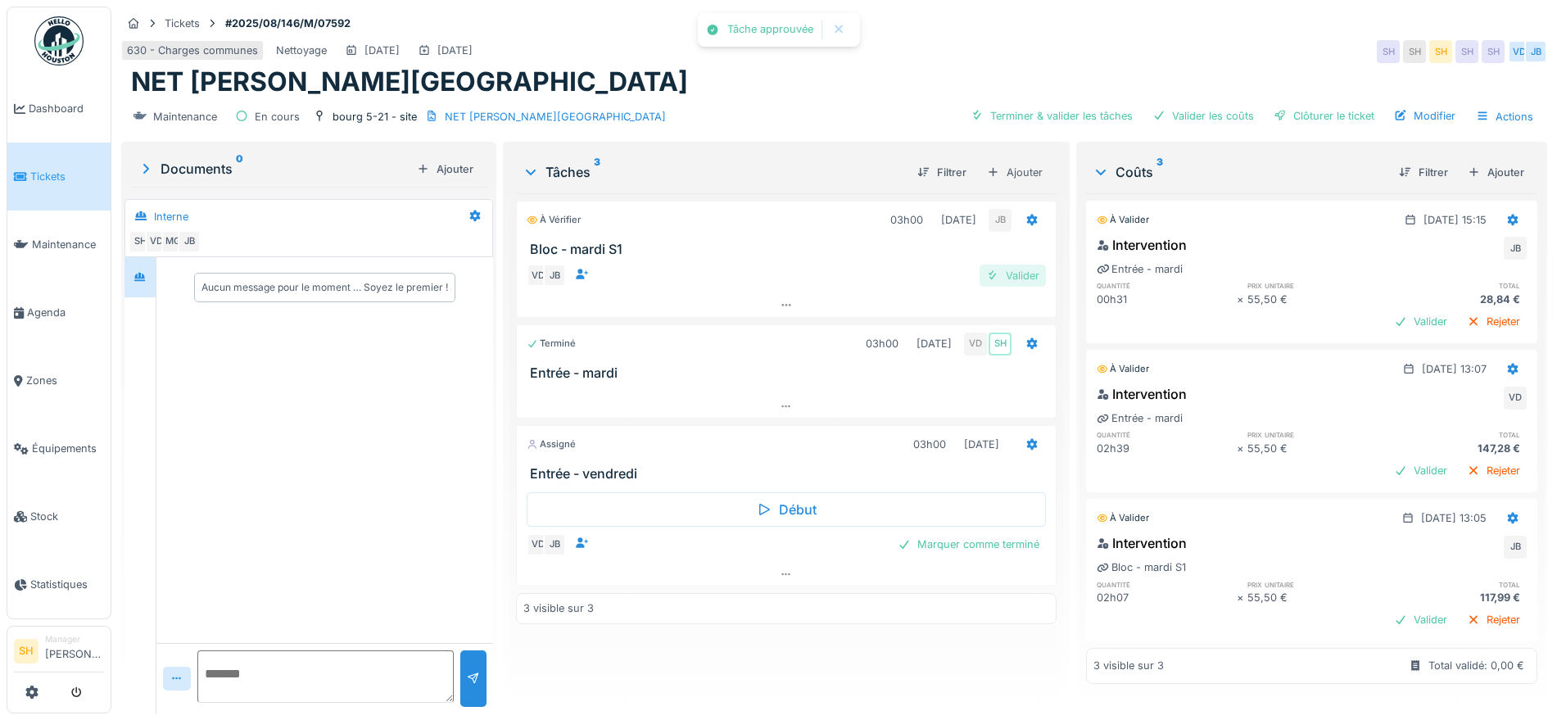
click at [1011, 269] on div "Valider" at bounding box center [1013, 276] width 66 height 22
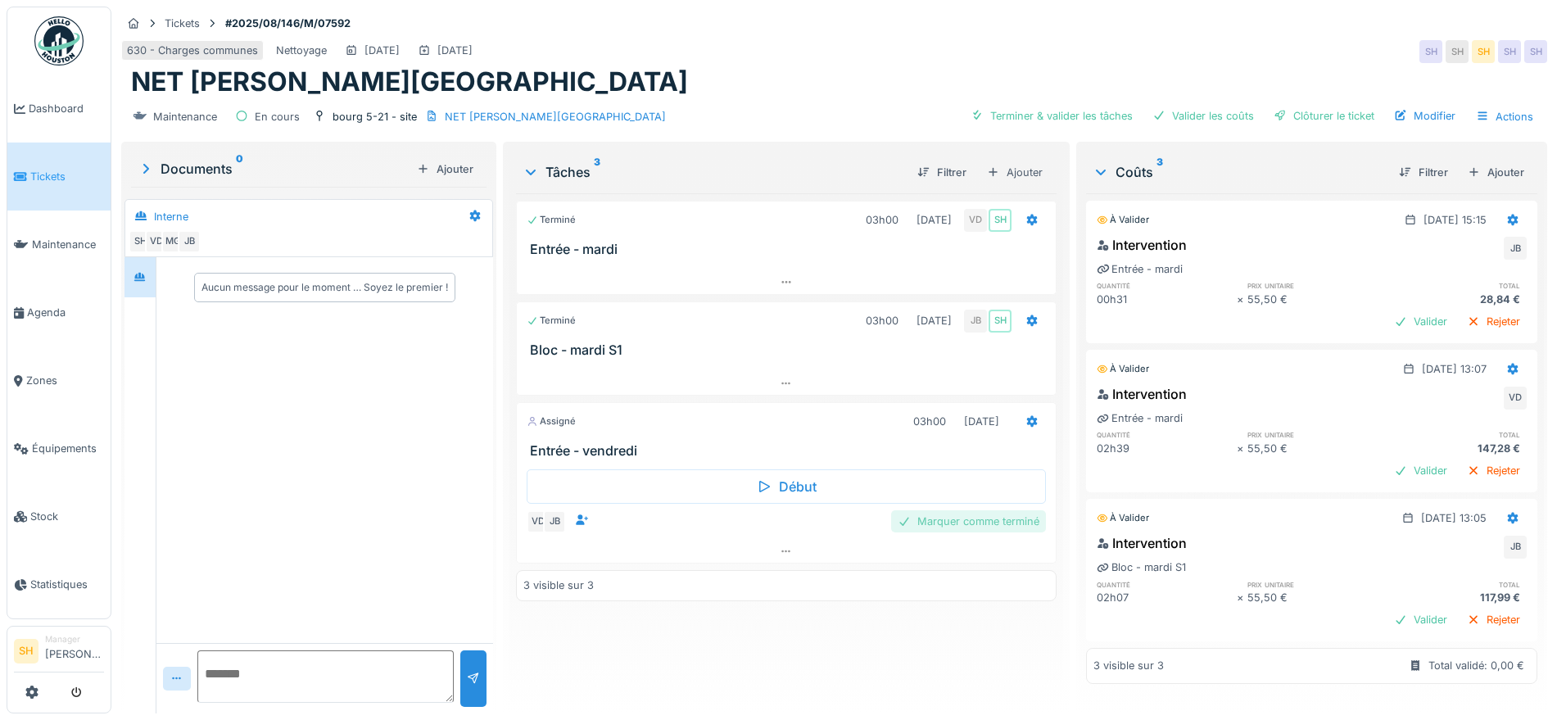
click at [946, 518] on div "Marquer comme terminé" at bounding box center [968, 521] width 155 height 22
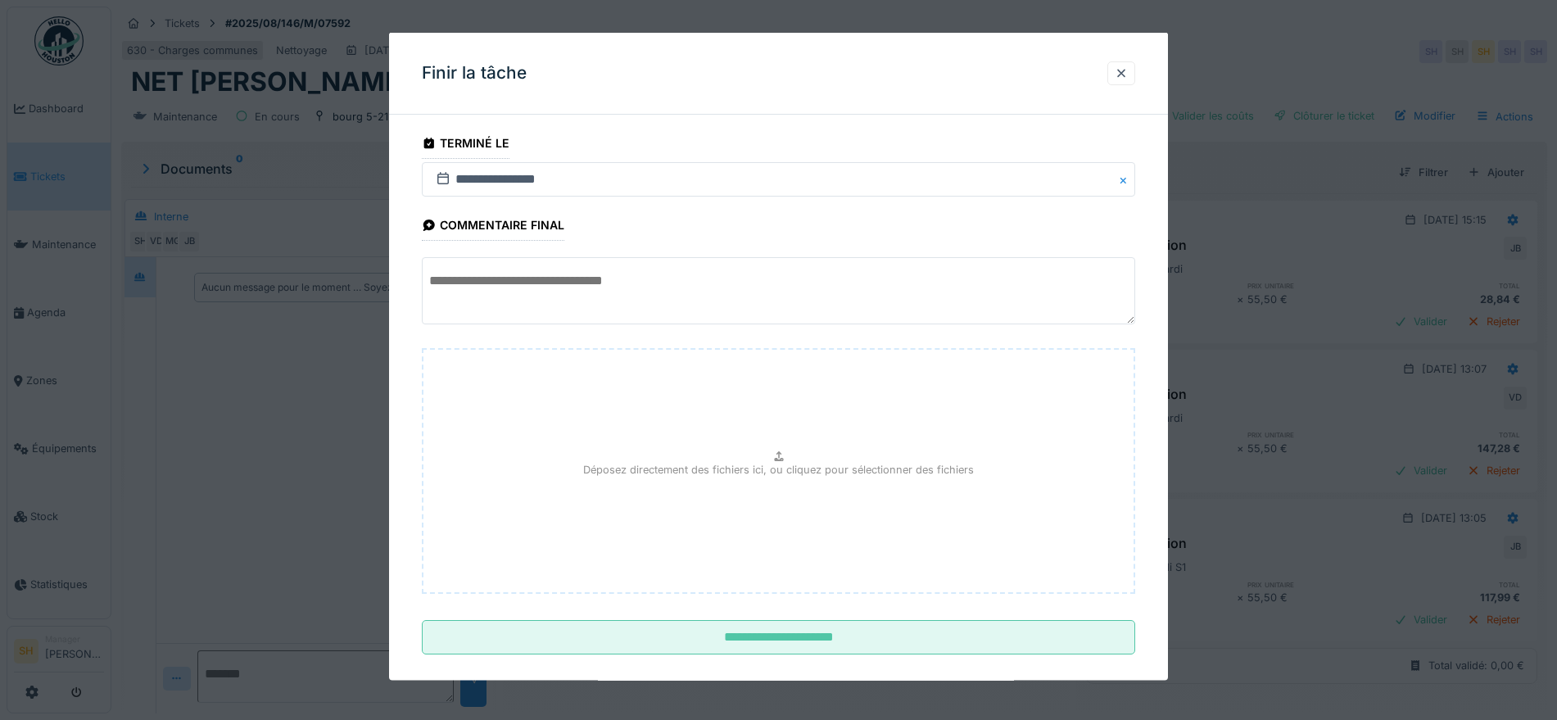
click at [654, 278] on textarea at bounding box center [778, 290] width 713 height 67
type textarea "*"
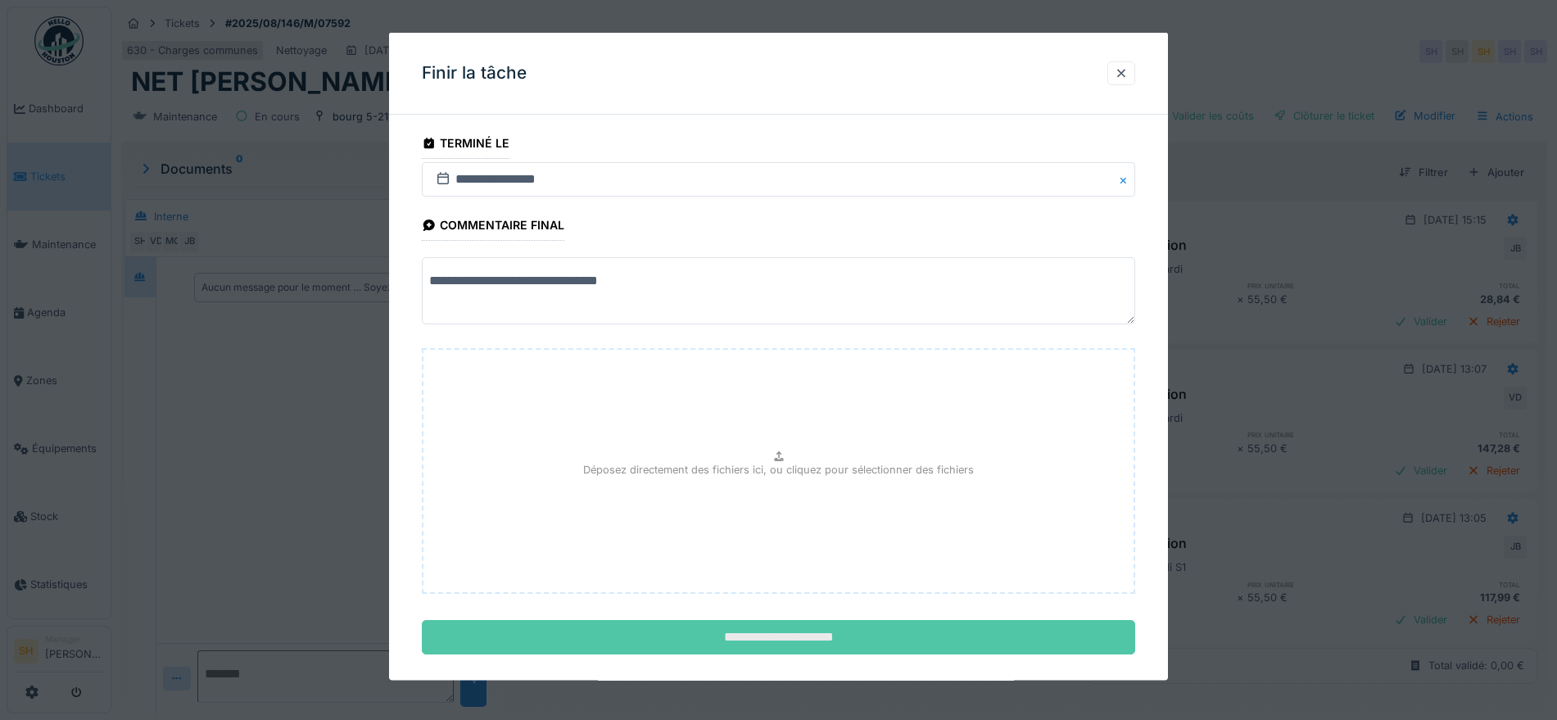
type textarea "**********"
click at [885, 636] on input "**********" at bounding box center [778, 637] width 713 height 34
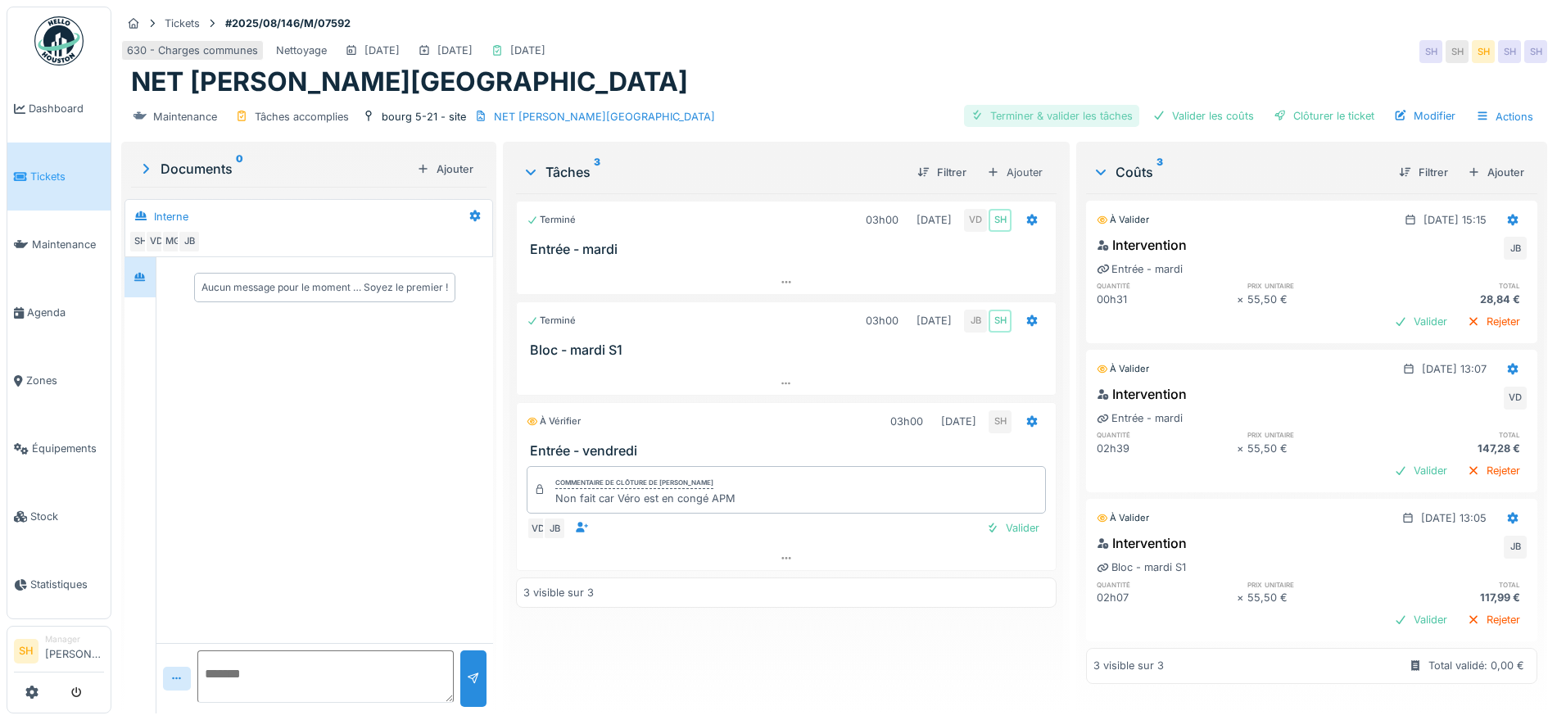
click at [1086, 115] on div "Terminer & valider les tâches" at bounding box center [1051, 116] width 175 height 22
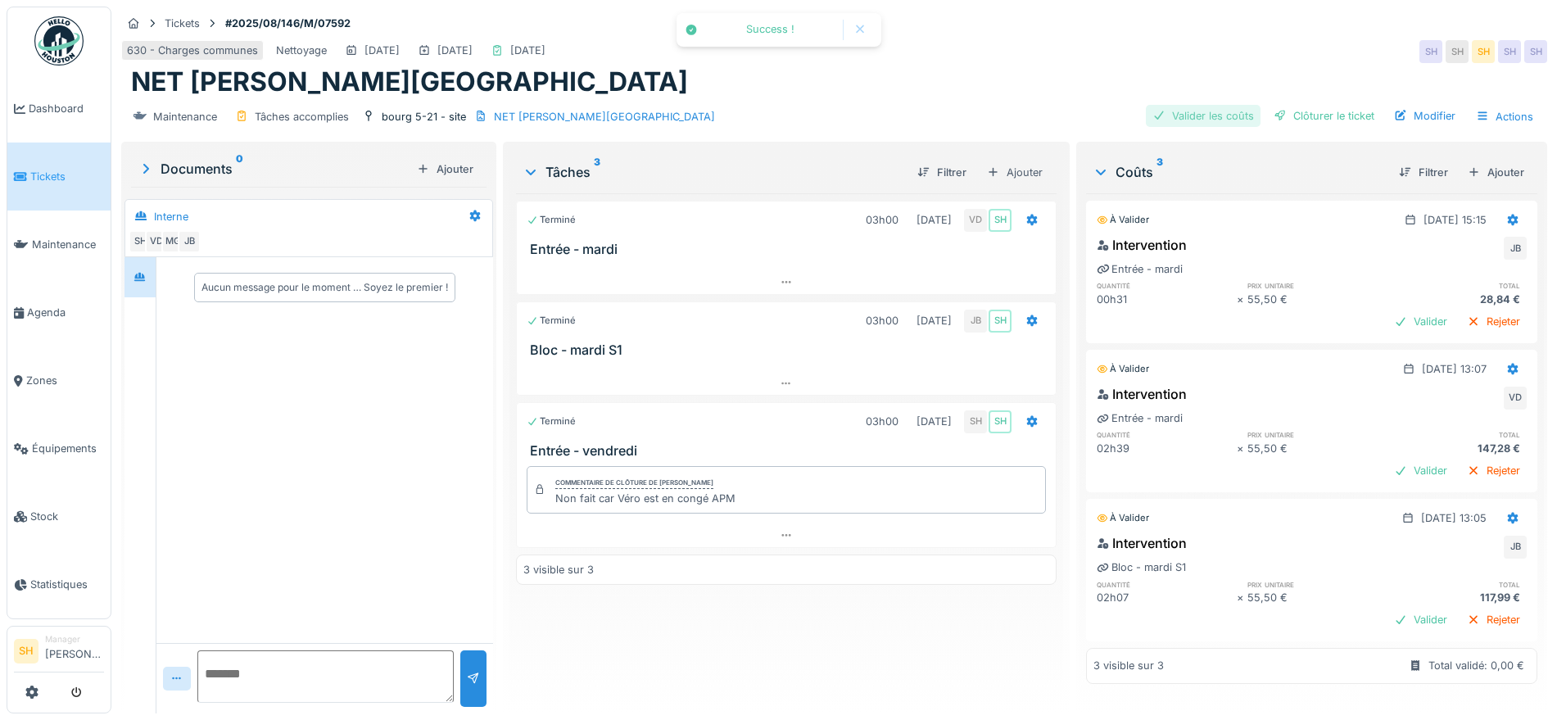
click at [1190, 120] on div "Valider les coûts" at bounding box center [1203, 116] width 115 height 22
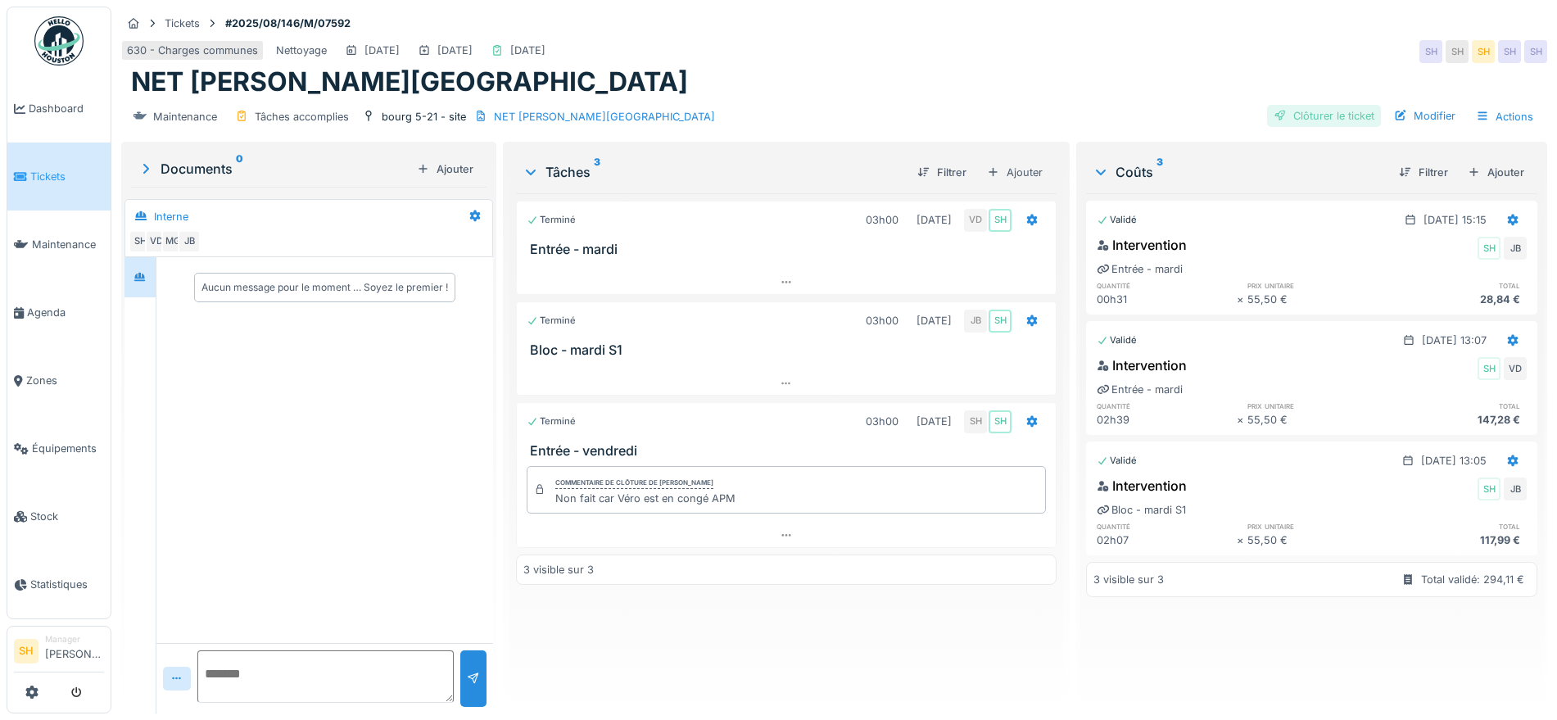
click at [1274, 121] on div at bounding box center [1280, 116] width 13 height 16
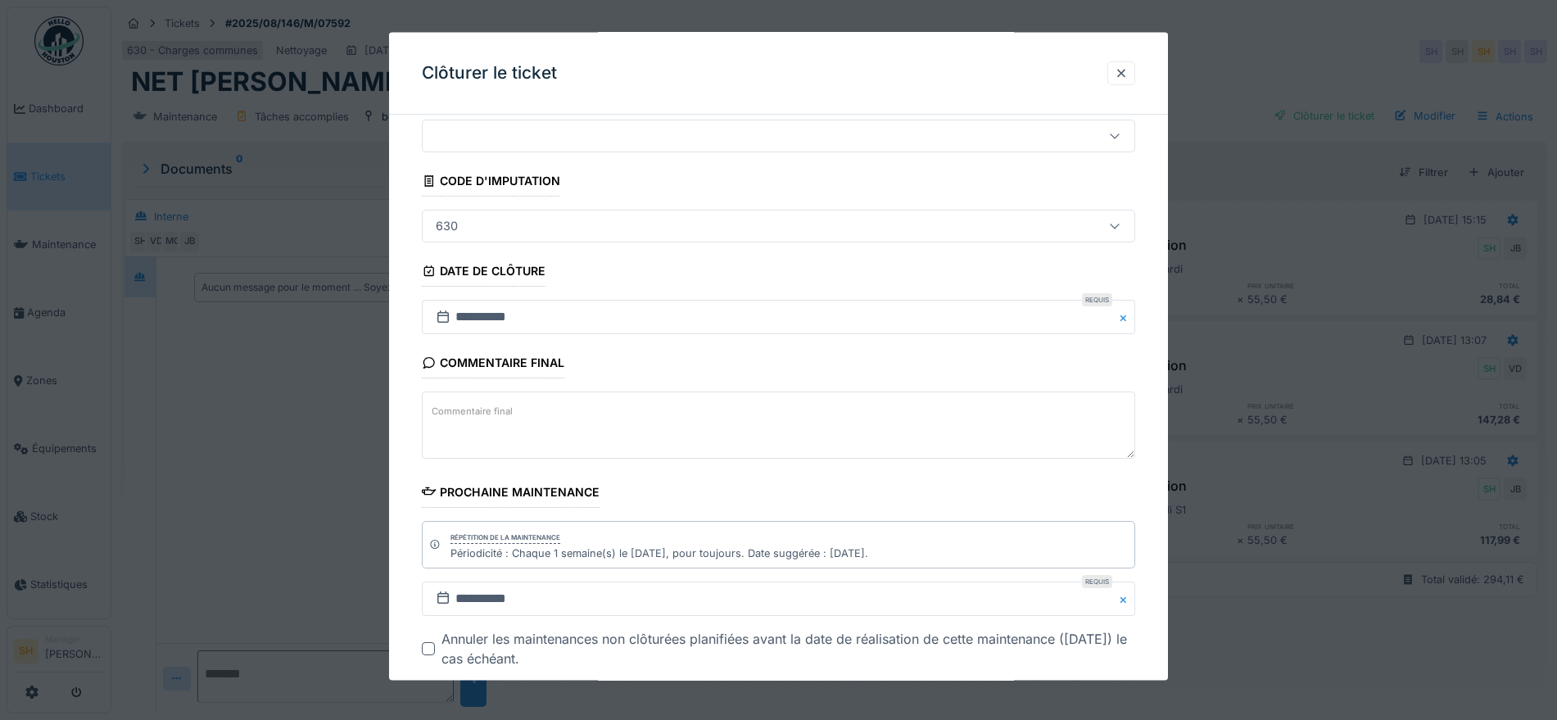
scroll to position [140, 0]
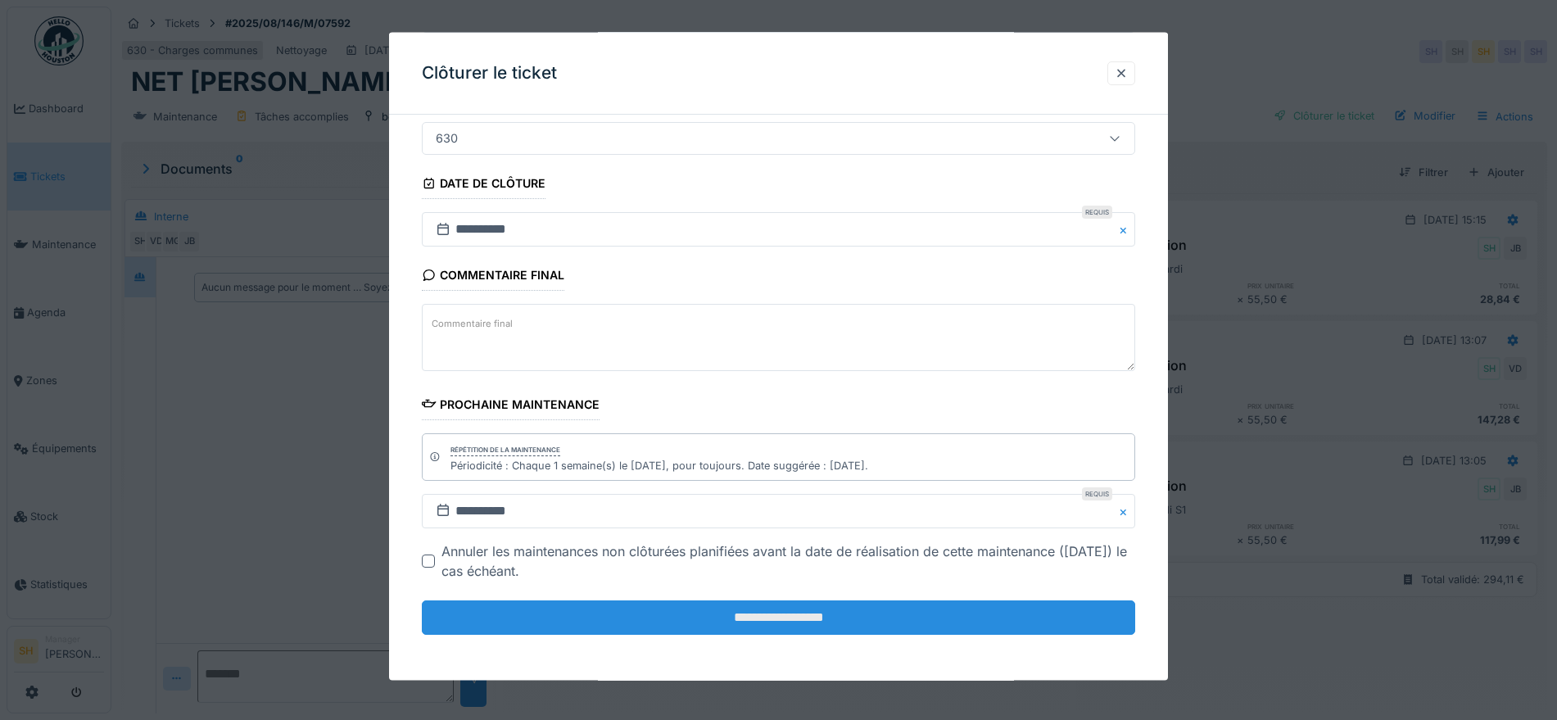
click at [779, 624] on input "**********" at bounding box center [778, 617] width 713 height 34
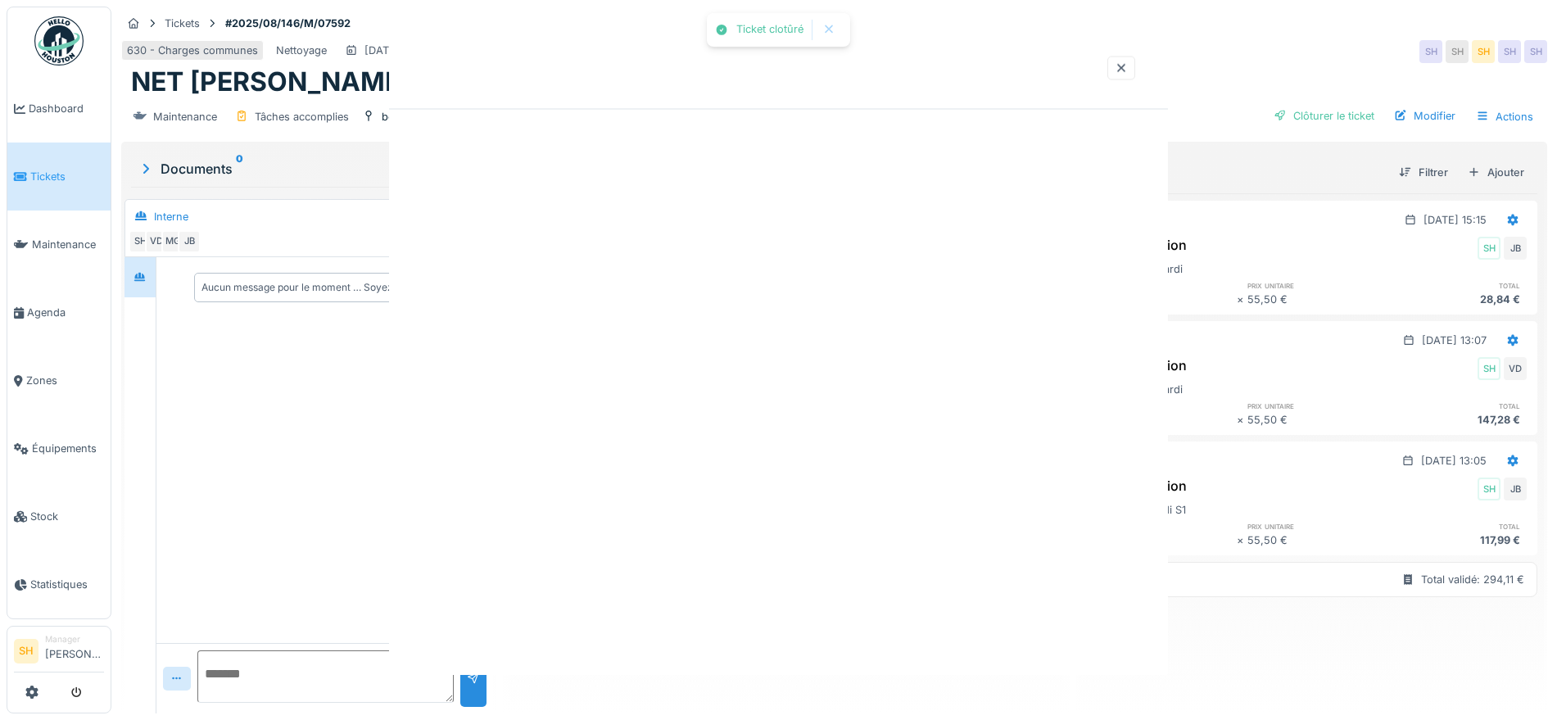
scroll to position [0, 0]
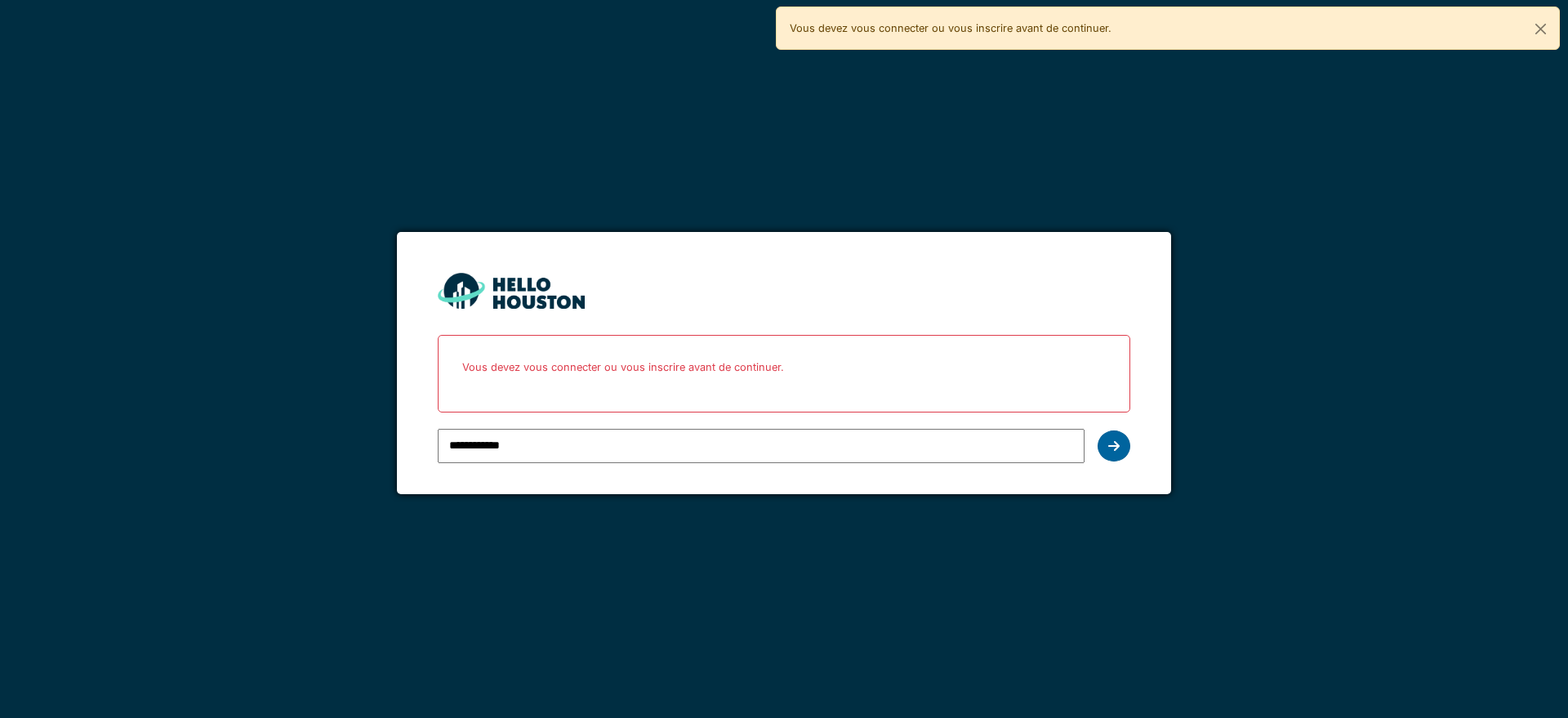
click at [1111, 446] on icon at bounding box center [1112, 446] width 11 height 13
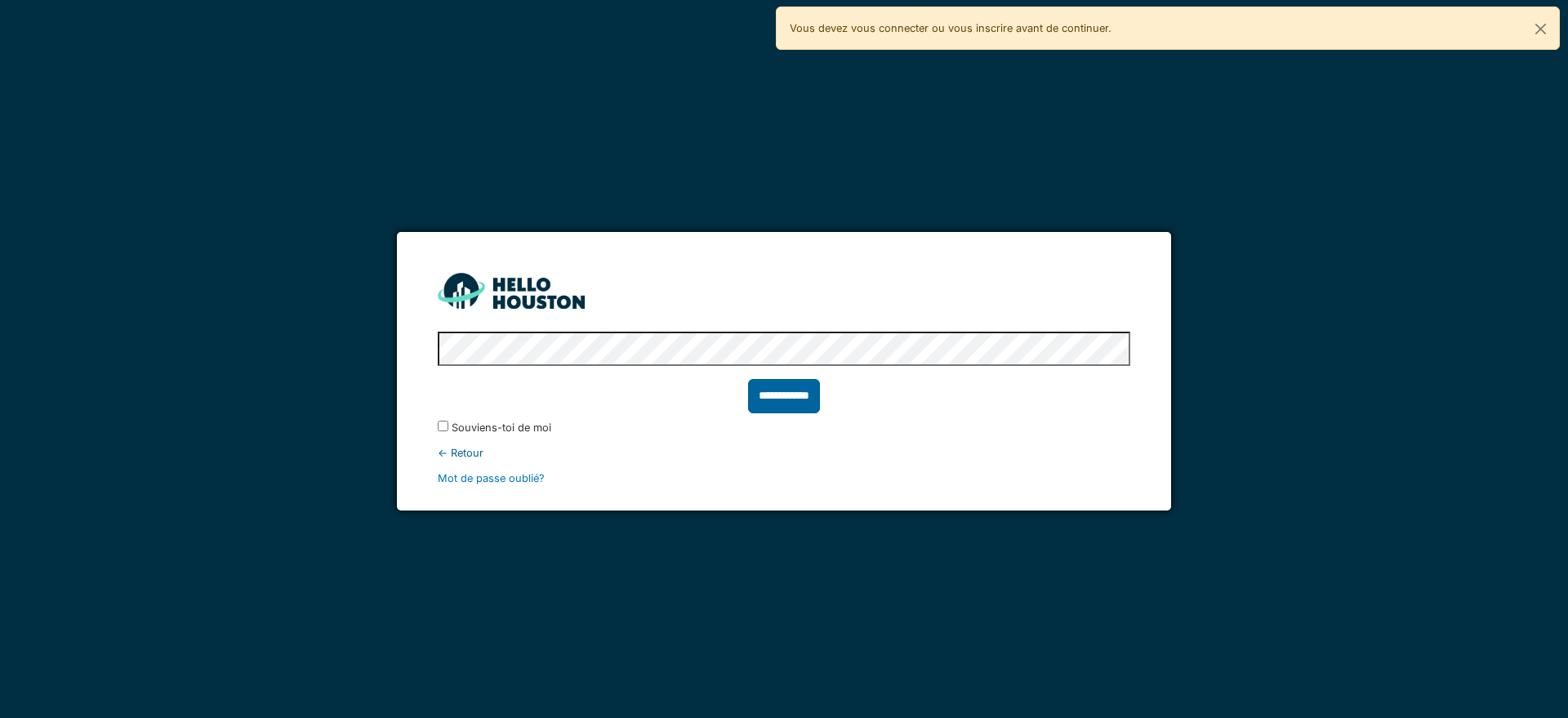
click at [791, 396] on input "**********" at bounding box center [784, 396] width 72 height 34
type input "******"
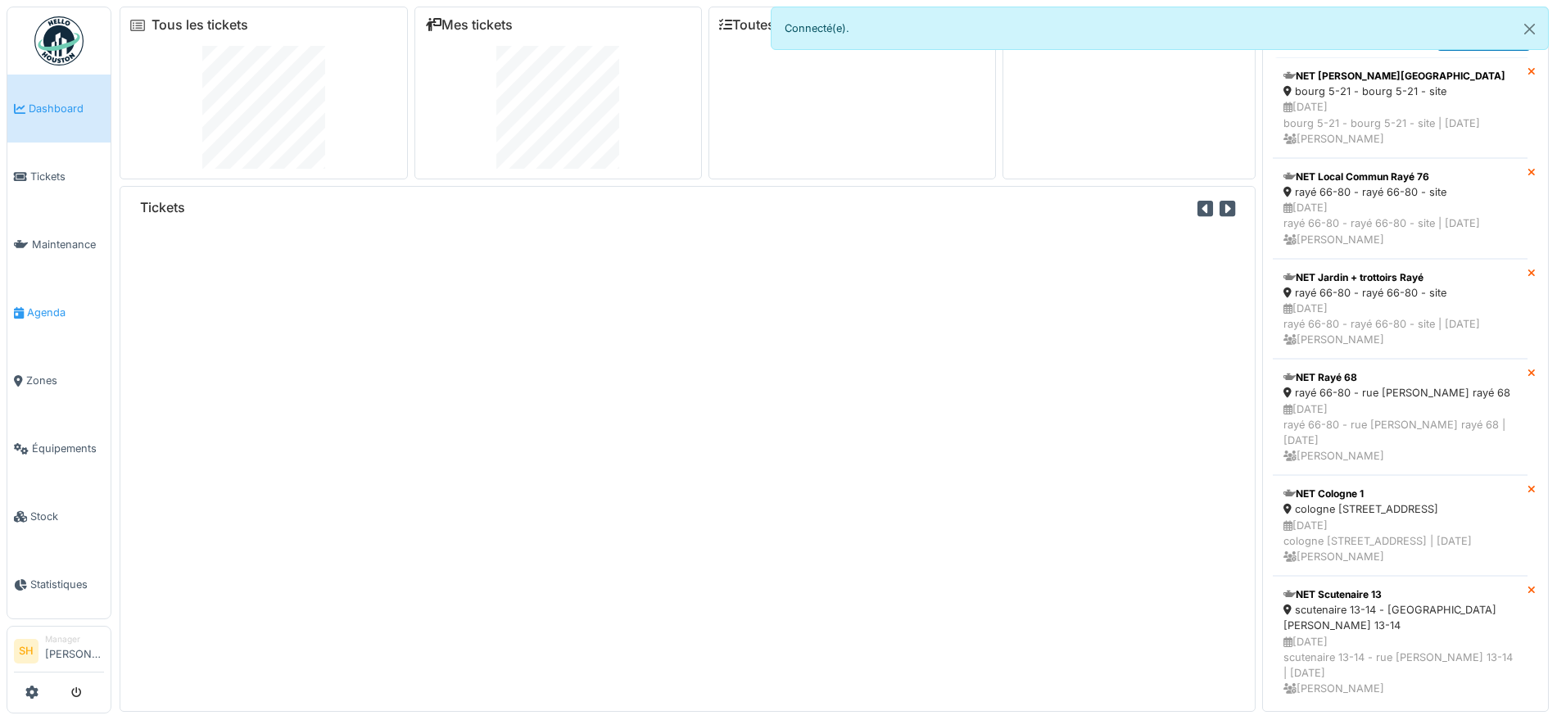
click at [64, 312] on span "Agenda" at bounding box center [65, 313] width 77 height 16
click at [45, 305] on span "Agenda" at bounding box center [65, 313] width 77 height 16
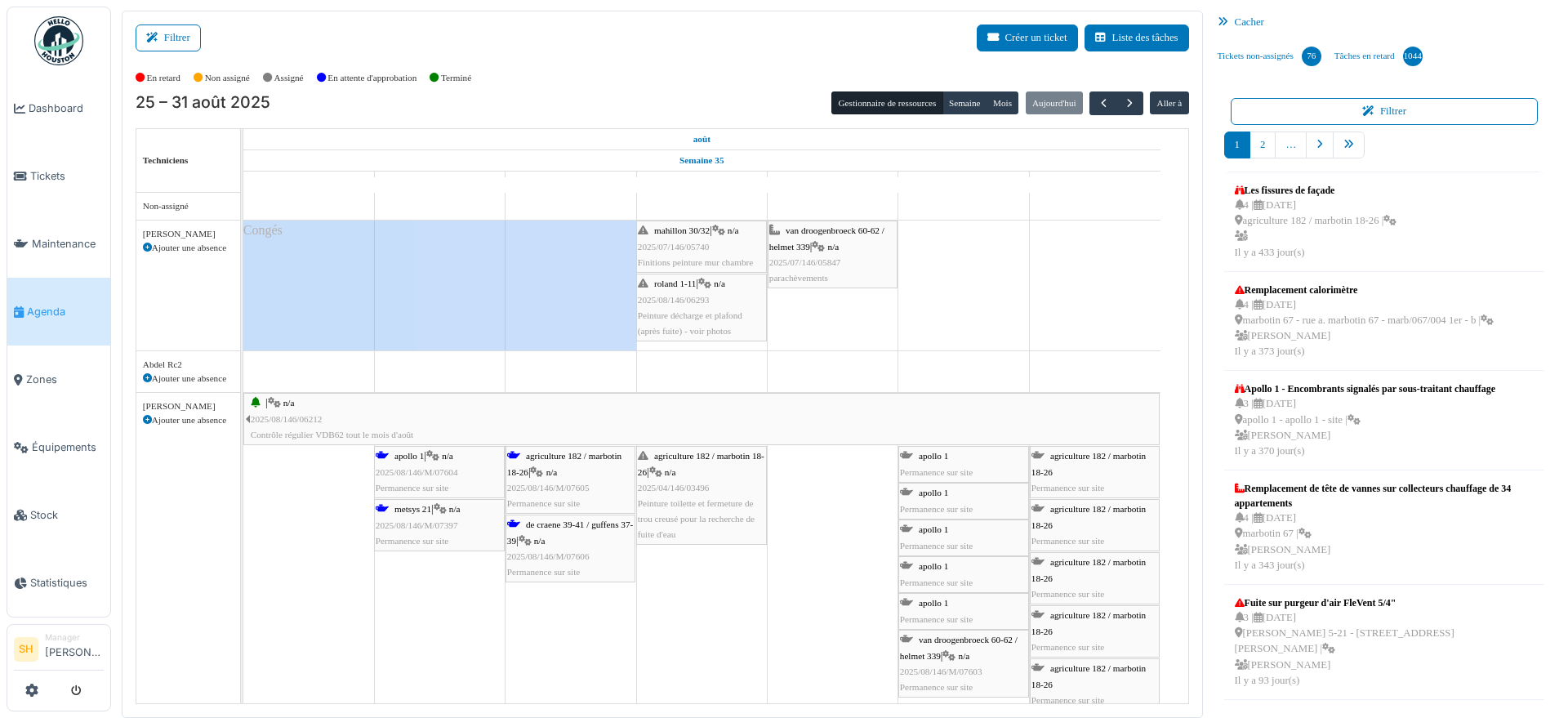
drag, startPoint x: 156, startPoint y: 30, endPoint x: 307, endPoint y: 58, distance: 153.6
click at [157, 30] on button "Filtrer" at bounding box center [168, 38] width 66 height 27
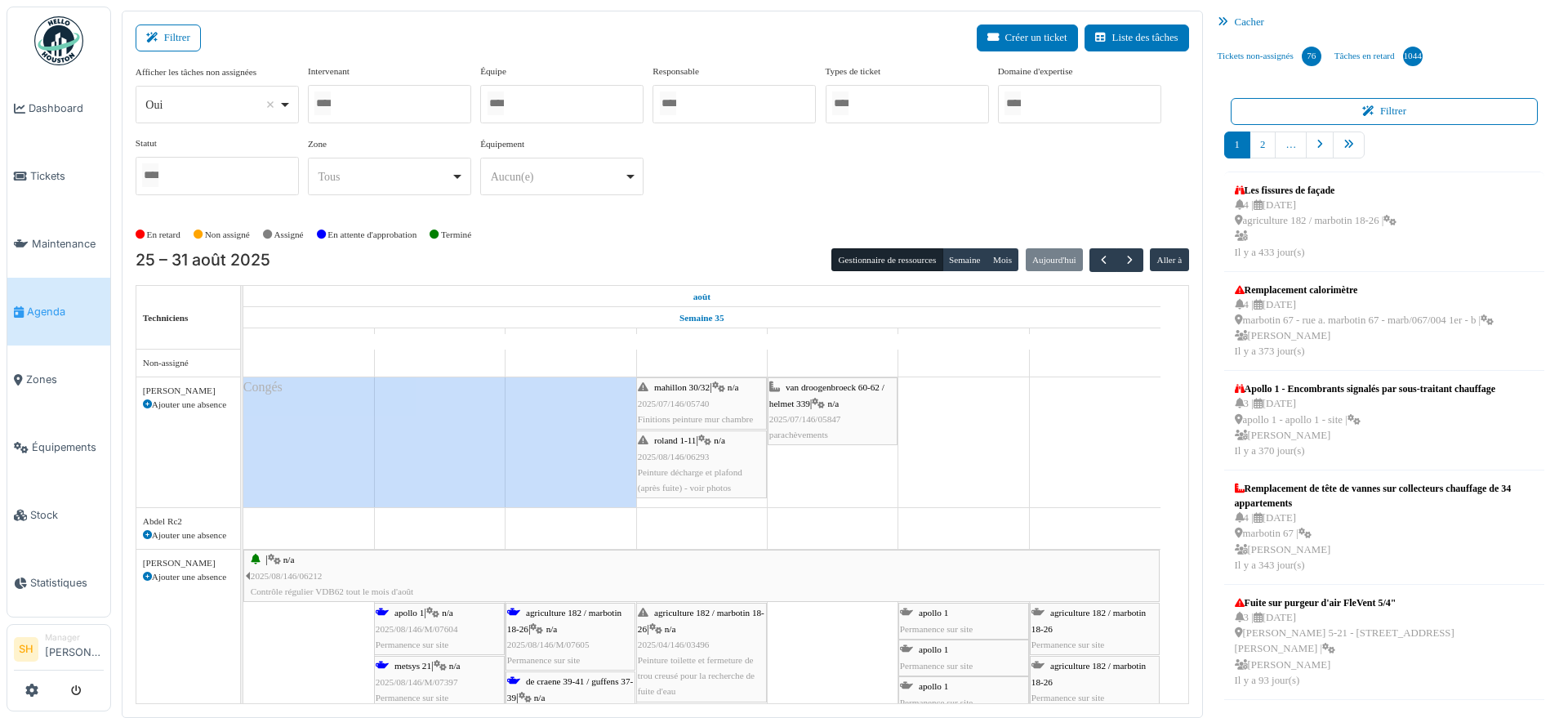
click at [518, 104] on div at bounding box center [562, 104] width 163 height 38
click at [444, 115] on div at bounding box center [390, 104] width 163 height 38
type input "***"
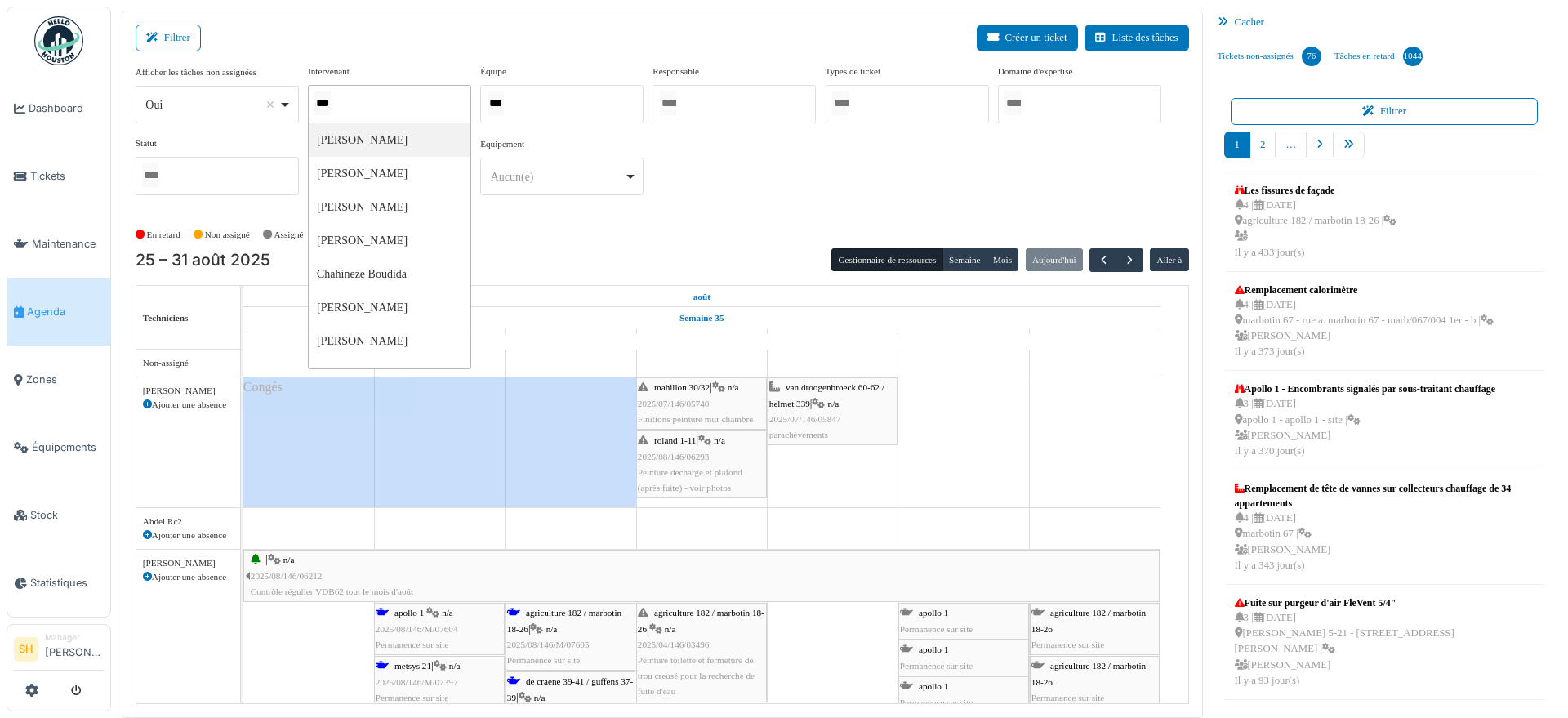
type input "****"
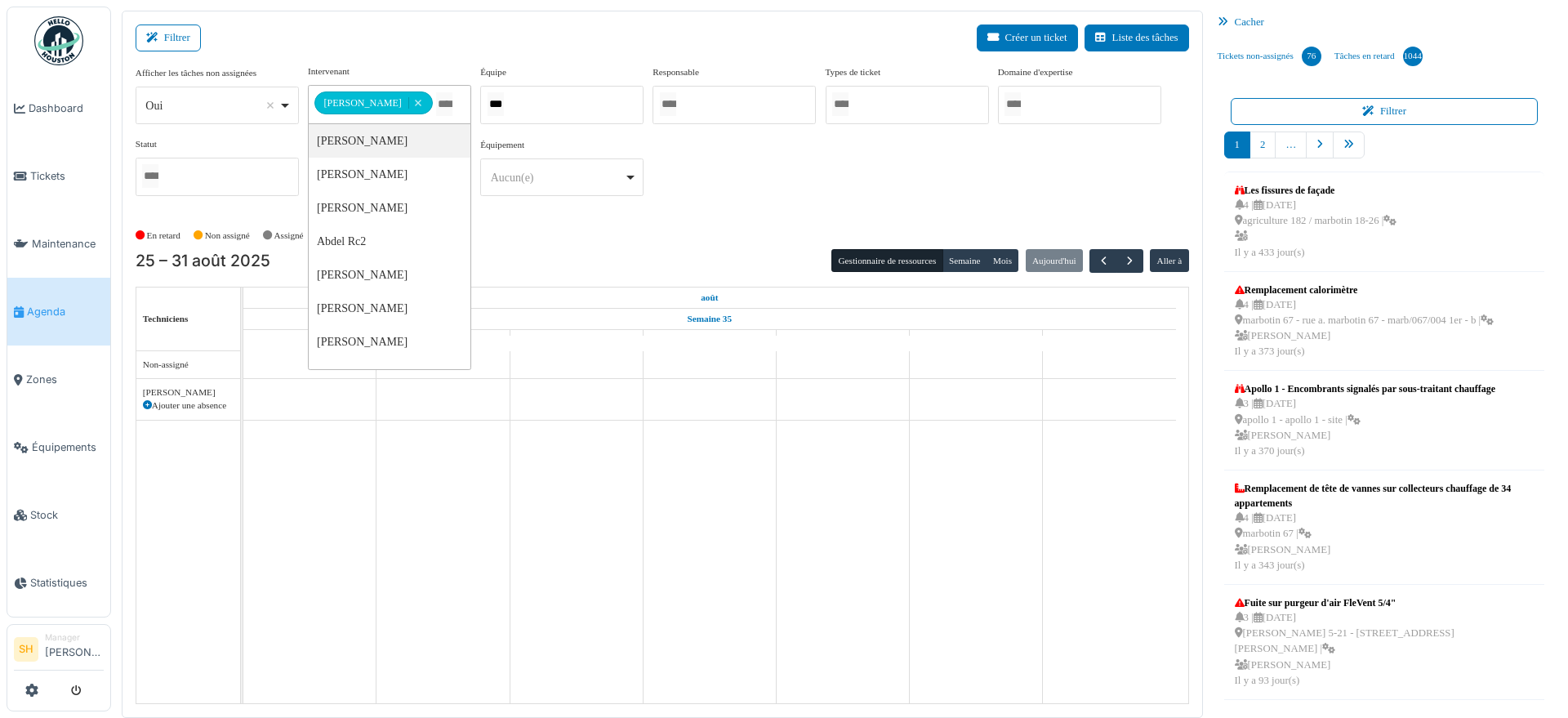
click at [538, 107] on div "***" at bounding box center [562, 105] width 163 height 38
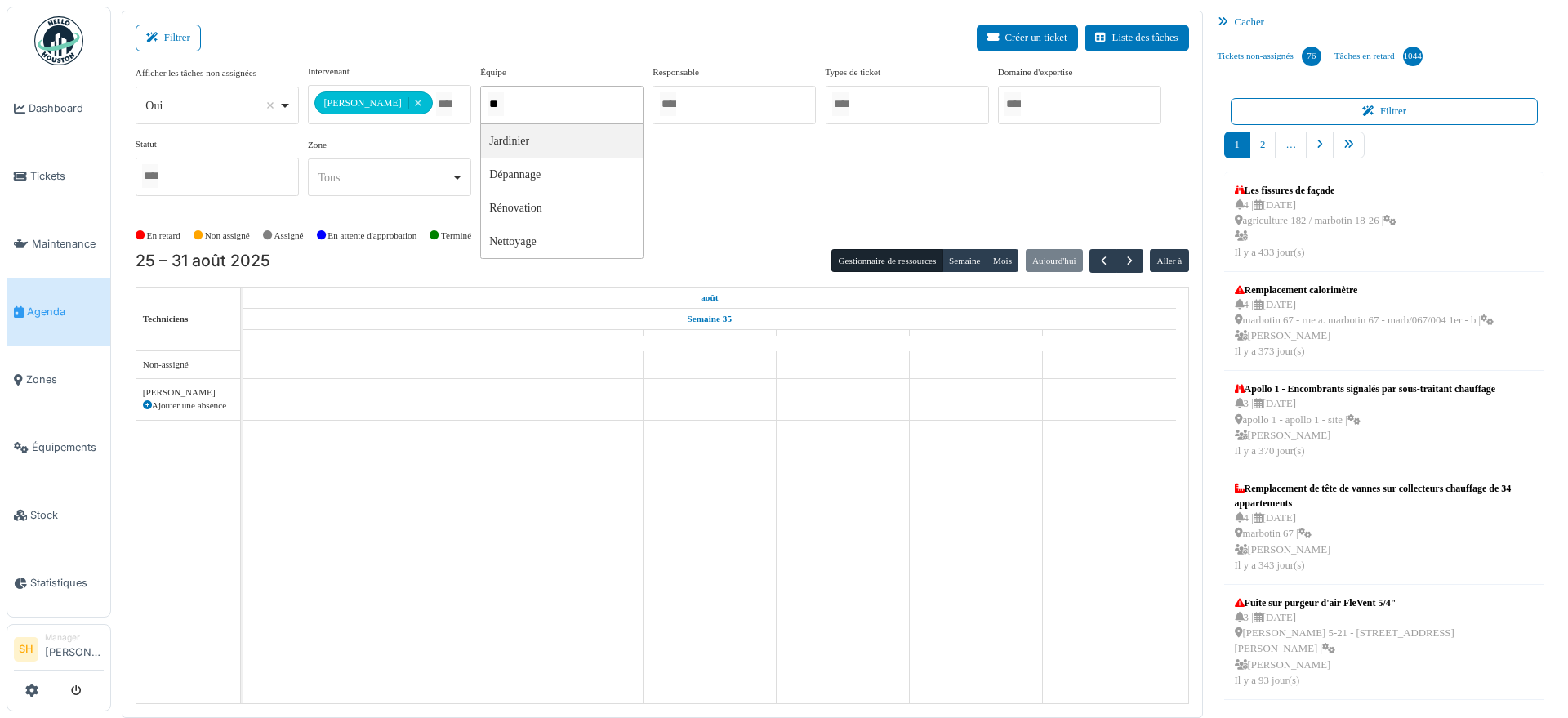
type input "*"
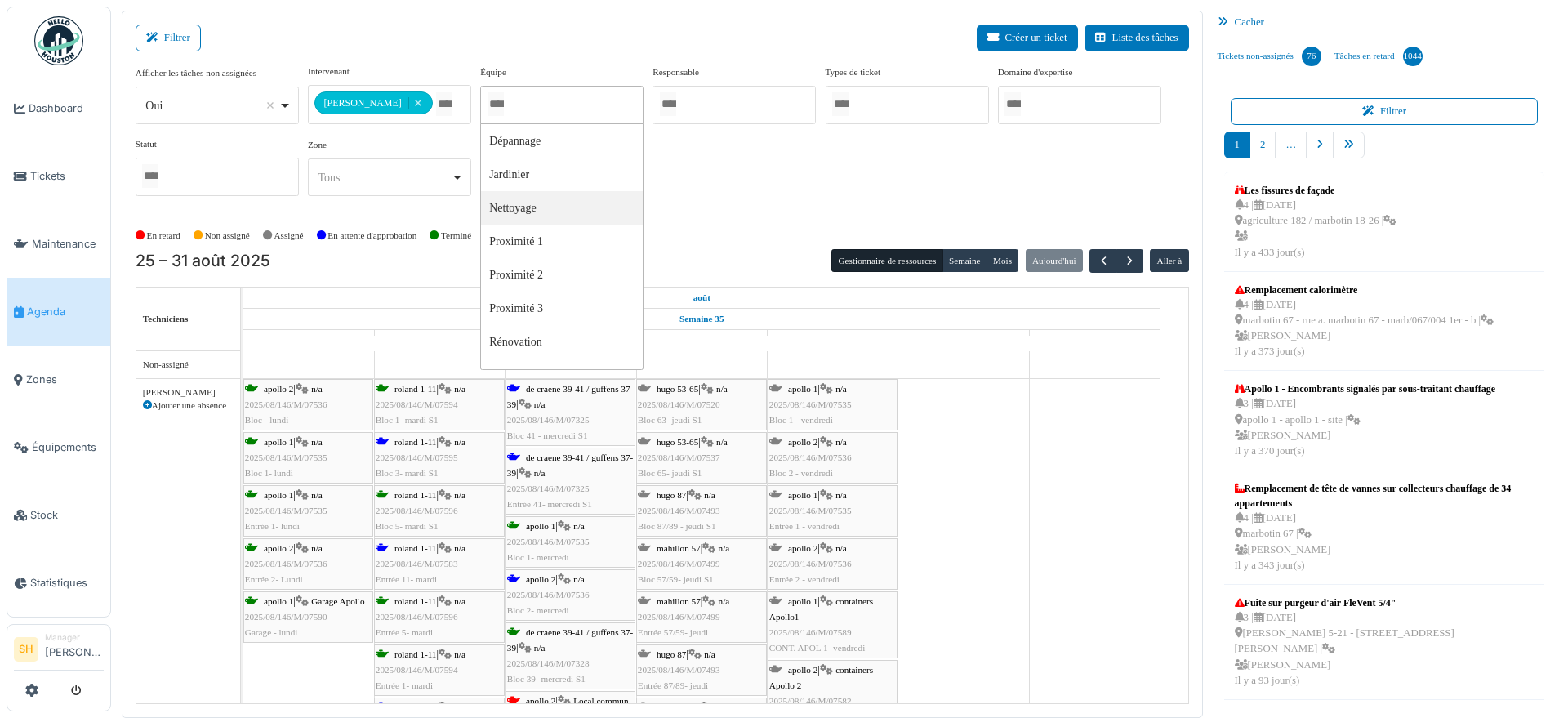
click at [707, 174] on div "**********" at bounding box center [662, 137] width 1054 height 145
click at [701, 399] on span "2025/08/146/M/07520" at bounding box center [679, 404] width 83 height 10
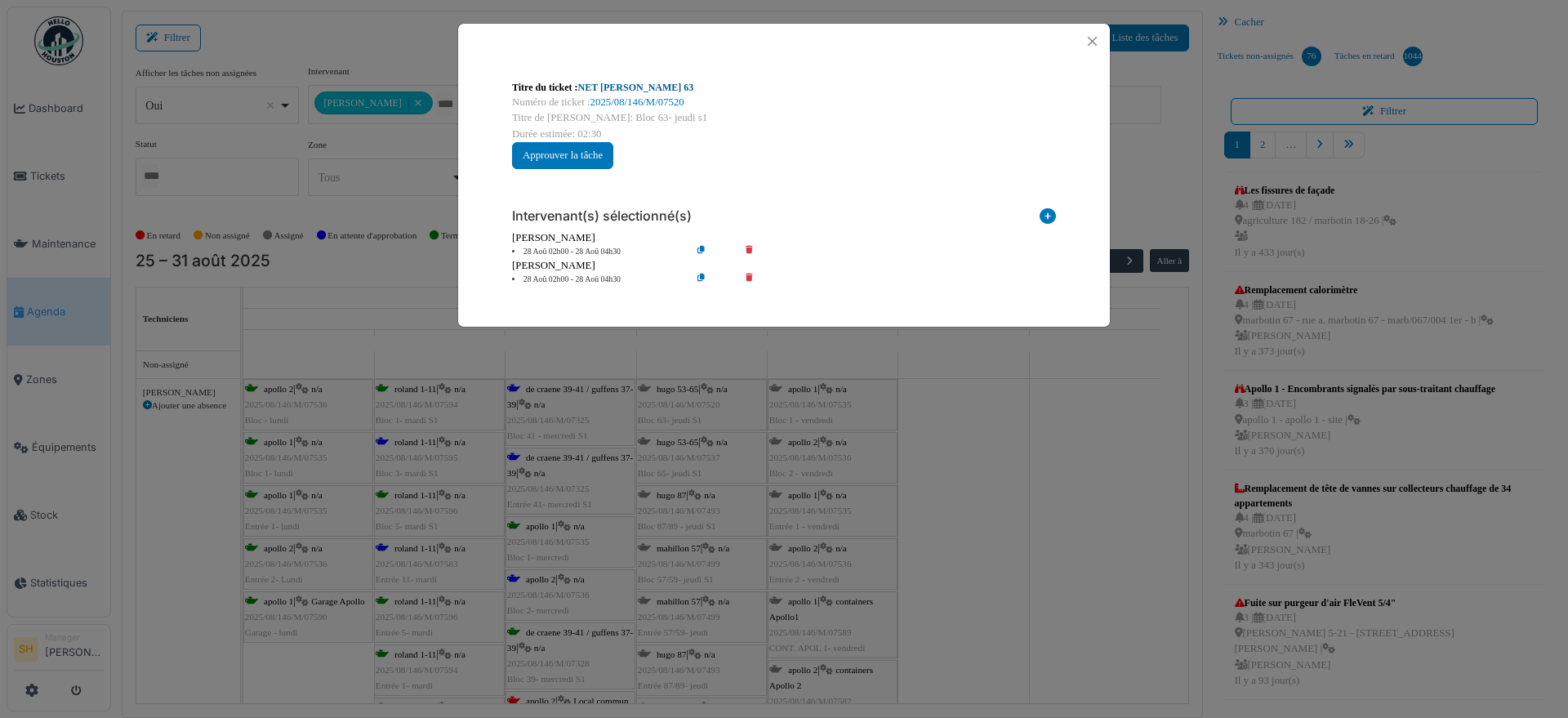
click at [623, 92] on link "NET [PERSON_NAME] 63" at bounding box center [636, 87] width 116 height 11
